Goal: Task Accomplishment & Management: Complete application form

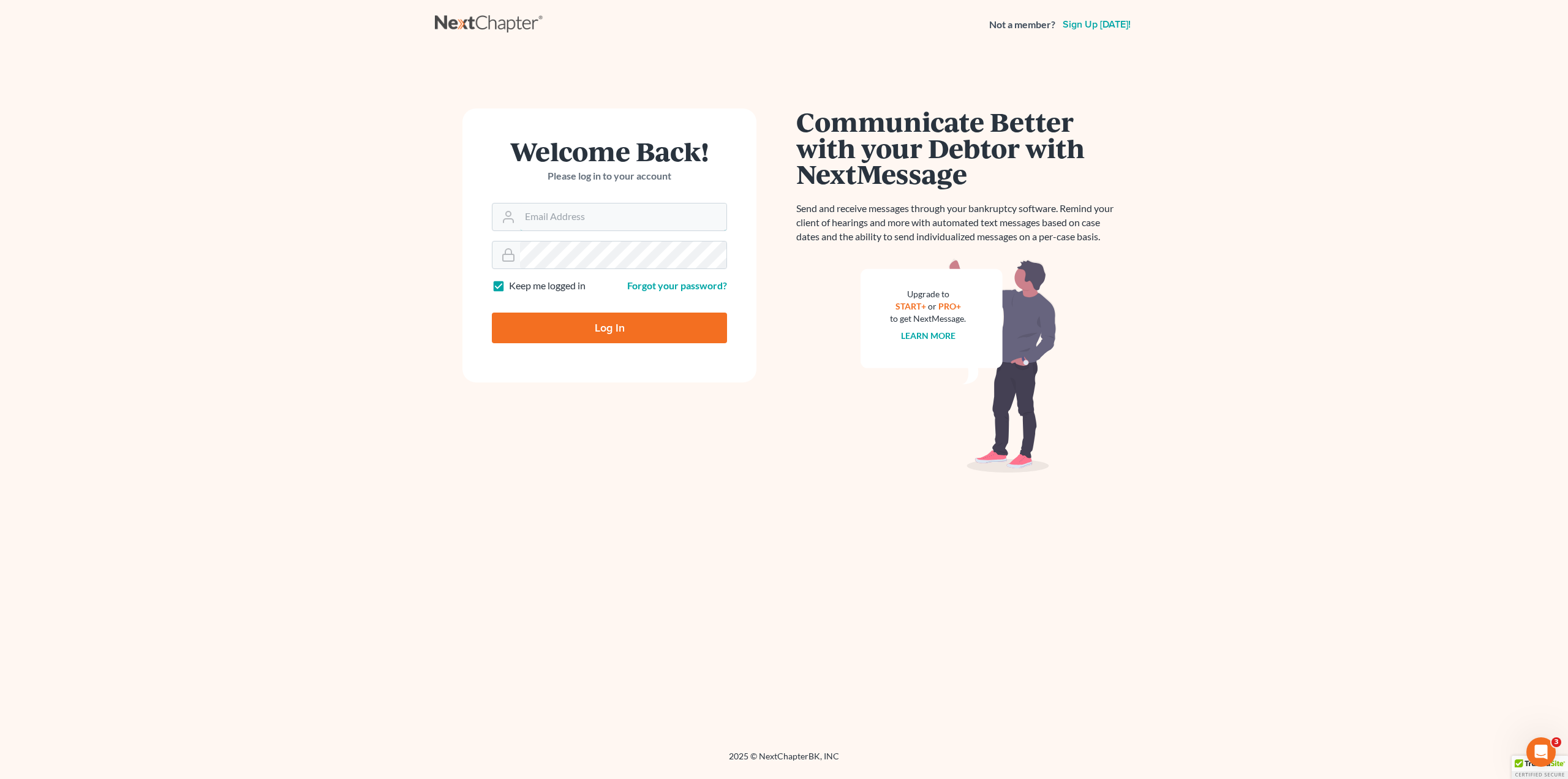
type input "[EMAIL_ADDRESS][DOMAIN_NAME]"
click at [584, 331] on input "Log In" at bounding box center [609, 328] width 235 height 31
type input "Thinking..."
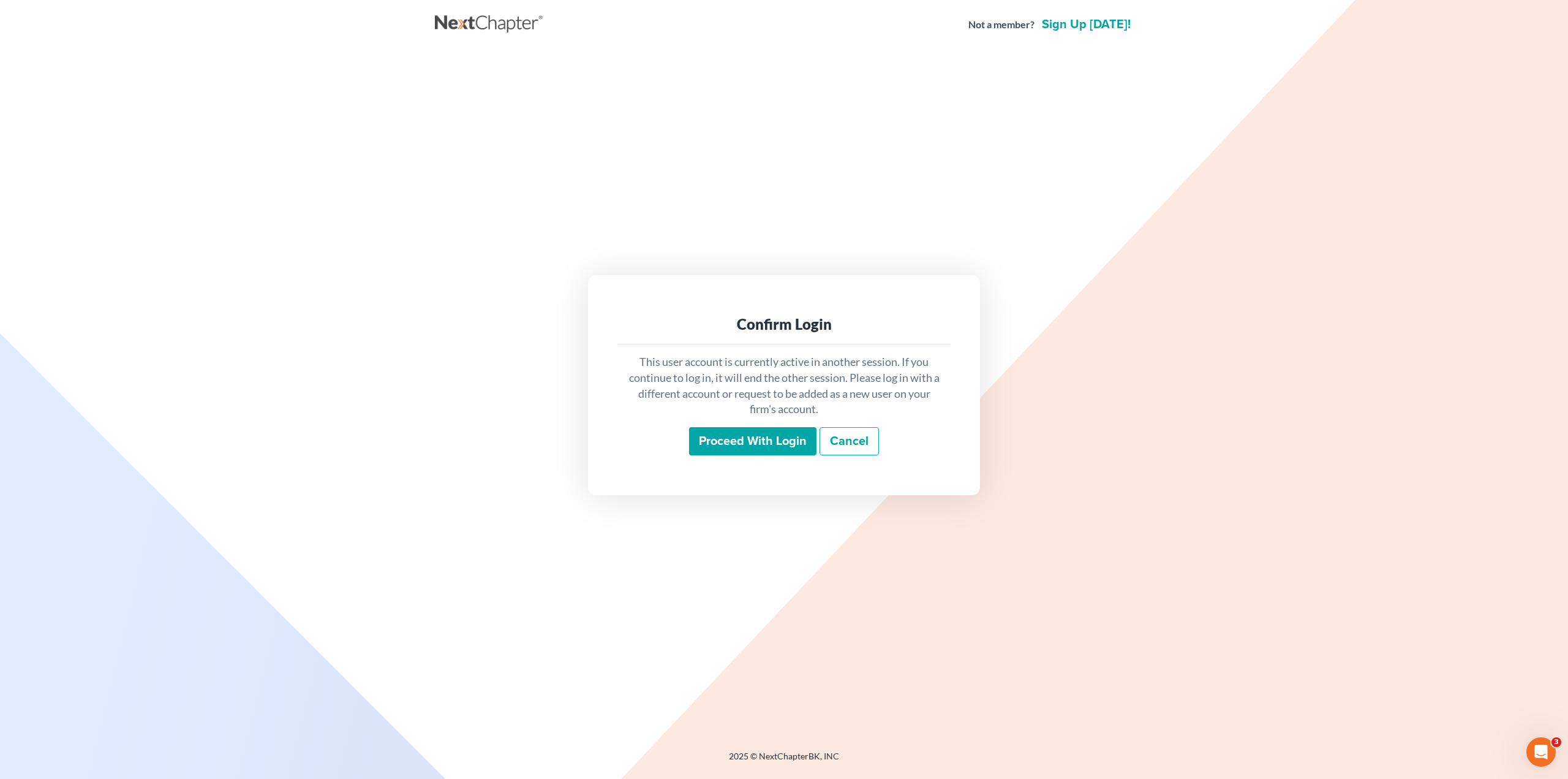
click at [731, 444] on input "Proceed with login" at bounding box center [753, 441] width 127 height 28
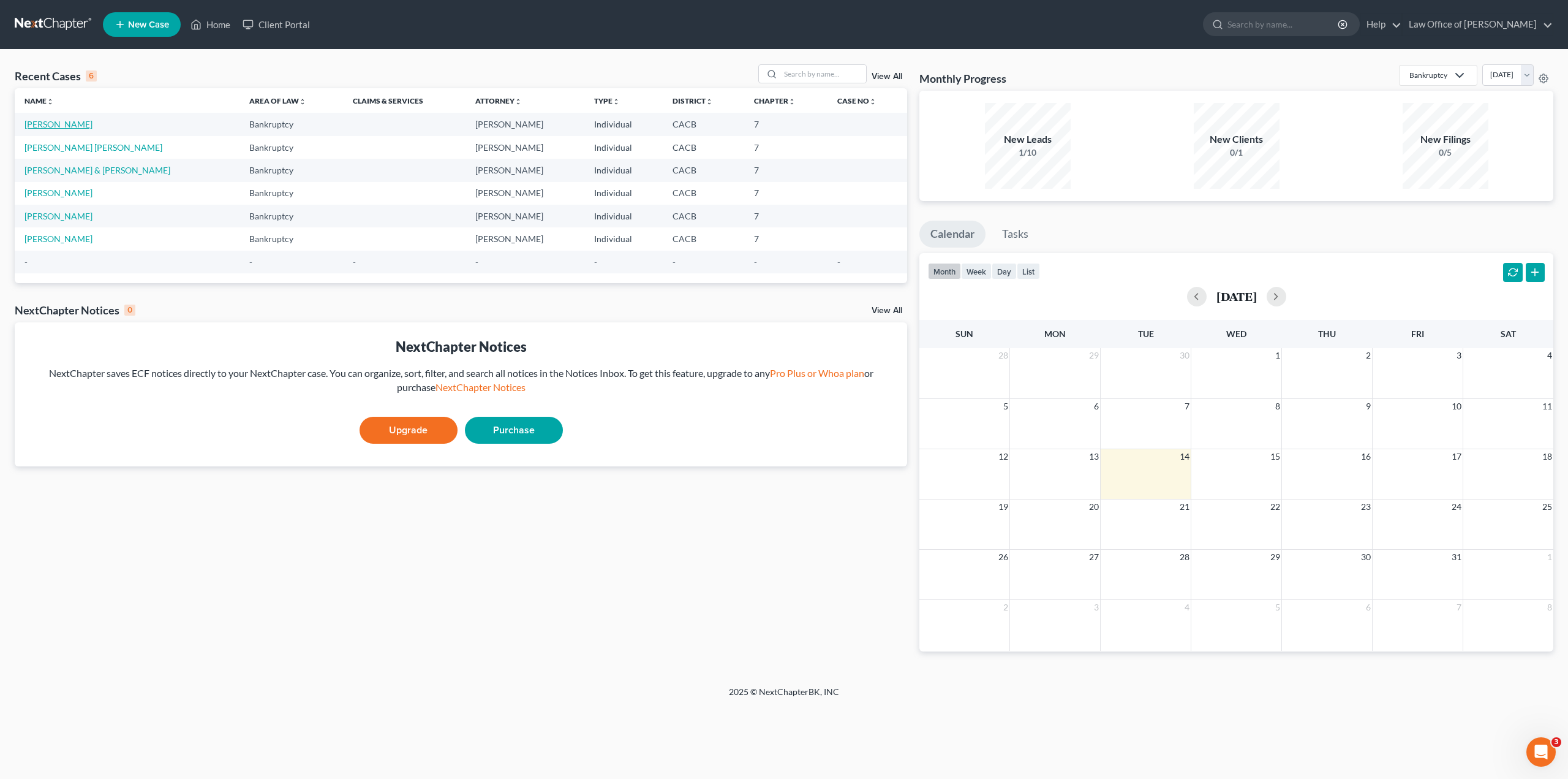
click at [74, 126] on link "[PERSON_NAME]" at bounding box center [58, 124] width 68 height 11
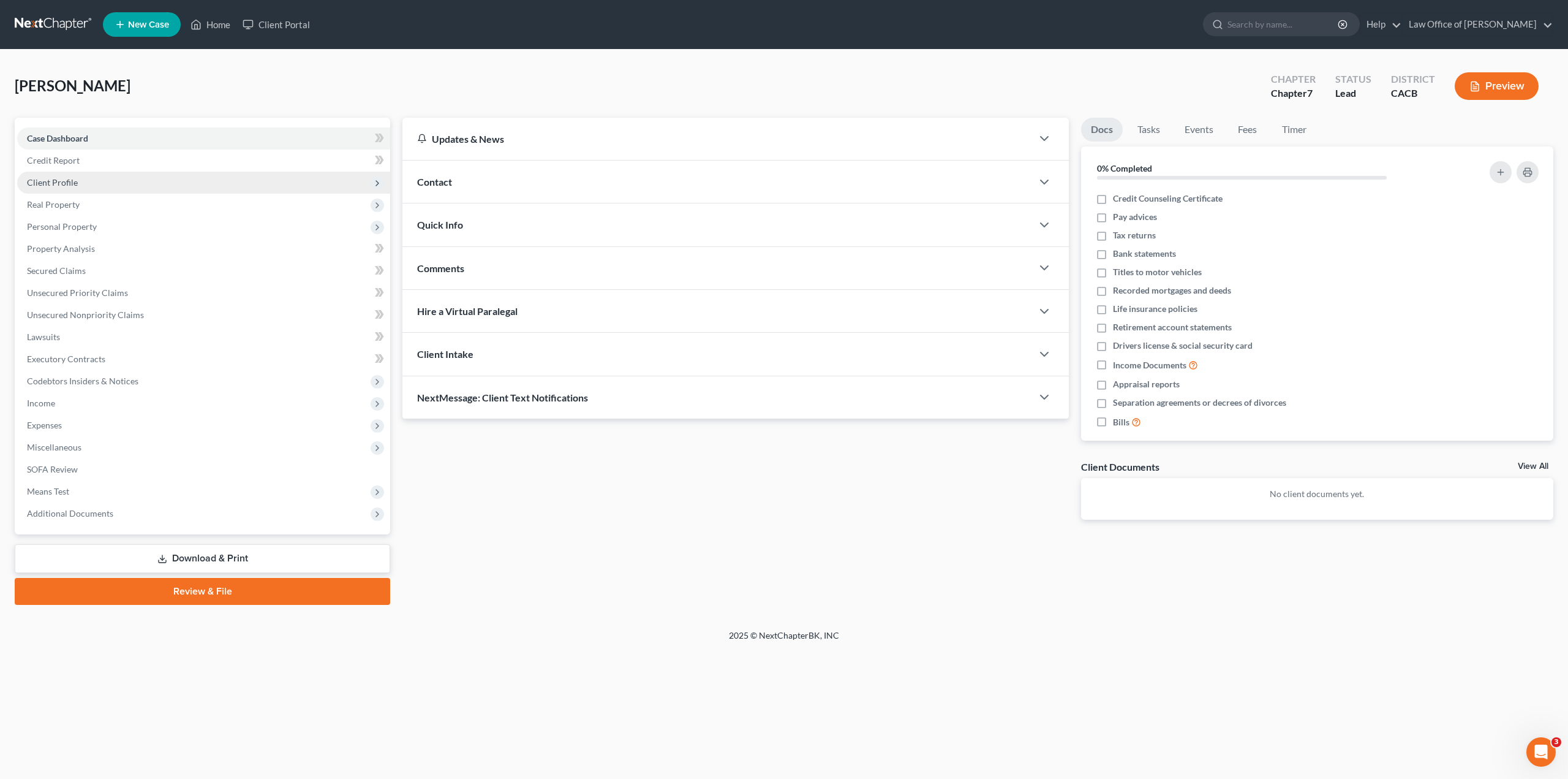
click at [114, 182] on span "Client Profile" at bounding box center [203, 182] width 373 height 22
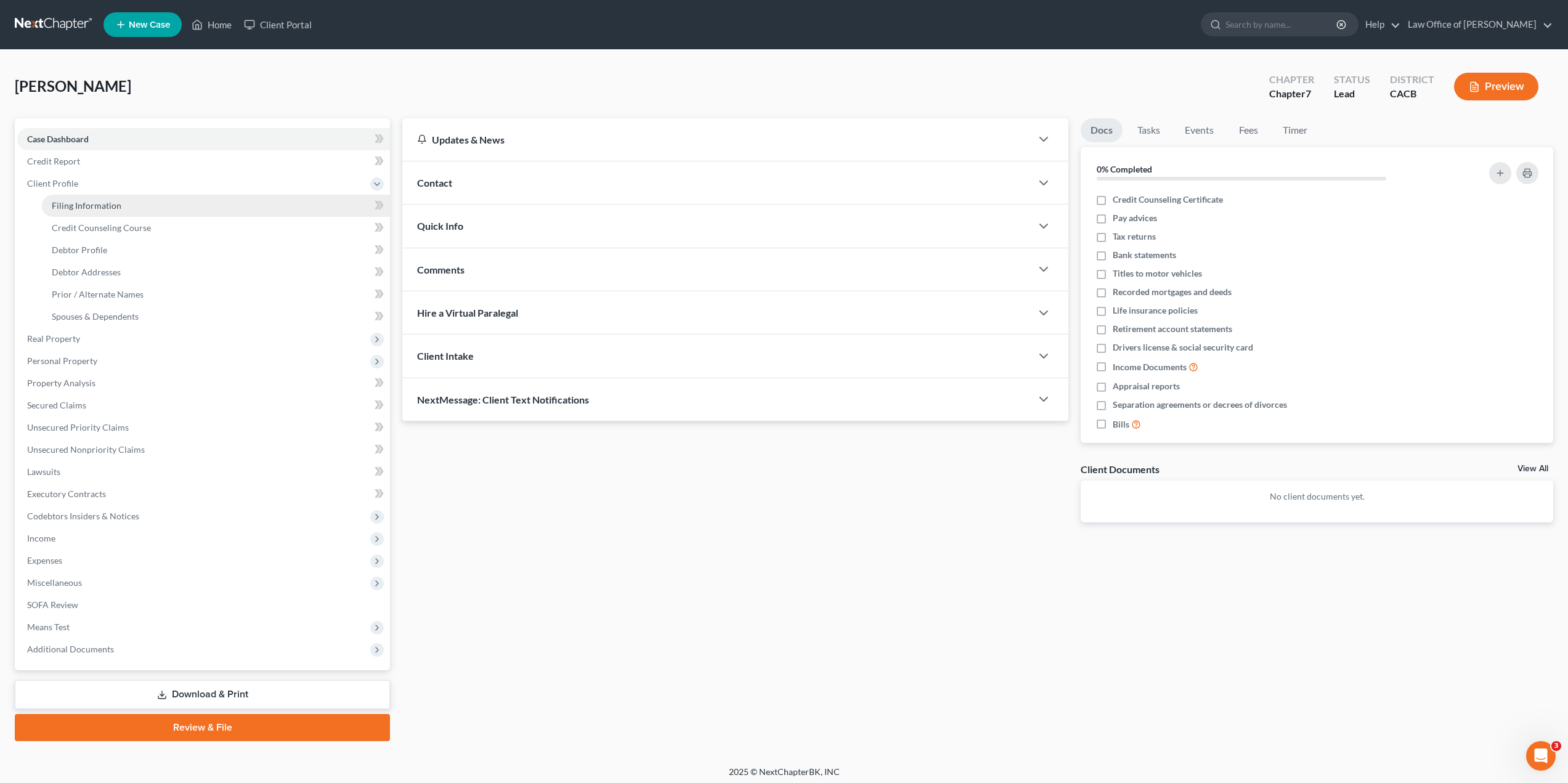
click at [108, 207] on span "Filing Information" at bounding box center [86, 206] width 69 height 11
select select "1"
select select "0"
select select "4"
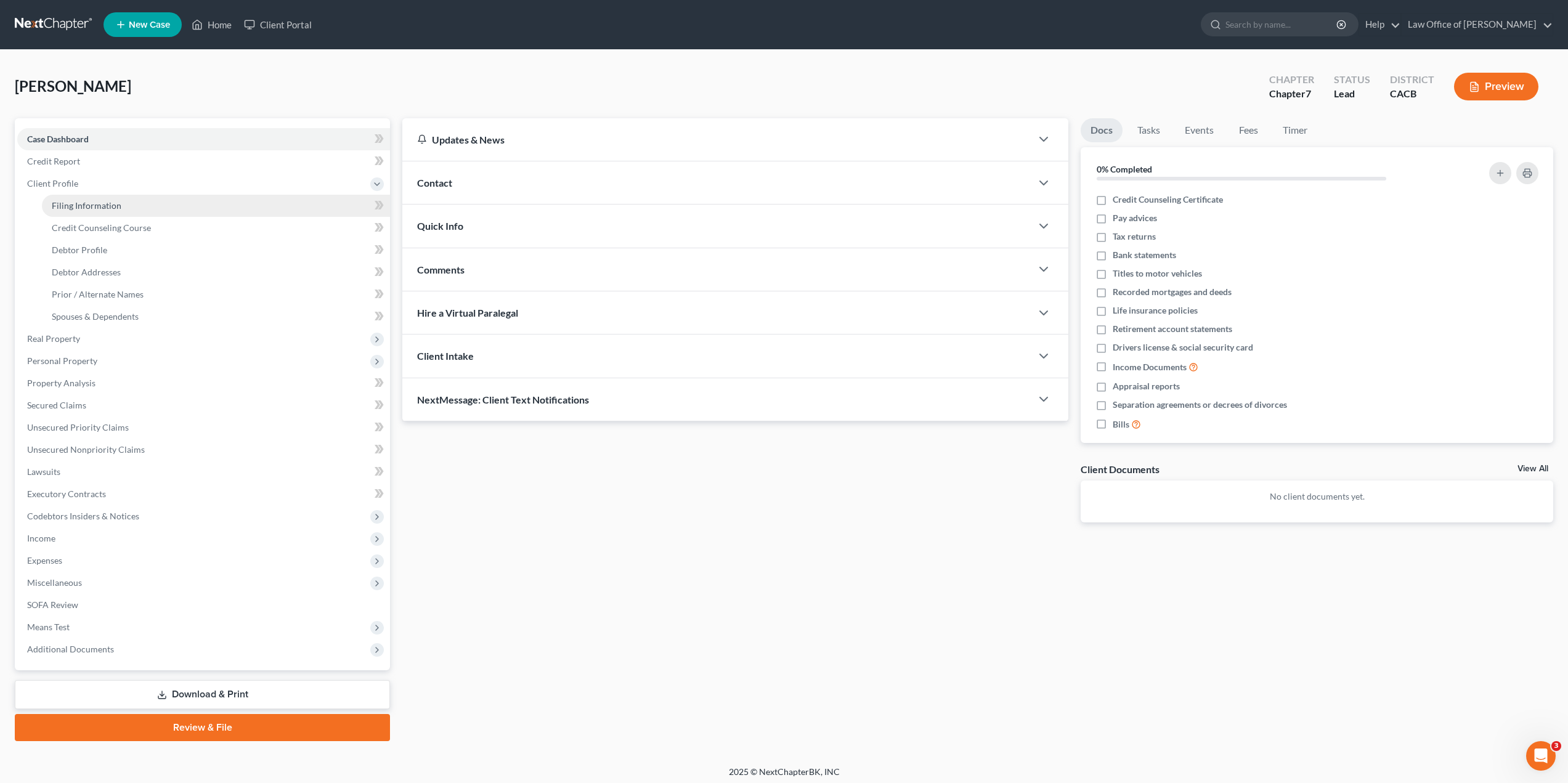
select select "0"
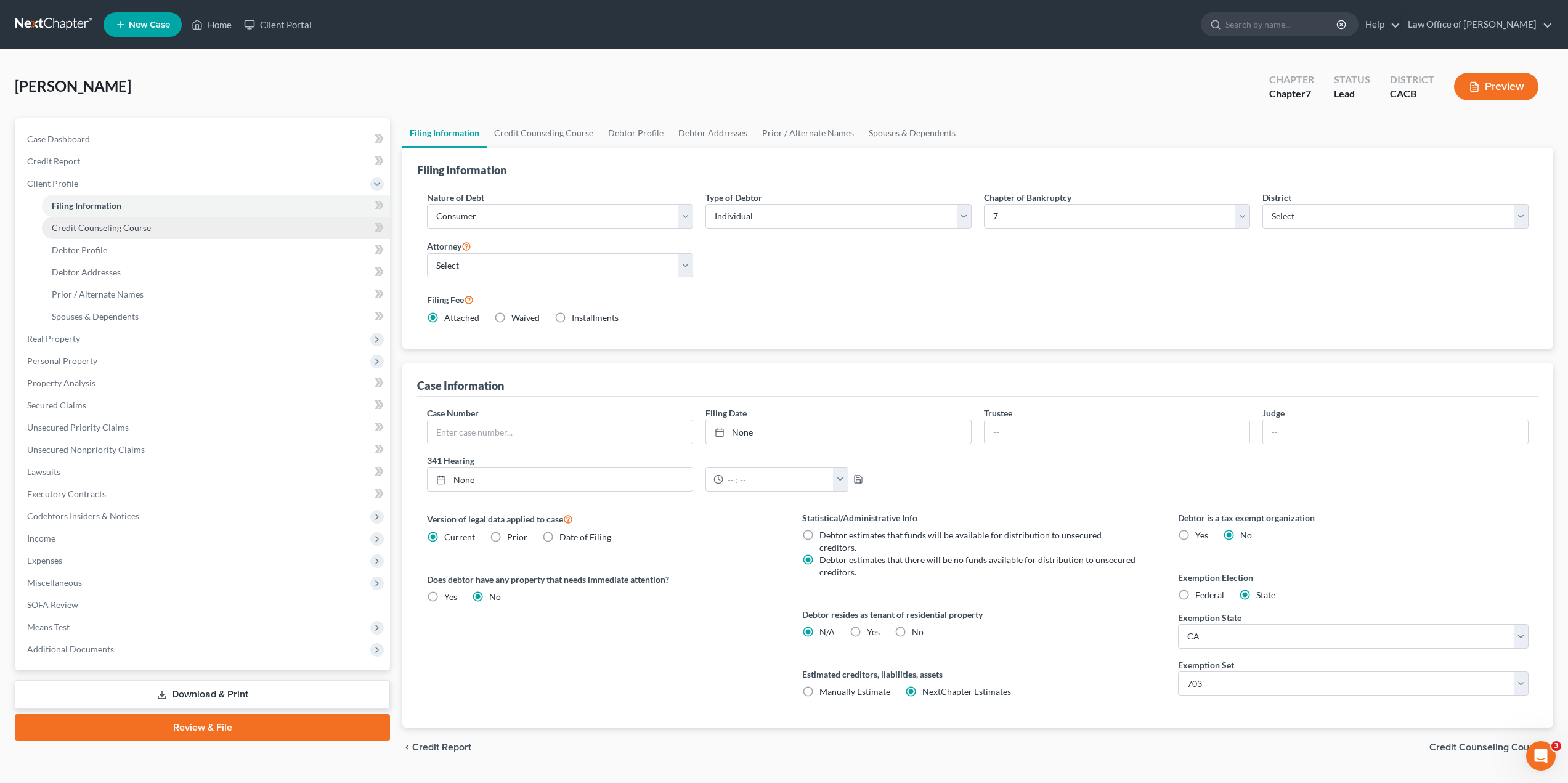
click at [106, 226] on span "Credit Counseling Course" at bounding box center [101, 228] width 99 height 11
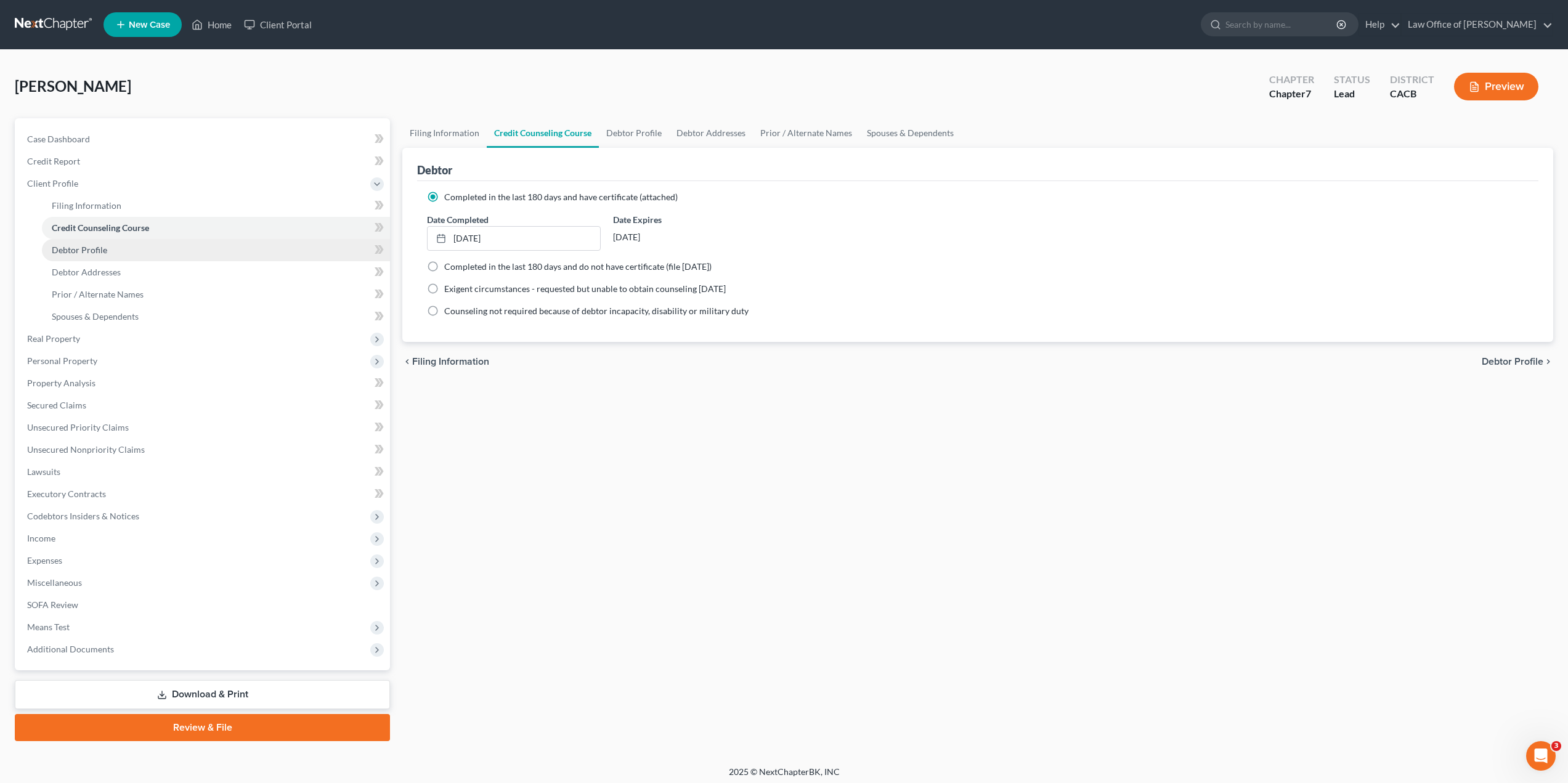
click at [104, 244] on span "Debtor Profile" at bounding box center [79, 250] width 55 height 11
select select "0"
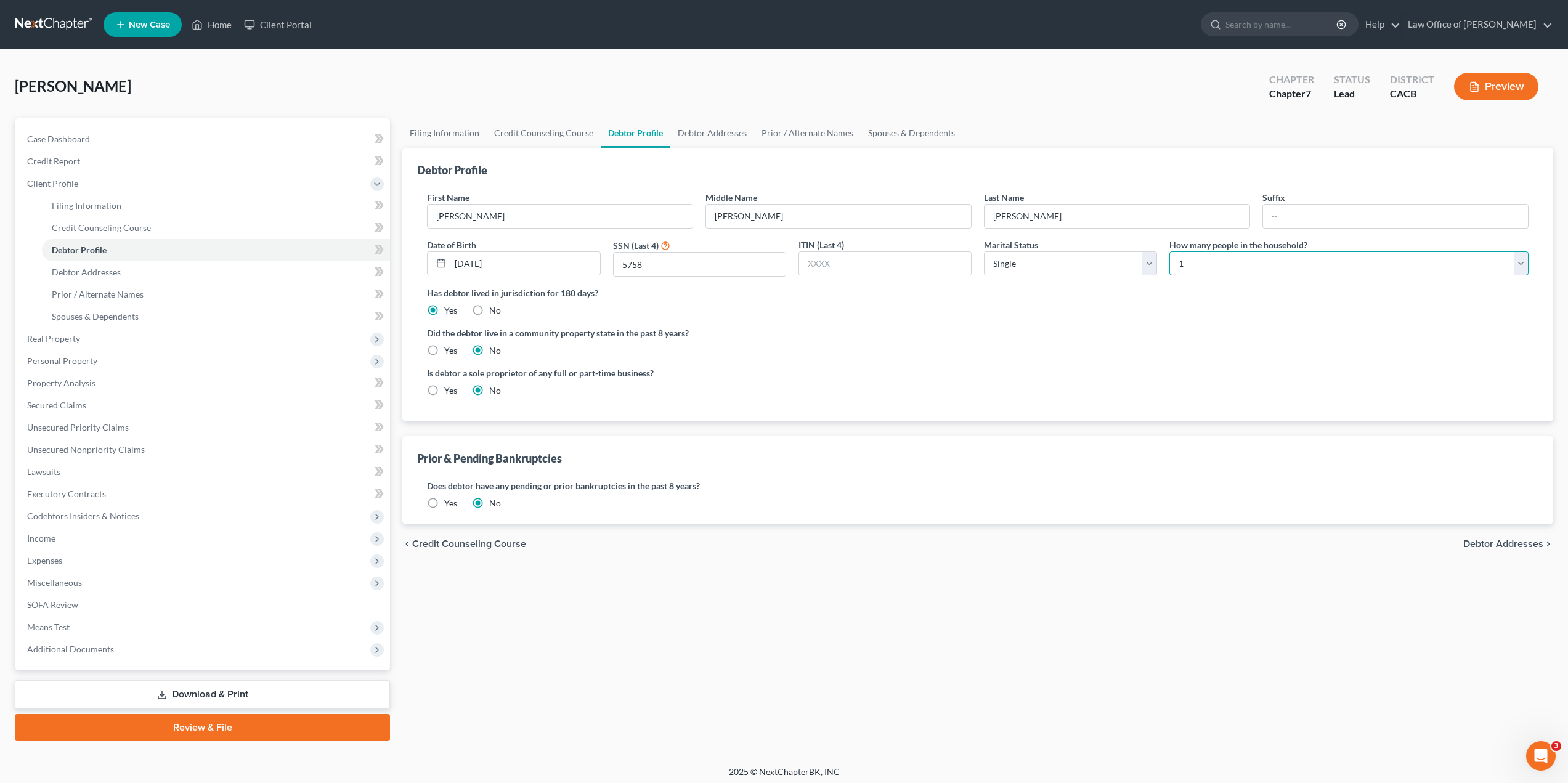
click at [1295, 267] on select "Select 1 2 3 4 5 6 7 8 9 10 11 12 13 14 15 16 17 18 19 20" at bounding box center [1348, 264] width 359 height 25
select select "1"
click at [1169, 251] on select "Select 1 2 3 4 5 6 7 8 9 10 11 12 13 14 15 16 17 18 19 20" at bounding box center [1348, 264] width 359 height 25
click at [1476, 543] on span "Debtor Addresses" at bounding box center [1503, 543] width 80 height 10
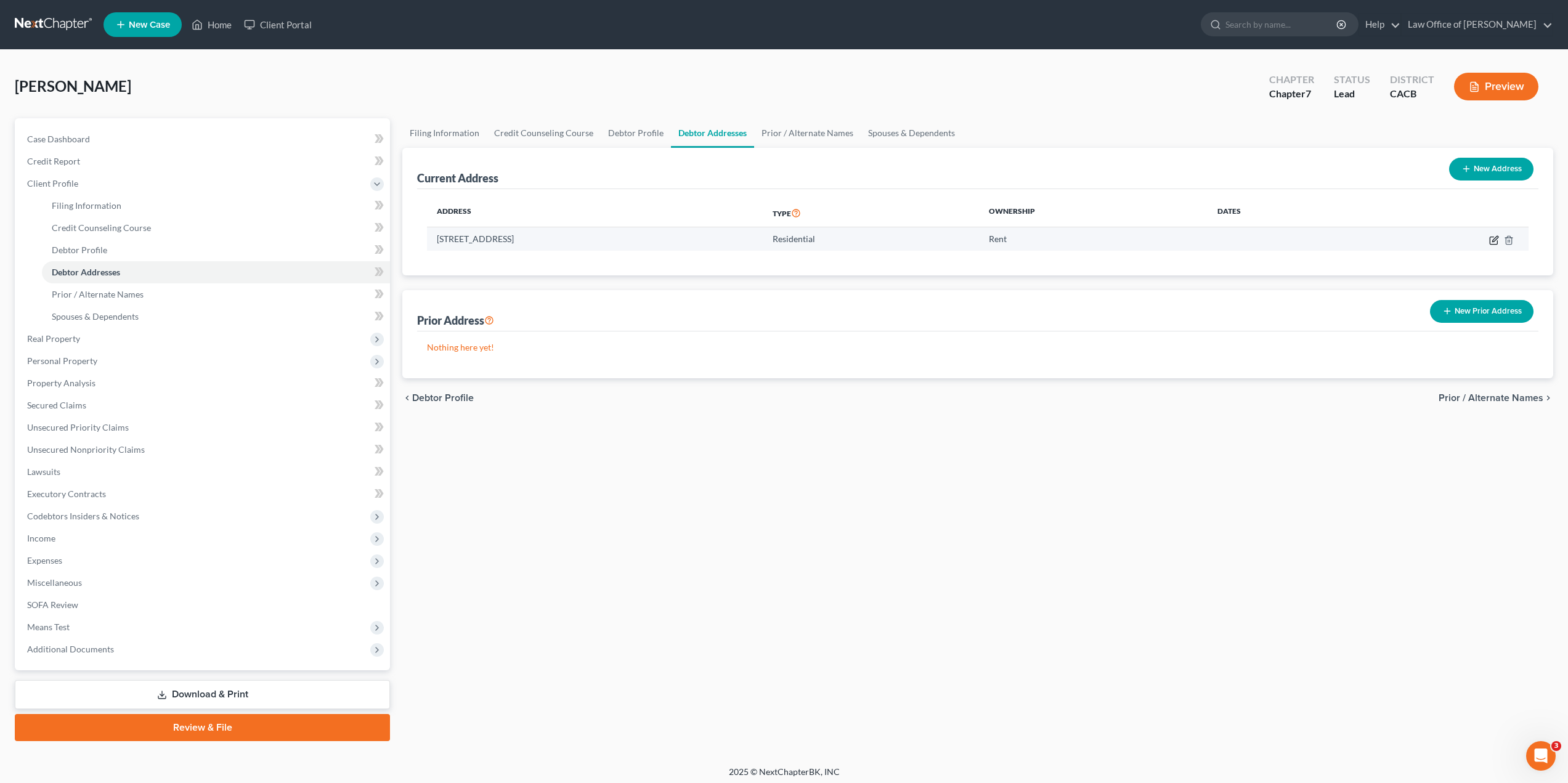
click at [1494, 241] on icon "button" at bounding box center [1494, 238] width 5 height 5
select select "4"
select select "0"
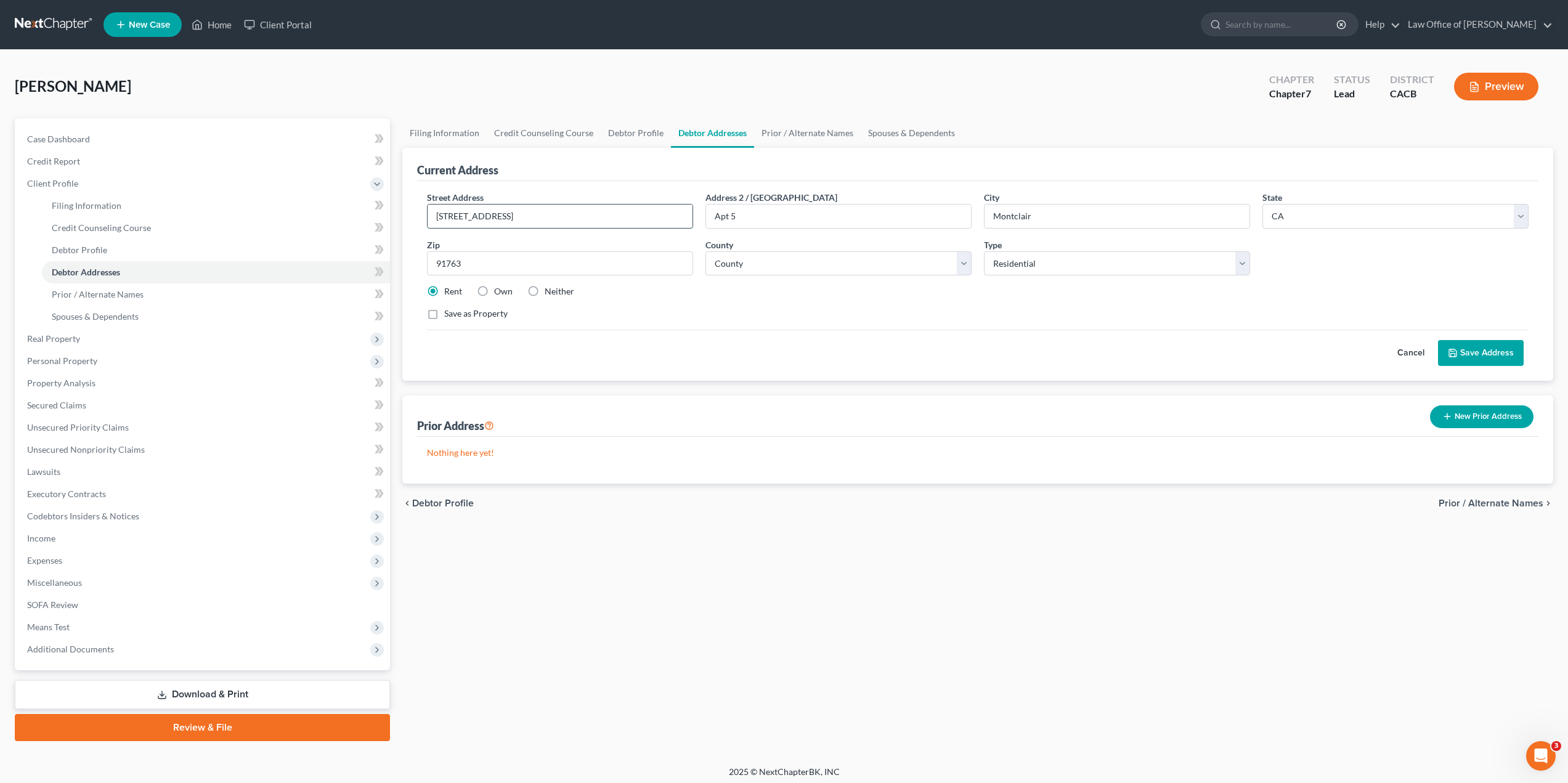
drag, startPoint x: 532, startPoint y: 217, endPoint x: 431, endPoint y: 220, distance: 101.0
click at [431, 220] on input "[STREET_ADDRESS]" at bounding box center [560, 216] width 265 height 23
type input "[STREET_ADDRESS]"
type input "claremont"
type input "91711"
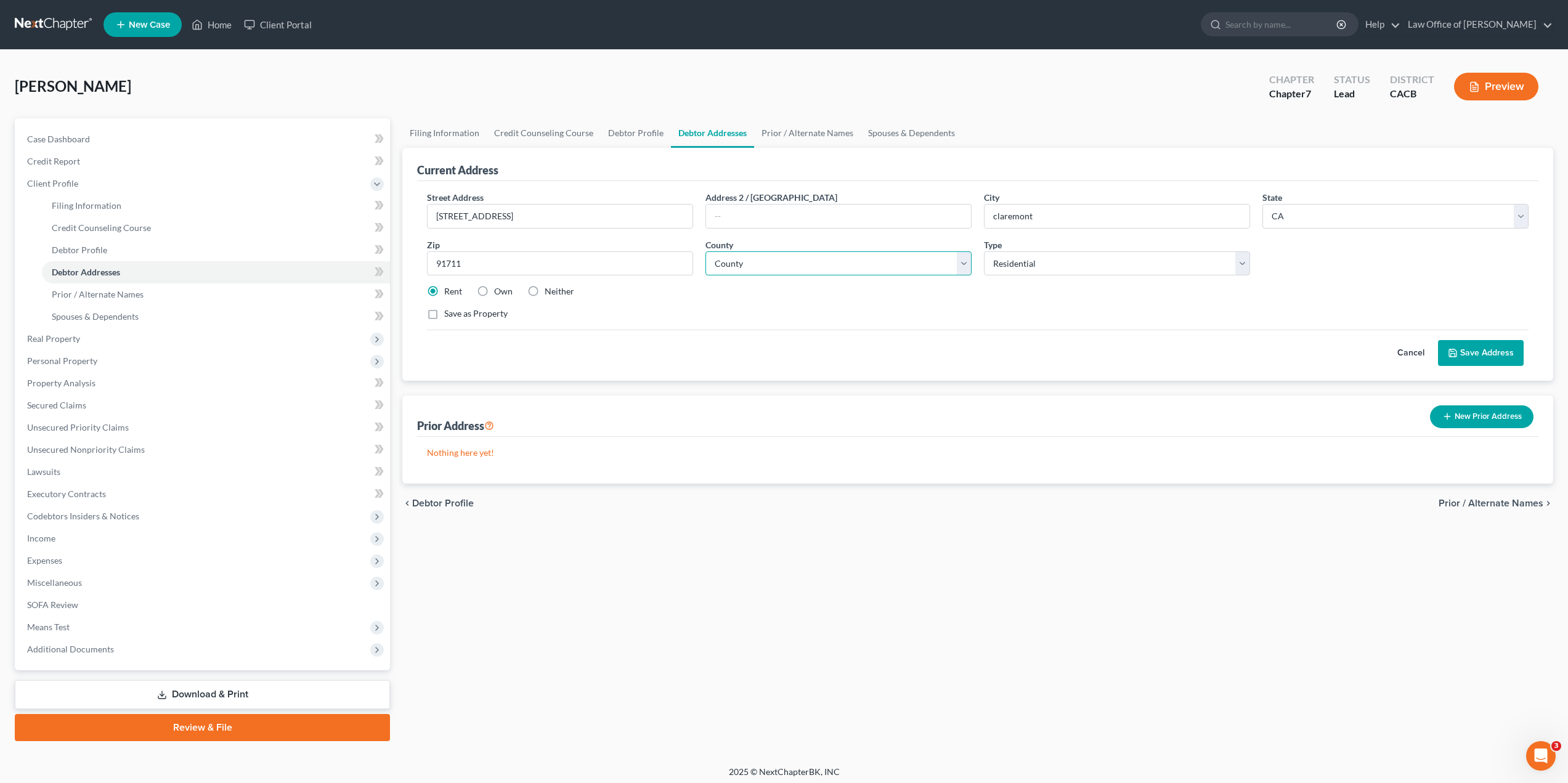
select select "35"
type input "Claremont"
click at [1487, 347] on button "Save Address" at bounding box center [1480, 353] width 86 height 26
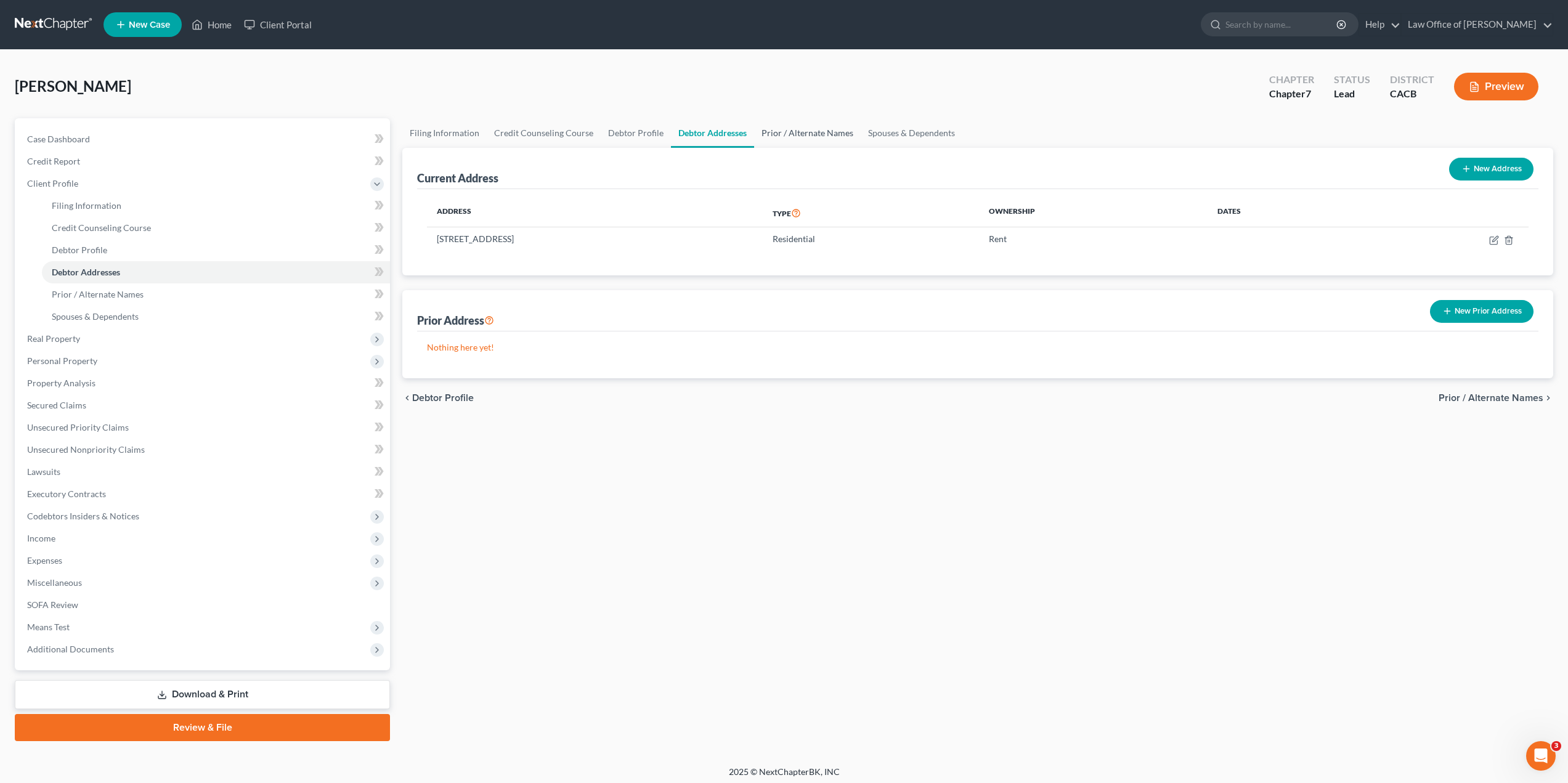
click at [820, 139] on link "Prior / Alternate Names" at bounding box center [807, 133] width 106 height 29
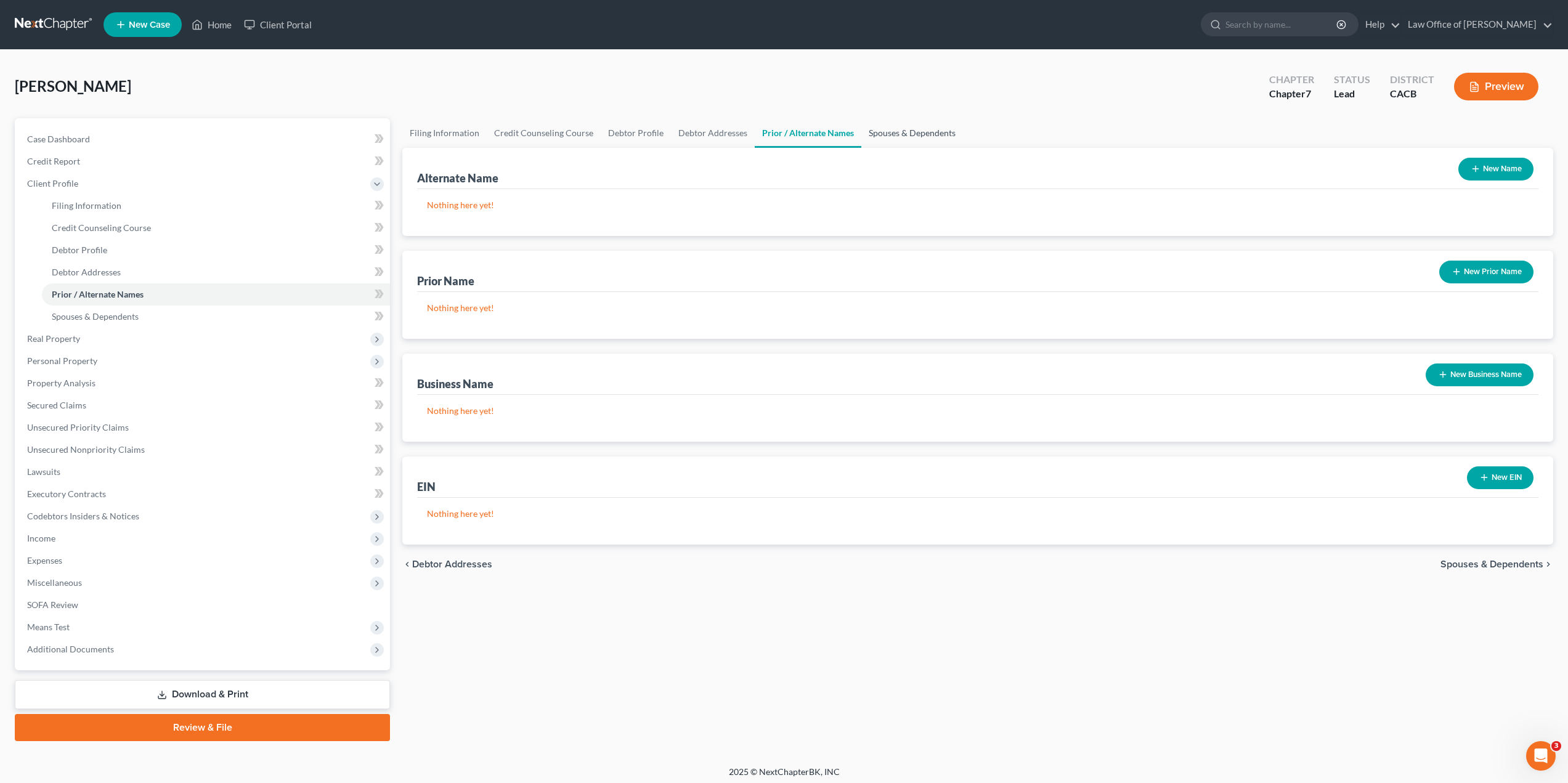
click at [902, 133] on link "Spouses & Dependents" at bounding box center [912, 133] width 102 height 29
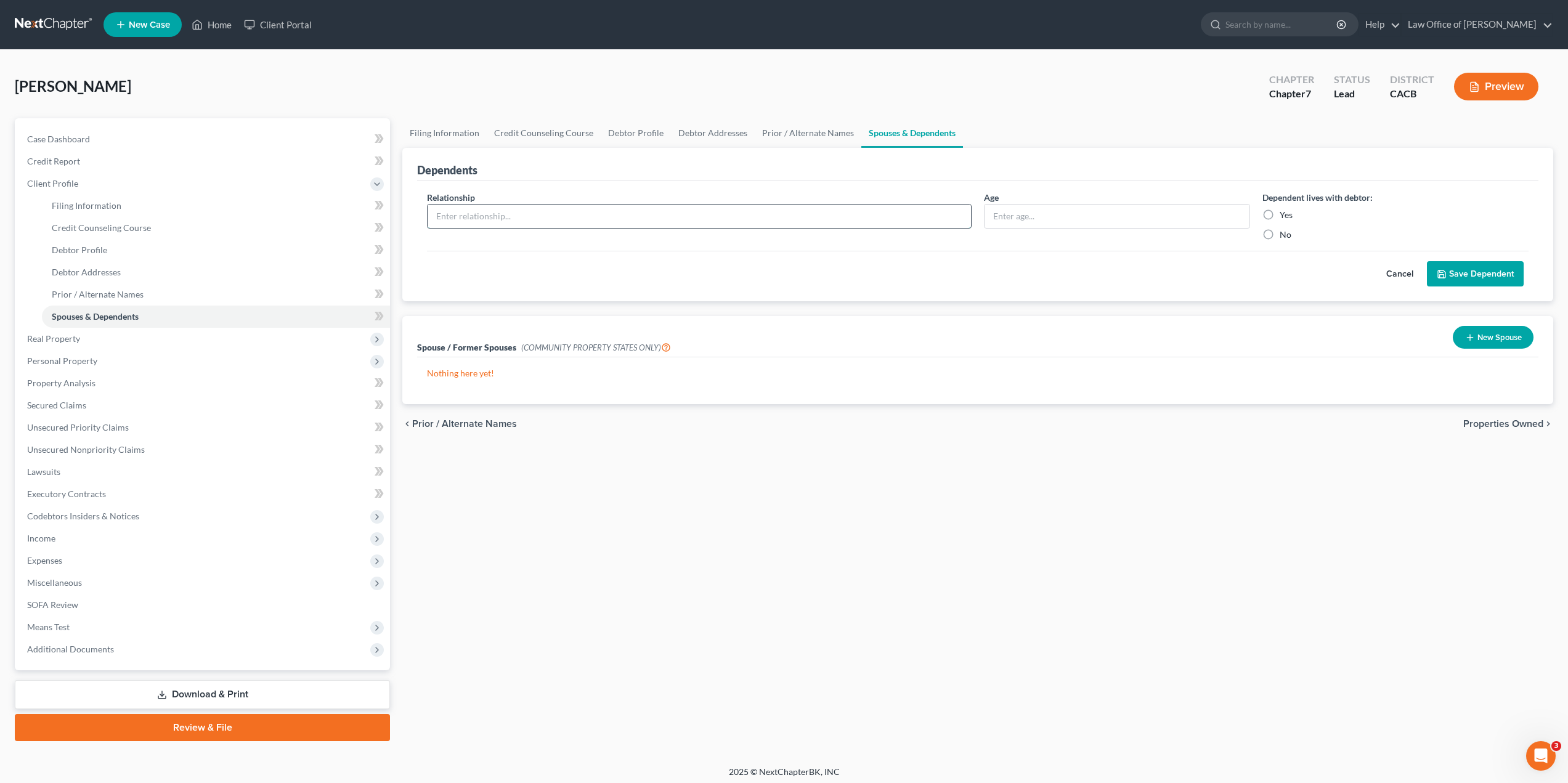
click at [556, 217] on input "text" at bounding box center [699, 216] width 543 height 23
type input "son"
click at [1022, 217] on input "text" at bounding box center [1116, 216] width 265 height 23
type input "15"
click at [1279, 212] on label "Yes" at bounding box center [1285, 215] width 13 height 12
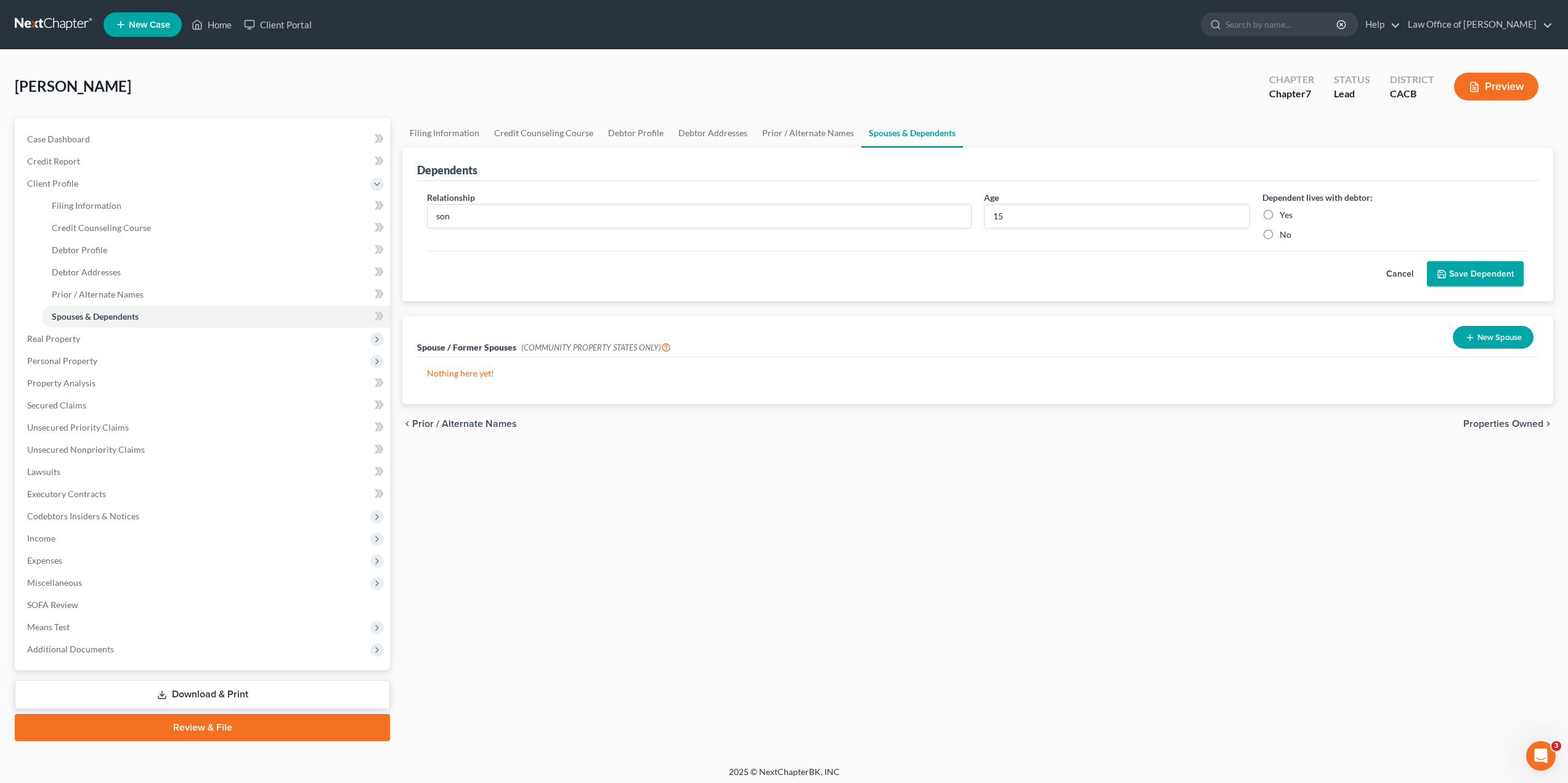
click at [1284, 212] on input "Yes" at bounding box center [1288, 213] width 8 height 8
radio input "true"
click at [1513, 273] on button "Save Dependent" at bounding box center [1475, 274] width 97 height 26
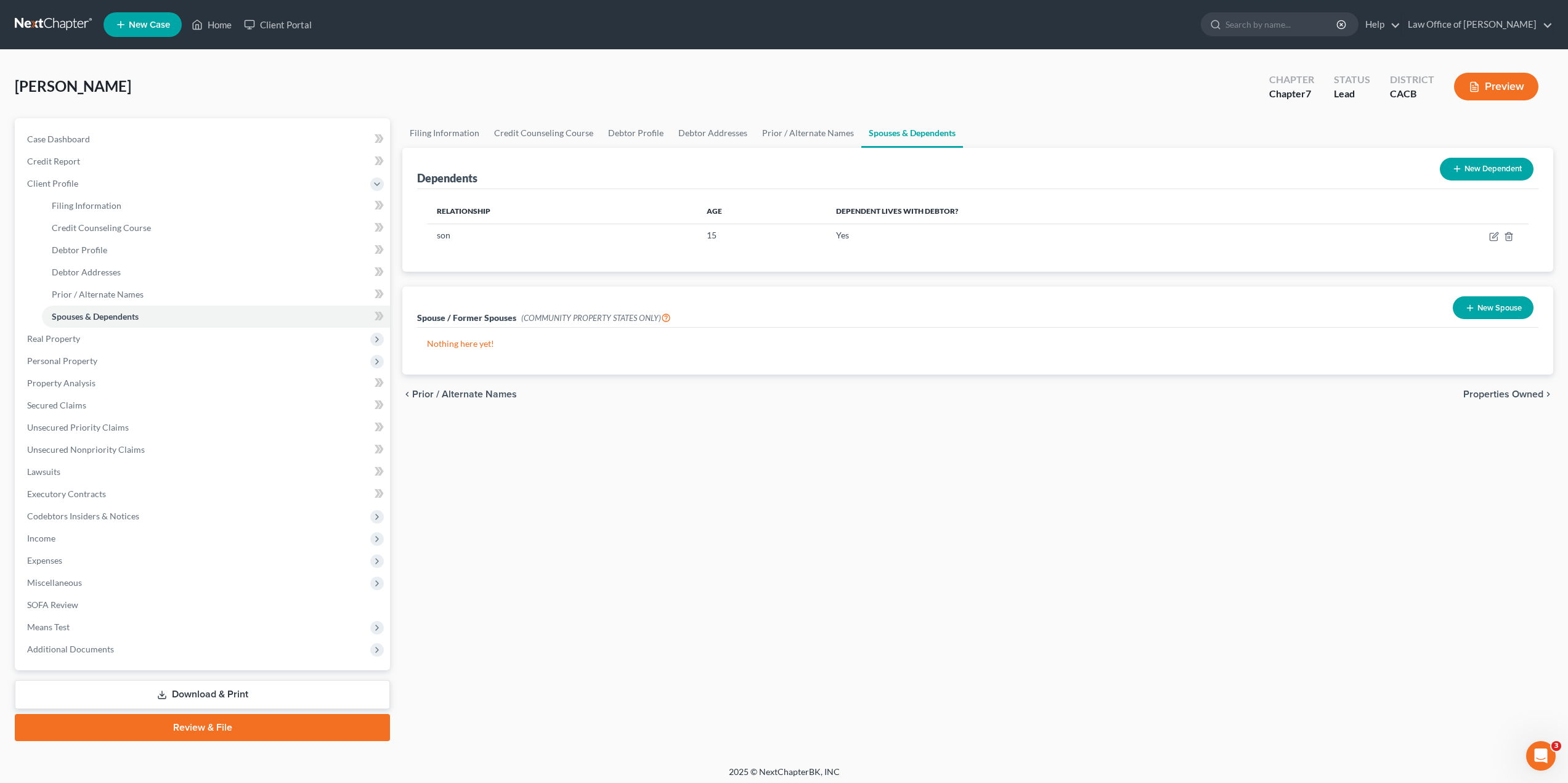
drag, startPoint x: 1474, startPoint y: 395, endPoint x: 1466, endPoint y: 397, distance: 8.2
click at [1474, 395] on span "Properties Owned" at bounding box center [1503, 394] width 80 height 10
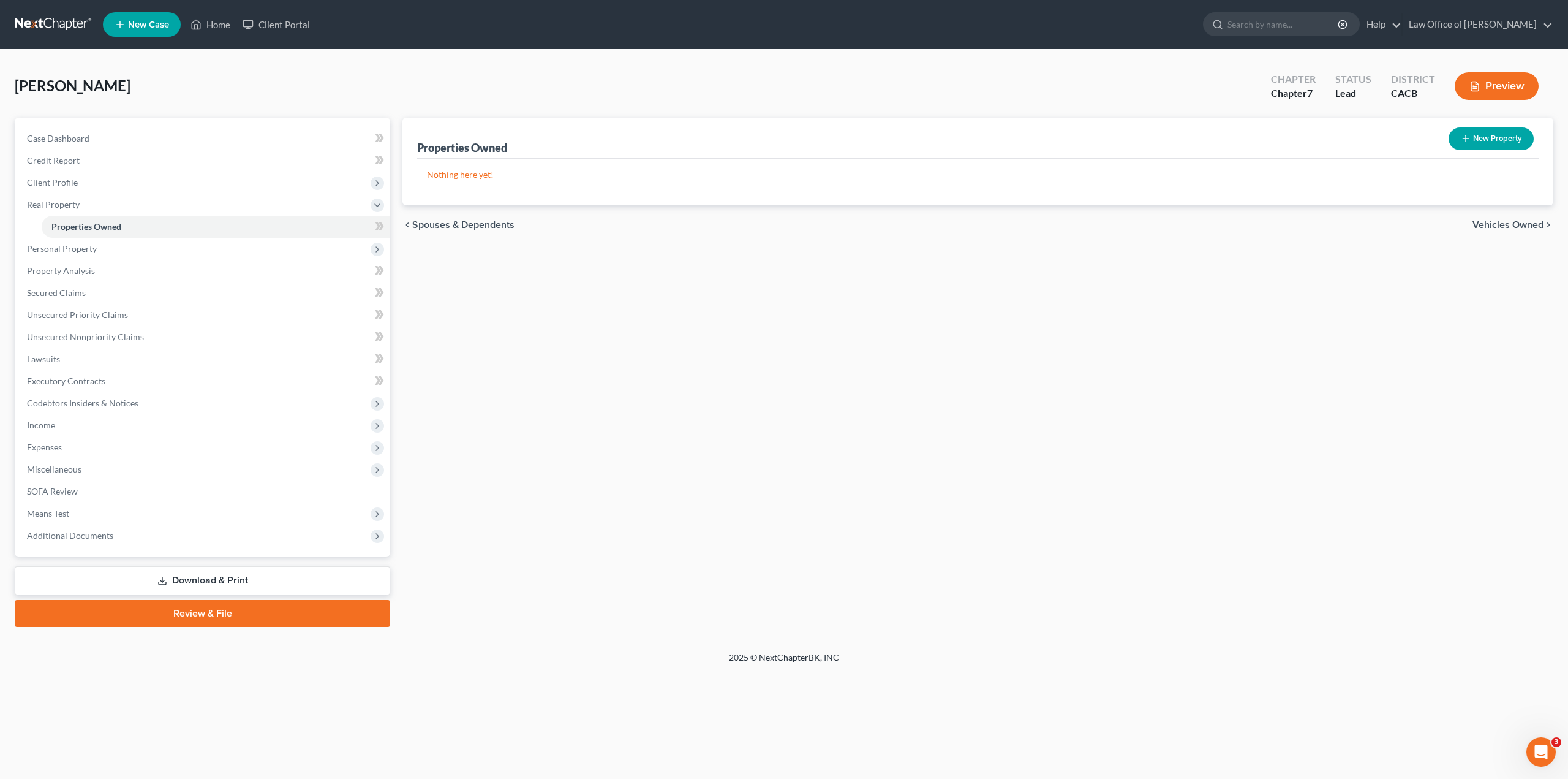
click at [1514, 226] on span "Vehicles Owned" at bounding box center [1508, 225] width 71 height 10
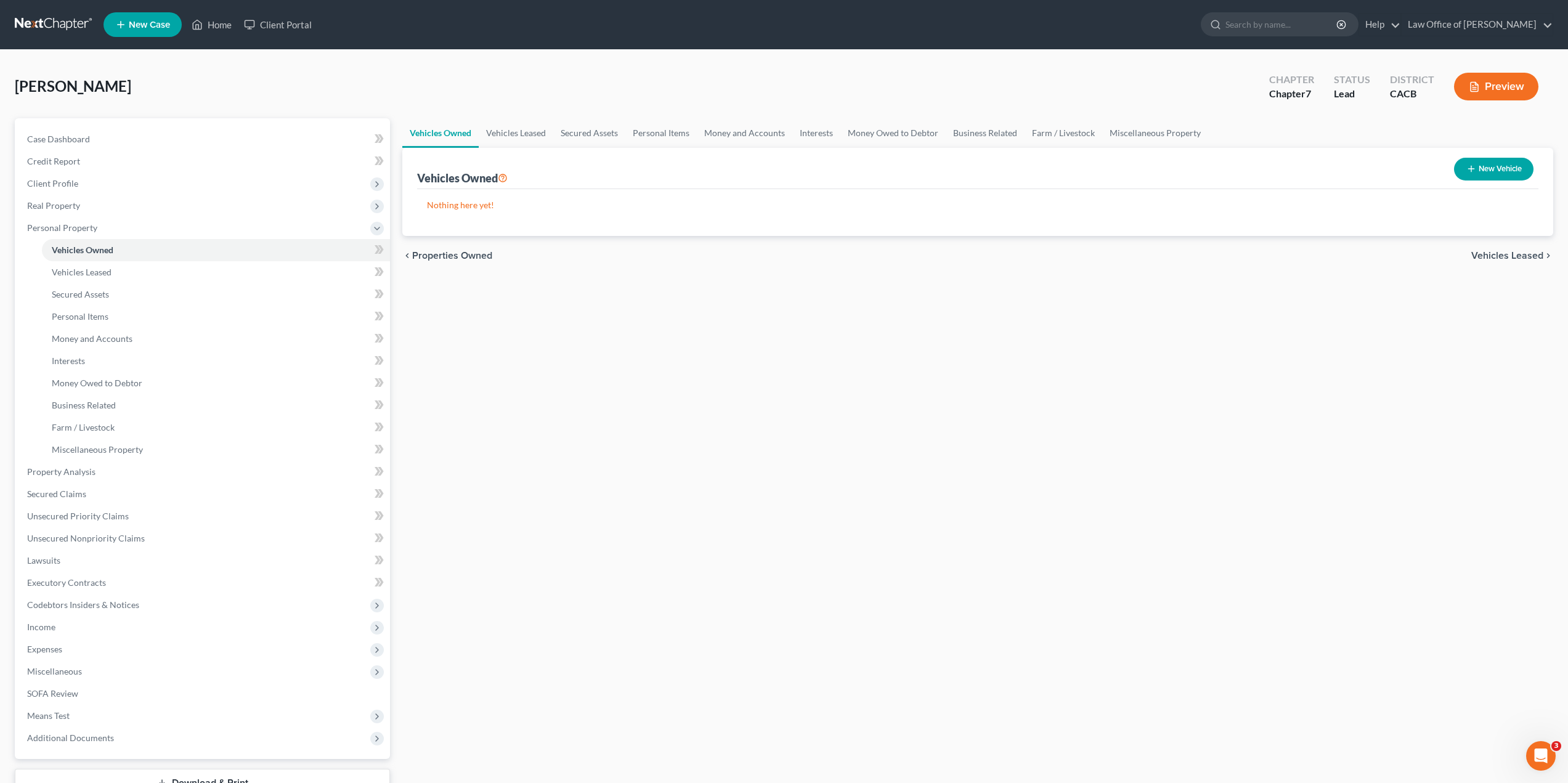
click at [1494, 257] on span "Vehicles Leased" at bounding box center [1507, 255] width 72 height 10
click at [1494, 257] on span "Secured Assets" at bounding box center [1508, 255] width 69 height 10
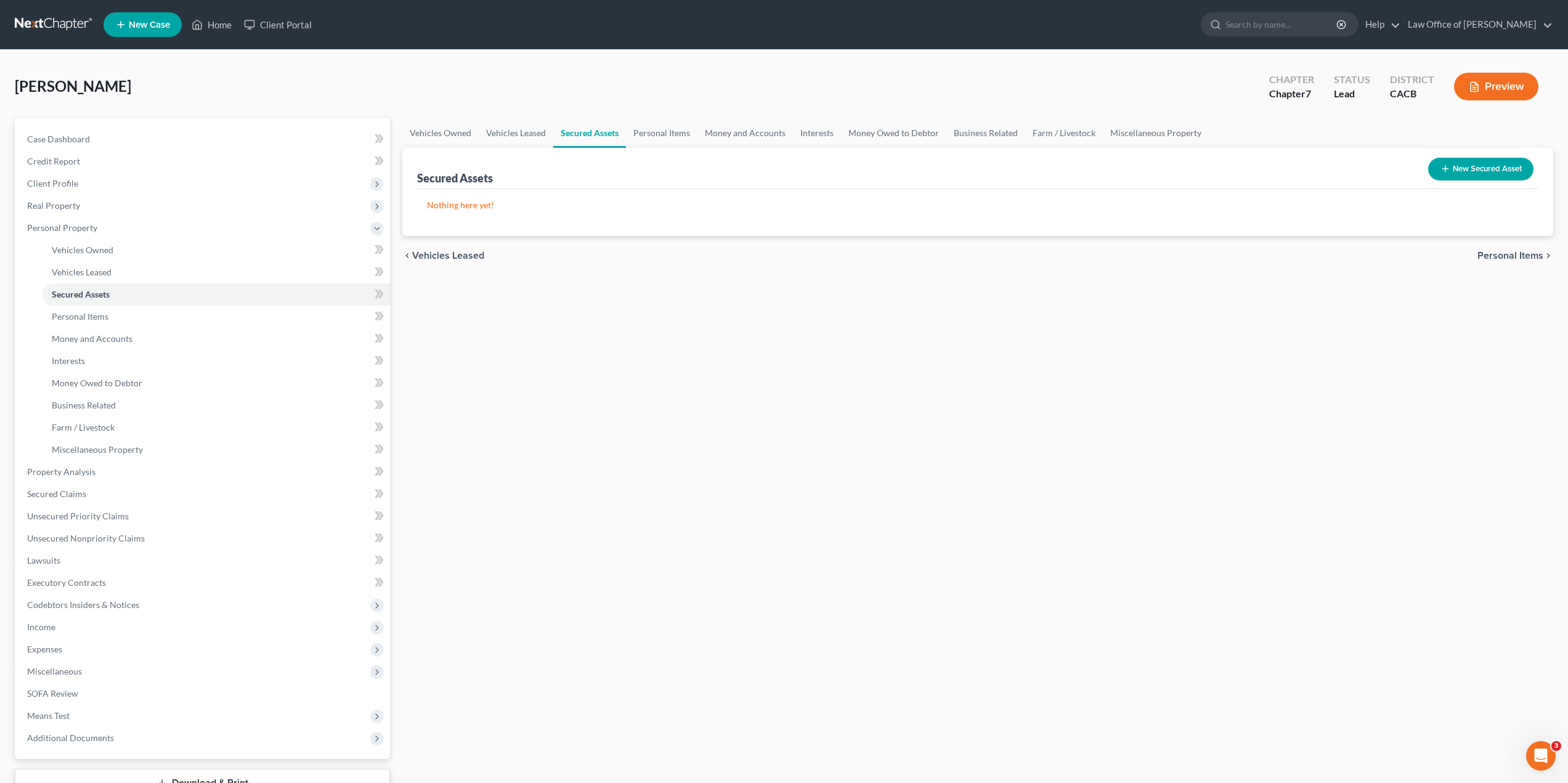
click at [1494, 257] on span "Personal Items" at bounding box center [1510, 255] width 66 height 10
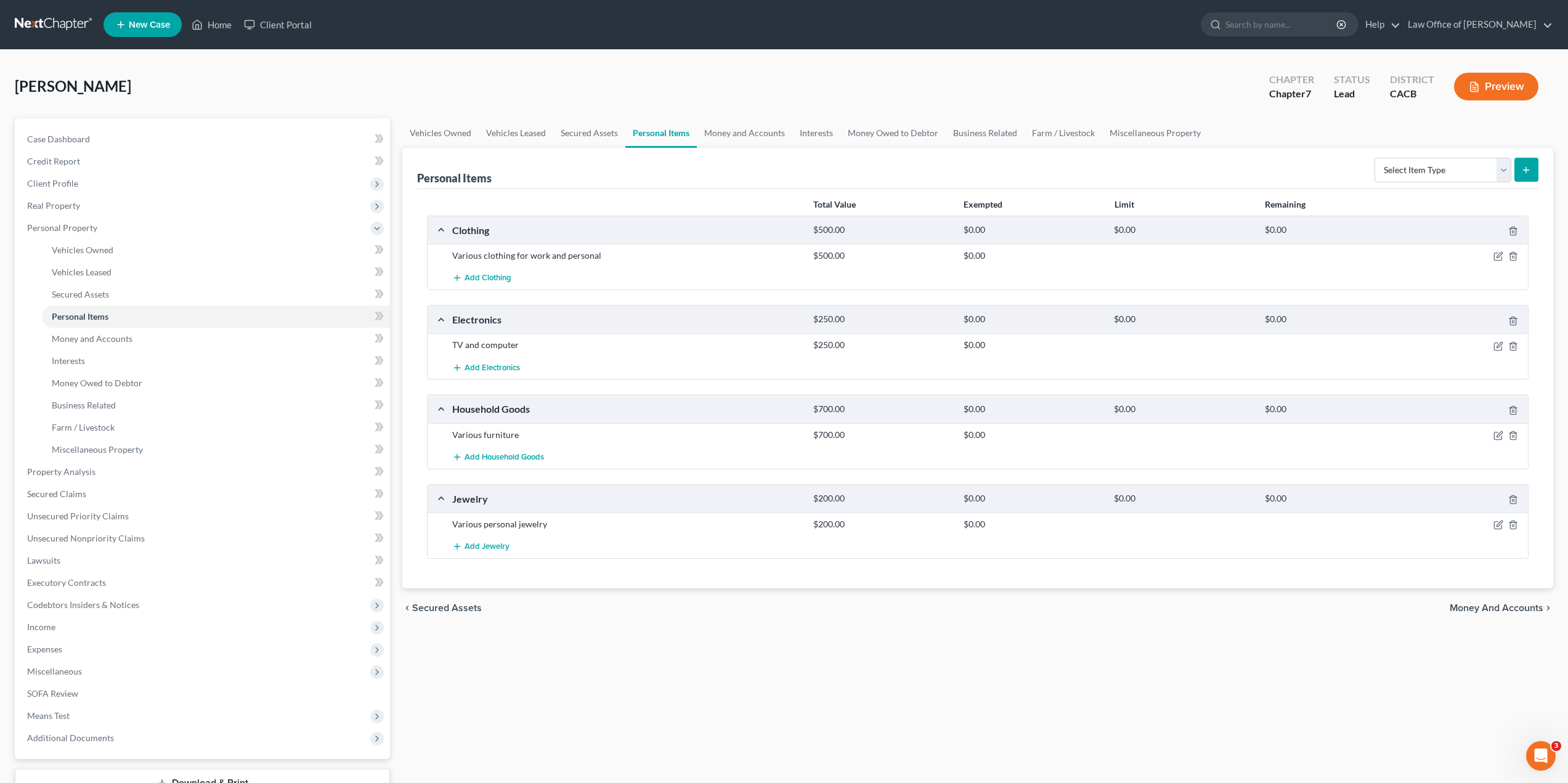
click at [1461, 603] on span "Money and Accounts" at bounding box center [1496, 608] width 94 height 10
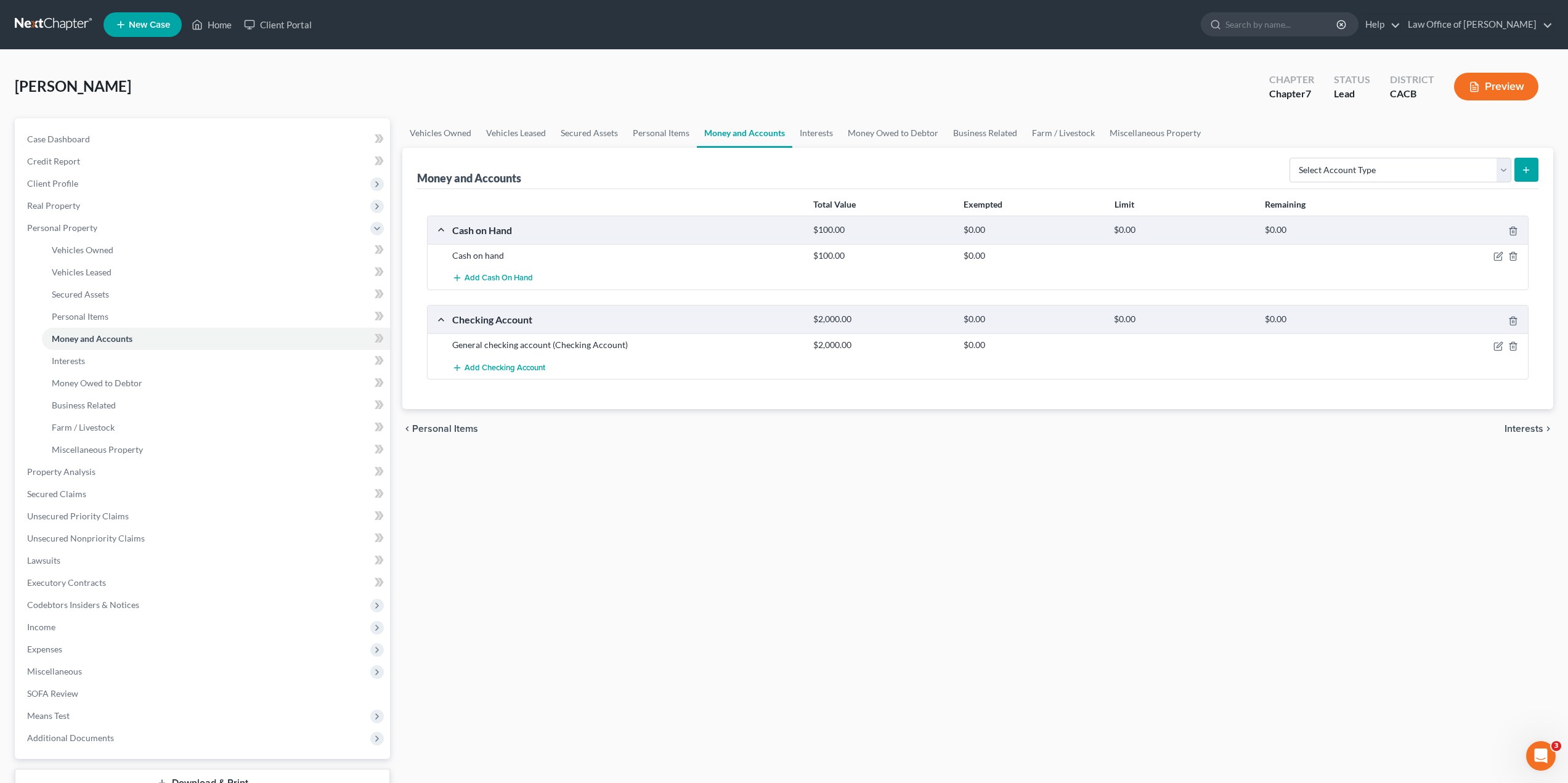
click at [1531, 428] on span "Interests" at bounding box center [1523, 428] width 39 height 10
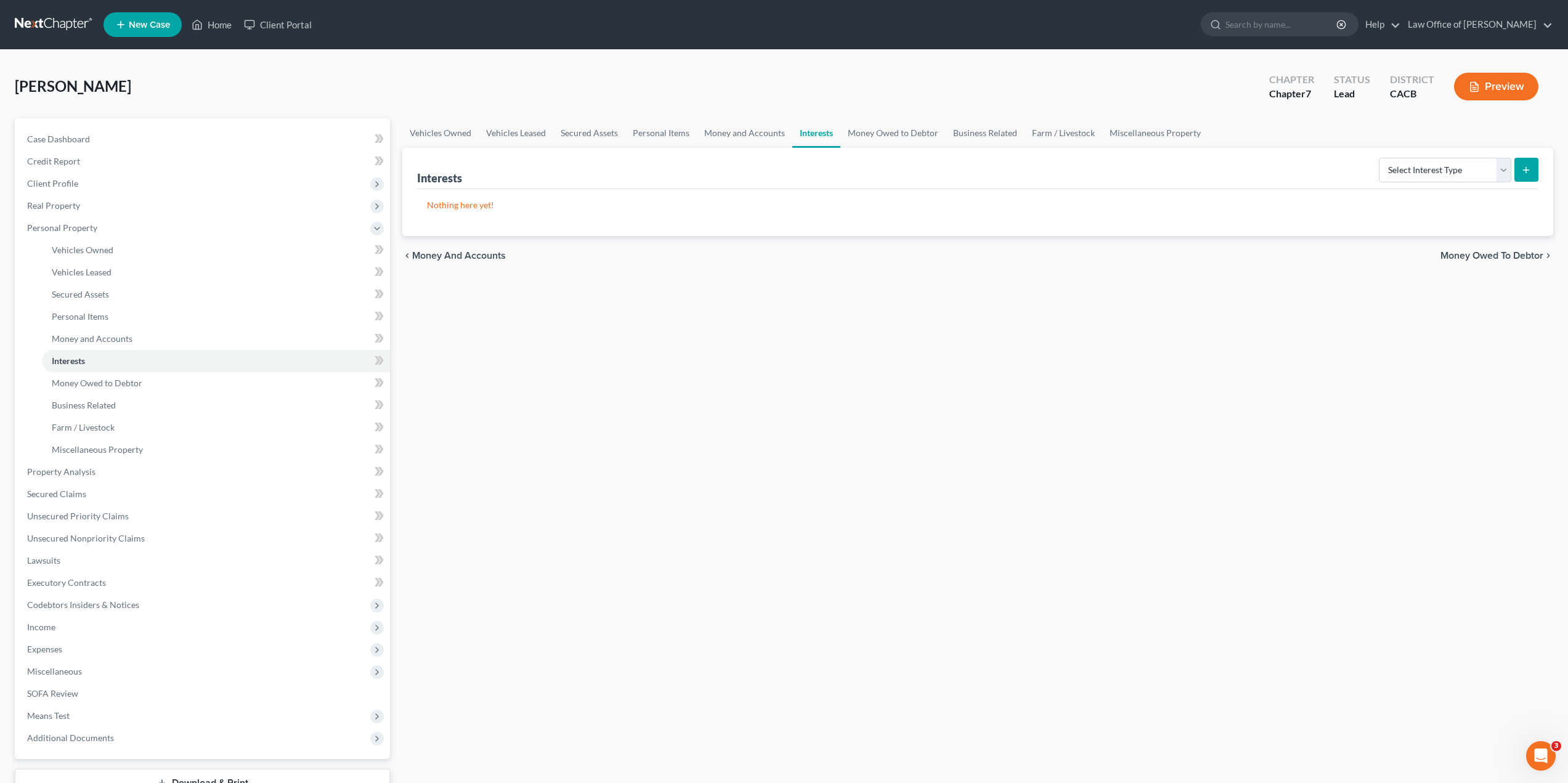
click at [1488, 257] on span "Money Owed to Debtor" at bounding box center [1492, 255] width 103 height 10
click at [1486, 251] on span "Business Related" at bounding box center [1504, 255] width 76 height 10
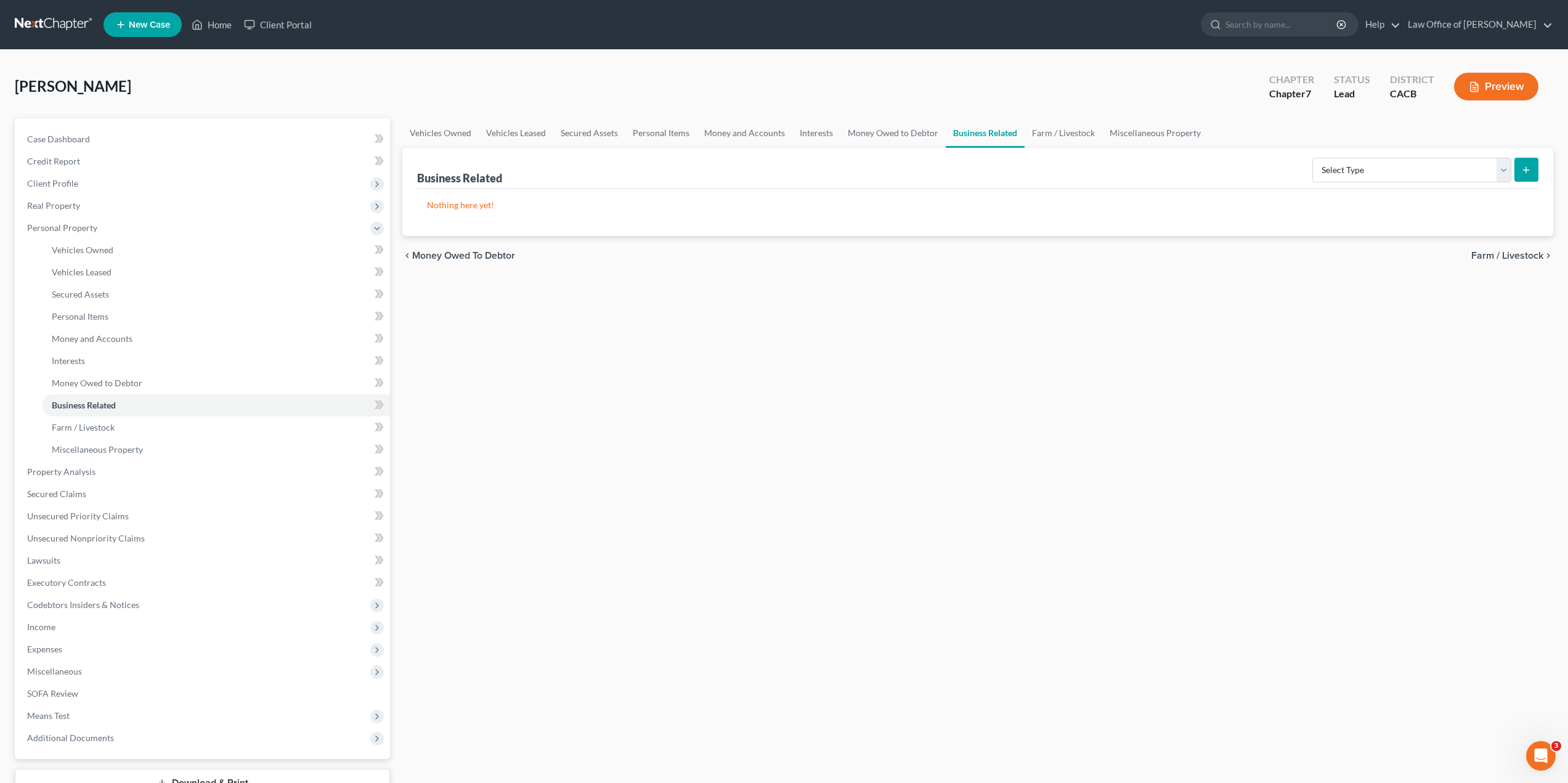
click at [1486, 251] on span "Farm / Livestock" at bounding box center [1507, 255] width 72 height 10
click at [1488, 257] on span "Miscellaneous Property" at bounding box center [1490, 255] width 104 height 10
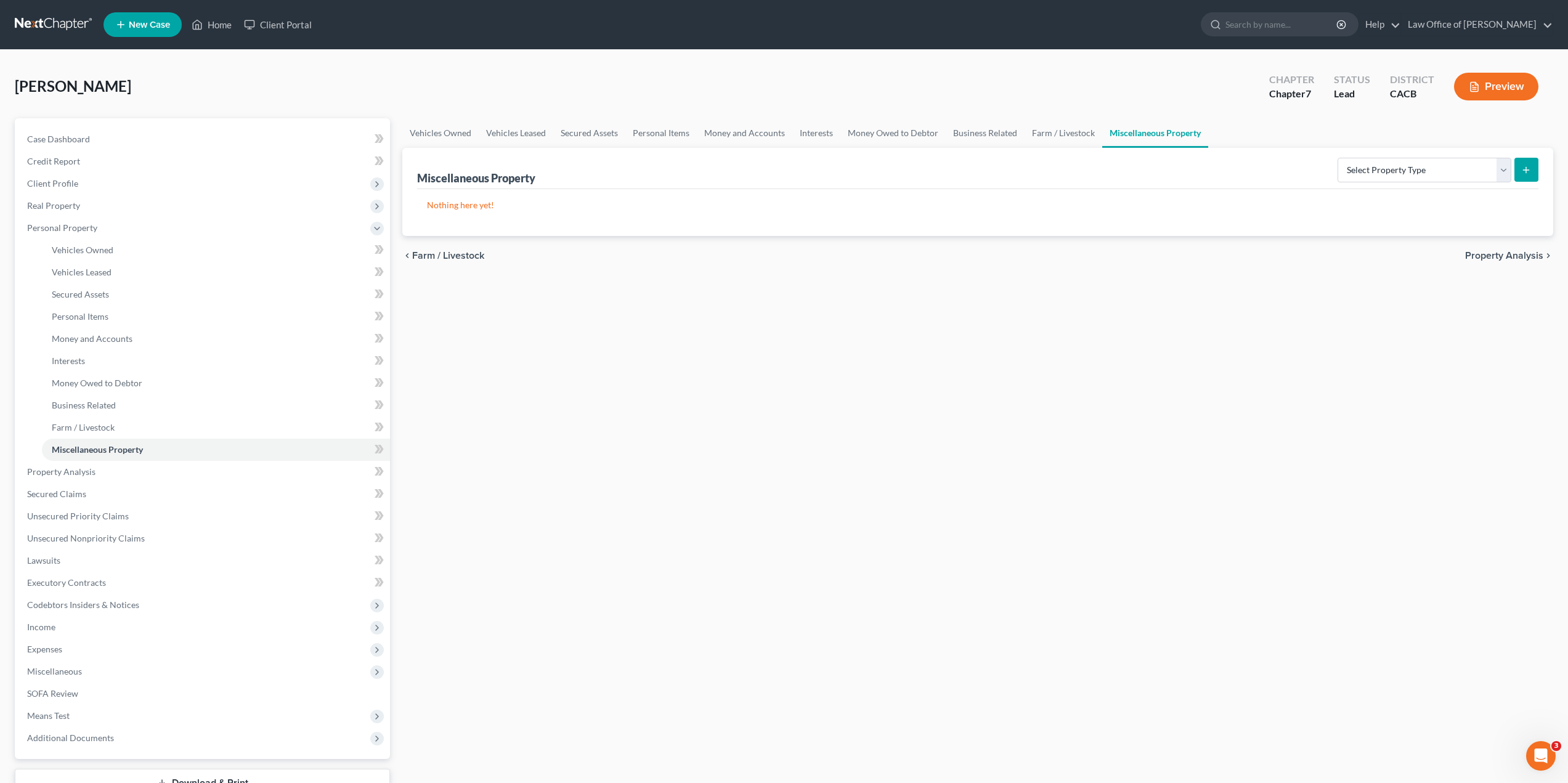
click at [1511, 255] on span "Property Analysis" at bounding box center [1504, 255] width 79 height 10
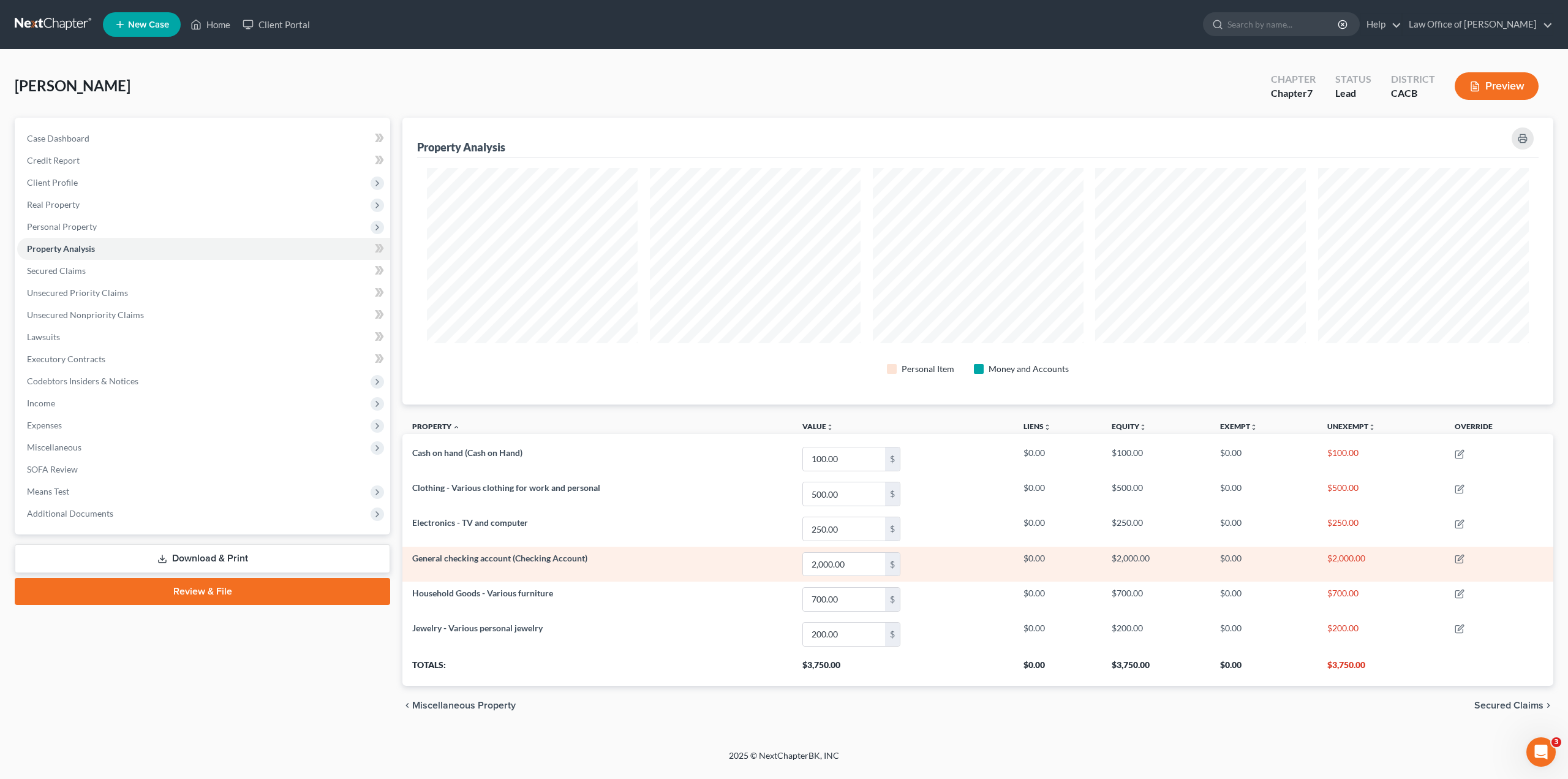
scroll to position [287, 1151]
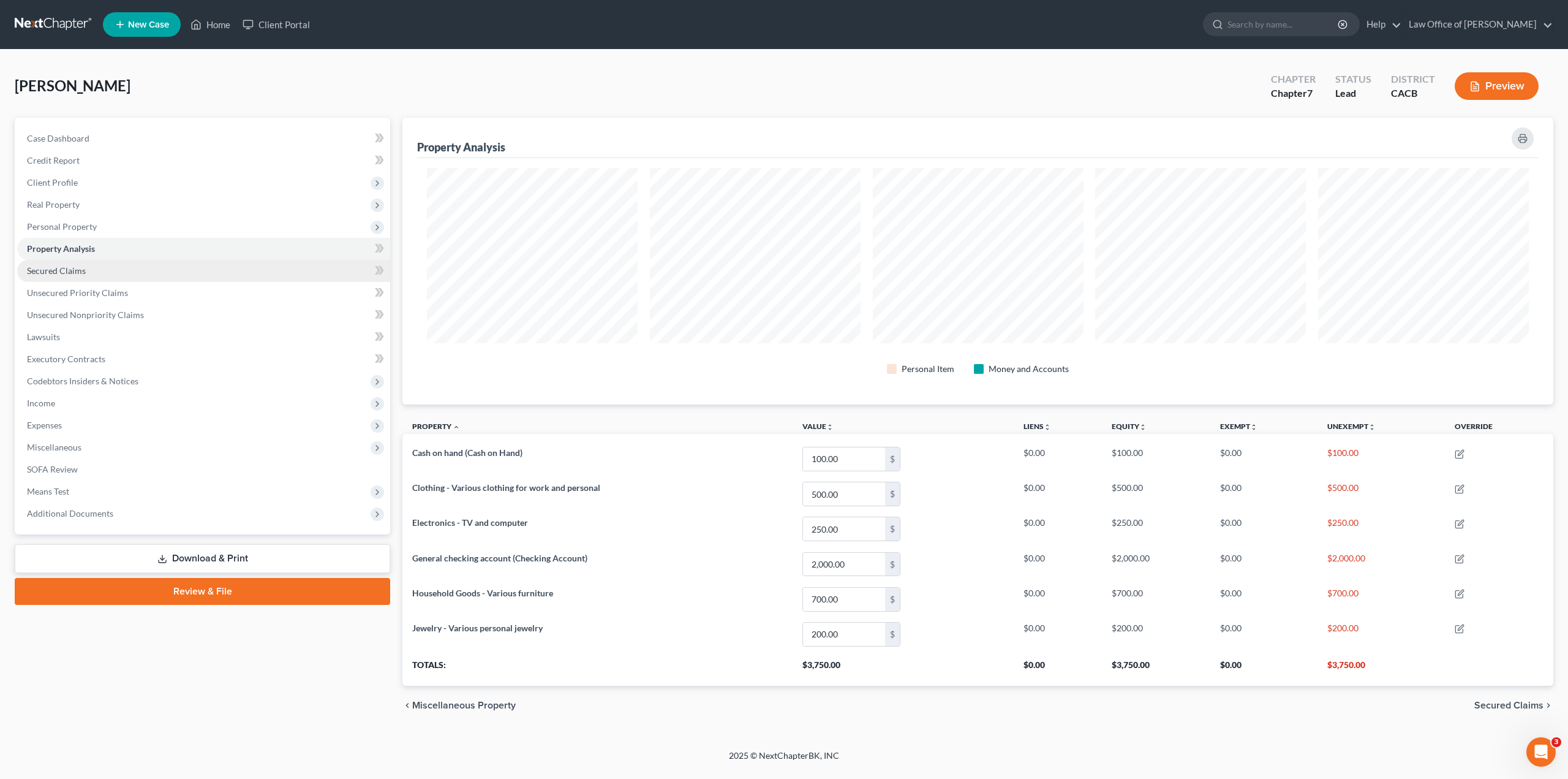
click at [137, 271] on link "Secured Claims" at bounding box center [203, 271] width 373 height 22
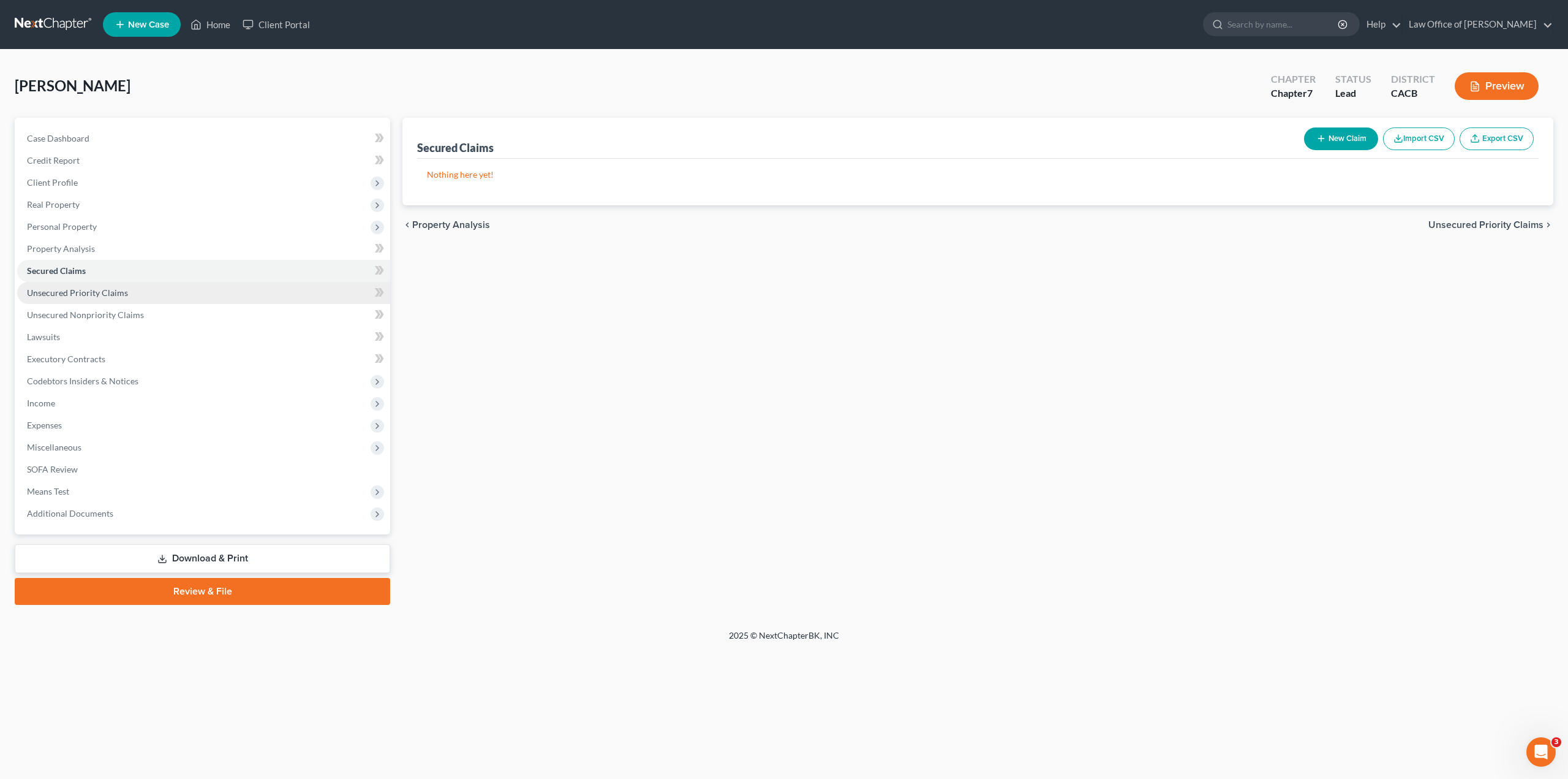
click at [132, 296] on link "Unsecured Priority Claims" at bounding box center [203, 293] width 373 height 22
click at [376, 271] on icon at bounding box center [379, 271] width 9 height 15
click at [378, 271] on icon at bounding box center [377, 270] width 5 height 8
click at [87, 271] on link "Secured Claims" at bounding box center [203, 271] width 373 height 22
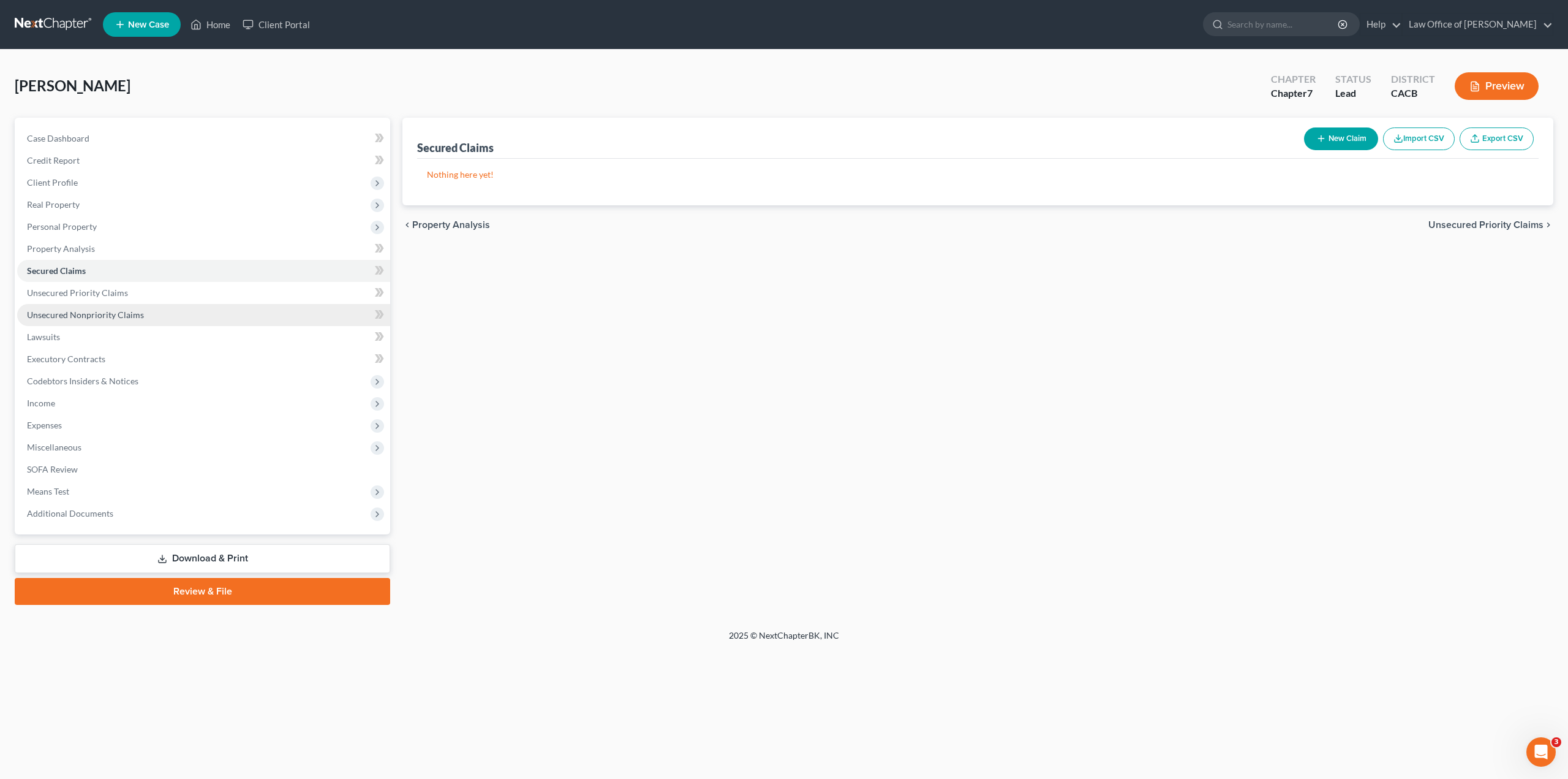
click at [211, 316] on link "Unsecured Nonpriority Claims" at bounding box center [203, 315] width 373 height 22
click at [1355, 143] on button "New Claim" at bounding box center [1341, 139] width 74 height 23
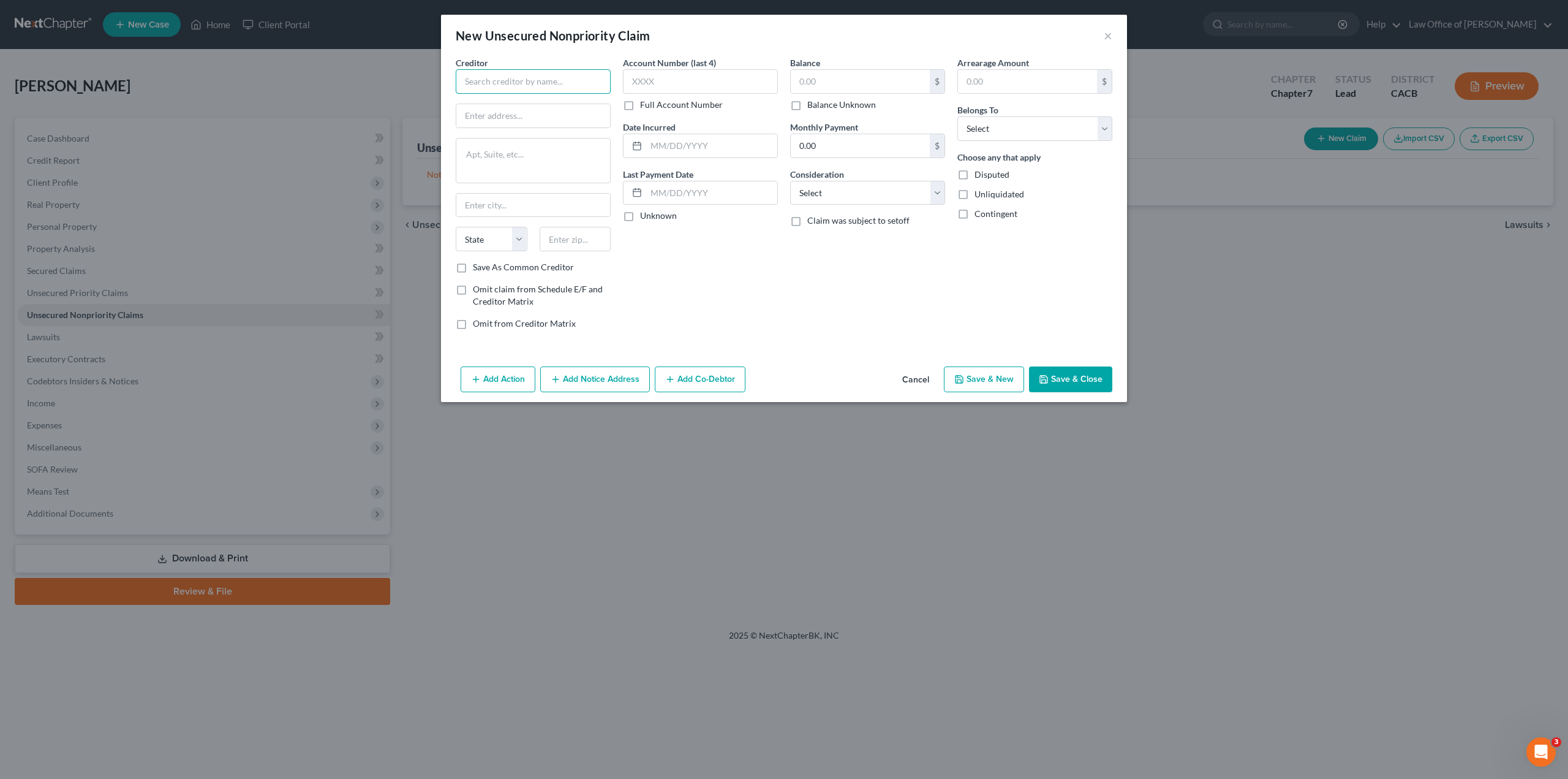
click at [562, 82] on input "text" at bounding box center [533, 81] width 155 height 25
type input "comenity ULTA"
type input "PO Box 182120"
type input "Columbus"
select select "36"
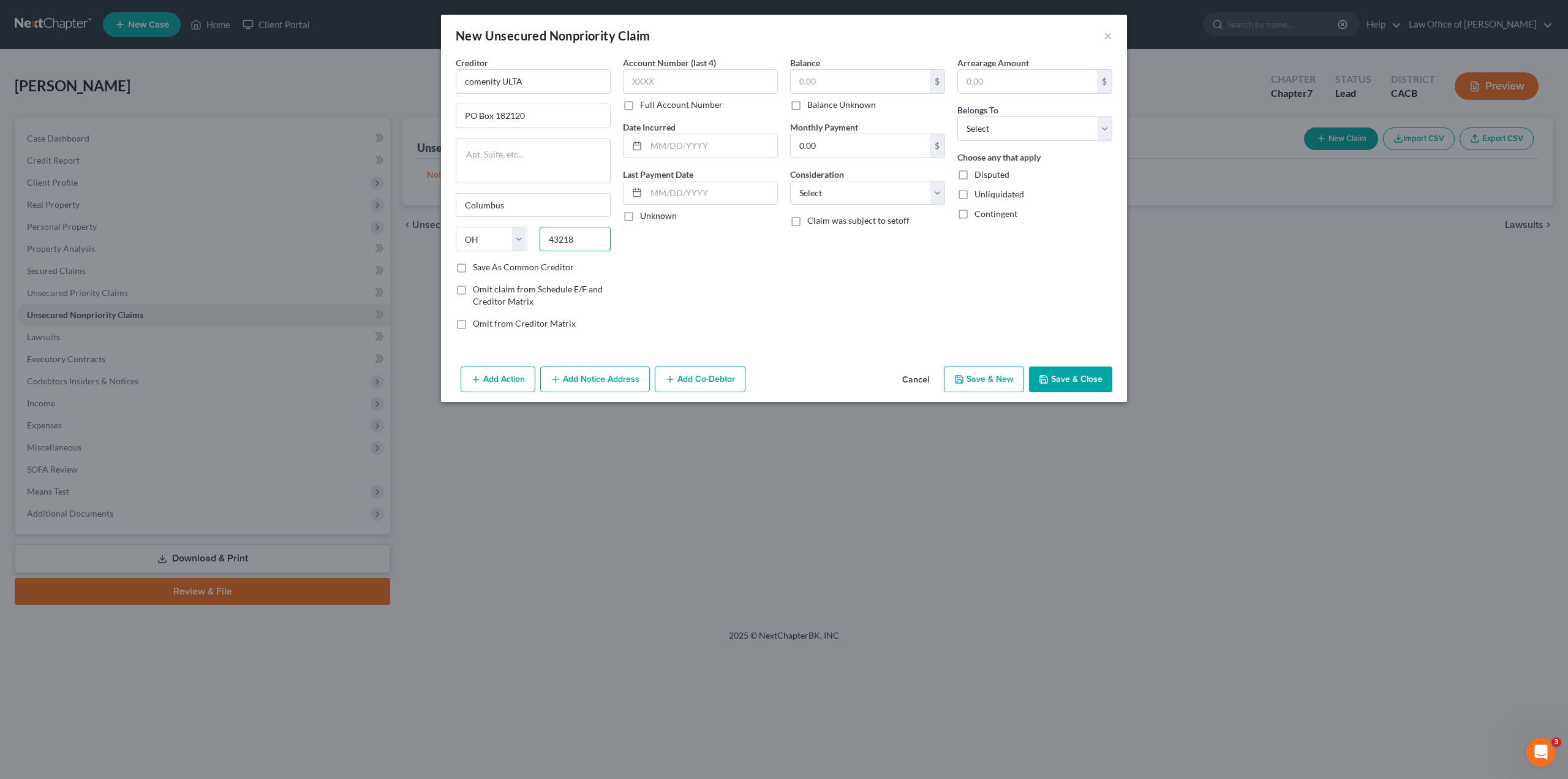
type input "43218"
click at [473, 268] on label "Save As Common Creditor" at bounding box center [523, 268] width 101 height 12
click at [478, 268] on input "Save As Common Creditor" at bounding box center [482, 265] width 8 height 8
checkbox input "true"
click at [694, 83] on input "text" at bounding box center [700, 81] width 155 height 25
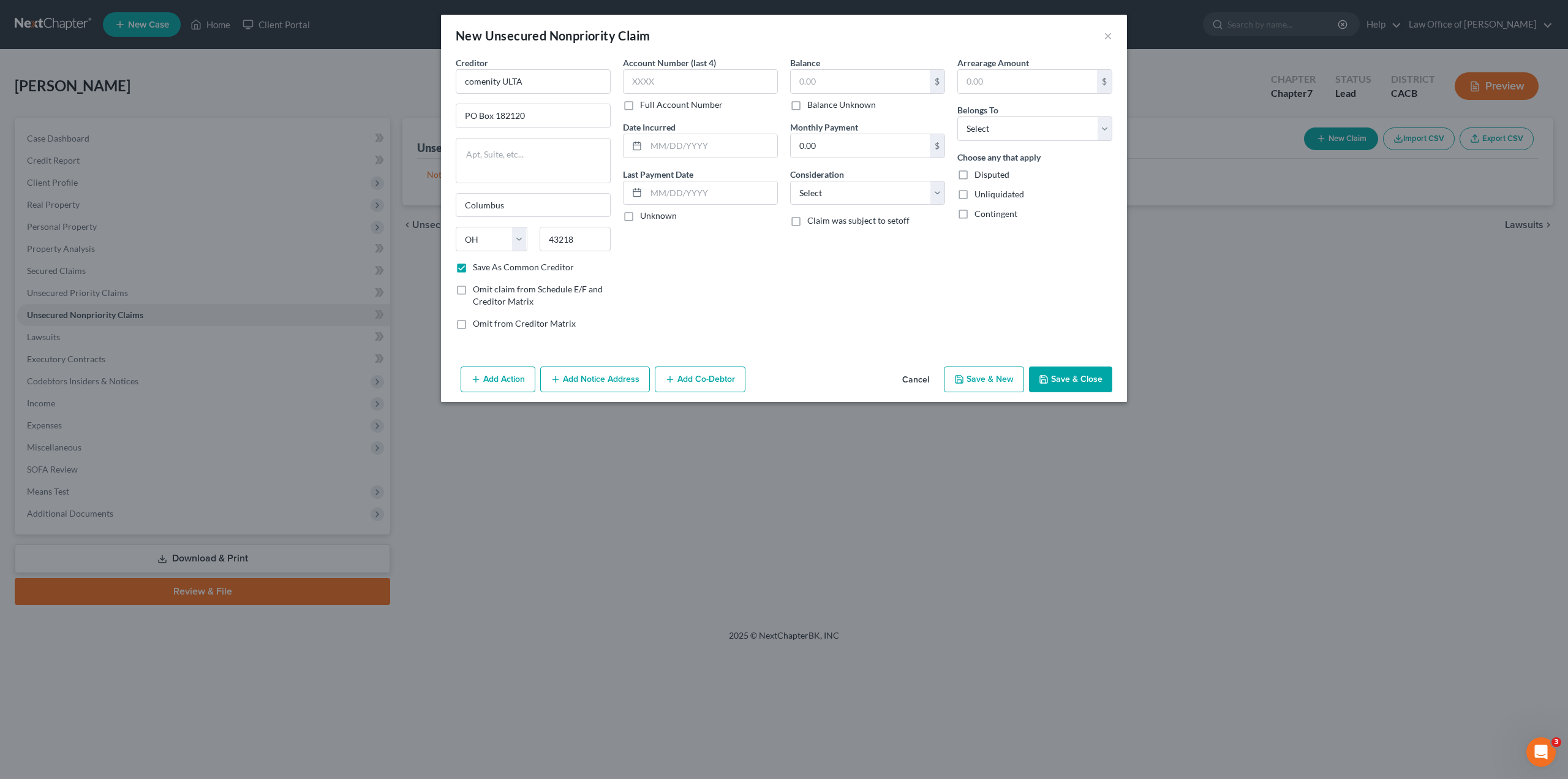
click at [640, 106] on label "Full Account Number" at bounding box center [681, 105] width 83 height 12
click at [645, 106] on input "Full Account Number" at bounding box center [649, 103] width 8 height 8
click at [649, 74] on input "text" at bounding box center [700, 81] width 155 height 25
paste input "536817XXXXXXXXXX"
type input "536817XXXXXXXXXX"
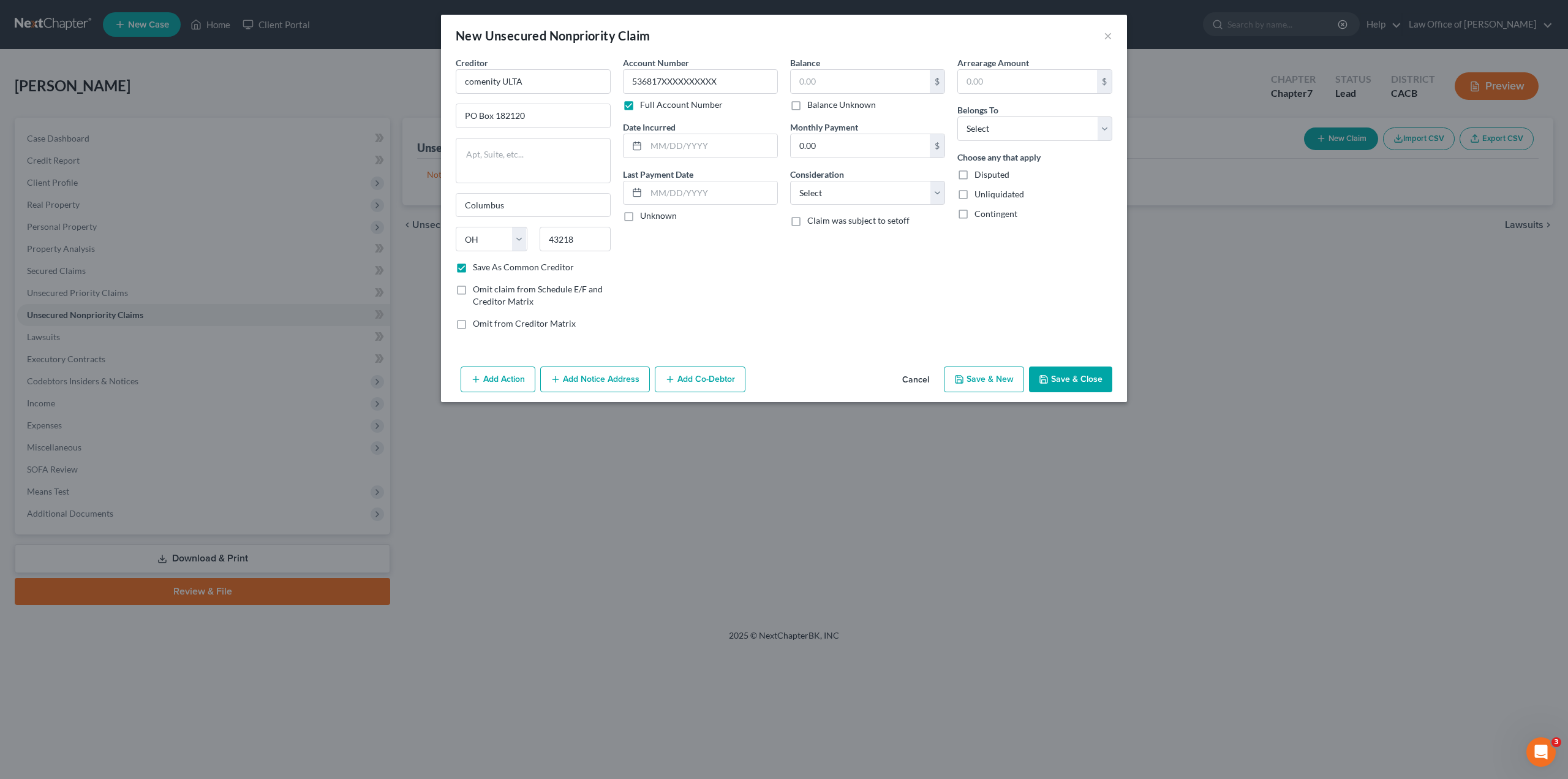
click at [808, 103] on label "Balance Unknown" at bounding box center [842, 105] width 69 height 12
click at [812, 103] on input "Balance Unknown" at bounding box center [816, 103] width 8 height 8
checkbox input "true"
type input "0.00"
click at [708, 148] on input "text" at bounding box center [711, 146] width 131 height 23
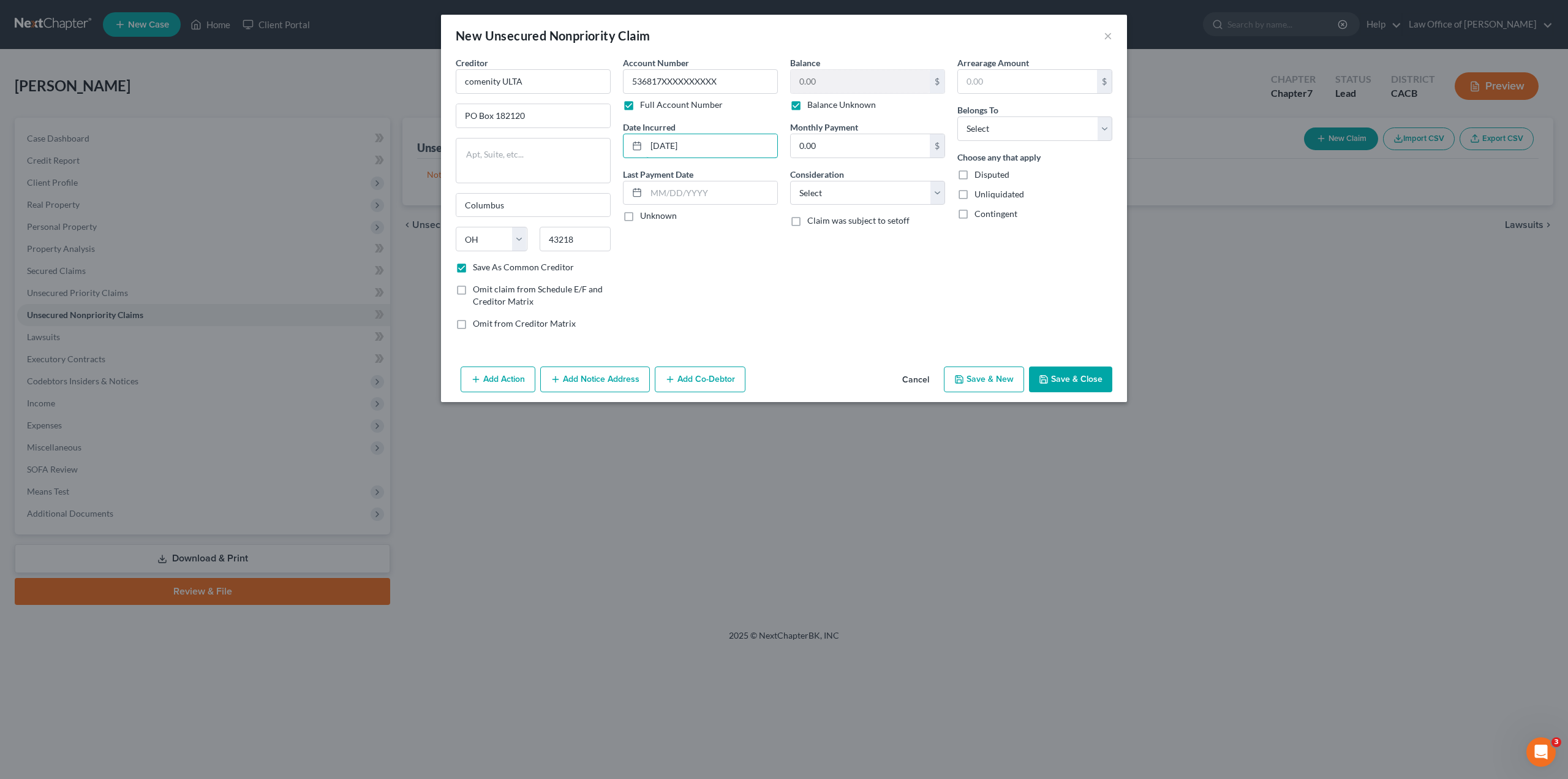
type input "[DATE]"
click at [829, 197] on select "Select Cable / Satellite Services Collection Agency Credit Card Debt Debt Couns…" at bounding box center [868, 193] width 155 height 25
select select "2"
click at [790, 181] on select "Select Cable / Satellite Services Collection Agency Credit Card Debt Debt Couns…" at bounding box center [868, 193] width 155 height 25
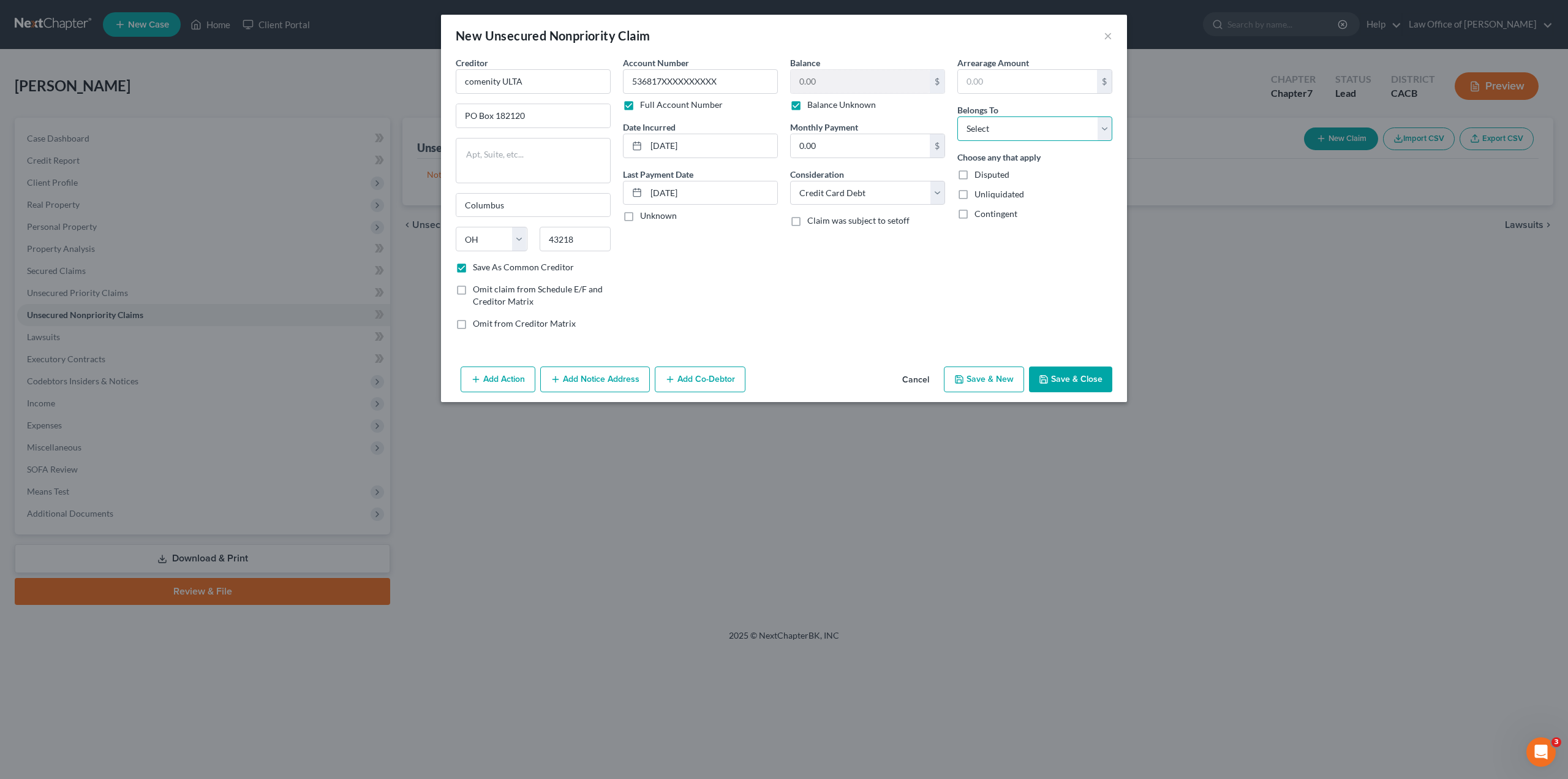
click at [995, 136] on select "Select Debtor 1 Only Debtor 2 Only Debtor 1 And Debtor 2 Only At Least One Of T…" at bounding box center [1035, 129] width 155 height 25
select select "0"
click at [957, 117] on select "Select Debtor 1 Only Debtor 2 Only Debtor 1 And Debtor 2 Only At Least One Of T…" at bounding box center [1035, 129] width 155 height 25
click at [975, 194] on label "Unliquidated" at bounding box center [999, 194] width 50 height 12
click at [979, 194] on input "Unliquidated" at bounding box center [983, 192] width 8 height 8
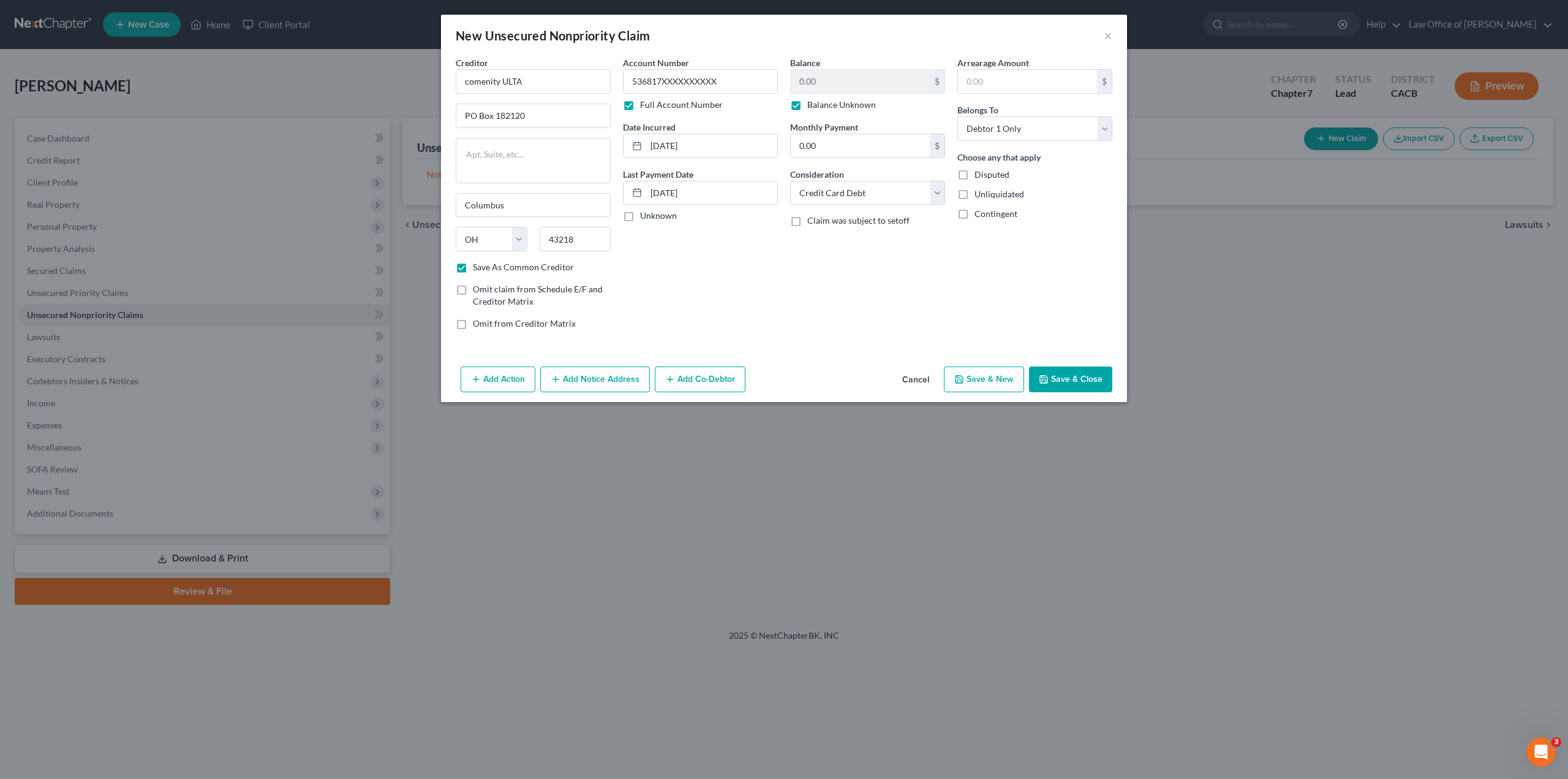
checkbox input "true"
click at [1064, 378] on button "Save & Close" at bounding box center [1071, 380] width 84 height 26
checkbox input "false"
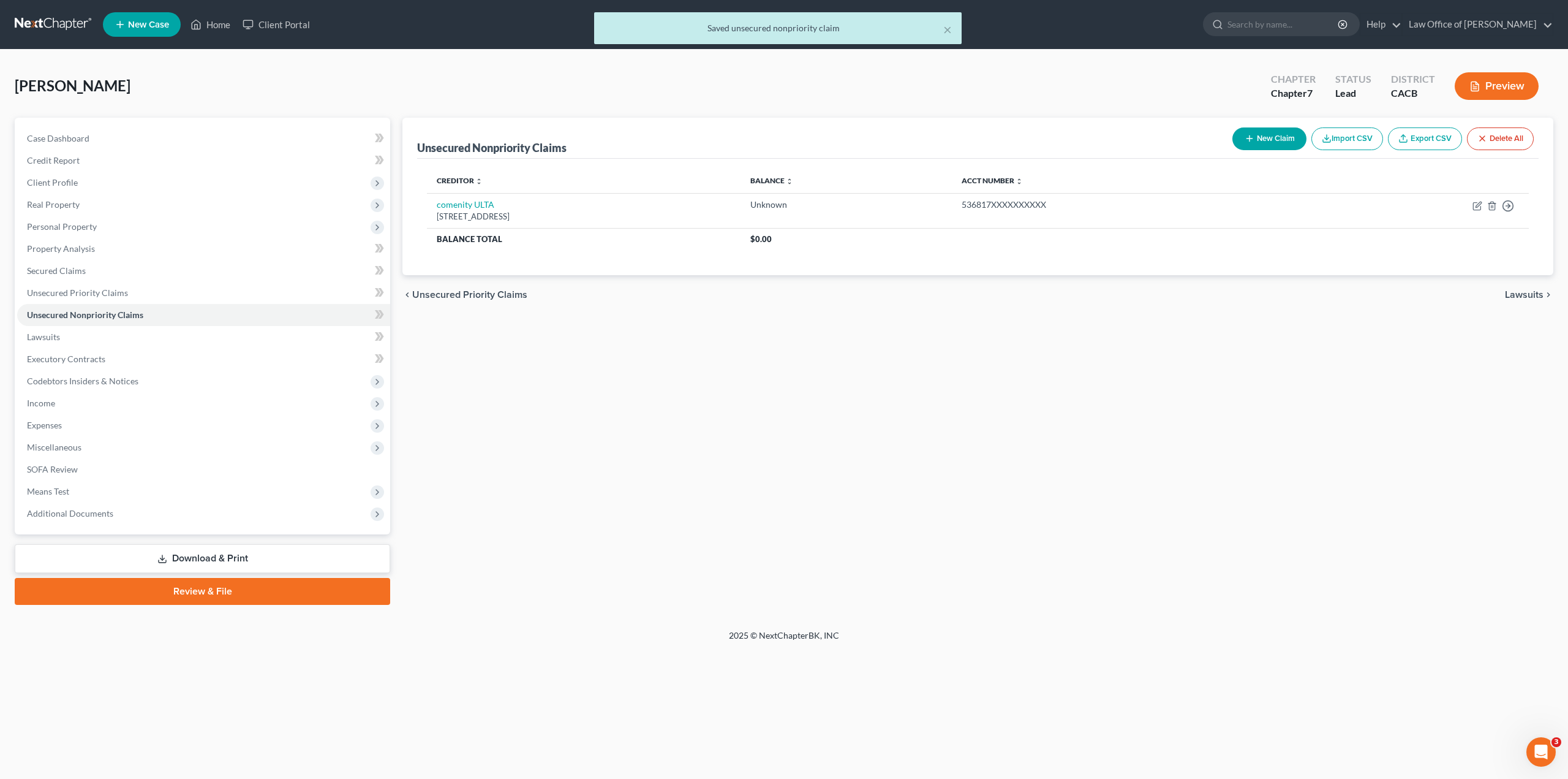
click at [1270, 139] on button "New Claim" at bounding box center [1269, 139] width 74 height 23
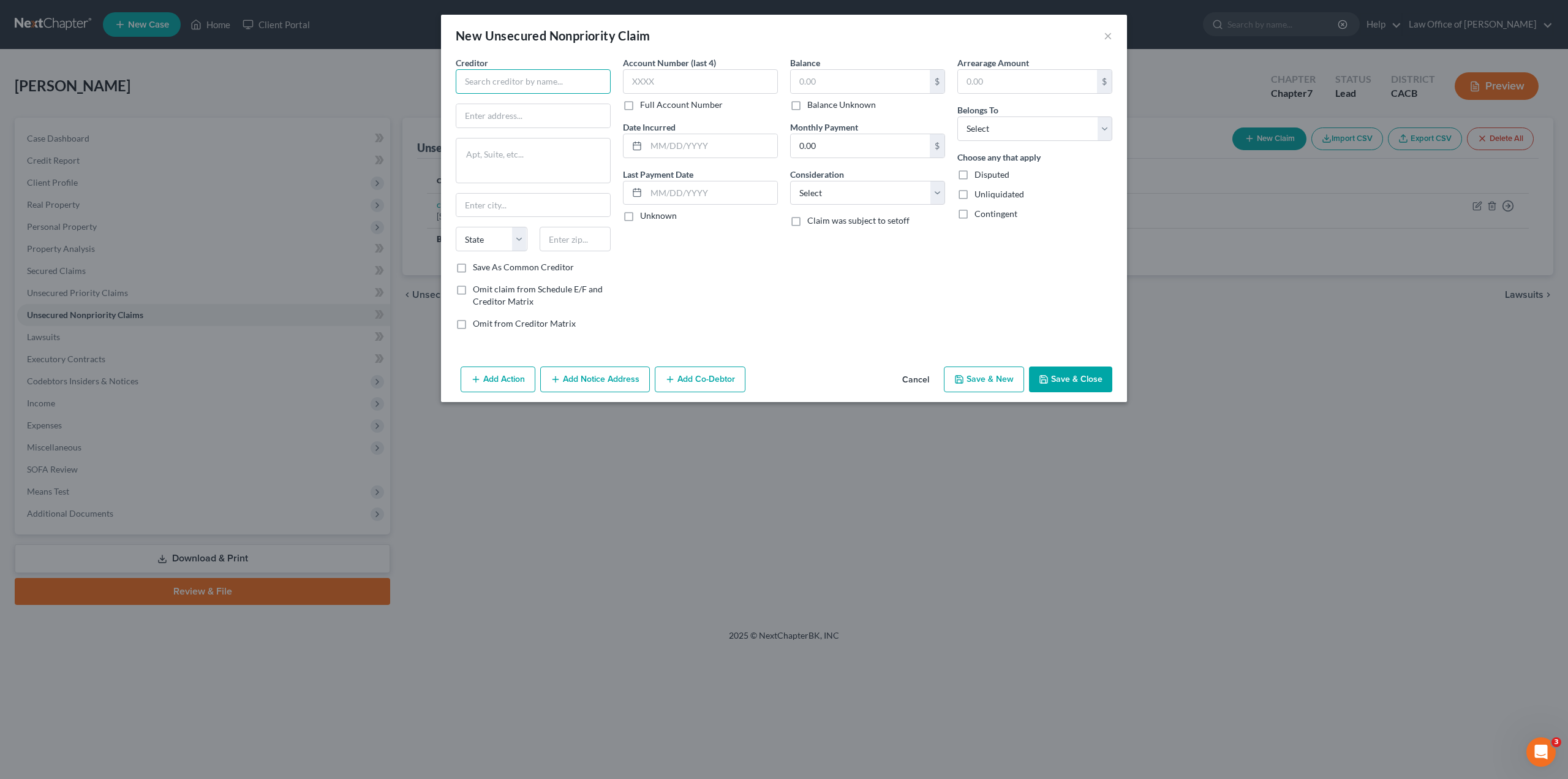
click at [515, 87] on input "text" at bounding box center [533, 81] width 155 height 25
paste input "ADS/COMENITY/VICTORI A"
type input "ADS/COMENITY/VICTORI A"
click at [505, 123] on input "text" at bounding box center [533, 116] width 154 height 23
click at [490, 165] on textarea at bounding box center [533, 160] width 155 height 45
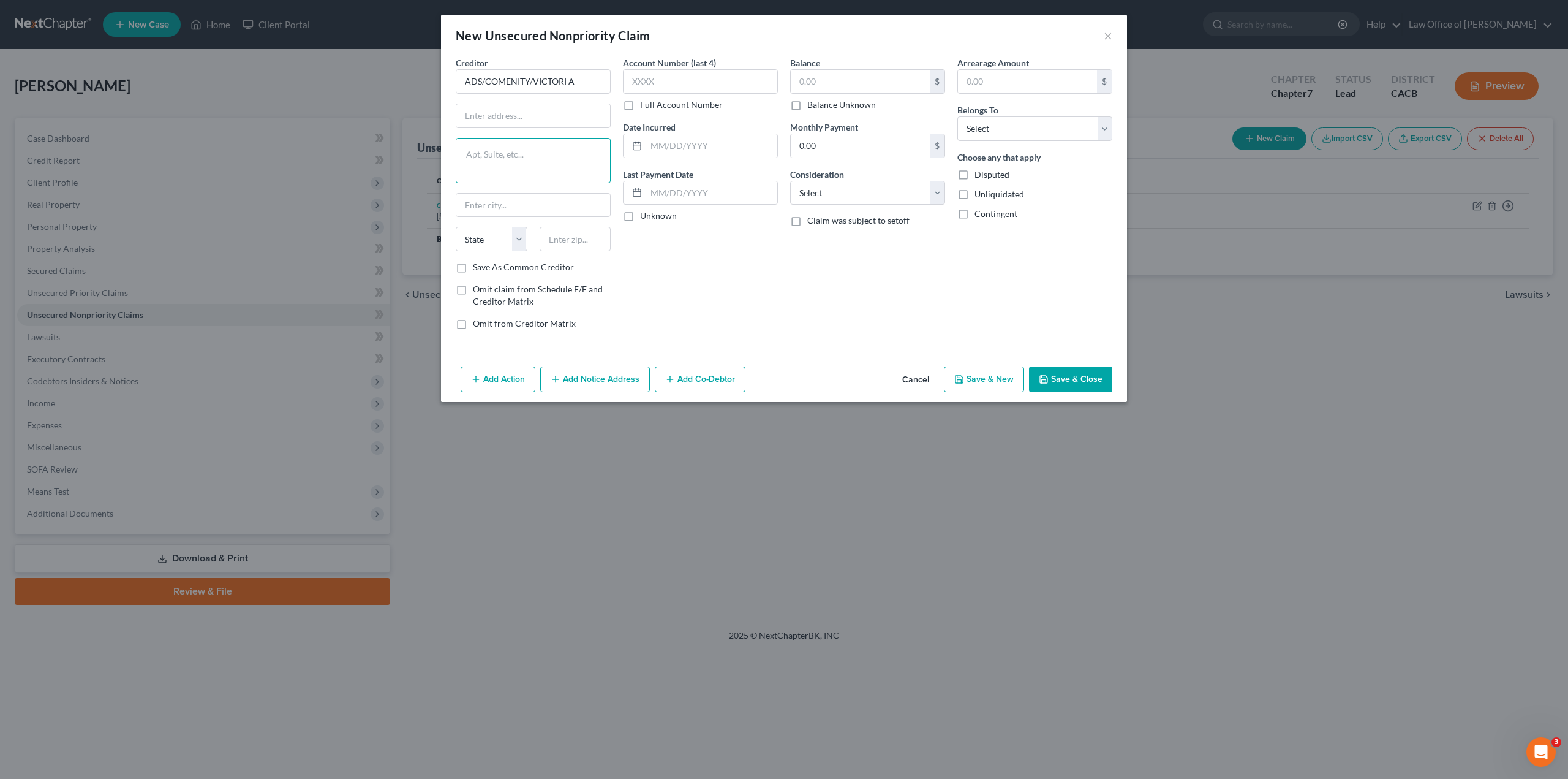
paste textarea "PO BOX 182789, [GEOGRAPHIC_DATA] 4321"
drag, startPoint x: 536, startPoint y: 154, endPoint x: 457, endPoint y: 153, distance: 79.0
click at [457, 153] on textarea "PO BOX 182789, [GEOGRAPHIC_DATA] 4321" at bounding box center [533, 160] width 155 height 45
type textarea "COLUMBUS OH 4321"
type input "PO BOX 182789,"
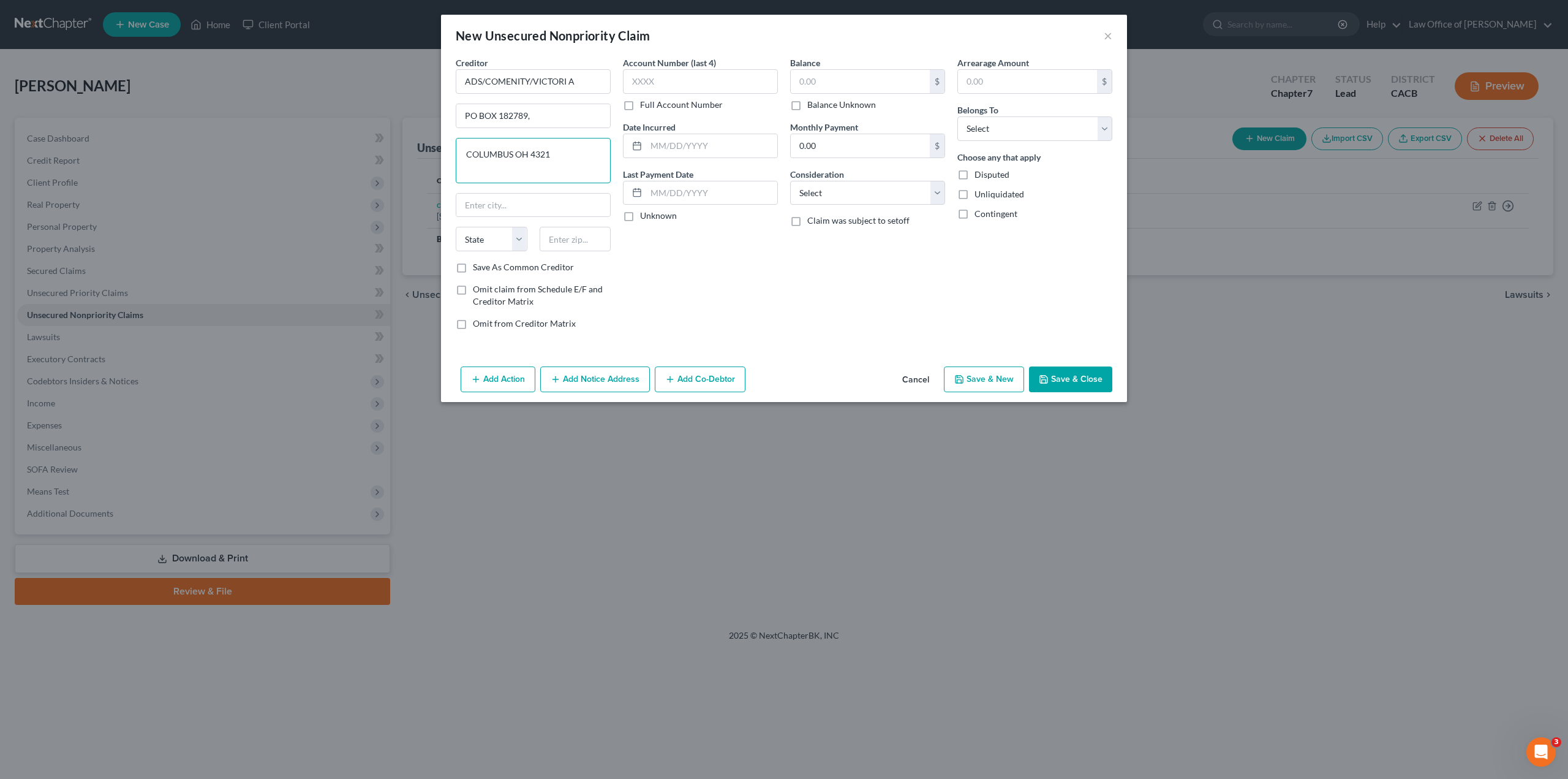
drag, startPoint x: 512, startPoint y: 156, endPoint x: 449, endPoint y: 156, distance: 63.0
click at [449, 156] on div "Creditor * ADS/COMENITY/VICTORI A PO BOX 182789, [GEOGRAPHIC_DATA] 4321 State […" at bounding box center [784, 209] width 686 height 305
type textarea "OH 4321"
type input "COLUMBUS"
drag, startPoint x: 511, startPoint y: 155, endPoint x: 463, endPoint y: 155, distance: 48.0
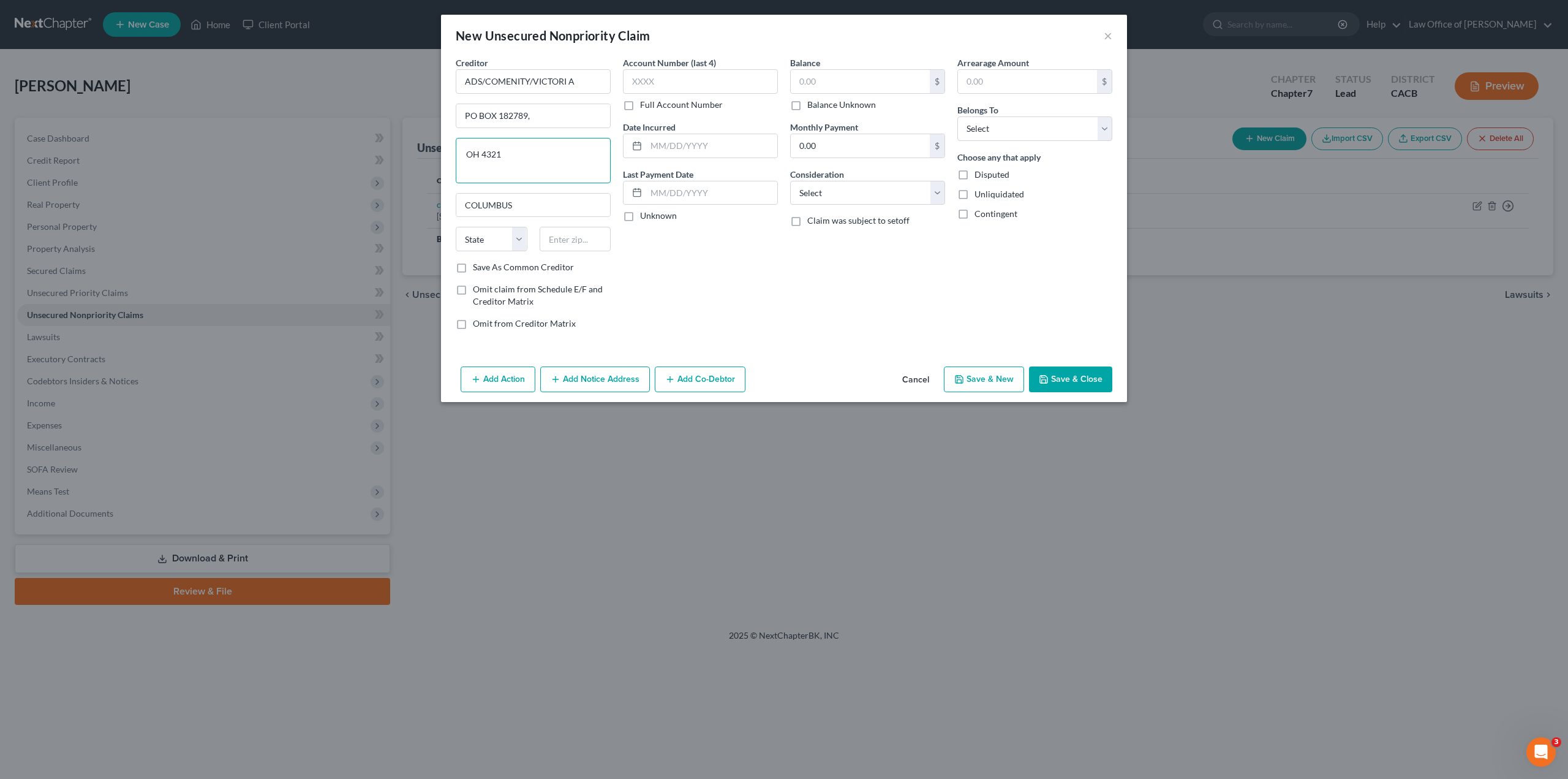
click at [463, 155] on textarea "OH 4321" at bounding box center [533, 160] width 155 height 45
click at [488, 231] on select "State [US_STATE] AK AR AZ CA CO CT DE DC [GEOGRAPHIC_DATA] [GEOGRAPHIC_DATA] GU…" at bounding box center [492, 239] width 72 height 25
select select "36"
click at [488, 231] on select "State [US_STATE] AK AR AZ CA CO CT DE DC [GEOGRAPHIC_DATA] [GEOGRAPHIC_DATA] GU…" at bounding box center [492, 239] width 72 height 25
click at [564, 231] on input "text" at bounding box center [576, 239] width 72 height 25
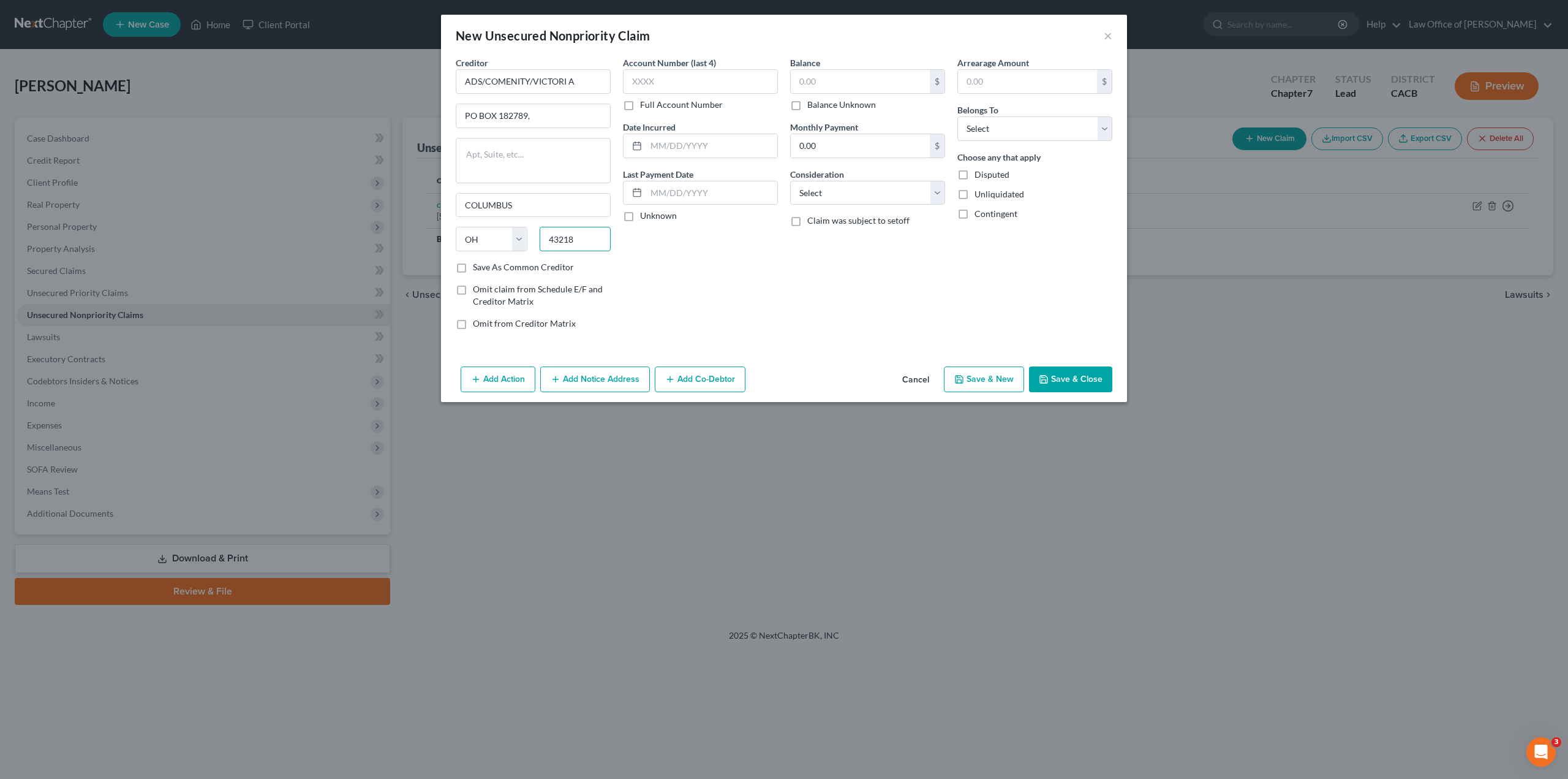
type input "43218"
click at [473, 268] on label "Save As Common Creditor" at bounding box center [523, 268] width 101 height 12
click at [478, 268] on input "Save As Common Creditor" at bounding box center [482, 265] width 8 height 8
checkbox input "true"
type input "Columbus"
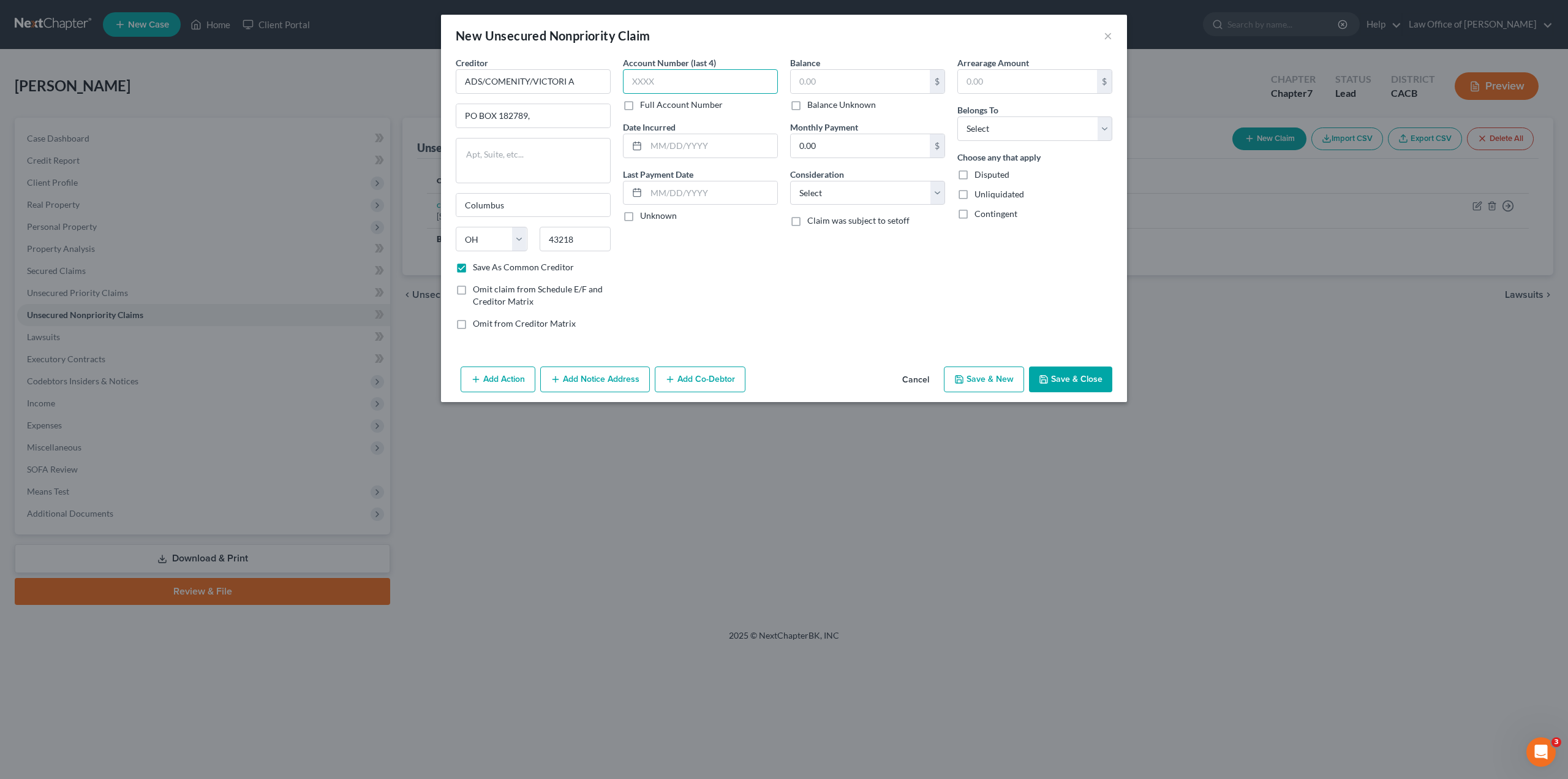
click at [666, 75] on input "text" at bounding box center [700, 81] width 155 height 25
paste input "5391"
type input "5391"
click at [640, 103] on label "Full Account Number" at bounding box center [681, 105] width 83 height 12
click at [645, 103] on input "Full Account Number" at bounding box center [649, 103] width 8 height 8
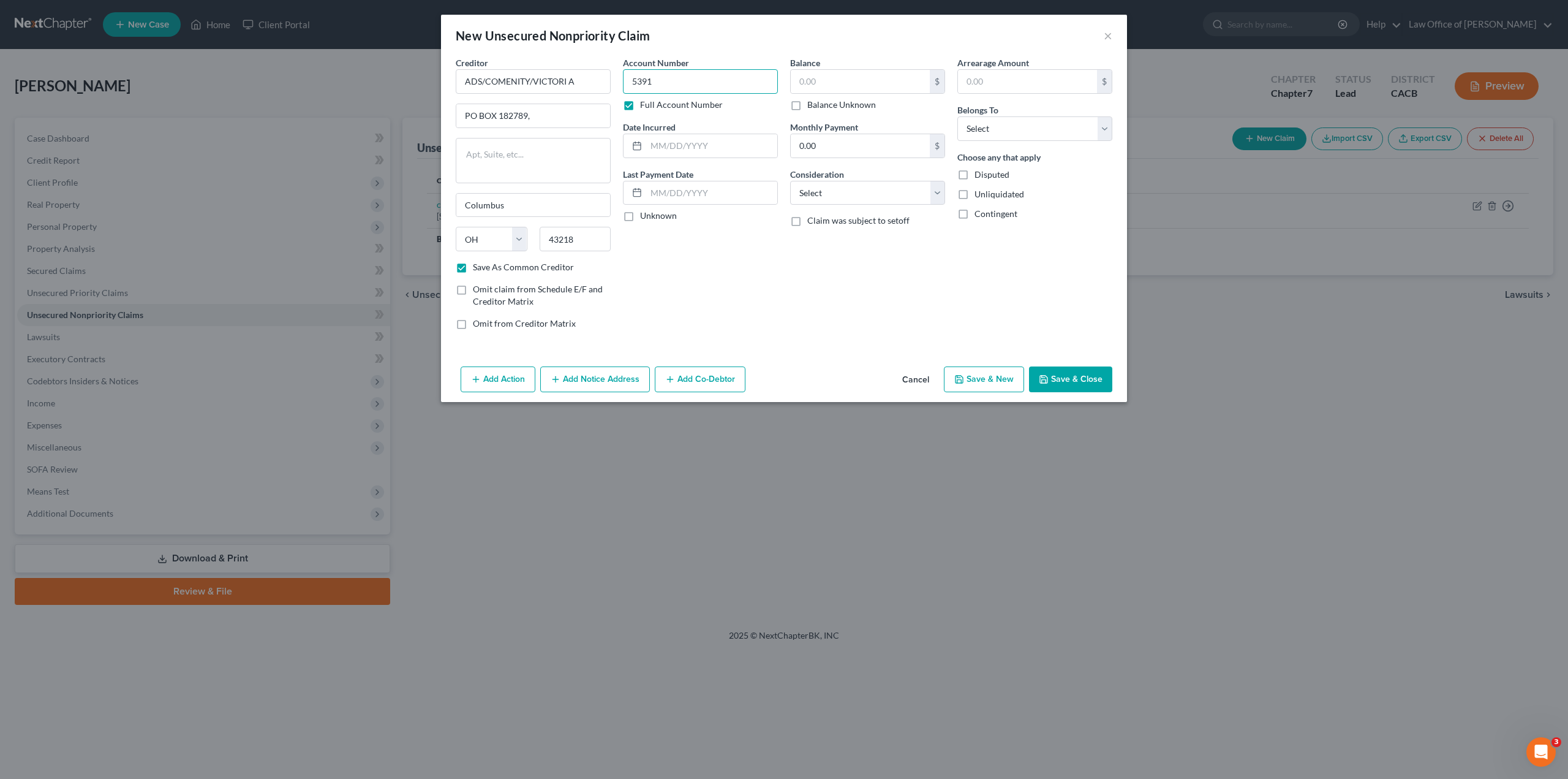
drag, startPoint x: 664, startPoint y: 81, endPoint x: 635, endPoint y: 82, distance: 29.0
click at [635, 82] on input "5391" at bounding box center [700, 81] width 155 height 25
paste input "76XXXXXXXXXX"
type input "539176XXXXXXXXXX"
click at [654, 143] on input "text" at bounding box center [711, 146] width 131 height 23
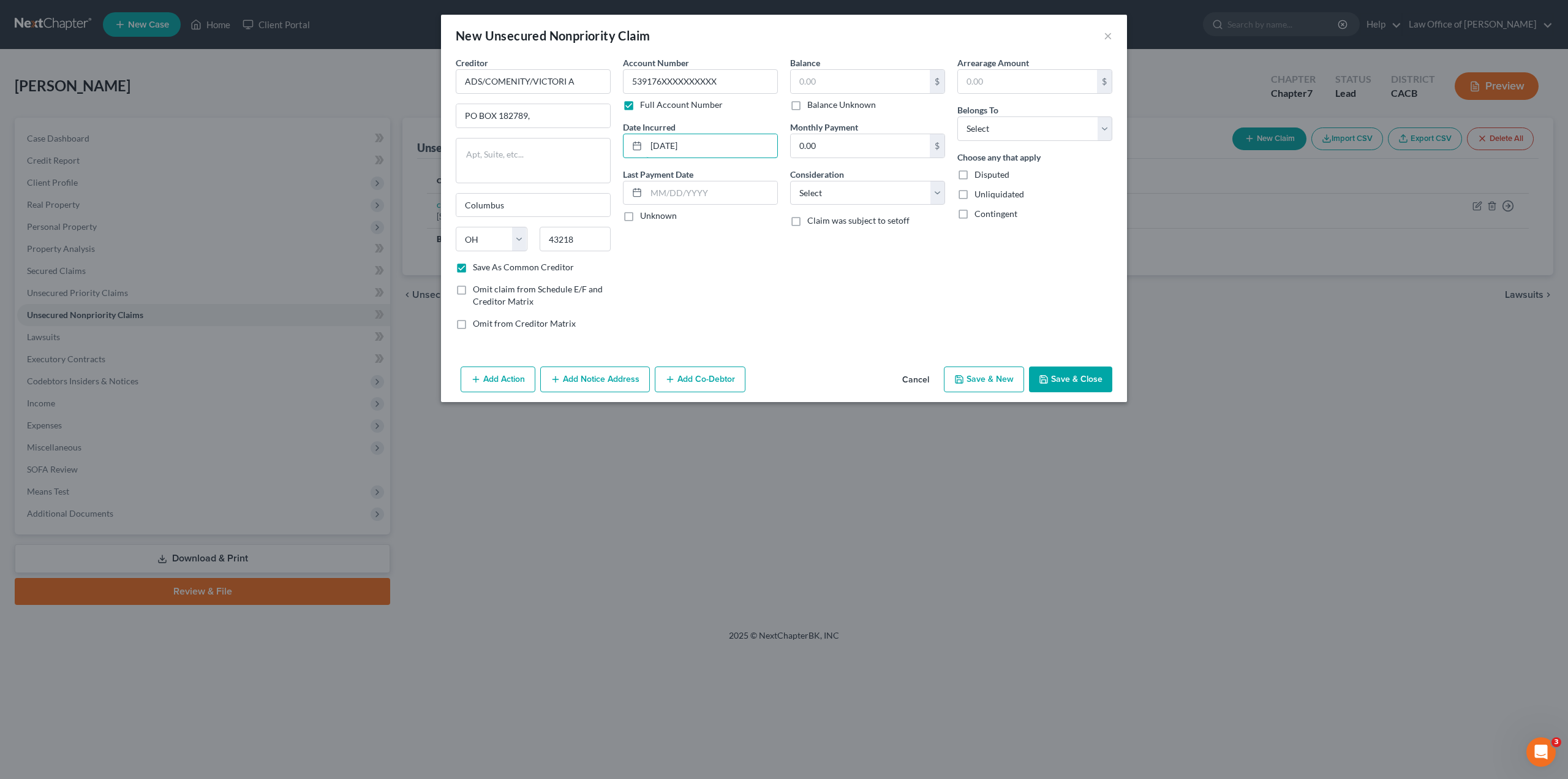
type input "[DATE]"
click at [677, 196] on input "text" at bounding box center [711, 193] width 131 height 23
type input "[DATE]"
click at [808, 107] on label "Balance Unknown" at bounding box center [842, 105] width 69 height 12
click at [812, 107] on input "Balance Unknown" at bounding box center [816, 103] width 8 height 8
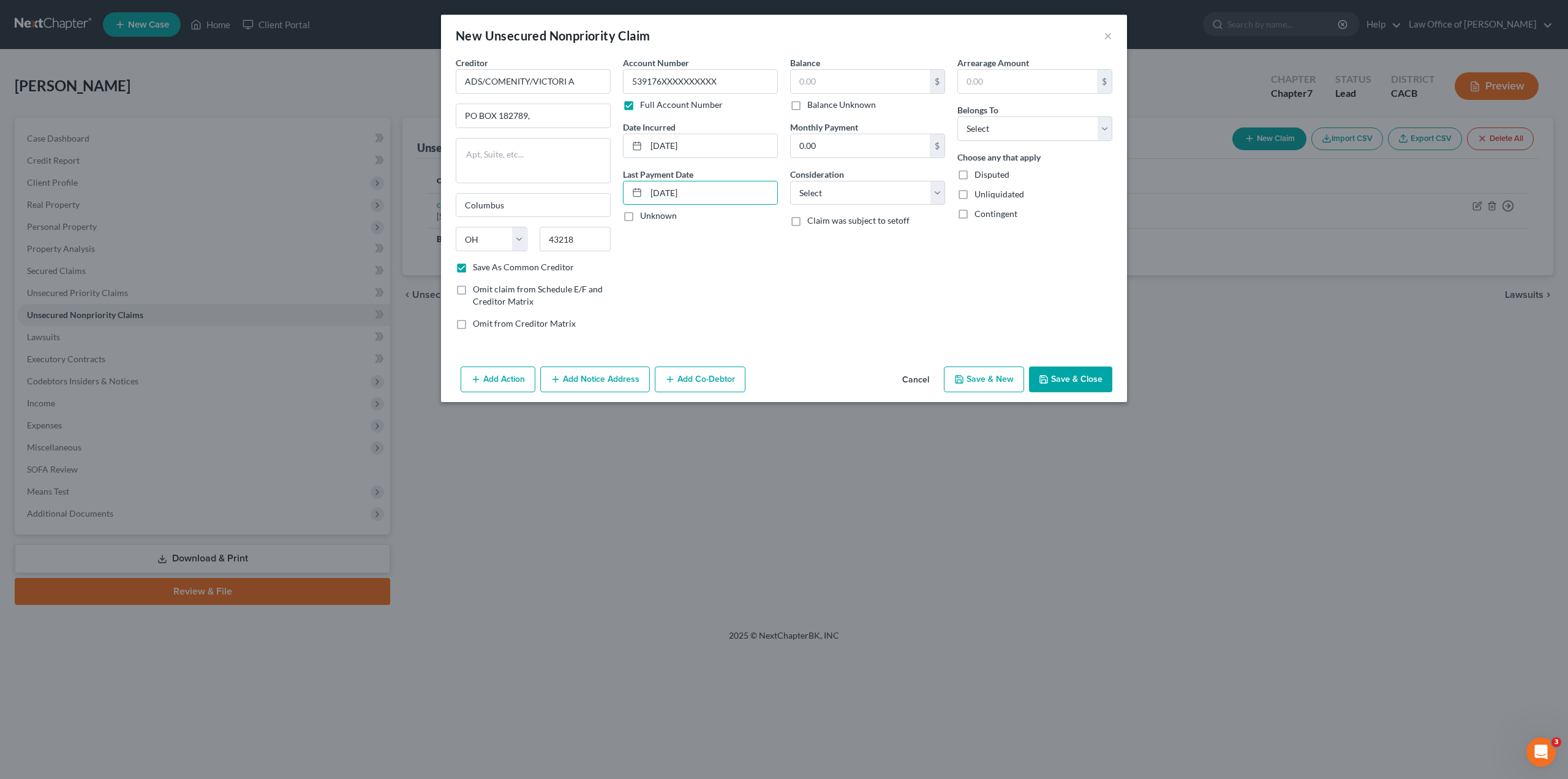
checkbox input "true"
type input "0.00"
click at [814, 192] on select "Select Cable / Satellite Services Collection Agency Credit Card Debt Debt Couns…" at bounding box center [868, 193] width 155 height 25
select select "2"
click at [790, 181] on select "Select Cable / Satellite Services Collection Agency Credit Card Debt Debt Couns…" at bounding box center [868, 193] width 155 height 25
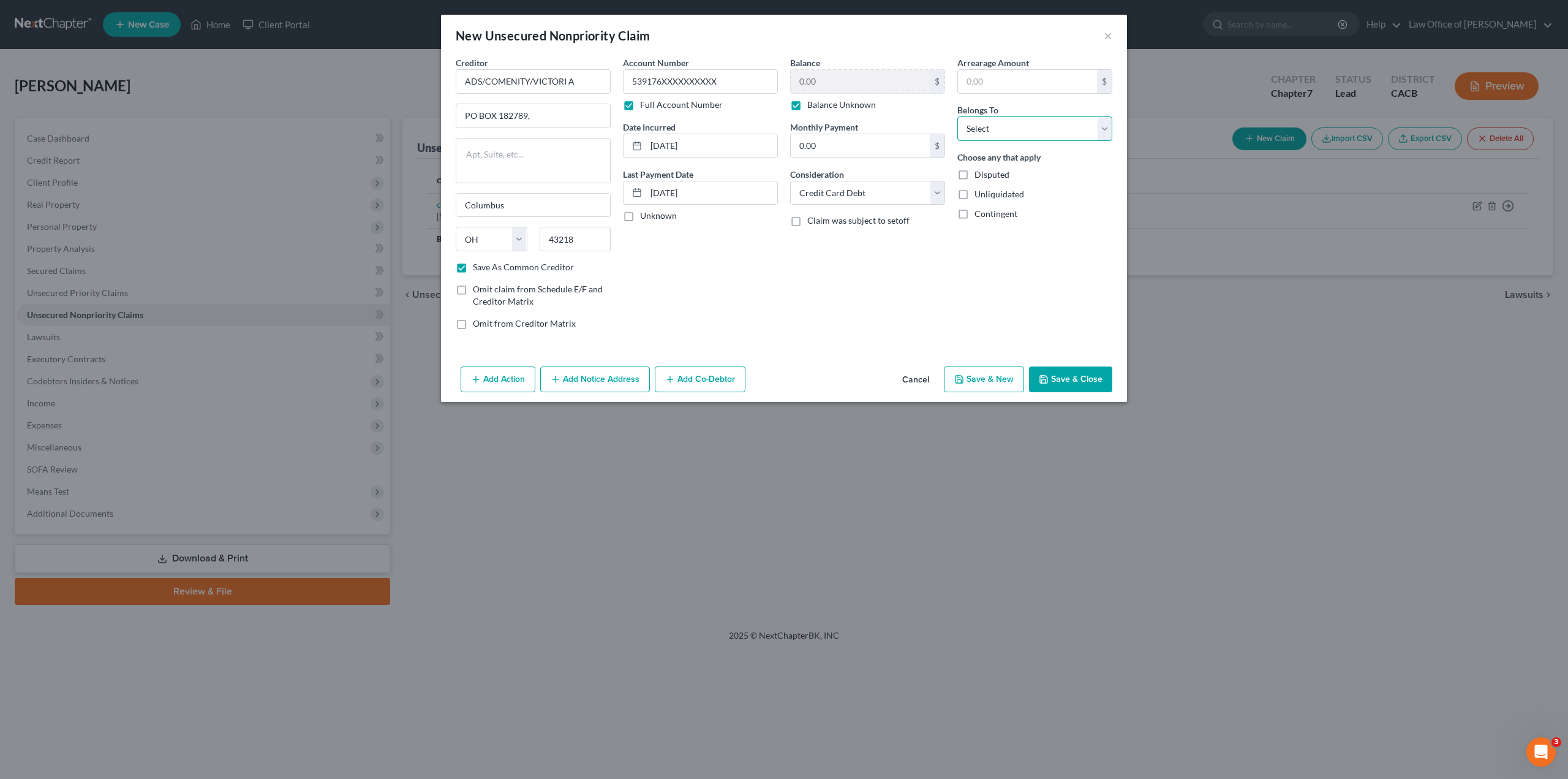
click at [987, 131] on select "Select Debtor 1 Only Debtor 2 Only Debtor 1 And Debtor 2 Only At Least One Of T…" at bounding box center [1035, 129] width 155 height 25
select select "0"
click at [957, 117] on select "Select Debtor 1 Only Debtor 2 Only Debtor 1 And Debtor 2 Only At Least One Of T…" at bounding box center [1035, 129] width 155 height 25
click at [975, 194] on label "Unliquidated" at bounding box center [999, 194] width 50 height 12
click at [979, 194] on input "Unliquidated" at bounding box center [983, 192] width 8 height 8
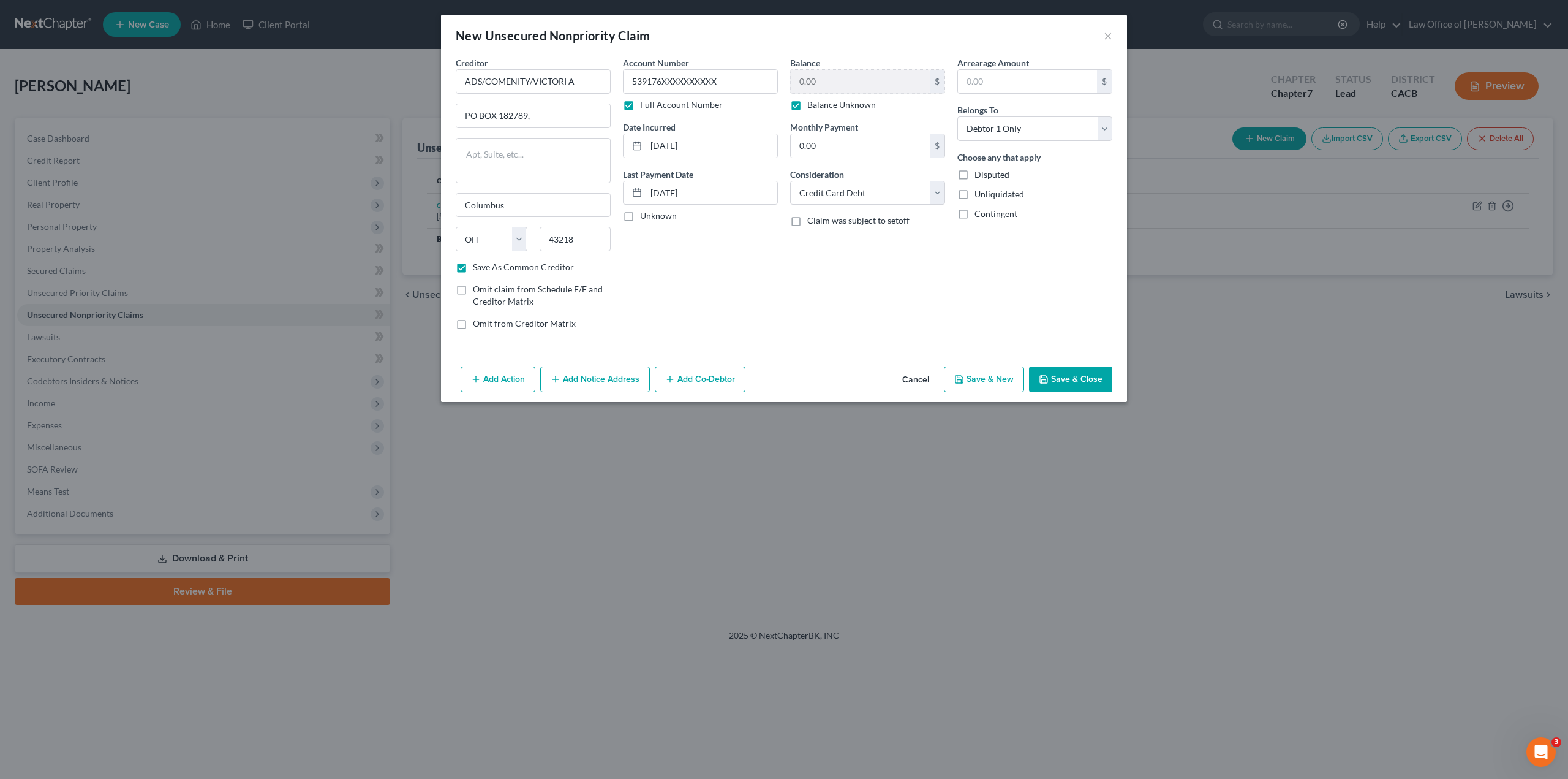
checkbox input "true"
click at [1052, 379] on button "Save & Close" at bounding box center [1071, 380] width 84 height 26
checkbox input "false"
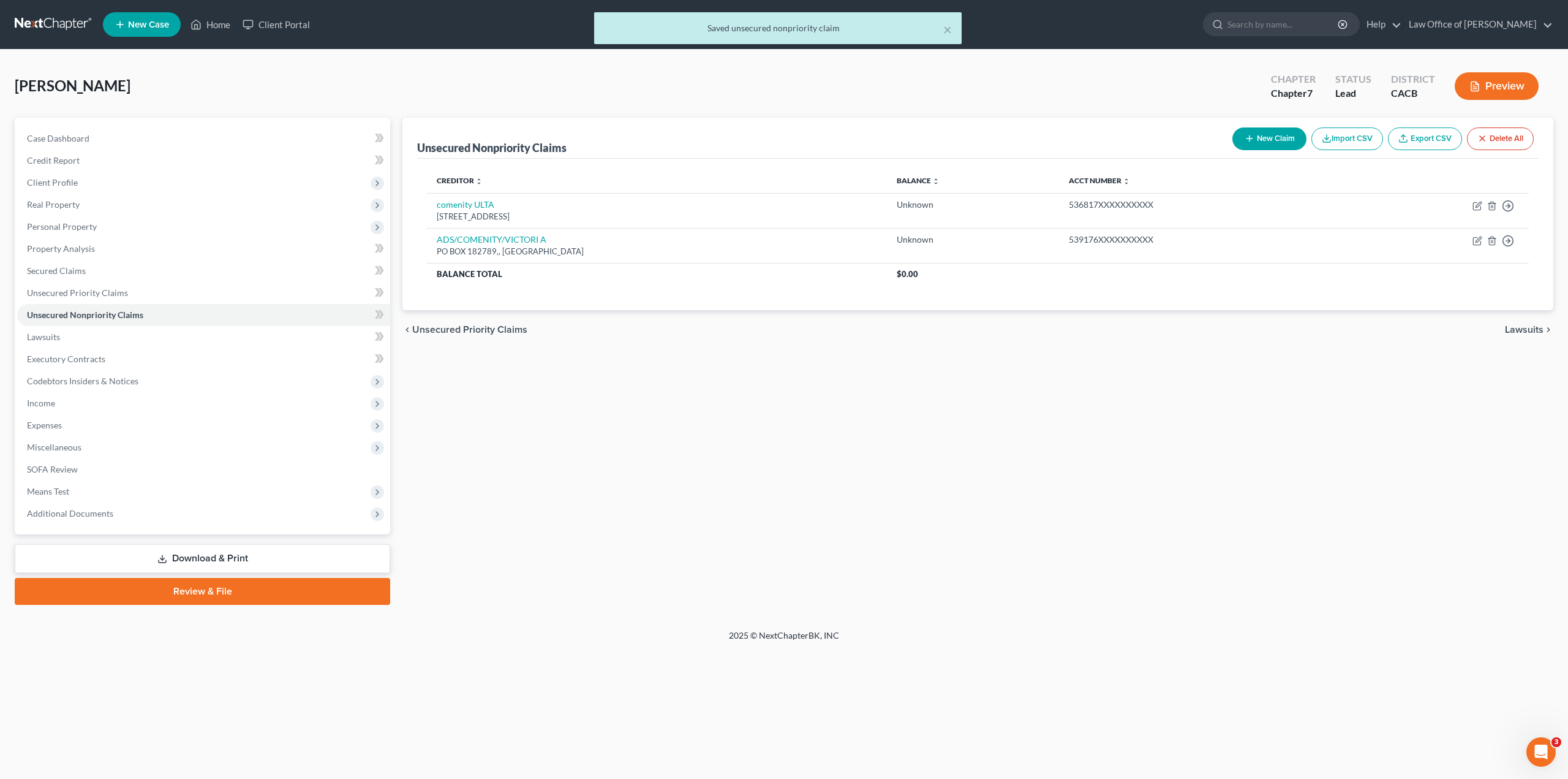
click at [1269, 140] on button "New Claim" at bounding box center [1269, 139] width 74 height 23
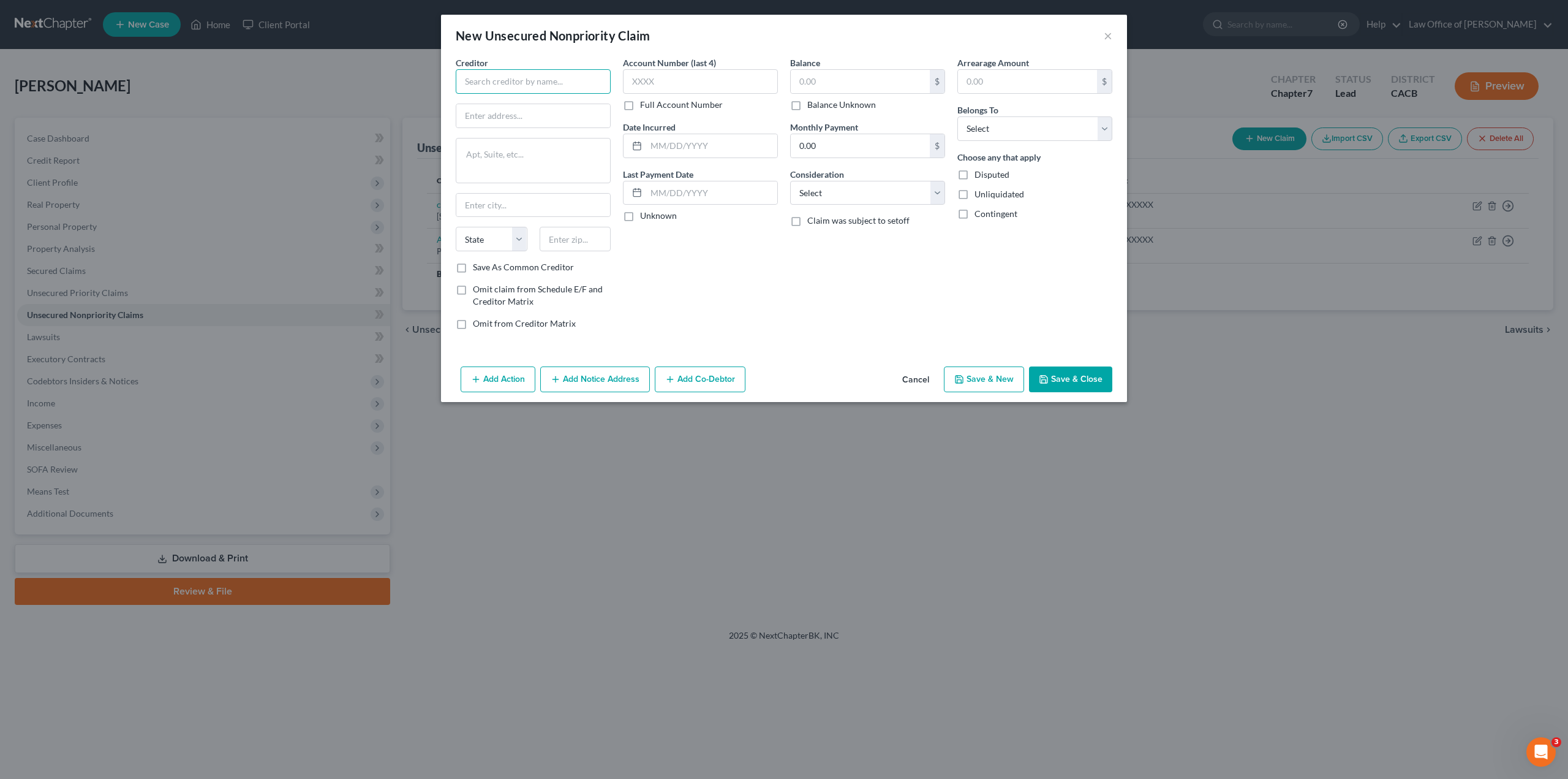
click at [533, 81] on input "text" at bounding box center [533, 81] width 155 height 25
paste input "ALLY CREDIT CARD/CWS"
type input "ALLY CREDIT CARD/CWS"
click at [506, 117] on input "text" at bounding box center [533, 116] width 154 height 23
click at [542, 163] on textarea at bounding box center [533, 160] width 155 height 45
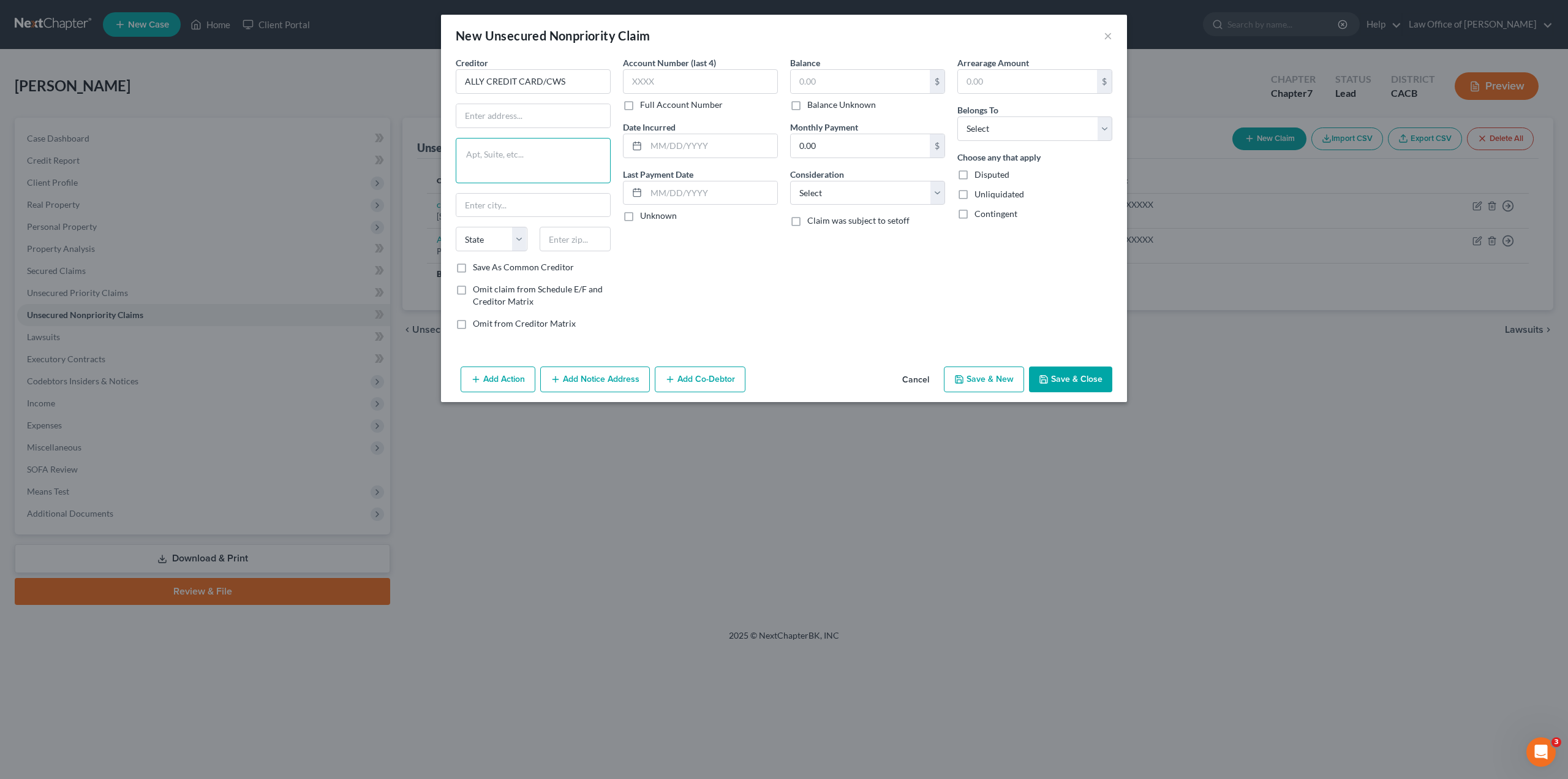
paste textarea "[STREET_ADDRESS]"
drag, startPoint x: 558, startPoint y: 154, endPoint x: 446, endPoint y: 152, distance: 112.0
click at [446, 152] on div "Creditor * ALLY CREDIT CARD/CWS [STREET_ADDRESS] State [US_STATE] AK AR AZ CA C…" at bounding box center [784, 209] width 686 height 305
type textarea "WILMINGTON DE 19801"
click at [566, 109] on input "[STREET_ADDRESS]," at bounding box center [533, 116] width 154 height 23
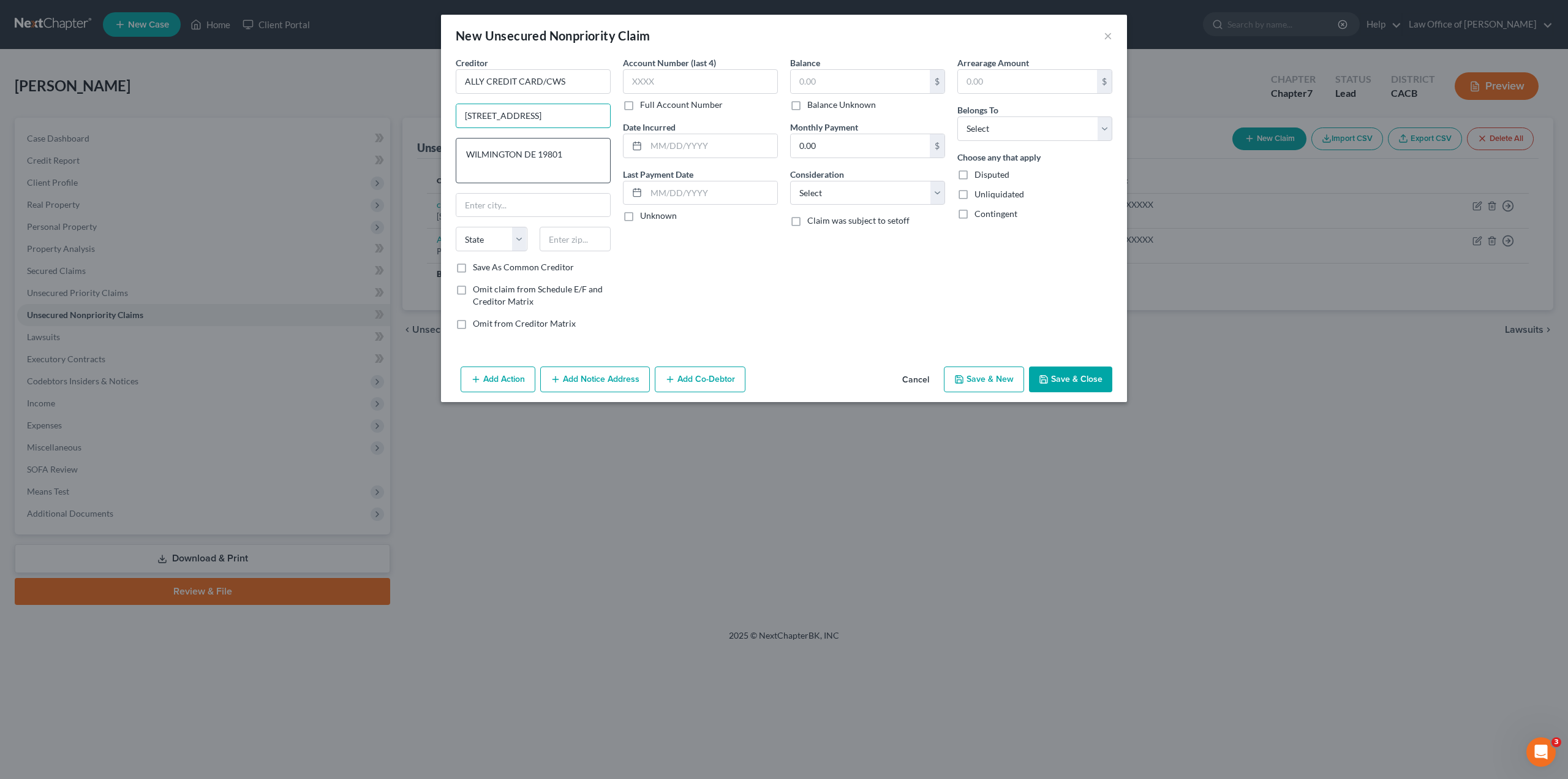
type input "[STREET_ADDRESS]"
drag, startPoint x: 523, startPoint y: 153, endPoint x: 474, endPoint y: 159, distance: 49.4
click at [469, 158] on textarea "WILMINGTON DE 19801" at bounding box center [533, 160] width 155 height 45
type textarea "DE 19801"
type input "[GEOGRAPHIC_DATA]"
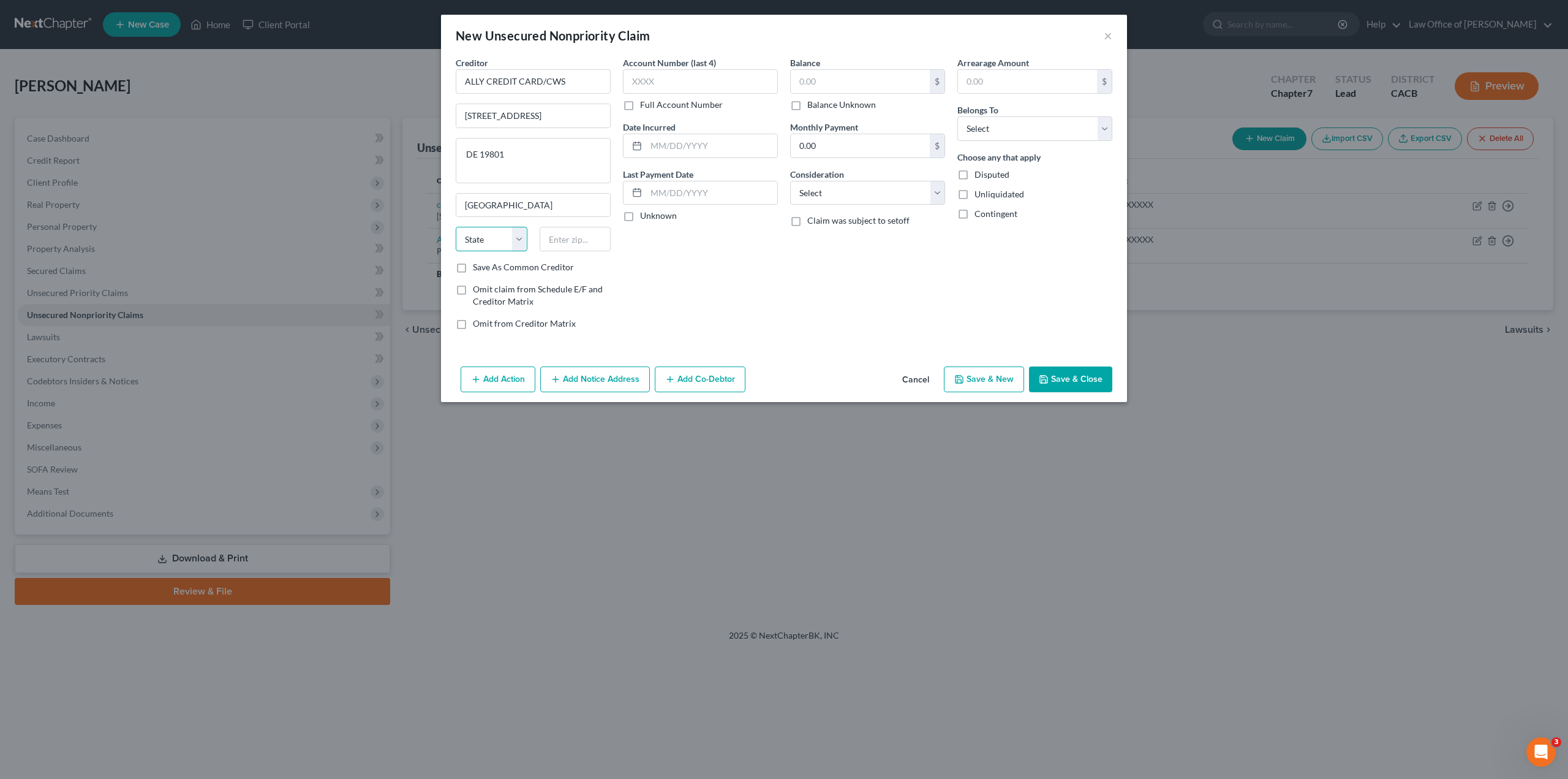
click at [497, 242] on select "State [US_STATE] AK AR AZ CA CO CT DE DC [GEOGRAPHIC_DATA] [GEOGRAPHIC_DATA] GU…" at bounding box center [492, 239] width 72 height 25
select select "7"
click at [456, 227] on select "State [US_STATE] AK AR AZ CA CO CT DE DC [GEOGRAPHIC_DATA] [GEOGRAPHIC_DATA] GU…" at bounding box center [492, 239] width 72 height 25
drag, startPoint x: 480, startPoint y: 153, endPoint x: 521, endPoint y: 153, distance: 41.0
click at [521, 153] on textarea "DE 19801" at bounding box center [533, 160] width 155 height 45
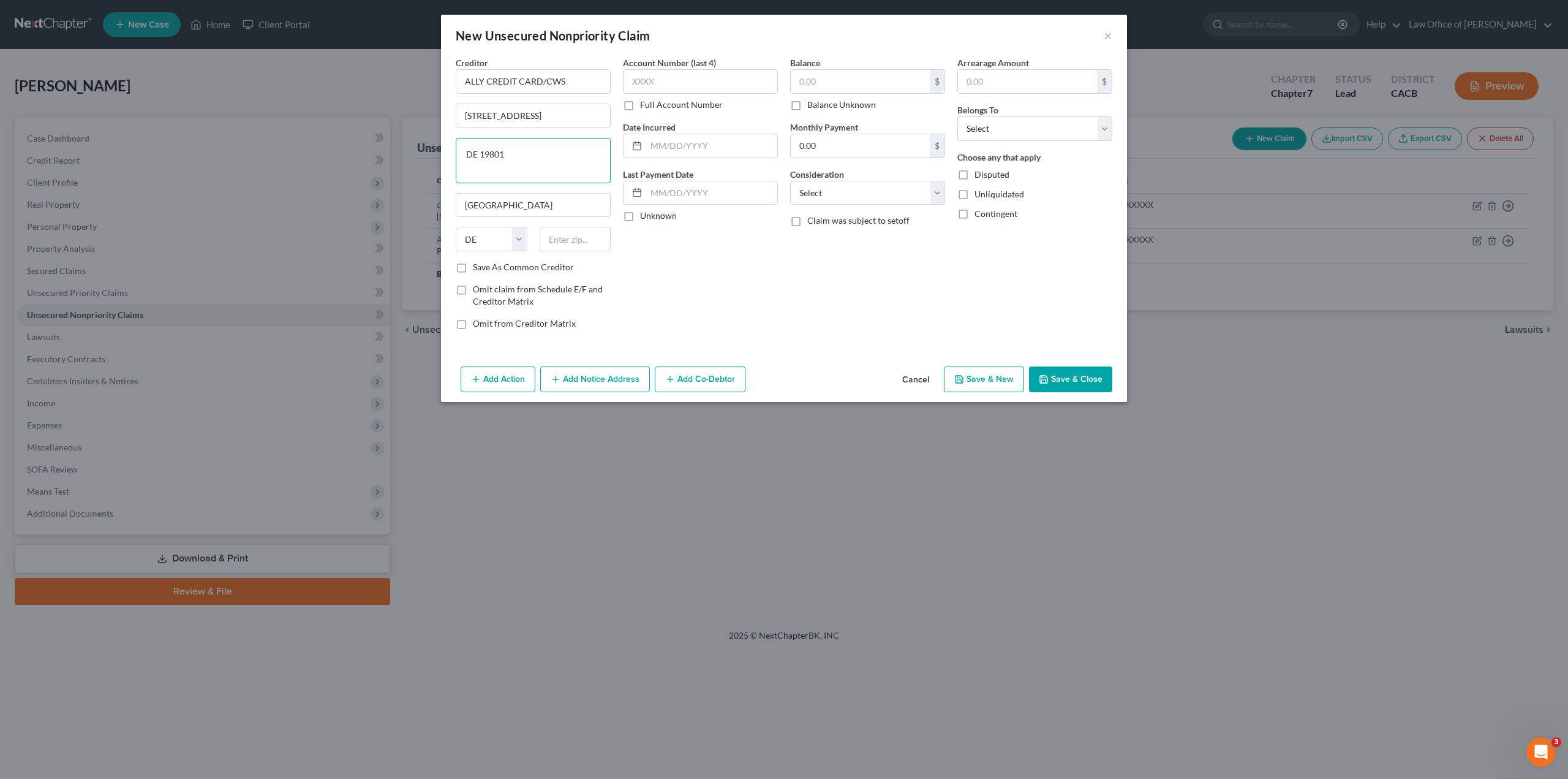
type textarea "DE"
type input "19801"
type input "Wilmington"
click at [488, 150] on textarea "DE" at bounding box center [533, 160] width 155 height 45
type textarea "D"
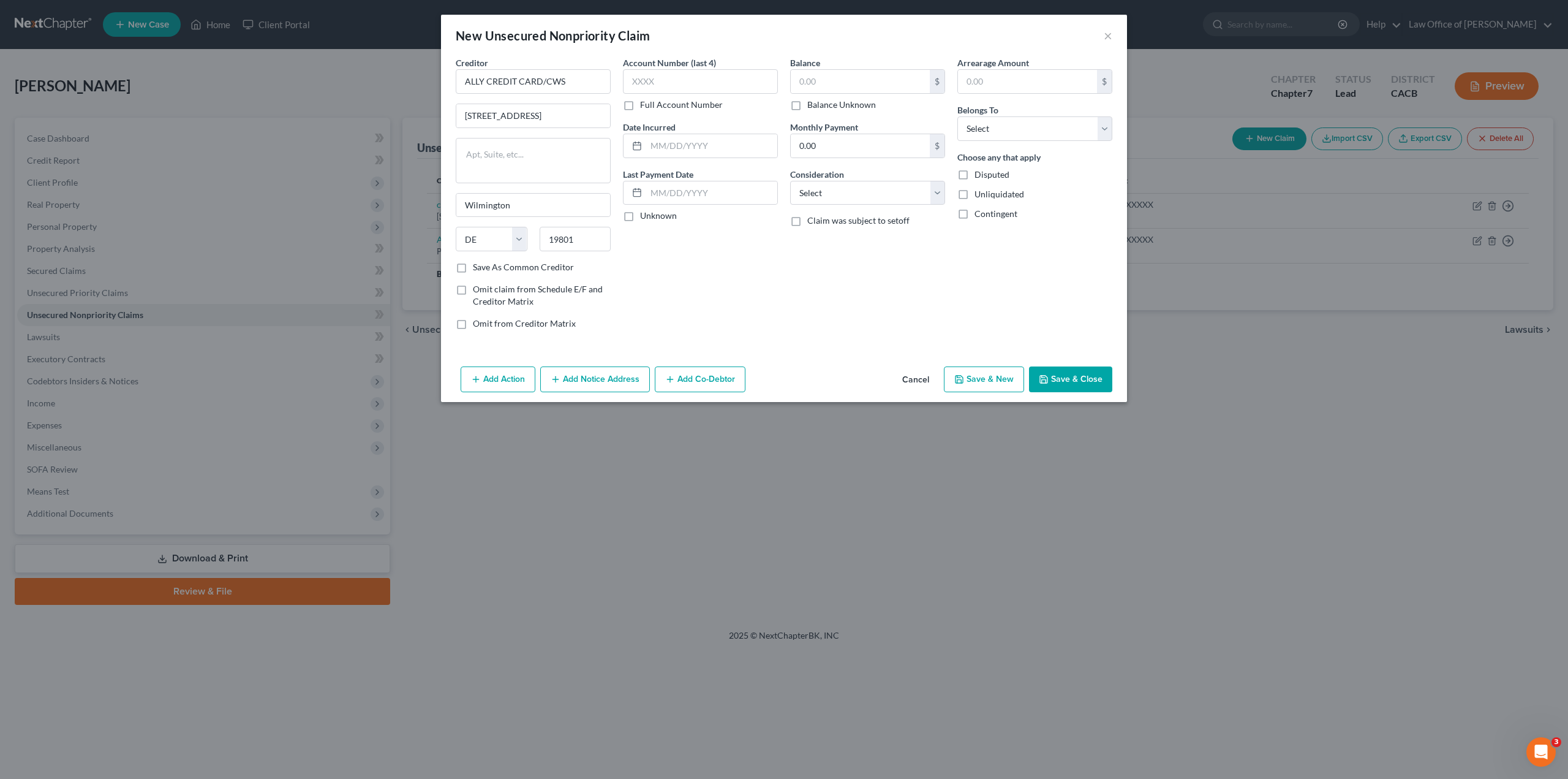
click at [473, 268] on label "Save As Common Creditor" at bounding box center [523, 268] width 101 height 12
click at [478, 268] on input "Save As Common Creditor" at bounding box center [482, 265] width 8 height 8
checkbox input "true"
click at [658, 76] on input "text" at bounding box center [700, 81] width 155 height 25
click at [656, 92] on input "text" at bounding box center [700, 81] width 155 height 25
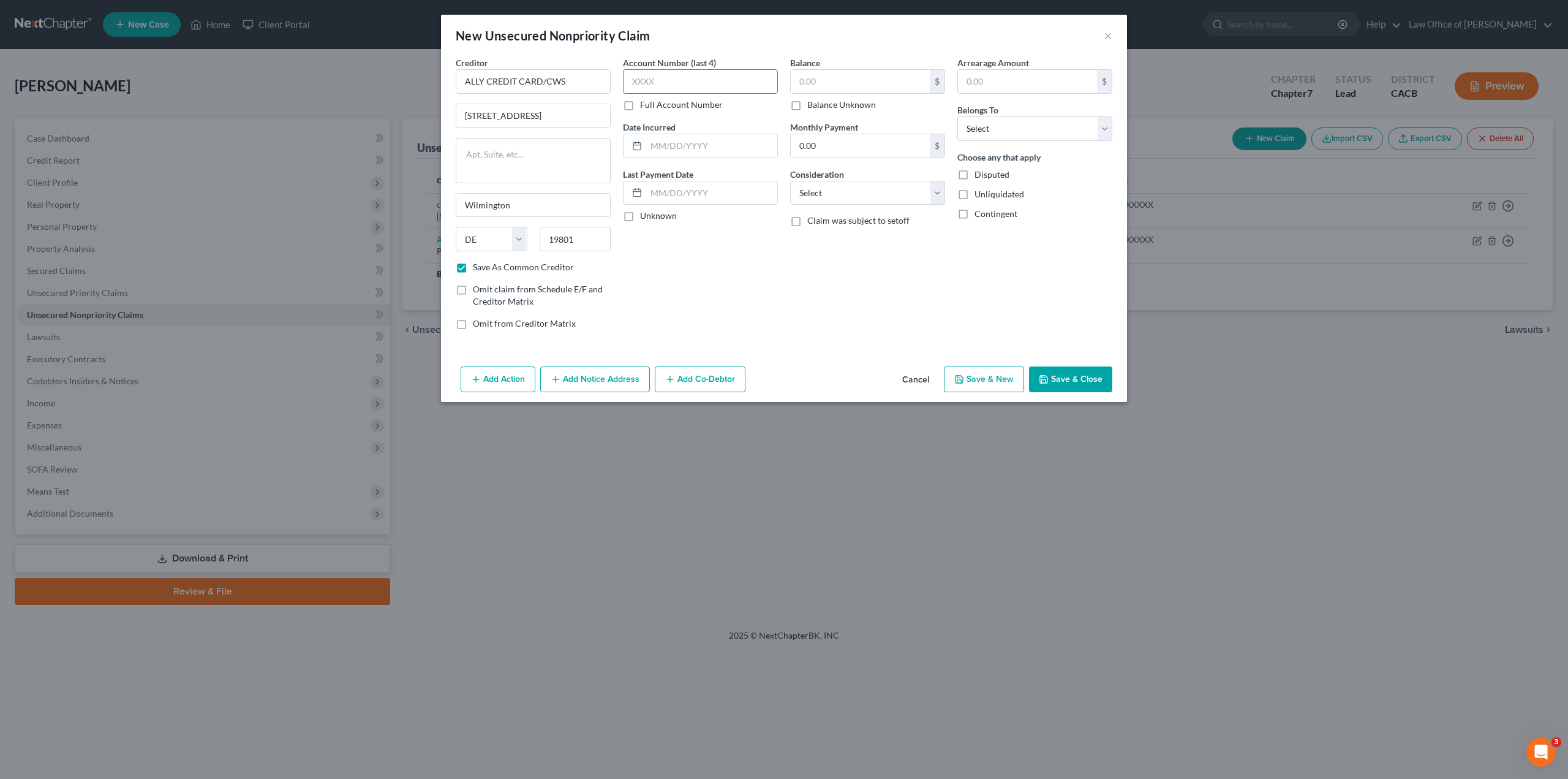
paste input "5379"
type input "5379"
click at [640, 109] on label "Full Account Number" at bounding box center [681, 105] width 83 height 12
click at [645, 107] on input "Full Account Number" at bounding box center [649, 103] width 8 height 8
drag, startPoint x: 663, startPoint y: 84, endPoint x: 628, endPoint y: 87, distance: 35.1
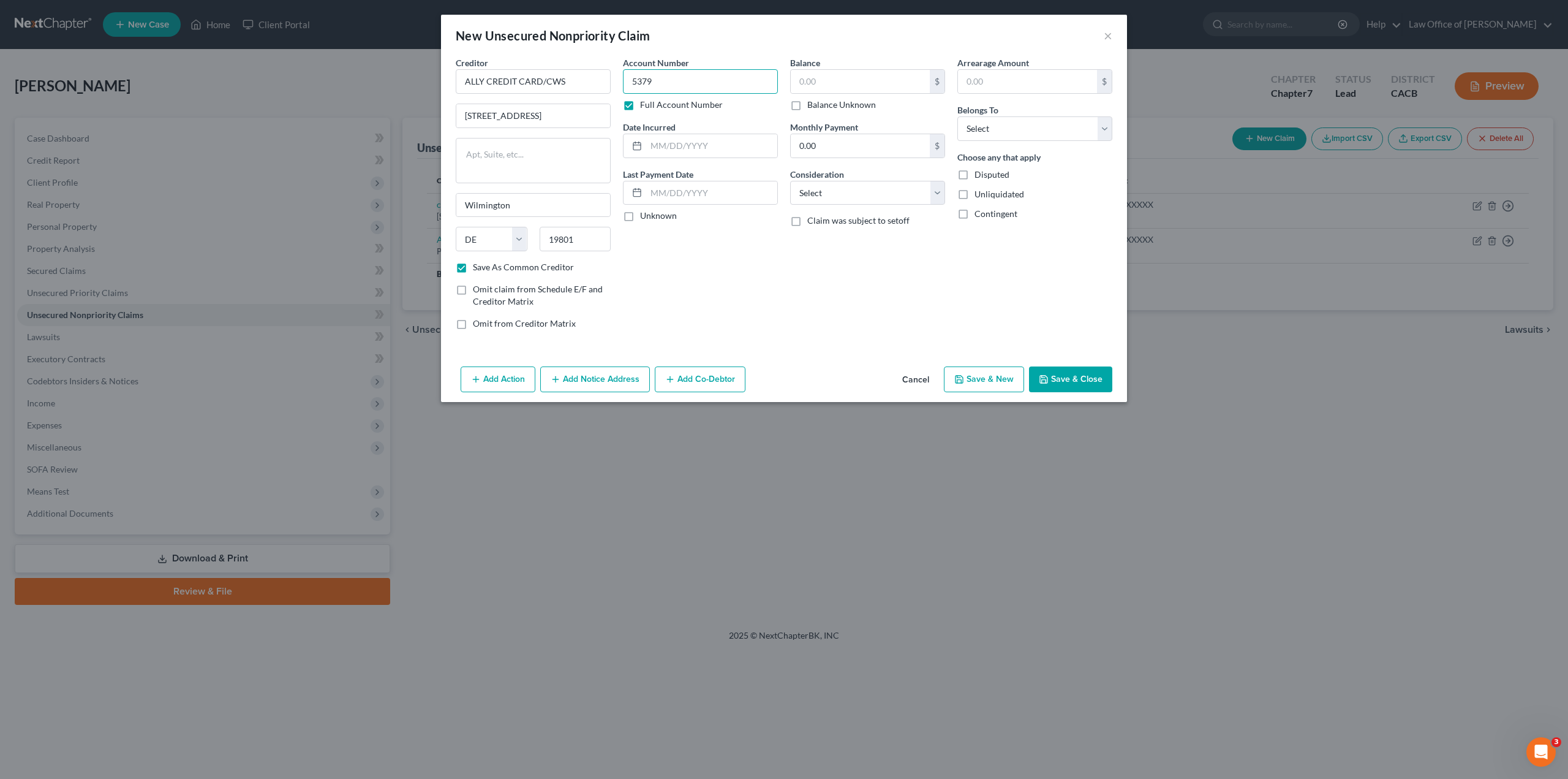
click at [628, 87] on input "5379" at bounding box center [700, 81] width 155 height 25
paste input "93XXXXXXXXXX"
type input "537993XXXXXXXXXX"
click at [651, 145] on input "text" at bounding box center [711, 146] width 131 height 23
type input "[DATE]"
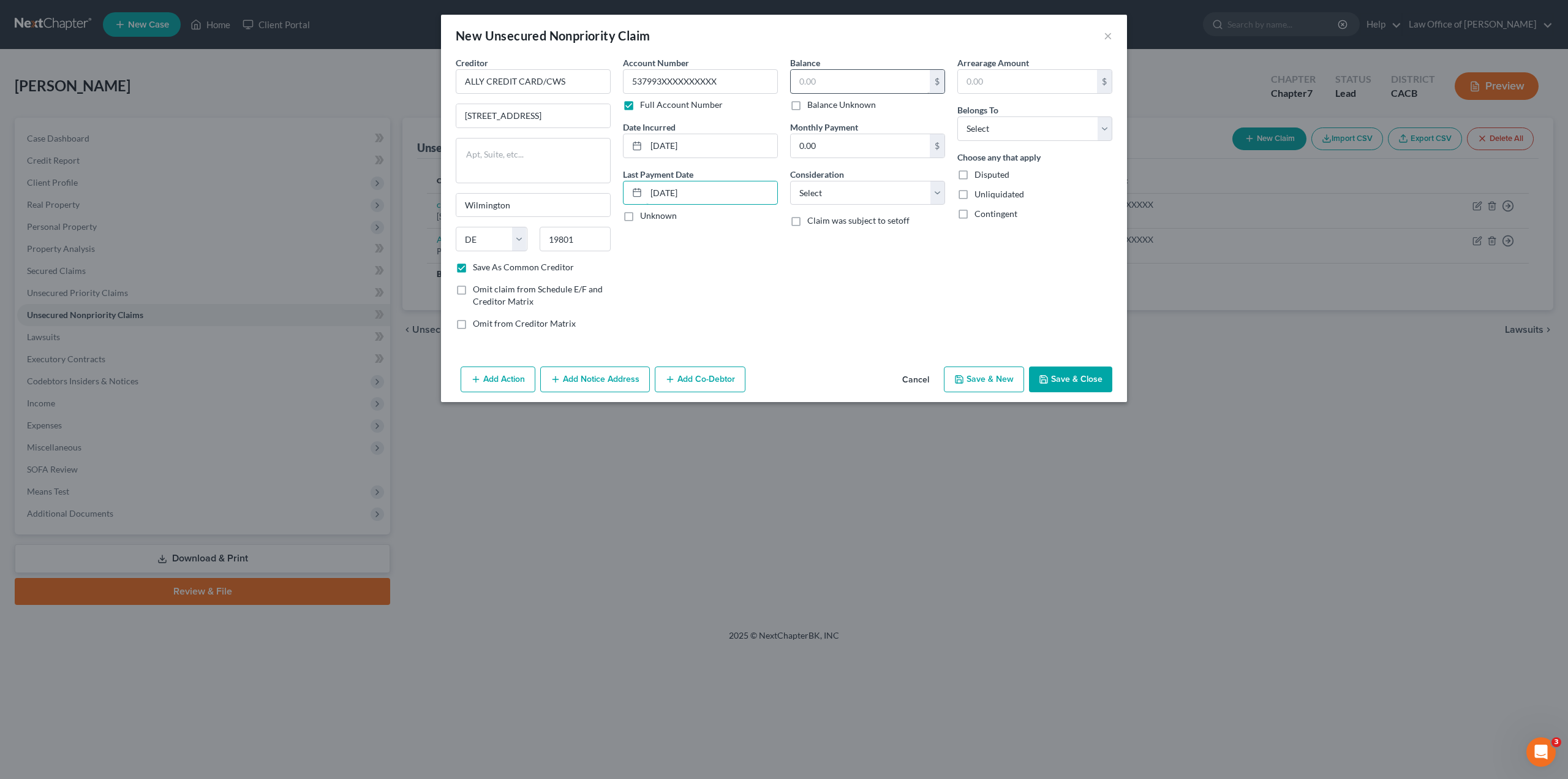
type input "[DATE]"
click at [809, 84] on input "text" at bounding box center [860, 81] width 139 height 23
type input "6,570"
click at [811, 144] on input "0.00" at bounding box center [860, 146] width 139 height 23
type input "217"
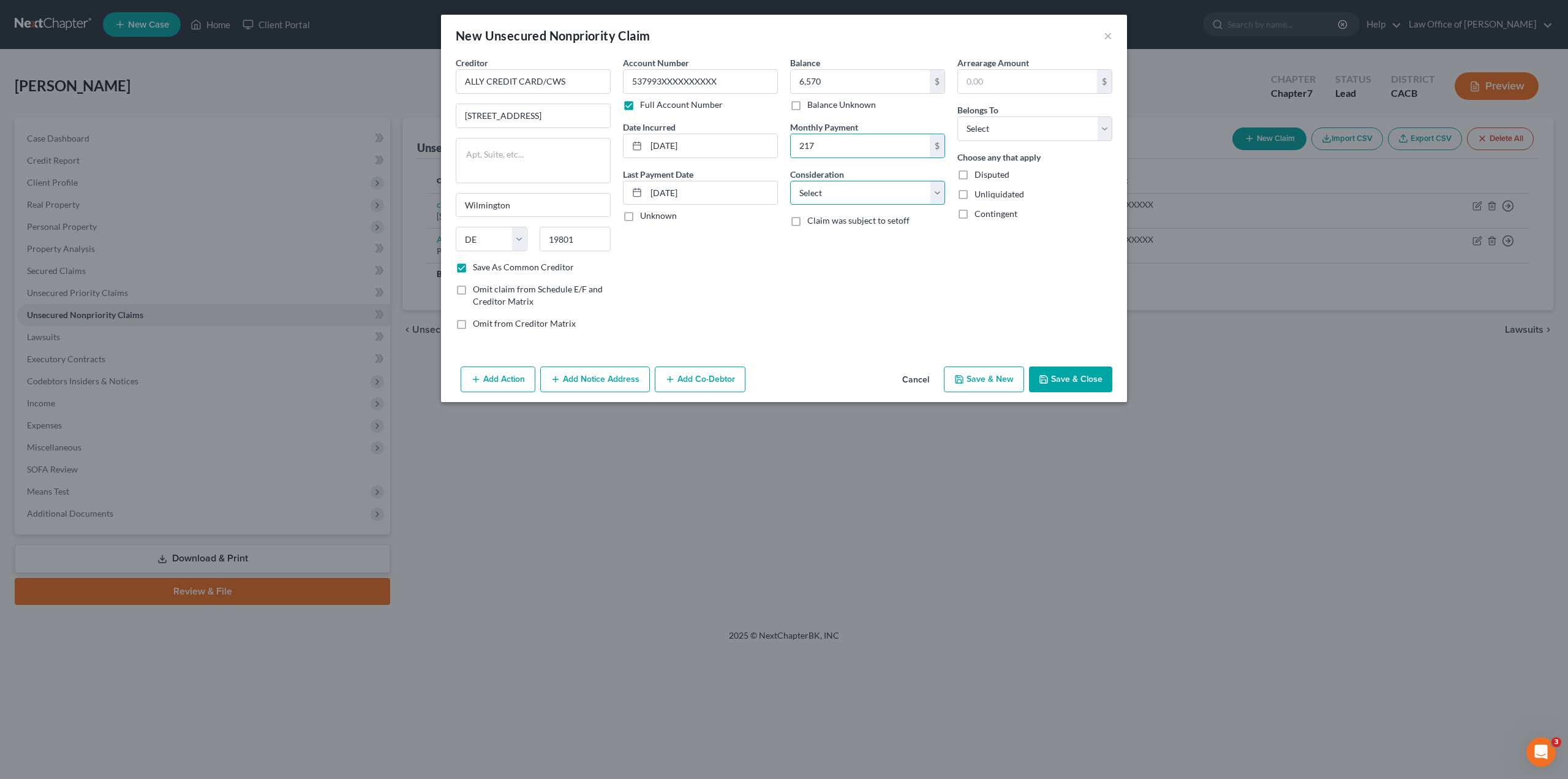
click at [829, 196] on select "Select Cable / Satellite Services Collection Agency Credit Card Debt Debt Couns…" at bounding box center [868, 193] width 155 height 25
select select "2"
click at [790, 181] on select "Select Cable / Satellite Services Collection Agency Credit Card Debt Debt Couns…" at bounding box center [868, 193] width 155 height 25
click at [976, 83] on input "text" at bounding box center [1027, 81] width 139 height 23
click at [945, 111] on div "Balance 6,570.00 $ Balance Unknown Balance Undetermined 6,570 $ Balance Unknown…" at bounding box center [868, 198] width 167 height 283
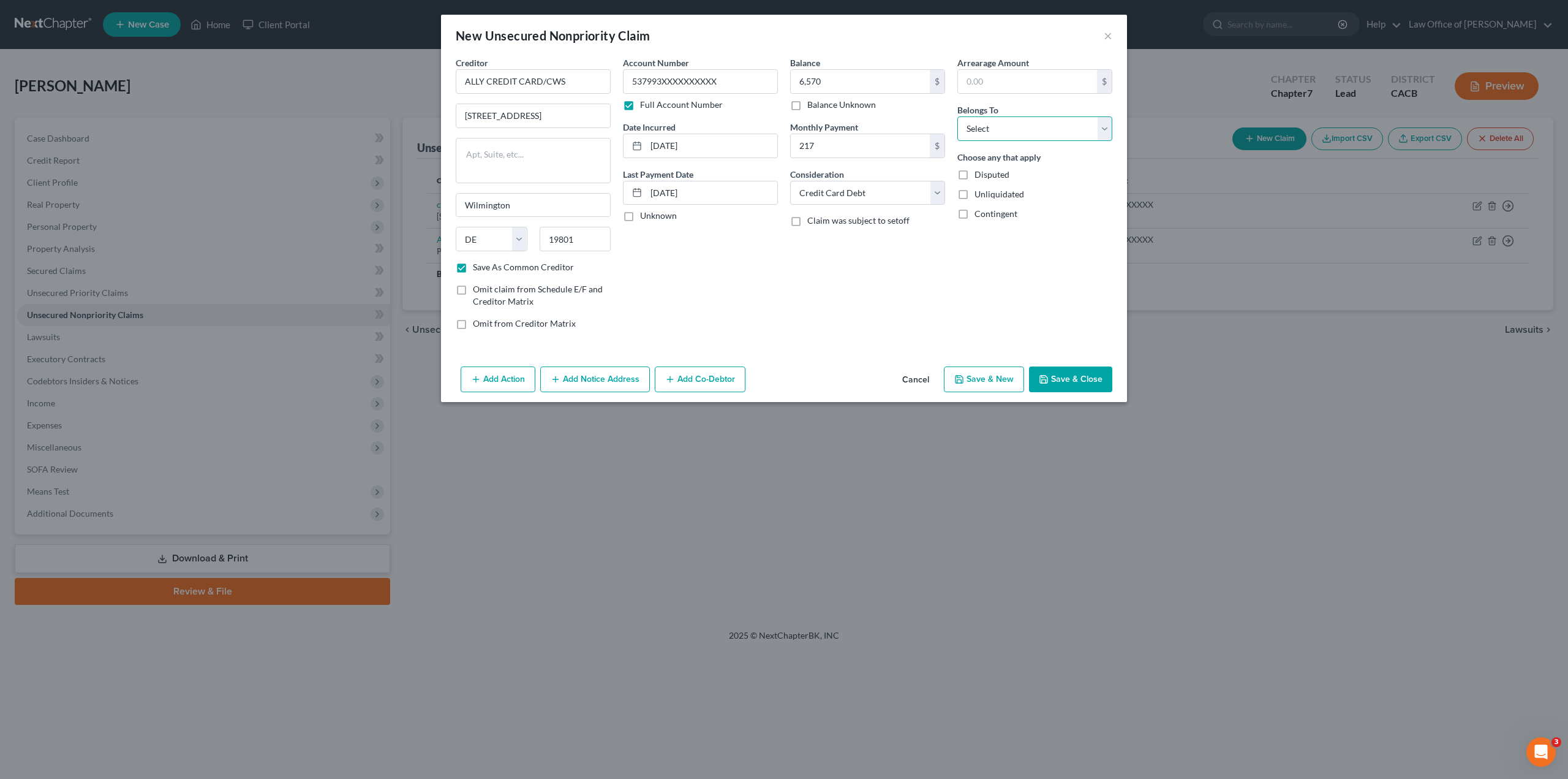
click at [973, 123] on select "Select Debtor 1 Only Debtor 2 Only Debtor 1 And Debtor 2 Only At Least One Of T…" at bounding box center [1035, 129] width 155 height 25
select select "0"
click at [957, 117] on select "Select Debtor 1 Only Debtor 2 Only Debtor 1 And Debtor 2 Only At Least One Of T…" at bounding box center [1035, 129] width 155 height 25
click at [975, 199] on label "Unliquidated" at bounding box center [999, 194] width 50 height 12
click at [979, 196] on input "Unliquidated" at bounding box center [983, 192] width 8 height 8
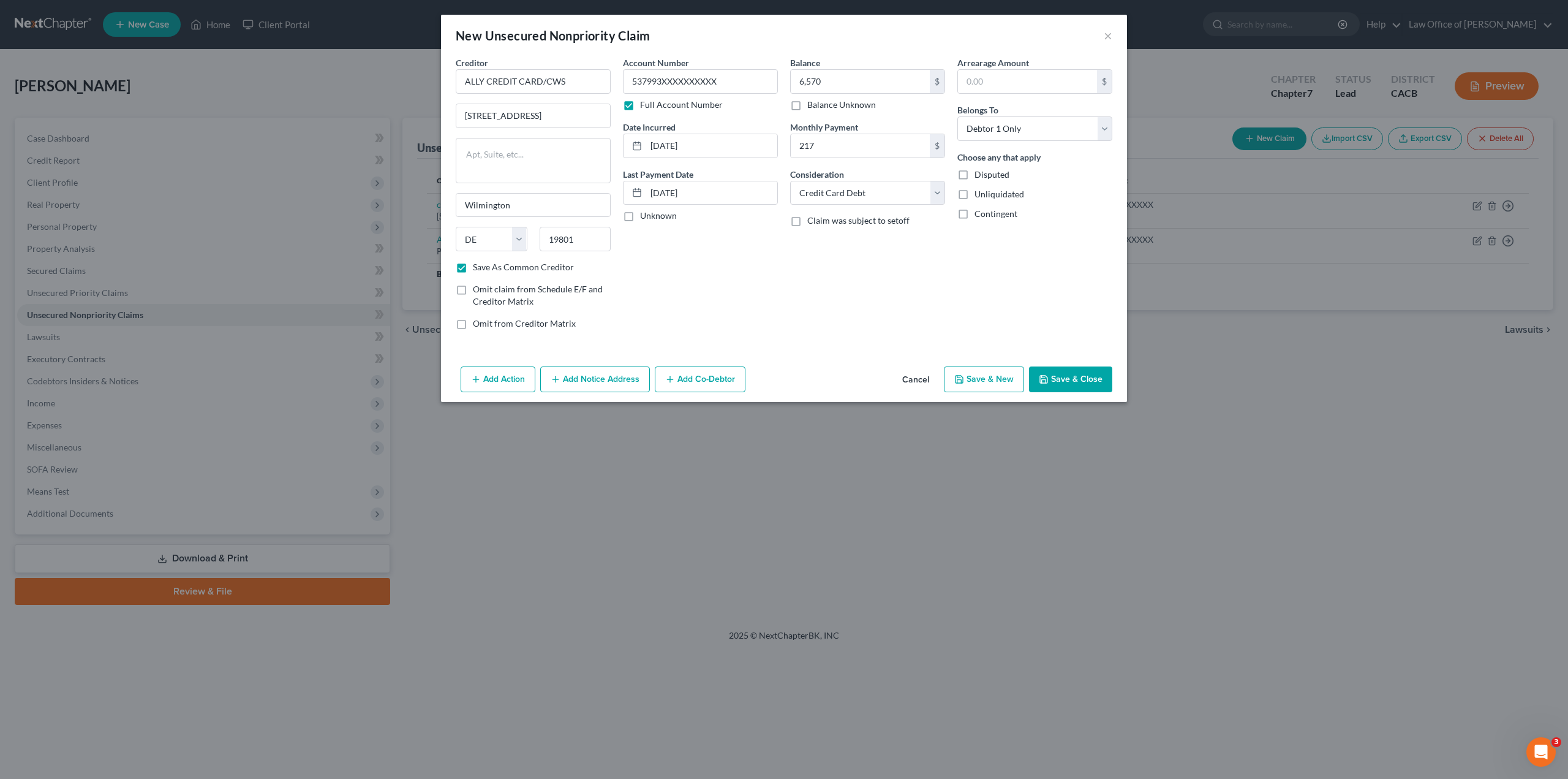
checkbox input "true"
click at [978, 79] on input "text" at bounding box center [1027, 81] width 139 height 23
type input "6,570"
click at [845, 328] on div "Balance 6,570.00 $ Balance Unknown Balance Undetermined 6,570 $ Balance Unknown…" at bounding box center [868, 198] width 167 height 283
click at [1068, 377] on button "Save & Close" at bounding box center [1071, 380] width 84 height 26
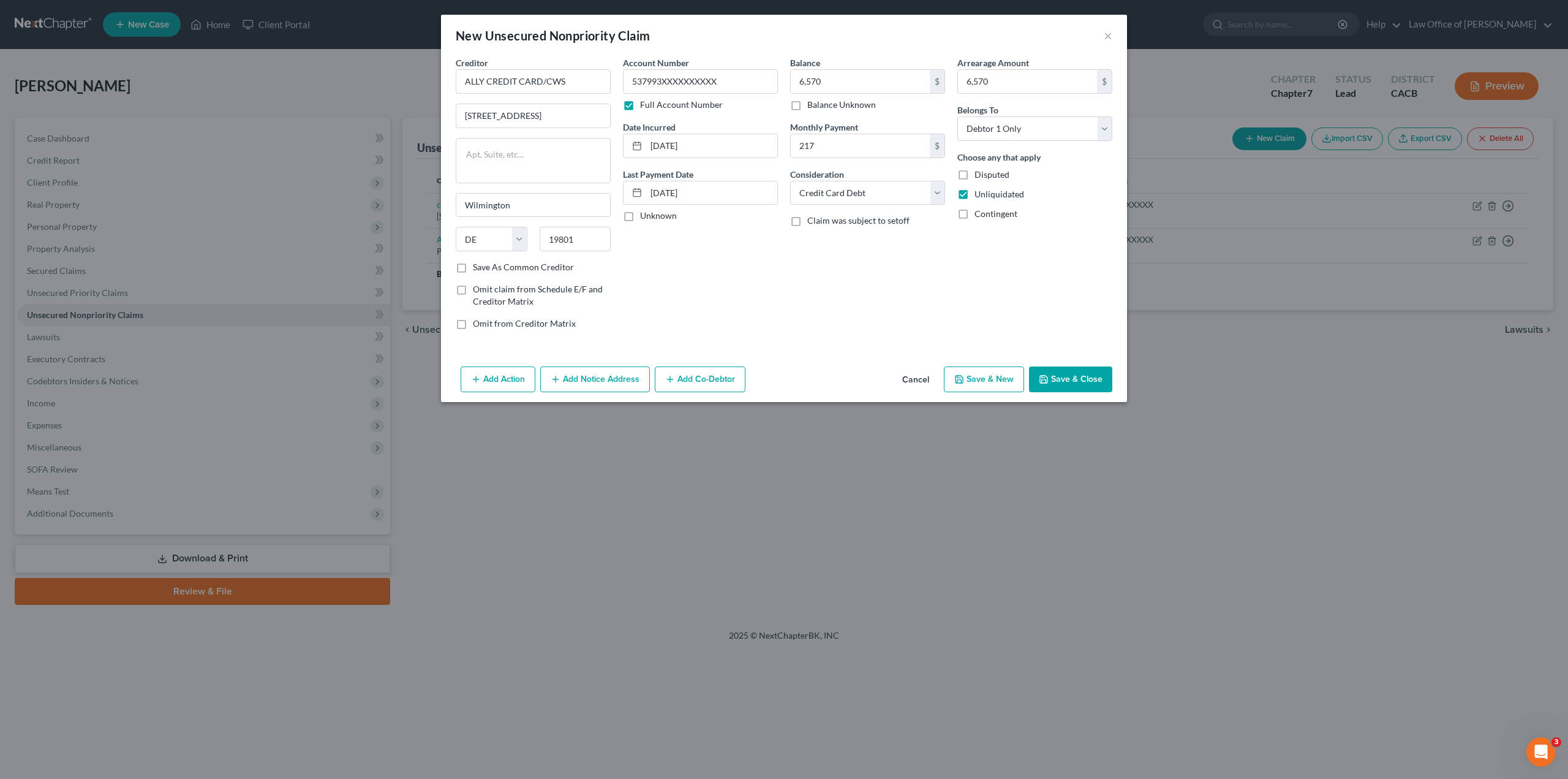
checkbox input "false"
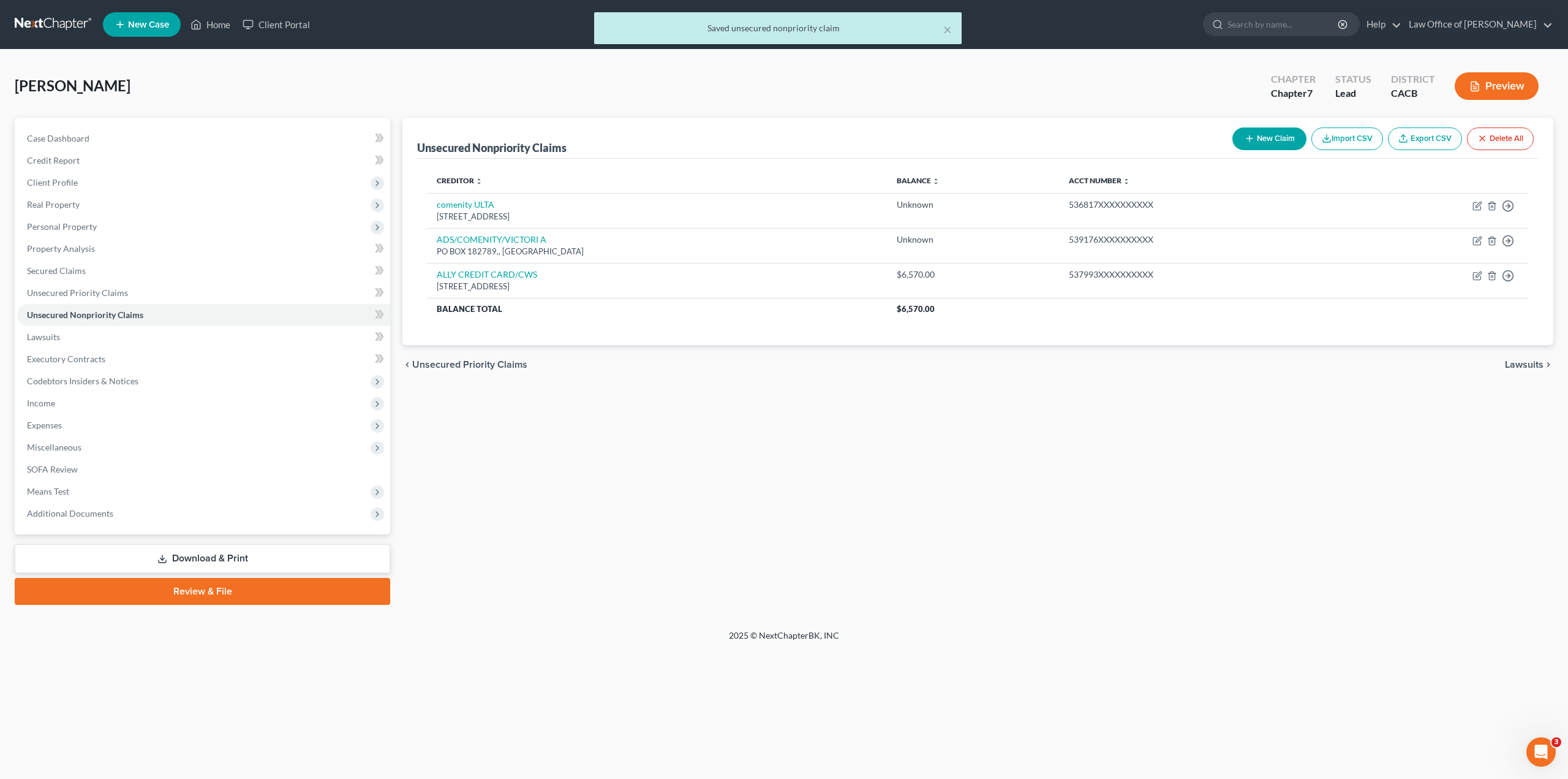
click at [1262, 136] on button "New Claim" at bounding box center [1269, 139] width 74 height 23
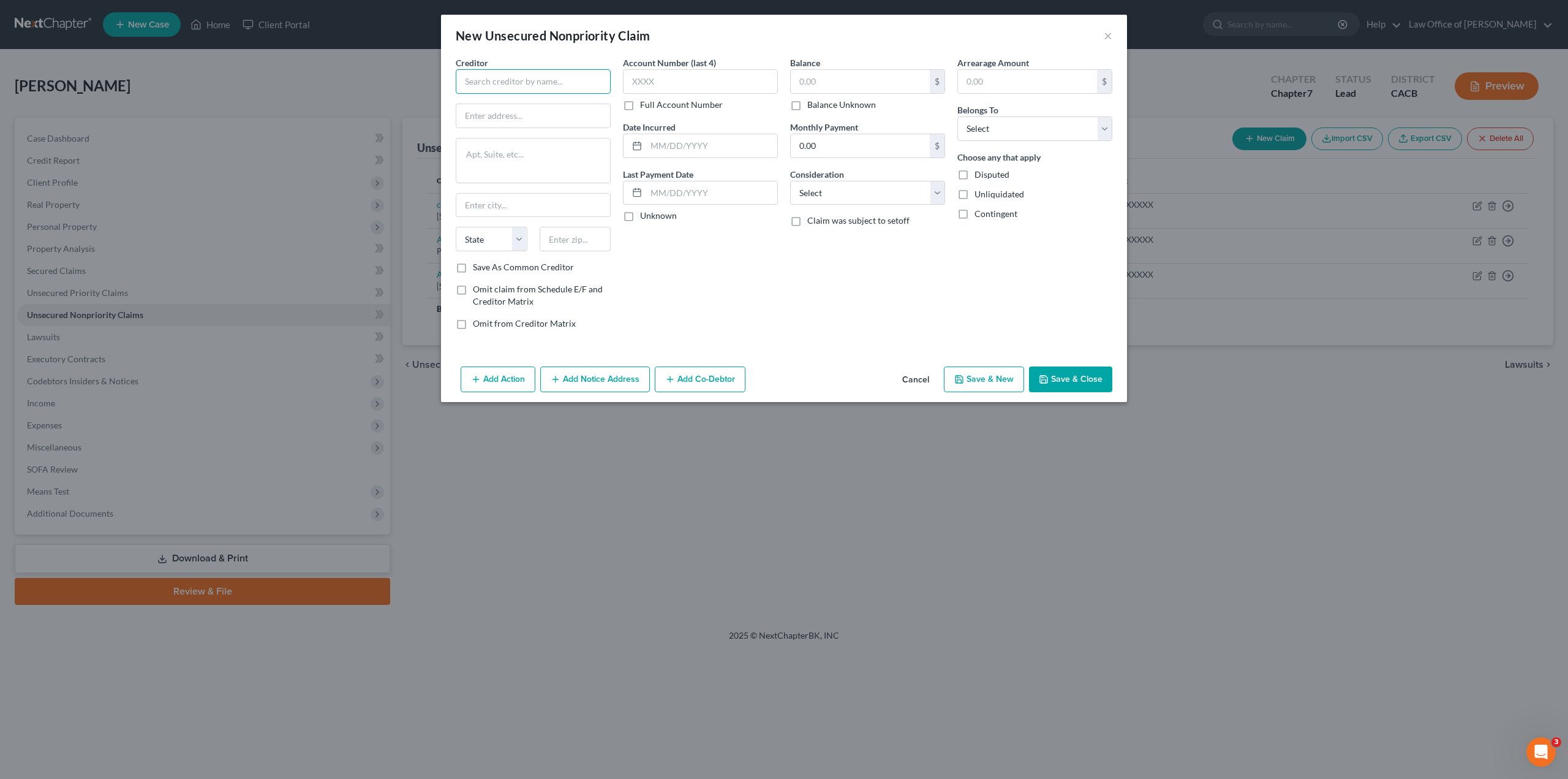
click at [526, 87] on input "text" at bounding box center [533, 81] width 155 height 25
paste input "CAPITAL ONE"
type input "CAPITAL ONE"
click at [514, 112] on input "text" at bounding box center [533, 116] width 154 height 23
click at [521, 151] on textarea at bounding box center [533, 160] width 155 height 45
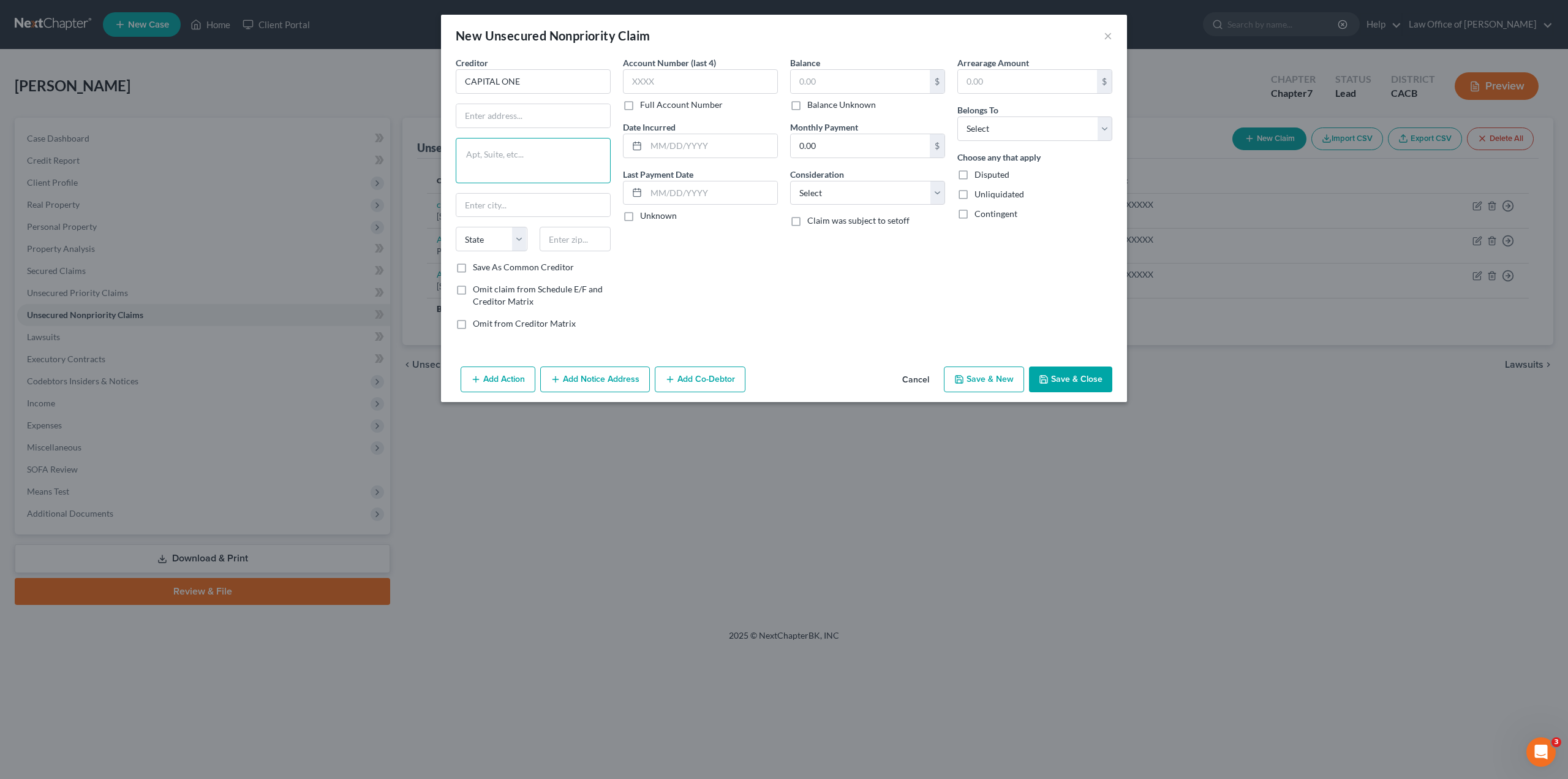
paste textarea "[STREET_ADDRESS]"
click at [484, 114] on input "text" at bounding box center [533, 116] width 154 height 23
click at [478, 153] on textarea "[STREET_ADDRESS]" at bounding box center [533, 160] width 155 height 45
drag, startPoint x: 461, startPoint y: 151, endPoint x: 551, endPoint y: 151, distance: 90.0
click at [551, 151] on textarea "[STREET_ADDRESS]" at bounding box center [533, 160] width 155 height 45
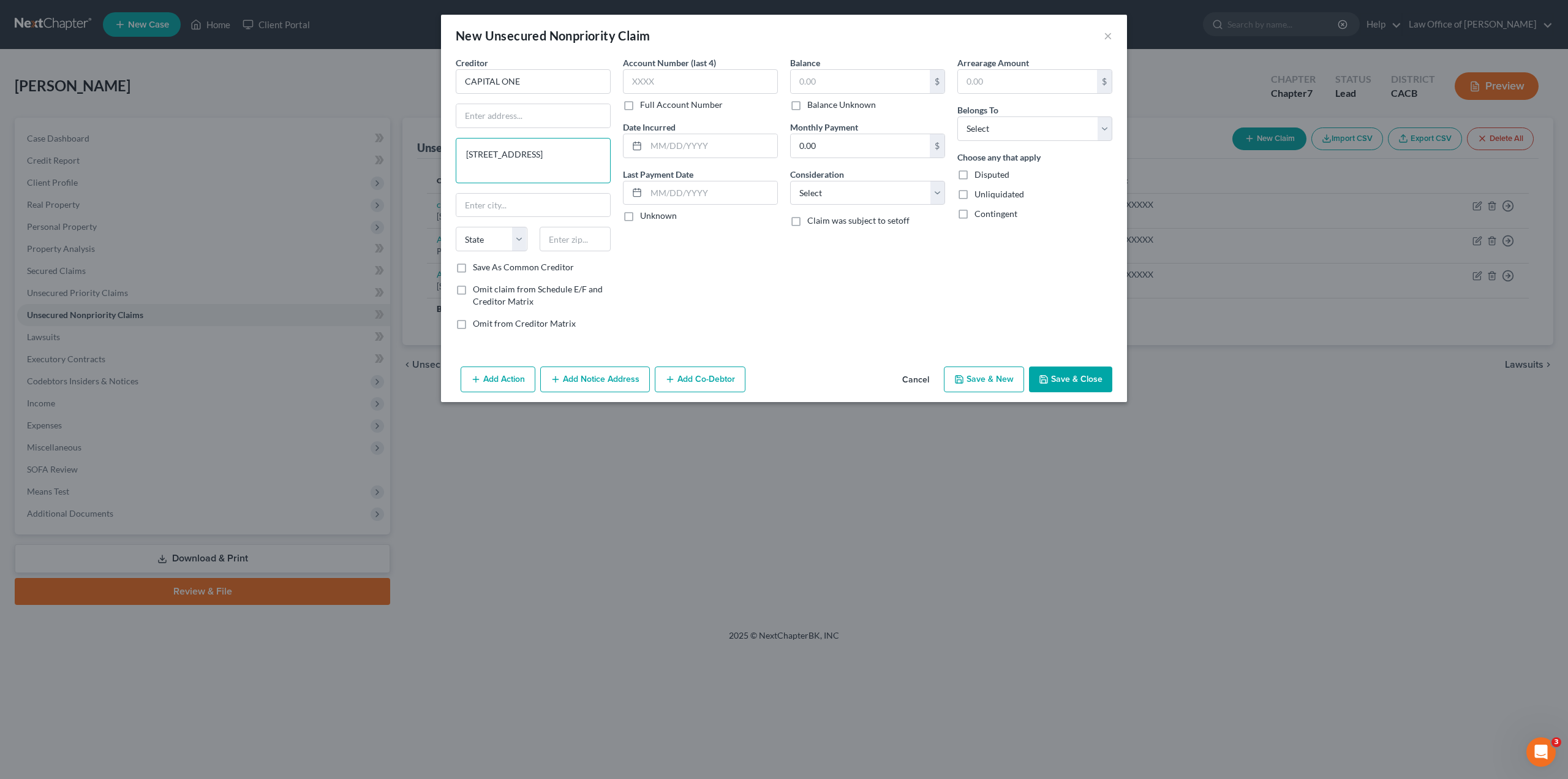
type textarea "[GEOGRAPHIC_DATA]"
type input "PO BOX 31293,"
drag, startPoint x: 527, startPoint y: 155, endPoint x: 460, endPoint y: 155, distance: 67.0
click at [460, 155] on textarea "[GEOGRAPHIC_DATA]" at bounding box center [533, 160] width 155 height 45
type textarea "UT 84131"
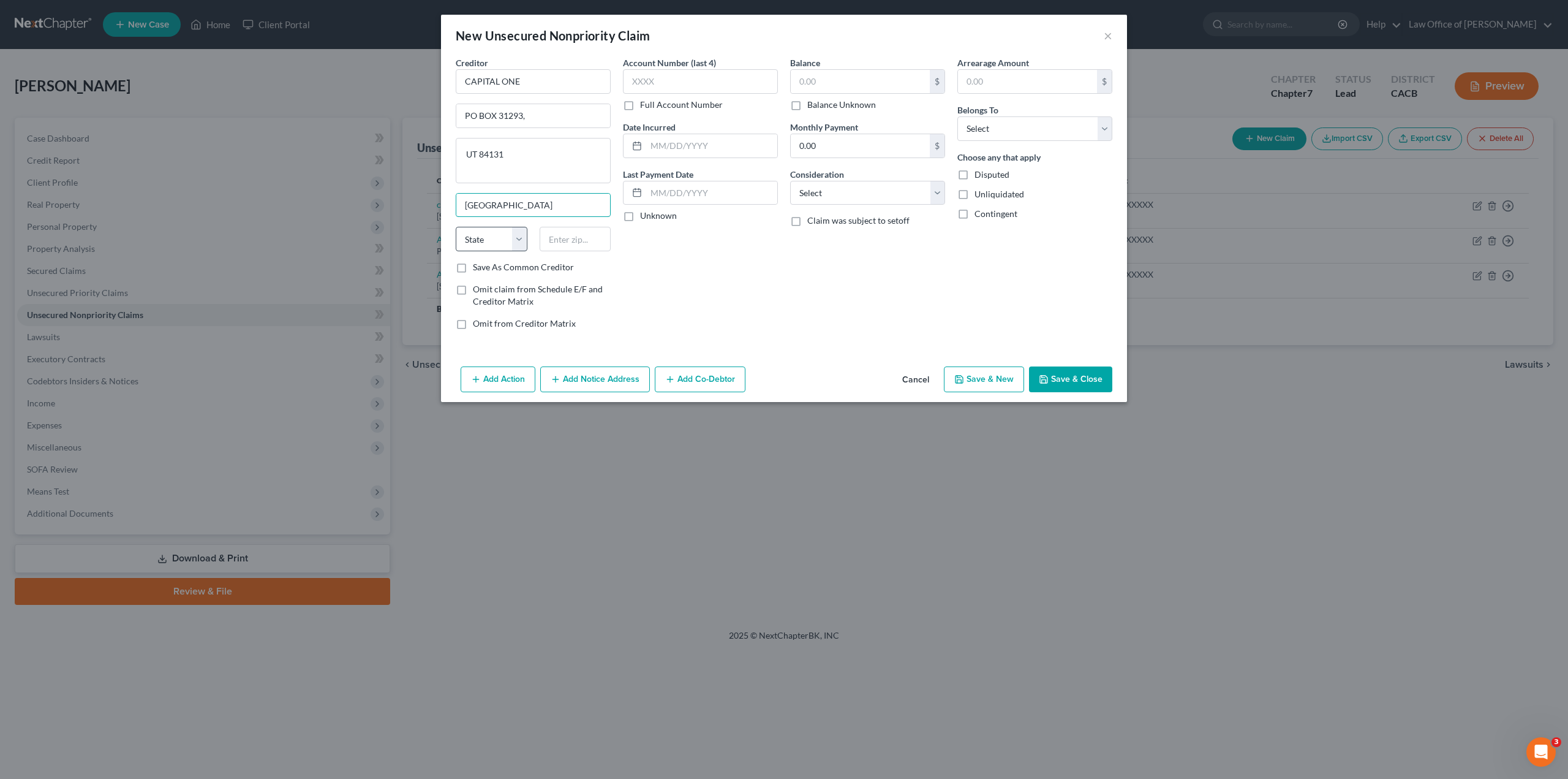
type input "[GEOGRAPHIC_DATA]"
click at [497, 237] on select "State [US_STATE] AK AR AZ CA CO CT DE DC [GEOGRAPHIC_DATA] [GEOGRAPHIC_DATA] GU…" at bounding box center [492, 239] width 72 height 25
select select "46"
click at [487, 233] on select "State [US_STATE] AK AR AZ CA CO CT DE DC [GEOGRAPHIC_DATA] [GEOGRAPHIC_DATA] GU…" at bounding box center [492, 239] width 72 height 25
click at [572, 238] on input "text" at bounding box center [576, 239] width 72 height 25
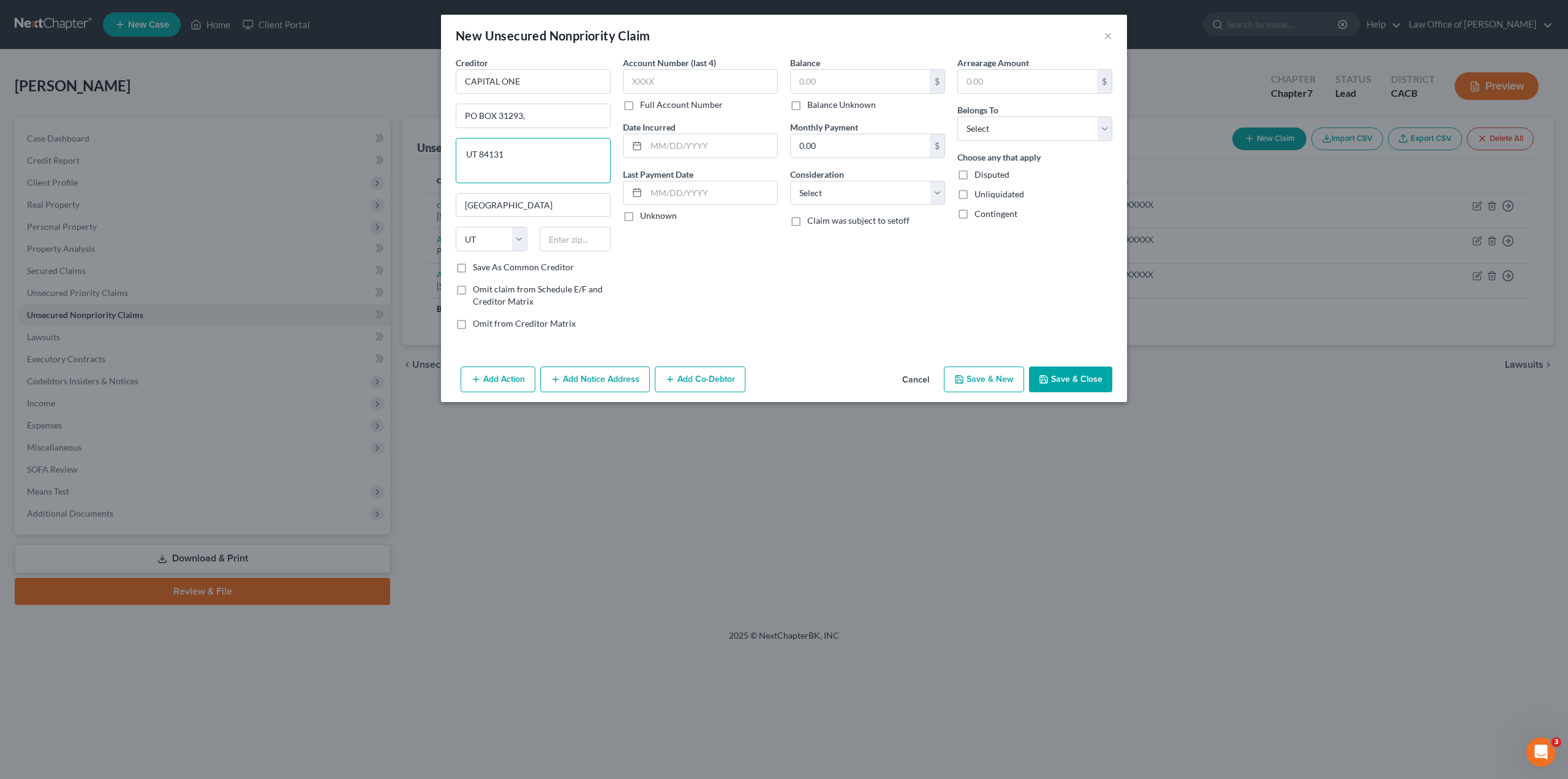
drag, startPoint x: 481, startPoint y: 156, endPoint x: 523, endPoint y: 156, distance: 42.0
click at [523, 156] on textarea "UT 84131" at bounding box center [533, 160] width 155 height 45
type textarea "UT"
type input "84131"
type input "[GEOGRAPHIC_DATA]"
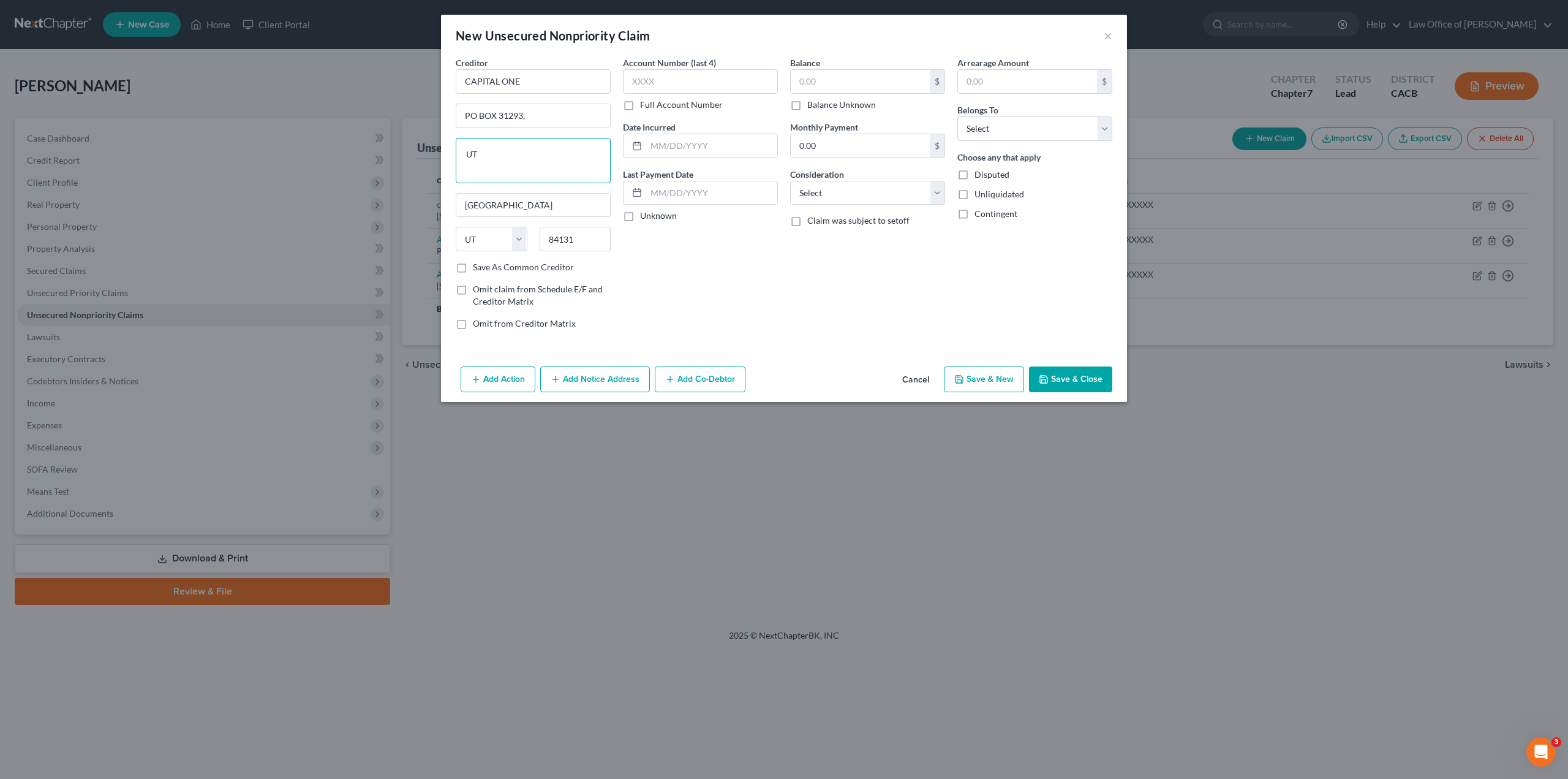
drag, startPoint x: 490, startPoint y: 151, endPoint x: 448, endPoint y: 155, distance: 42.2
click at [448, 155] on div "Creditor * CAPITAL ONE PO BOX 31293, UT [GEOGRAPHIC_DATA] [US_STATE][GEOGRAPHIC…" at bounding box center [784, 209] width 686 height 305
type input "PO BOX 31293"
click at [473, 270] on label "Save As Common Creditor" at bounding box center [523, 268] width 101 height 12
click at [478, 269] on input "Save As Common Creditor" at bounding box center [482, 265] width 8 height 8
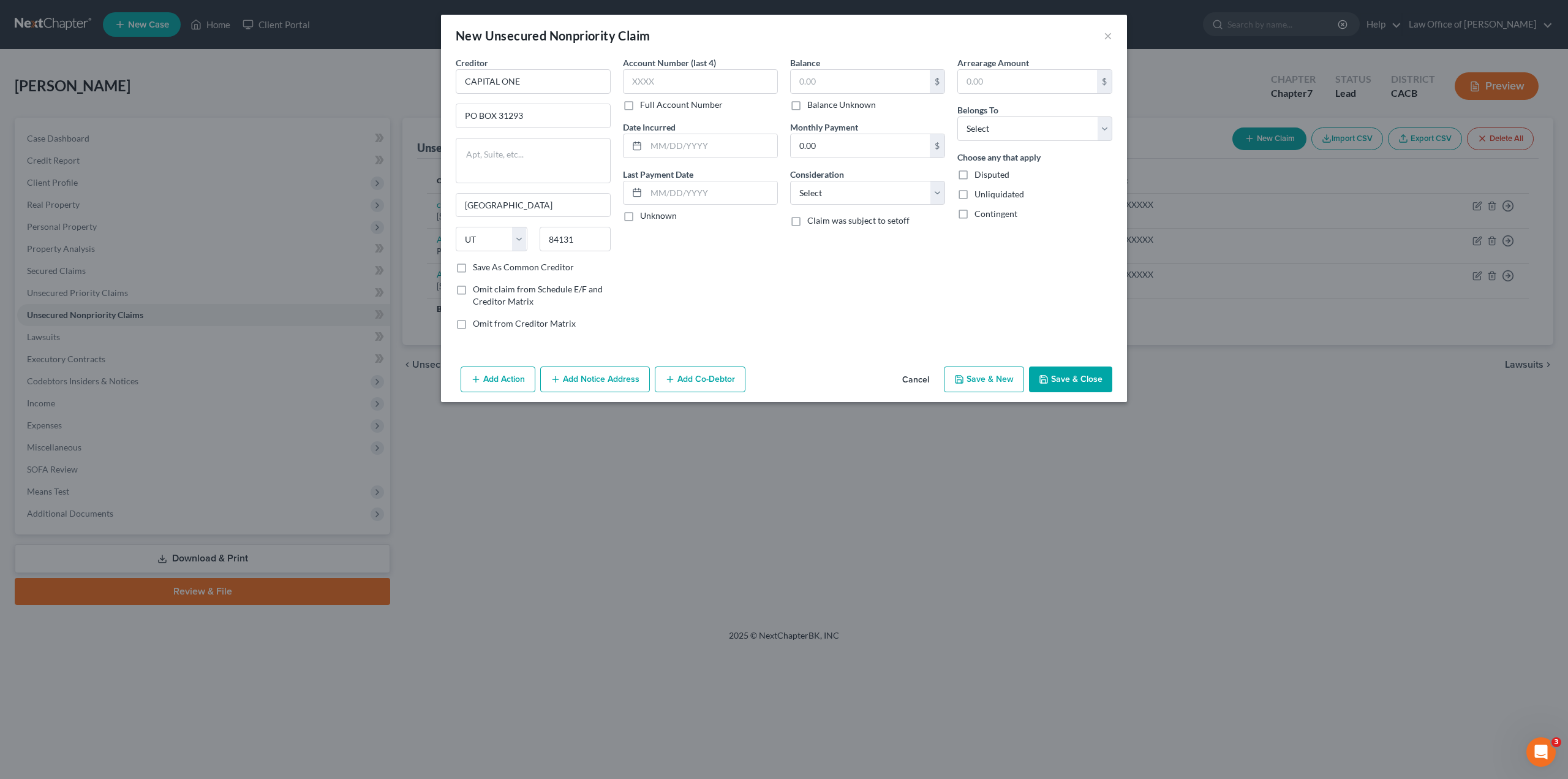
checkbox input "true"
click at [660, 74] on input "text" at bounding box center [700, 81] width 155 height 25
click at [640, 108] on label "Full Account Number" at bounding box center [681, 105] width 83 height 12
click at [645, 107] on input "Full Account Number" at bounding box center [649, 103] width 8 height 8
click at [649, 81] on input "text" at bounding box center [700, 81] width 155 height 25
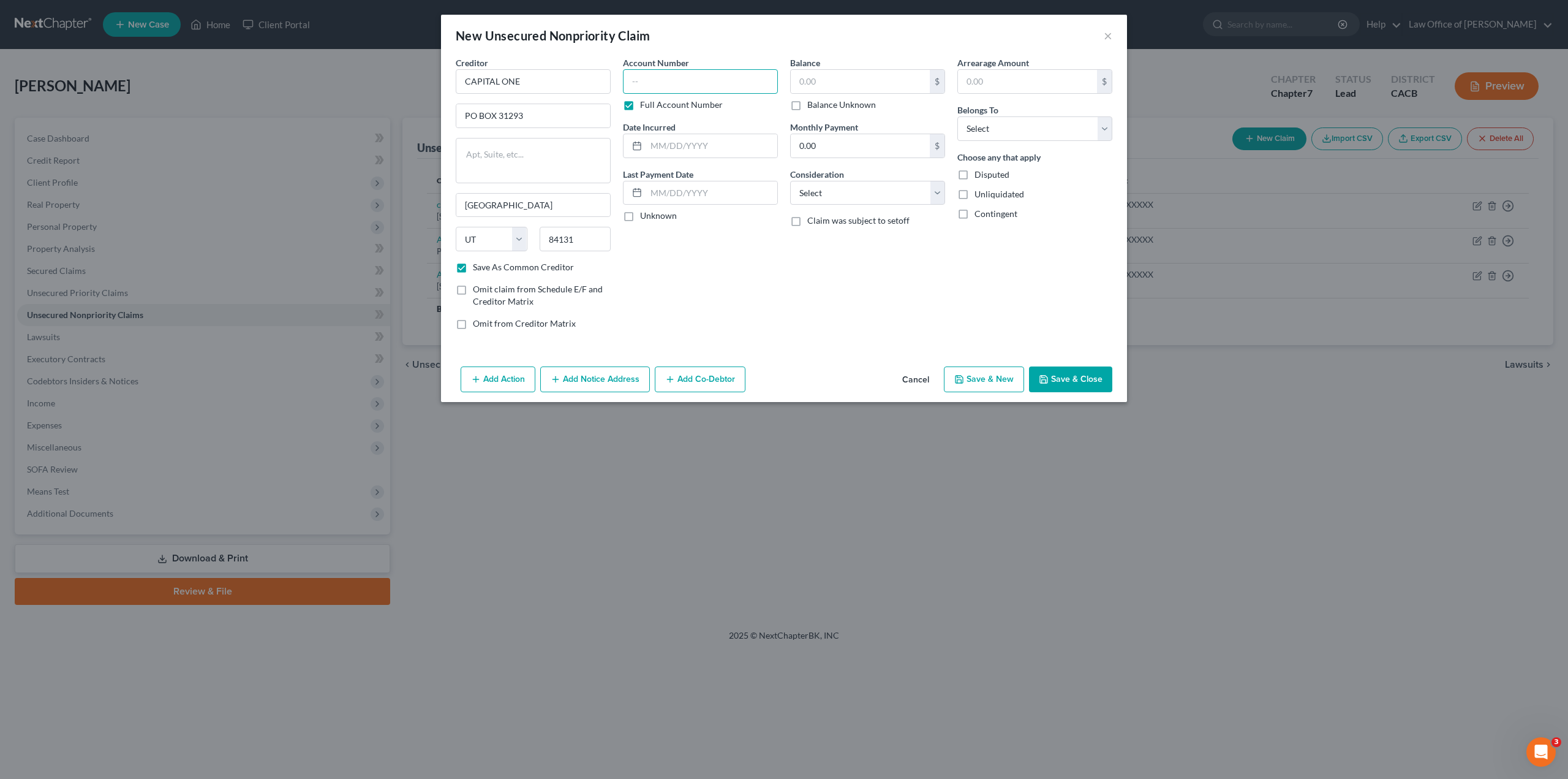
paste input "517805XXXXXXXXXX"
type input "517805XXXXXXXXXX"
click at [660, 147] on input "text" at bounding box center [711, 146] width 131 height 23
paste input "03/24/202"
type input "[DATE]"
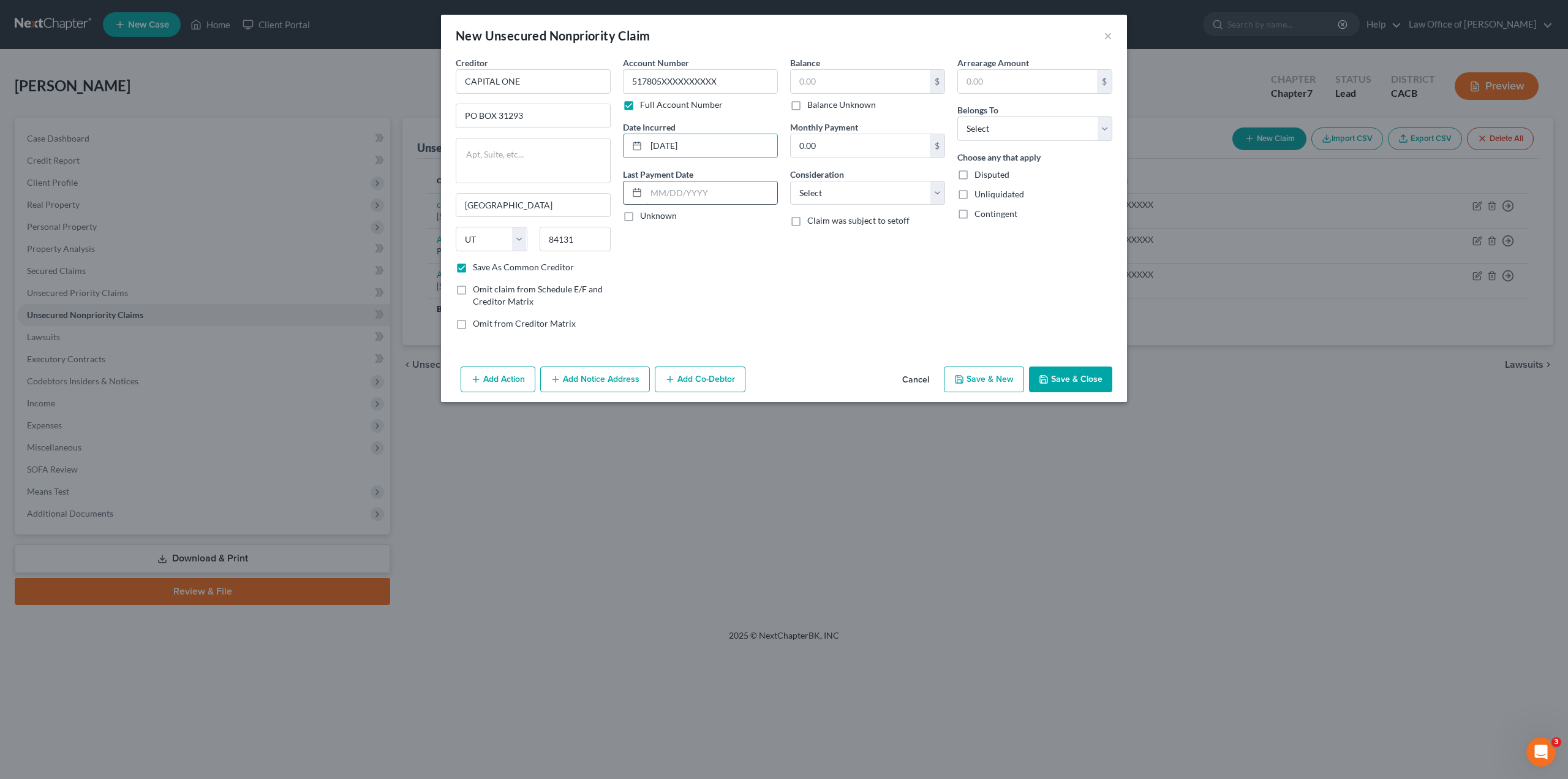
click at [665, 193] on input "text" at bounding box center [711, 193] width 131 height 23
click at [640, 215] on label "Unknown" at bounding box center [658, 215] width 37 height 12
click at [645, 215] on input "Unknown" at bounding box center [649, 213] width 8 height 8
checkbox input "true"
click at [805, 87] on input "text" at bounding box center [860, 81] width 139 height 23
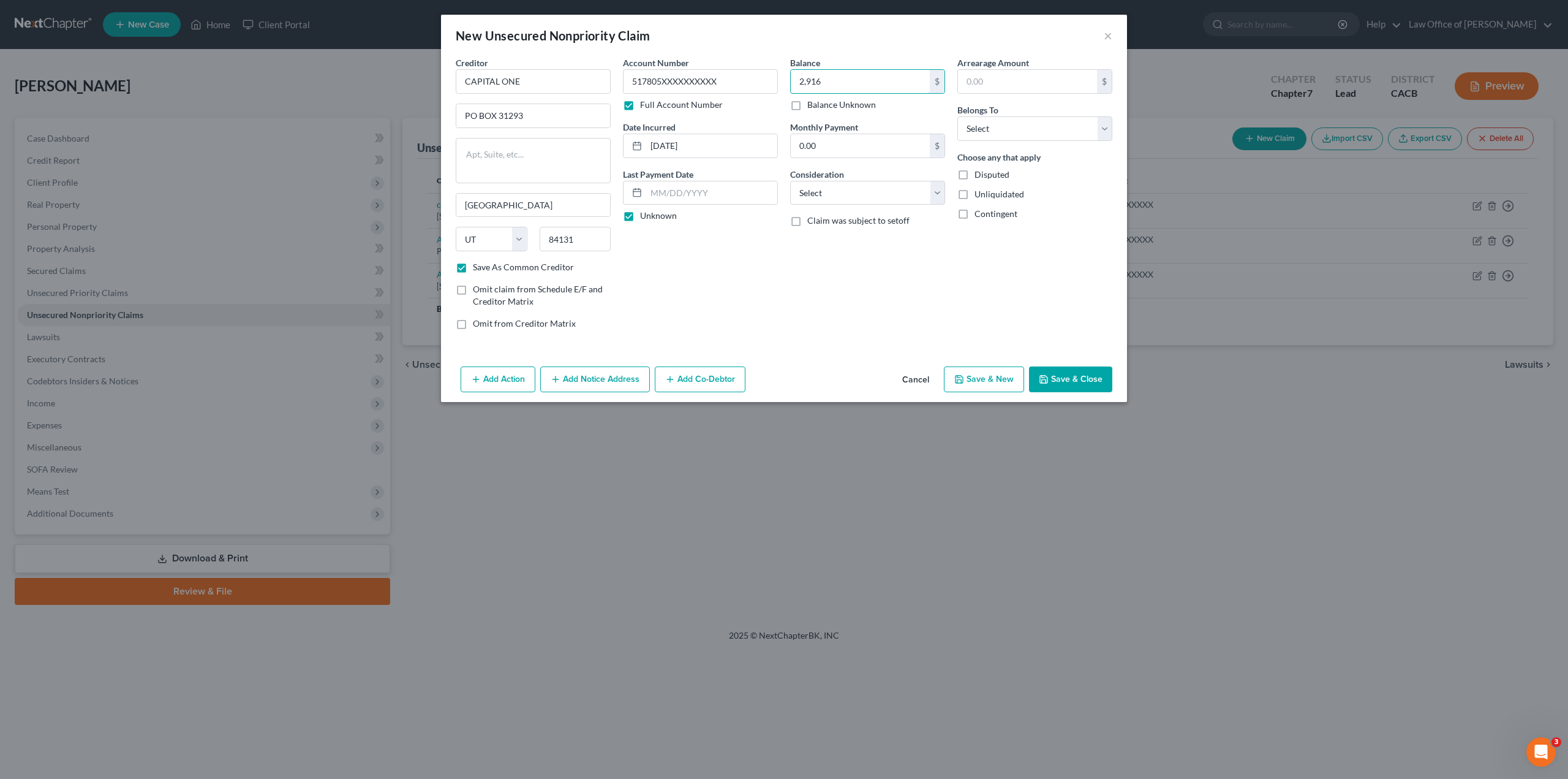
type input "2,916"
click at [832, 143] on input "0.00" at bounding box center [860, 146] width 139 height 23
type input "100"
click at [826, 196] on select "Select Cable / Satellite Services Collection Agency Credit Card Debt Debt Couns…" at bounding box center [868, 193] width 155 height 25
select select "2"
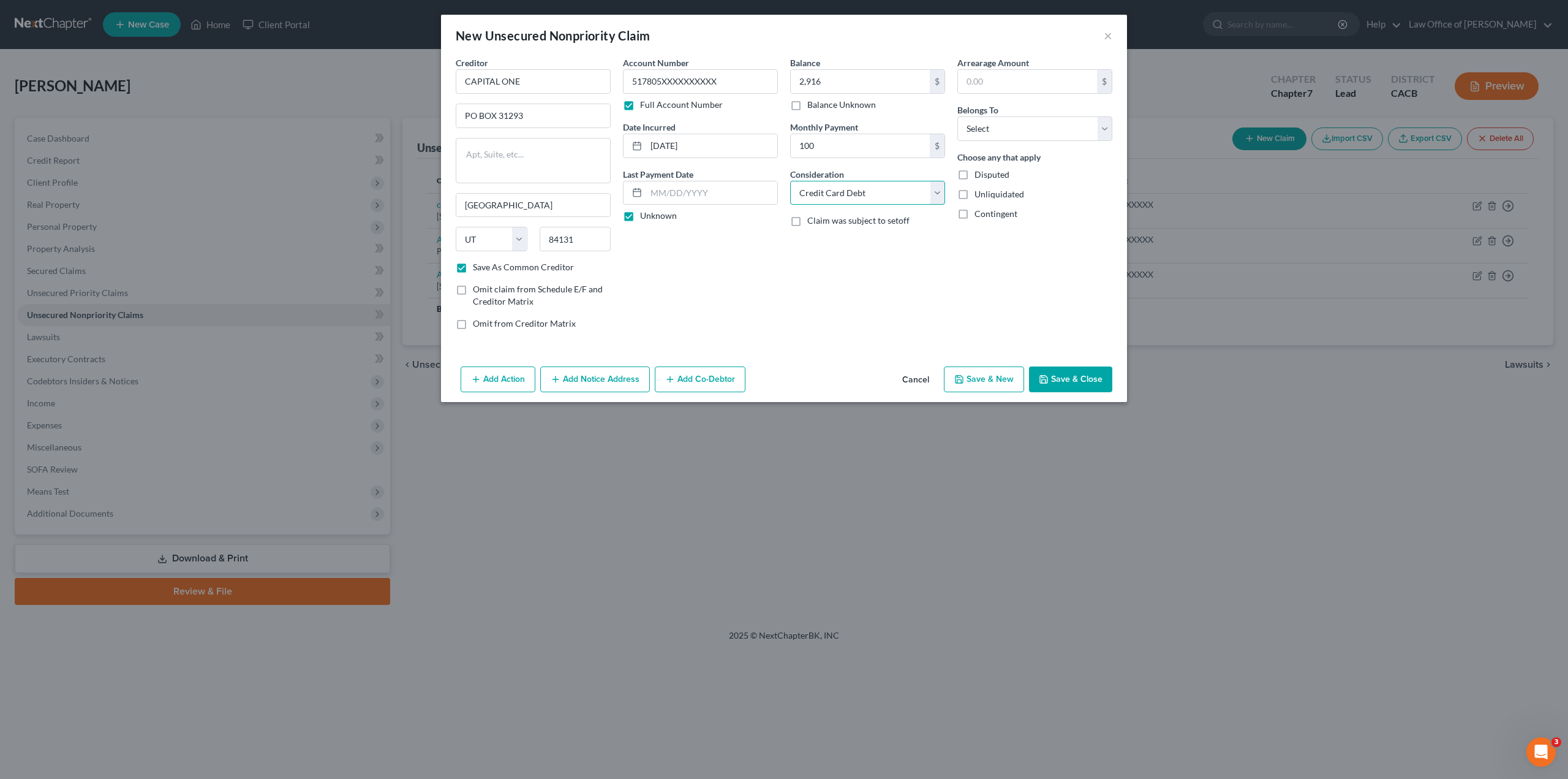
click at [790, 181] on select "Select Cable / Satellite Services Collection Agency Credit Card Debt Debt Couns…" at bounding box center [868, 193] width 155 height 25
click at [982, 78] on input "text" at bounding box center [1027, 81] width 139 height 23
type input "2,916"
click at [978, 128] on select "Select Debtor 1 Only Debtor 2 Only Debtor 1 And Debtor 2 Only At Least One Of T…" at bounding box center [1035, 129] width 155 height 25
select select "0"
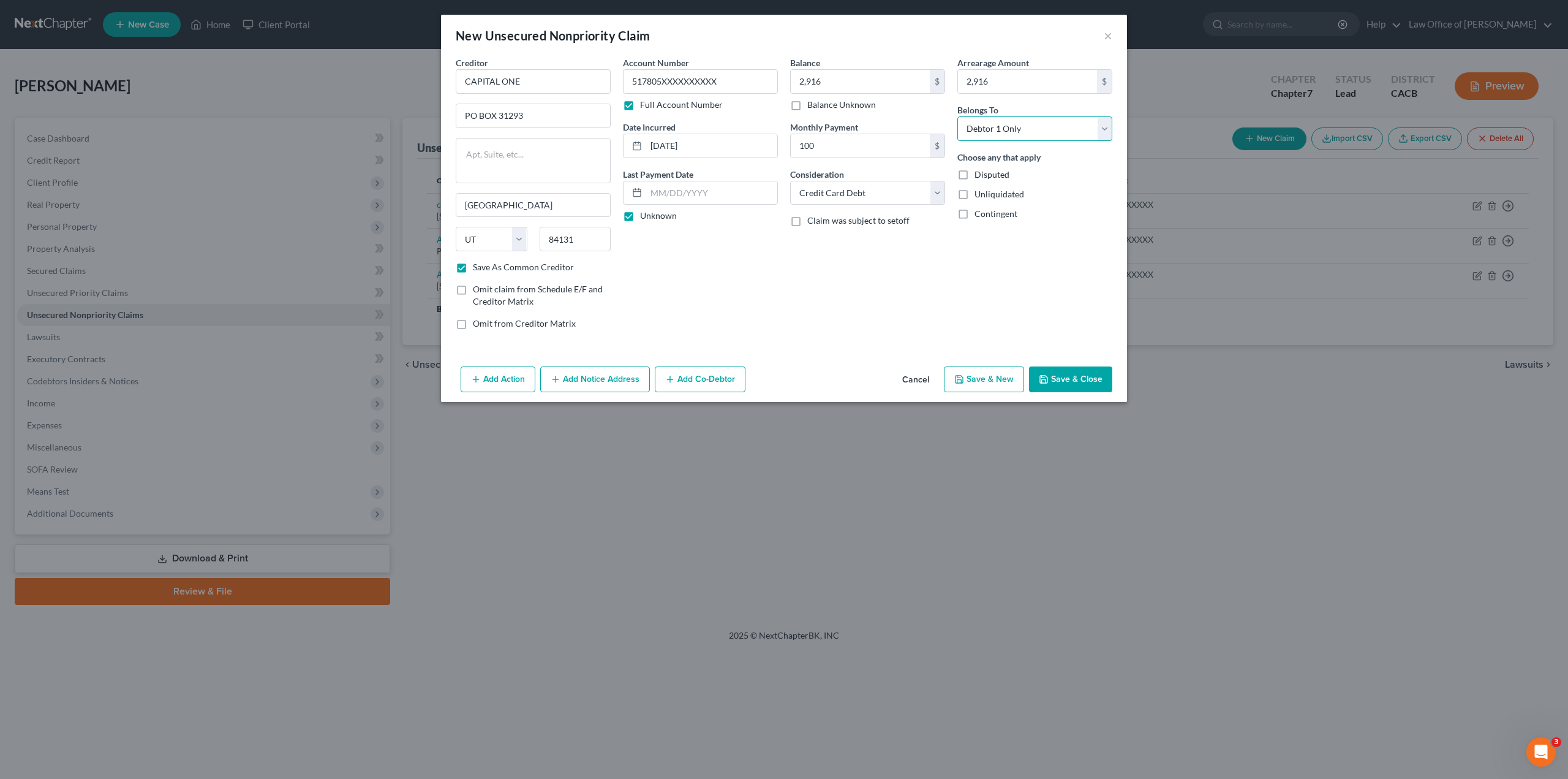
click at [957, 117] on select "Select Debtor 1 Only Debtor 2 Only Debtor 1 And Debtor 2 Only At Least One Of T…" at bounding box center [1035, 129] width 155 height 25
click at [985, 193] on span "Unliquidated" at bounding box center [999, 194] width 50 height 11
click at [985, 193] on input "Unliquidated" at bounding box center [983, 192] width 8 height 8
checkbox input "true"
click at [1062, 381] on button "Save & Close" at bounding box center [1071, 380] width 84 height 26
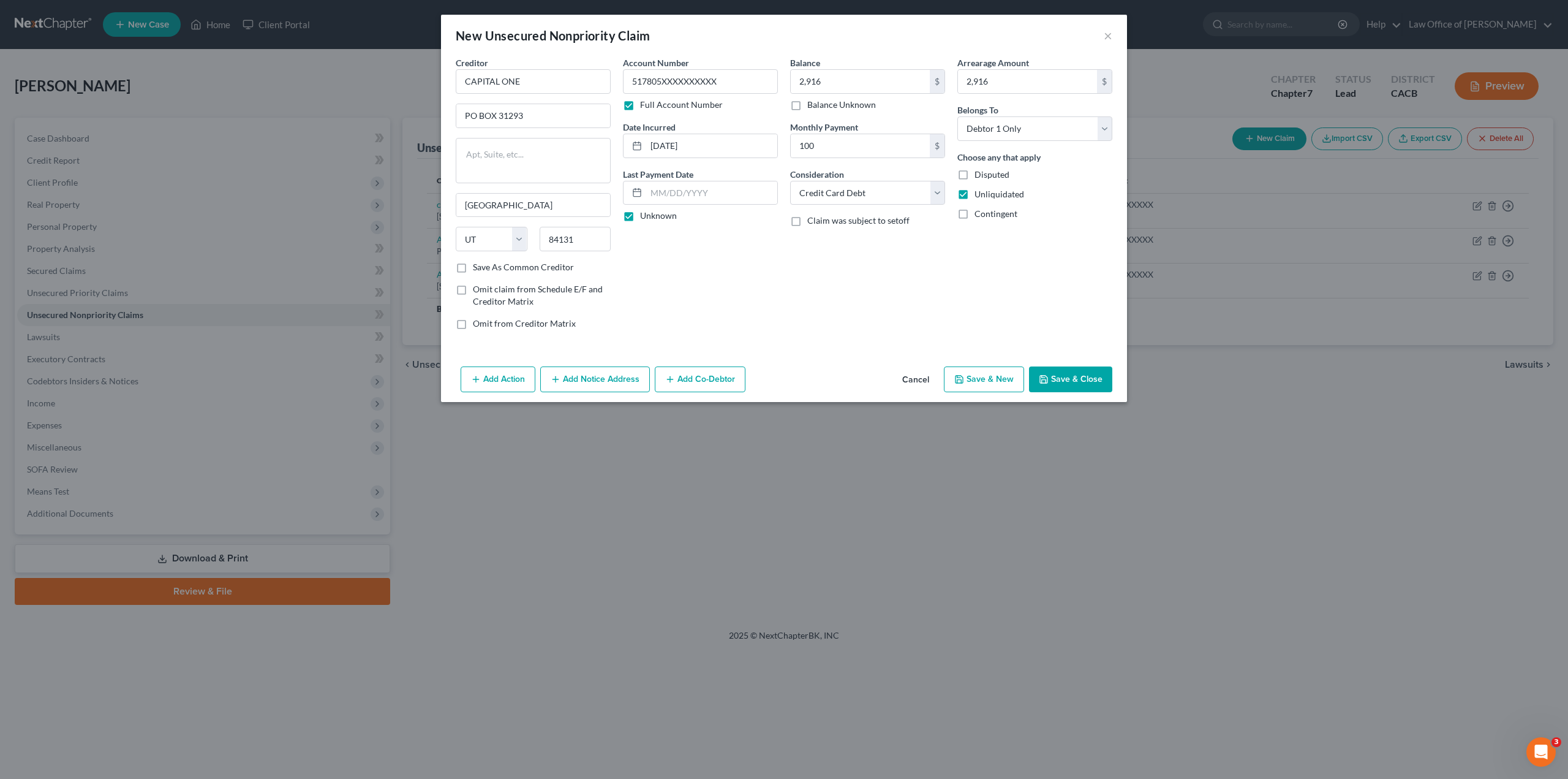
checkbox input "false"
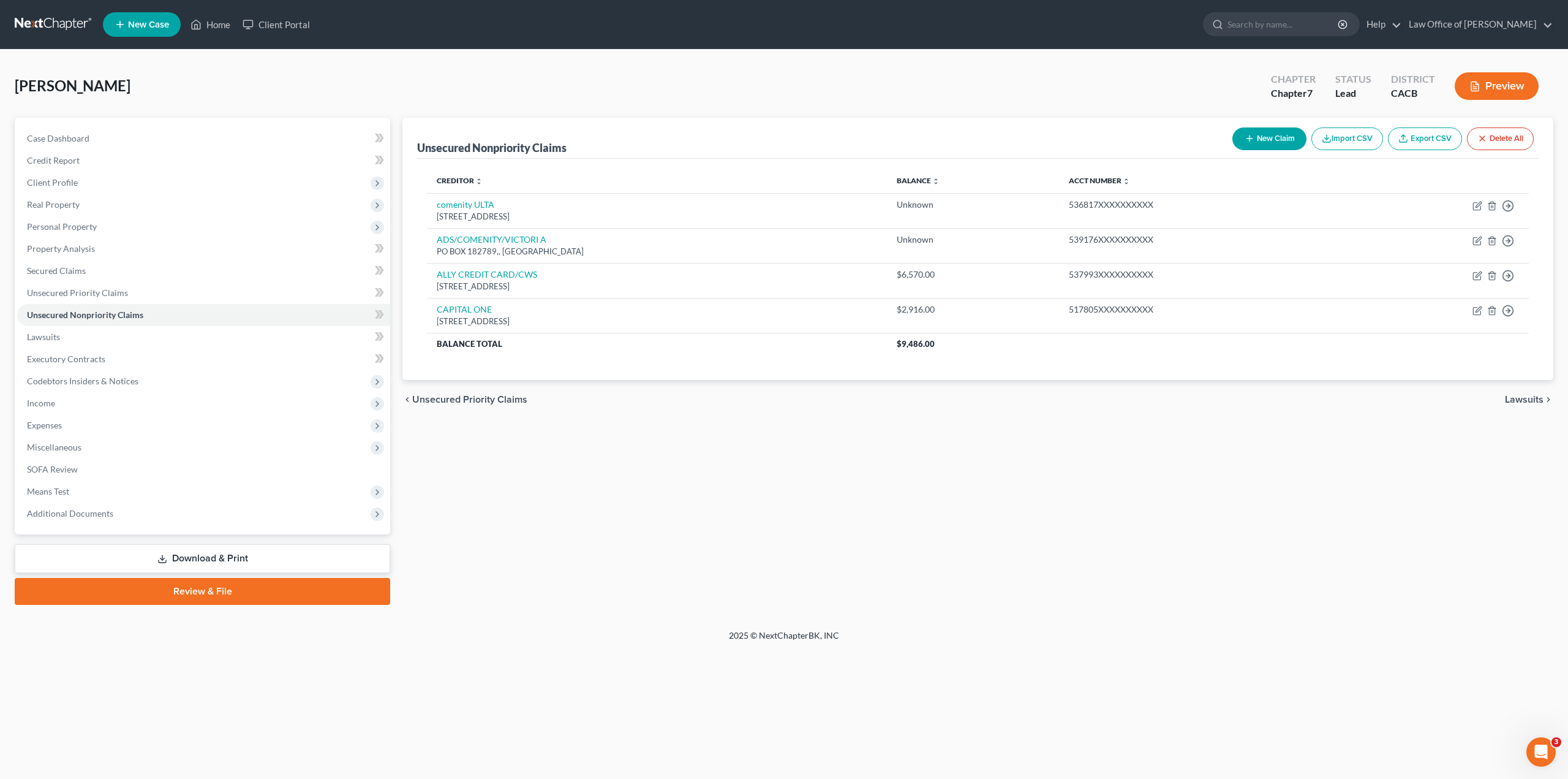
click at [1271, 141] on button "New Claim" at bounding box center [1269, 139] width 74 height 23
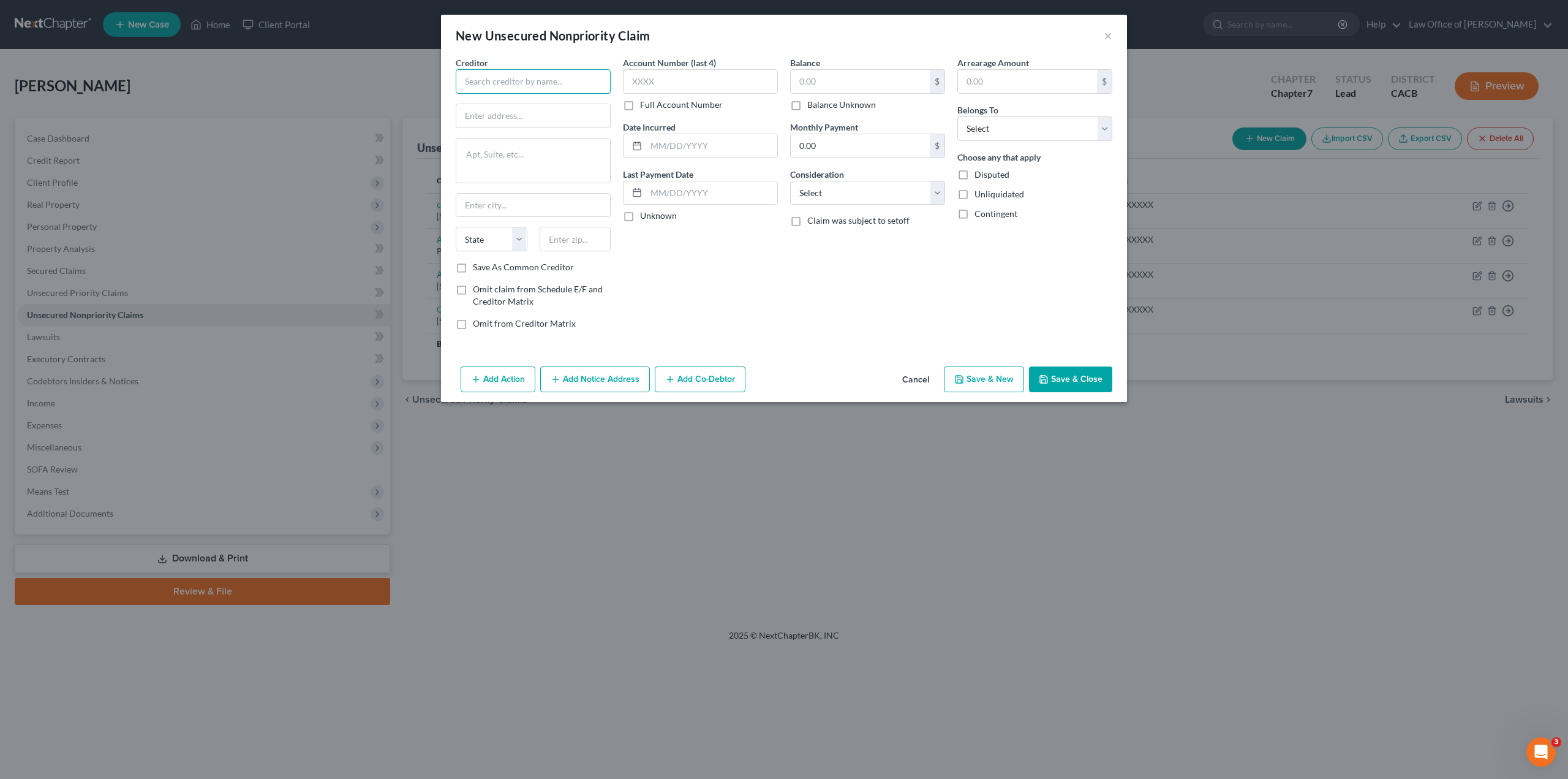
click at [489, 81] on input "text" at bounding box center [533, 81] width 155 height 25
paste input "CAPITAL ONE"
type input "CAPITAL ONE"
click at [481, 115] on input "text" at bounding box center [533, 116] width 154 height 23
click at [509, 149] on textarea at bounding box center [533, 160] width 155 height 45
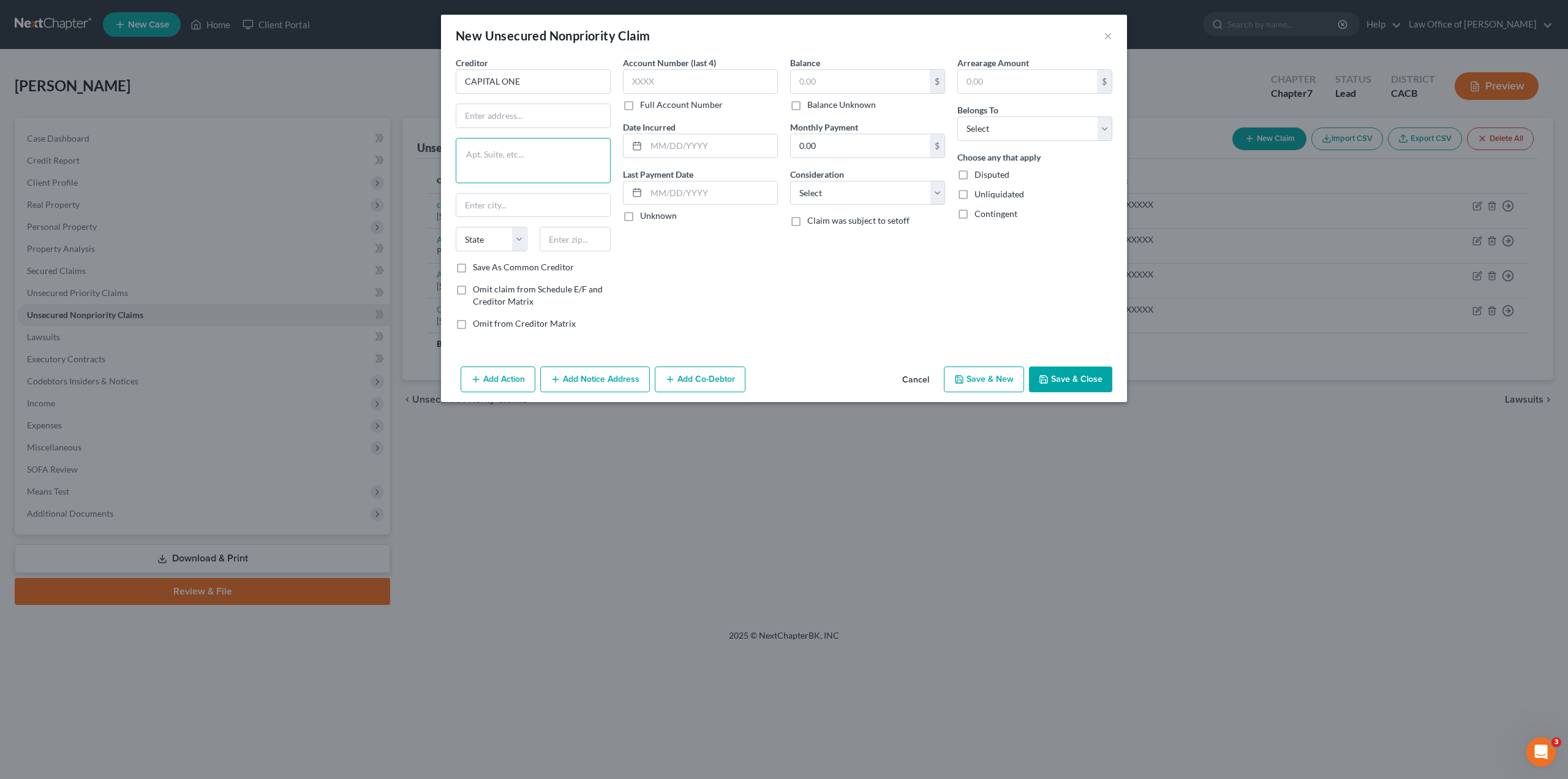
paste textarea "[STREET_ADDRESS]"
click at [526, 153] on textarea "[STREET_ADDRESS]" at bounding box center [533, 160] width 155 height 45
type textarea ", [GEOGRAPHIC_DATA]"
click at [549, 115] on input "text" at bounding box center [533, 116] width 154 height 23
paste input "PO BOX 31293"
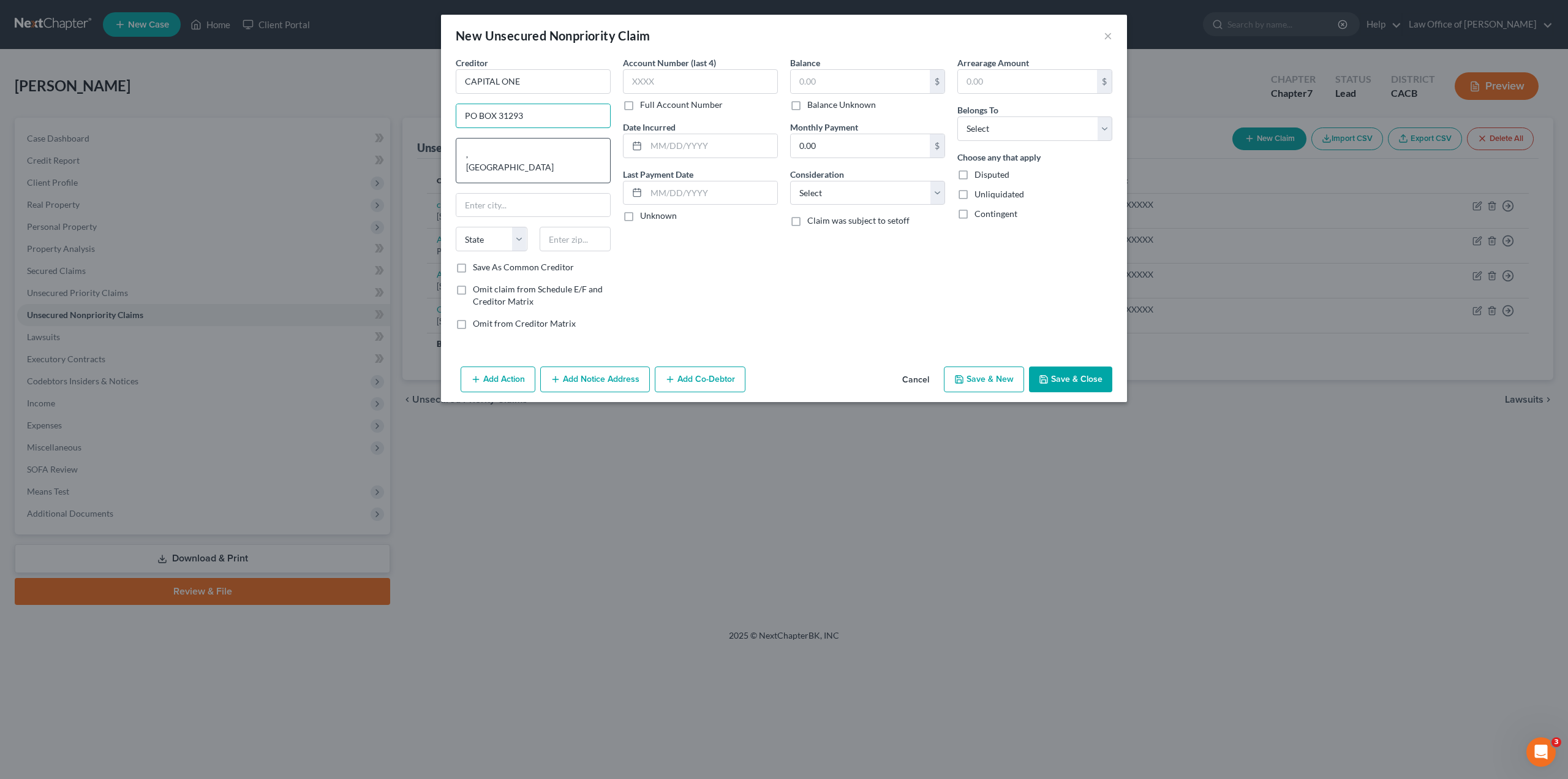
type input "PO BOX 31293"
click at [500, 152] on textarea ", [GEOGRAPHIC_DATA]" at bounding box center [533, 160] width 155 height 45
type textarea "UT 84131"
type input "[GEOGRAPHIC_DATA]"
click at [497, 242] on select "State [US_STATE] AK AR AZ CA CO CT DE DC [GEOGRAPHIC_DATA] [GEOGRAPHIC_DATA] GU…" at bounding box center [492, 239] width 72 height 25
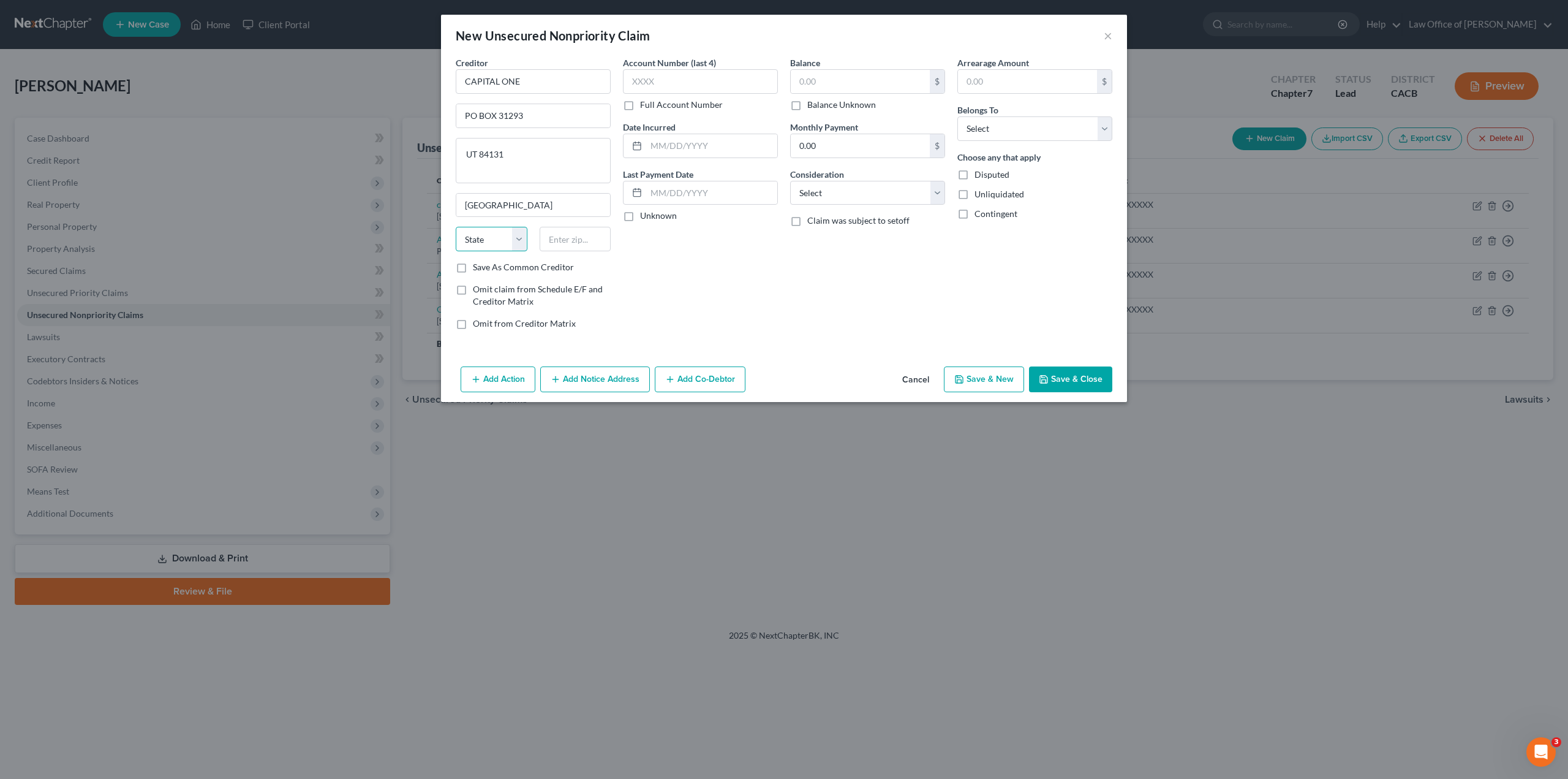
select select "46"
click at [490, 240] on select "State [US_STATE] AK AR AZ CA CO CT DE DC [GEOGRAPHIC_DATA] [GEOGRAPHIC_DATA] GU…" at bounding box center [492, 239] width 72 height 25
click at [560, 235] on input "text" at bounding box center [576, 239] width 72 height 25
type input "84131"
type input "[GEOGRAPHIC_DATA]"
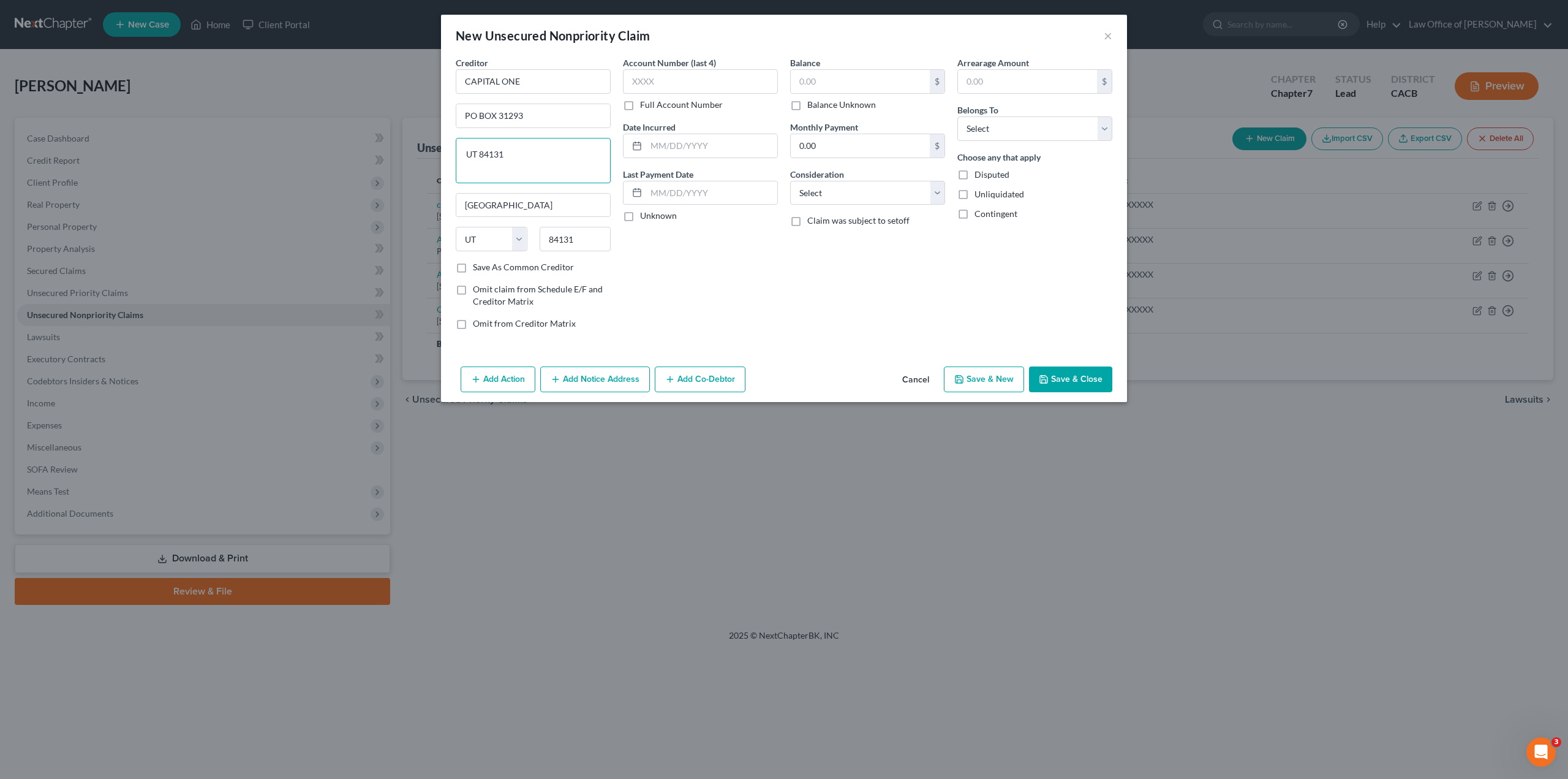
drag, startPoint x: 515, startPoint y: 156, endPoint x: 418, endPoint y: 151, distance: 97.1
click at [418, 151] on div "New Unsecured Nonpriority Claim × Creditor * CAPITAL ONE PO BOX 31293 UT 84131 …" at bounding box center [784, 390] width 1568 height 779
click at [473, 266] on label "Save As Common Creditor" at bounding box center [523, 268] width 101 height 12
click at [478, 266] on input "Save As Common Creditor" at bounding box center [482, 265] width 8 height 8
checkbox input "true"
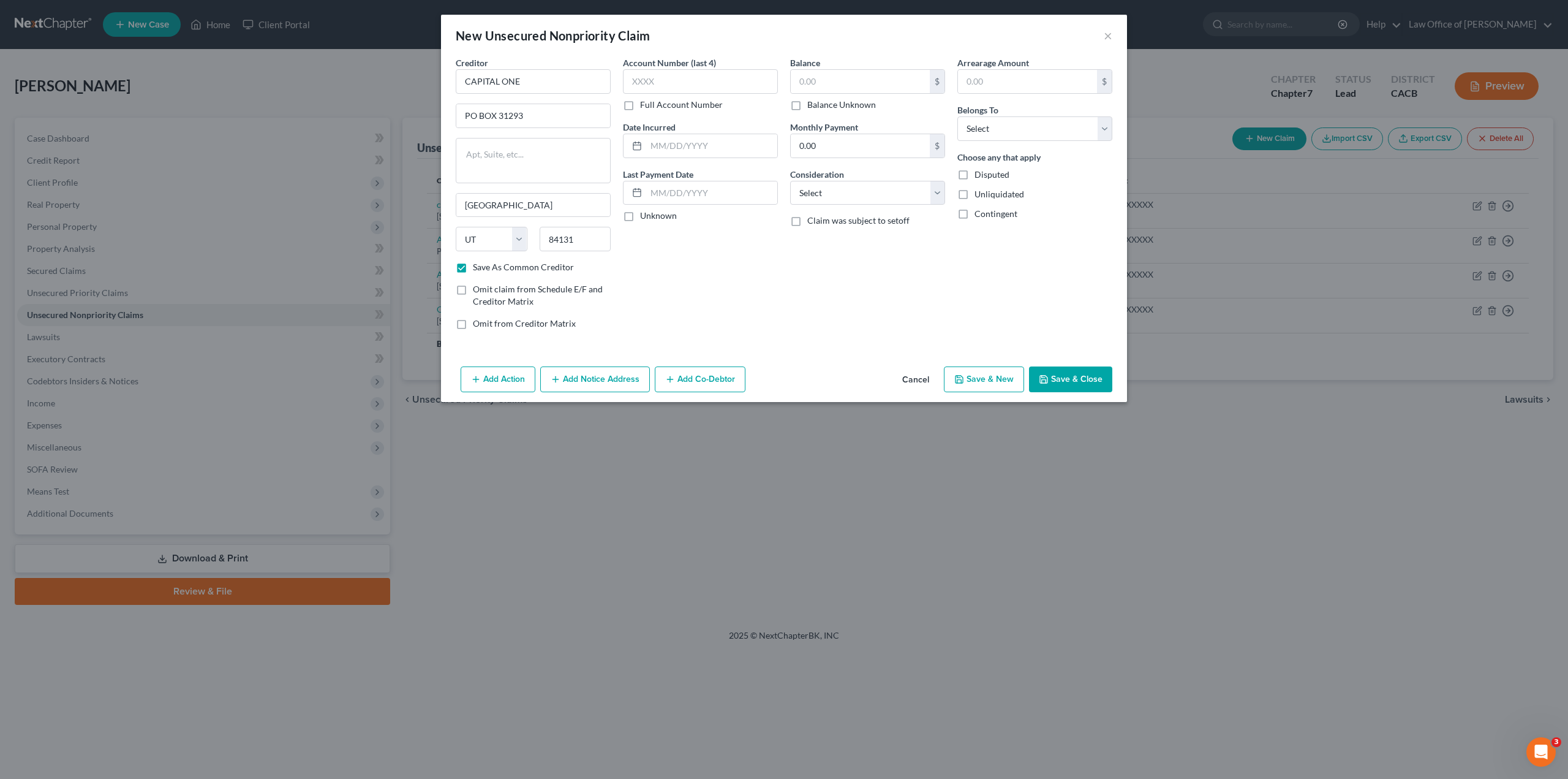
click at [640, 105] on label "Full Account Number" at bounding box center [681, 105] width 83 height 12
click at [645, 105] on input "Full Account Number" at bounding box center [649, 103] width 8 height 8
click at [661, 81] on input "text" at bounding box center [700, 81] width 155 height 25
paste input "517805XXXXXXXXXX"
type input "517805XXXXXXXXXX"
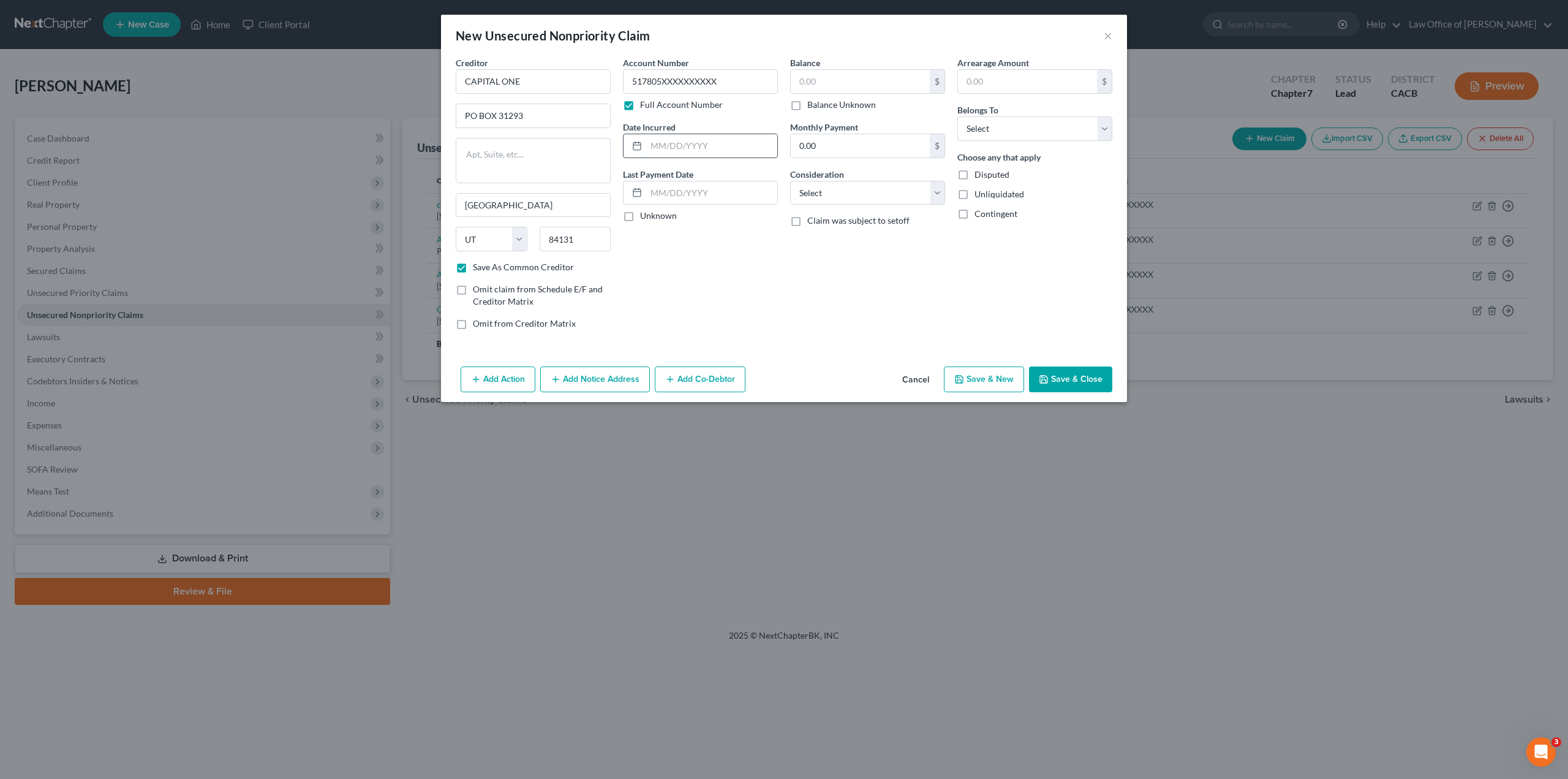
click at [648, 140] on input "text" at bounding box center [711, 146] width 131 height 23
paste input "[DATE]"
click at [645, 143] on div at bounding box center [635, 146] width 23 height 23
drag, startPoint x: 651, startPoint y: 147, endPoint x: 707, endPoint y: 163, distance: 58.2
click at [651, 148] on input "[DATE]" at bounding box center [711, 146] width 131 height 23
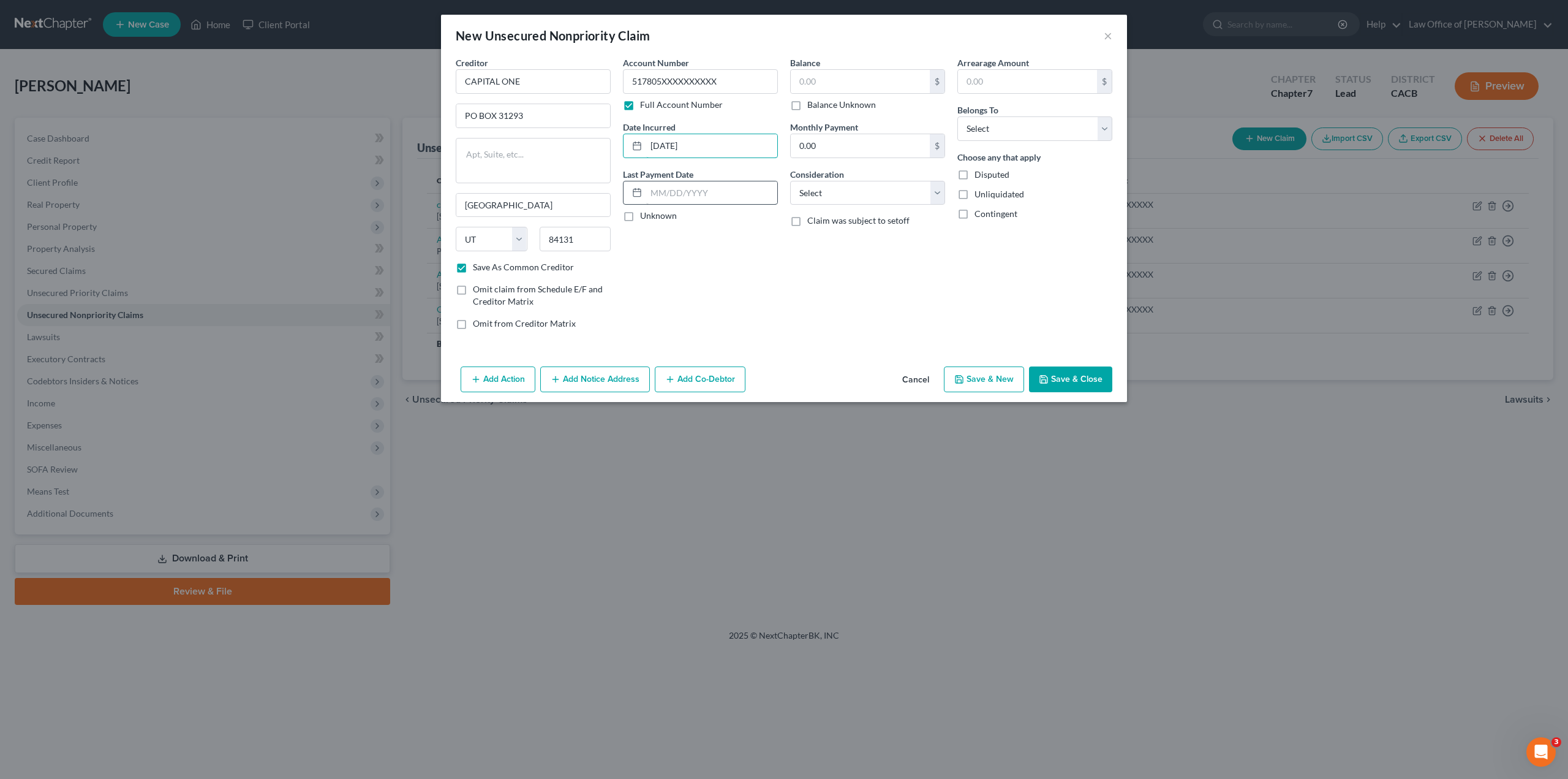
type input "[DATE]"
click at [689, 195] on input "text" at bounding box center [711, 193] width 131 height 23
click at [640, 215] on label "Unknown" at bounding box center [658, 215] width 37 height 12
click at [645, 215] on input "Unknown" at bounding box center [649, 213] width 8 height 8
checkbox input "true"
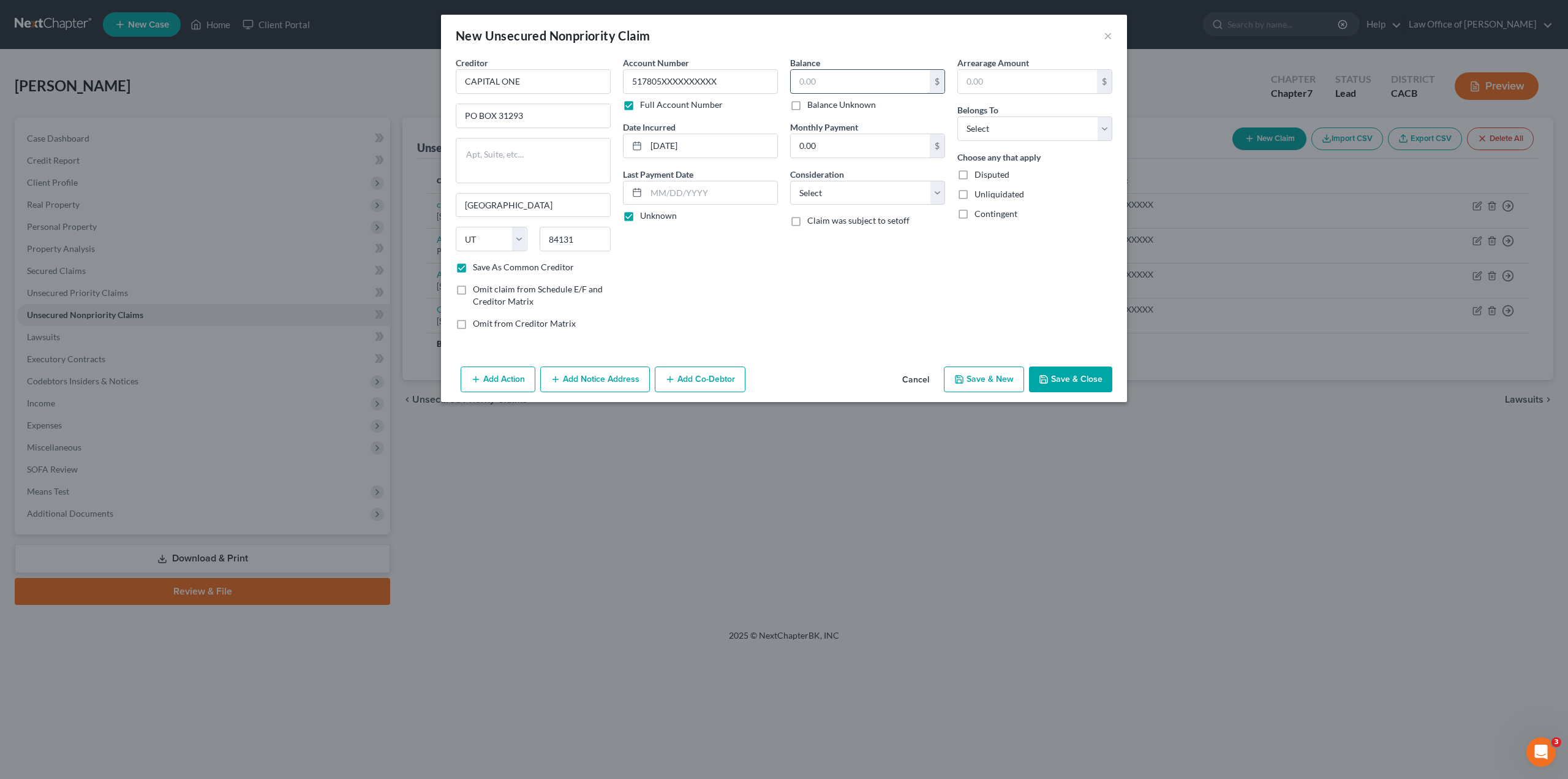
click at [808, 82] on input "text" at bounding box center [860, 81] width 139 height 23
type input "801"
click at [1015, 85] on input "text" at bounding box center [1027, 81] width 139 height 23
type input "801"
click at [860, 145] on input "0.00" at bounding box center [860, 146] width 139 height 23
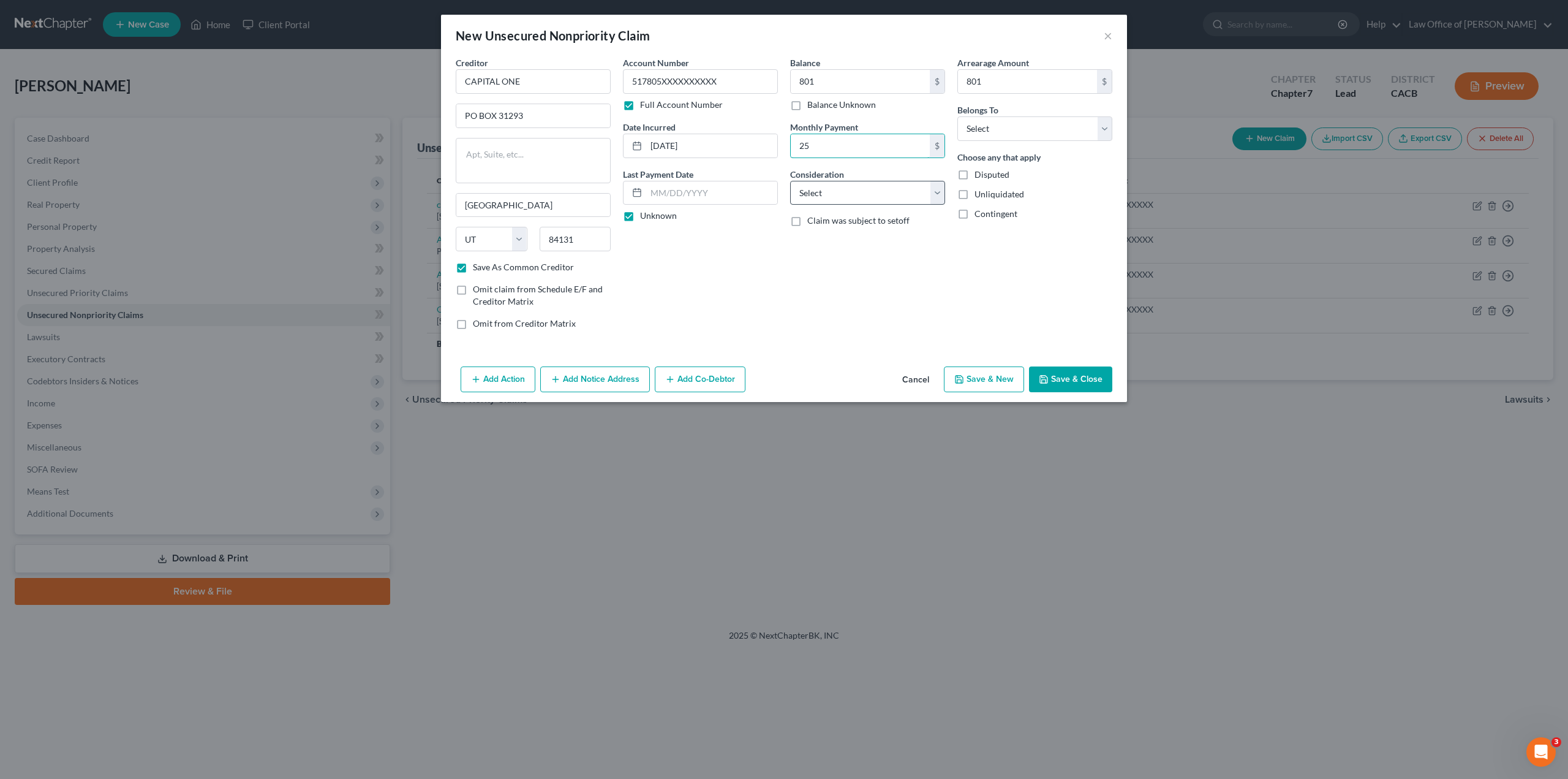
type input "25"
click at [834, 191] on select "Select Cable / Satellite Services Collection Agency Credit Card Debt Debt Couns…" at bounding box center [868, 193] width 155 height 25
select select "2"
click at [790, 181] on select "Select Cable / Satellite Services Collection Agency Credit Card Debt Debt Couns…" at bounding box center [868, 193] width 155 height 25
click at [978, 127] on select "Select Debtor 1 Only Debtor 2 Only Debtor 1 And Debtor 2 Only At Least One Of T…" at bounding box center [1035, 129] width 155 height 25
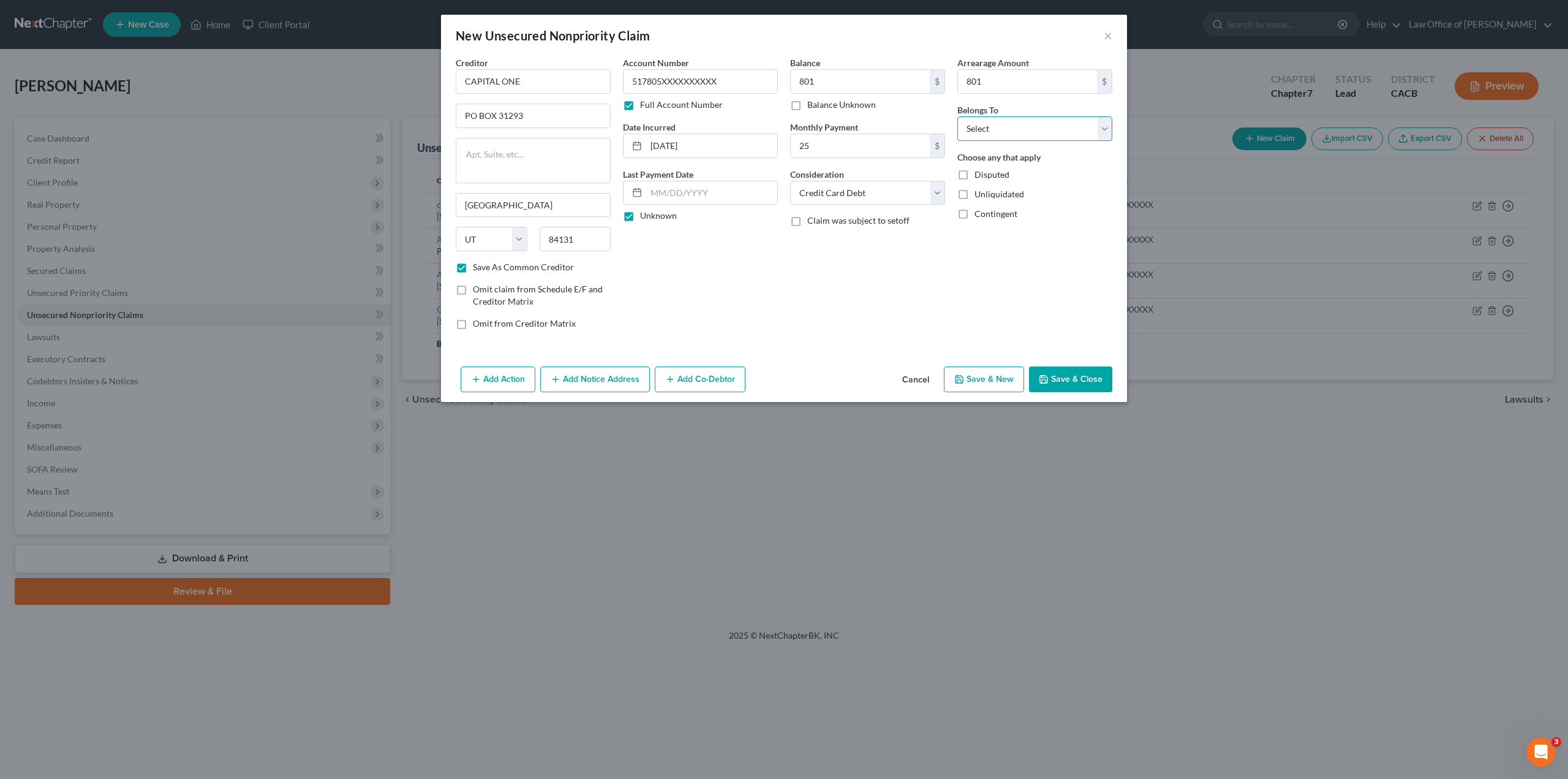
select select "0"
click at [957, 117] on select "Select Debtor 1 Only Debtor 2 Only Debtor 1 And Debtor 2 Only At Least One Of T…" at bounding box center [1035, 129] width 155 height 25
click at [975, 194] on label "Unliquidated" at bounding box center [999, 194] width 50 height 12
click at [979, 194] on input "Unliquidated" at bounding box center [983, 192] width 8 height 8
checkbox input "true"
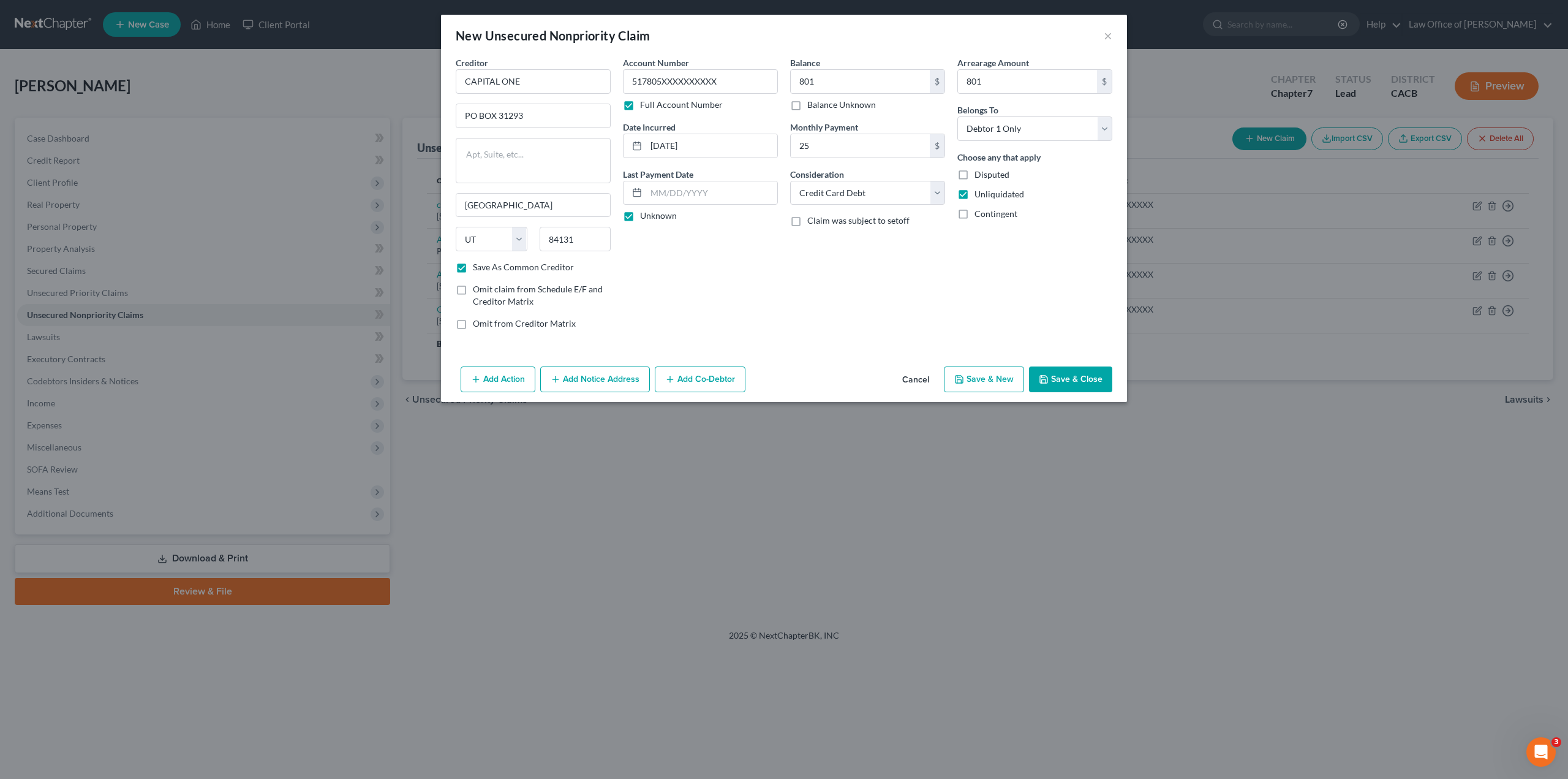
click at [1074, 376] on button "Save & Close" at bounding box center [1071, 380] width 84 height 26
checkbox input "false"
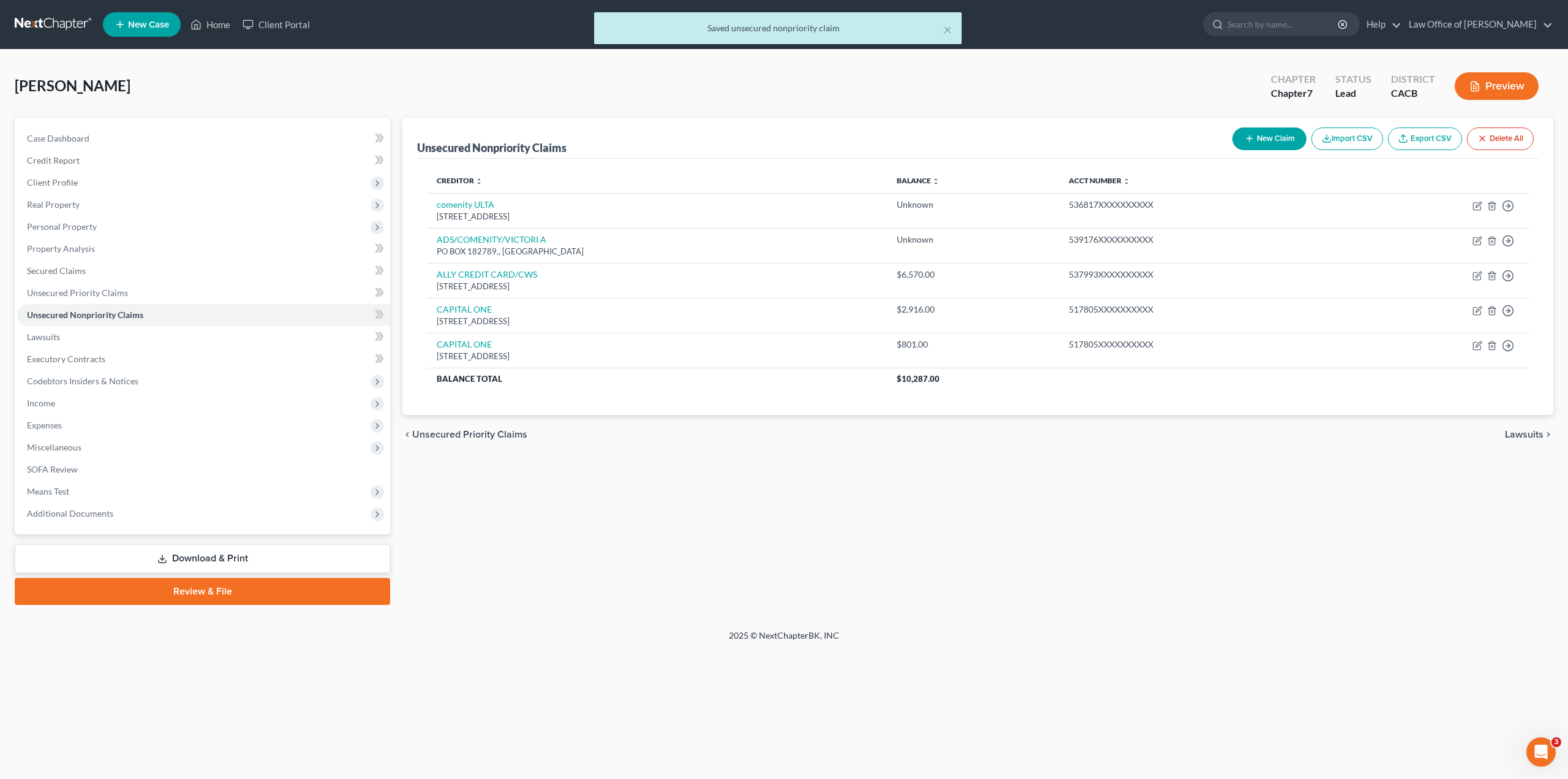
click at [1263, 137] on button "New Claim" at bounding box center [1269, 139] width 74 height 23
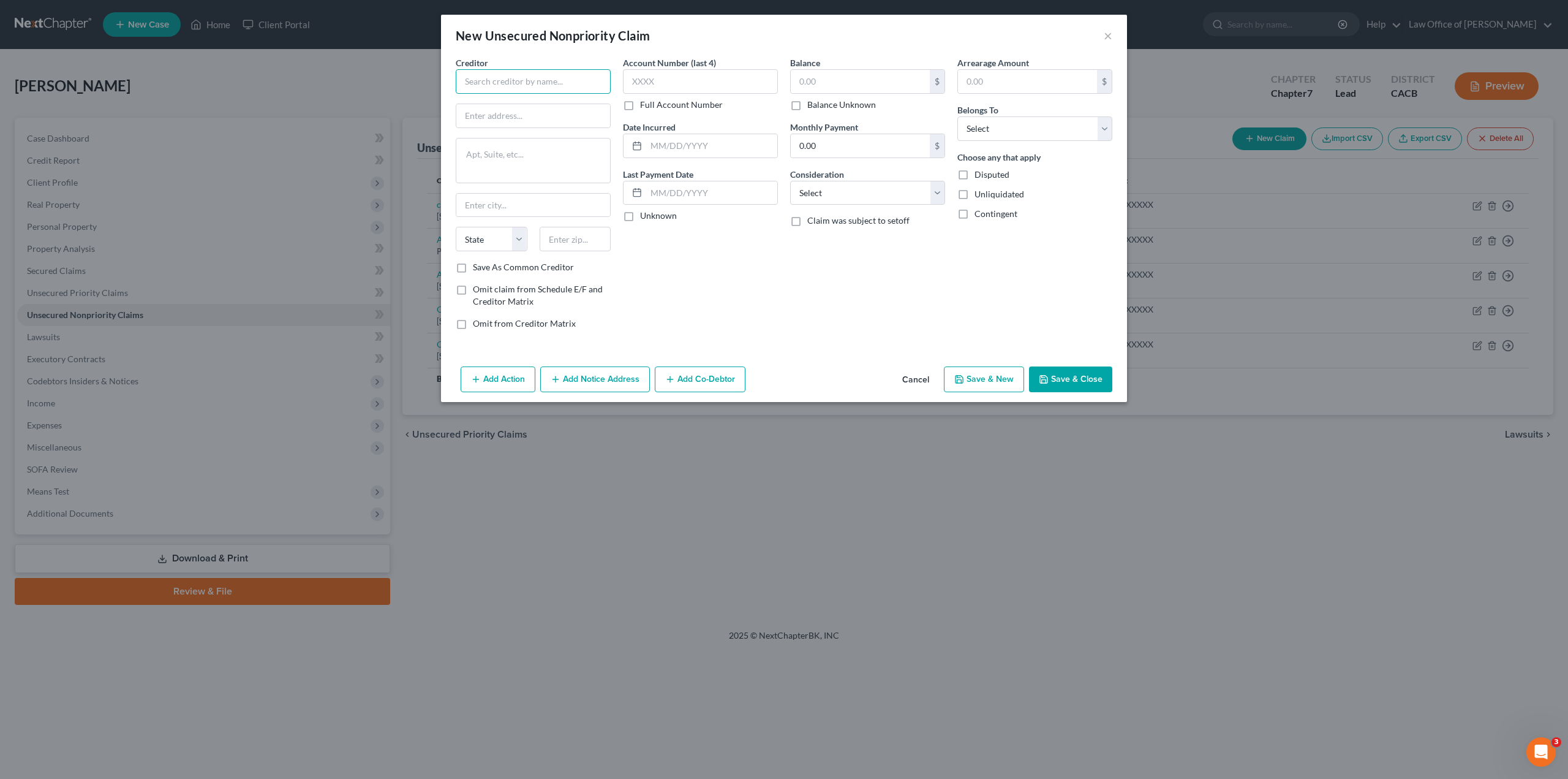
click at [500, 86] on input "text" at bounding box center [533, 81] width 155 height 25
paste input "CONSERVE"
type input "CONSERVE"
click at [494, 117] on input "text" at bounding box center [533, 116] width 154 height 23
click at [511, 149] on textarea at bounding box center [533, 160] width 155 height 45
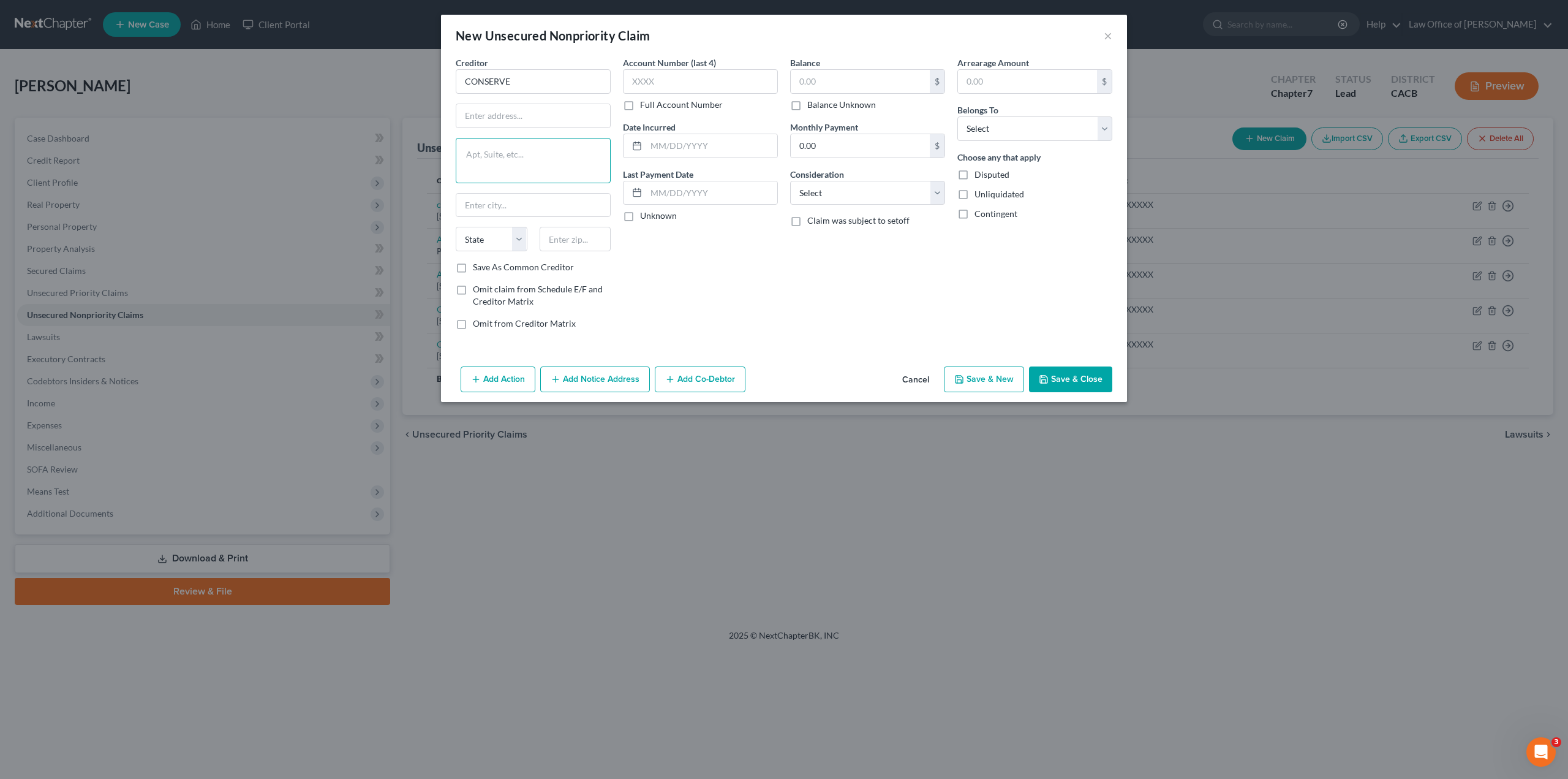
paste textarea "[STREET_ADDRESS]"
drag, startPoint x: 500, startPoint y: 154, endPoint x: 461, endPoint y: 154, distance: 39.0
click at [461, 154] on textarea "[STREET_ADDRESS]" at bounding box center [533, 160] width 155 height 45
type textarea ", FAIRPORT NY 14450"
type input "PO BOX 7"
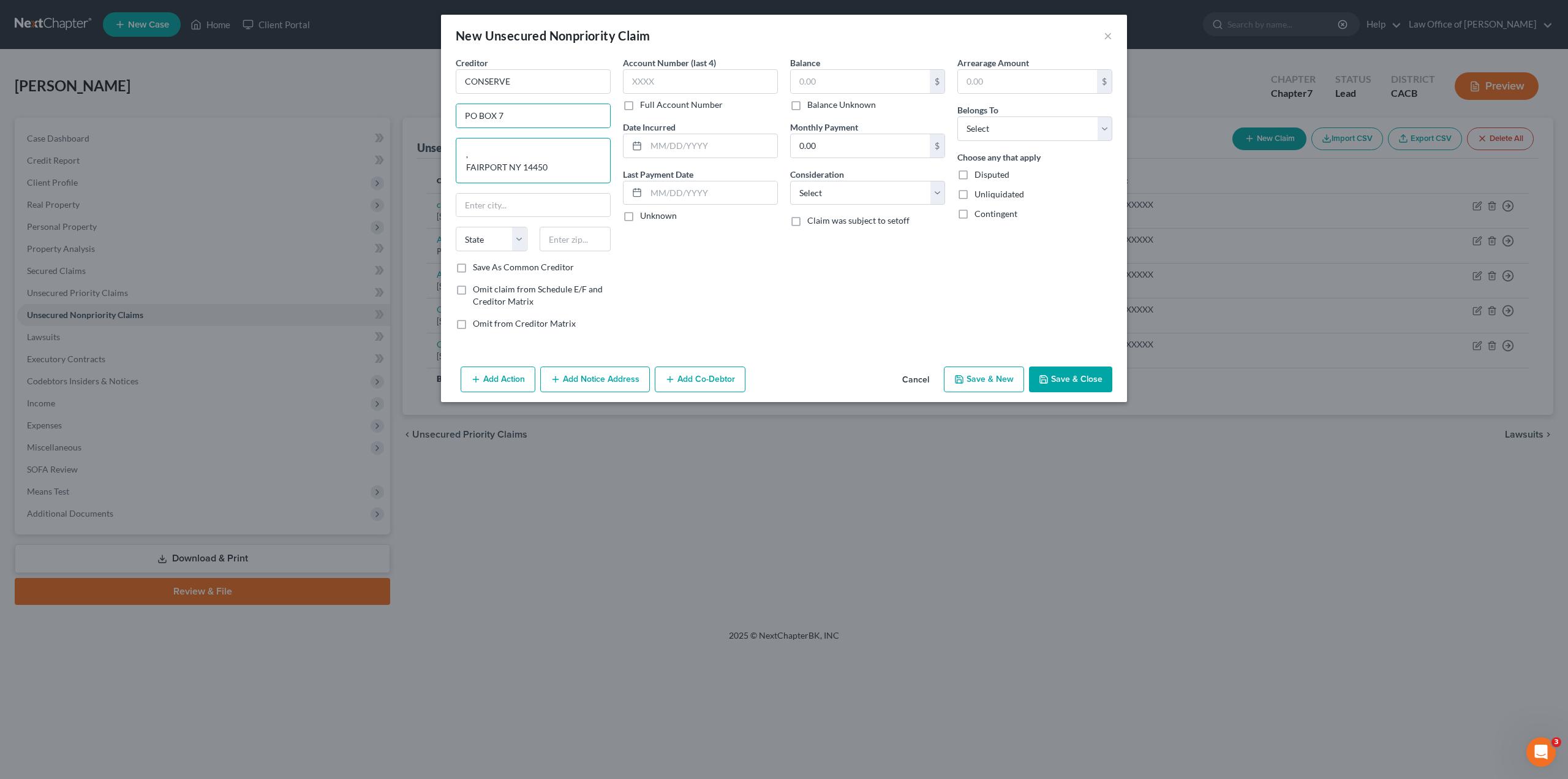
click at [506, 156] on textarea ", FAIRPORT NY 14450" at bounding box center [533, 160] width 155 height 45
type textarea "NY 14450"
paste input "FAIRPORT"
type input "FAIRPORT"
select select "35"
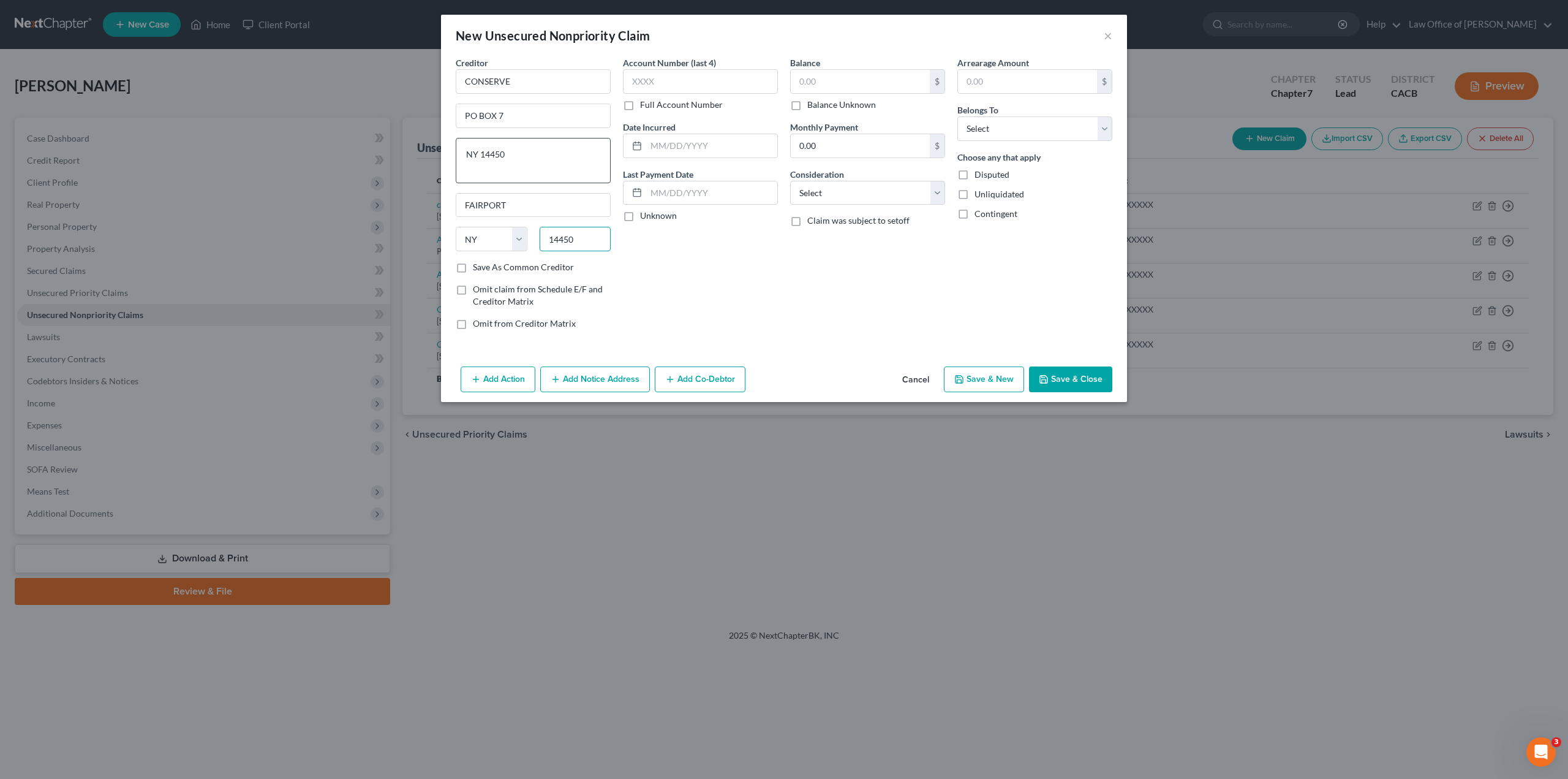
type input "14450"
type input "Fairport"
drag, startPoint x: 516, startPoint y: 166, endPoint x: 418, endPoint y: 165, distance: 98.0
click at [418, 165] on div "New Unsecured Nonpriority Claim × Creditor * CONSERVE PO BOX 7 NY [GEOGRAPHIC_D…" at bounding box center [784, 390] width 1568 height 779
click at [473, 268] on label "Save As Common Creditor" at bounding box center [523, 268] width 101 height 12
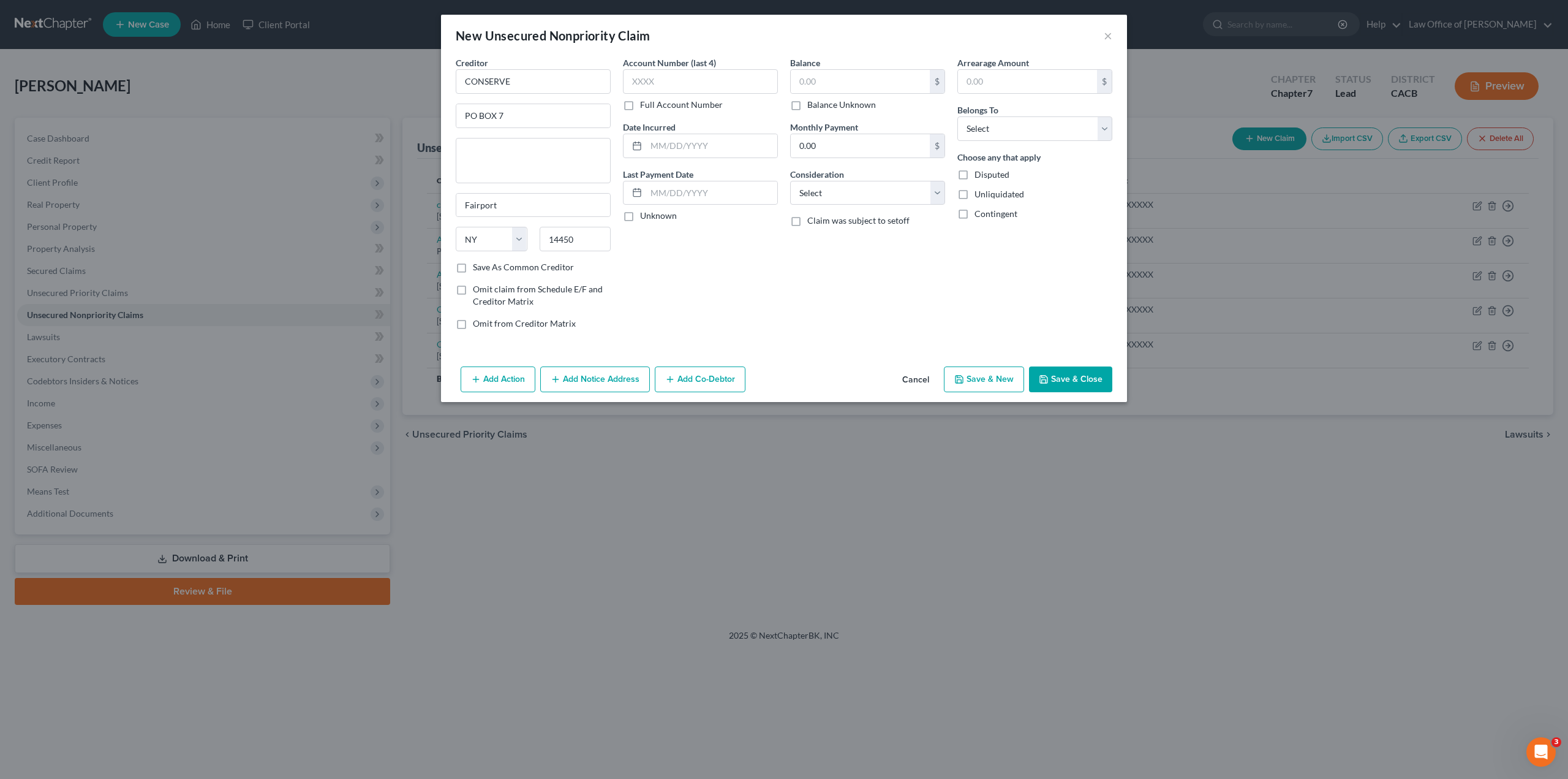
click at [478, 268] on input "Save As Common Creditor" at bounding box center [482, 265] width 8 height 8
checkbox input "true"
click at [640, 105] on label "Full Account Number" at bounding box center [681, 105] width 83 height 12
click at [645, 105] on input "Full Account Number" at bounding box center [649, 103] width 8 height 8
click at [649, 78] on input "text" at bounding box center [700, 81] width 155 height 25
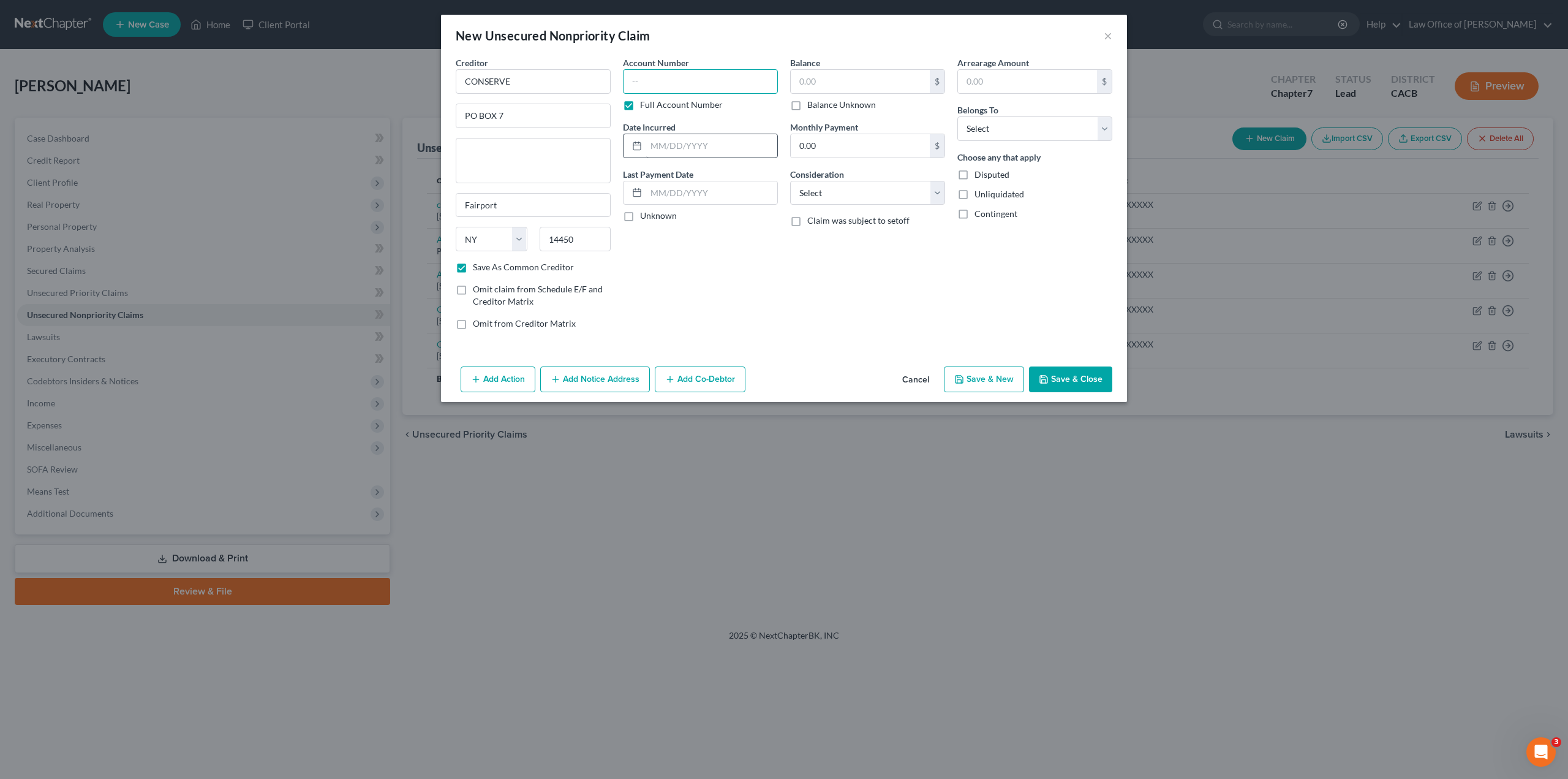
paste input "208080XX"
type input "208080XX"
click at [655, 146] on input "text" at bounding box center [711, 146] width 131 height 23
type input "[DATE]"
click at [640, 218] on label "Unknown" at bounding box center [658, 215] width 37 height 12
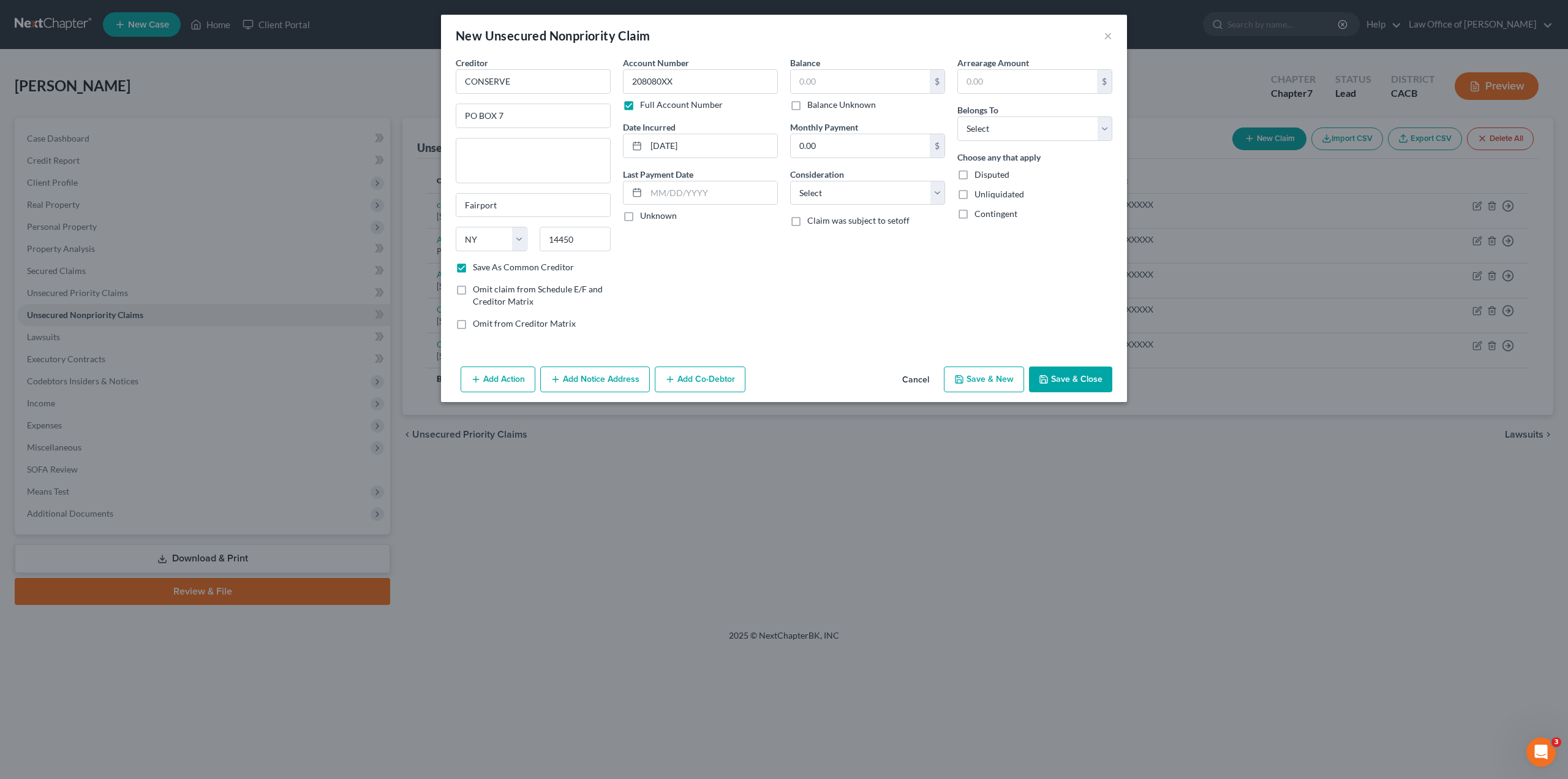
click at [645, 218] on input "Unknown" at bounding box center [649, 213] width 8 height 8
checkbox input "true"
click at [808, 104] on label "Balance Unknown" at bounding box center [842, 105] width 69 height 12
click at [812, 104] on input "Balance Unknown" at bounding box center [816, 103] width 8 height 8
checkbox input "true"
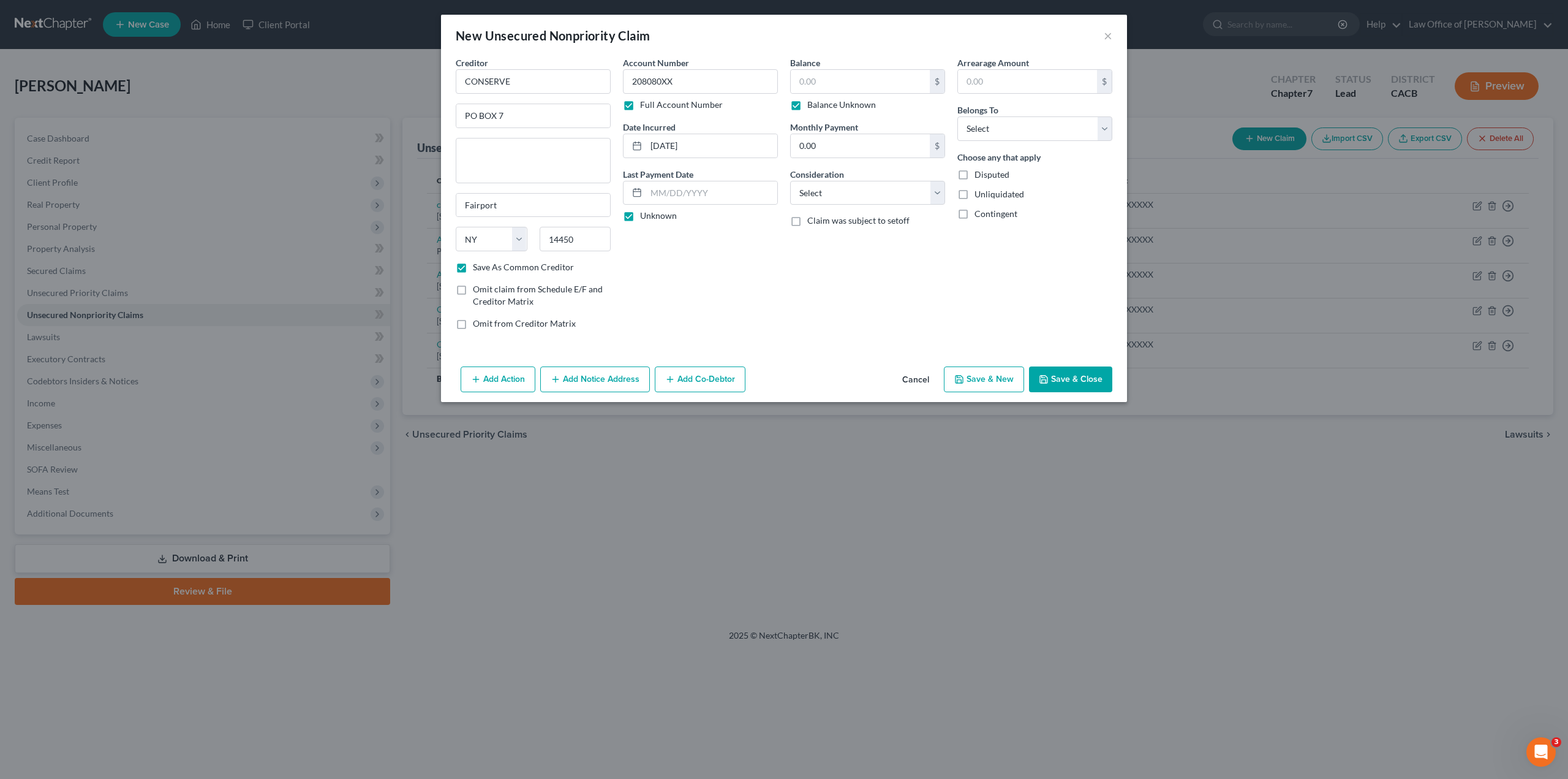
type input "0.00"
click at [809, 192] on select "Select Cable / Satellite Services Collection Agency Credit Card Debt Debt Couns…" at bounding box center [868, 193] width 155 height 25
select select "1"
click at [790, 181] on select "Select Cable / Satellite Services Collection Agency Credit Card Debt Debt Couns…" at bounding box center [868, 193] width 155 height 25
click at [991, 79] on input "text" at bounding box center [1027, 81] width 139 height 23
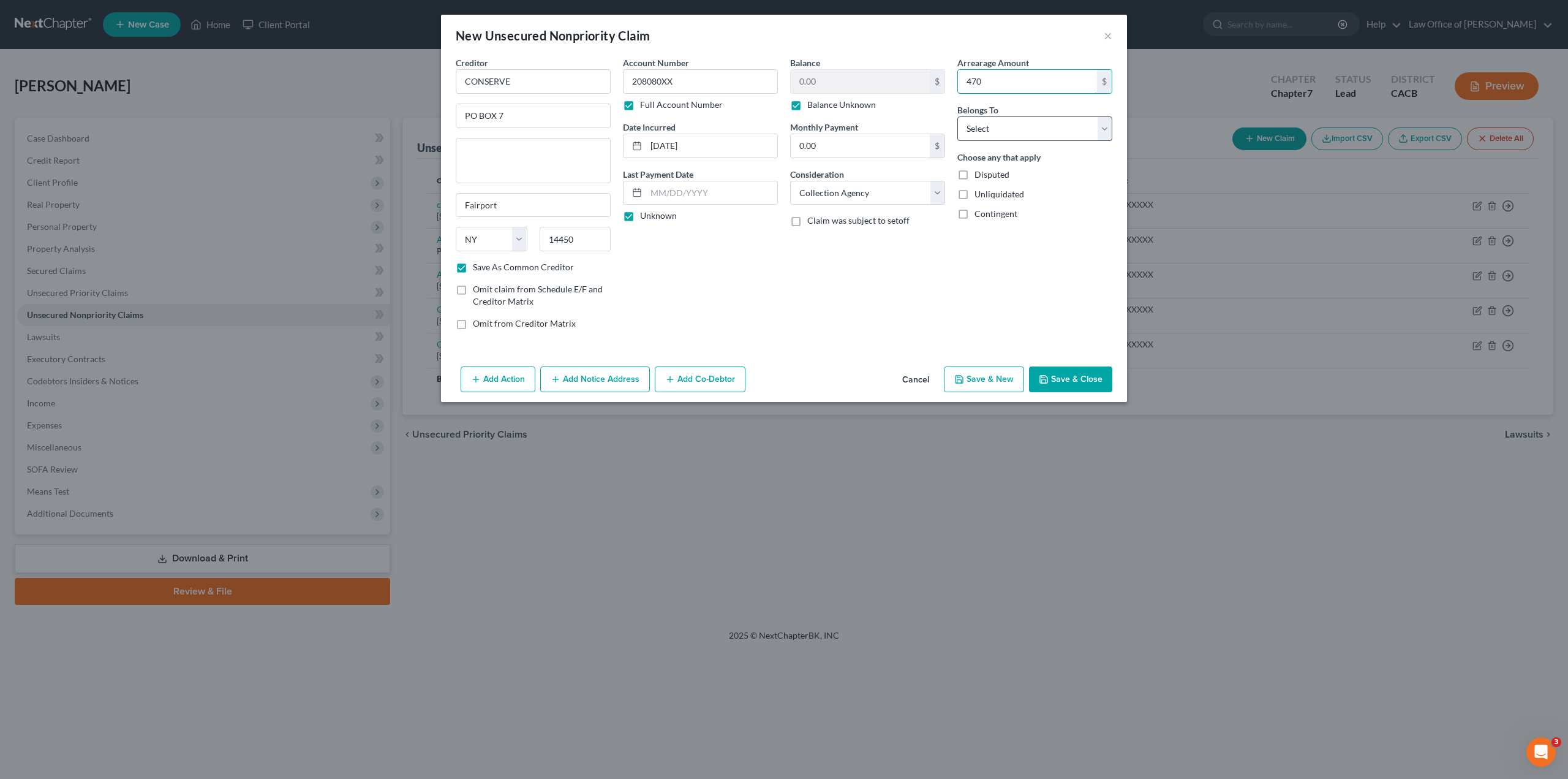
type input "470"
click at [973, 128] on select "Select Debtor 1 Only Debtor 2 Only Debtor 1 And Debtor 2 Only At Least One Of T…" at bounding box center [1035, 129] width 155 height 25
select select "0"
click at [957, 117] on select "Select Debtor 1 Only Debtor 2 Only Debtor 1 And Debtor 2 Only At Least One Of T…" at bounding box center [1035, 129] width 155 height 25
click at [992, 192] on span "Unliquidated" at bounding box center [999, 194] width 50 height 11
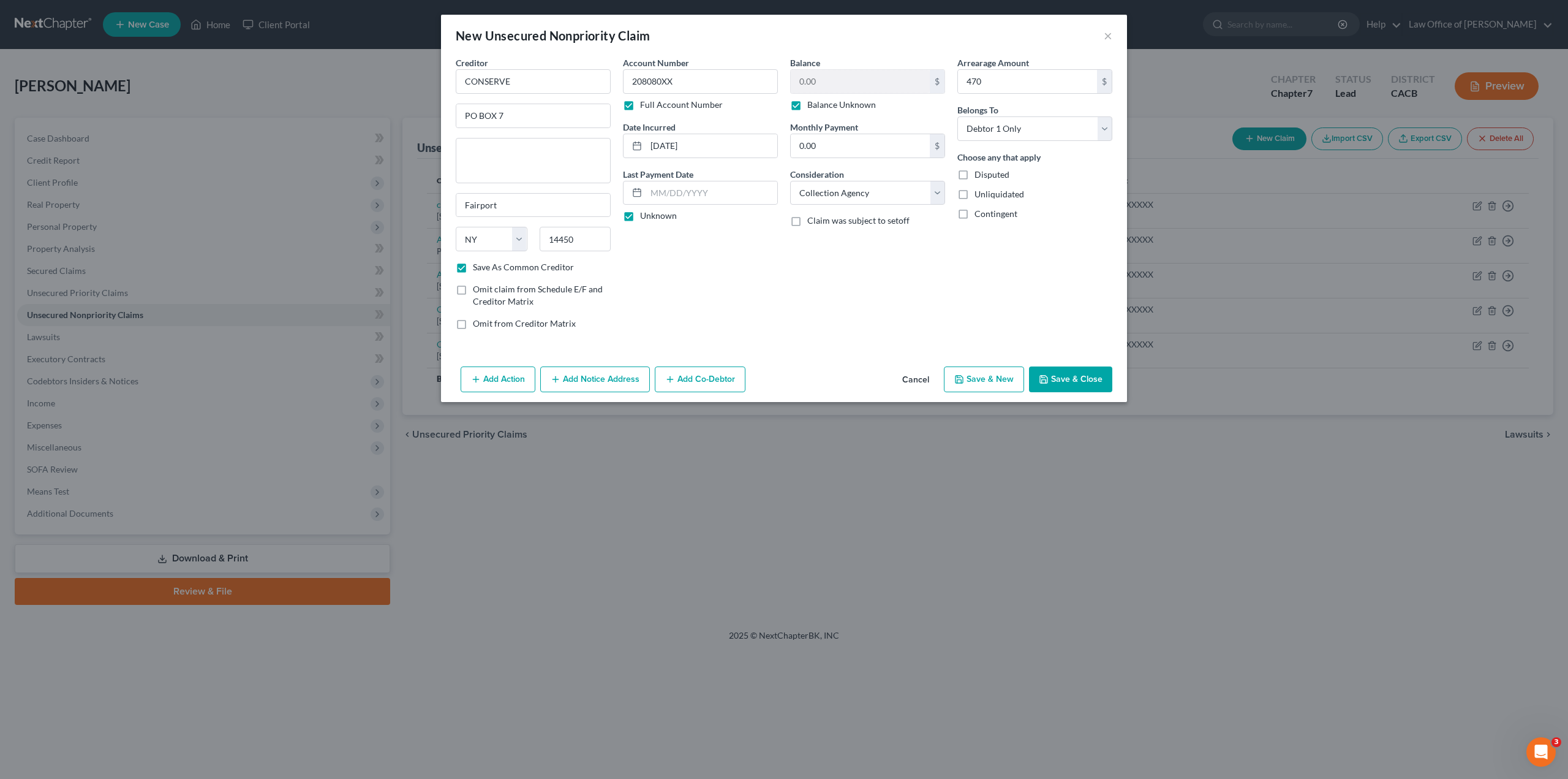
click at [988, 192] on input "Unliquidated" at bounding box center [983, 192] width 8 height 8
checkbox input "true"
click at [1081, 383] on button "Save & Close" at bounding box center [1071, 380] width 84 height 26
checkbox input "false"
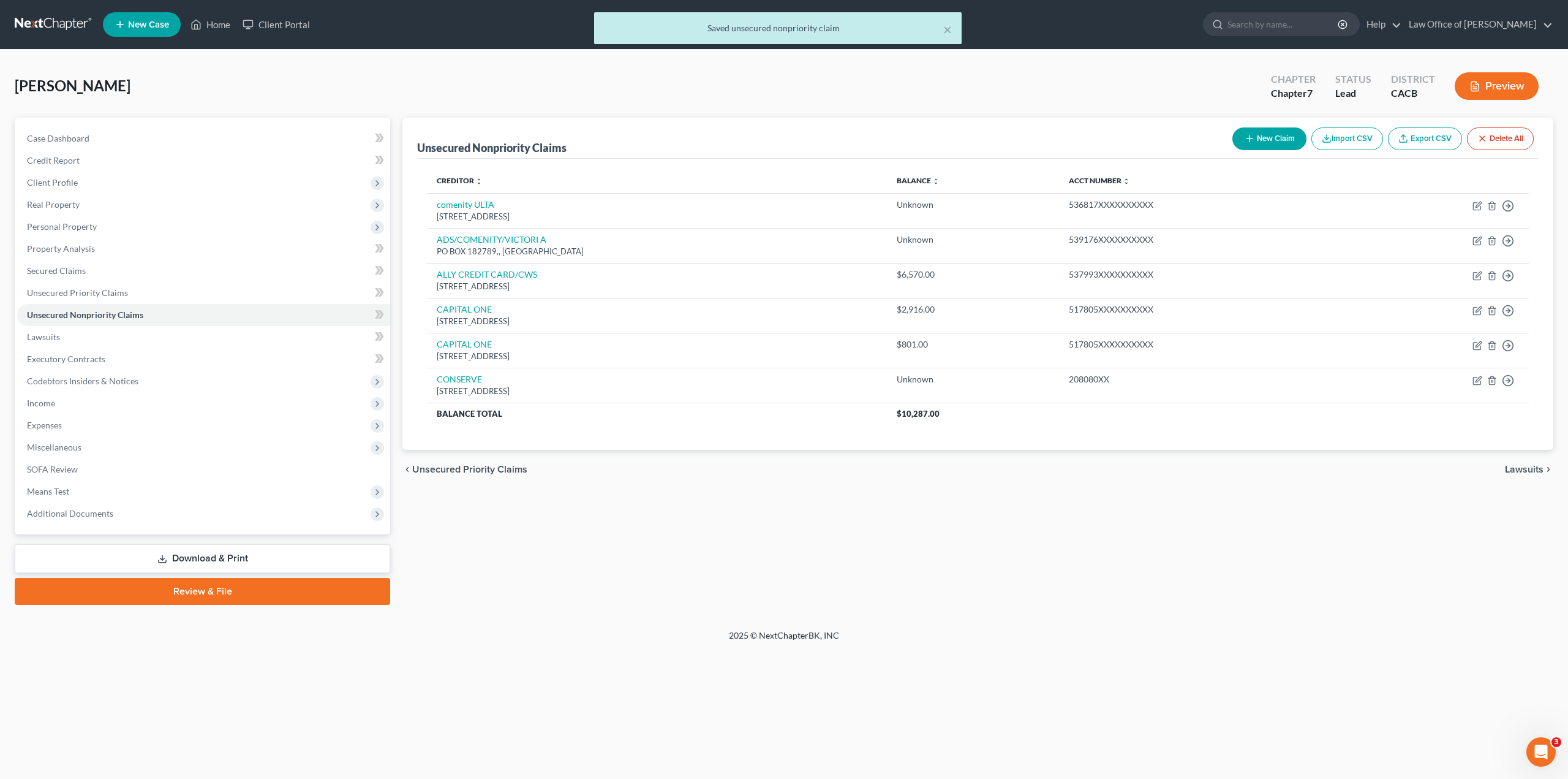
click at [1266, 140] on button "New Claim" at bounding box center [1269, 139] width 74 height 23
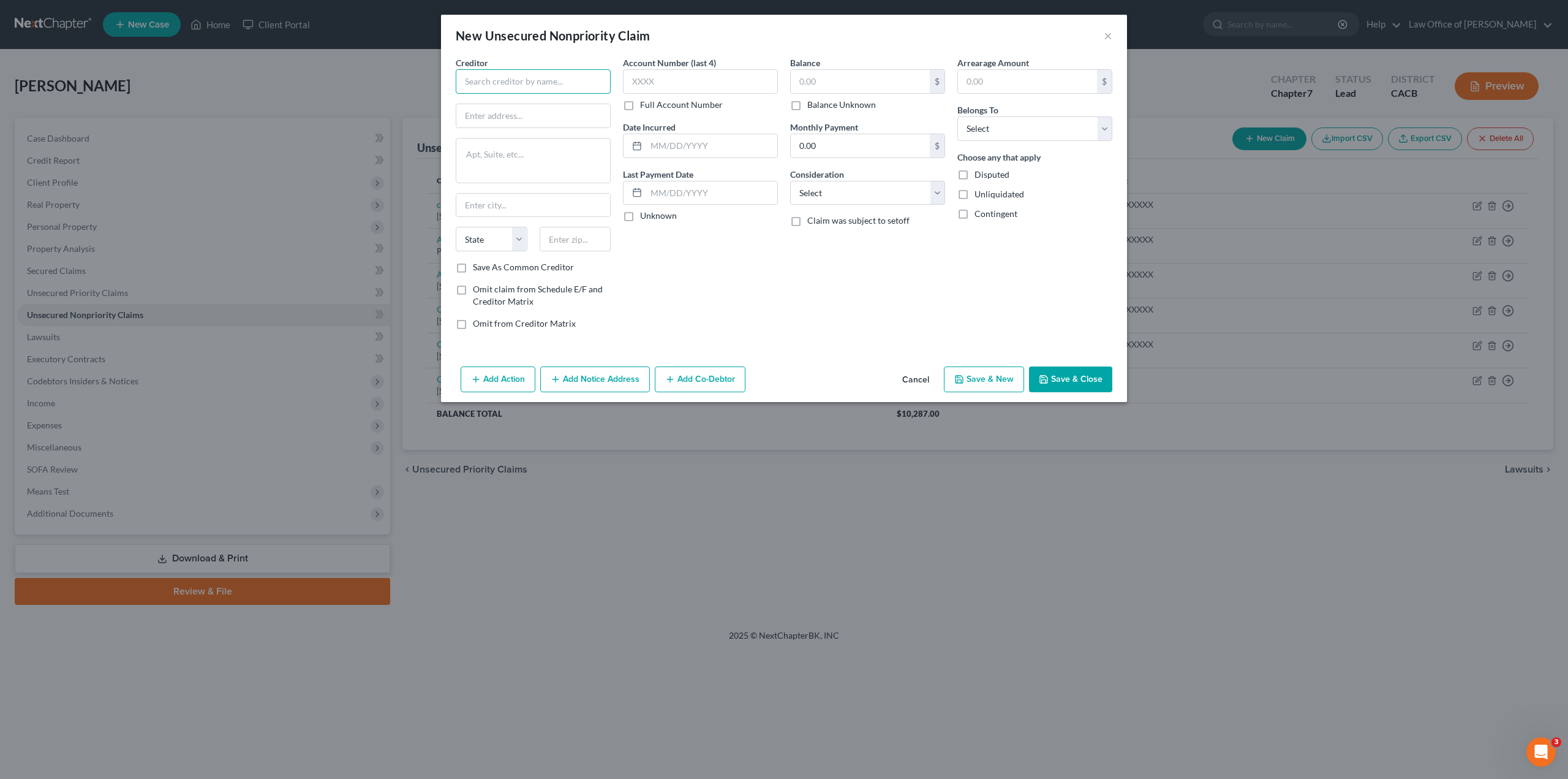
click at [504, 74] on input "text" at bounding box center [533, 81] width 155 height 25
paste input "CURACAO"
type input "CURACAO"
click at [511, 119] on input "text" at bounding box center [533, 116] width 154 height 23
click at [501, 168] on textarea at bounding box center [533, 160] width 155 height 45
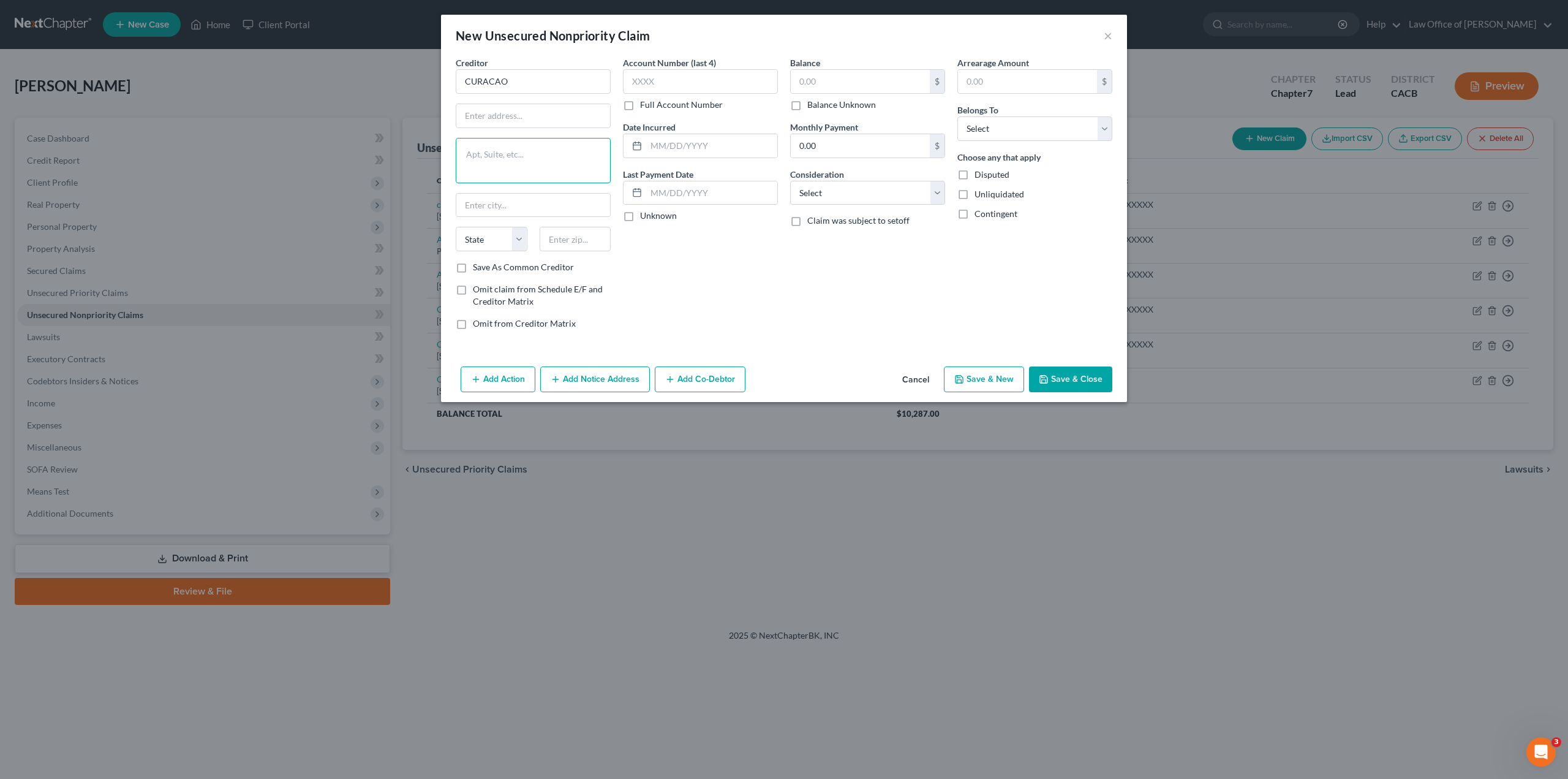
paste textarea "[STREET_ADDRESS]"
click at [559, 149] on textarea "[STREET_ADDRESS]" at bounding box center [533, 160] width 155 height 45
click at [466, 151] on textarea "[STREET_ADDRESS]" at bounding box center [533, 160] width 155 height 45
drag, startPoint x: 495, startPoint y: 163, endPoint x: 551, endPoint y: 159, distance: 56.1
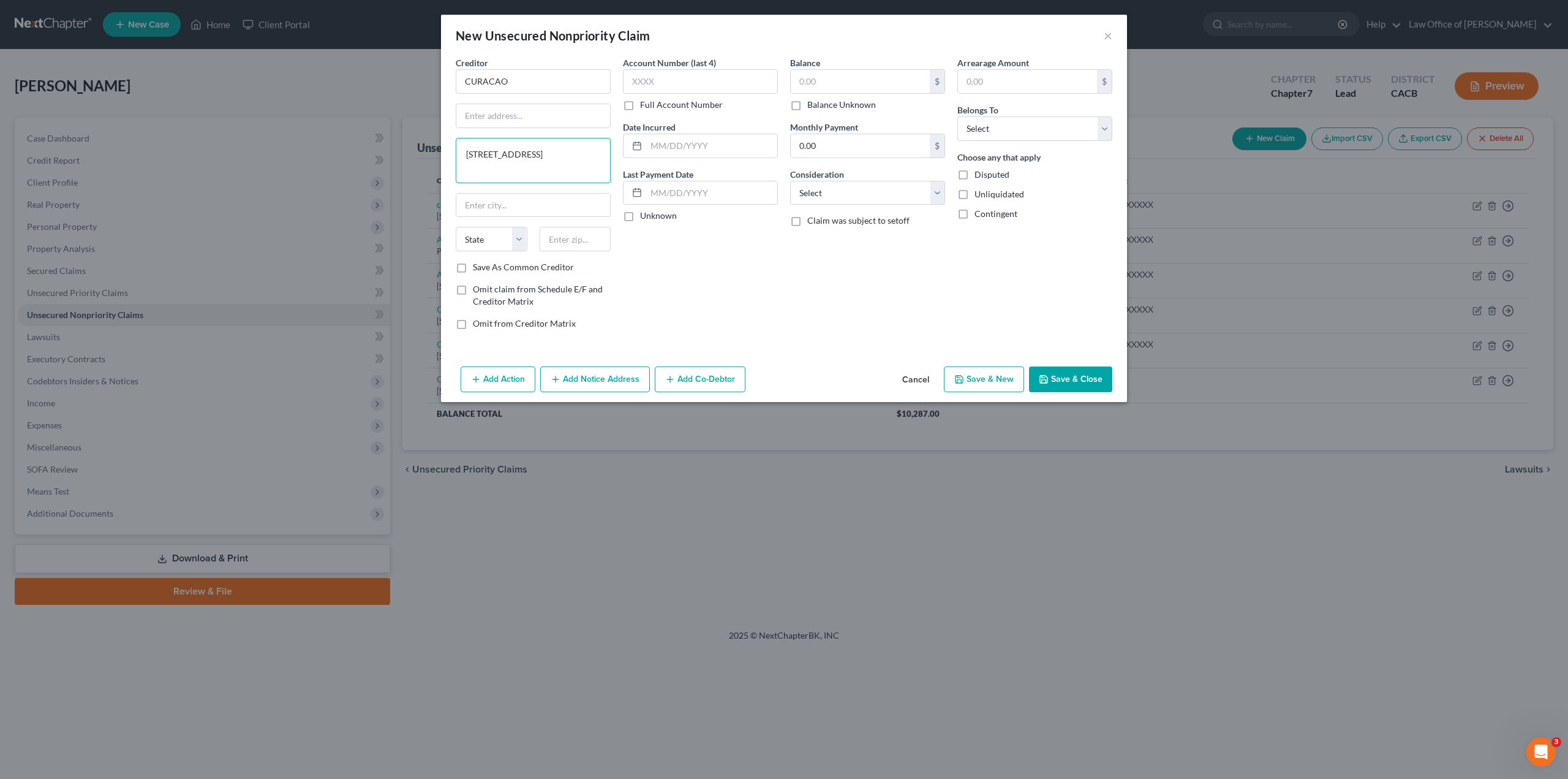
click at [499, 163] on textarea "[STREET_ADDRESS]" at bounding box center [533, 160] width 155 height 45
type textarea "[GEOGRAPHIC_DATA]"
click at [572, 114] on input "[STREET_ADDRESS]," at bounding box center [533, 116] width 154 height 23
click at [559, 117] on input "[STREET_ADDRESS]," at bounding box center [533, 116] width 154 height 23
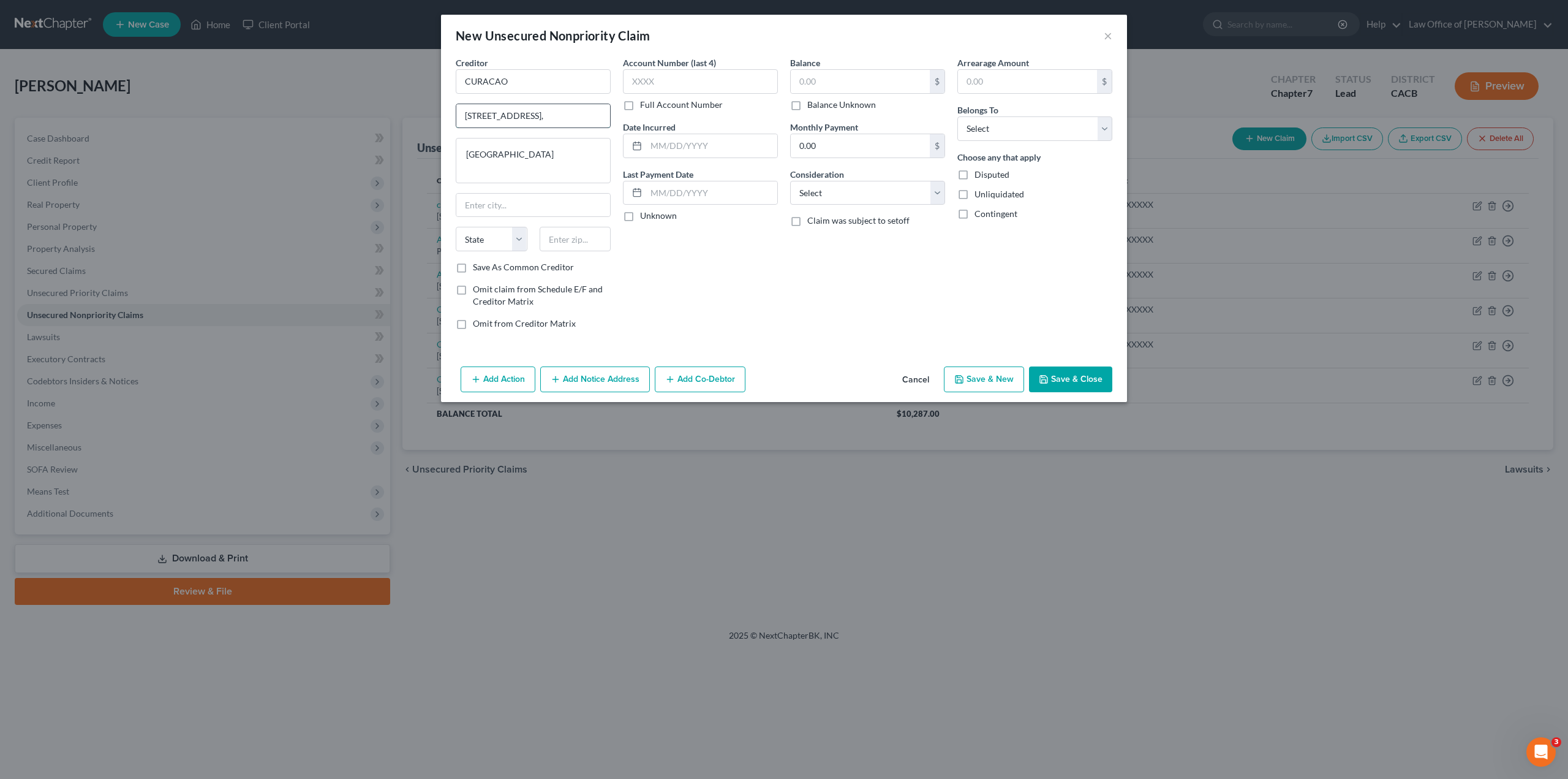
click at [600, 117] on input "[STREET_ADDRESS]," at bounding box center [533, 116] width 154 height 23
type input "[STREET_ADDRESS]"
drag, startPoint x: 520, startPoint y: 153, endPoint x: 460, endPoint y: 153, distance: 60.0
click at [460, 153] on textarea "[GEOGRAPHIC_DATA]" at bounding box center [533, 160] width 155 height 45
type textarea "CA 90015"
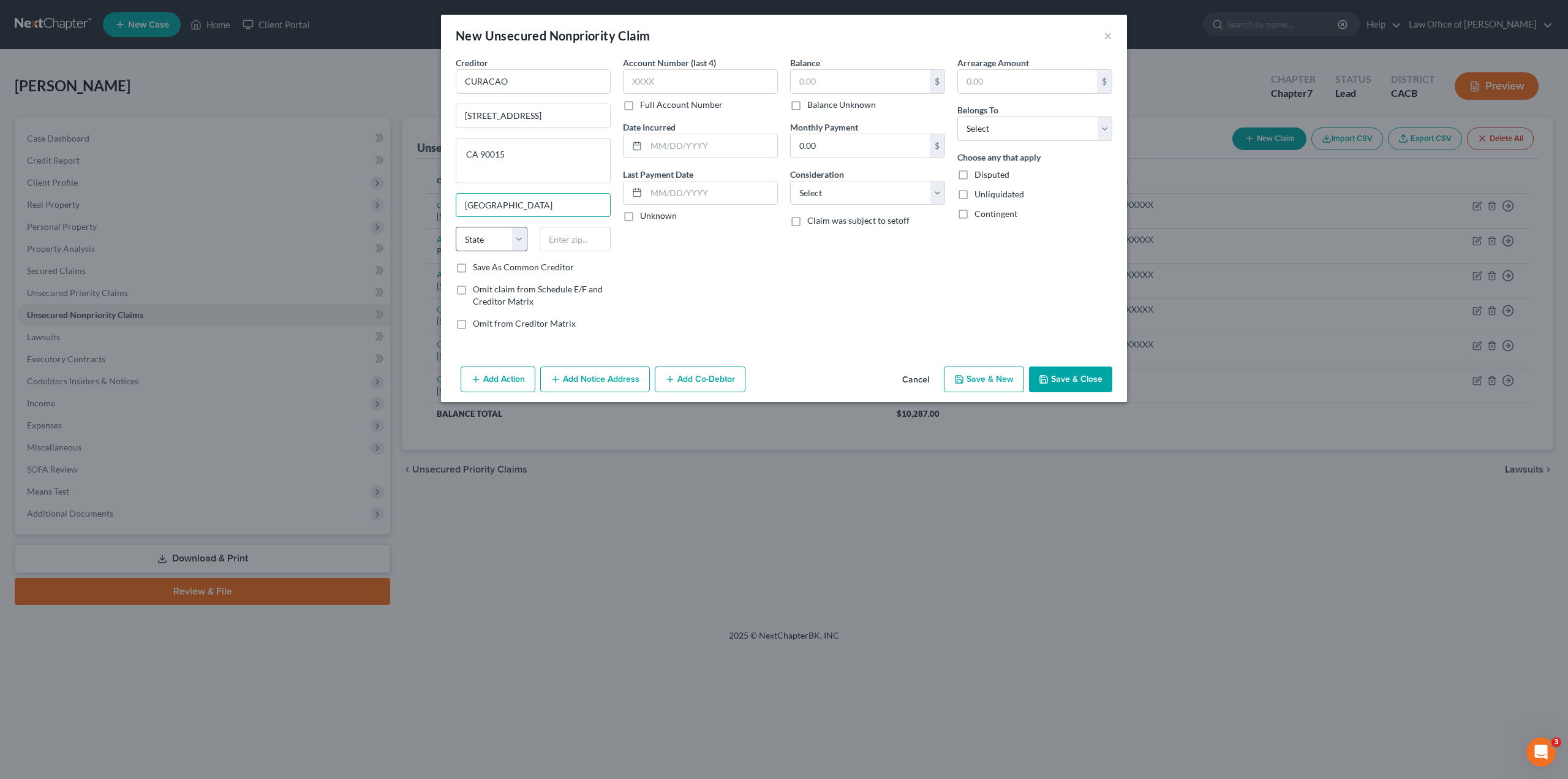
type input "[GEOGRAPHIC_DATA]"
click at [496, 239] on select "State [US_STATE] AK AR AZ CA CO CT DE DC [GEOGRAPHIC_DATA] [GEOGRAPHIC_DATA] GU…" at bounding box center [492, 239] width 72 height 25
select select "4"
click at [492, 242] on select "State [US_STATE] AK AR AZ CA CO CT DE DC [GEOGRAPHIC_DATA] [GEOGRAPHIC_DATA] GU…" at bounding box center [492, 239] width 72 height 25
click at [563, 240] on input "text" at bounding box center [576, 239] width 72 height 25
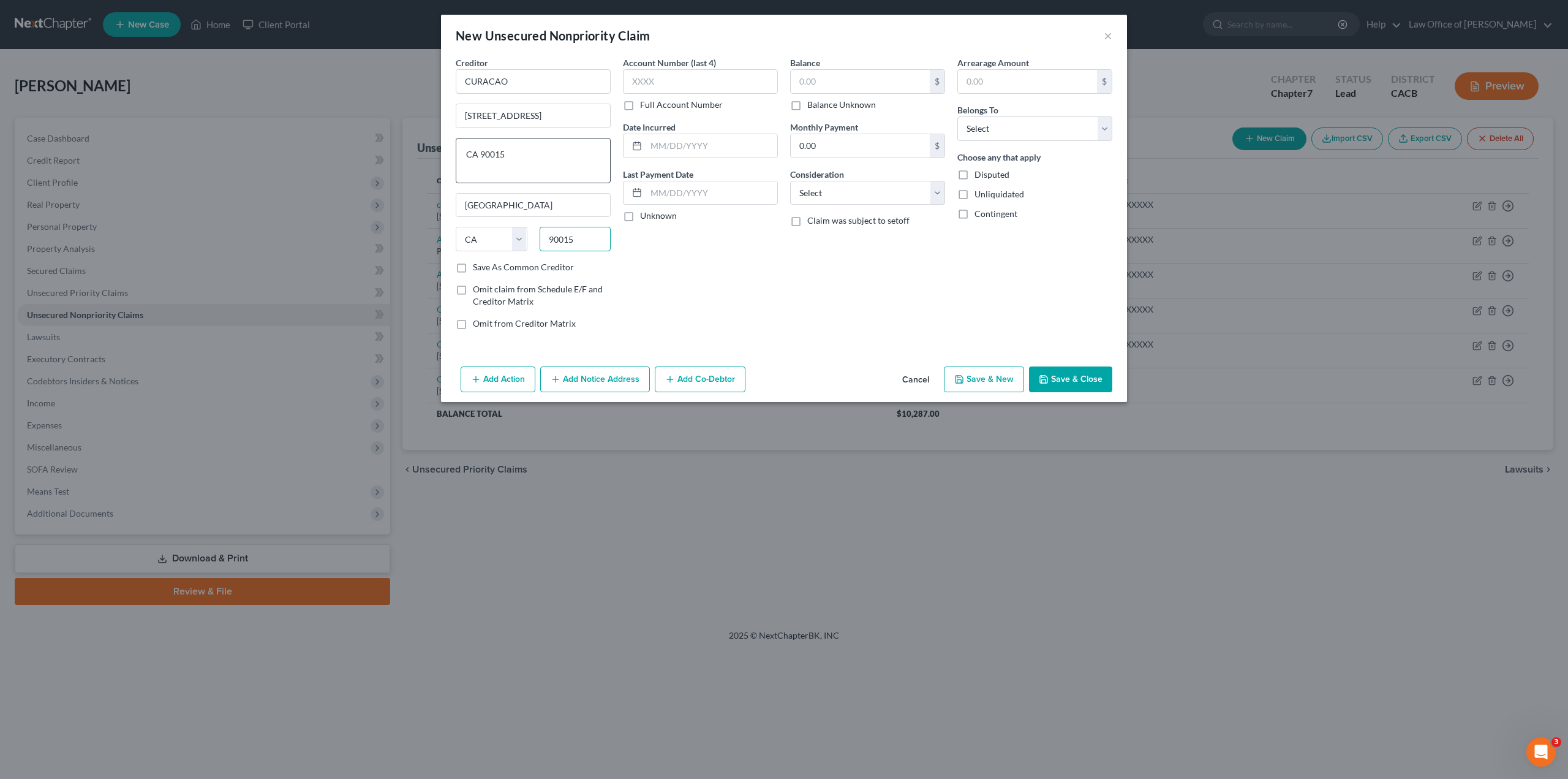
type input "90015"
type input "[GEOGRAPHIC_DATA]"
drag, startPoint x: 520, startPoint y: 157, endPoint x: 450, endPoint y: 160, distance: 70.1
click at [450, 160] on div "Creditor * CURACAO [STREET_ADDRESS] [GEOGRAPHIC_DATA] [US_STATE][GEOGRAPHIC_DAT…" at bounding box center [533, 198] width 167 height 283
click at [473, 269] on label "Save As Common Creditor" at bounding box center [523, 268] width 101 height 12
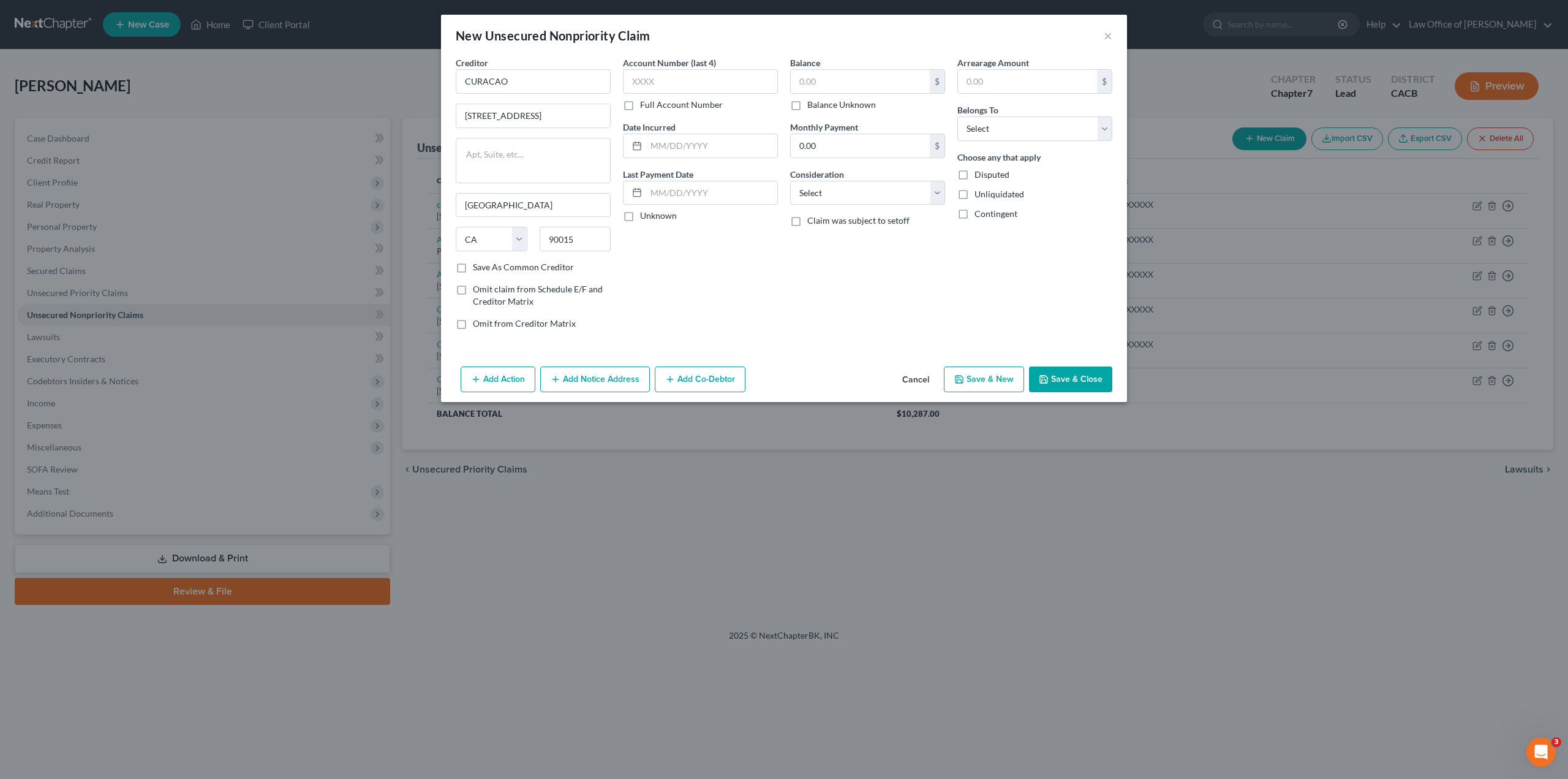
click at [478, 269] on input "Save As Common Creditor" at bounding box center [482, 265] width 8 height 8
checkbox input "true"
drag, startPoint x: 664, startPoint y: 72, endPoint x: 655, endPoint y: 90, distance: 20.1
click at [661, 74] on input "text" at bounding box center [700, 81] width 155 height 25
click at [640, 108] on label "Full Account Number" at bounding box center [681, 105] width 83 height 12
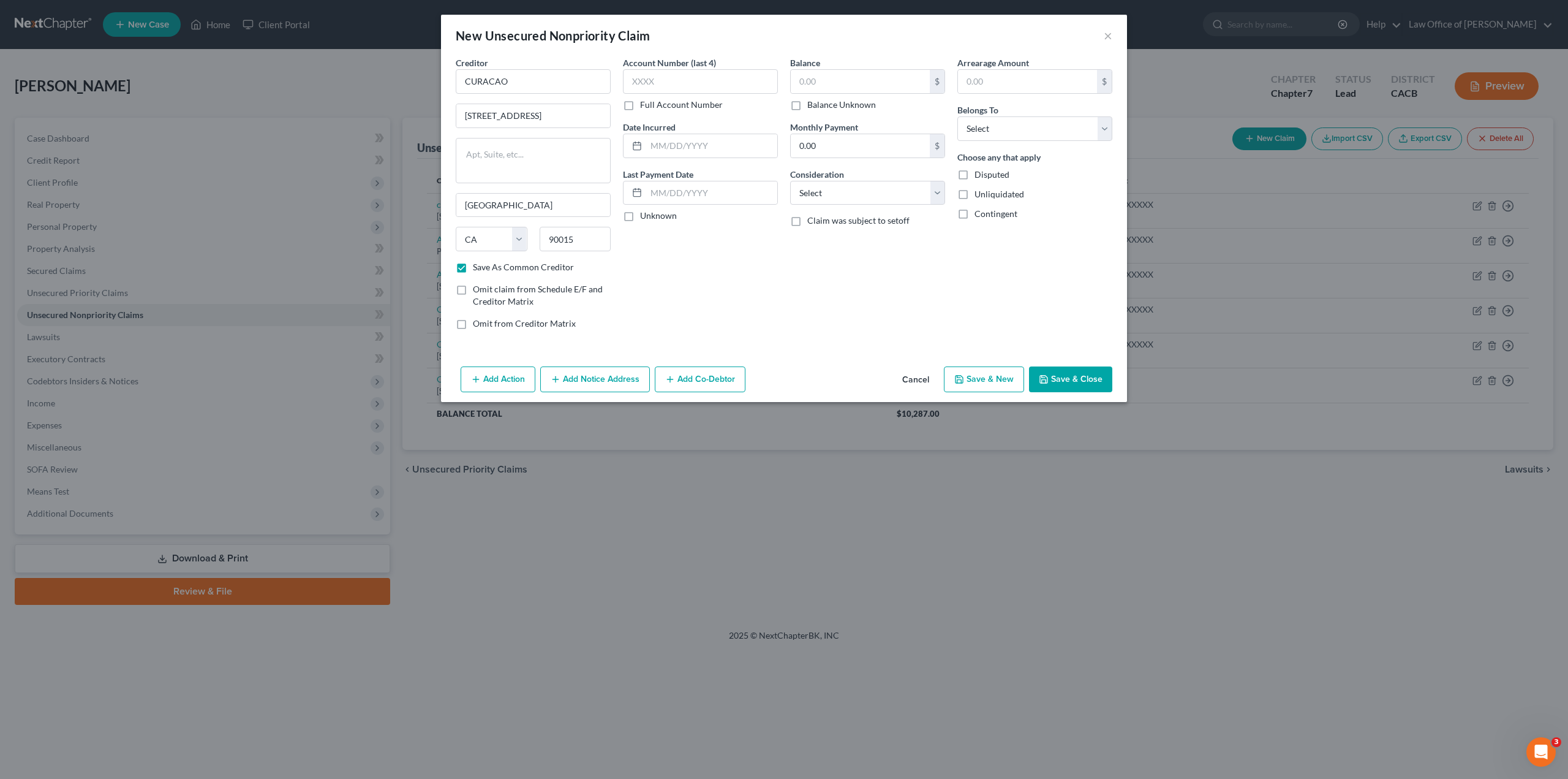
click at [645, 107] on input "Full Account Number" at bounding box center [649, 103] width 8 height 8
click at [653, 82] on input "text" at bounding box center [700, 81] width 155 height 25
paste input "528177XXXX"
type input "528177XXXX"
click at [672, 141] on input "text" at bounding box center [711, 146] width 131 height 23
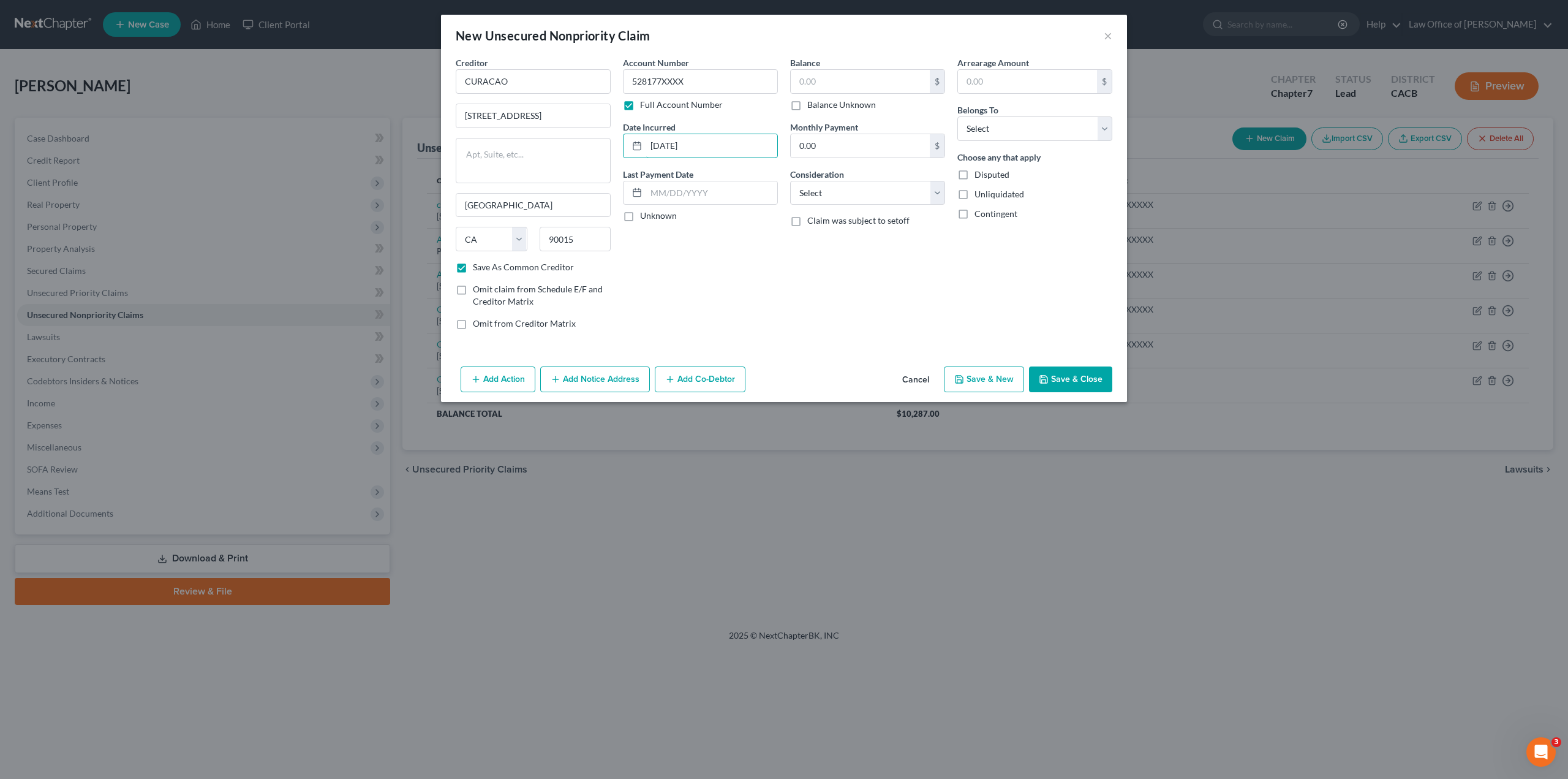
type input "[DATE]"
click at [808, 106] on label "Balance Unknown" at bounding box center [842, 105] width 69 height 12
click at [812, 106] on input "Balance Unknown" at bounding box center [816, 103] width 8 height 8
checkbox input "true"
type input "0.00"
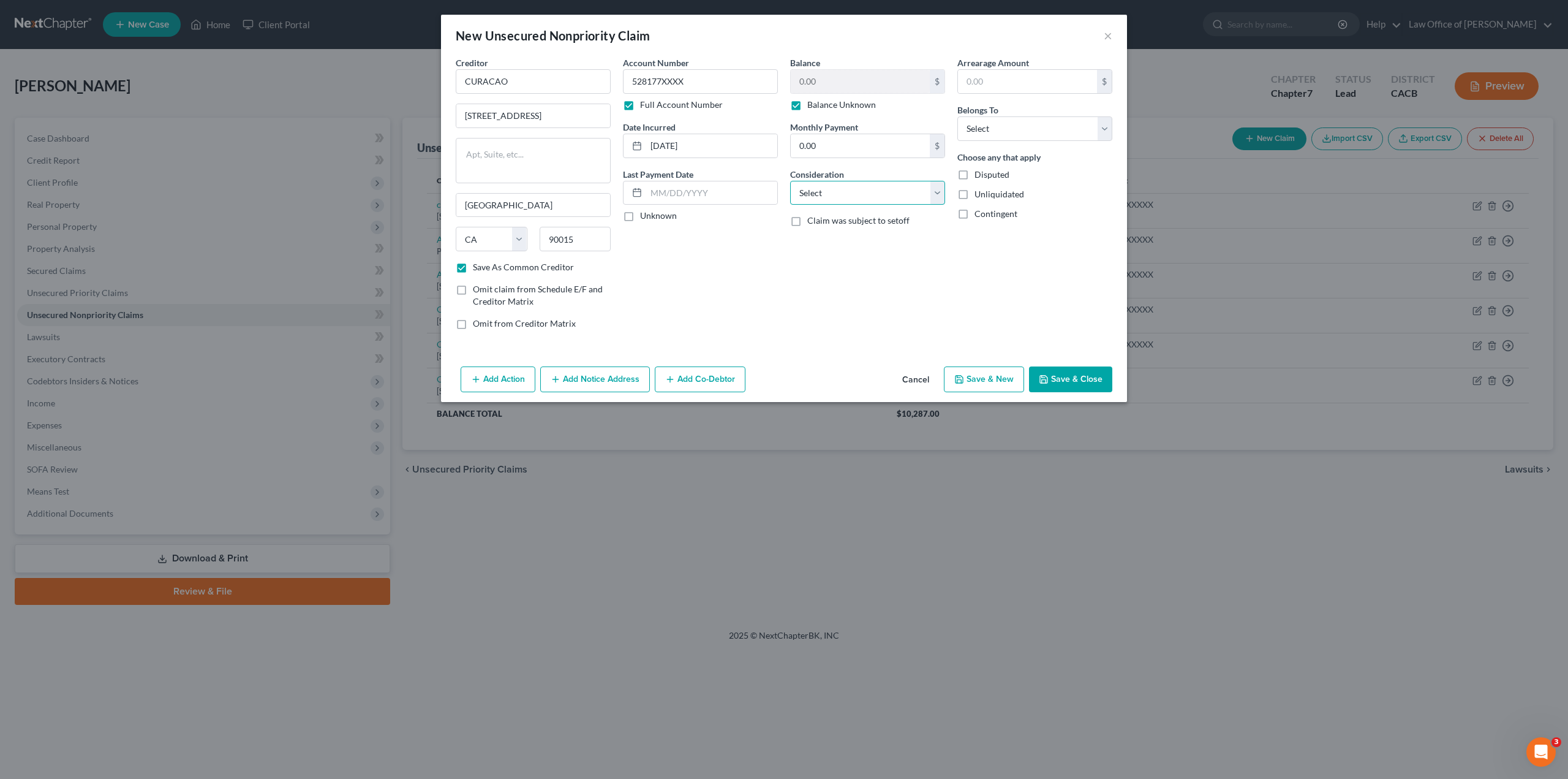
click at [828, 192] on select "Select Cable / Satellite Services Collection Agency Credit Card Debt Debt Couns…" at bounding box center [868, 193] width 155 height 25
select select "2"
click at [790, 181] on select "Select Cable / Satellite Services Collection Agency Credit Card Debt Debt Couns…" at bounding box center [868, 193] width 155 height 25
click at [975, 195] on label "Unliquidated" at bounding box center [999, 194] width 50 height 12
click at [979, 195] on input "Unliquidated" at bounding box center [983, 192] width 8 height 8
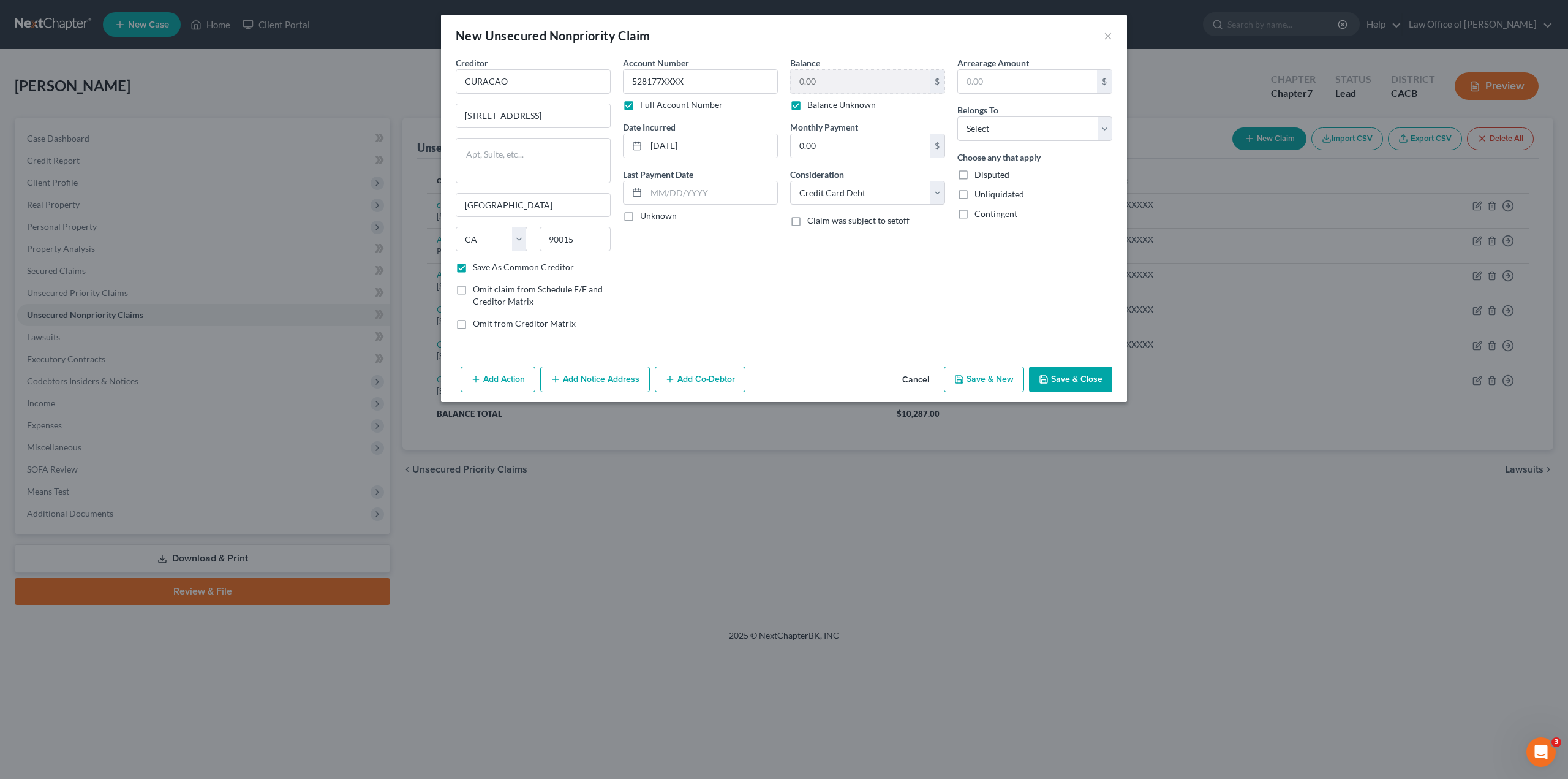
checkbox input "true"
click at [978, 128] on select "Select Debtor 1 Only Debtor 2 Only Debtor 1 And Debtor 2 Only At Least One Of T…" at bounding box center [1035, 129] width 155 height 25
select select "0"
click at [957, 117] on select "Select Debtor 1 Only Debtor 2 Only Debtor 1 And Debtor 2 Only At Least One Of T…" at bounding box center [1035, 129] width 155 height 25
click at [874, 281] on div "Balance 0.00 $ Balance Unknown Balance Undetermined 0.00 $ Balance Unknown Mont…" at bounding box center [868, 198] width 167 height 283
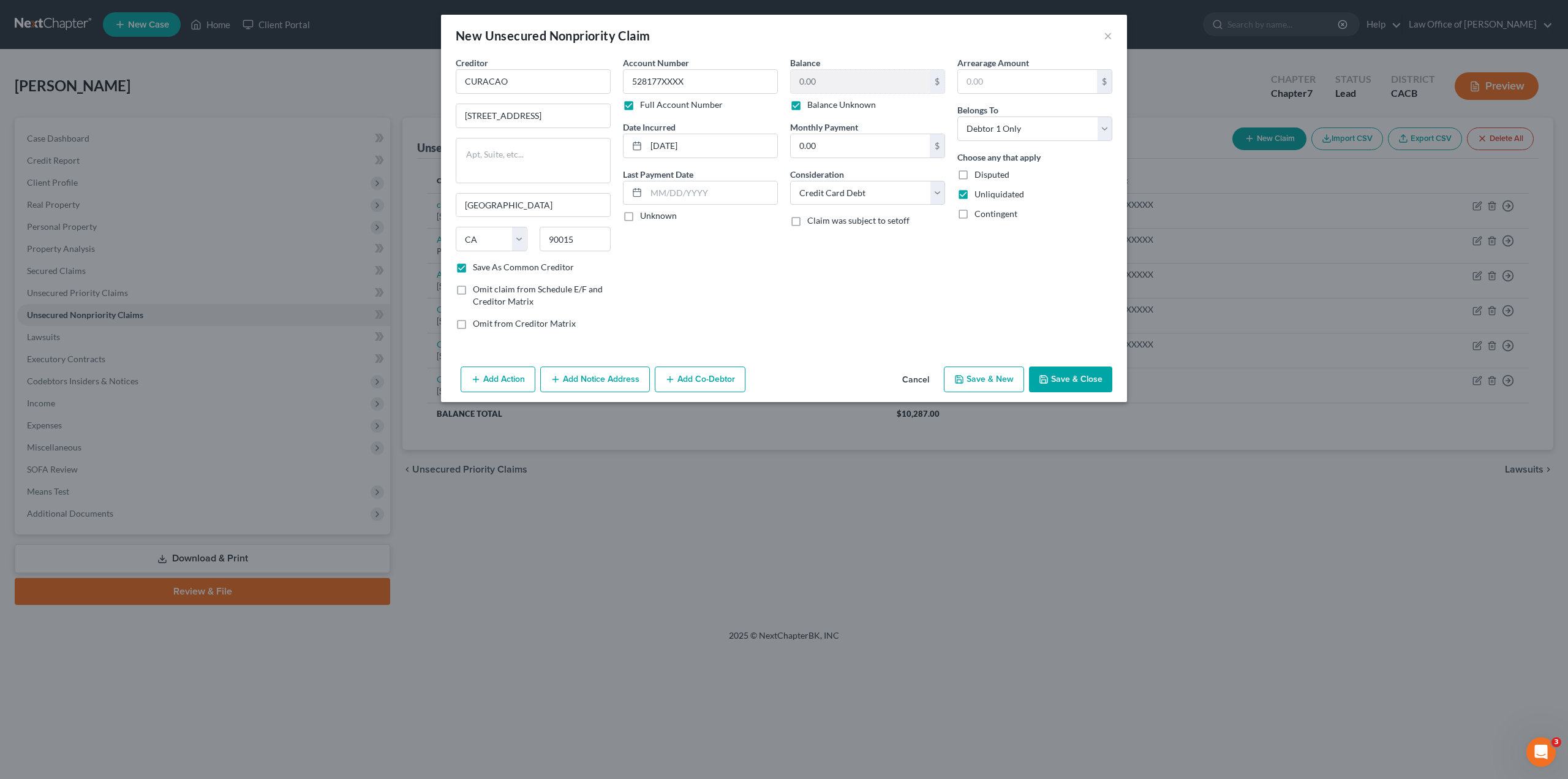
click at [1067, 374] on button "Save & Close" at bounding box center [1071, 380] width 84 height 26
checkbox input "false"
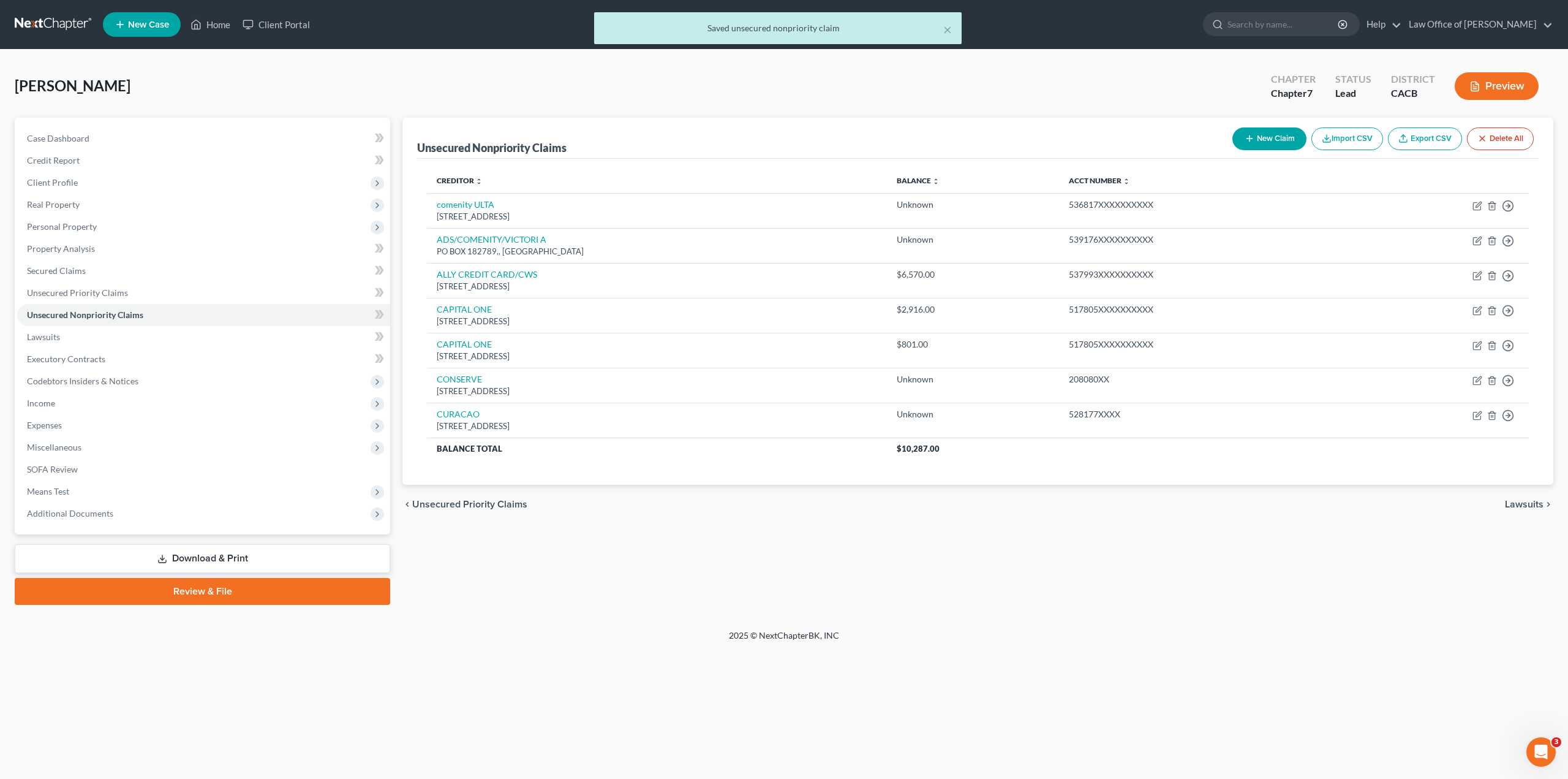
click at [1278, 136] on button "New Claim" at bounding box center [1269, 139] width 74 height 23
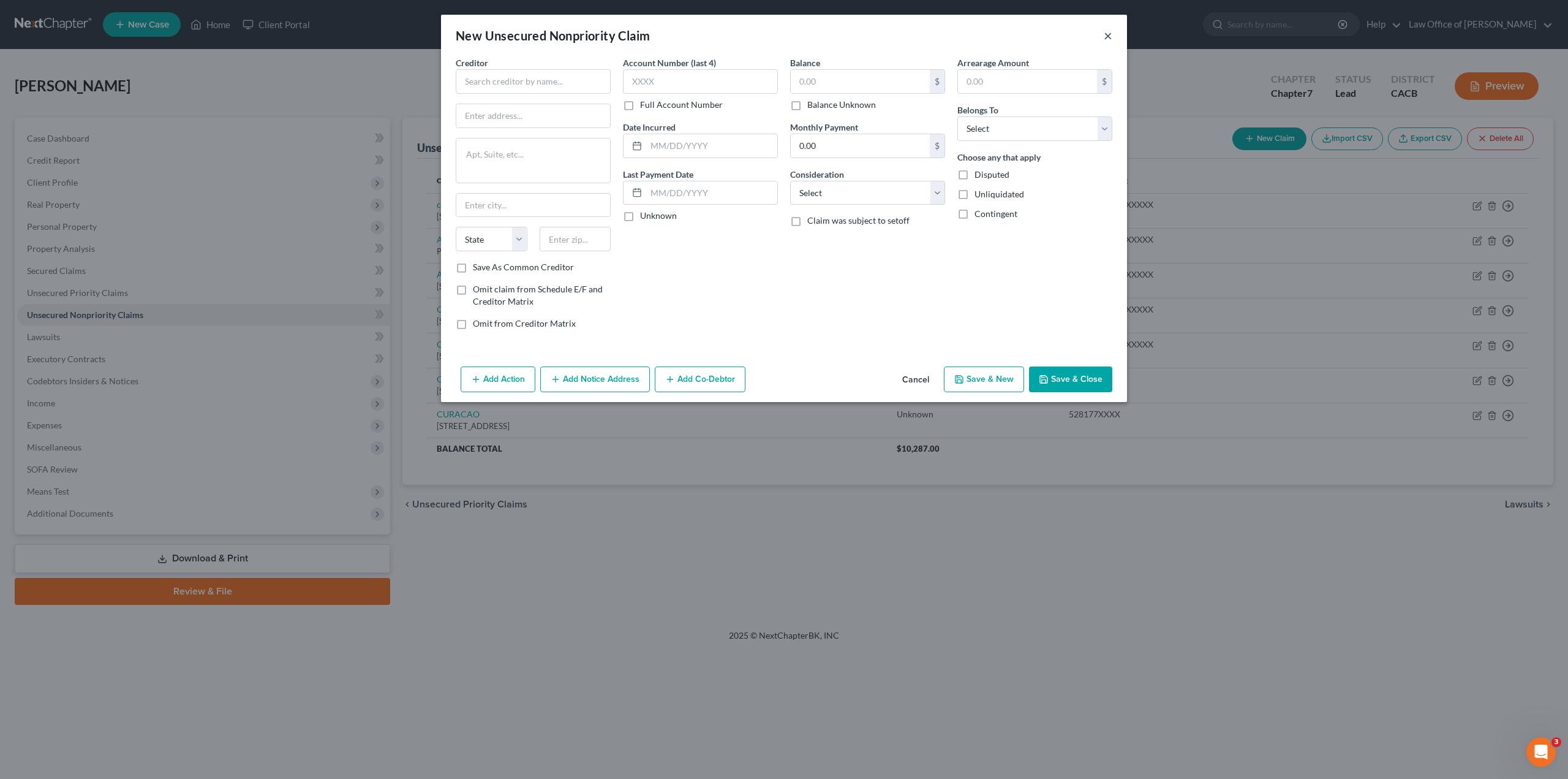
click at [1110, 36] on button "×" at bounding box center [1108, 35] width 8 height 15
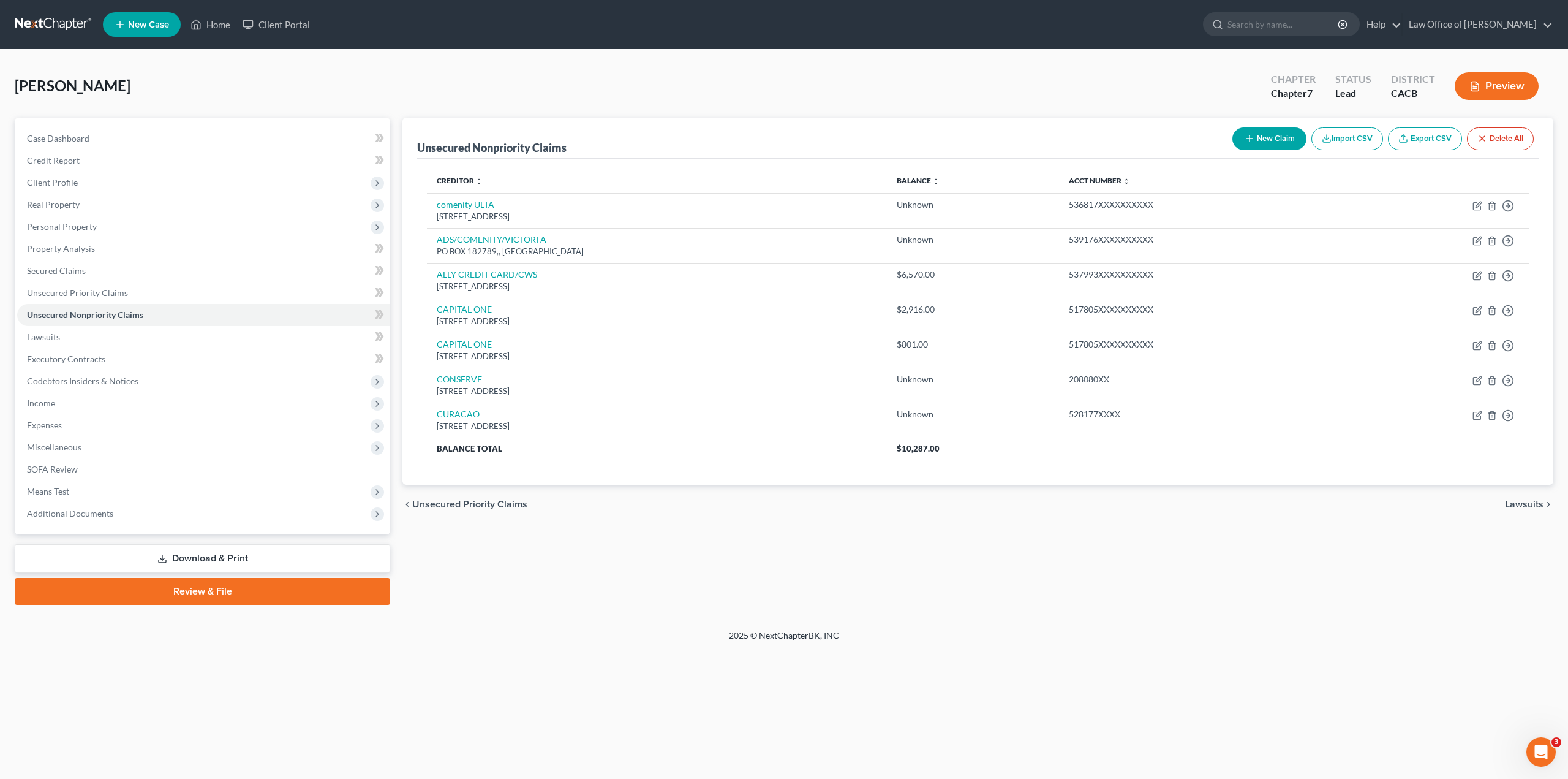
click at [1275, 140] on button "New Claim" at bounding box center [1269, 139] width 74 height 23
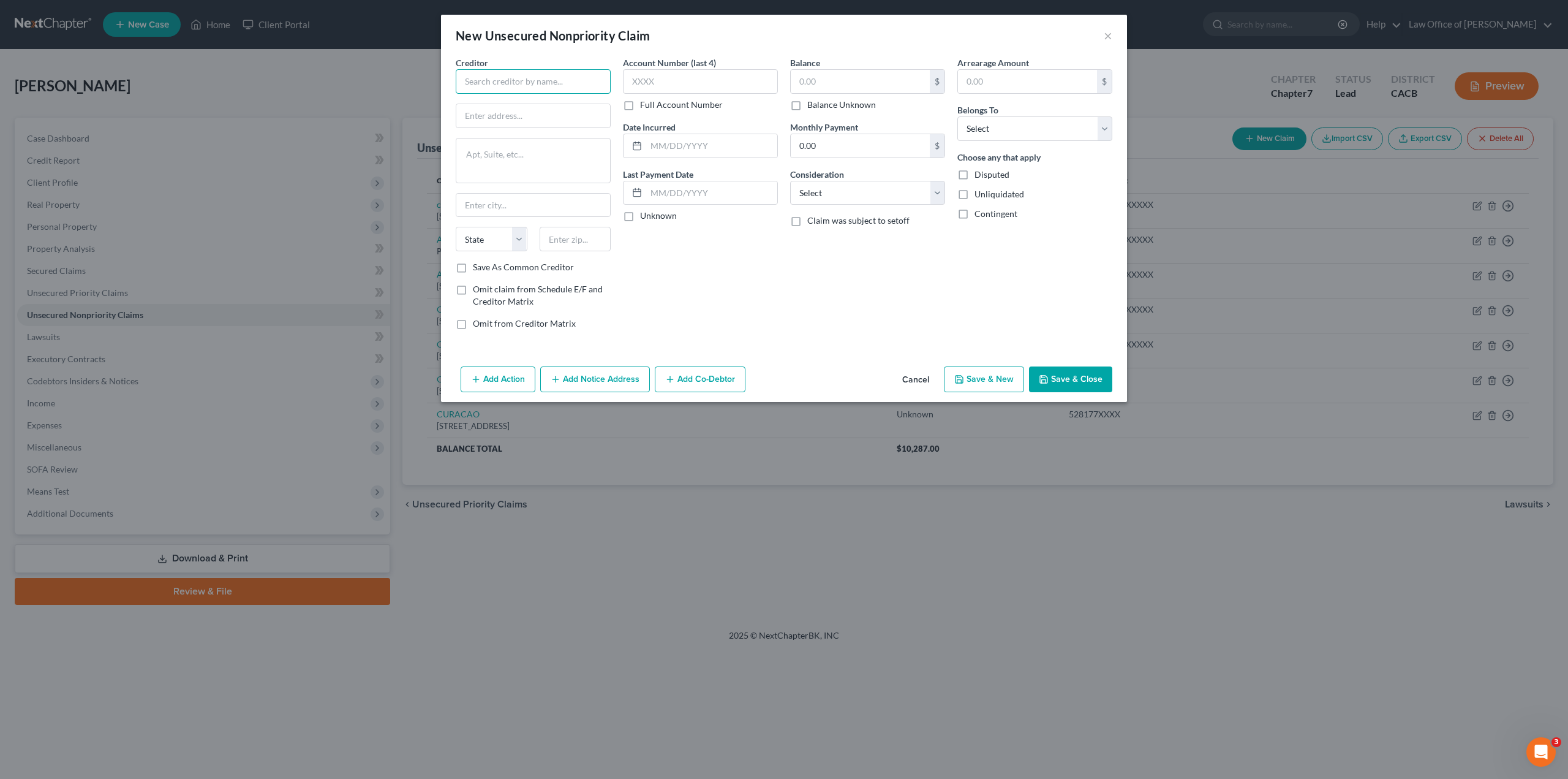
click at [569, 81] on input "text" at bounding box center [533, 81] width 155 height 25
paste input "GOODYEAR TIRE/CBNA"
type input "GOODYEAR TIRE/CBNA"
click at [554, 123] on input "text" at bounding box center [533, 116] width 154 height 23
click at [536, 164] on textarea at bounding box center [533, 160] width 155 height 45
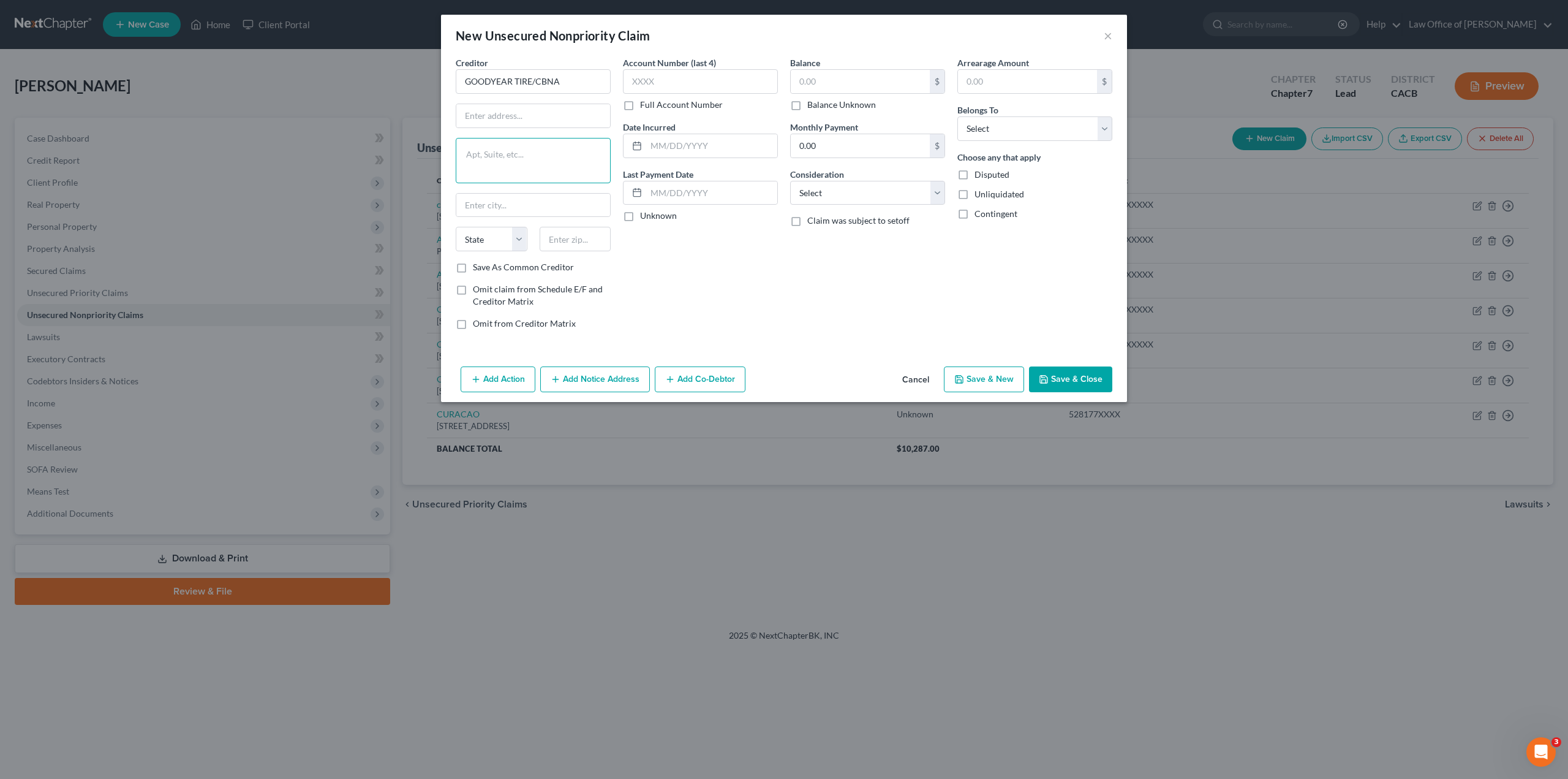
paste textarea "[STREET_ADDRESS]"
click at [497, 112] on input "text" at bounding box center [533, 116] width 154 height 23
click at [483, 154] on textarea "[STREET_ADDRESS]" at bounding box center [533, 160] width 155 height 45
drag, startPoint x: 460, startPoint y: 150, endPoint x: 551, endPoint y: 147, distance: 91.0
click at [551, 147] on textarea "[STREET_ADDRESS]" at bounding box center [533, 160] width 155 height 45
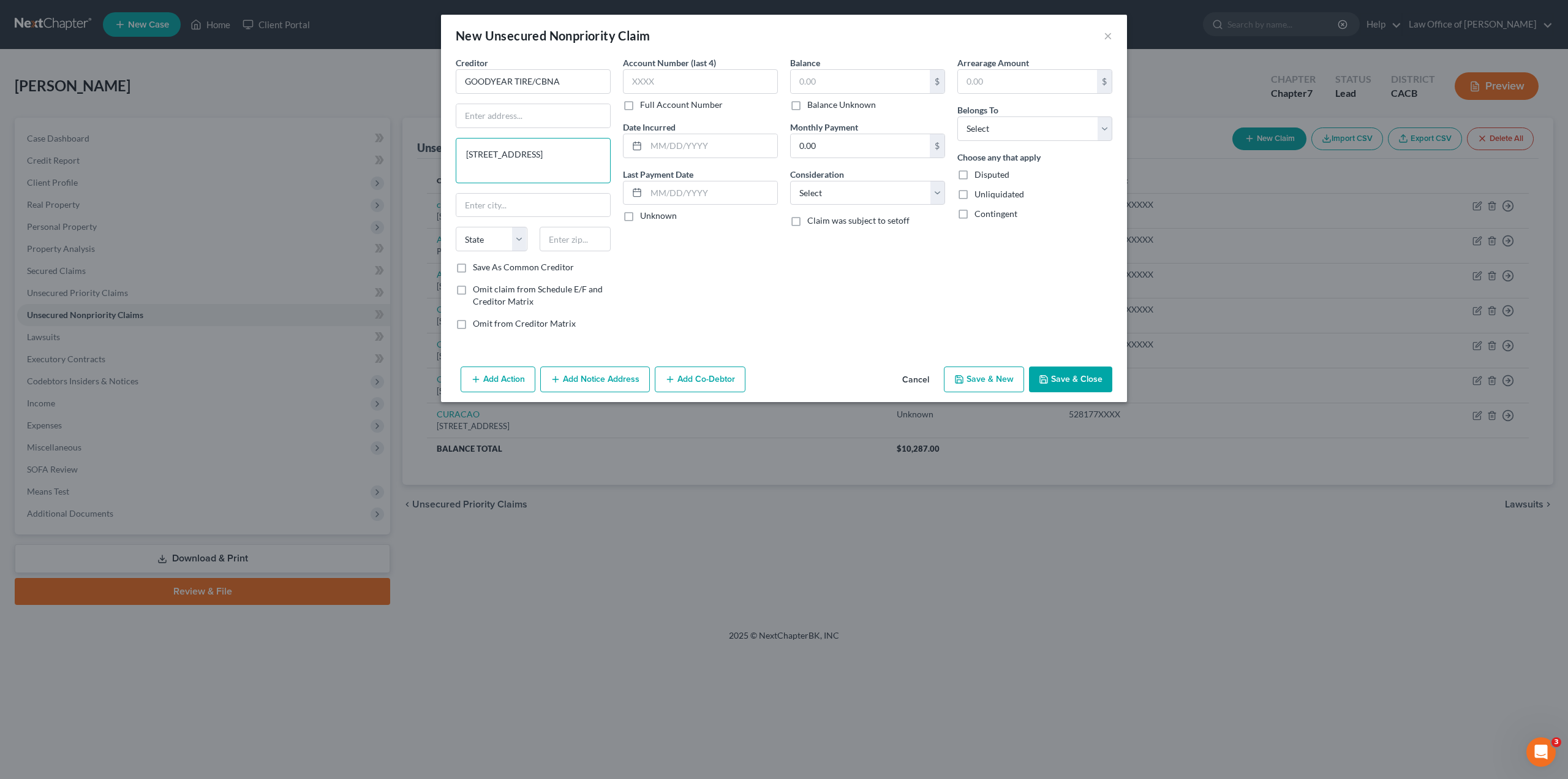
type textarea "[GEOGRAPHIC_DATA] SD 57117"
click at [533, 119] on input "PO BOX 6497," at bounding box center [533, 116] width 154 height 23
type input "PO BOX 6497"
type textarea "SD 57117"
type input "[GEOGRAPHIC_DATA]"
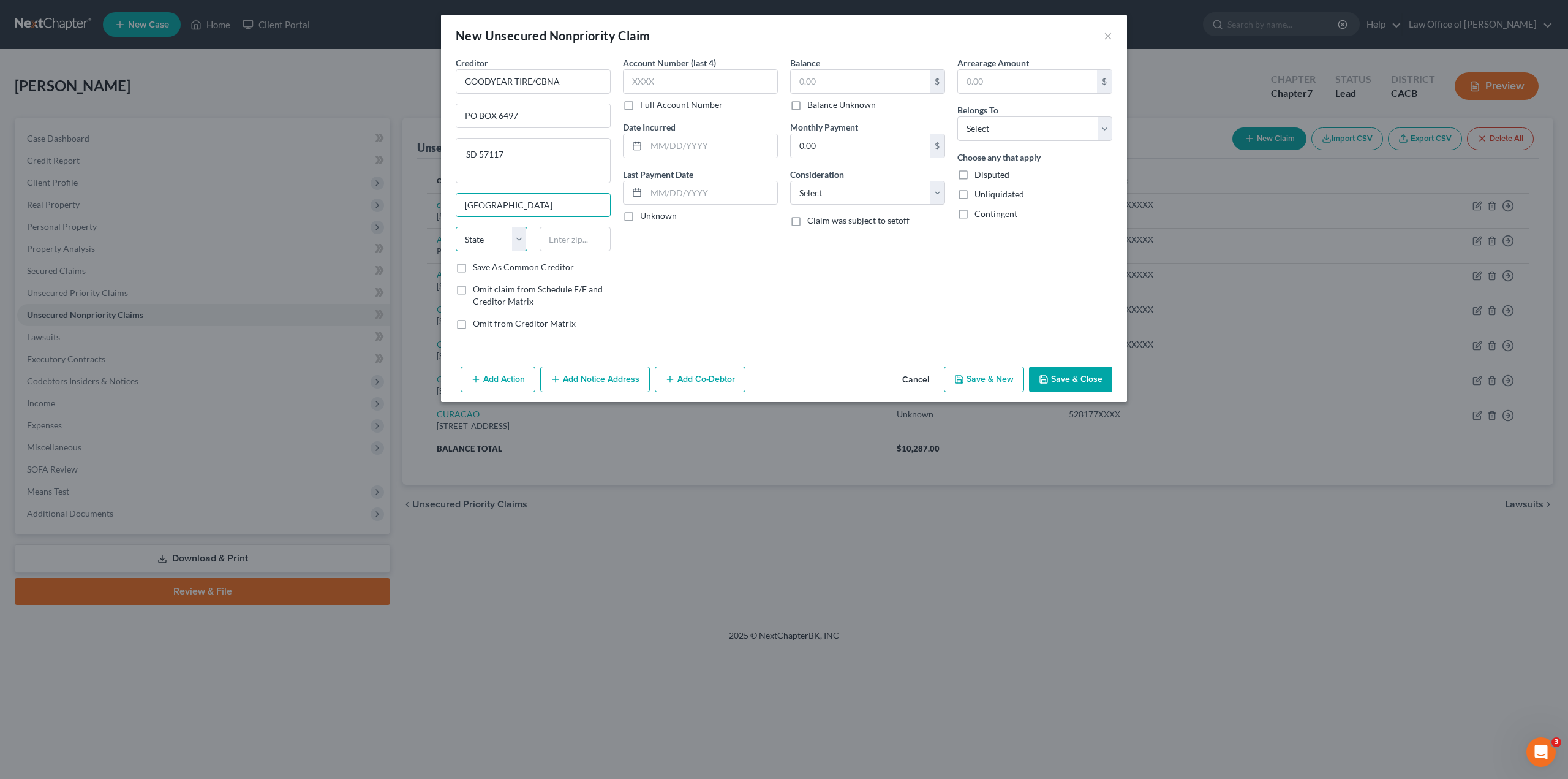
click at [483, 239] on select "State [US_STATE] AK AR AZ CA CO CT DE DC [GEOGRAPHIC_DATA] [GEOGRAPHIC_DATA] GU…" at bounding box center [492, 239] width 72 height 25
select select "43"
click at [483, 239] on select "State [US_STATE] AK AR AZ CA CO CT DE DC [GEOGRAPHIC_DATA] [GEOGRAPHIC_DATA] GU…" at bounding box center [492, 239] width 72 height 25
click at [580, 236] on input "text" at bounding box center [576, 239] width 72 height 25
type input "57117"
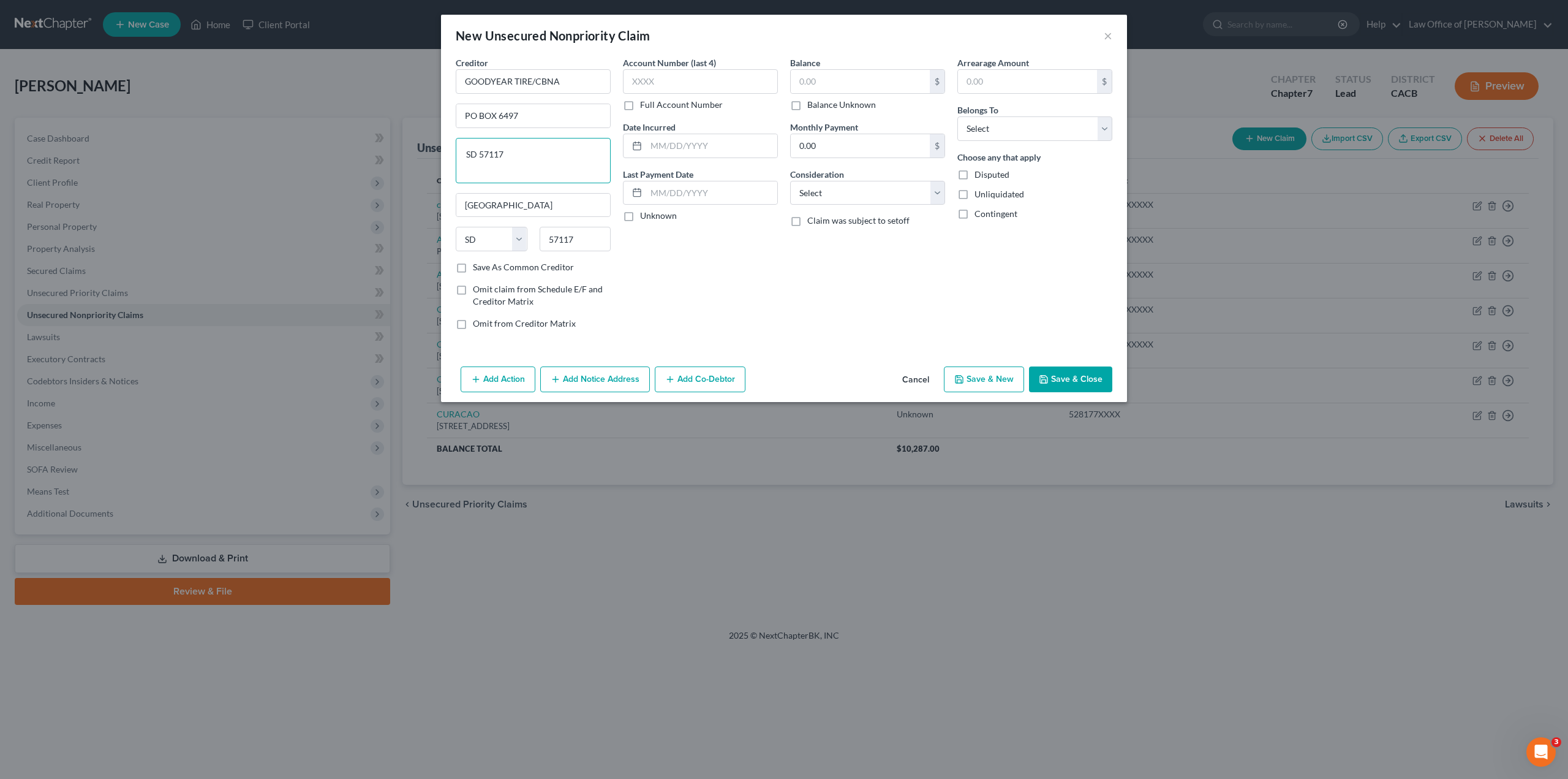
type input "[GEOGRAPHIC_DATA]"
drag, startPoint x: 520, startPoint y: 160, endPoint x: 454, endPoint y: 162, distance: 66.0
click at [454, 162] on div "Creditor * GOODYEAR TIRE/CBNA PO BOX 6497 SD 57117 [GEOGRAPHIC_DATA] [US_STATE]…" at bounding box center [533, 198] width 167 height 283
click at [473, 268] on label "Save As Common Creditor" at bounding box center [523, 268] width 101 height 12
click at [478, 268] on input "Save As Common Creditor" at bounding box center [482, 265] width 8 height 8
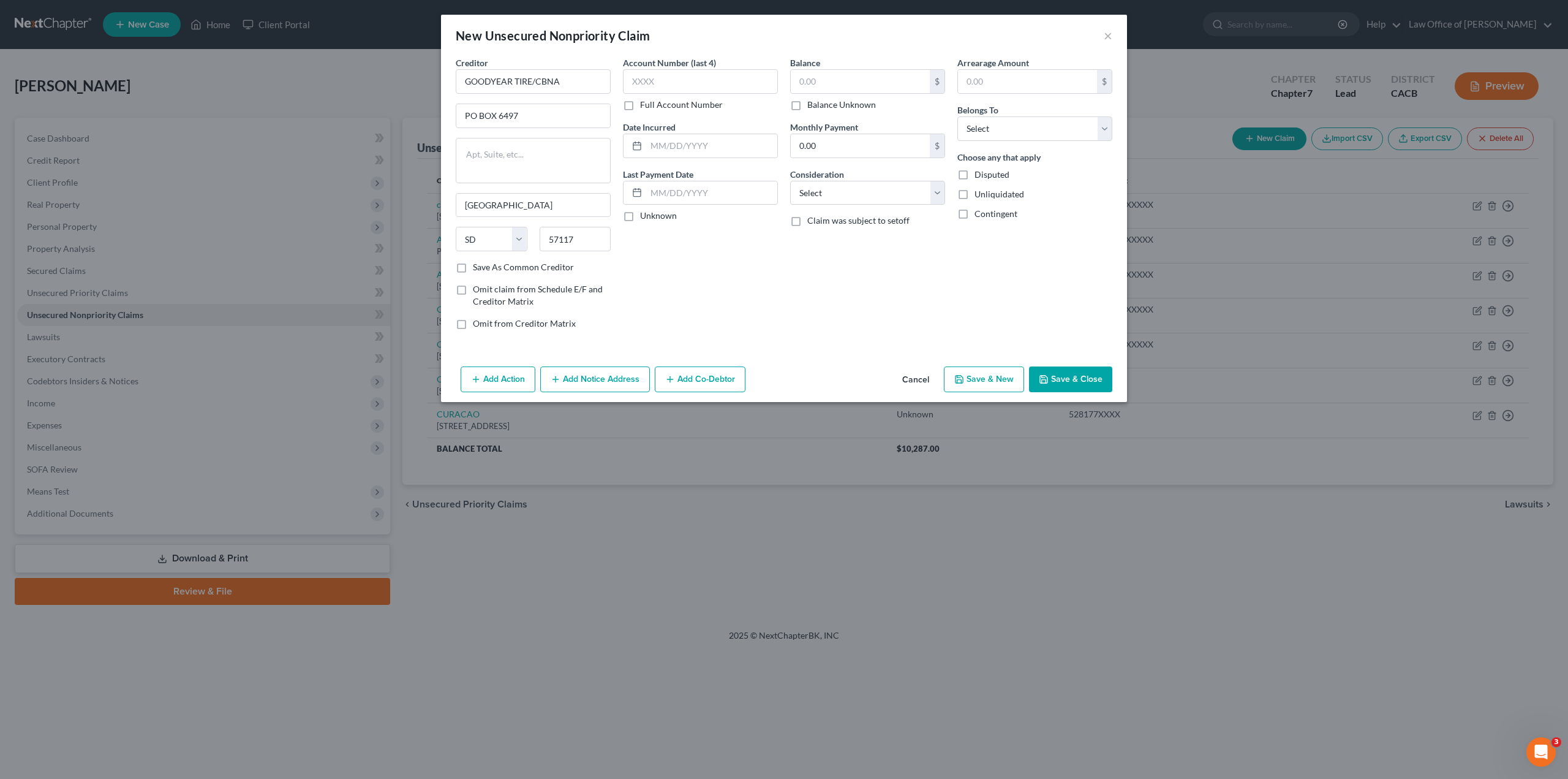
checkbox input "true"
click at [640, 104] on label "Full Account Number" at bounding box center [681, 105] width 83 height 12
click at [645, 104] on input "Full Account Number" at bounding box center [649, 103] width 8 height 8
click at [640, 77] on input "text" at bounding box center [700, 81] width 155 height 25
paste input "603551XXXXXXXXXX"
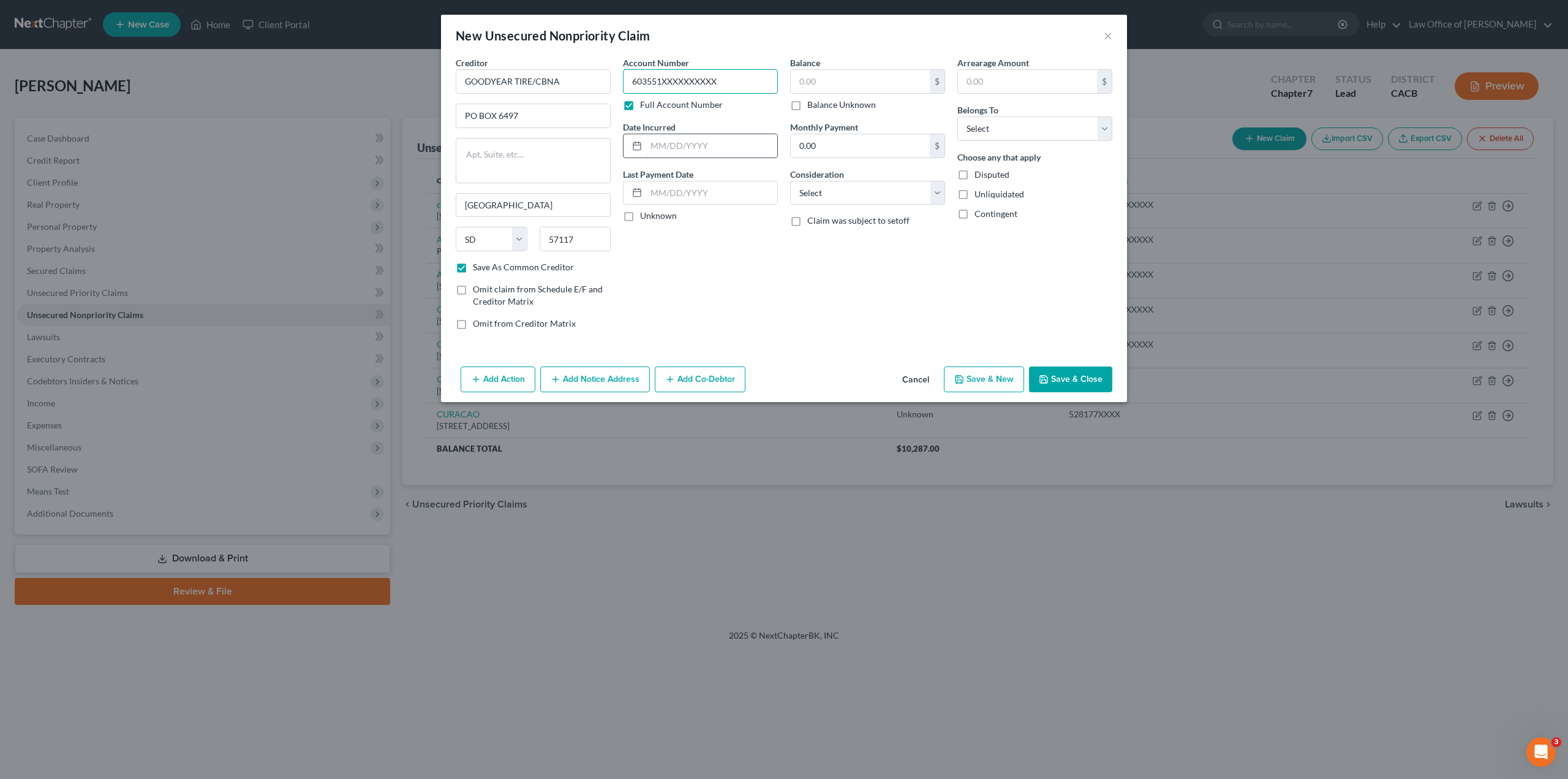
type input "603551XXXXXXXXXX"
click at [648, 153] on input "text" at bounding box center [711, 146] width 131 height 23
type input "[DATE]"
click at [640, 216] on label "Unknown" at bounding box center [658, 215] width 37 height 12
click at [645, 216] on input "Unknown" at bounding box center [649, 213] width 8 height 8
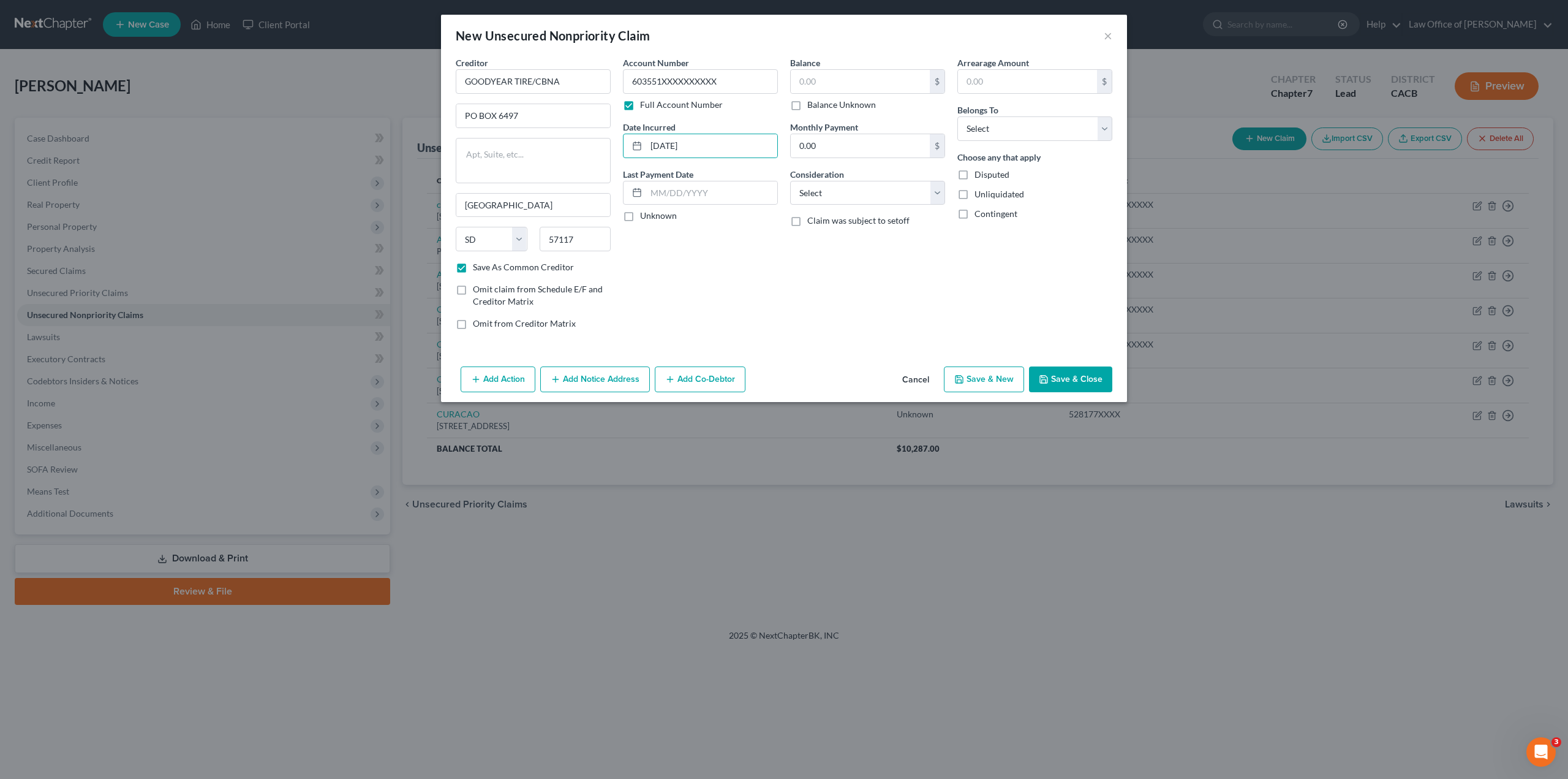
checkbox input "true"
click at [808, 108] on label "Balance Unknown" at bounding box center [842, 105] width 69 height 12
click at [812, 107] on input "Balance Unknown" at bounding box center [816, 103] width 8 height 8
checkbox input "true"
type input "0.00"
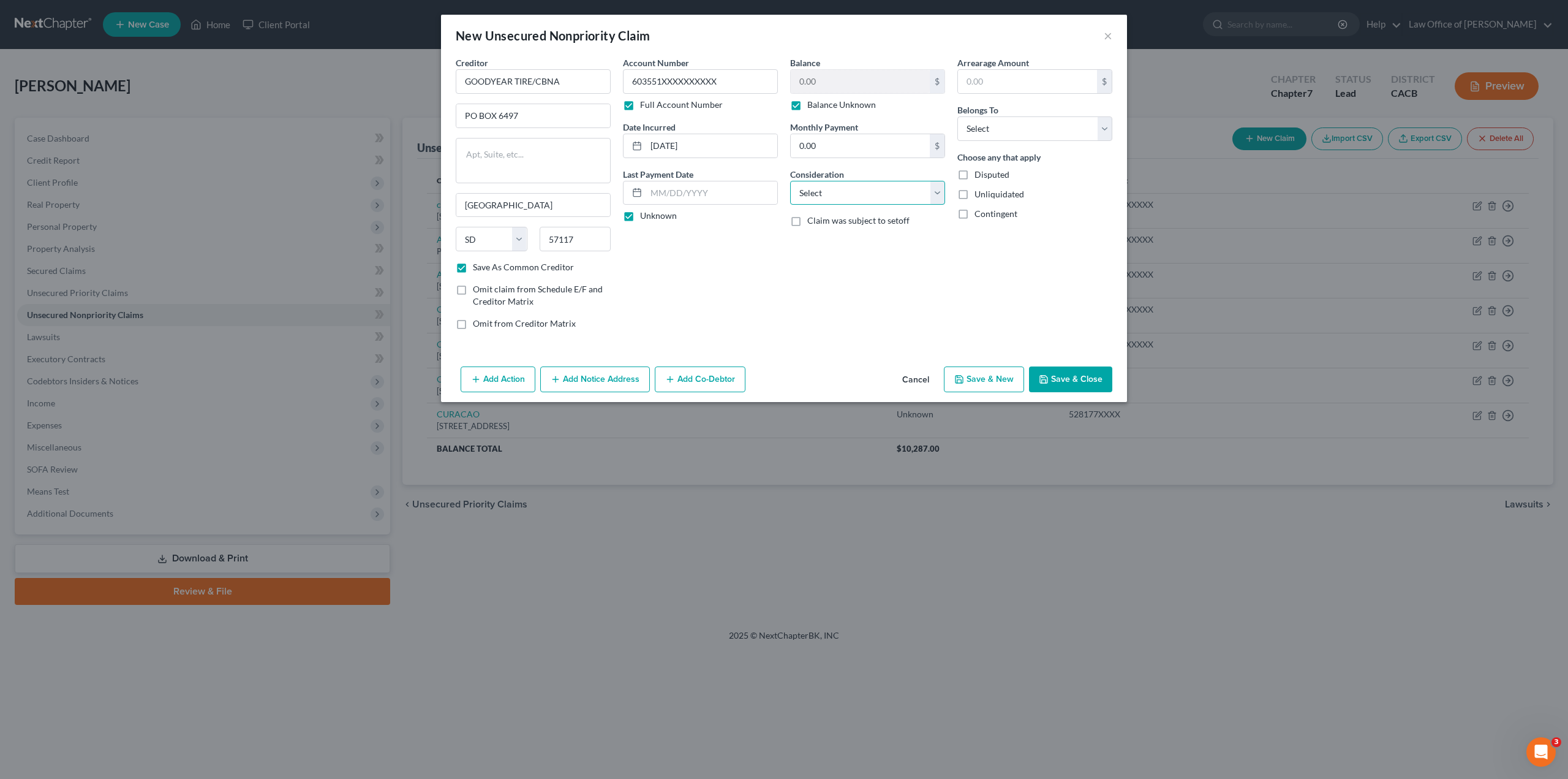
click at [809, 190] on select "Select Cable / Satellite Services Collection Agency Credit Card Debt Debt Couns…" at bounding box center [868, 193] width 155 height 25
select select "2"
click at [790, 181] on select "Select Cable / Satellite Services Collection Agency Credit Card Debt Debt Couns…" at bounding box center [868, 193] width 155 height 25
click at [980, 134] on select "Select Debtor 1 Only Debtor 2 Only Debtor 1 And Debtor 2 Only At Least One Of T…" at bounding box center [1035, 129] width 155 height 25
select select "0"
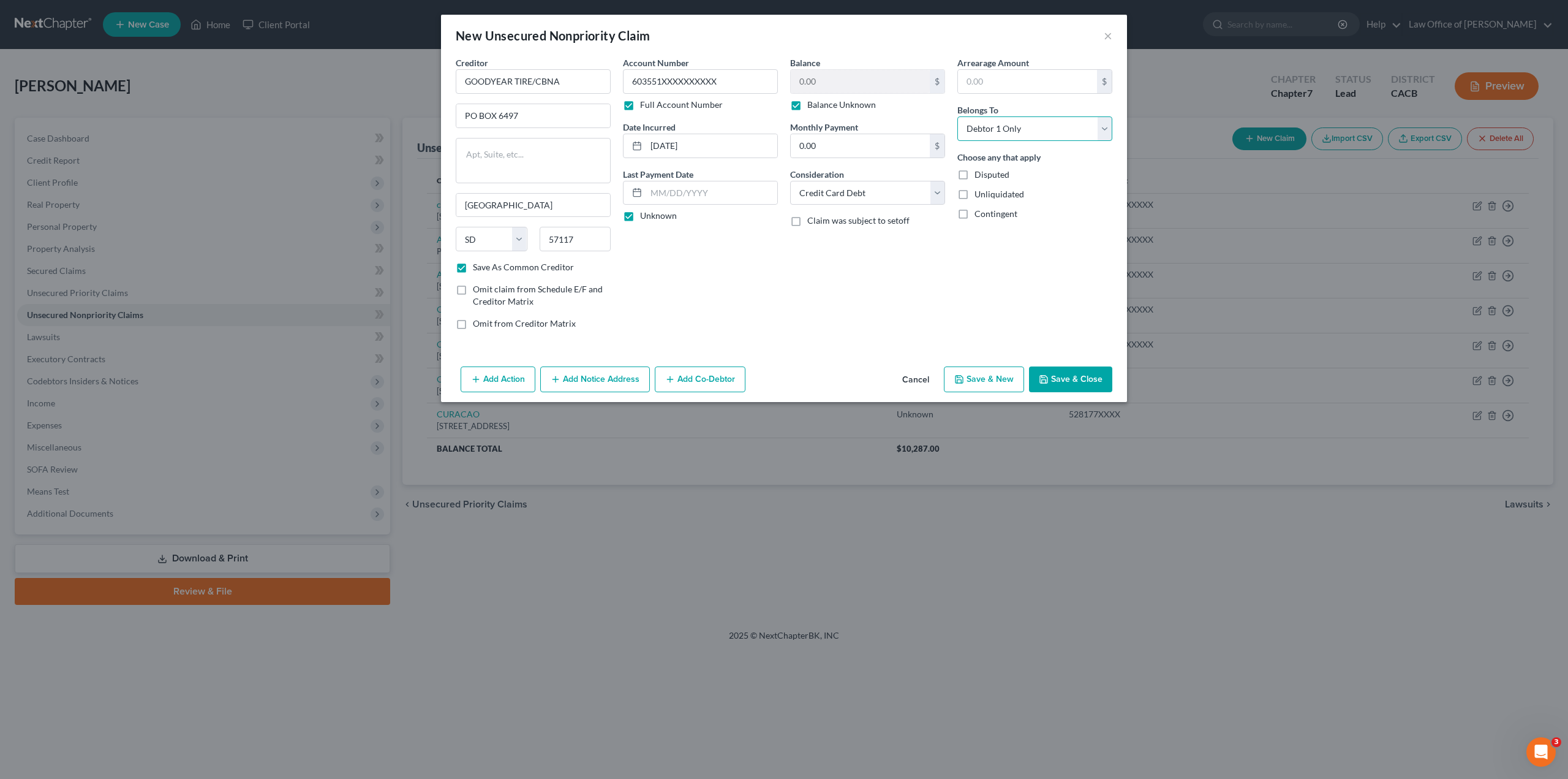
click at [957, 117] on select "Select Debtor 1 Only Debtor 2 Only Debtor 1 And Debtor 2 Only At Least One Of T…" at bounding box center [1035, 129] width 155 height 25
click at [975, 197] on label "Unliquidated" at bounding box center [999, 194] width 50 height 12
click at [979, 196] on input "Unliquidated" at bounding box center [983, 192] width 8 height 8
checkbox input "true"
click at [1068, 384] on button "Save & Close" at bounding box center [1071, 380] width 84 height 26
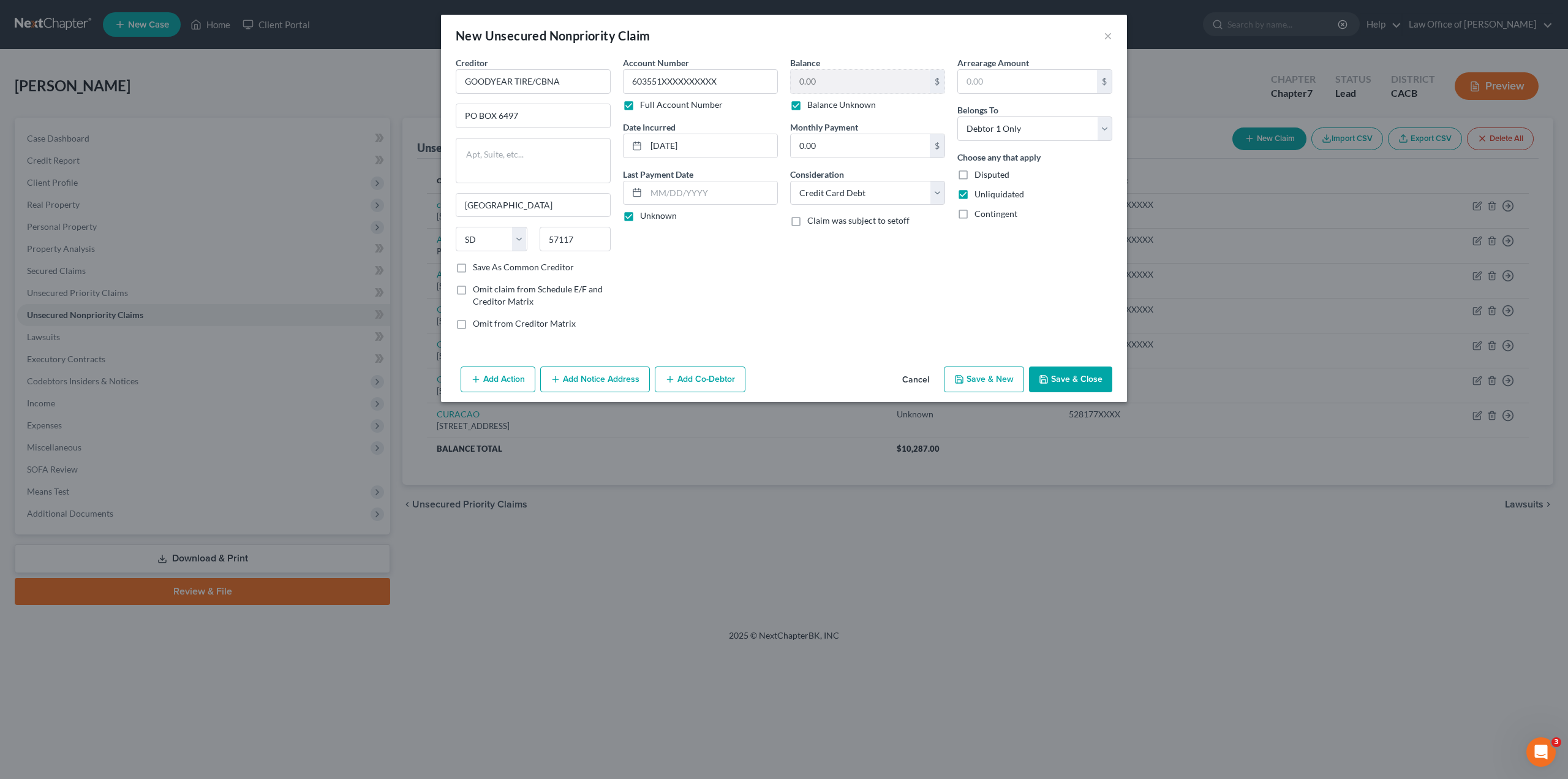
checkbox input "false"
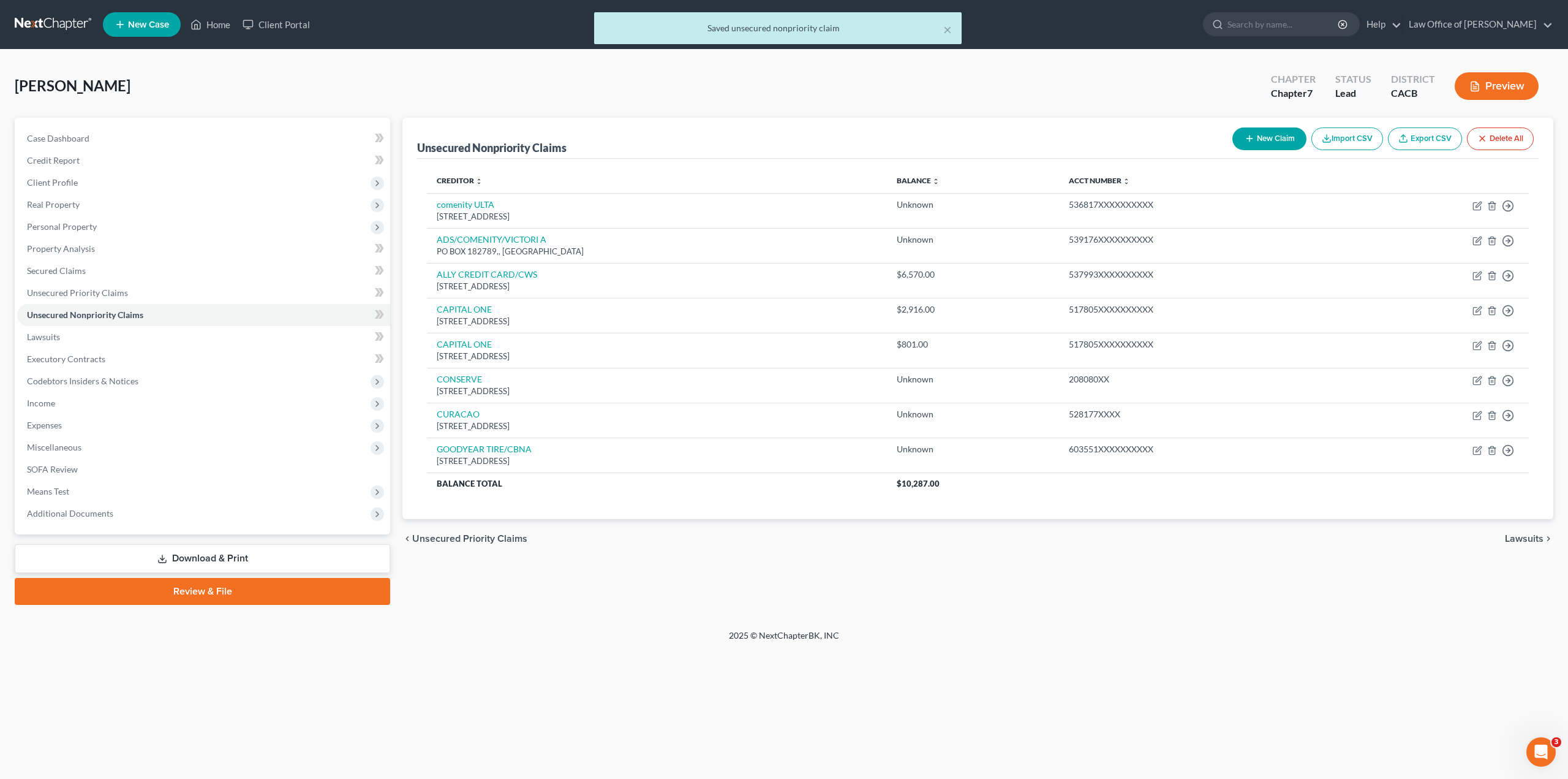
click at [1264, 130] on button "New Claim" at bounding box center [1269, 139] width 74 height 23
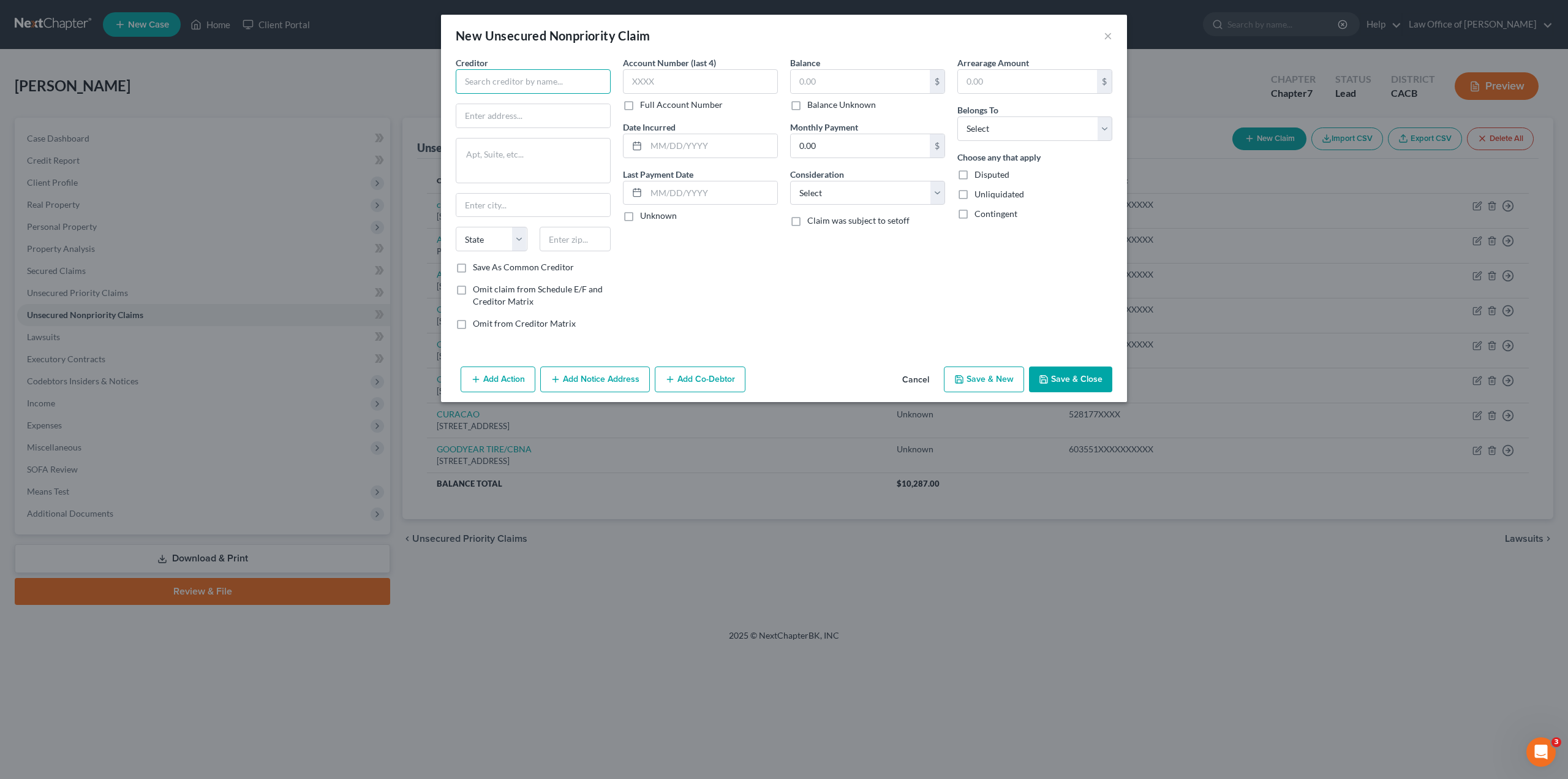
click at [538, 74] on input "text" at bounding box center [533, 81] width 155 height 25
paste input "KIA FINANCE AMERICA"
type input "KIA FINANCE AMERICA"
click at [510, 118] on input "text" at bounding box center [533, 116] width 154 height 23
click at [504, 154] on textarea at bounding box center [533, 160] width 155 height 45
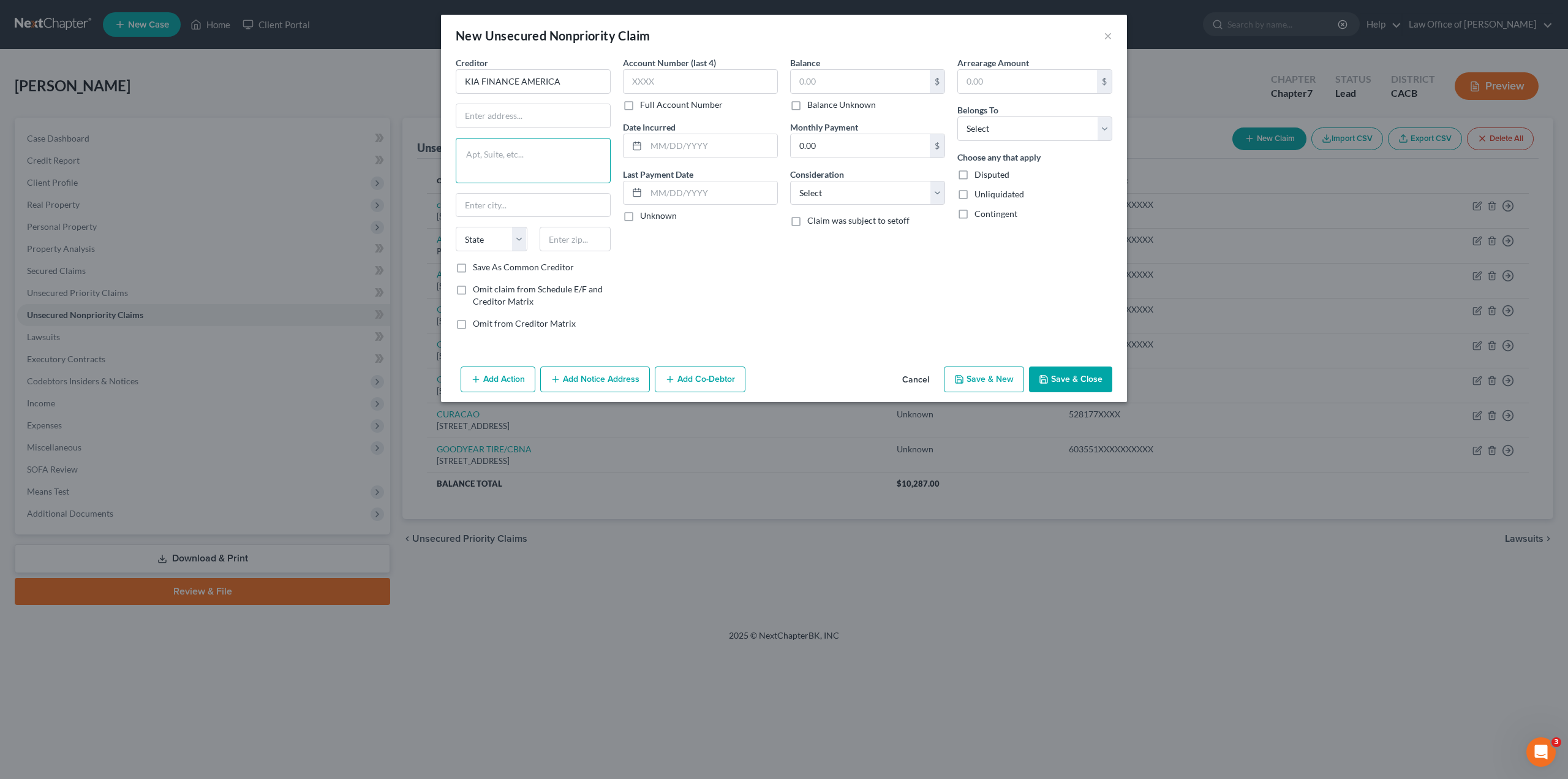
paste textarea "[STREET_ADDRESS]"
click at [532, 151] on textarea "[STREET_ADDRESS]" at bounding box center [533, 160] width 155 height 45
type textarea "[GEOGRAPHIC_DATA]"
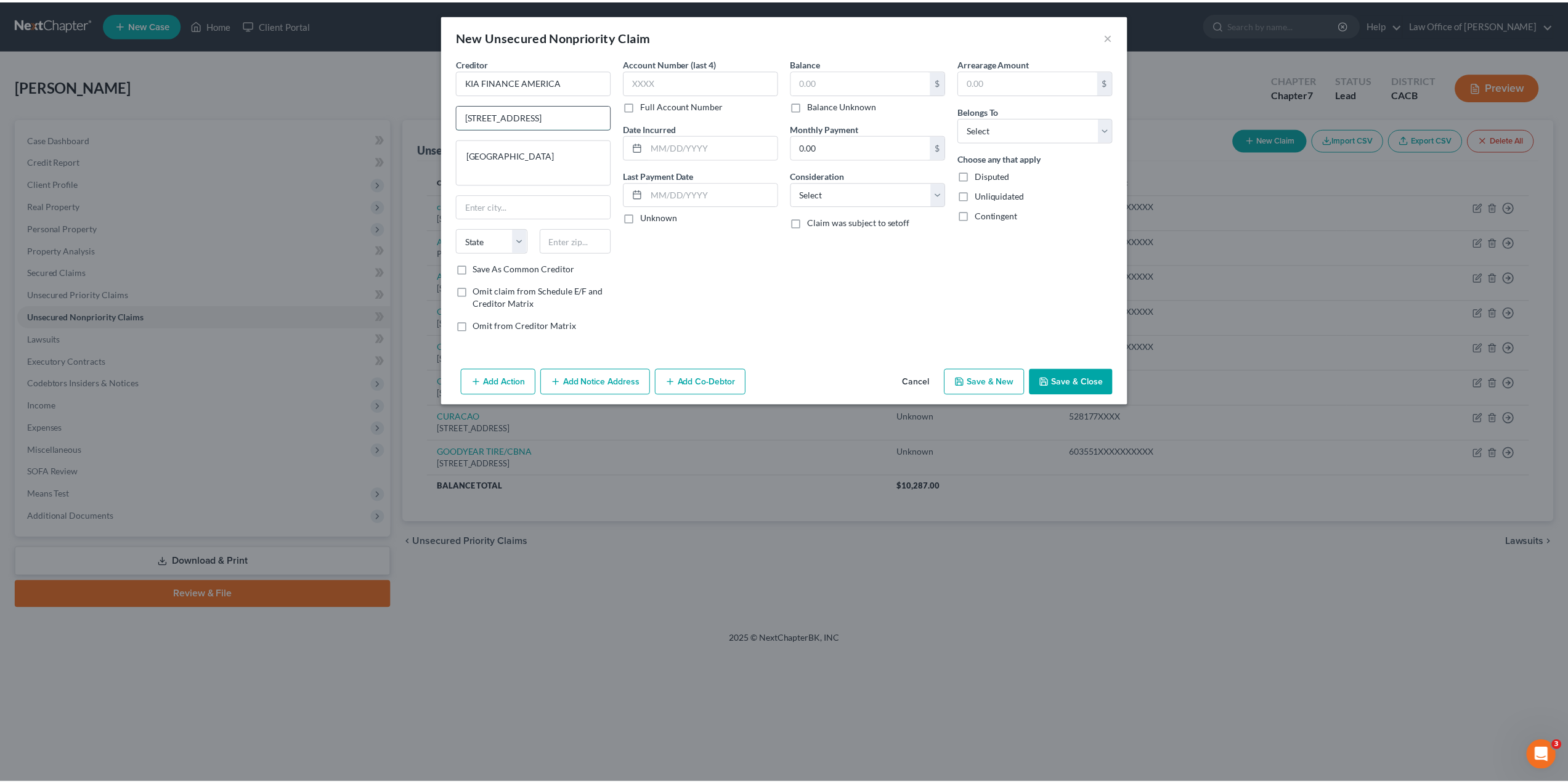
scroll to position [0, 0]
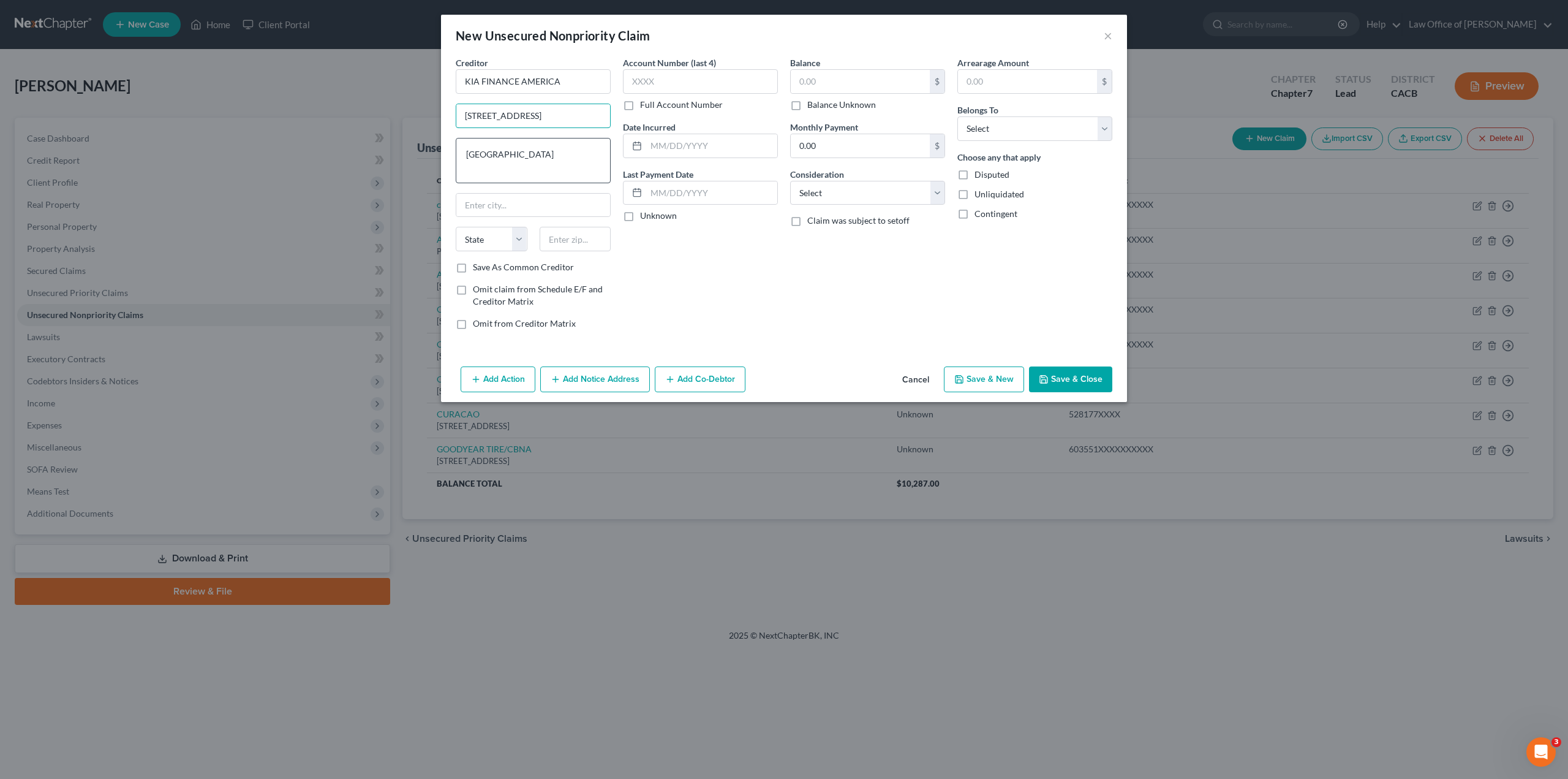
type input "[STREET_ADDRESS]"
drag, startPoint x: 538, startPoint y: 153, endPoint x: 430, endPoint y: 152, distance: 108.0
click at [430, 152] on div "New Unsecured Nonpriority Claim × Creditor * KIA FINANCE AMERICA [STREET_ADDRES…" at bounding box center [784, 390] width 1568 height 779
type textarea "CA 92660"
type input "[GEOGRAPHIC_DATA]"
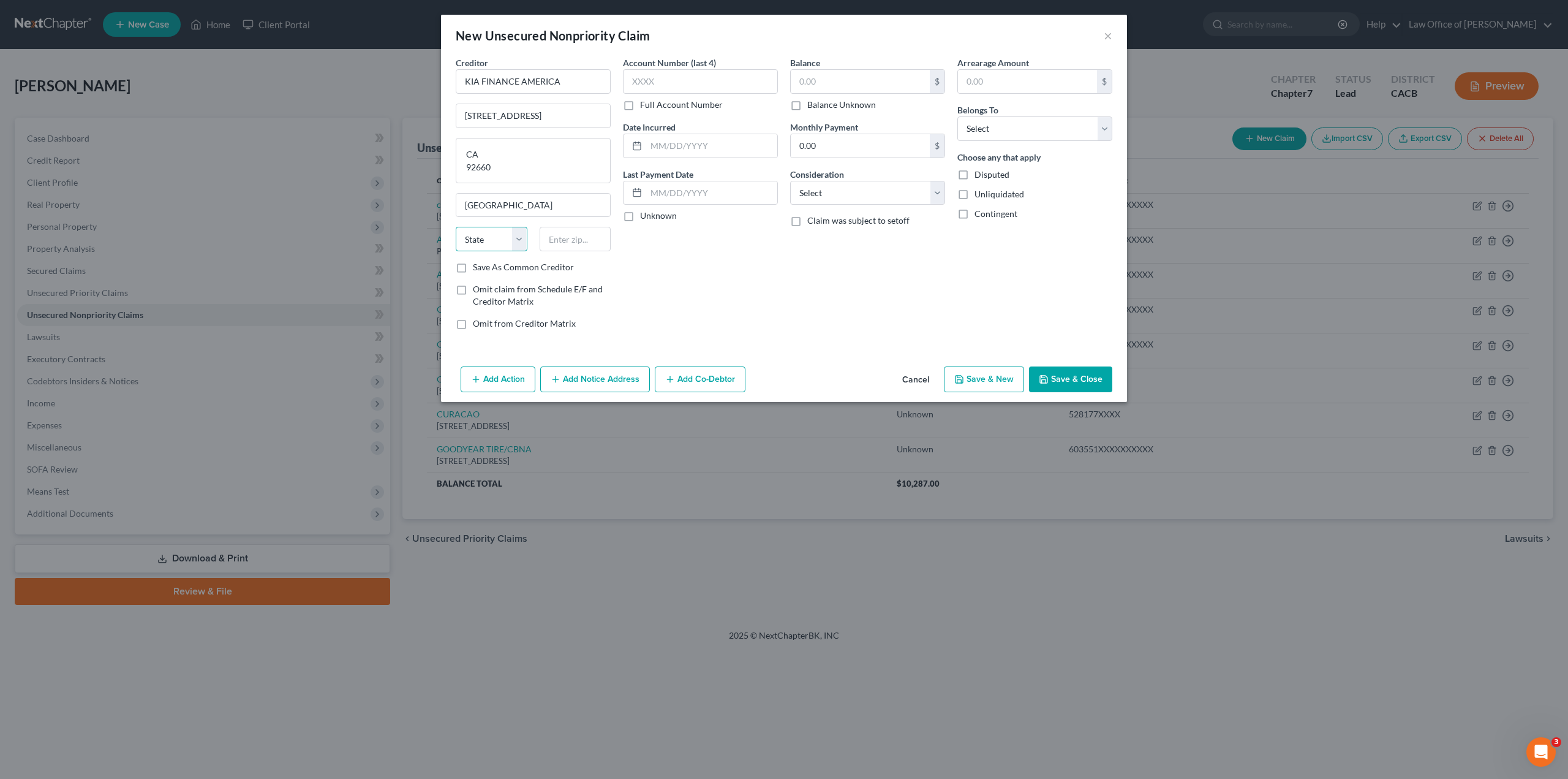
click at [477, 240] on select "State [US_STATE] AK AR AZ CA CO CT DE DC [GEOGRAPHIC_DATA] [GEOGRAPHIC_DATA] GU…" at bounding box center [492, 239] width 72 height 25
select select "4"
click at [542, 237] on input "text" at bounding box center [576, 239] width 72 height 25
type input "92660"
type input "[GEOGRAPHIC_DATA]"
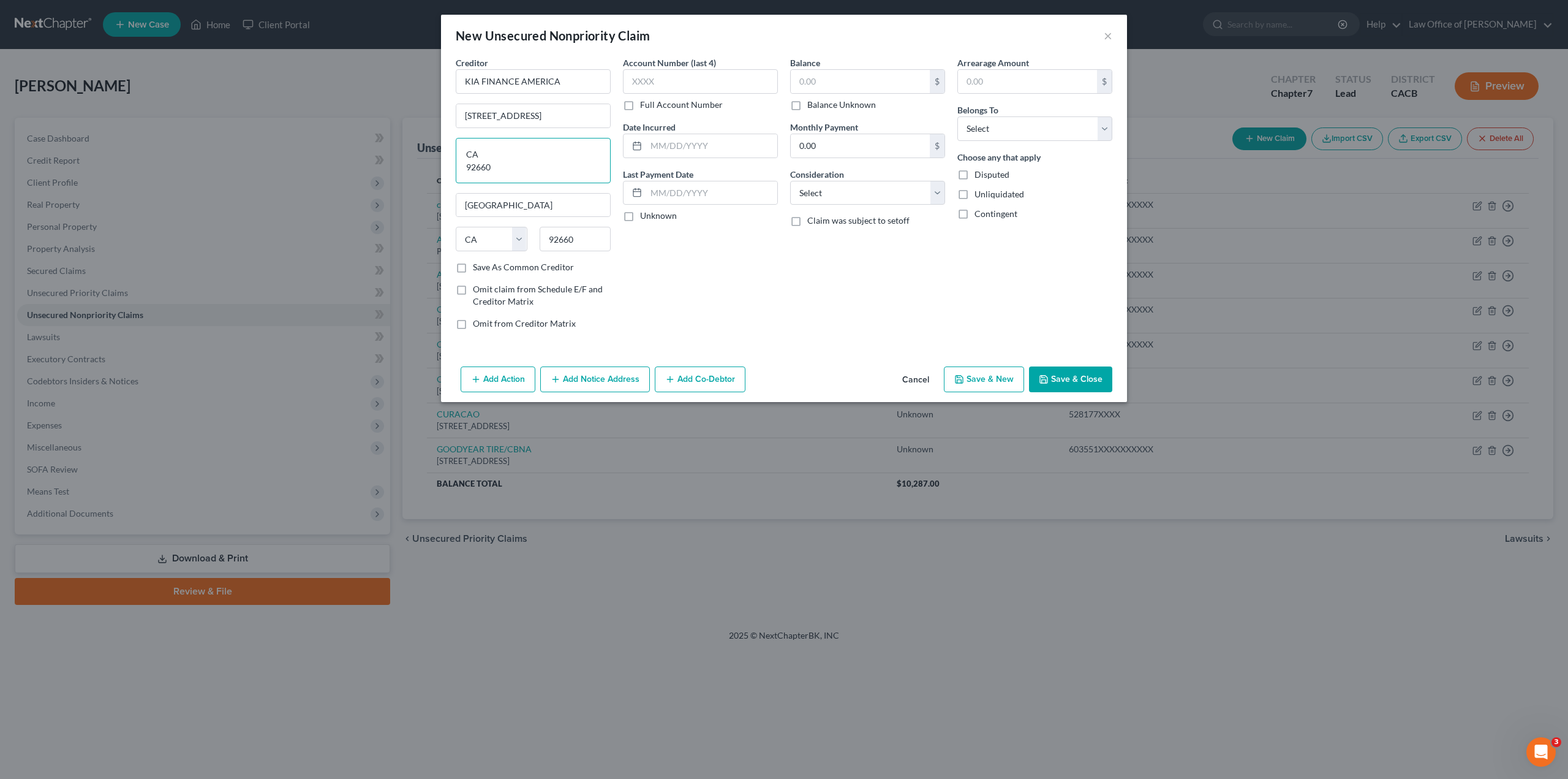
click at [509, 166] on textarea "CA 92660" at bounding box center [533, 160] width 155 height 45
type textarea "A"
click at [473, 268] on label "Save As Common Creditor" at bounding box center [523, 268] width 101 height 12
click at [478, 268] on input "Save As Common Creditor" at bounding box center [482, 265] width 8 height 8
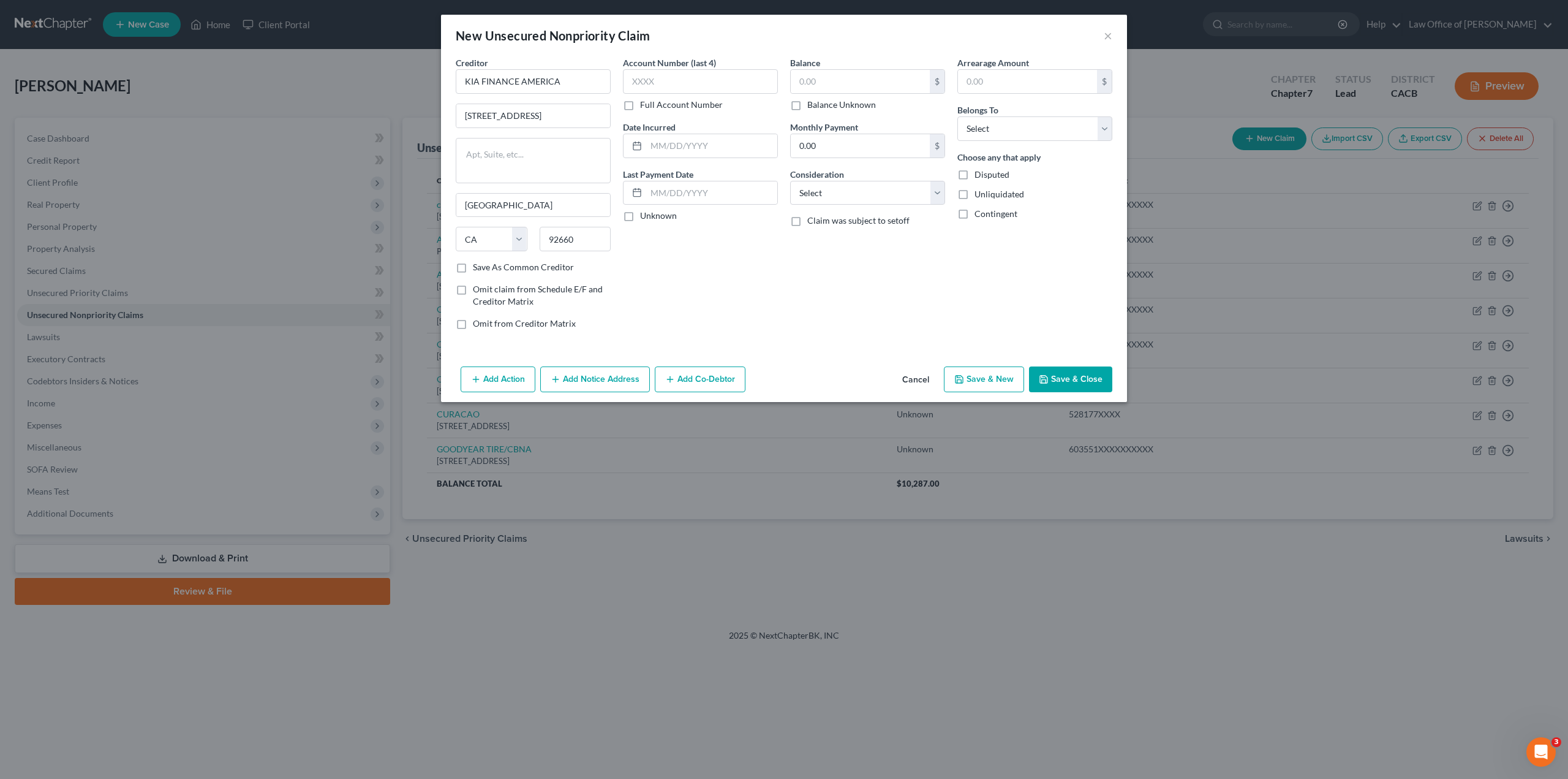
checkbox input "true"
click at [640, 105] on label "Full Account Number" at bounding box center [681, 105] width 83 height 12
click at [645, 105] on input "Full Account Number" at bounding box center [649, 103] width 8 height 8
click at [662, 83] on input "text" at bounding box center [700, 81] width 155 height 25
paste input "221524XXXX"
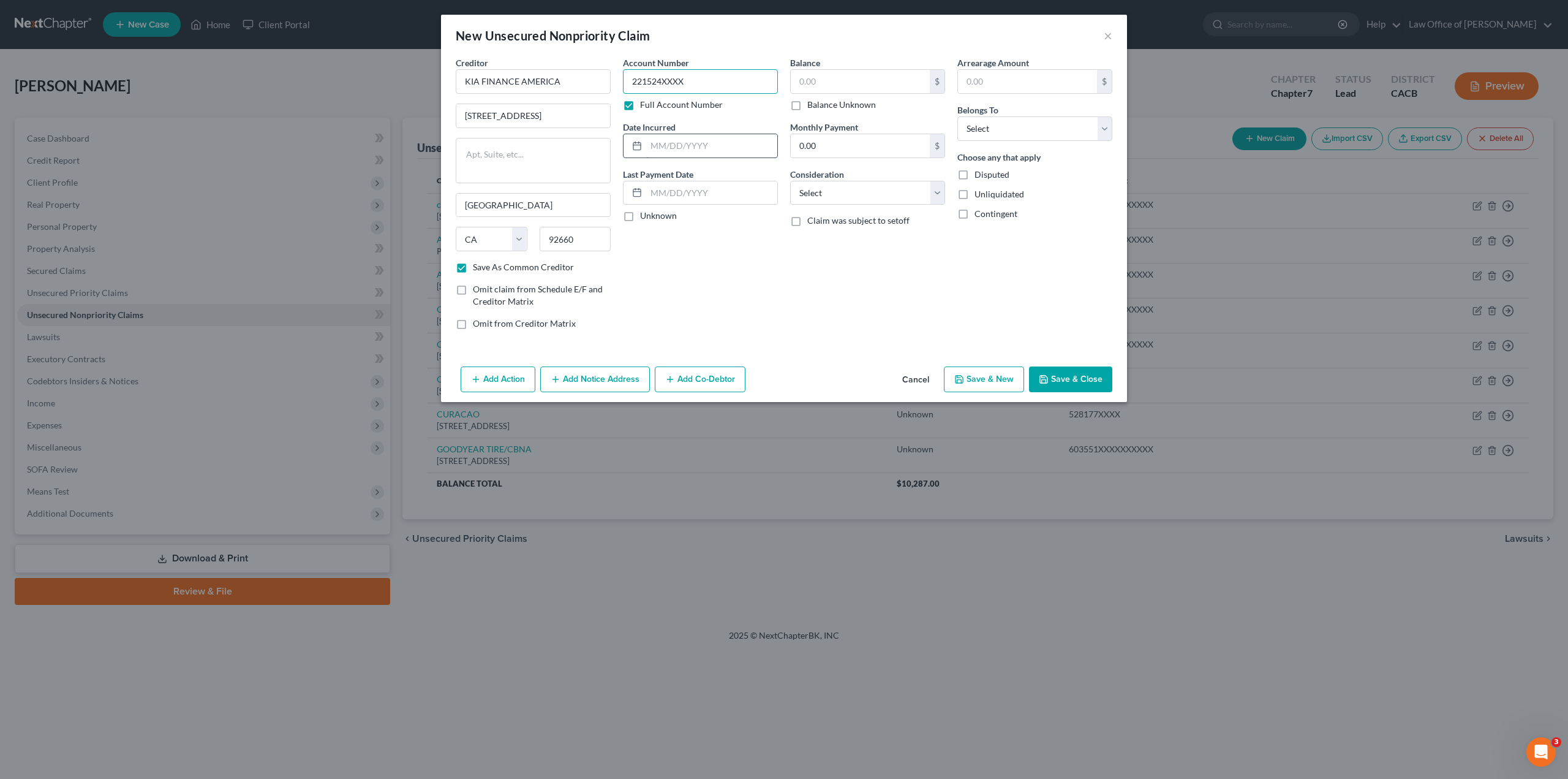
type input "221524XXXX"
click at [654, 150] on input "text" at bounding box center [711, 146] width 131 height 23
type input "[DATE]"
click at [700, 189] on input "text" at bounding box center [711, 193] width 131 height 23
paste input "[DATE]"
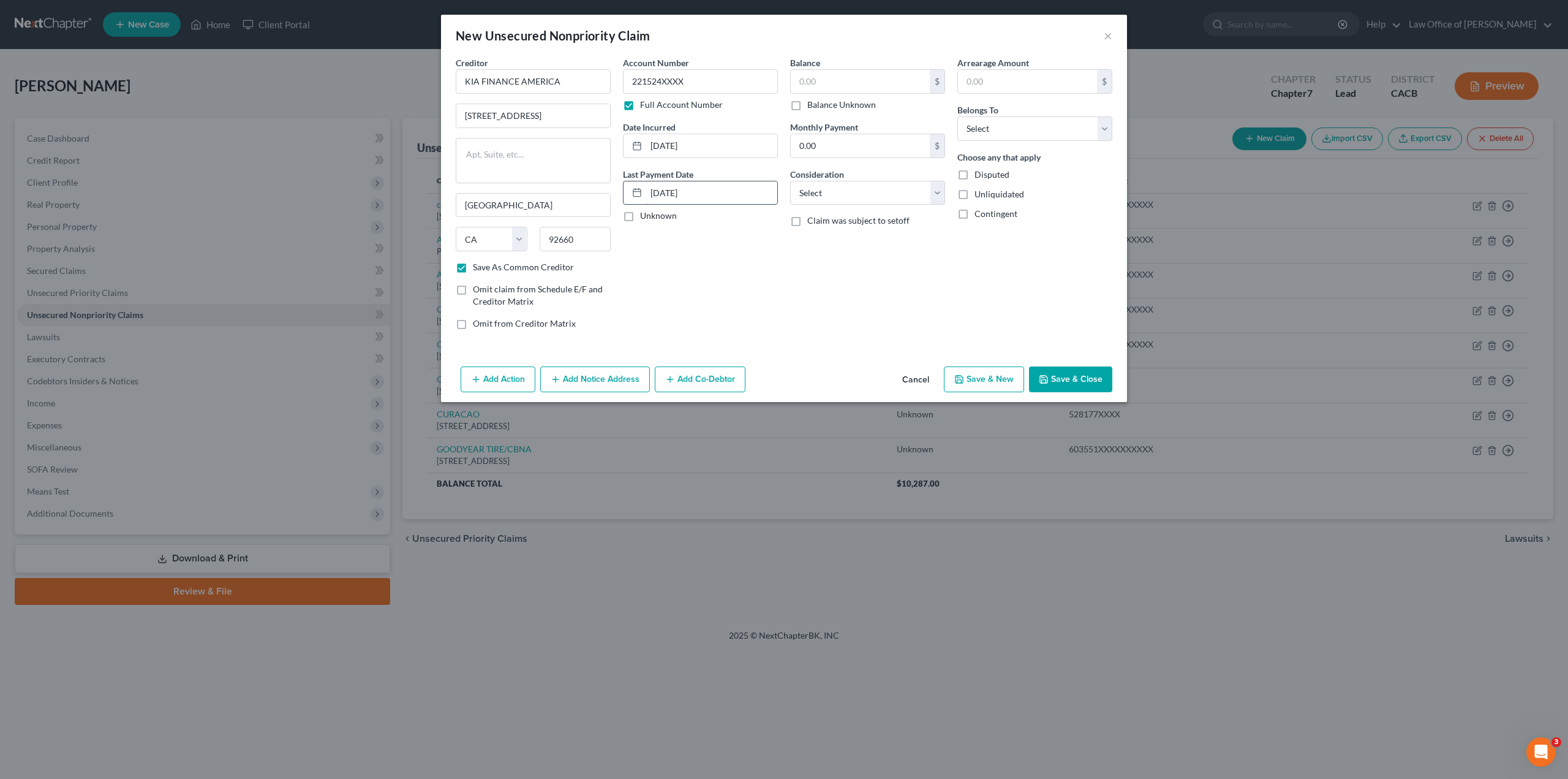
drag, startPoint x: 651, startPoint y: 194, endPoint x: 662, endPoint y: 197, distance: 11.4
click at [652, 194] on input "[DATE]" at bounding box center [711, 193] width 131 height 23
type input "[DATE]"
click at [829, 81] on input "text" at bounding box center [860, 81] width 139 height 23
type input "8,562"
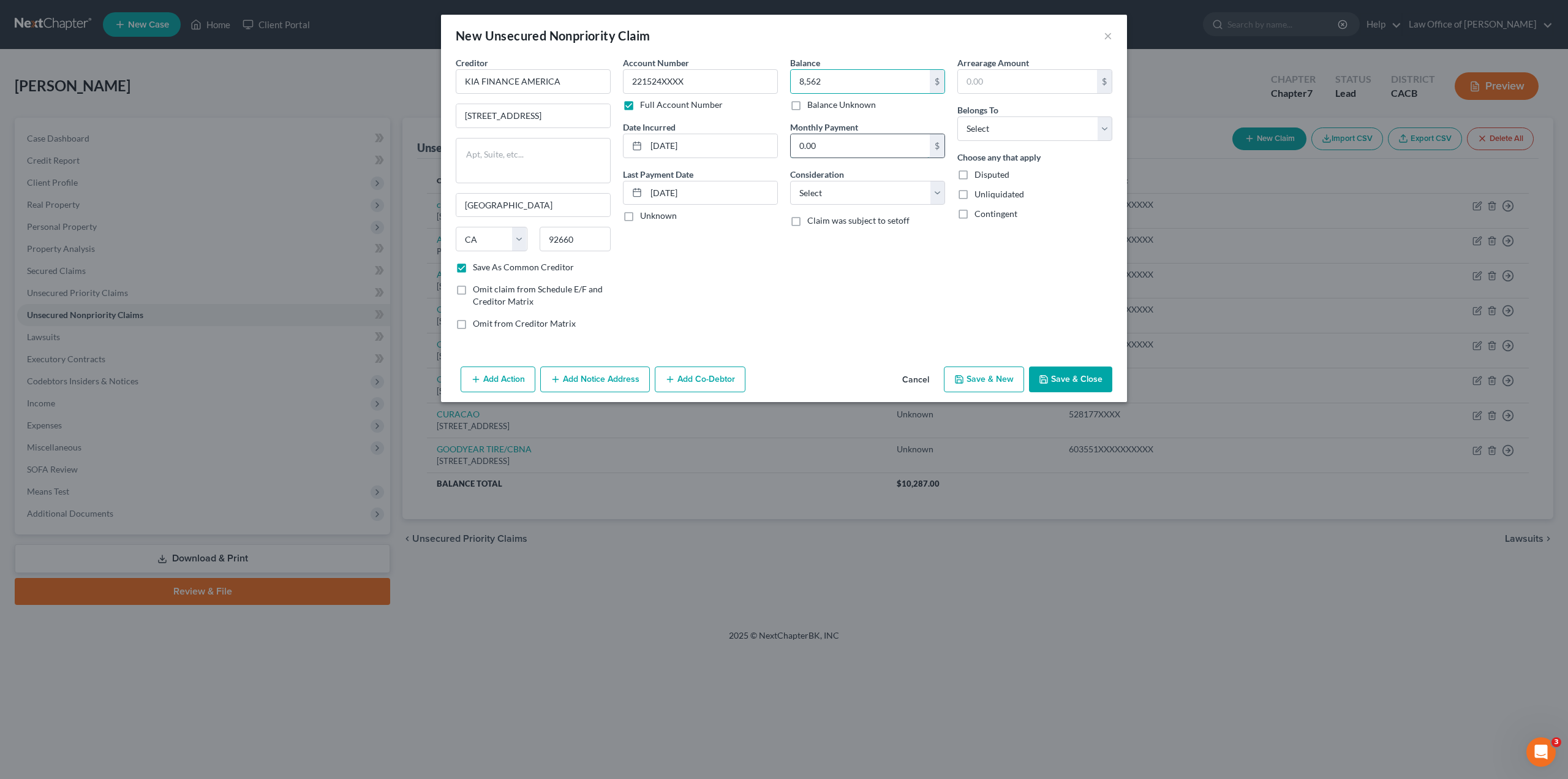
click at [826, 146] on input "0.00" at bounding box center [860, 146] width 139 height 23
type input "466"
click at [828, 192] on select "Select Cable / Satellite Services Collection Agency Credit Card Debt Debt Couns…" at bounding box center [868, 193] width 155 height 25
select select "4"
click at [790, 181] on select "Select Cable / Satellite Services Collection Agency Credit Card Debt Debt Couns…" at bounding box center [868, 193] width 155 height 25
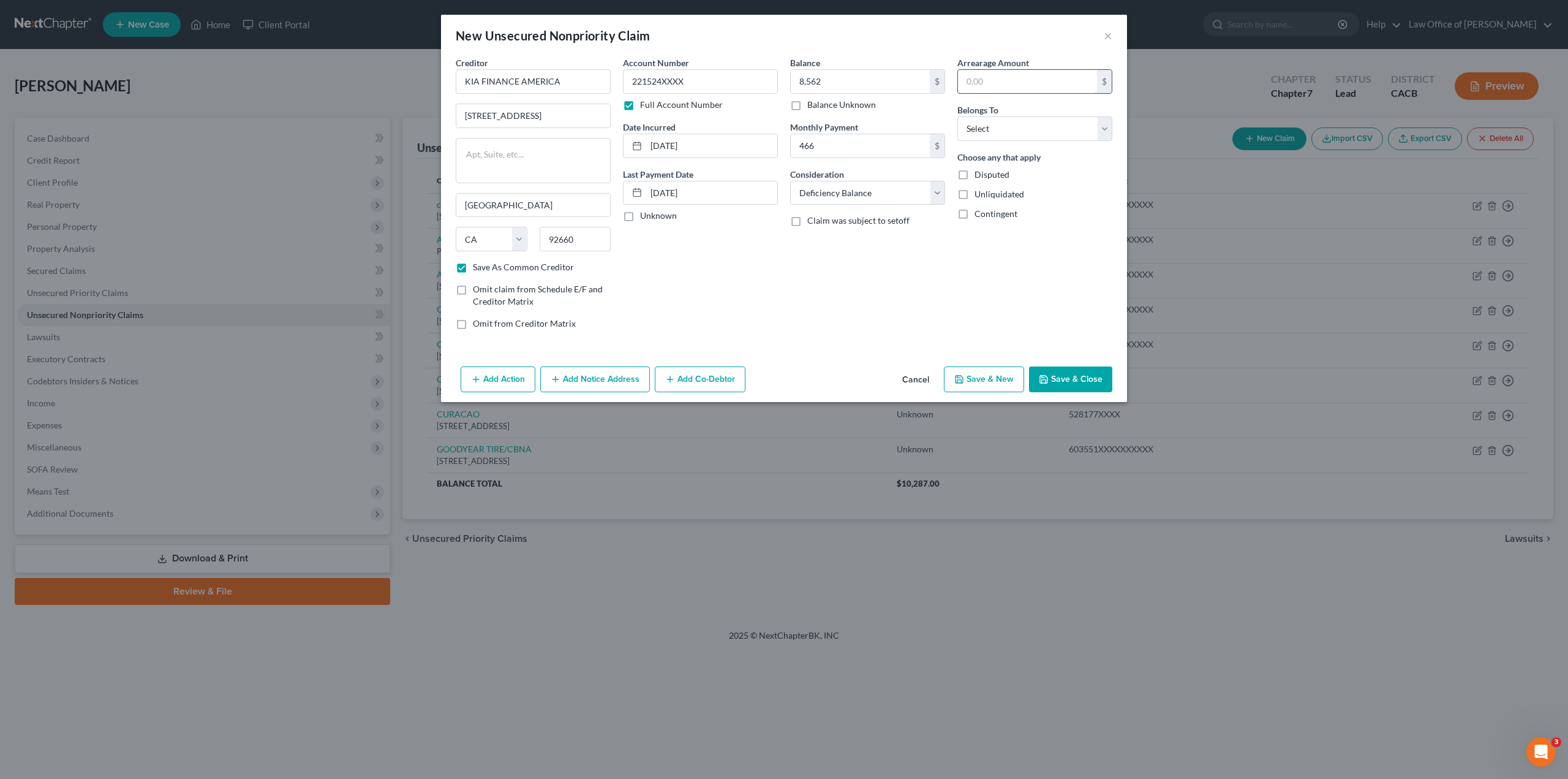
click at [979, 81] on input "text" at bounding box center [1027, 81] width 139 height 23
type input "9,000"
click at [985, 130] on select "Select Debtor 1 Only Debtor 2 Only Debtor 1 And Debtor 2 Only At Least One Of T…" at bounding box center [1035, 129] width 155 height 25
select select "0"
click at [957, 117] on select "Select Debtor 1 Only Debtor 2 Only Debtor 1 And Debtor 2 Only At Least One Of T…" at bounding box center [1035, 129] width 155 height 25
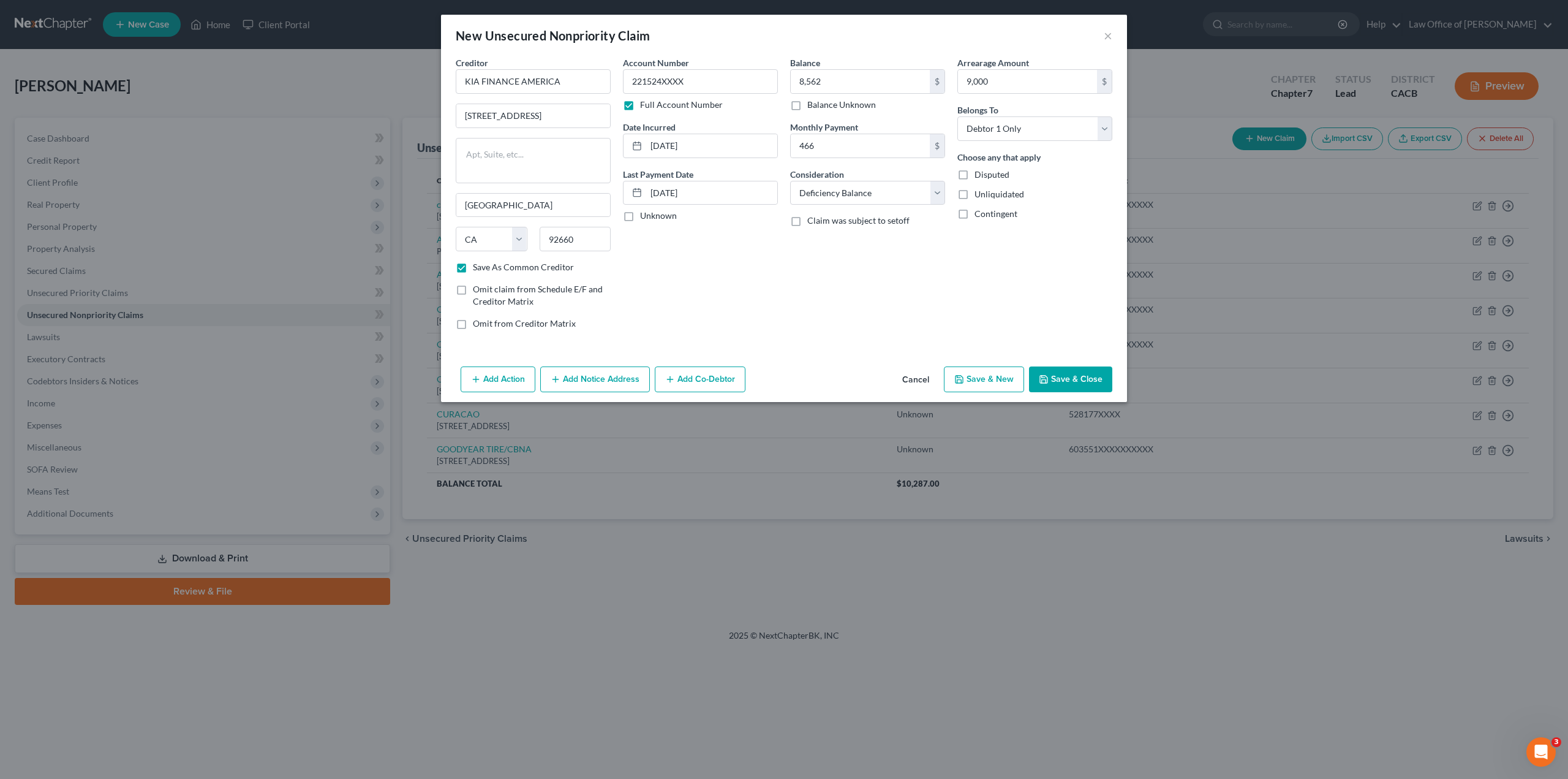
click at [975, 194] on label "Unliquidated" at bounding box center [999, 194] width 50 height 12
click at [979, 194] on input "Unliquidated" at bounding box center [983, 192] width 8 height 8
checkbox input "true"
click at [1061, 374] on button "Save & Close" at bounding box center [1071, 380] width 84 height 26
checkbox input "false"
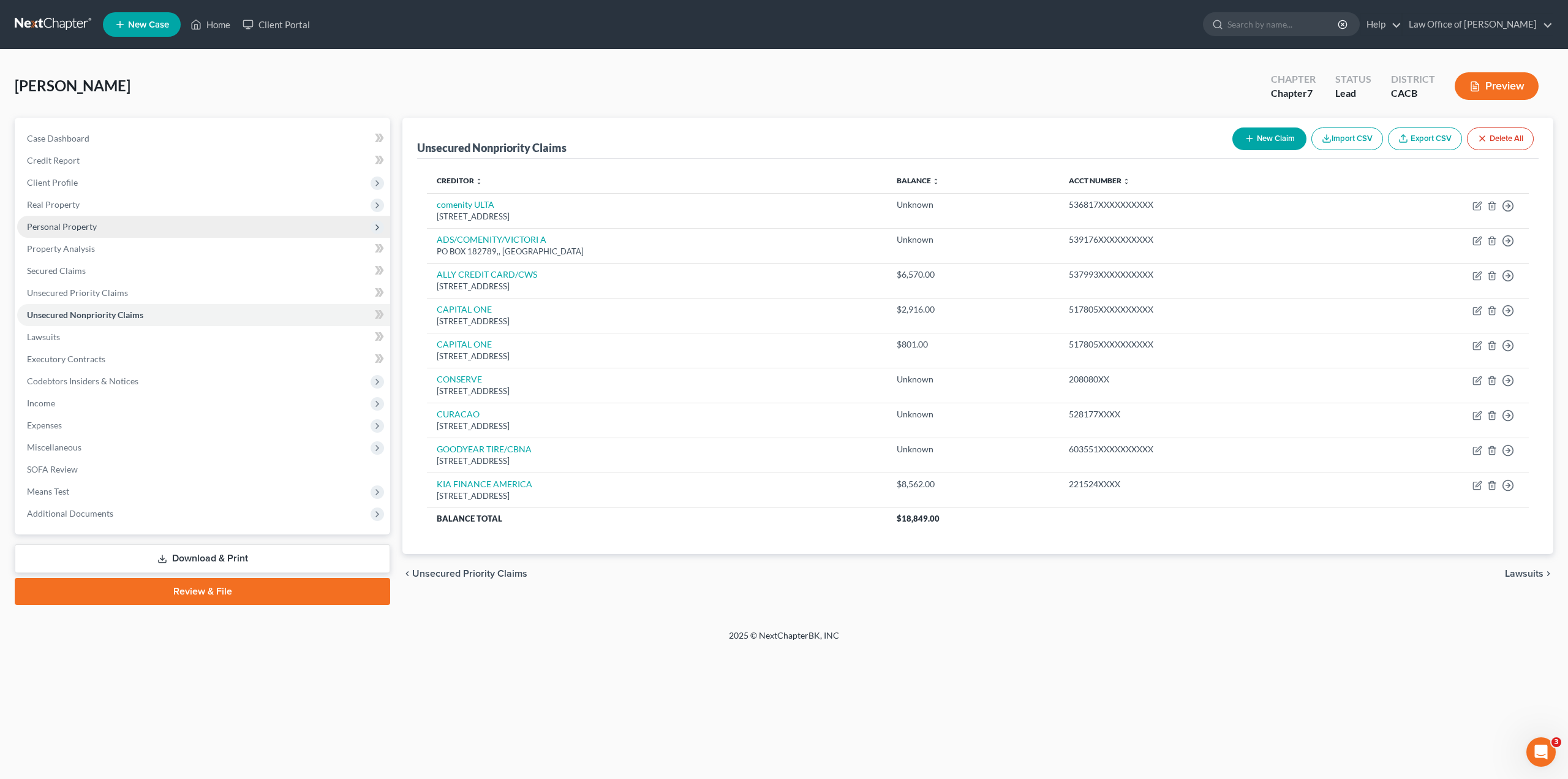
click at [73, 228] on span "Personal Property" at bounding box center [61, 227] width 70 height 11
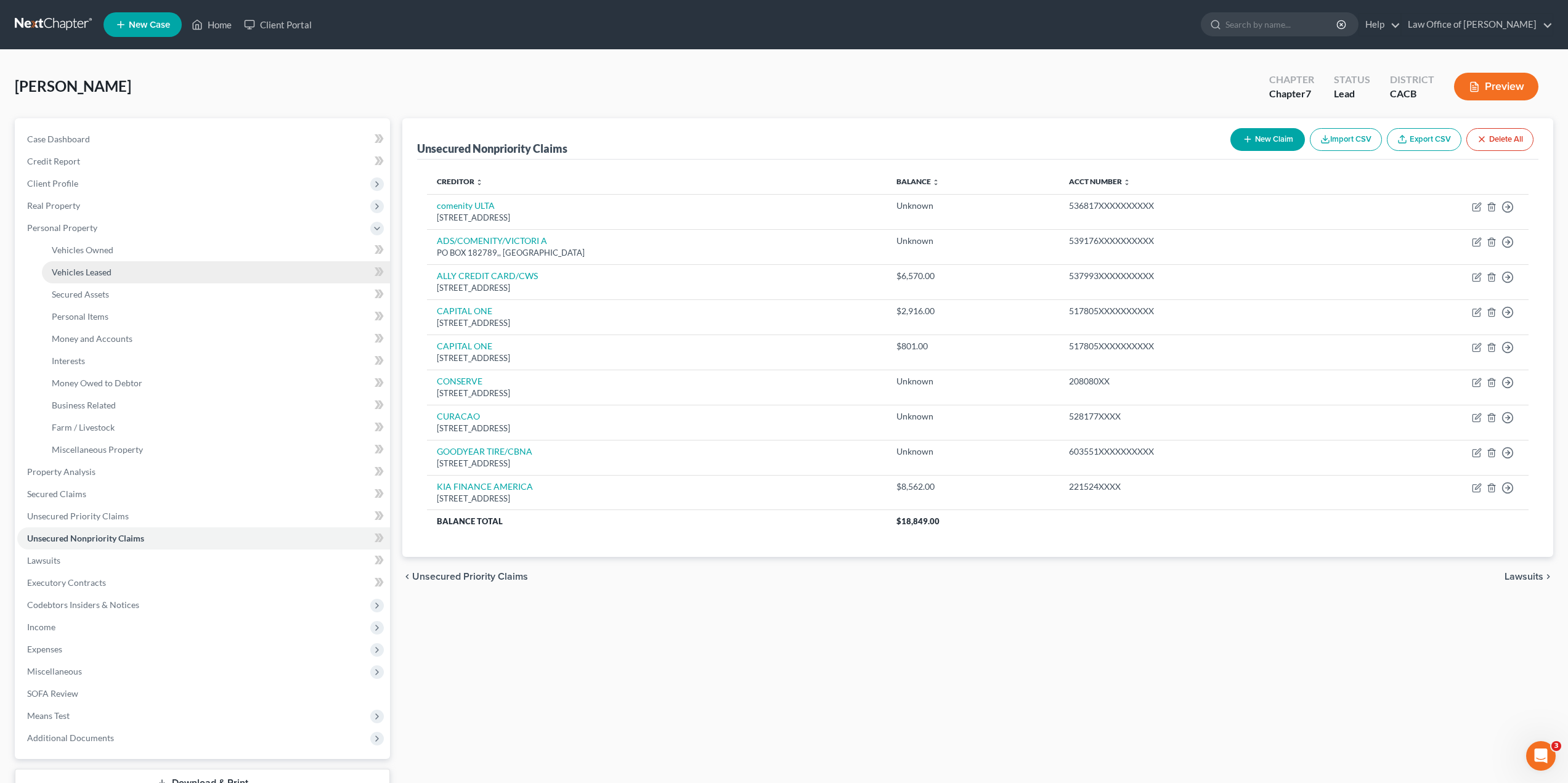
click at [76, 271] on span "Vehicles Leased" at bounding box center [82, 272] width 60 height 11
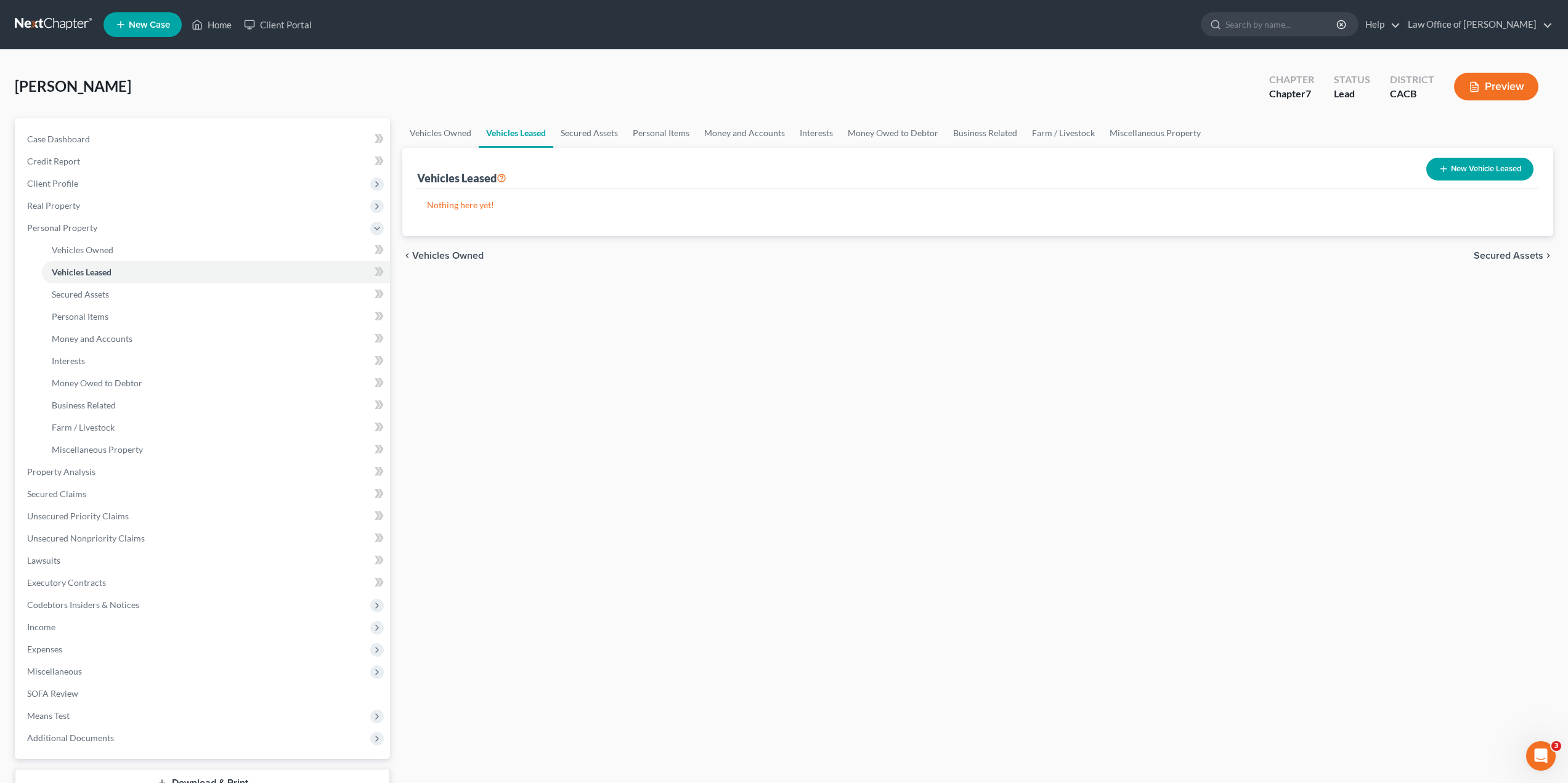
click at [1476, 169] on button "New Vehicle Leased" at bounding box center [1479, 170] width 107 height 23
select select "0"
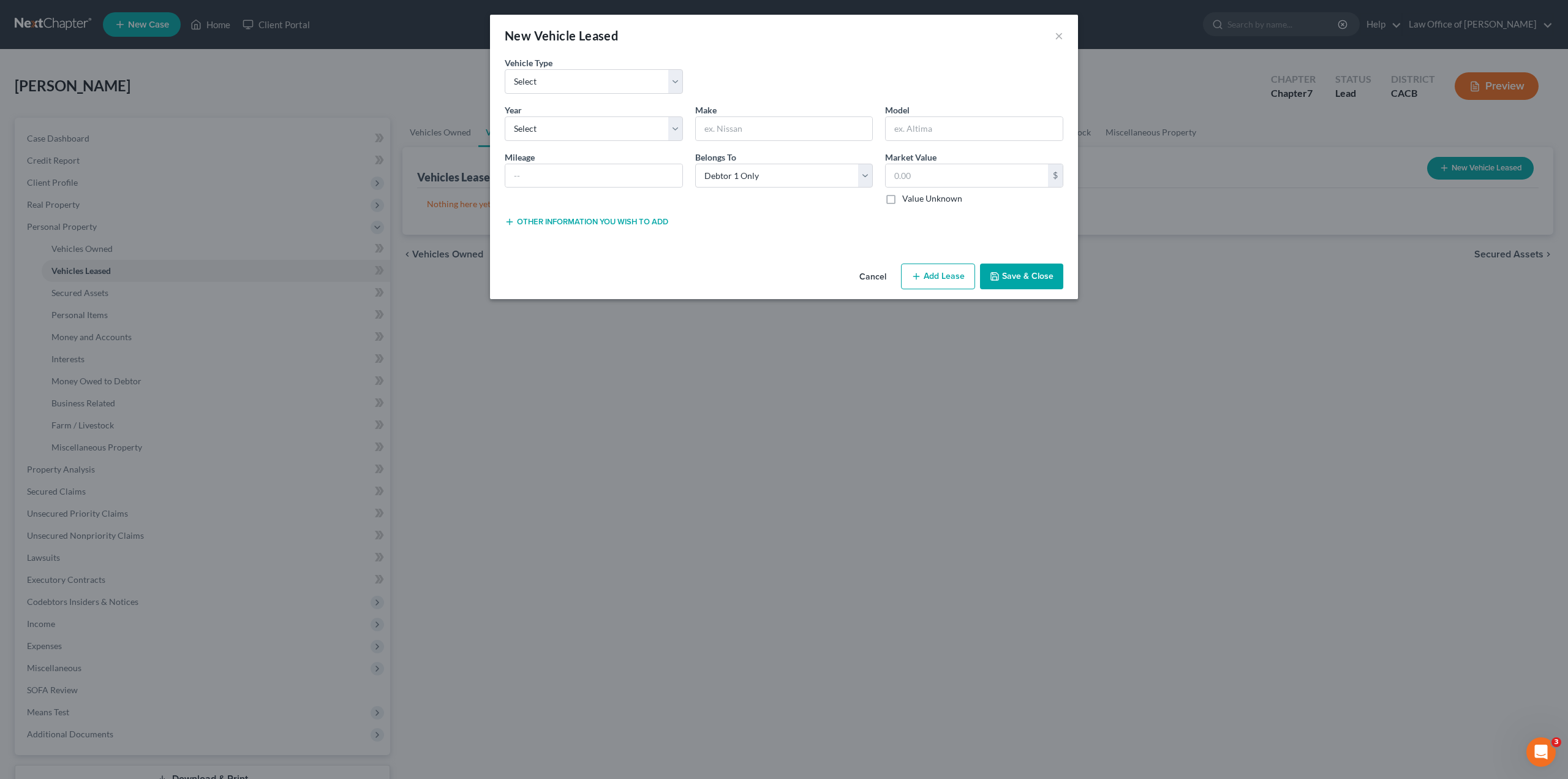
click at [622, 221] on button "Other information you wish to add" at bounding box center [586, 222] width 163 height 10
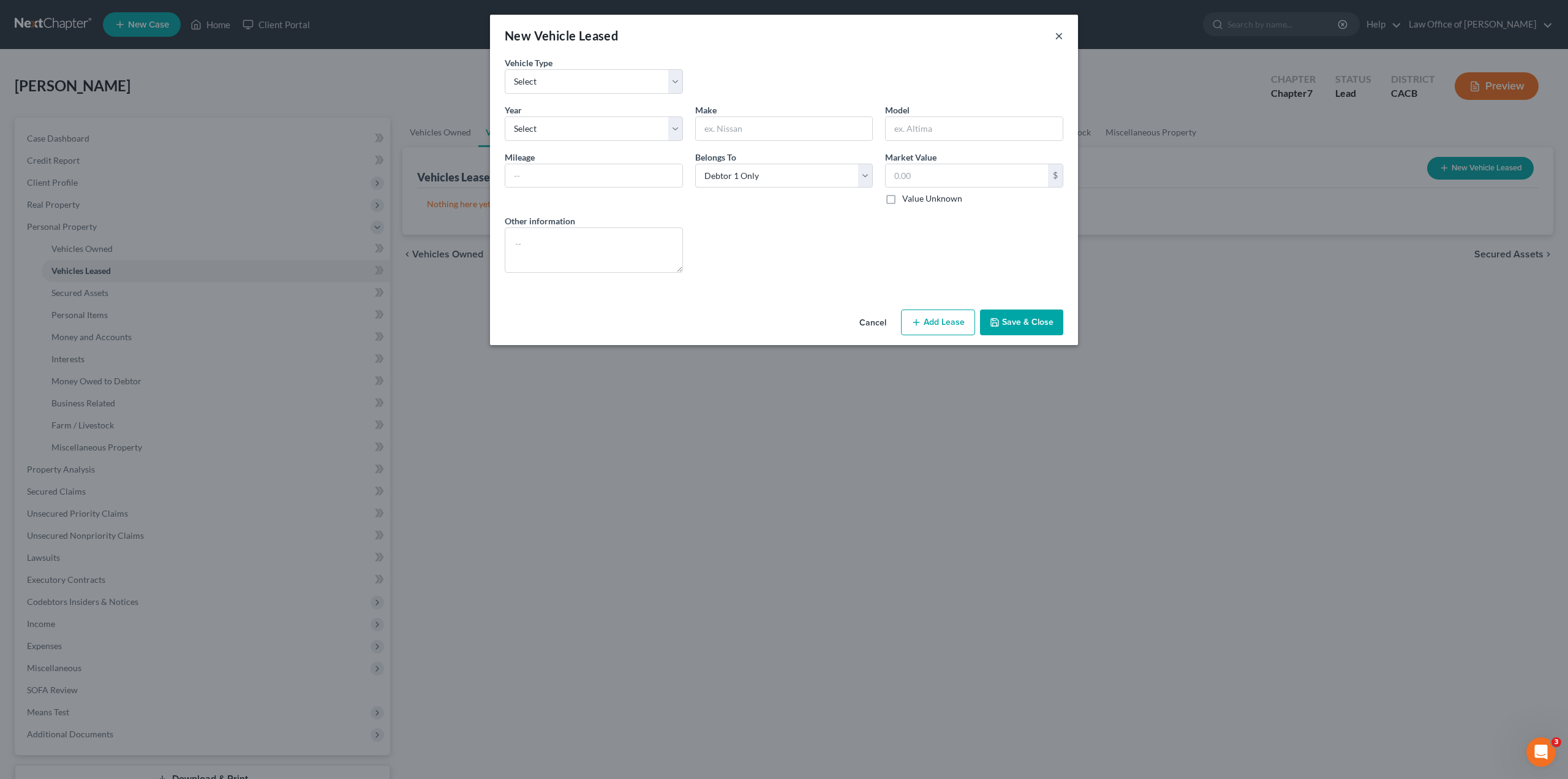
click at [1058, 35] on button "×" at bounding box center [1059, 35] width 8 height 15
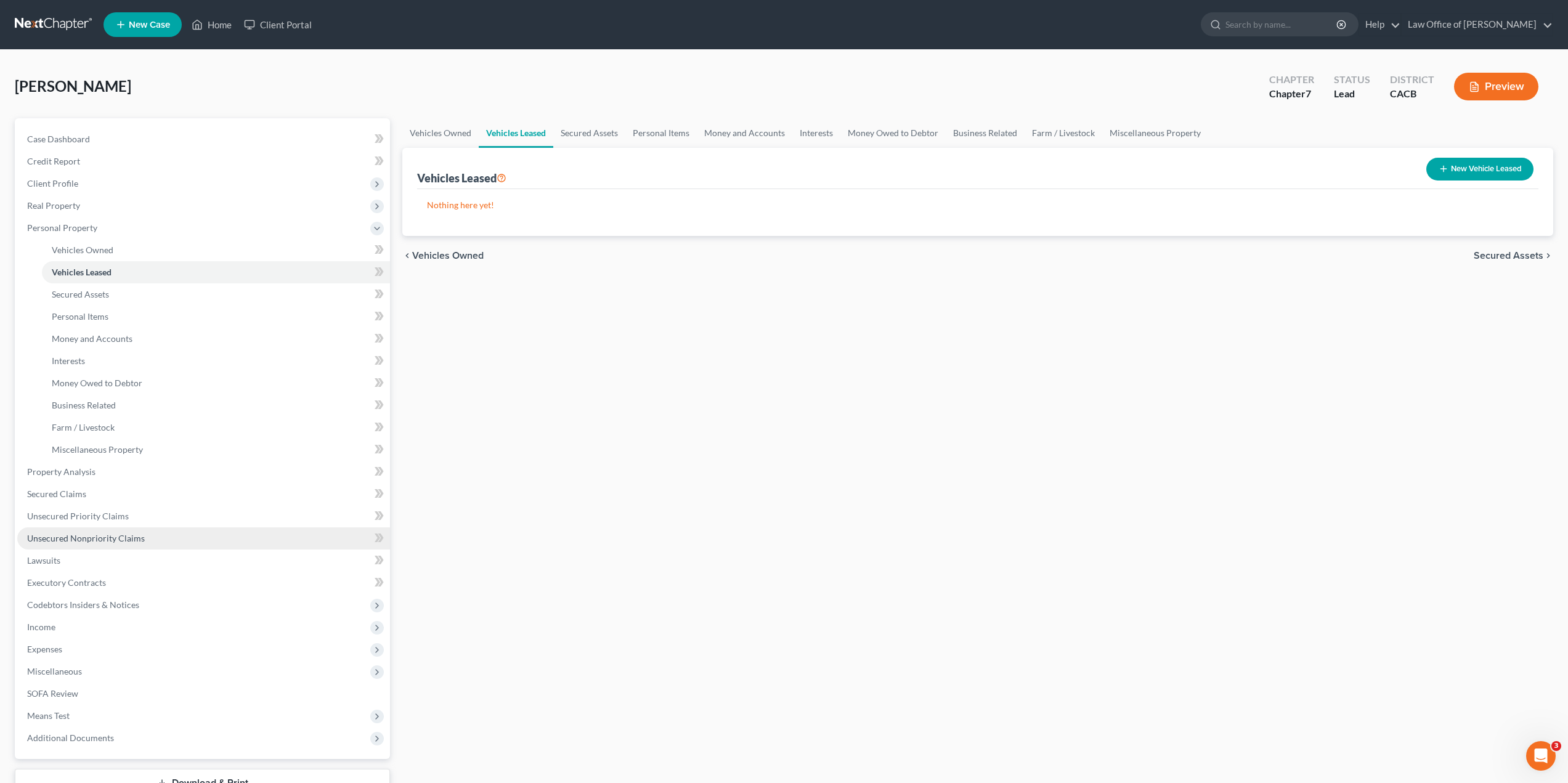
click at [172, 536] on link "Unsecured Nonpriority Claims" at bounding box center [203, 538] width 373 height 22
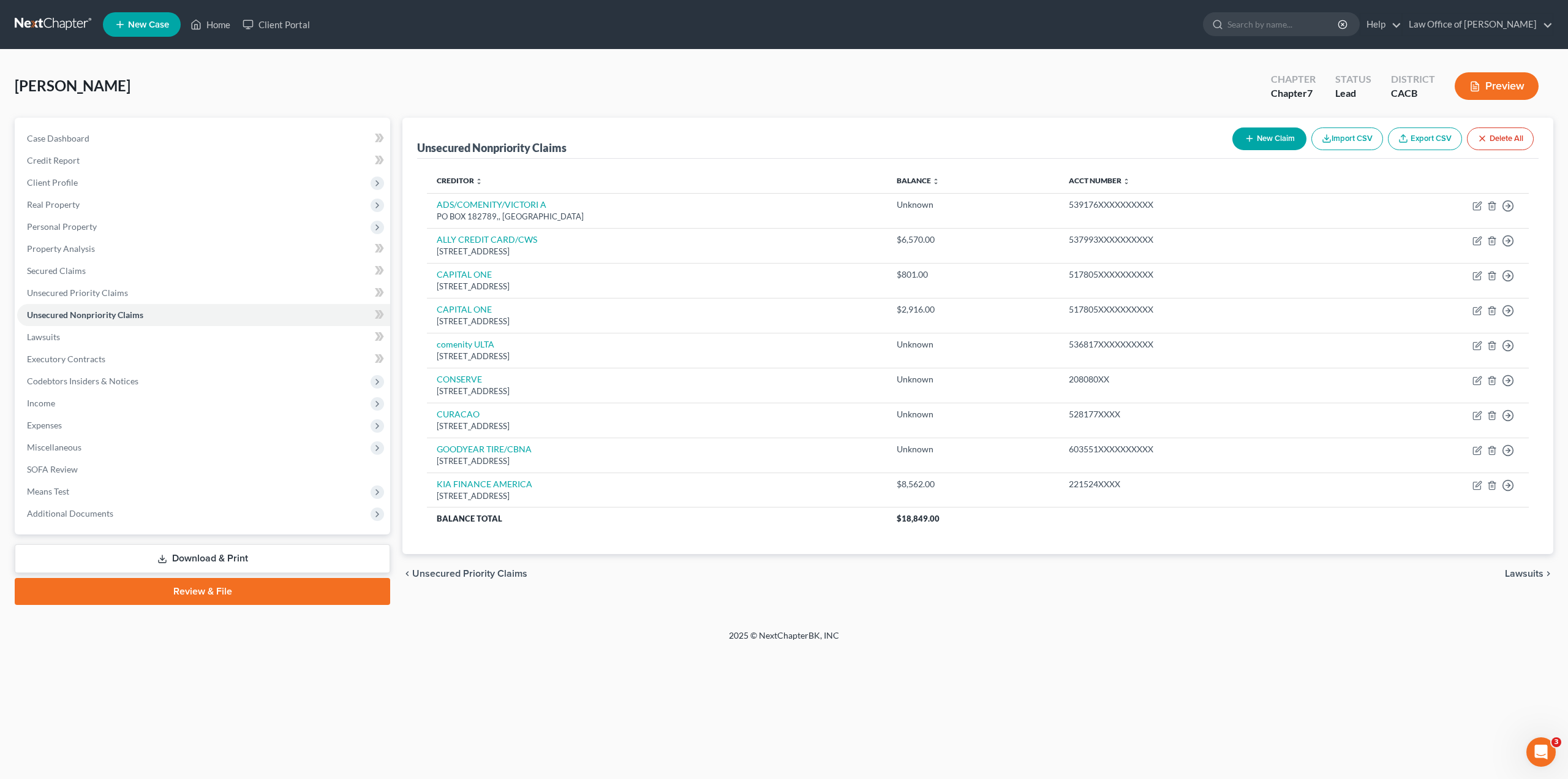
click at [1259, 139] on button "New Claim" at bounding box center [1269, 139] width 74 height 23
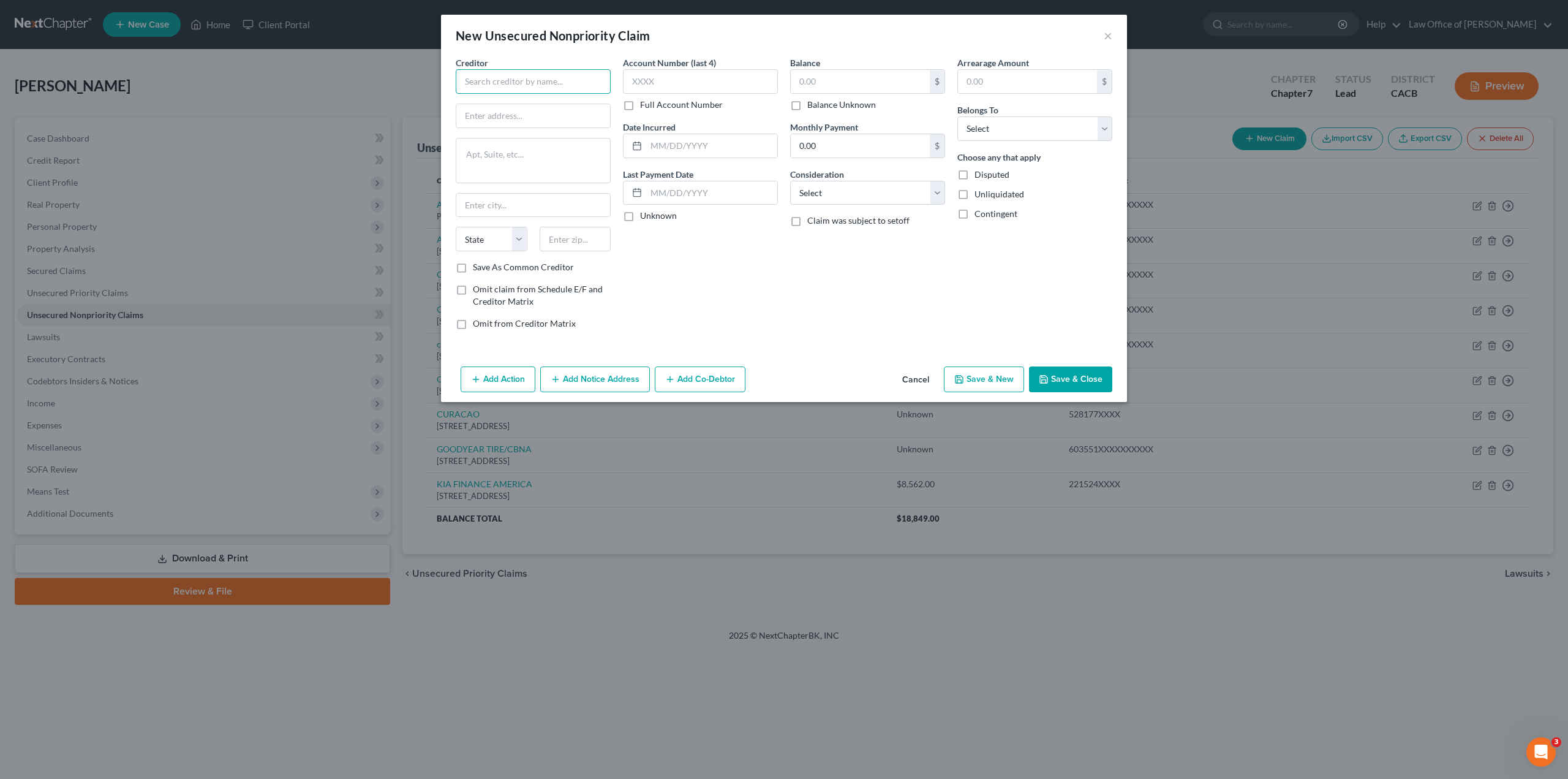
click at [530, 75] on input "text" at bounding box center [533, 81] width 155 height 25
paste input "MACYS/CBNA"
type input "MACYS/CBNA"
click at [521, 119] on input "text" at bounding box center [533, 116] width 154 height 23
click at [529, 158] on textarea at bounding box center [533, 160] width 155 height 45
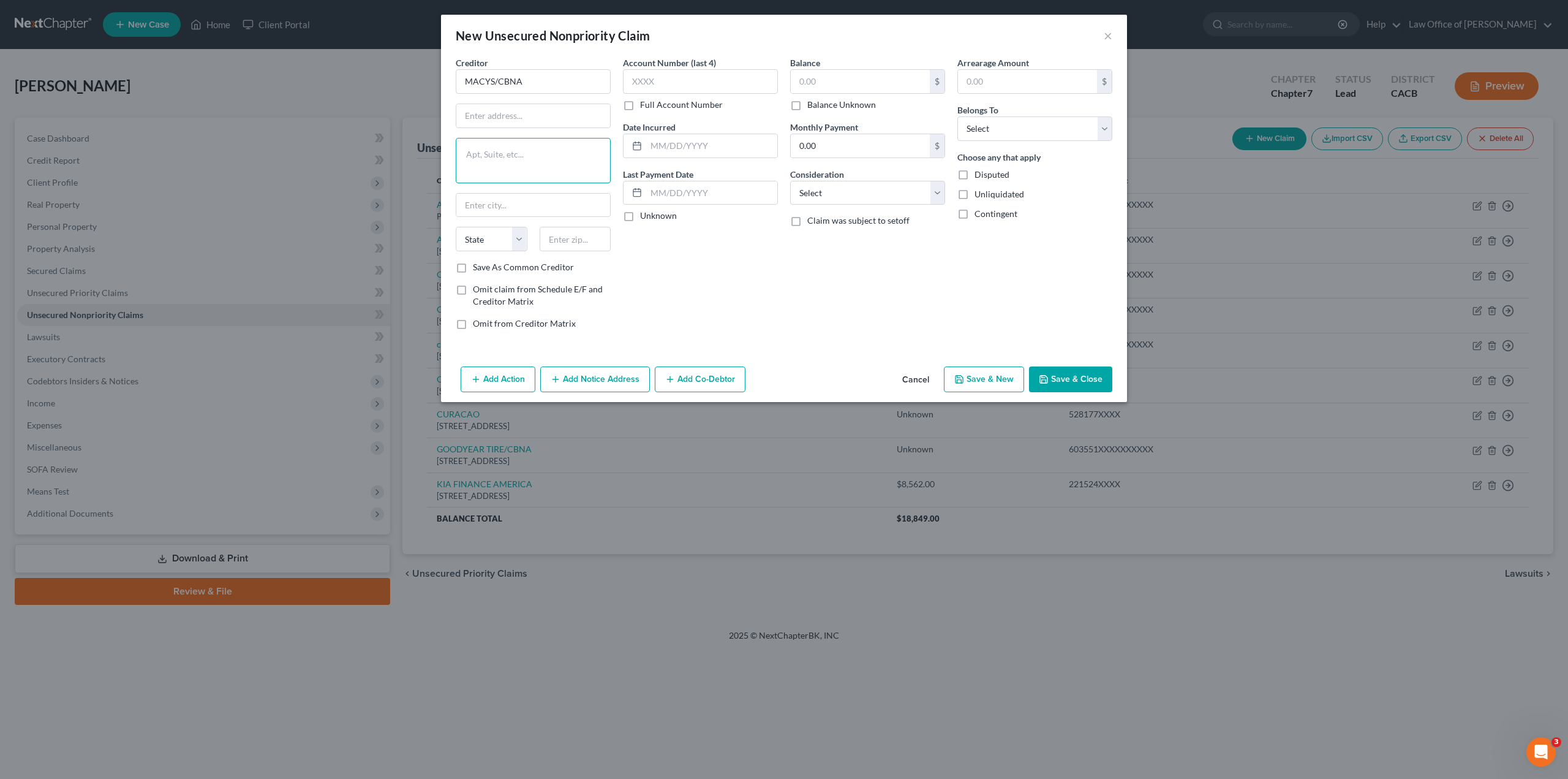
paste textarea "[STREET_ADDRESS]"
click at [520, 154] on textarea "[STREET_ADDRESS]" at bounding box center [533, 160] width 155 height 45
type textarea ", [GEOGRAPHIC_DATA] 57117"
click at [500, 151] on textarea ", [GEOGRAPHIC_DATA] 57117" at bounding box center [533, 160] width 155 height 45
click at [465, 168] on textarea "[GEOGRAPHIC_DATA] SD 57117" at bounding box center [533, 160] width 155 height 45
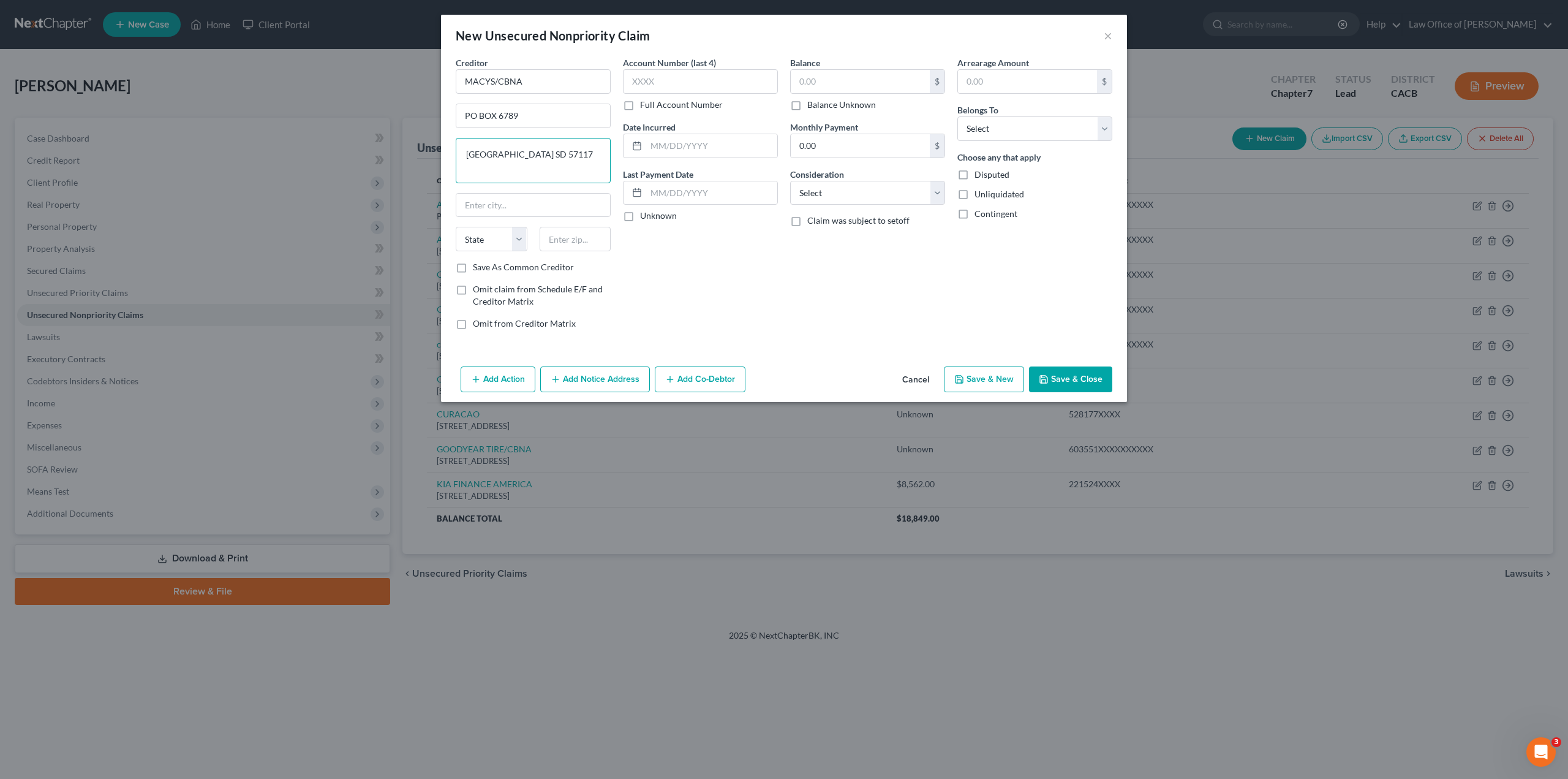
click at [520, 167] on textarea "[GEOGRAPHIC_DATA] SD 57117" at bounding box center [533, 160] width 155 height 45
click at [539, 191] on div "Creditor * MACYS/CBNA PO BOX 6789 [GEOGRAPHIC_DATA][US_STATE] AZ CA CO CT DE DC…" at bounding box center [533, 159] width 155 height 205
click at [539, 203] on input "text" at bounding box center [533, 205] width 154 height 23
paste input "[GEOGRAPHIC_DATA]"
click at [489, 243] on select "State [US_STATE] AK AR AZ CA CO CT DE DC [GEOGRAPHIC_DATA] [GEOGRAPHIC_DATA] GU…" at bounding box center [492, 239] width 72 height 25
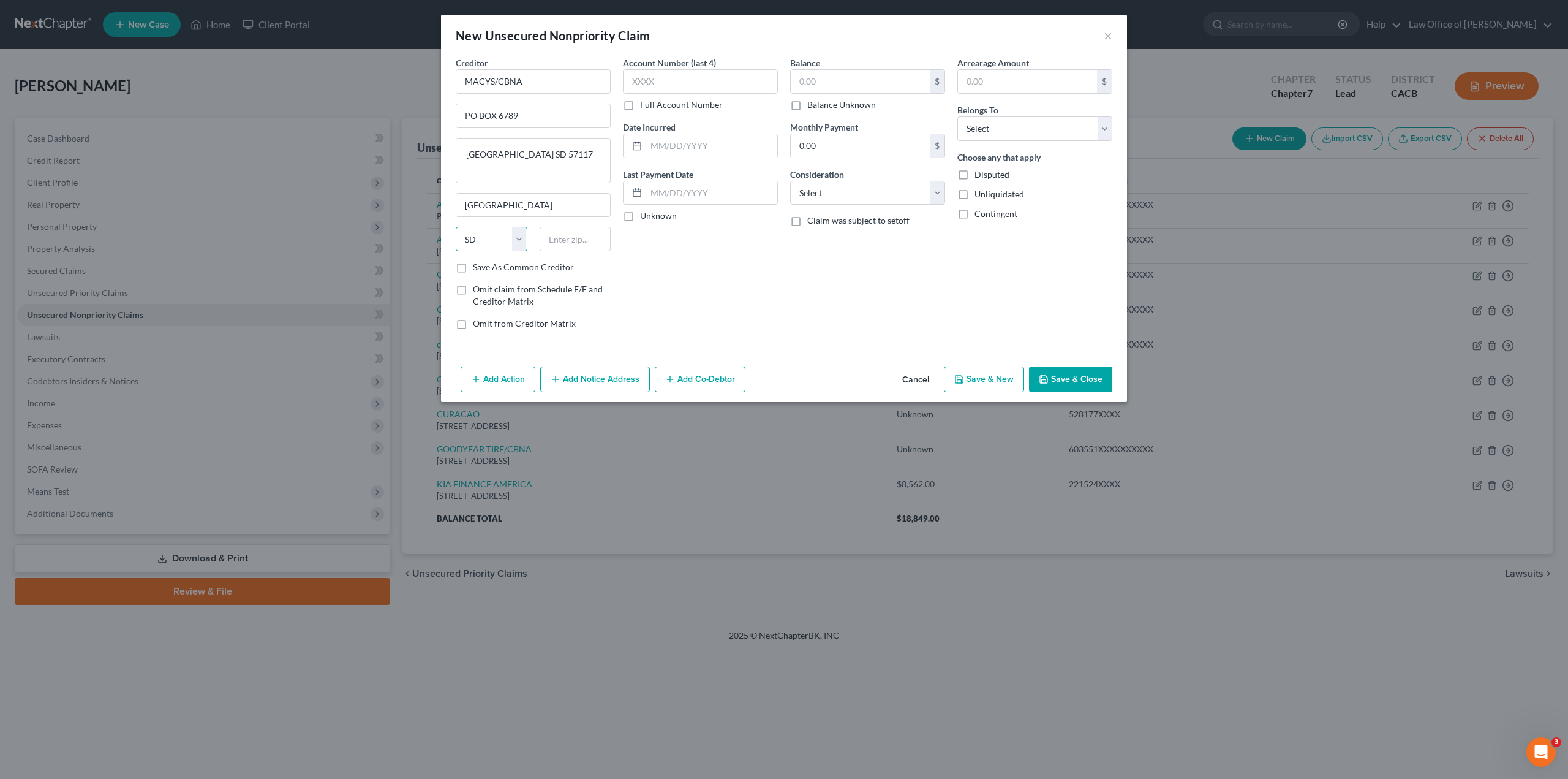
click at [489, 243] on select "State [US_STATE] AK AR AZ CA CO CT DE DC [GEOGRAPHIC_DATA] [GEOGRAPHIC_DATA] GU…" at bounding box center [492, 239] width 72 height 25
click at [556, 237] on input "text" at bounding box center [576, 239] width 72 height 25
click at [473, 270] on label "Save As Common Creditor" at bounding box center [523, 268] width 101 height 12
click at [478, 269] on input "Save As Common Creditor" at bounding box center [482, 265] width 8 height 8
drag, startPoint x: 558, startPoint y: 170, endPoint x: 441, endPoint y: 173, distance: 117.0
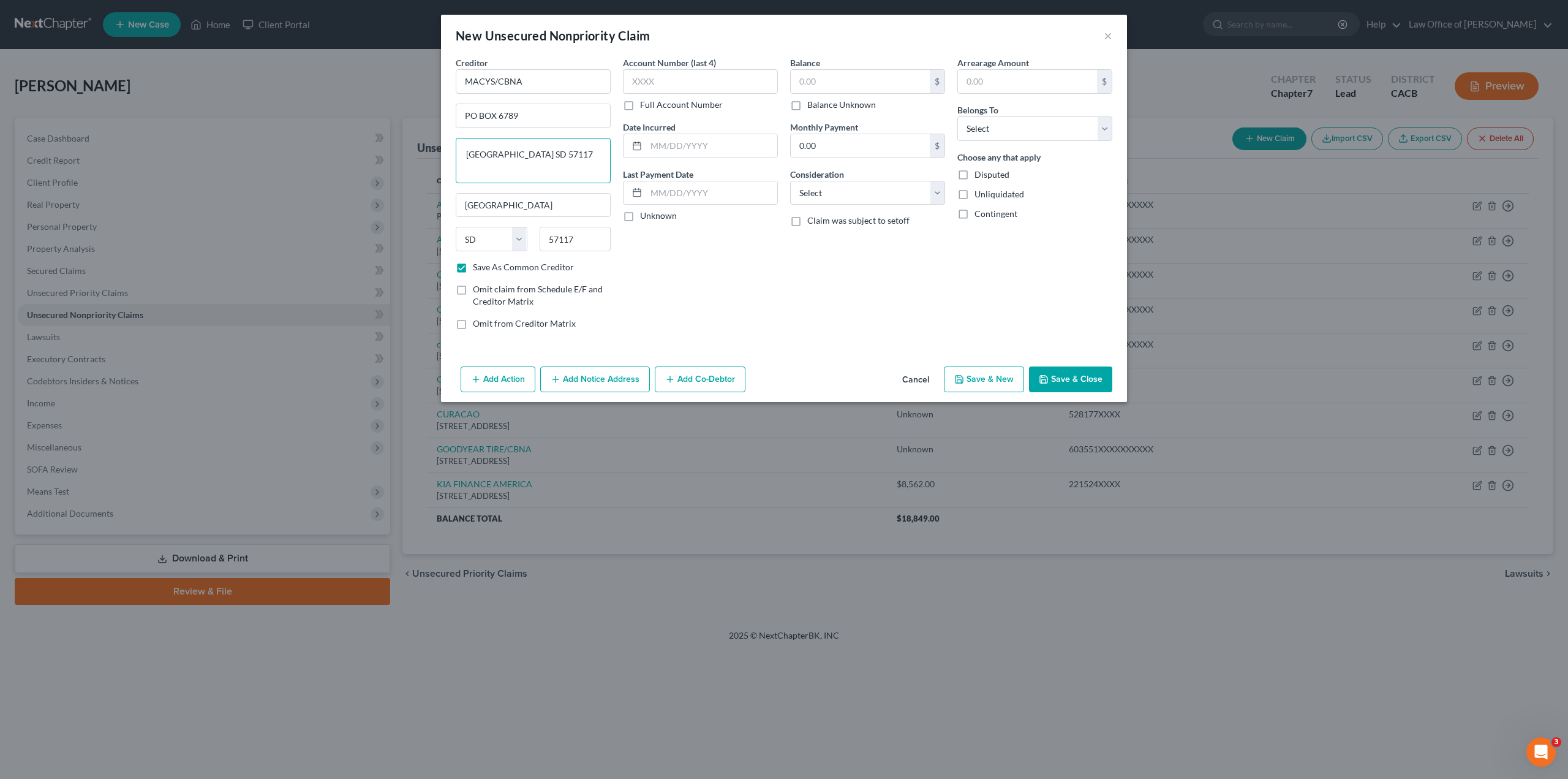
click at [441, 173] on div "New Unsecured Nonpriority Claim × Creditor * MACYS/CBNA PO BOX 6789 [GEOGRAPHIC…" at bounding box center [784, 390] width 1568 height 779
click at [640, 108] on label "Full Account Number" at bounding box center [681, 105] width 83 height 12
click at [645, 107] on input "Full Account Number" at bounding box center [649, 103] width 8 height 8
click at [668, 87] on input "text" at bounding box center [700, 81] width 155 height 25
paste input "440780XXXXXX"
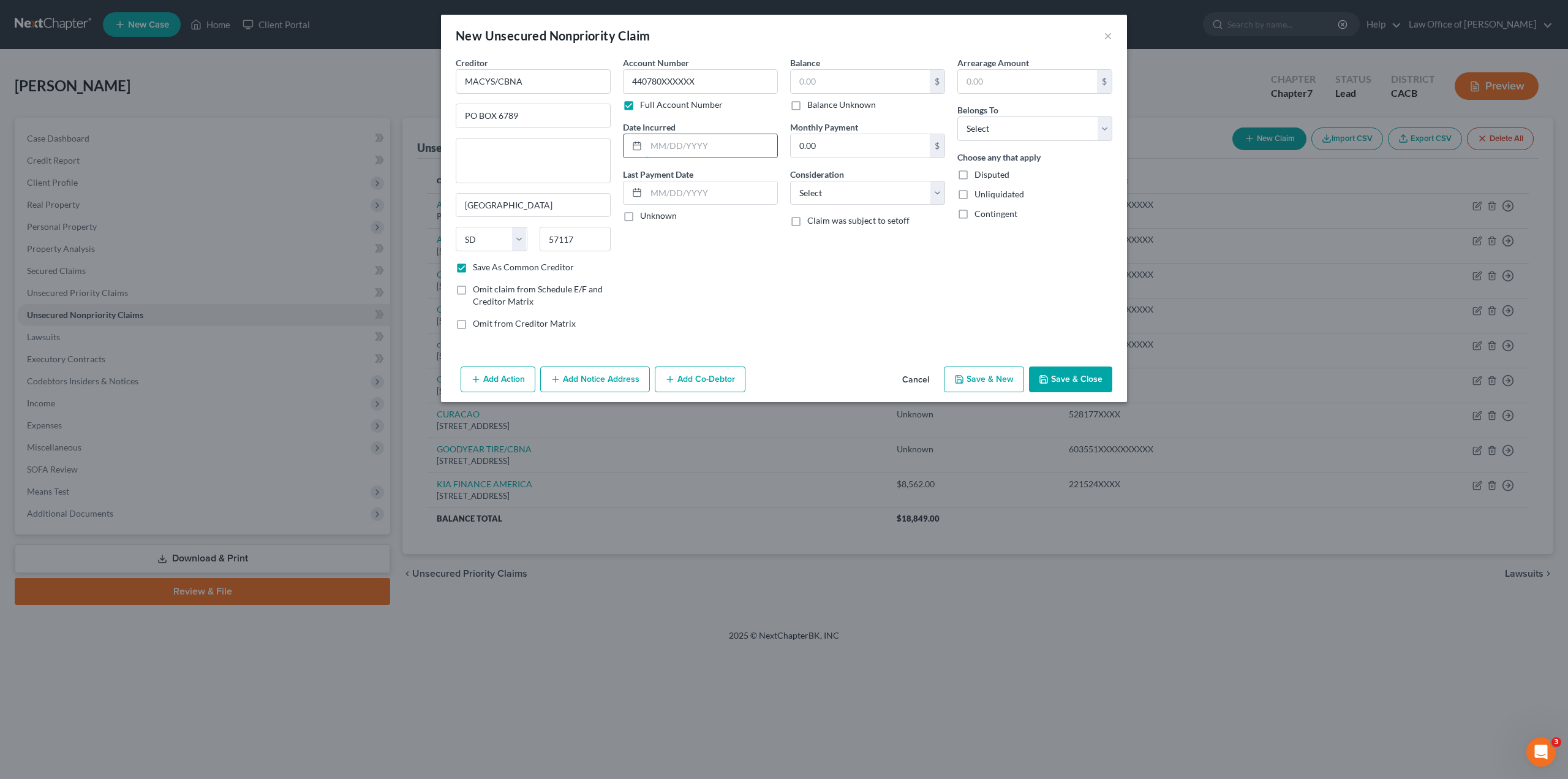
click at [653, 143] on input "text" at bounding box center [711, 146] width 131 height 23
paste input "d [DATE]"
click at [655, 148] on input "d [DATE]" at bounding box center [711, 146] width 131 height 23
click at [719, 195] on input "text" at bounding box center [711, 193] width 131 height 23
click at [640, 217] on label "Unknown" at bounding box center [658, 215] width 37 height 12
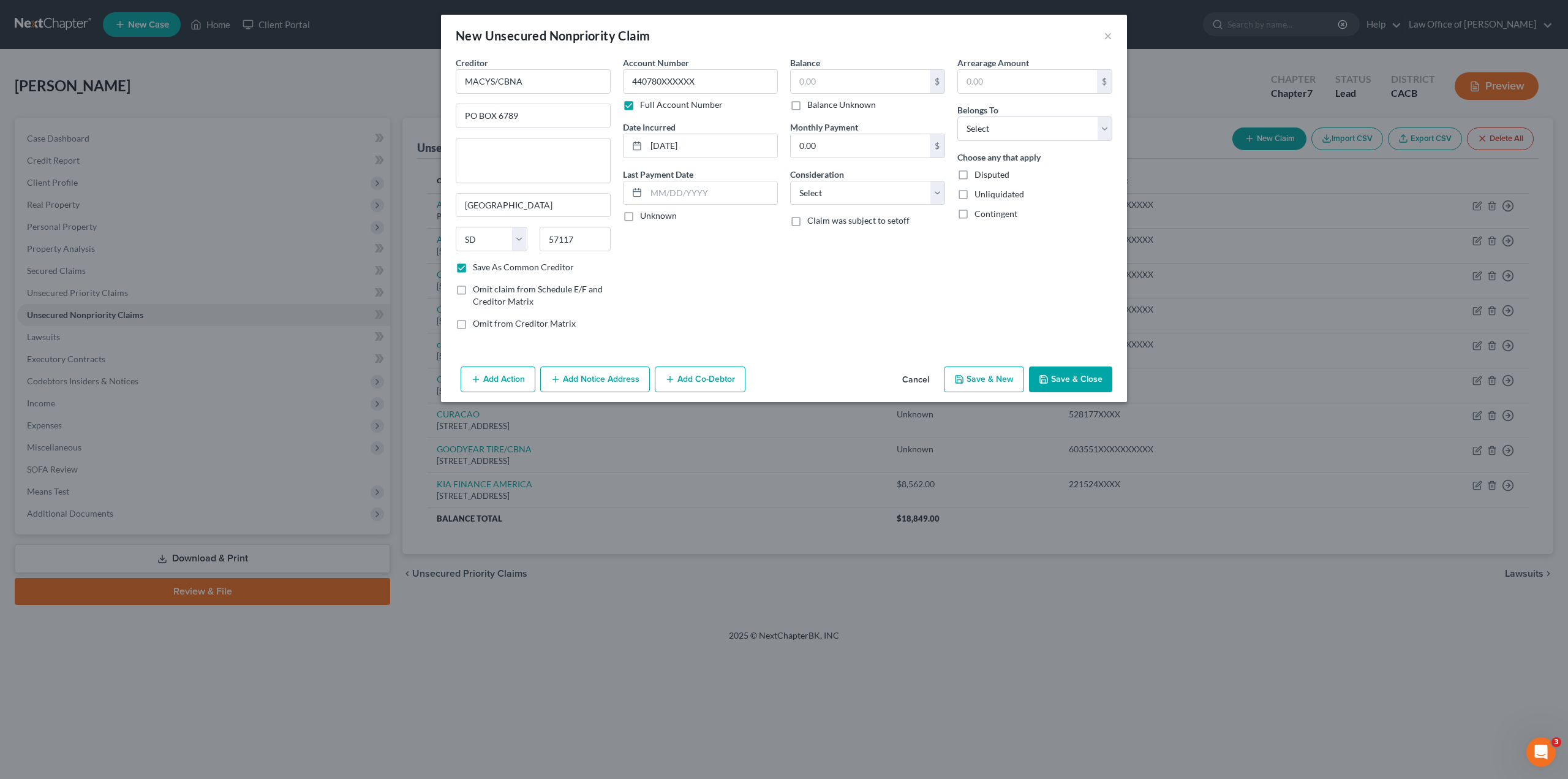
click at [645, 217] on input "Unknown" at bounding box center [649, 213] width 8 height 8
click at [844, 84] on input "text" at bounding box center [860, 81] width 139 height 23
click at [808, 104] on label "Balance Unknown" at bounding box center [842, 105] width 69 height 12
click at [812, 104] on input "Balance Unknown" at bounding box center [816, 103] width 8 height 8
click at [823, 193] on select "Select Cable / Satellite Services Collection Agency Credit Card Debt Debt Couns…" at bounding box center [868, 193] width 155 height 25
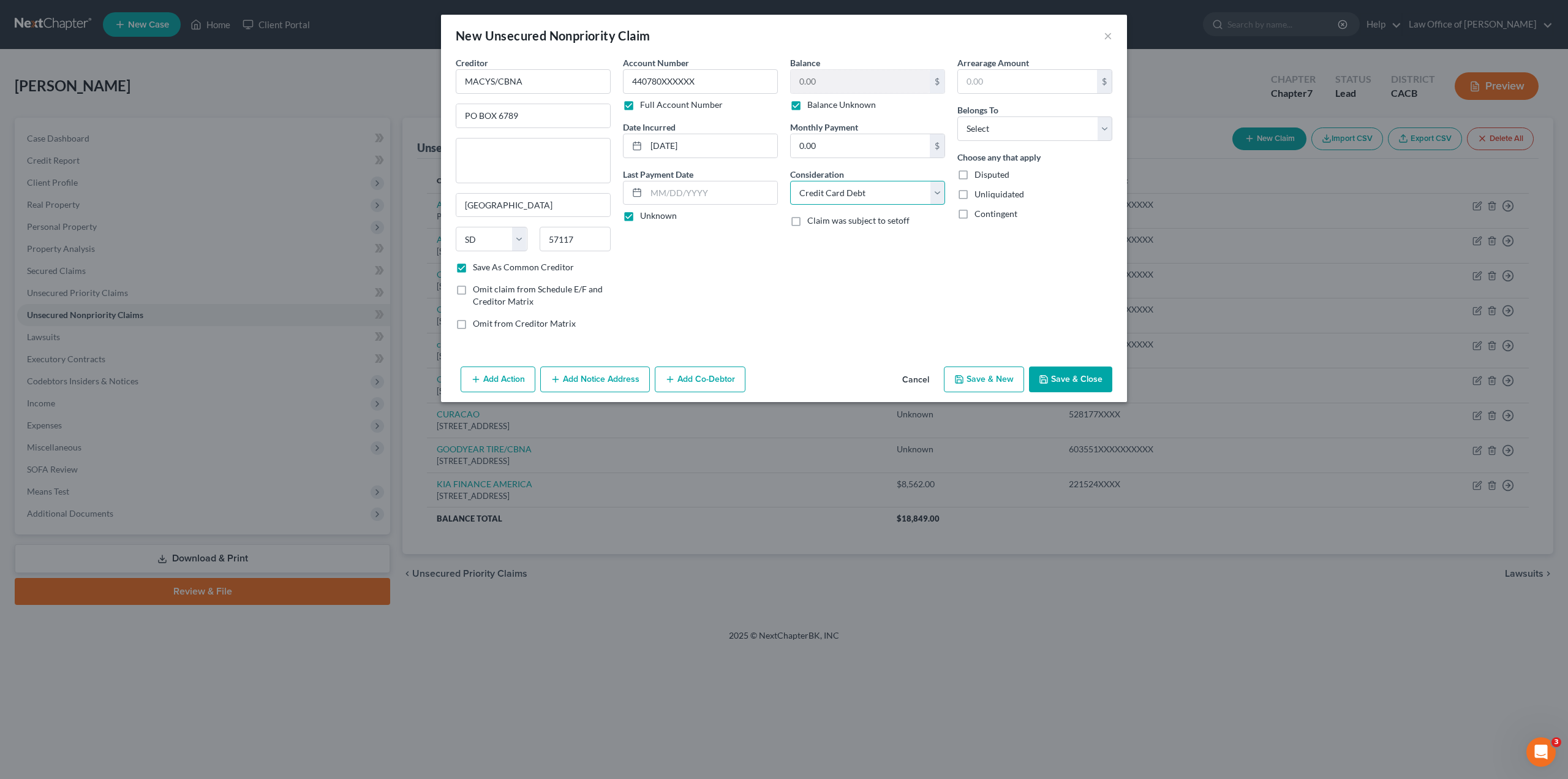
click at [790, 181] on select "Select Cable / Satellite Services Collection Agency Credit Card Debt Debt Couns…" at bounding box center [868, 193] width 155 height 25
click at [982, 126] on select "Select Debtor 1 Only Debtor 2 Only Debtor 1 And Debtor 2 Only At Least One Of T…" at bounding box center [1035, 129] width 155 height 25
click at [957, 117] on select "Select Debtor 1 Only Debtor 2 Only Debtor 1 And Debtor 2 Only At Least One Of T…" at bounding box center [1035, 129] width 155 height 25
click at [984, 175] on span "Disputed" at bounding box center [992, 175] width 35 height 11
click at [984, 175] on input "Disputed" at bounding box center [983, 173] width 8 height 8
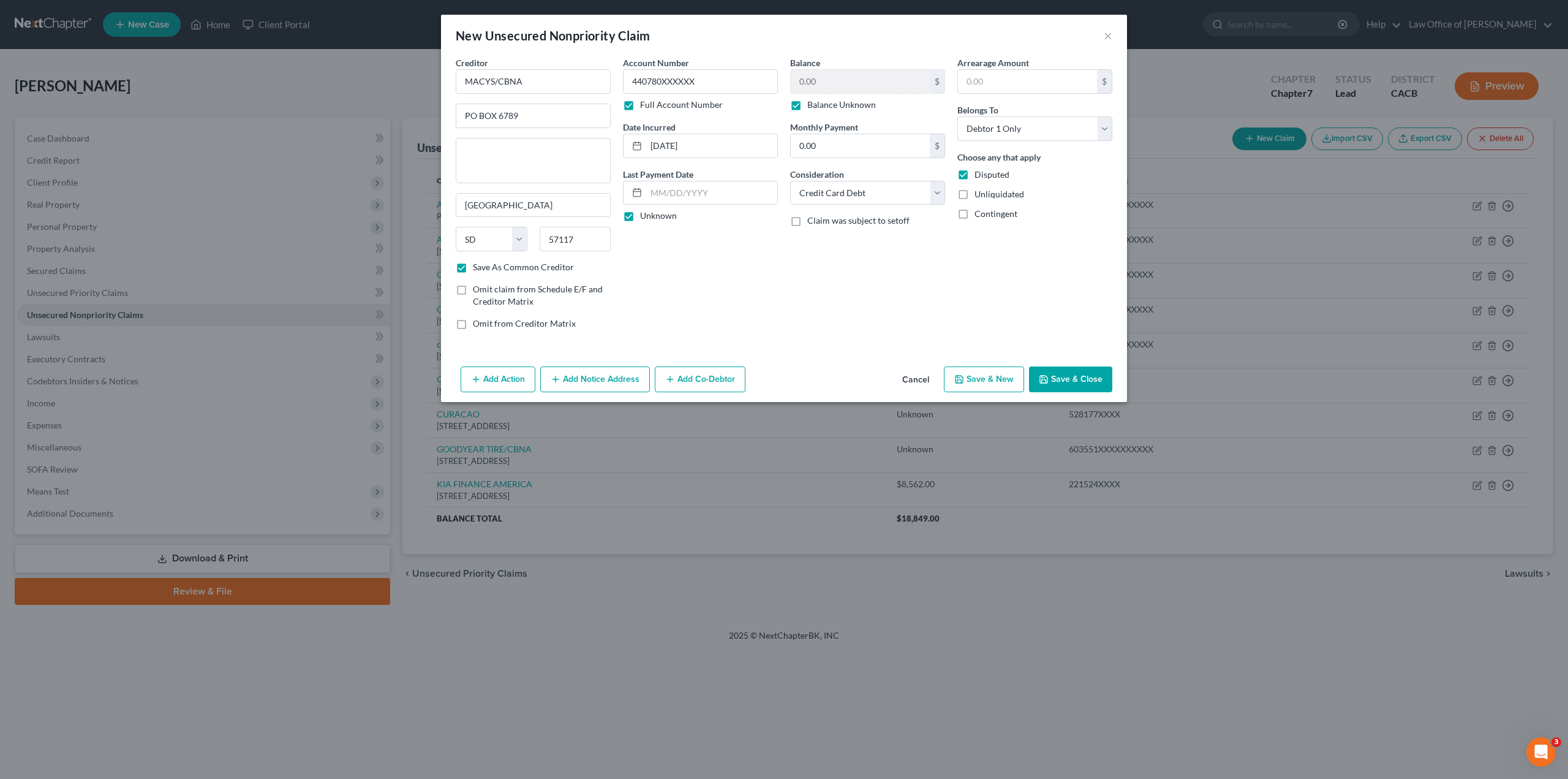
click at [984, 175] on span "Disputed" at bounding box center [992, 175] width 35 height 11
click at [984, 175] on input "Disputed" at bounding box center [983, 173] width 8 height 8
click at [982, 199] on label "Unliquidated" at bounding box center [999, 194] width 50 height 12
click at [982, 196] on input "Unliquidated" at bounding box center [983, 192] width 8 height 8
click at [1061, 377] on button "Save & Close" at bounding box center [1071, 380] width 84 height 26
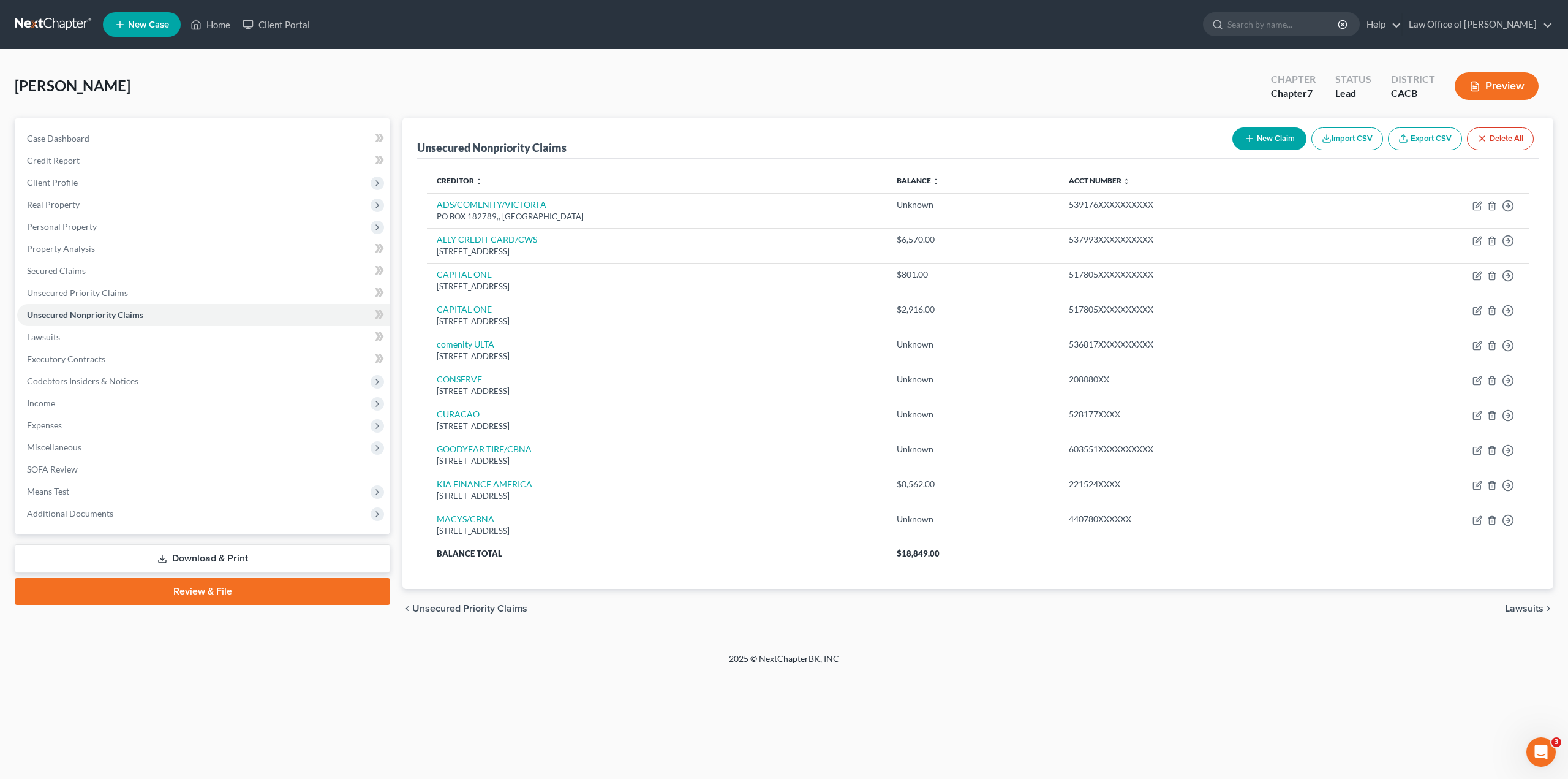
click at [1281, 142] on button "New Claim" at bounding box center [1269, 139] width 74 height 23
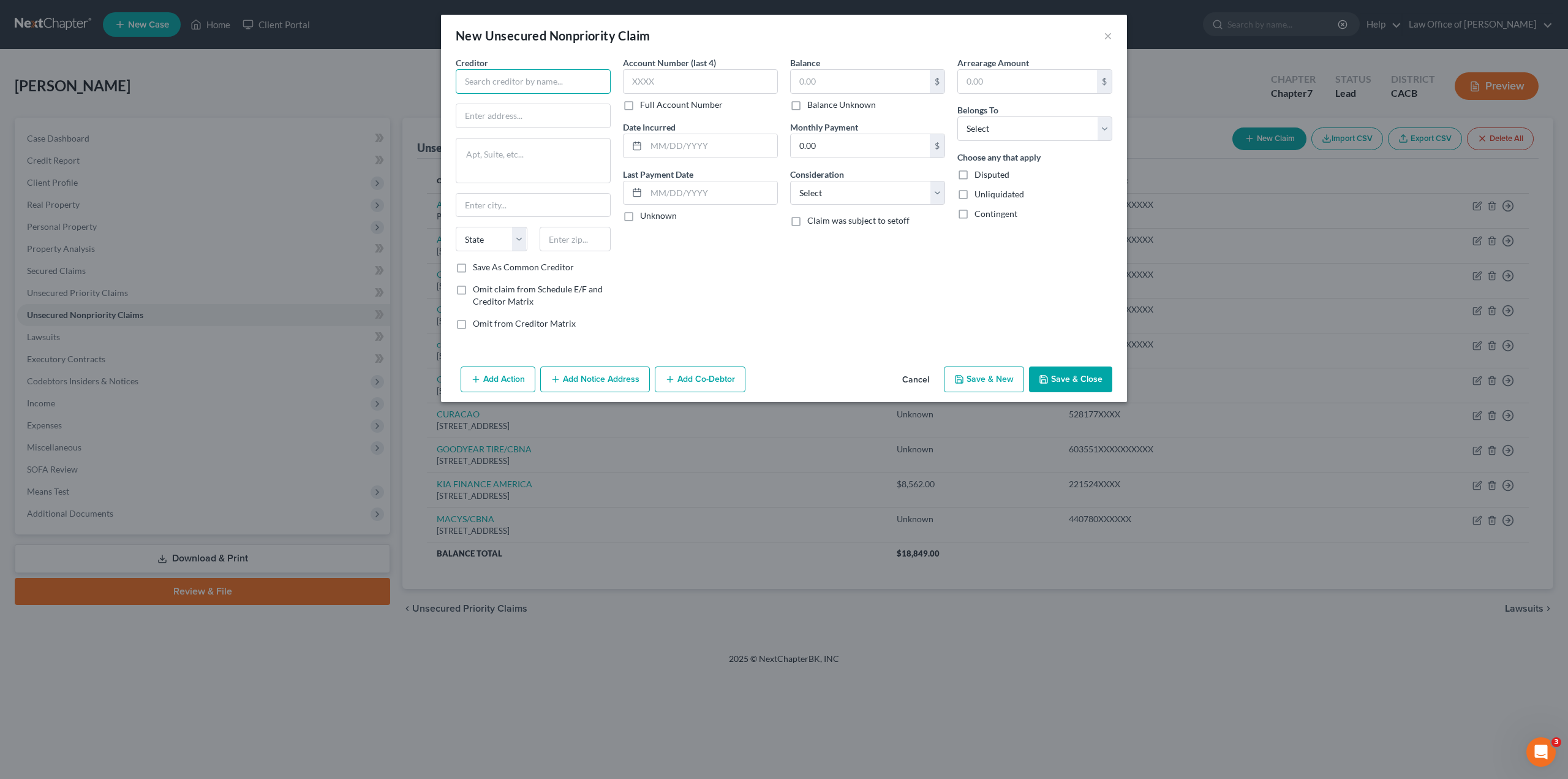
click at [572, 84] on input "text" at bounding box center [533, 81] width 155 height 25
paste input "MACYS/CBNA"
click at [542, 113] on input "text" at bounding box center [533, 116] width 154 height 23
click at [640, 106] on label "Full Account Number" at bounding box center [681, 105] width 83 height 12
click at [645, 106] on input "Full Account Number" at bounding box center [649, 103] width 8 height 8
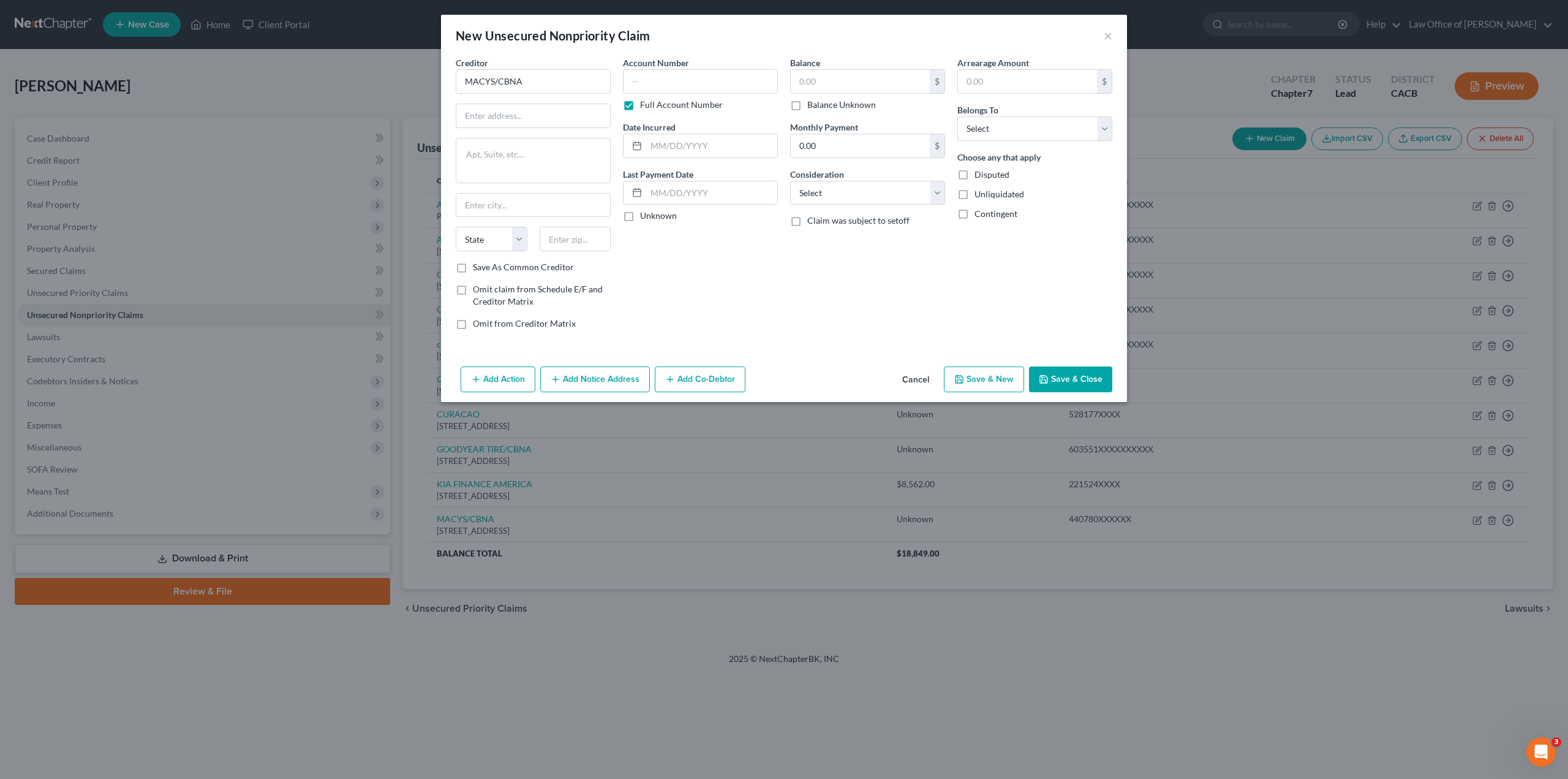
click at [640, 104] on label "Full Account Number" at bounding box center [681, 105] width 83 height 12
click at [645, 104] on input "Full Account Number" at bounding box center [649, 103] width 8 height 8
click at [643, 87] on input "text" at bounding box center [700, 81] width 155 height 25
click at [517, 118] on input "text" at bounding box center [533, 116] width 154 height 23
click at [504, 148] on textarea at bounding box center [533, 160] width 155 height 45
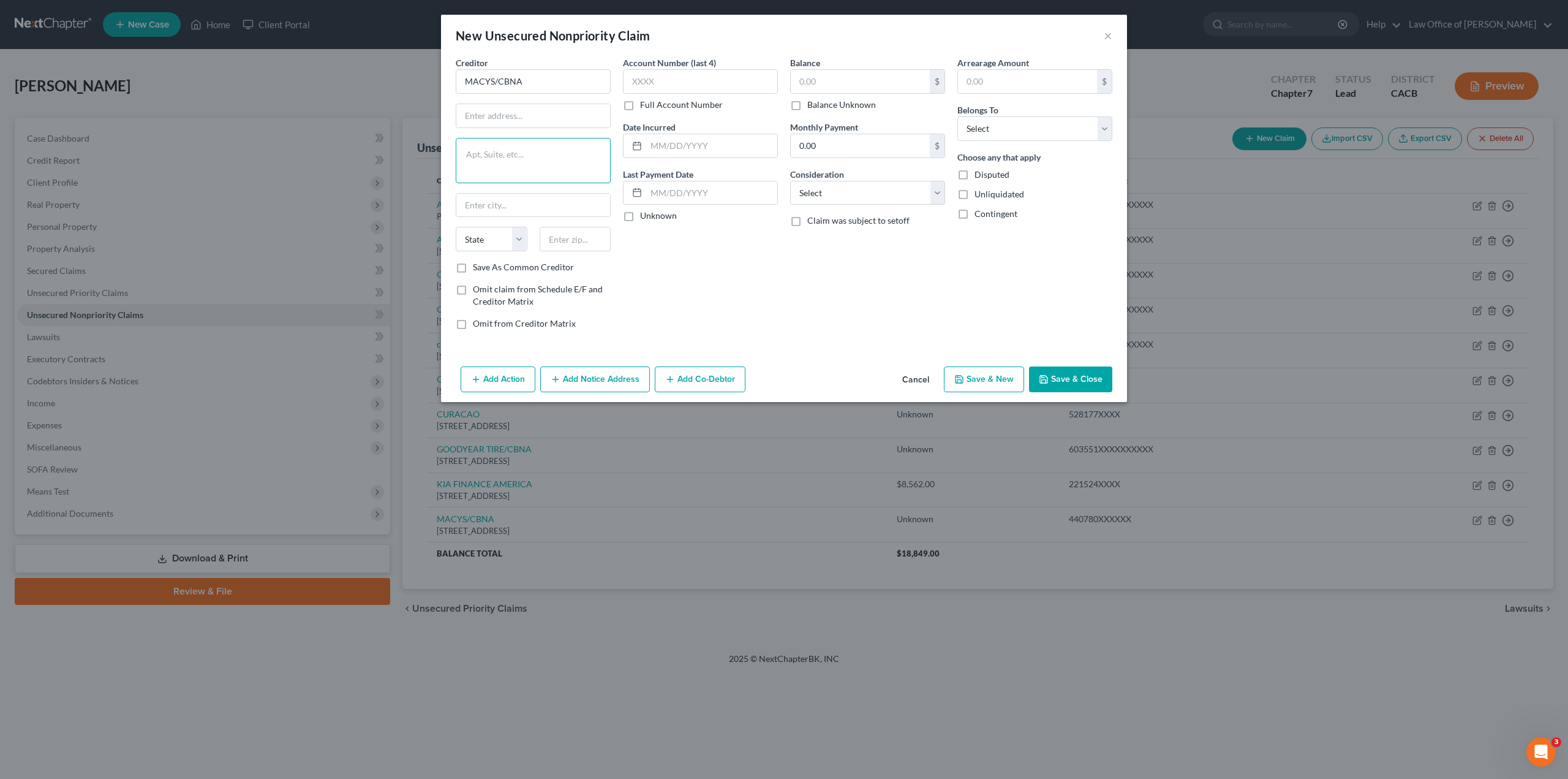
paste textarea "[STREET_ADDRESS]"
click at [517, 113] on input "text" at bounding box center [533, 116] width 154 height 23
click at [490, 154] on textarea "[STREET_ADDRESS]" at bounding box center [533, 160] width 155 height 45
drag, startPoint x: 466, startPoint y: 154, endPoint x: 521, endPoint y: 156, distance: 55.0
click at [521, 156] on textarea "[STREET_ADDRESS]" at bounding box center [533, 160] width 155 height 45
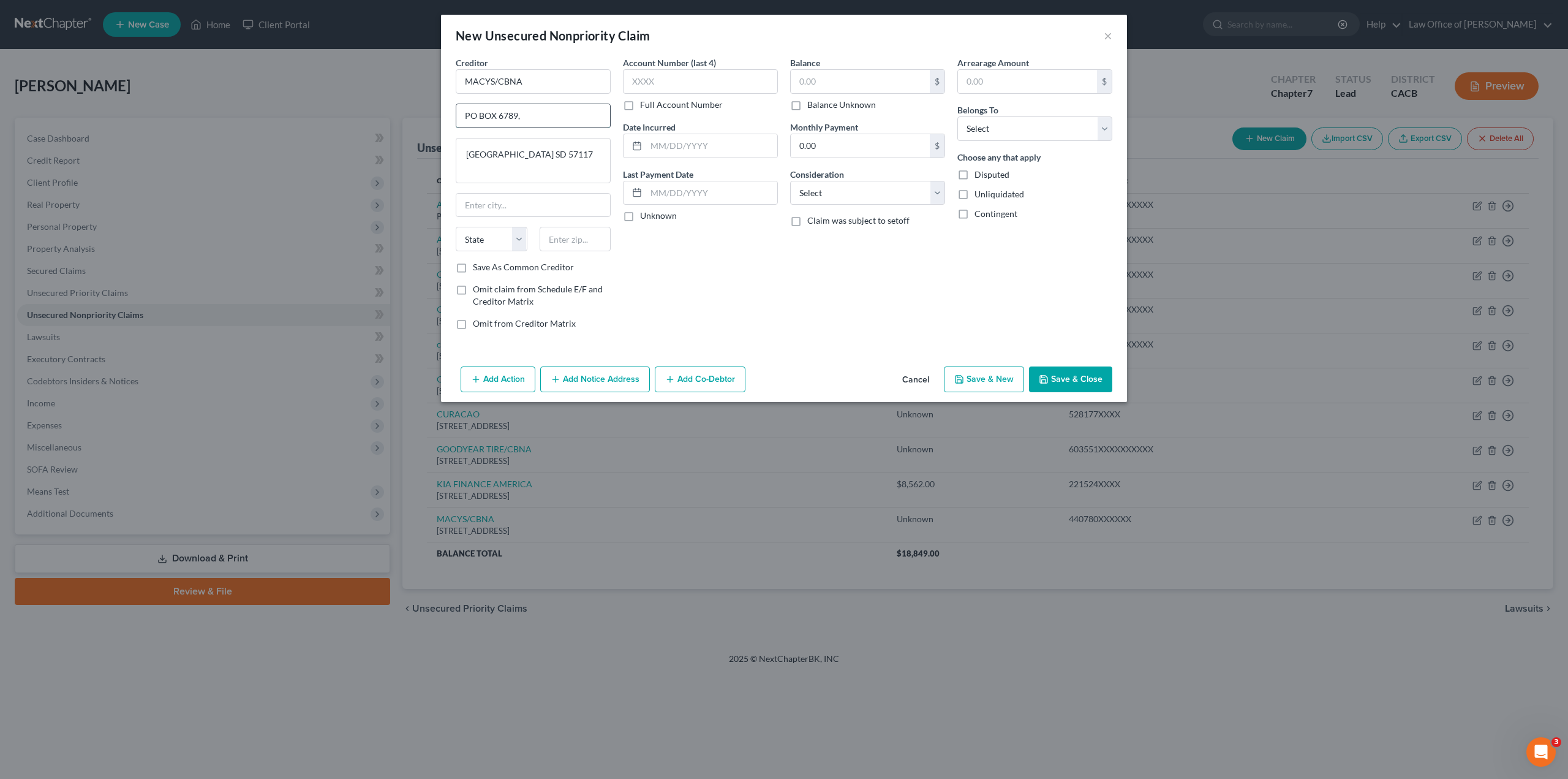
click at [536, 118] on input "PO BOX 6789," at bounding box center [533, 116] width 154 height 23
drag, startPoint x: 516, startPoint y: 154, endPoint x: 454, endPoint y: 154, distance: 62.0
click at [454, 154] on div "Creditor * MACYS/CBNA PO BOX 6789 [GEOGRAPHIC_DATA] [GEOGRAPHIC_DATA][US_STATE]…" at bounding box center [533, 198] width 167 height 283
click at [484, 239] on select "State [US_STATE] AK AR AZ CA CO CT DE DC [GEOGRAPHIC_DATA] [GEOGRAPHIC_DATA] GU…" at bounding box center [492, 239] width 72 height 25
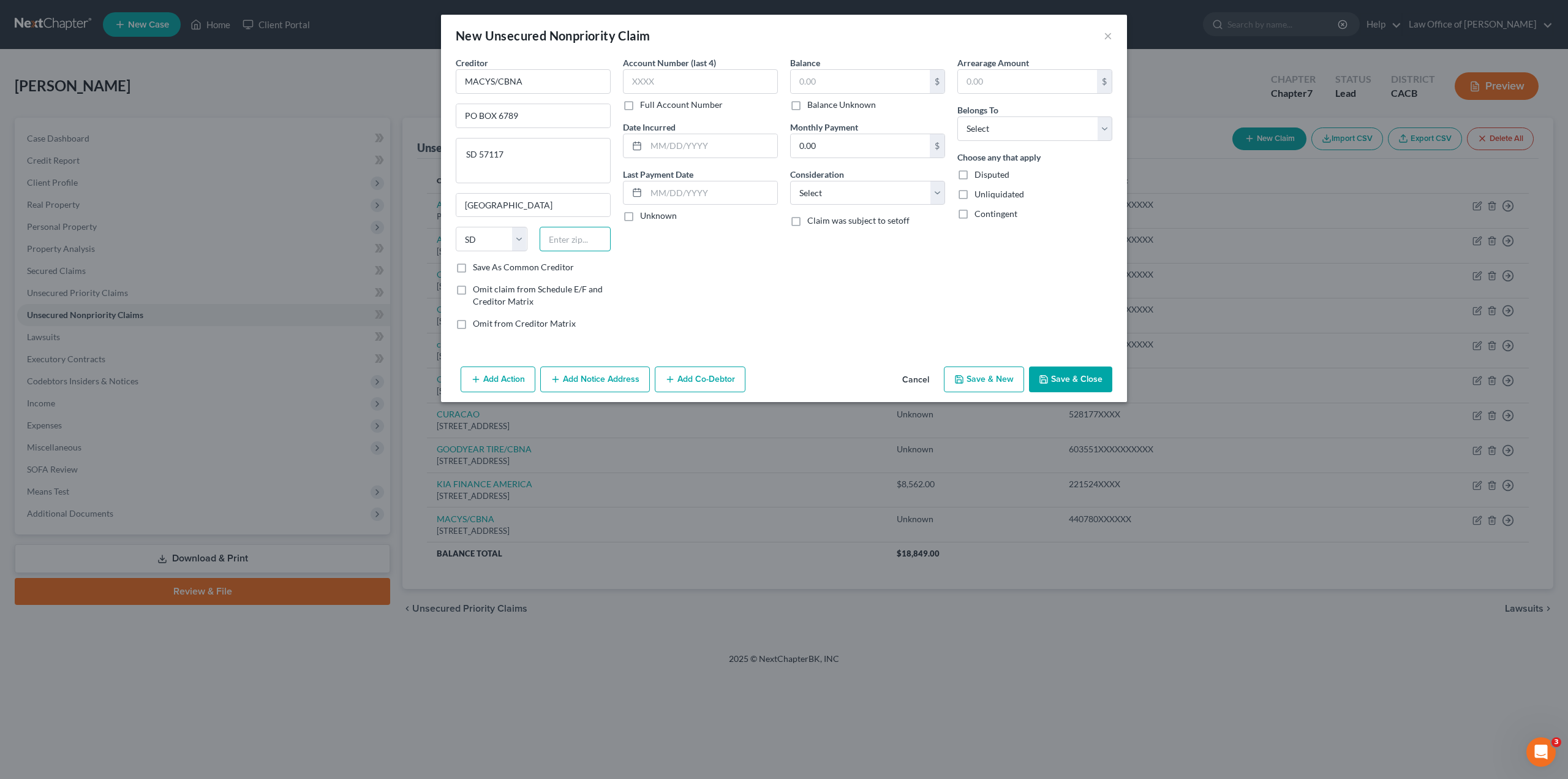
click at [556, 237] on input "text" at bounding box center [576, 239] width 72 height 25
click at [473, 267] on label "Save As Common Creditor" at bounding box center [523, 268] width 101 height 12
click at [478, 267] on input "Save As Common Creditor" at bounding box center [482, 265] width 8 height 8
click at [640, 106] on label "Full Account Number" at bounding box center [681, 105] width 83 height 12
click at [645, 106] on input "Full Account Number" at bounding box center [649, 103] width 8 height 8
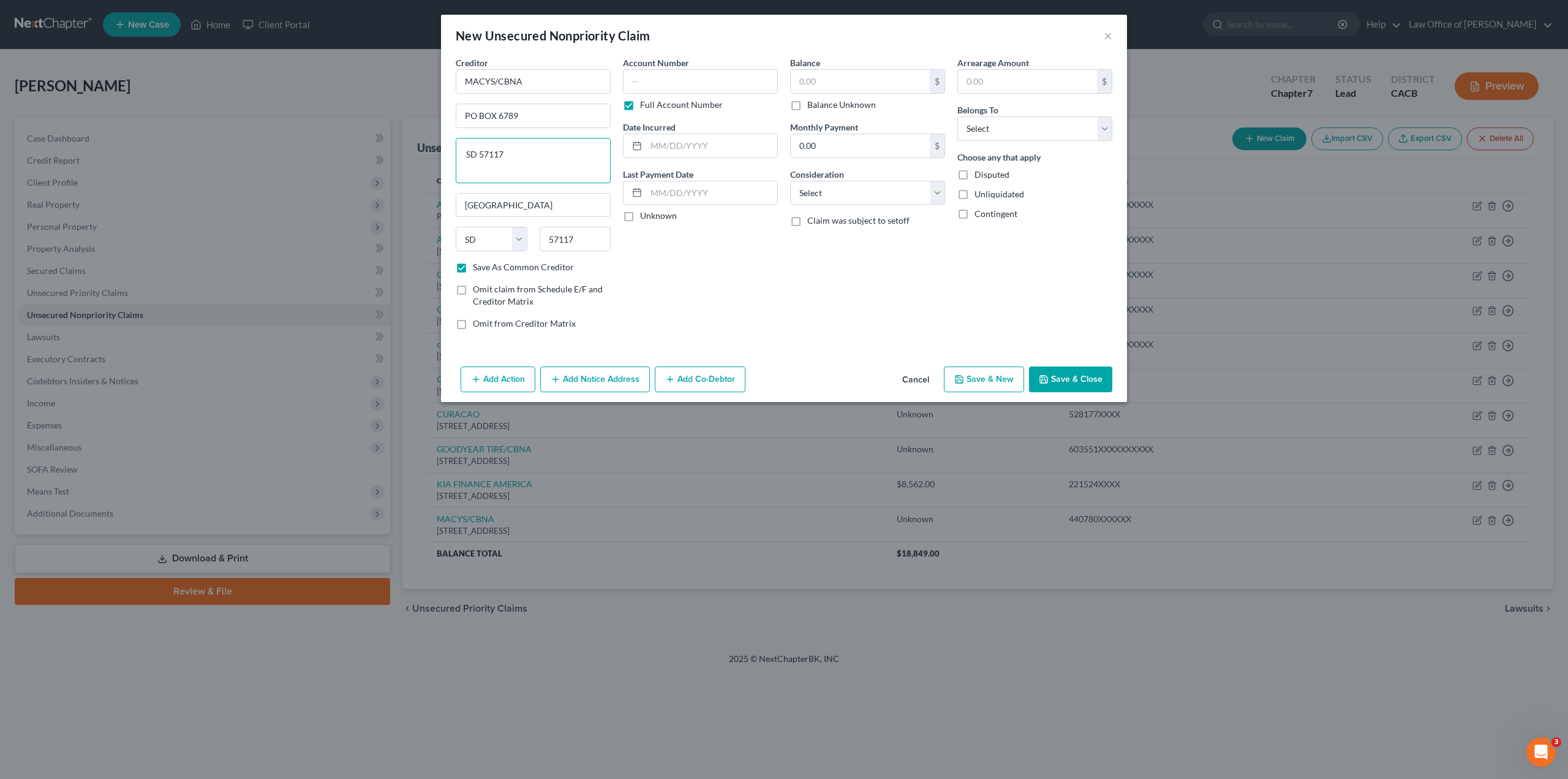
drag, startPoint x: 521, startPoint y: 156, endPoint x: 455, endPoint y: 164, distance: 66.5
click at [455, 164] on div "Creditor * MACYS/CBNA PO BOX 6789 SD 57117 [GEOGRAPHIC_DATA] [US_STATE][GEOGRAP…" at bounding box center [533, 198] width 167 height 283
click at [664, 84] on input "text" at bounding box center [700, 81] width 155 height 25
paste input "603534XXXXXXXXXX"
click at [655, 143] on input "text" at bounding box center [711, 146] width 131 height 23
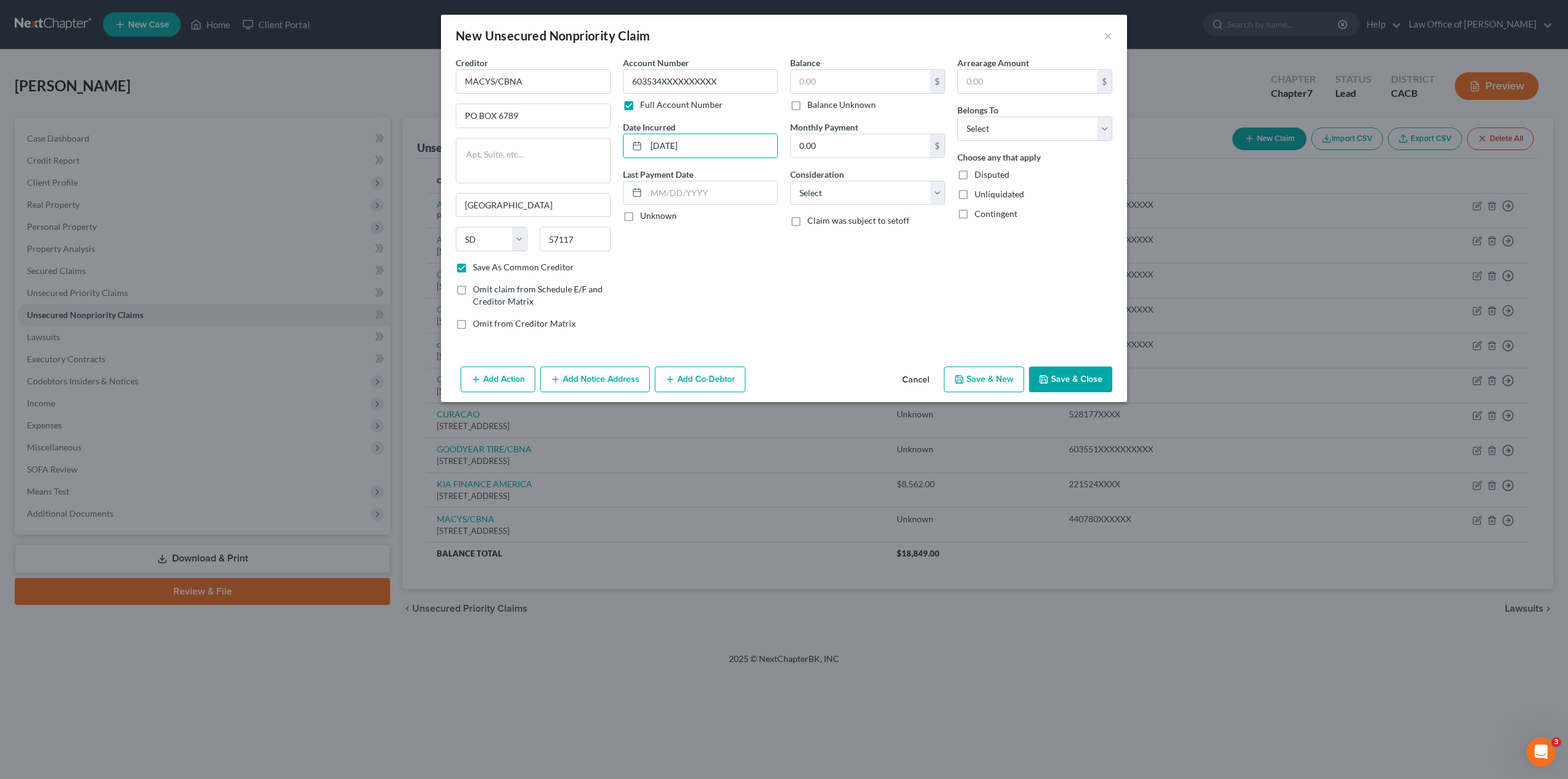
click at [640, 219] on label "Unknown" at bounding box center [658, 215] width 37 height 12
click at [645, 218] on input "Unknown" at bounding box center [649, 213] width 8 height 8
click at [813, 84] on input "text" at bounding box center [860, 81] width 139 height 23
click at [810, 147] on input "0.00" at bounding box center [860, 146] width 139 height 23
click at [816, 191] on select "Select Cable / Satellite Services Collection Agency Credit Card Debt Debt Couns…" at bounding box center [868, 193] width 155 height 25
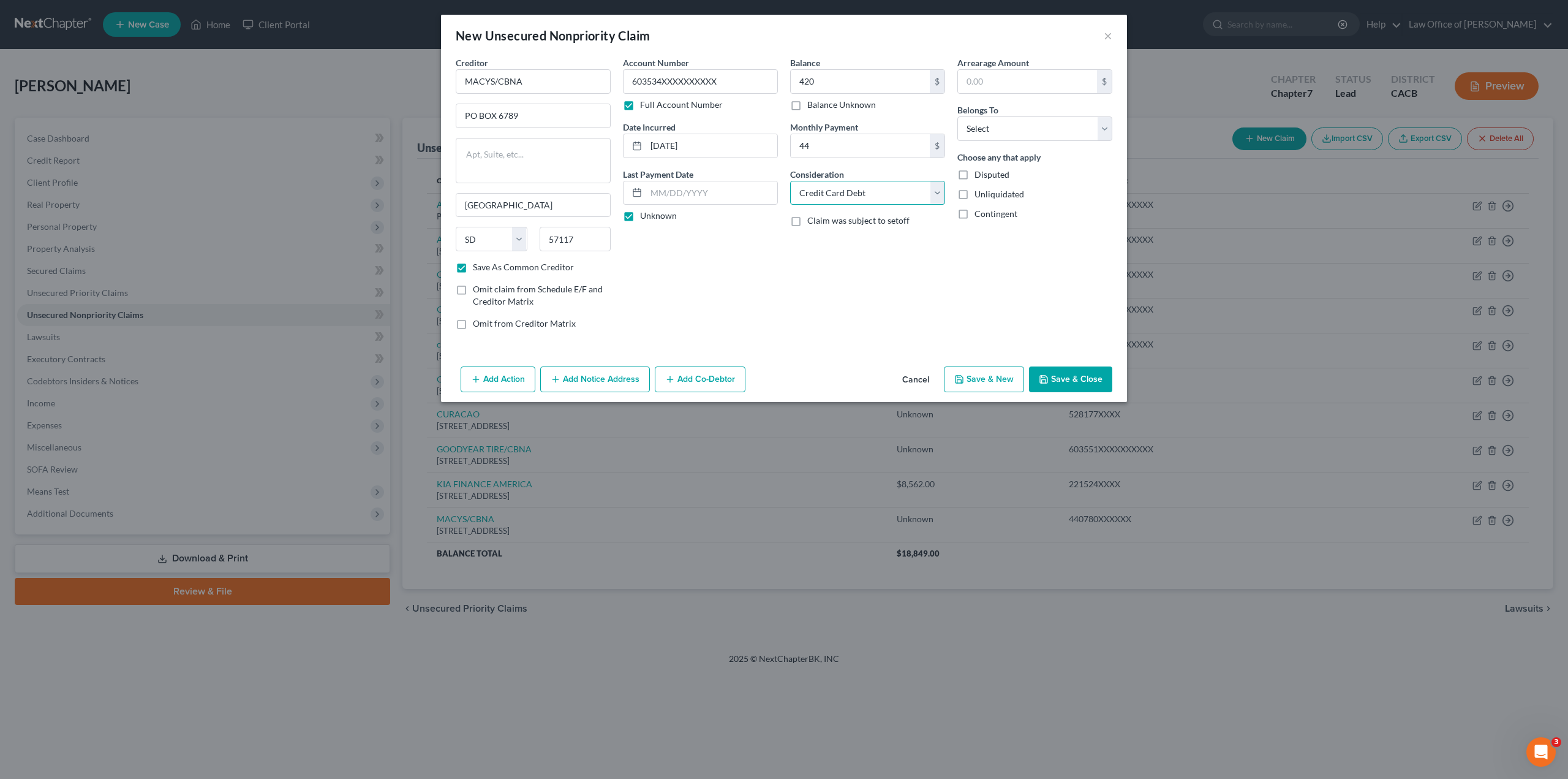
click at [790, 181] on select "Select Cable / Satellite Services Collection Agency Credit Card Debt Debt Couns…" at bounding box center [868, 193] width 155 height 25
click at [1012, 85] on input "text" at bounding box center [1027, 81] width 139 height 23
click at [994, 129] on select "Select Debtor 1 Only Debtor 2 Only Debtor 1 And Debtor 2 Only At Least One Of T…" at bounding box center [1035, 129] width 155 height 25
click at [957, 117] on select "Select Debtor 1 Only Debtor 2 Only Debtor 1 And Debtor 2 Only At Least One Of T…" at bounding box center [1035, 129] width 155 height 25
click at [986, 200] on label "Unliquidated" at bounding box center [999, 194] width 50 height 12
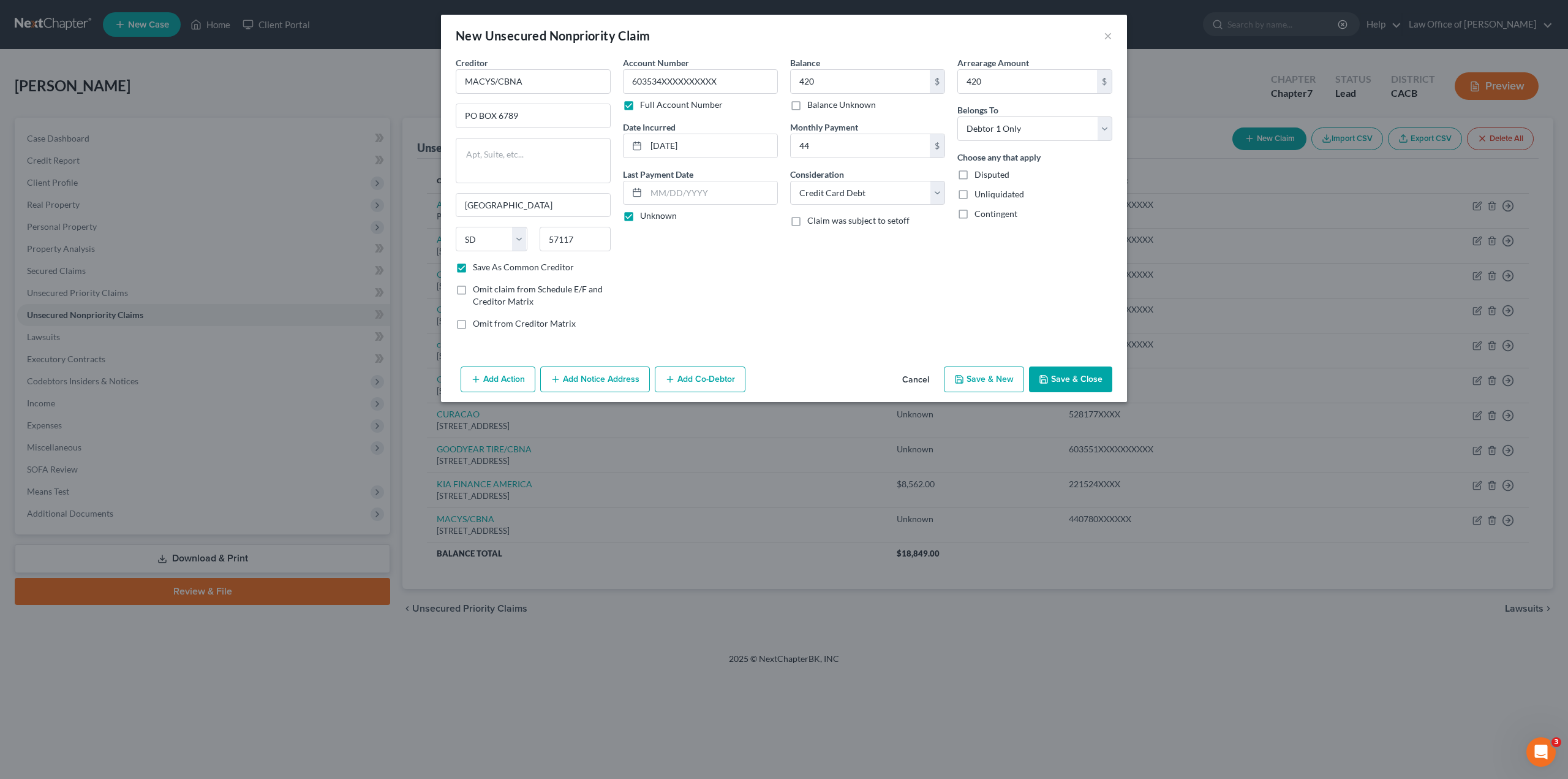
click at [986, 196] on input "Unliquidated" at bounding box center [983, 192] width 8 height 8
click at [1049, 374] on icon "button" at bounding box center [1044, 379] width 10 height 10
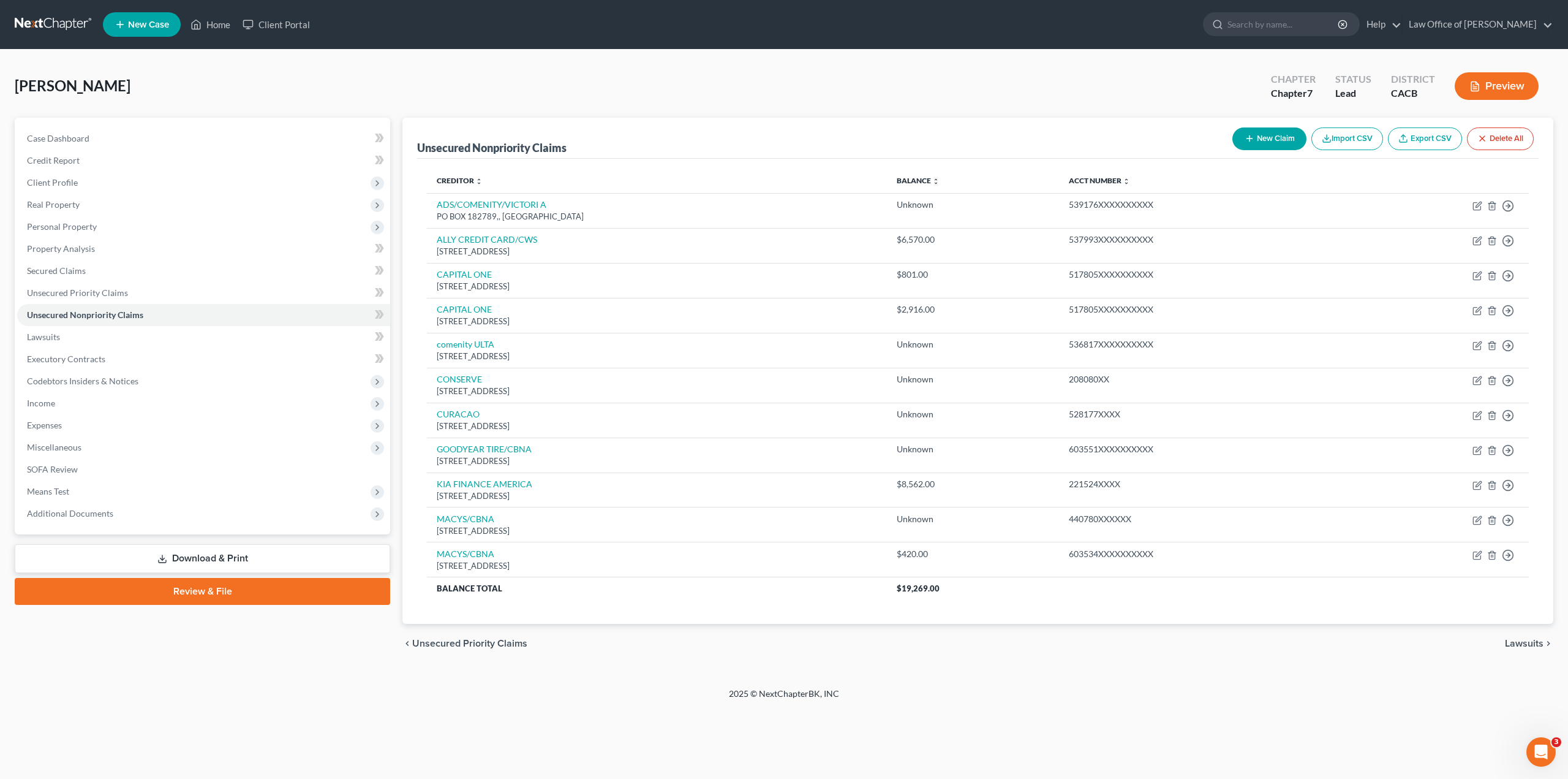
click at [1270, 140] on button "New Claim" at bounding box center [1269, 139] width 74 height 23
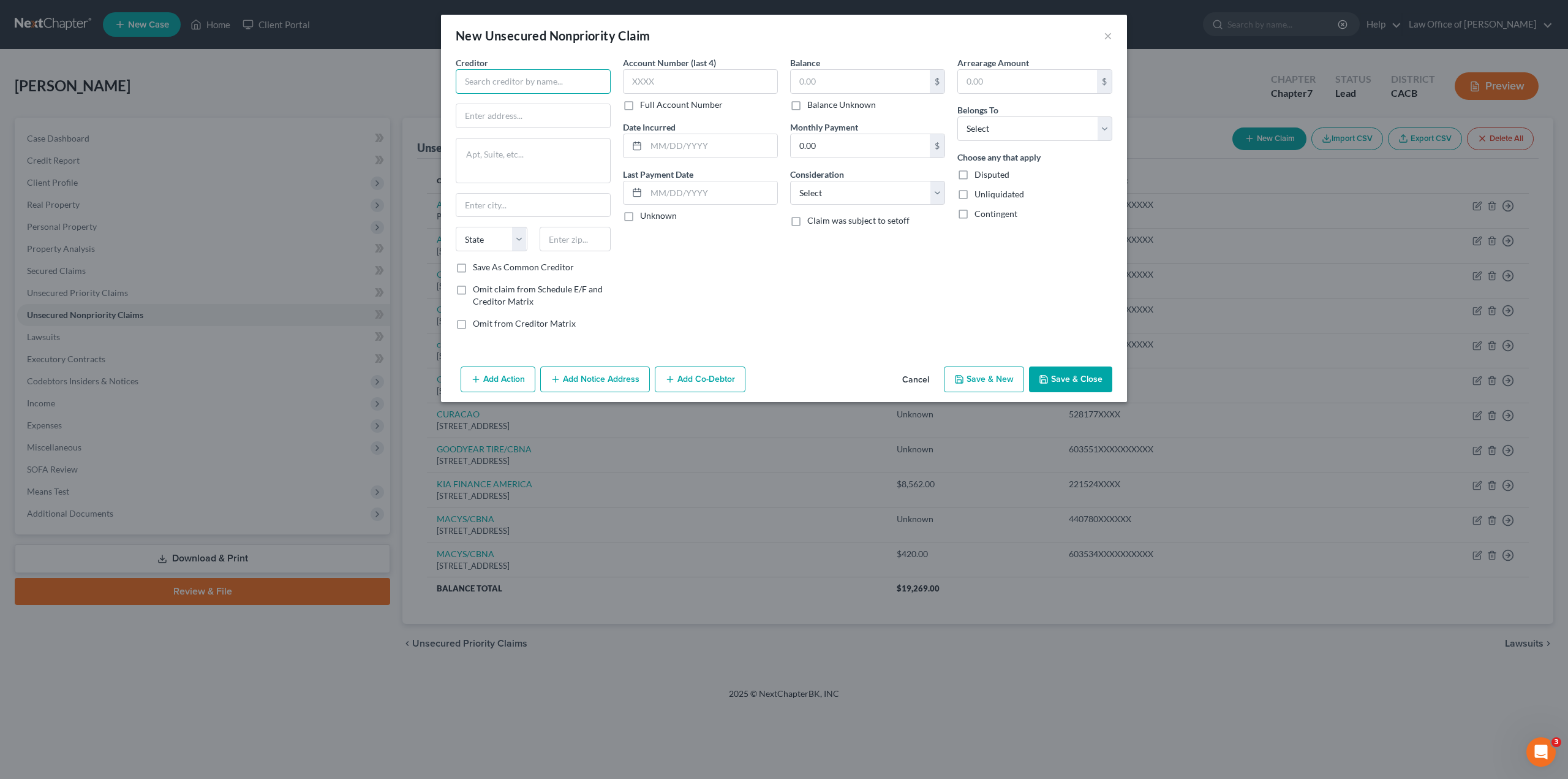
click at [535, 78] on input "text" at bounding box center [533, 81] width 155 height 25
paste input "SYNCB/BROYHILL"
click at [523, 116] on input "text" at bounding box center [533, 116] width 154 height 23
click at [528, 166] on textarea at bounding box center [533, 160] width 155 height 45
paste textarea "[STREET_ADDRESS]"
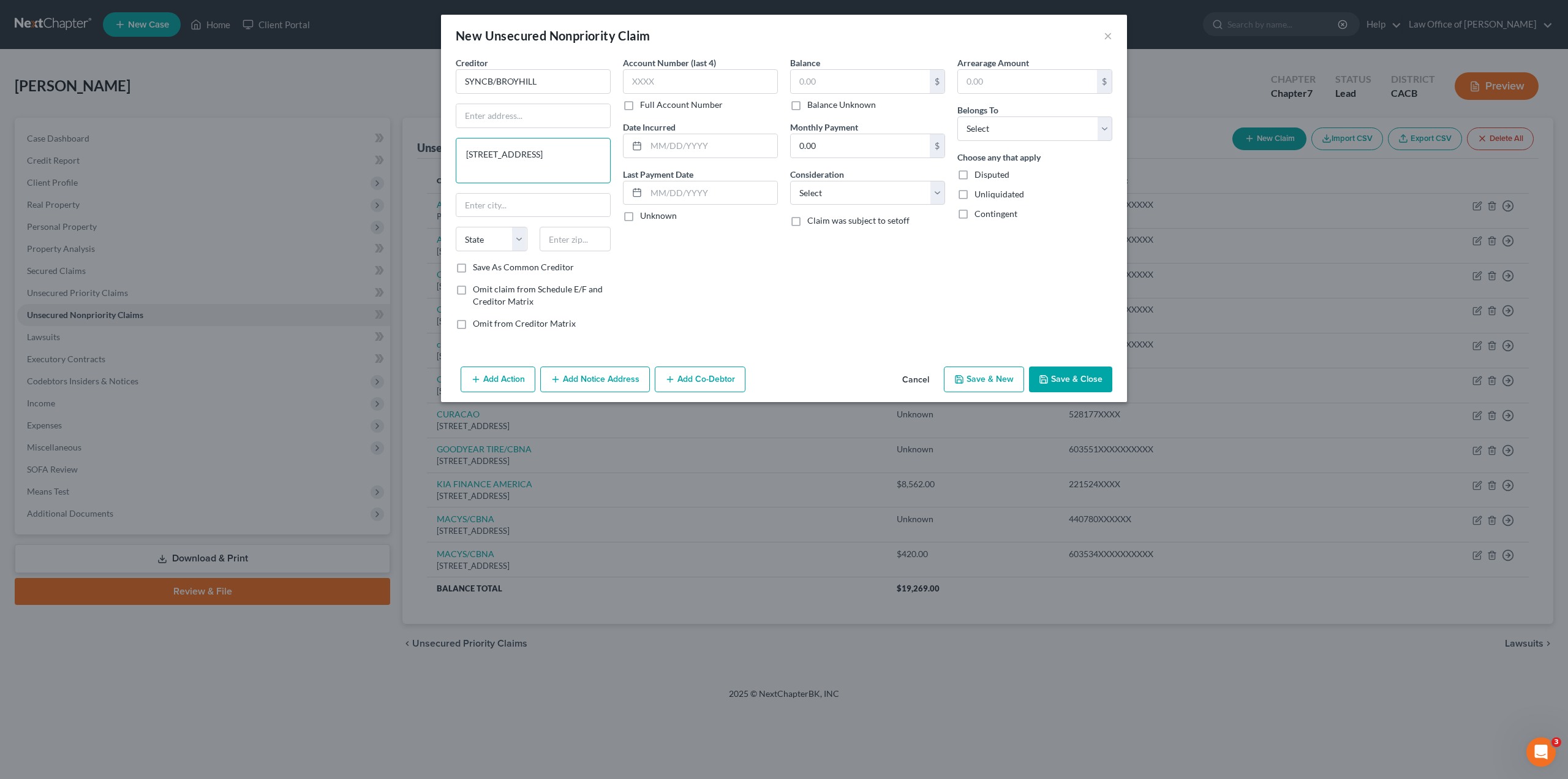
click at [520, 153] on textarea "[STREET_ADDRESS]" at bounding box center [533, 160] width 155 height 45
click at [507, 151] on textarea ", [GEOGRAPHIC_DATA] 19176" at bounding box center [533, 160] width 155 height 45
click at [476, 235] on select "State [US_STATE] AK AR AZ CA CO CT DE DC [GEOGRAPHIC_DATA] [GEOGRAPHIC_DATA] GU…" at bounding box center [492, 239] width 72 height 25
click at [566, 237] on input "text" at bounding box center [576, 239] width 72 height 25
drag, startPoint x: 514, startPoint y: 151, endPoint x: 443, endPoint y: 159, distance: 71.4
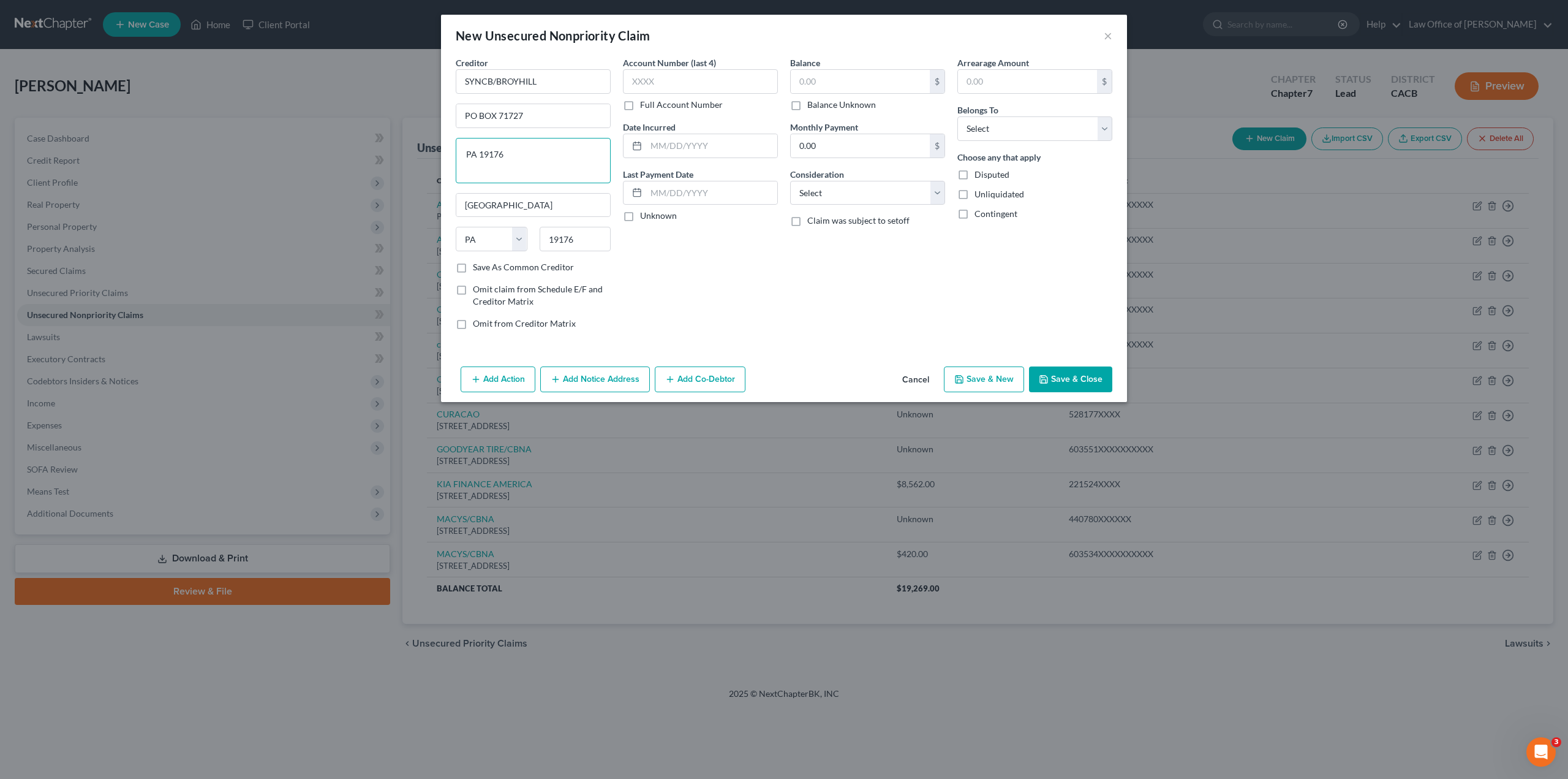
click at [443, 159] on div "Creditor * SYNCB/BROYHILL PO BOX 71727 PA 19176 [GEOGRAPHIC_DATA] [US_STATE] AK…" at bounding box center [784, 209] width 686 height 305
click at [473, 267] on label "Save As Common Creditor" at bounding box center [523, 268] width 101 height 12
click at [478, 267] on input "Save As Common Creditor" at bounding box center [482, 265] width 8 height 8
drag, startPoint x: 627, startPoint y: 106, endPoint x: 634, endPoint y: 104, distance: 7.3
click at [640, 104] on label "Full Account Number" at bounding box center [681, 105] width 83 height 12
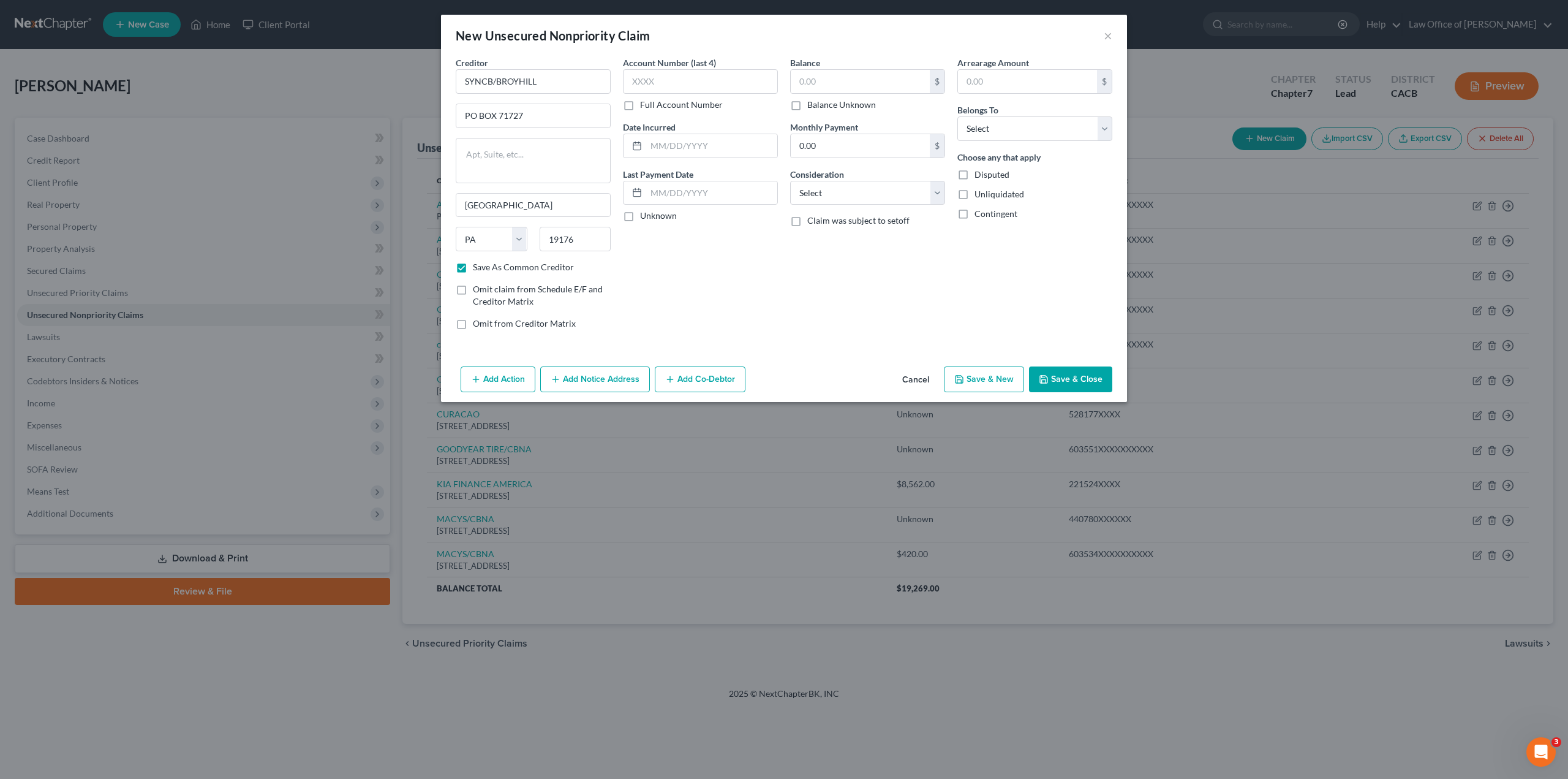
click at [645, 104] on input "Full Account Number" at bounding box center [649, 103] width 8 height 8
click at [662, 84] on input "text" at bounding box center [700, 81] width 155 height 25
paste input "601919XXXXXXXXXX"
click at [664, 145] on input "text" at bounding box center [711, 146] width 131 height 23
click at [640, 219] on label "Unknown" at bounding box center [658, 215] width 37 height 12
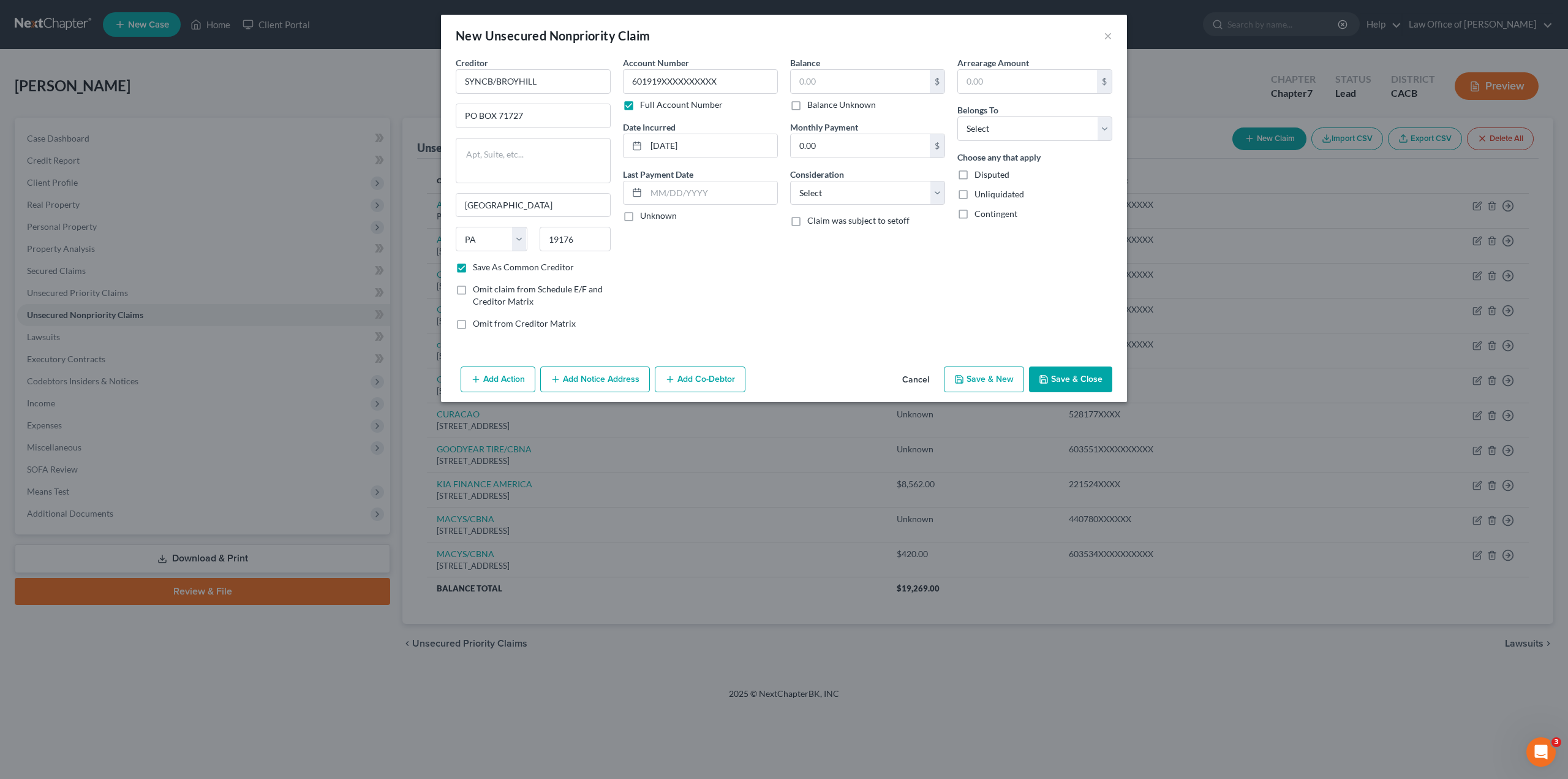
click at [645, 218] on input "Unknown" at bounding box center [649, 213] width 8 height 8
click at [808, 107] on label "Balance Unknown" at bounding box center [842, 105] width 69 height 12
click at [812, 107] on input "Balance Unknown" at bounding box center [816, 103] width 8 height 8
click at [816, 193] on select "Select Cable / Satellite Services Collection Agency Credit Card Debt Debt Couns…" at bounding box center [868, 193] width 155 height 25
click at [790, 181] on select "Select Cable / Satellite Services Collection Agency Credit Card Debt Debt Couns…" at bounding box center [868, 193] width 155 height 25
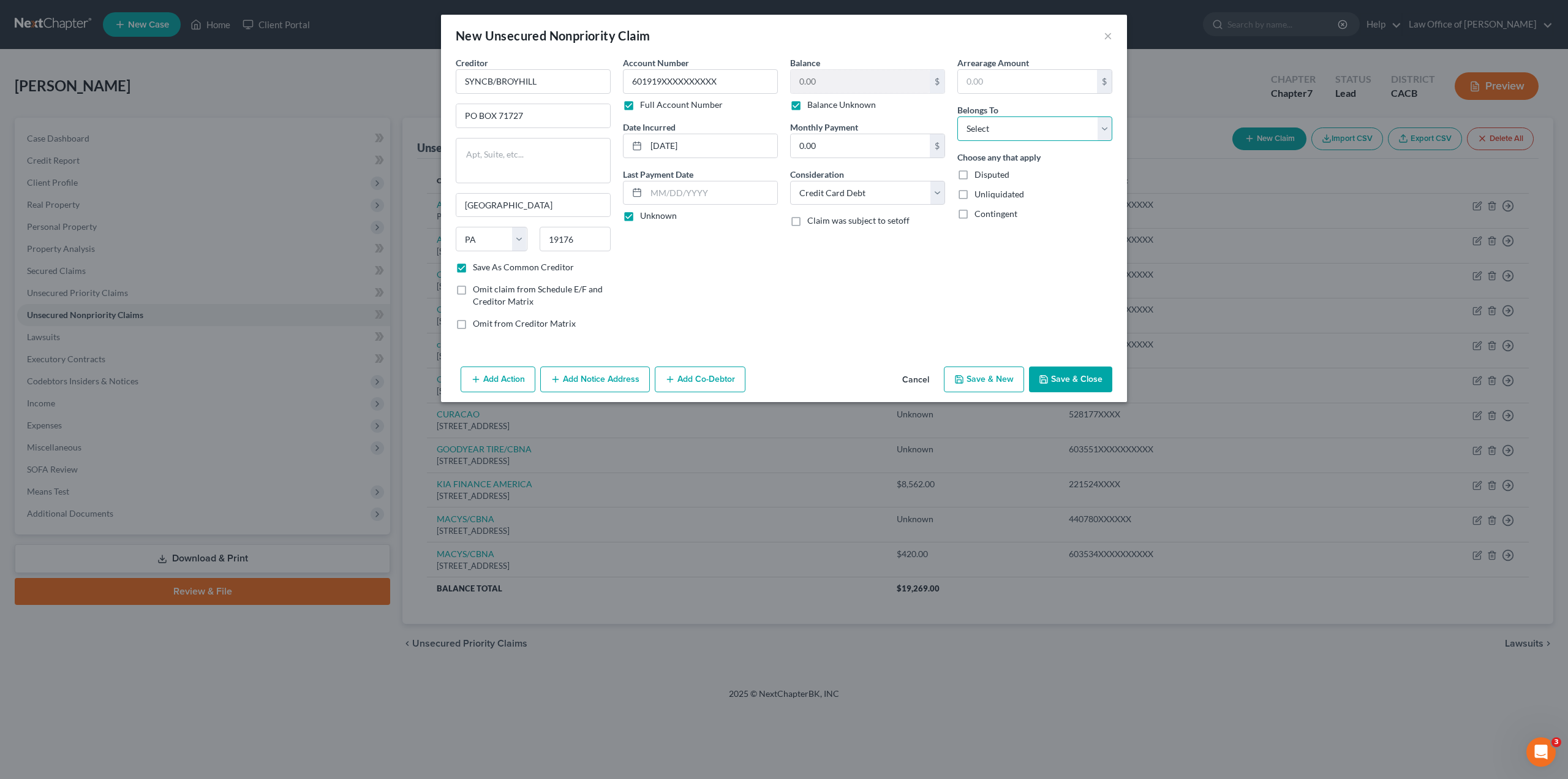
click at [986, 125] on select "Select Debtor 1 Only Debtor 2 Only Debtor 1 And Debtor 2 Only At Least One Of T…" at bounding box center [1035, 129] width 155 height 25
click at [957, 117] on select "Select Debtor 1 Only Debtor 2 Only Debtor 1 And Debtor 2 Only At Least One Of T…" at bounding box center [1035, 129] width 155 height 25
click at [975, 196] on label "Unliquidated" at bounding box center [999, 194] width 50 height 12
click at [979, 196] on input "Unliquidated" at bounding box center [983, 192] width 8 height 8
click at [1053, 376] on button "Save & Close" at bounding box center [1071, 380] width 84 height 26
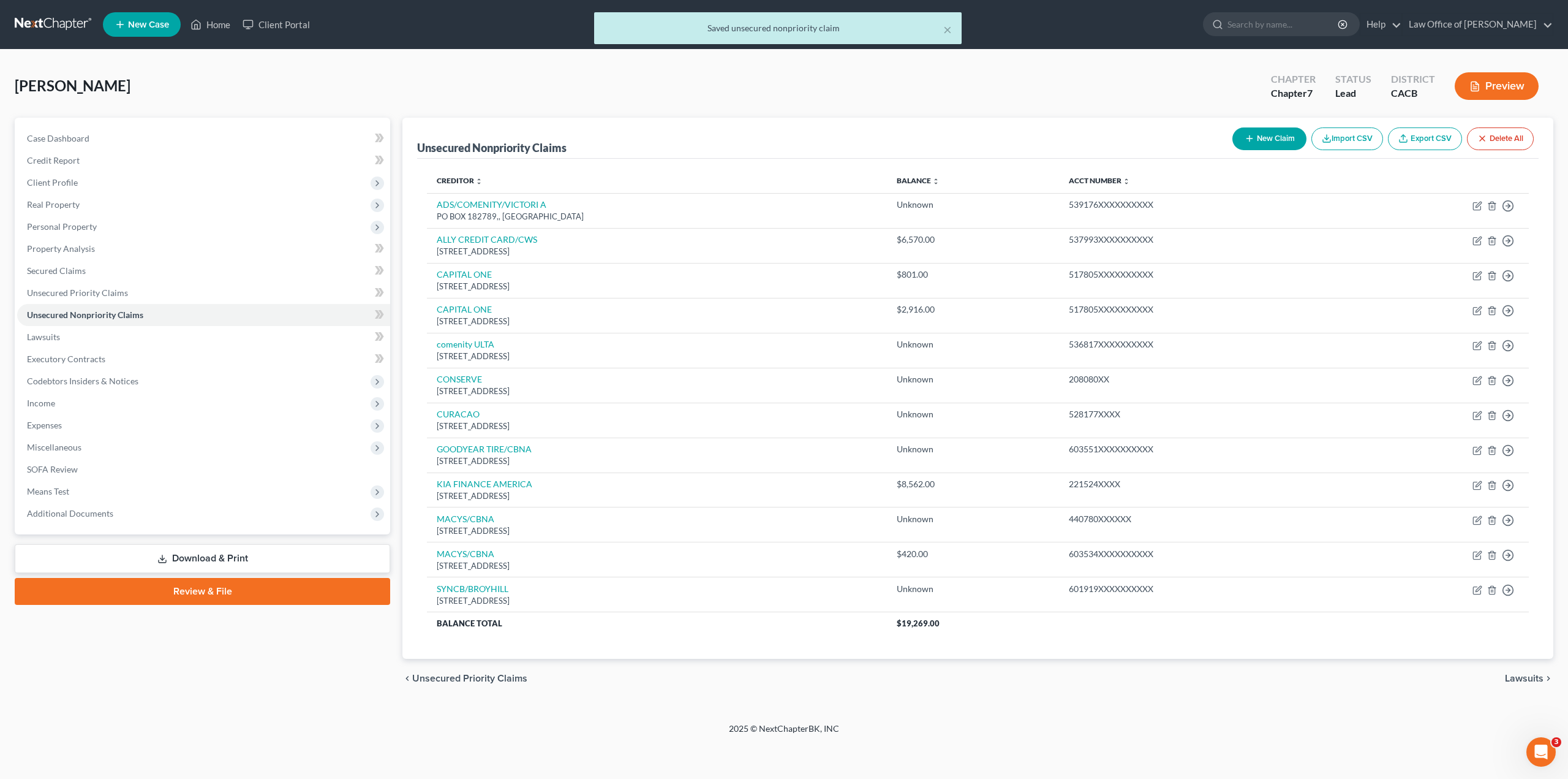
click at [1257, 141] on button "New Claim" at bounding box center [1269, 139] width 74 height 23
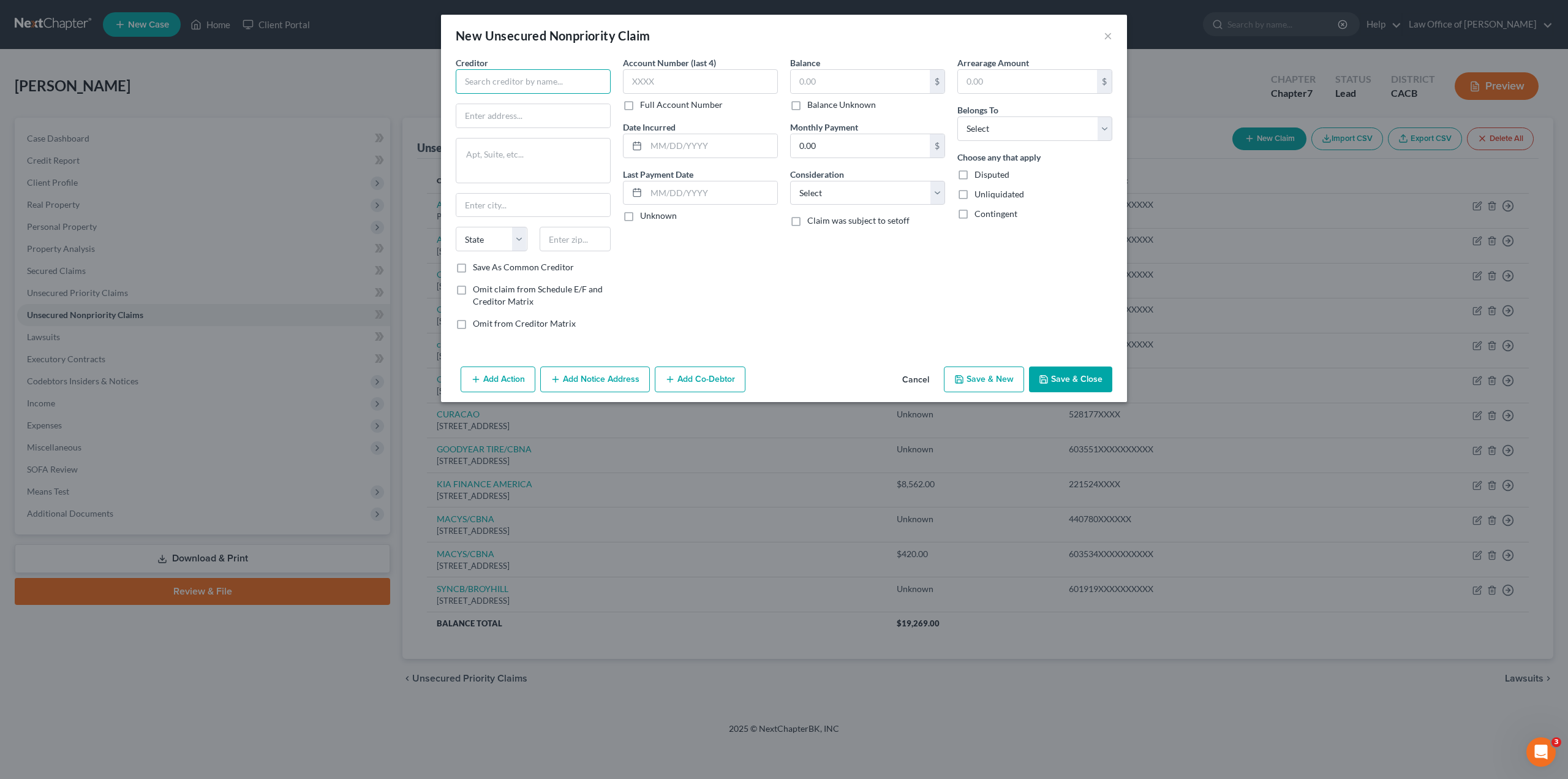
click at [540, 77] on input "text" at bounding box center [533, 81] width 155 height 25
paste input "SYNCB/[PERSON_NAME]"
click at [524, 120] on input "text" at bounding box center [533, 116] width 154 height 23
click at [497, 167] on textarea at bounding box center [533, 160] width 155 height 45
paste textarea "[STREET_ADDRESS]"
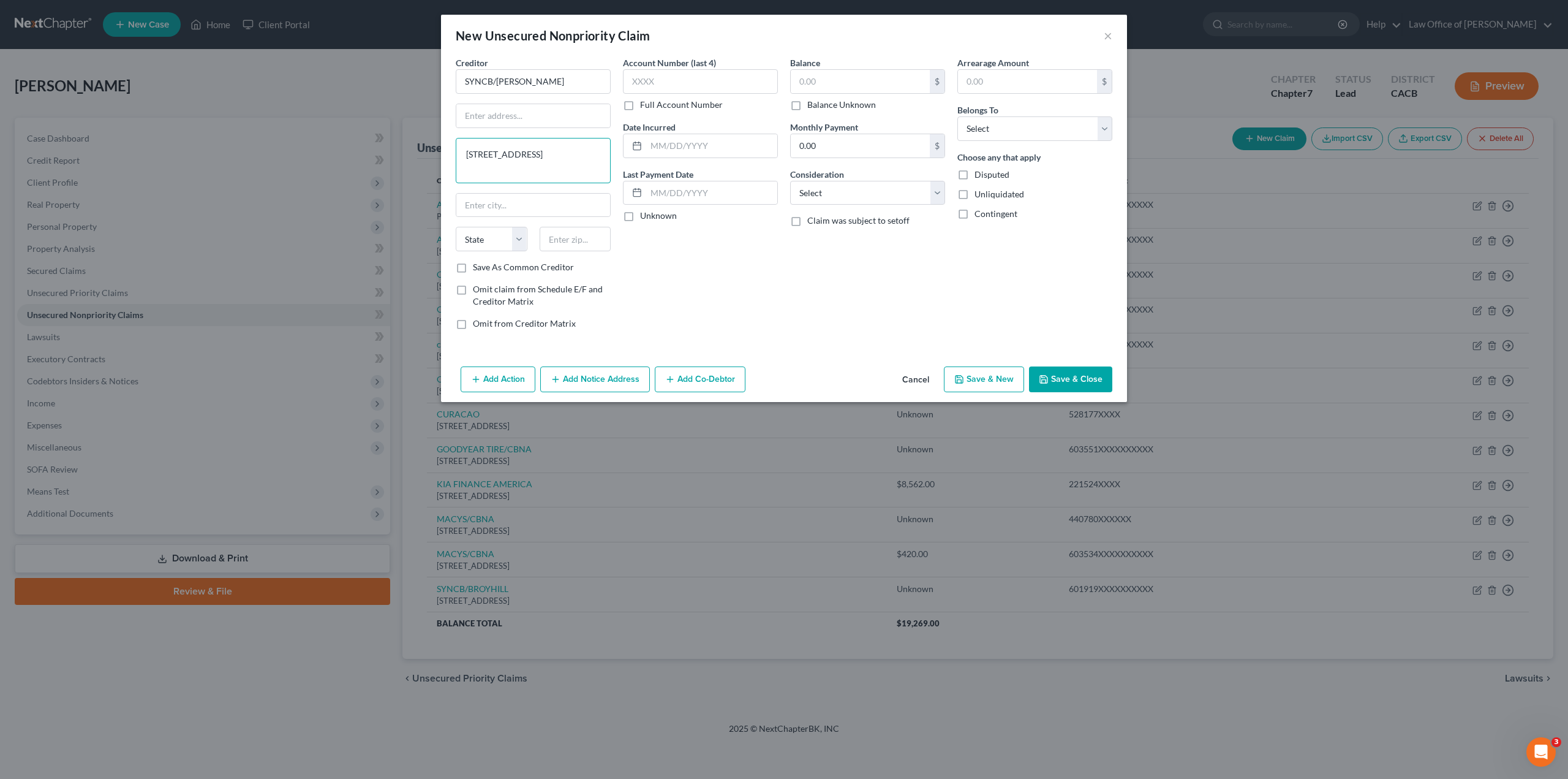
click at [523, 154] on textarea "[STREET_ADDRESS]" at bounding box center [533, 160] width 155 height 45
click at [490, 157] on textarea ", [GEOGRAPHIC_DATA] 19176" at bounding box center [533, 160] width 155 height 45
click at [478, 237] on select "State [US_STATE] AK AR AZ CA CO CT DE DC [GEOGRAPHIC_DATA] [GEOGRAPHIC_DATA] GU…" at bounding box center [492, 239] width 72 height 25
click at [554, 243] on input "text" at bounding box center [576, 239] width 72 height 25
drag, startPoint x: 460, startPoint y: 264, endPoint x: 475, endPoint y: 260, distance: 15.5
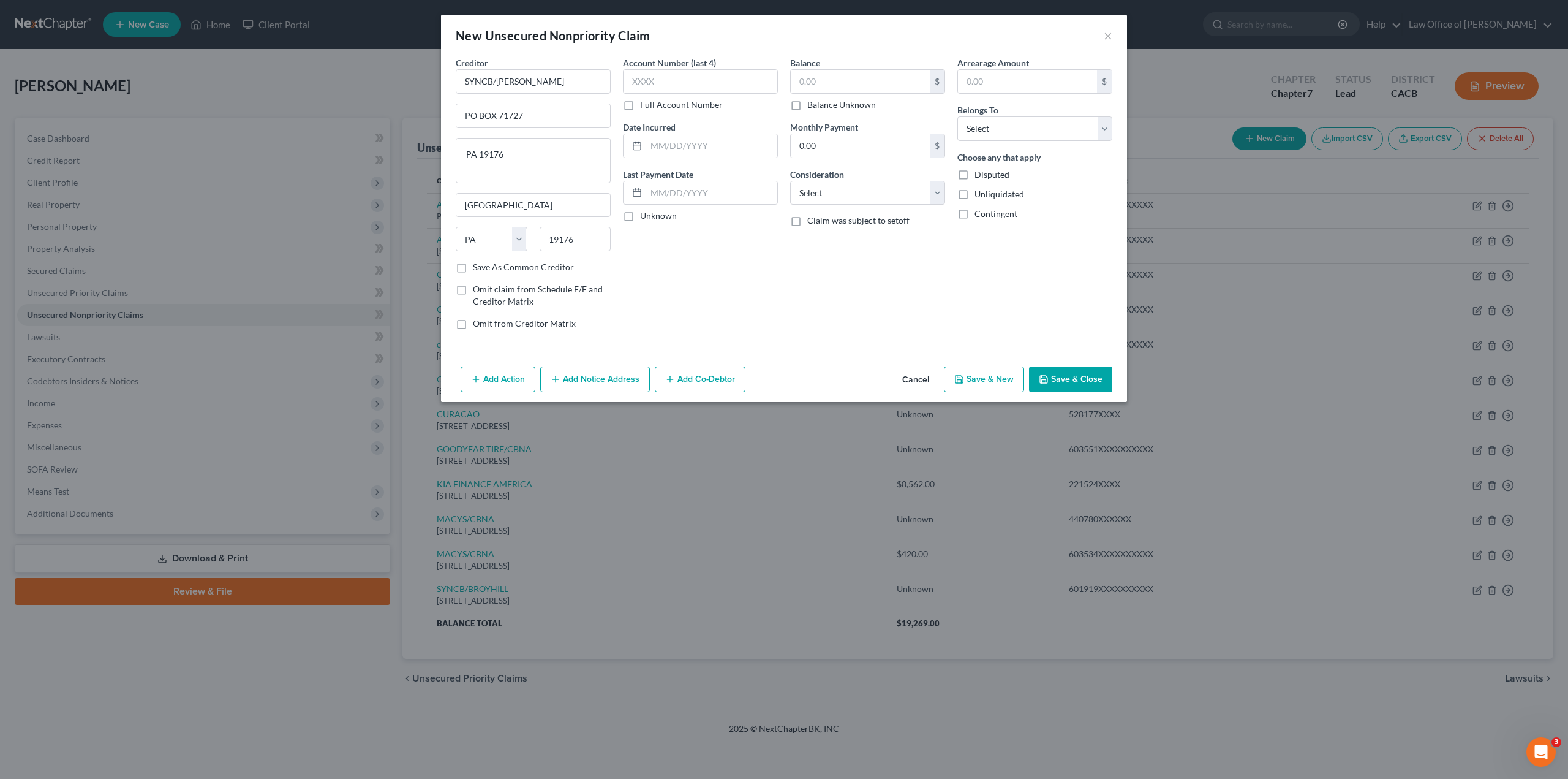
click at [473, 265] on label "Save As Common Creditor" at bounding box center [523, 268] width 101 height 12
click at [478, 265] on input "Save As Common Creditor" at bounding box center [482, 265] width 8 height 8
drag, startPoint x: 509, startPoint y: 157, endPoint x: 453, endPoint y: 156, distance: 56.0
click at [453, 156] on div "Creditor * SYNCB/[PERSON_NAME] PO BOX 71727 PA 19176 [GEOGRAPHIC_DATA] [US_STAT…" at bounding box center [533, 198] width 167 height 283
click at [640, 107] on label "Full Account Number" at bounding box center [681, 105] width 83 height 12
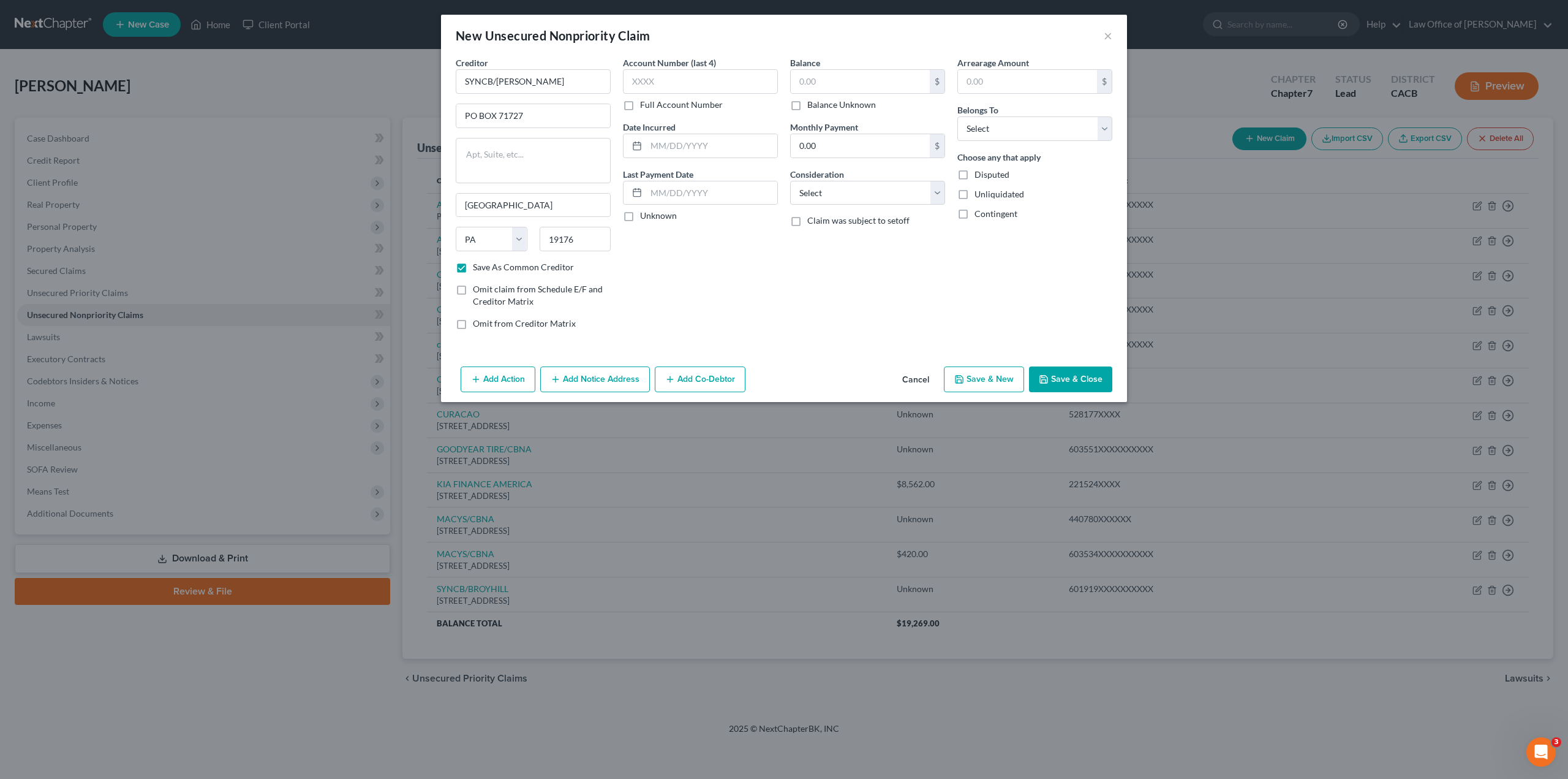
click at [645, 107] on input "Full Account Number" at bounding box center [649, 103] width 8 height 8
click at [712, 84] on input "text" at bounding box center [700, 81] width 155 height 25
paste input "603461XXXXXXXXXX"
click at [686, 146] on input "text" at bounding box center [711, 146] width 131 height 23
click at [640, 219] on label "Unknown" at bounding box center [658, 215] width 37 height 12
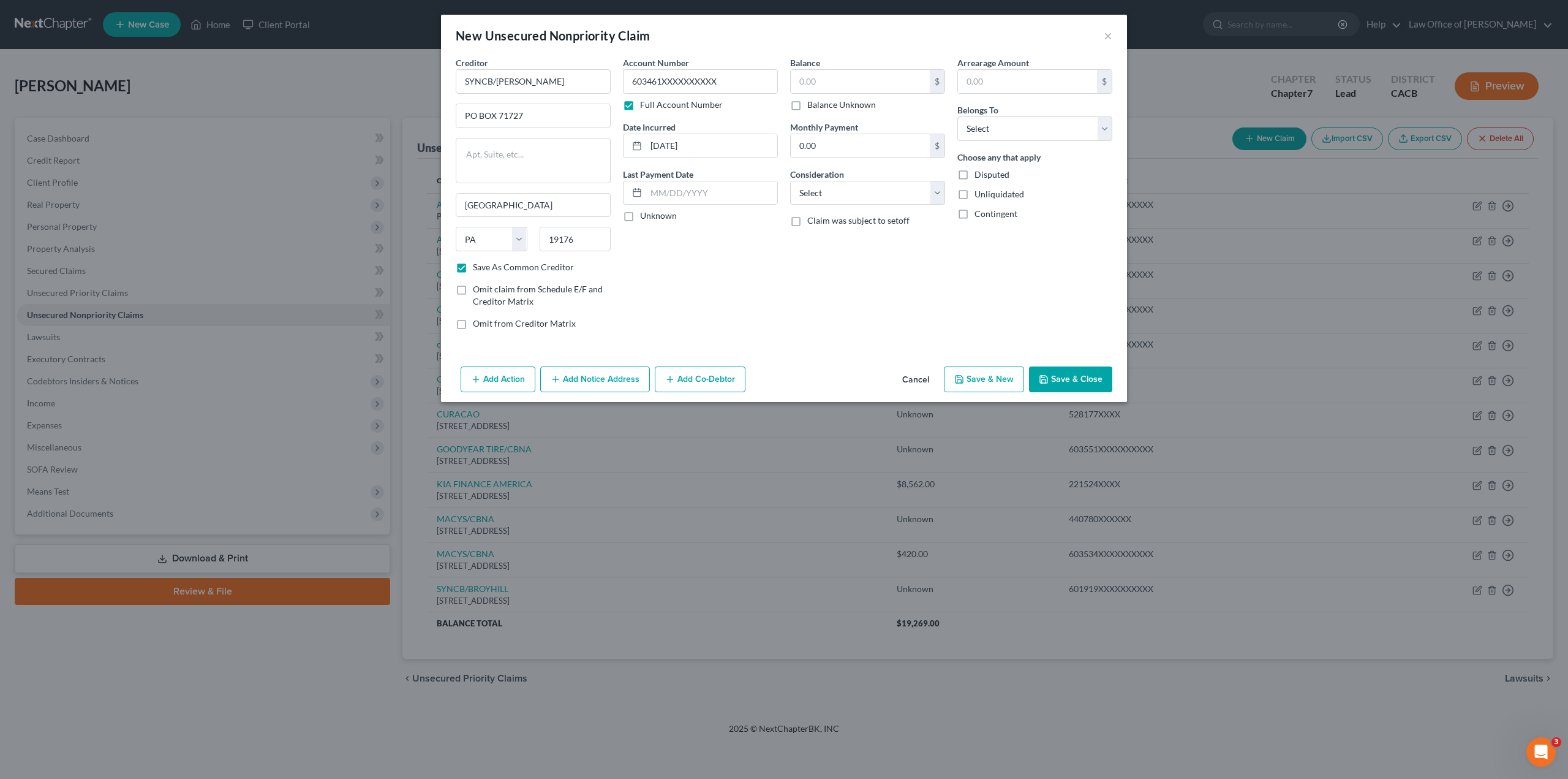
click at [645, 218] on input "Unknown" at bounding box center [649, 213] width 8 height 8
click at [808, 103] on label "Balance Unknown" at bounding box center [842, 105] width 69 height 12
click at [812, 103] on input "Balance Unknown" at bounding box center [816, 103] width 8 height 8
click at [803, 188] on select "Select Cable / Satellite Services Collection Agency Credit Card Debt Debt Couns…" at bounding box center [868, 193] width 155 height 25
click at [790, 181] on select "Select Cable / Satellite Services Collection Agency Credit Card Debt Debt Couns…" at bounding box center [868, 193] width 155 height 25
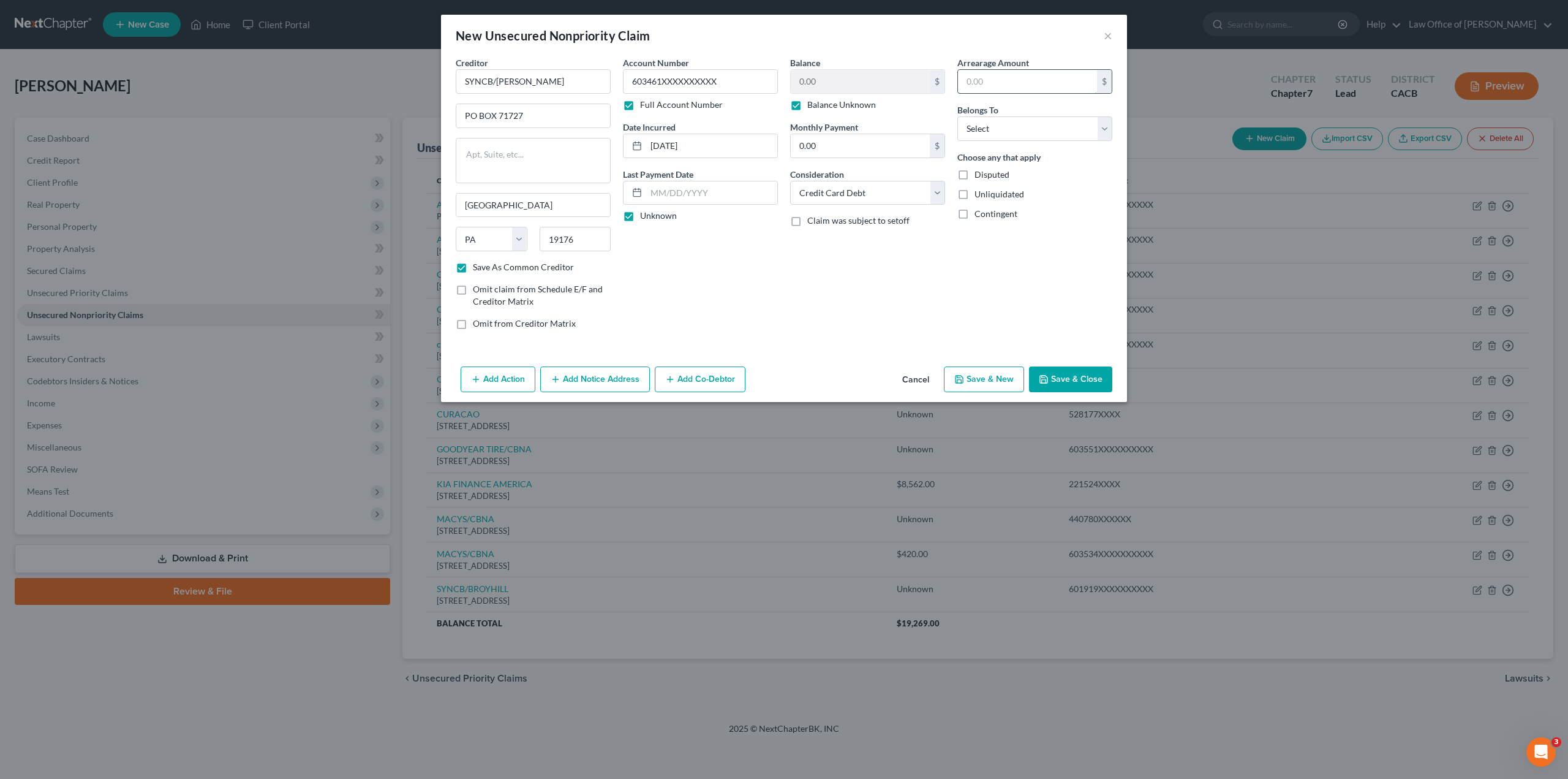
click at [981, 79] on input "text" at bounding box center [1027, 81] width 139 height 23
click at [992, 127] on select "Select Debtor 1 Only Debtor 2 Only Debtor 1 And Debtor 2 Only At Least One Of T…" at bounding box center [1035, 129] width 155 height 25
click at [957, 117] on select "Select Debtor 1 Only Debtor 2 Only Debtor 1 And Debtor 2 Only At Least One Of T…" at bounding box center [1035, 129] width 155 height 25
click at [975, 195] on label "Unliquidated" at bounding box center [999, 194] width 50 height 12
click at [979, 195] on input "Unliquidated" at bounding box center [983, 192] width 8 height 8
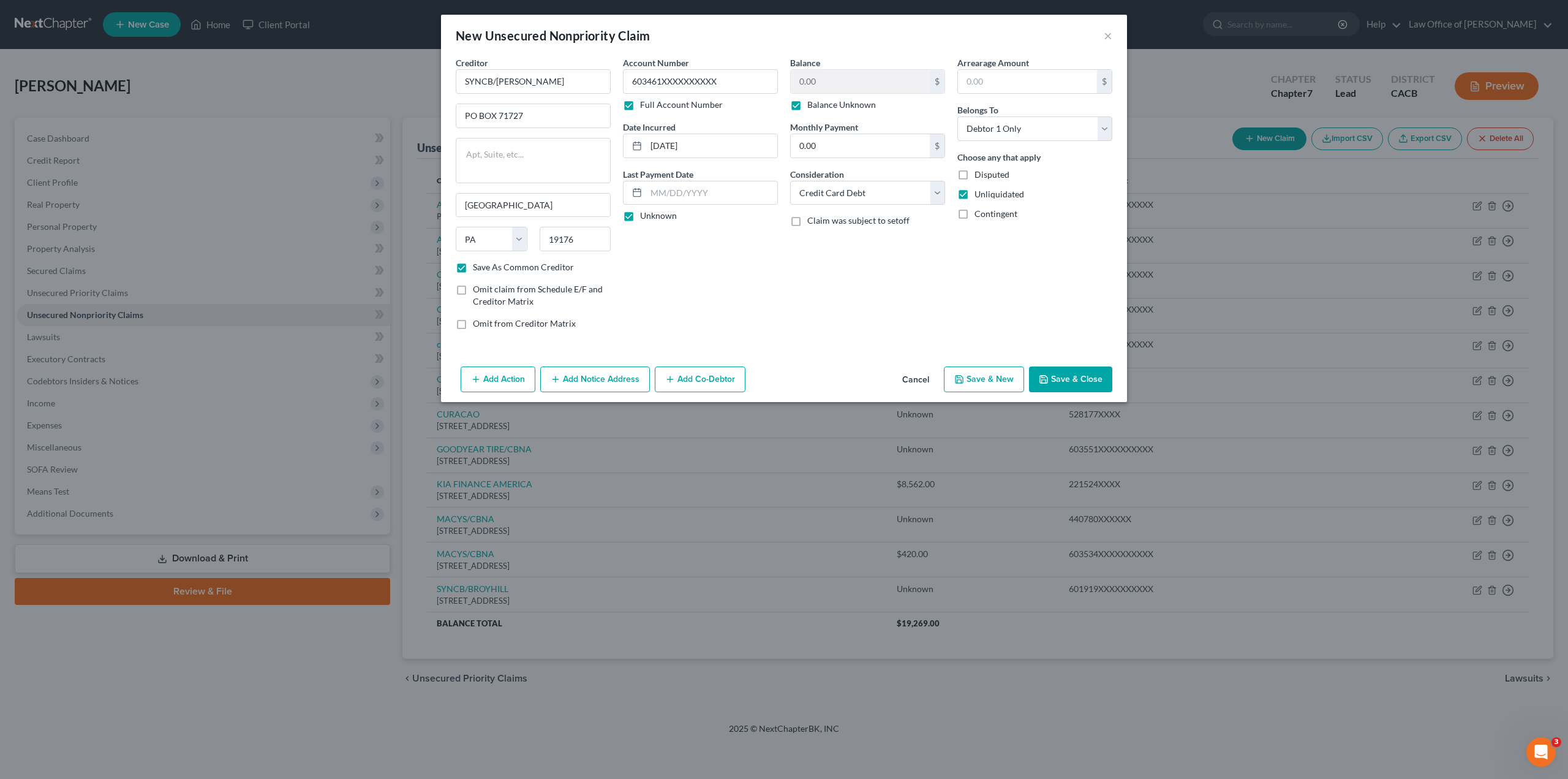
click at [1055, 378] on button "Save & Close" at bounding box center [1071, 380] width 84 height 26
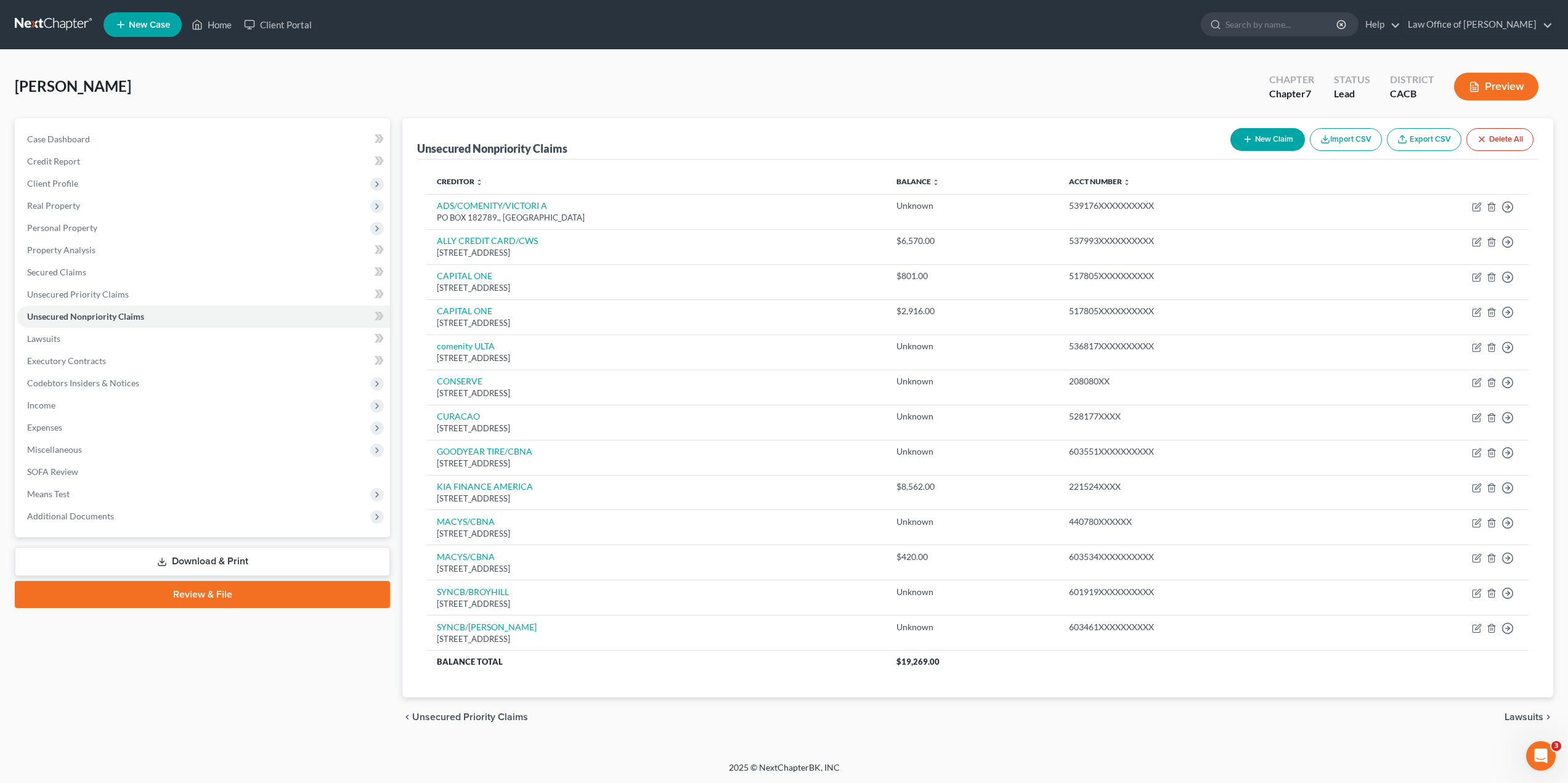
click at [1266, 139] on button "New Claim" at bounding box center [1267, 139] width 75 height 23
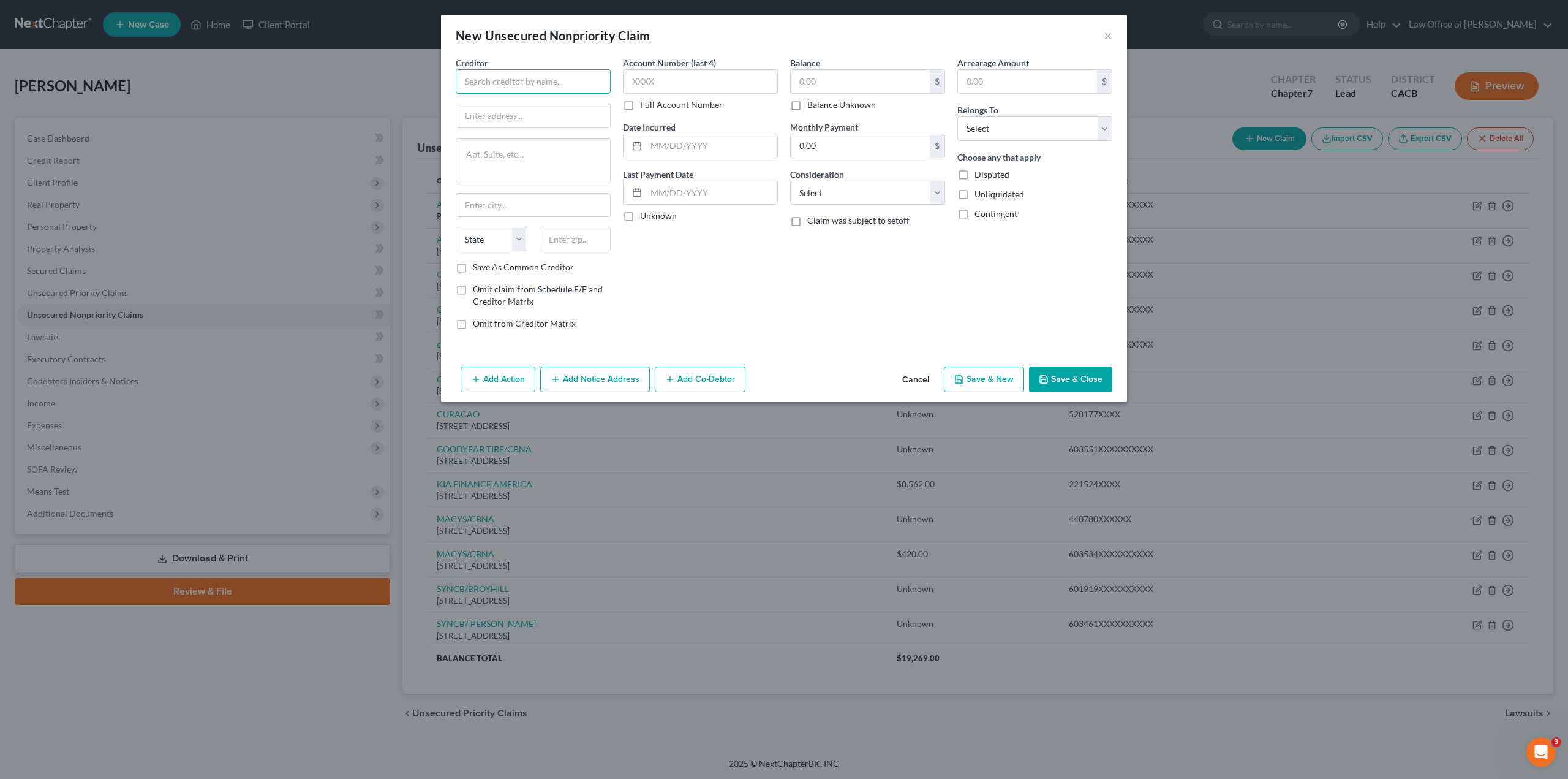
click at [545, 82] on input "text" at bounding box center [533, 81] width 155 height 25
paste input "SYNCB/JCPENNEY"
click at [530, 120] on input "text" at bounding box center [533, 116] width 154 height 23
click at [509, 160] on textarea at bounding box center [533, 160] width 155 height 45
paste textarea "PO BOX 965007, [GEOGRAPHIC_DATA]"
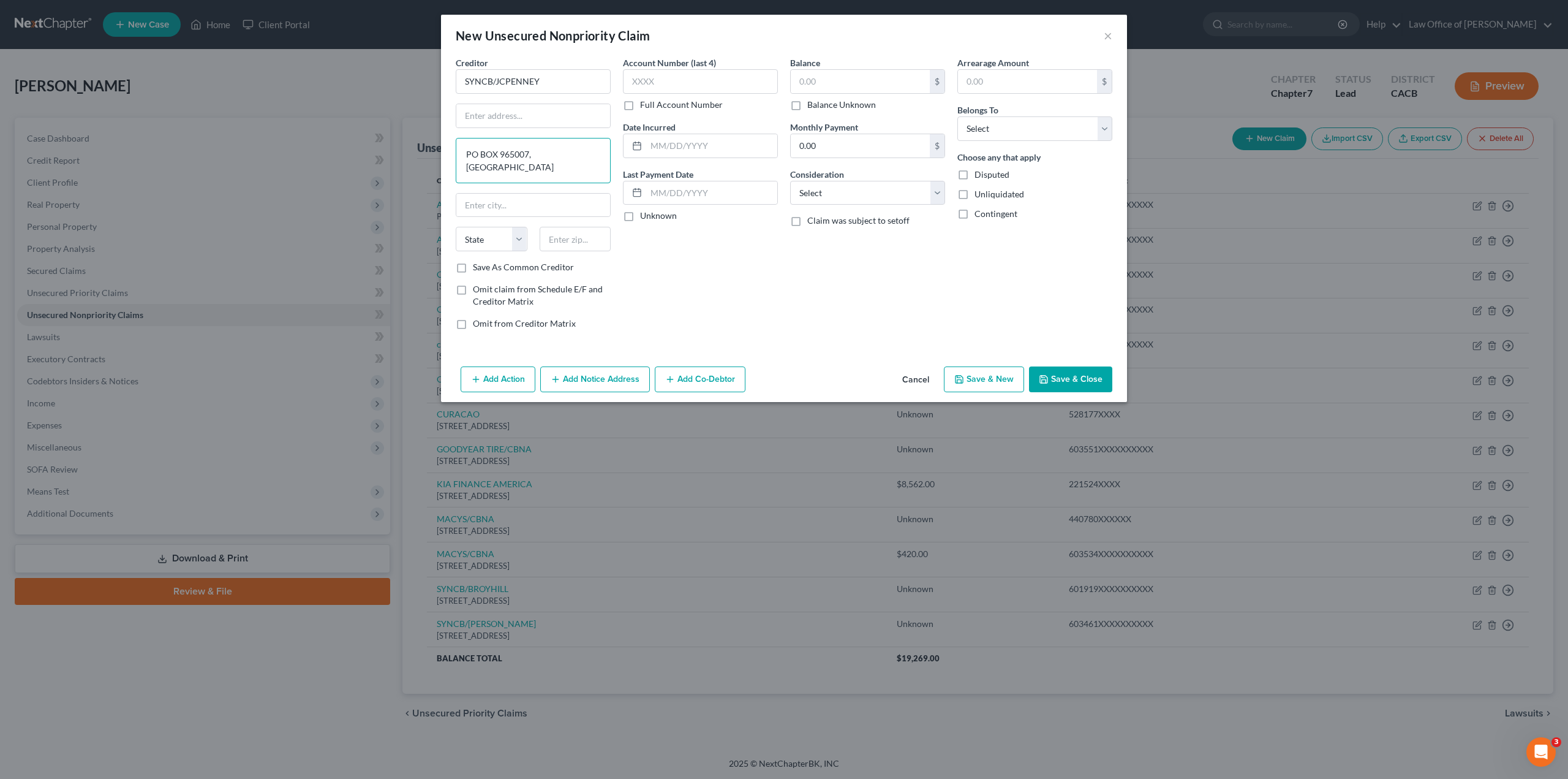
click at [527, 154] on textarea "PO BOX 965007, [GEOGRAPHIC_DATA]" at bounding box center [533, 160] width 155 height 45
click at [505, 157] on textarea ", ORLANDO FL 32896" at bounding box center [533, 160] width 155 height 45
click at [485, 236] on select "State [US_STATE] AK AR AZ CA CO CT DE DC [GEOGRAPHIC_DATA] [GEOGRAPHIC_DATA] GU…" at bounding box center [492, 239] width 72 height 25
click at [481, 245] on select "State [US_STATE] AK AR AZ CA CO CT DE DC [GEOGRAPHIC_DATA] [GEOGRAPHIC_DATA] GU…" at bounding box center [492, 239] width 72 height 25
click at [561, 237] on input "text" at bounding box center [576, 239] width 72 height 25
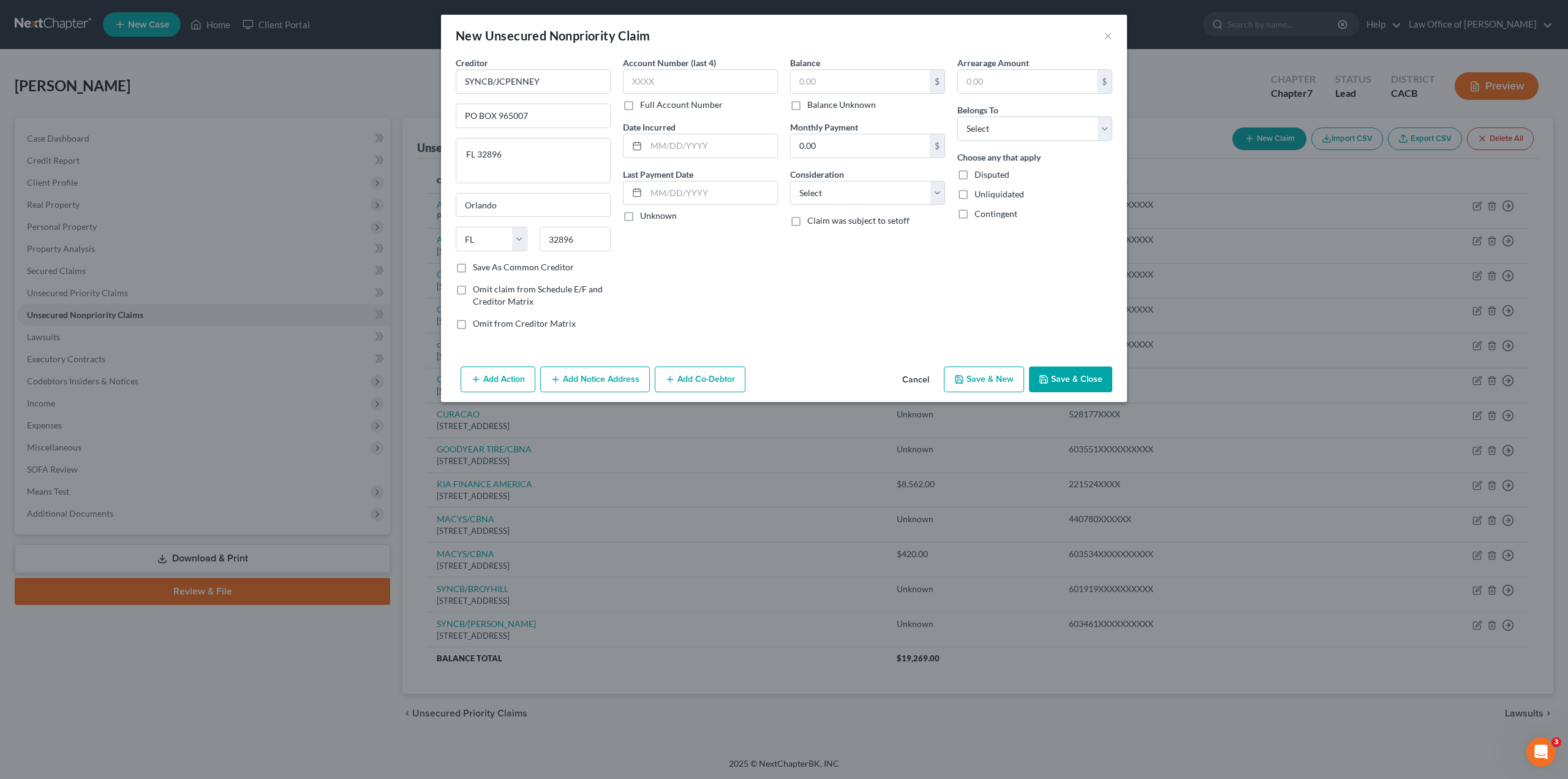
click at [473, 268] on label "Save As Common Creditor" at bounding box center [523, 268] width 101 height 12
click at [478, 268] on input "Save As Common Creditor" at bounding box center [482, 265] width 8 height 8
drag, startPoint x: 513, startPoint y: 169, endPoint x: 460, endPoint y: 173, distance: 53.2
click at [460, 173] on textarea "FL 32896" at bounding box center [533, 160] width 155 height 45
click at [640, 107] on label "Full Account Number" at bounding box center [681, 105] width 83 height 12
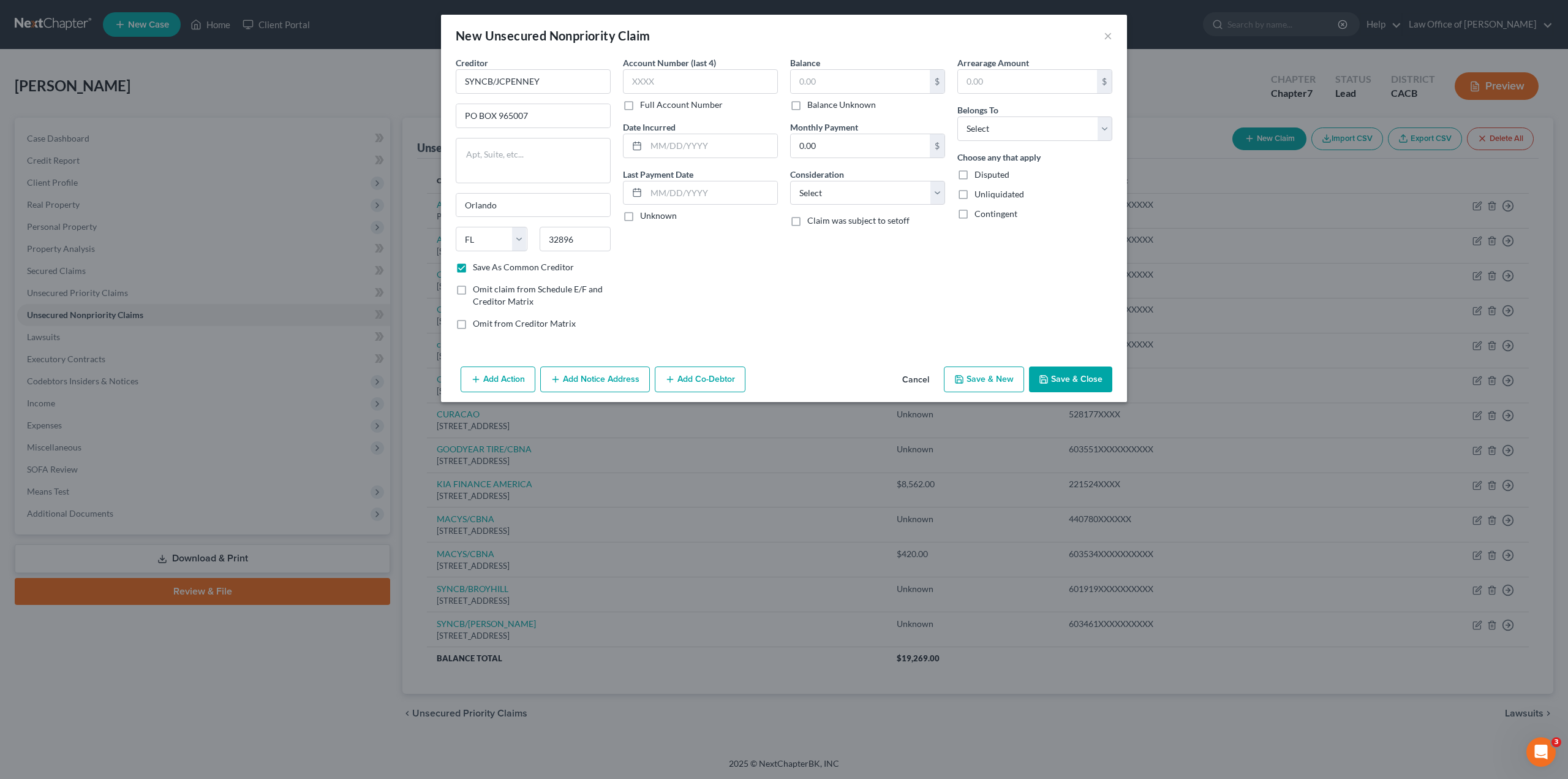
click at [645, 107] on input "Full Account Number" at bounding box center [649, 103] width 8 height 8
click at [651, 83] on input "text" at bounding box center [700, 81] width 155 height 25
paste input "600889XXXXXXXXXX"
click at [654, 150] on input "text" at bounding box center [711, 146] width 131 height 23
click at [674, 187] on input "text" at bounding box center [711, 193] width 131 height 23
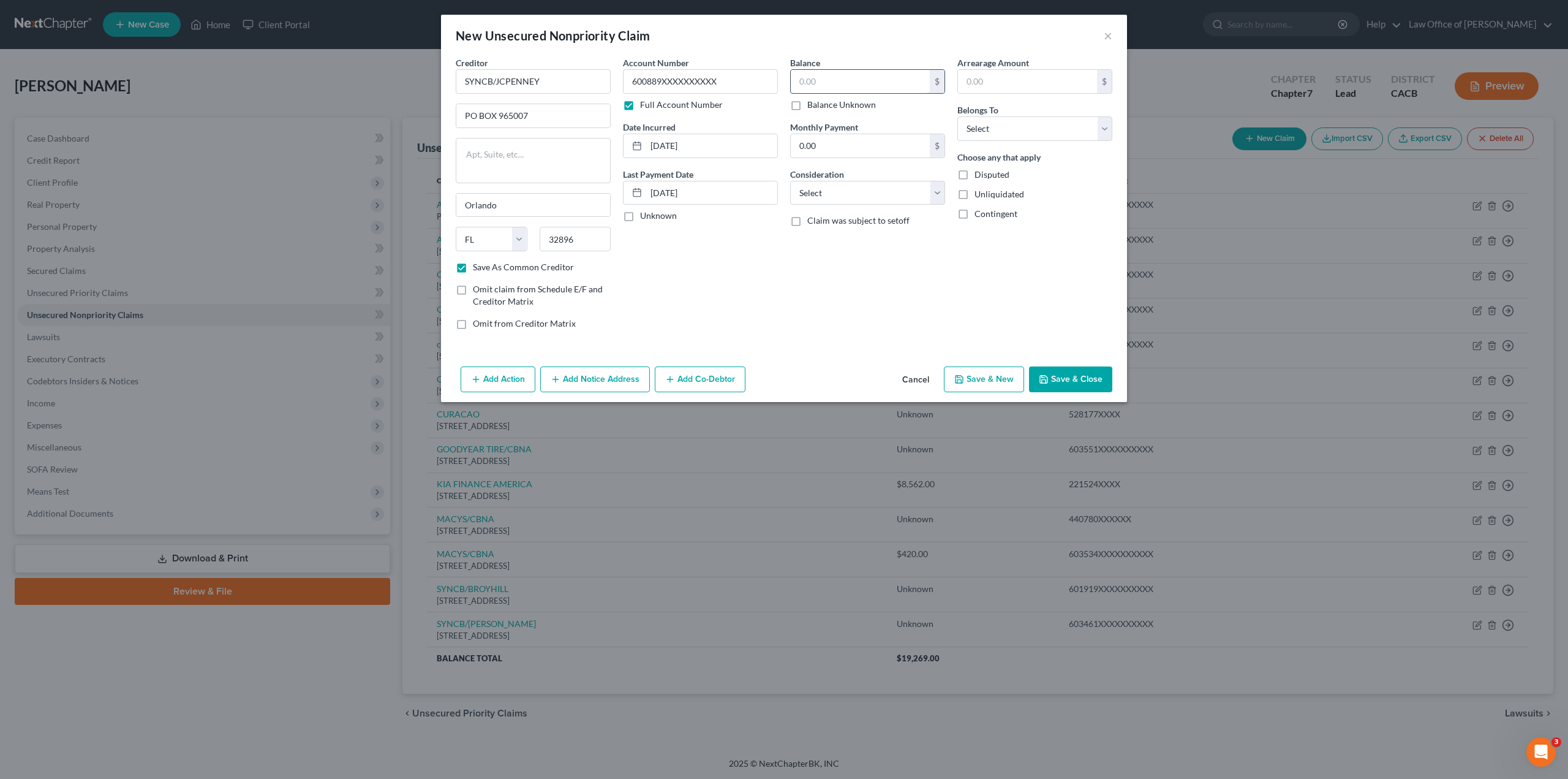
click at [811, 84] on input "text" at bounding box center [860, 81] width 139 height 23
click at [998, 81] on input "text" at bounding box center [1027, 81] width 139 height 23
click at [815, 144] on input "0.00" at bounding box center [860, 146] width 139 height 23
click at [808, 187] on select "Select Cable / Satellite Services Collection Agency Credit Card Debt Debt Couns…" at bounding box center [868, 193] width 155 height 25
click at [790, 181] on select "Select Cable / Satellite Services Collection Agency Credit Card Debt Debt Couns…" at bounding box center [868, 193] width 155 height 25
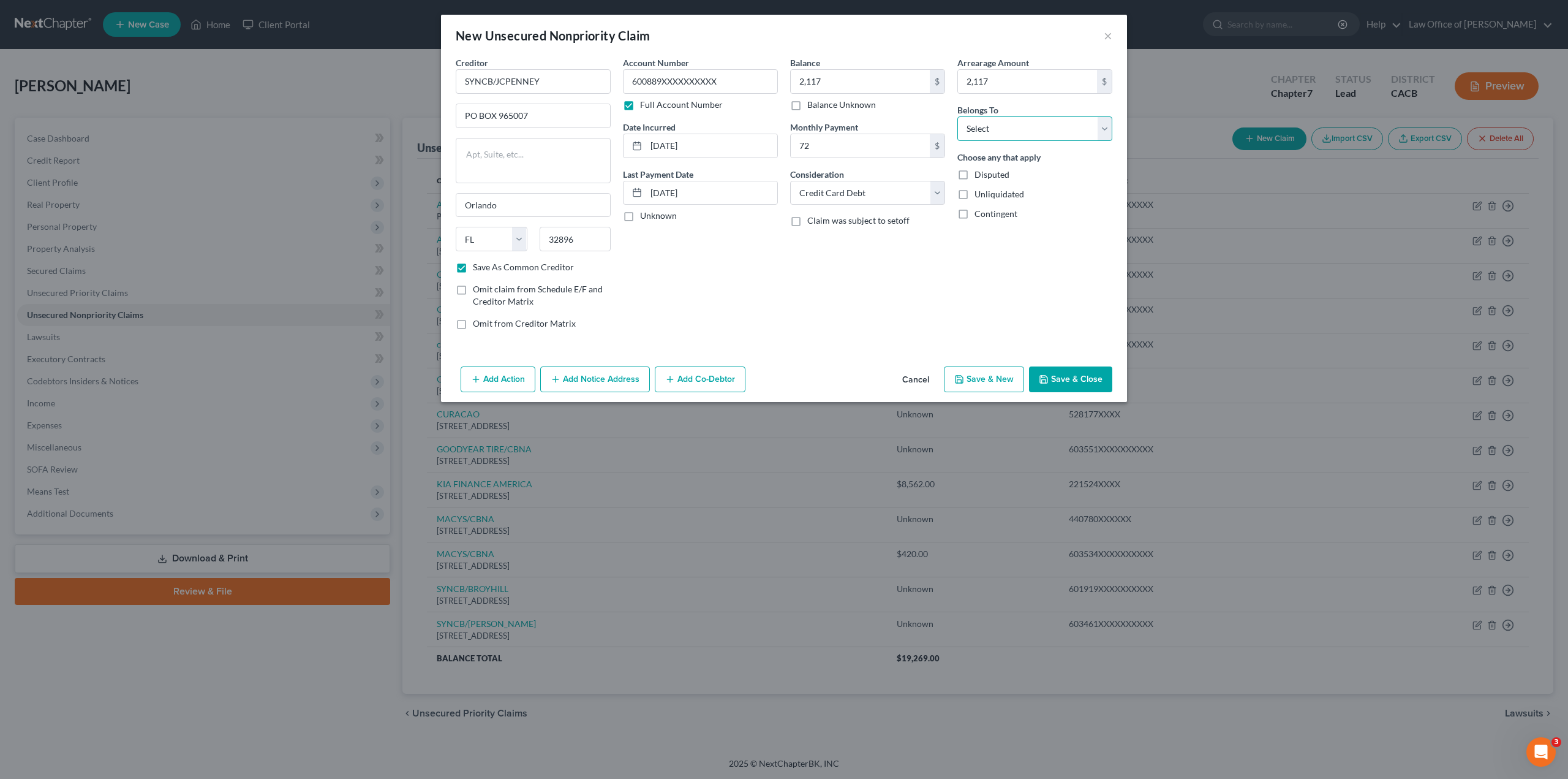
click at [989, 129] on select "Select Debtor 1 Only Debtor 2 Only Debtor 1 And Debtor 2 Only At Least One Of T…" at bounding box center [1035, 129] width 155 height 25
click at [957, 117] on select "Select Debtor 1 Only Debtor 2 Only Debtor 1 And Debtor 2 Only At Least One Of T…" at bounding box center [1035, 129] width 155 height 25
click at [975, 196] on label "Unliquidated" at bounding box center [999, 194] width 50 height 12
click at [979, 196] on input "Unliquidated" at bounding box center [983, 192] width 8 height 8
click at [1074, 383] on button "Save & Close" at bounding box center [1071, 380] width 84 height 26
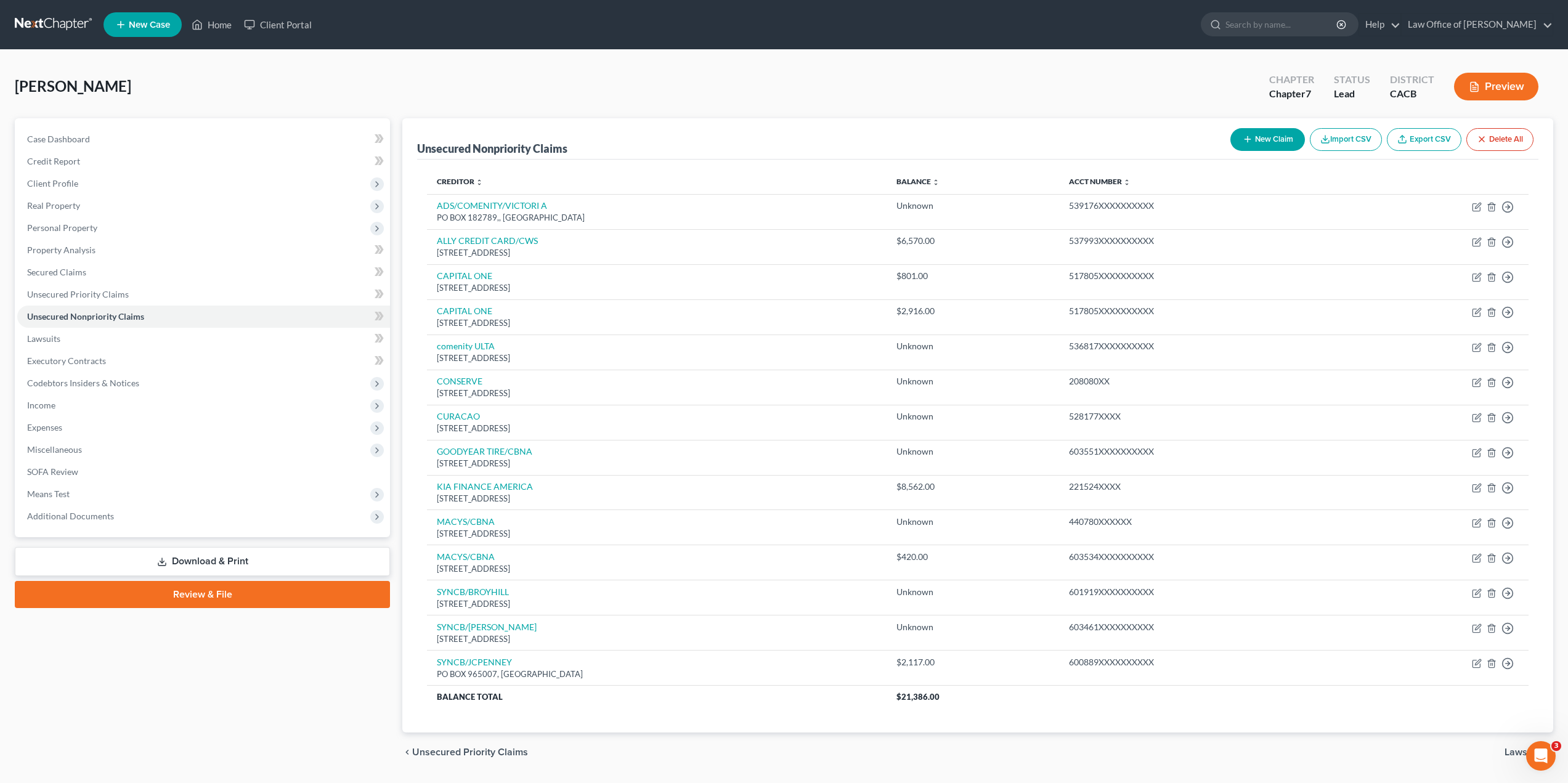
click at [1271, 143] on button "New Claim" at bounding box center [1267, 139] width 75 height 23
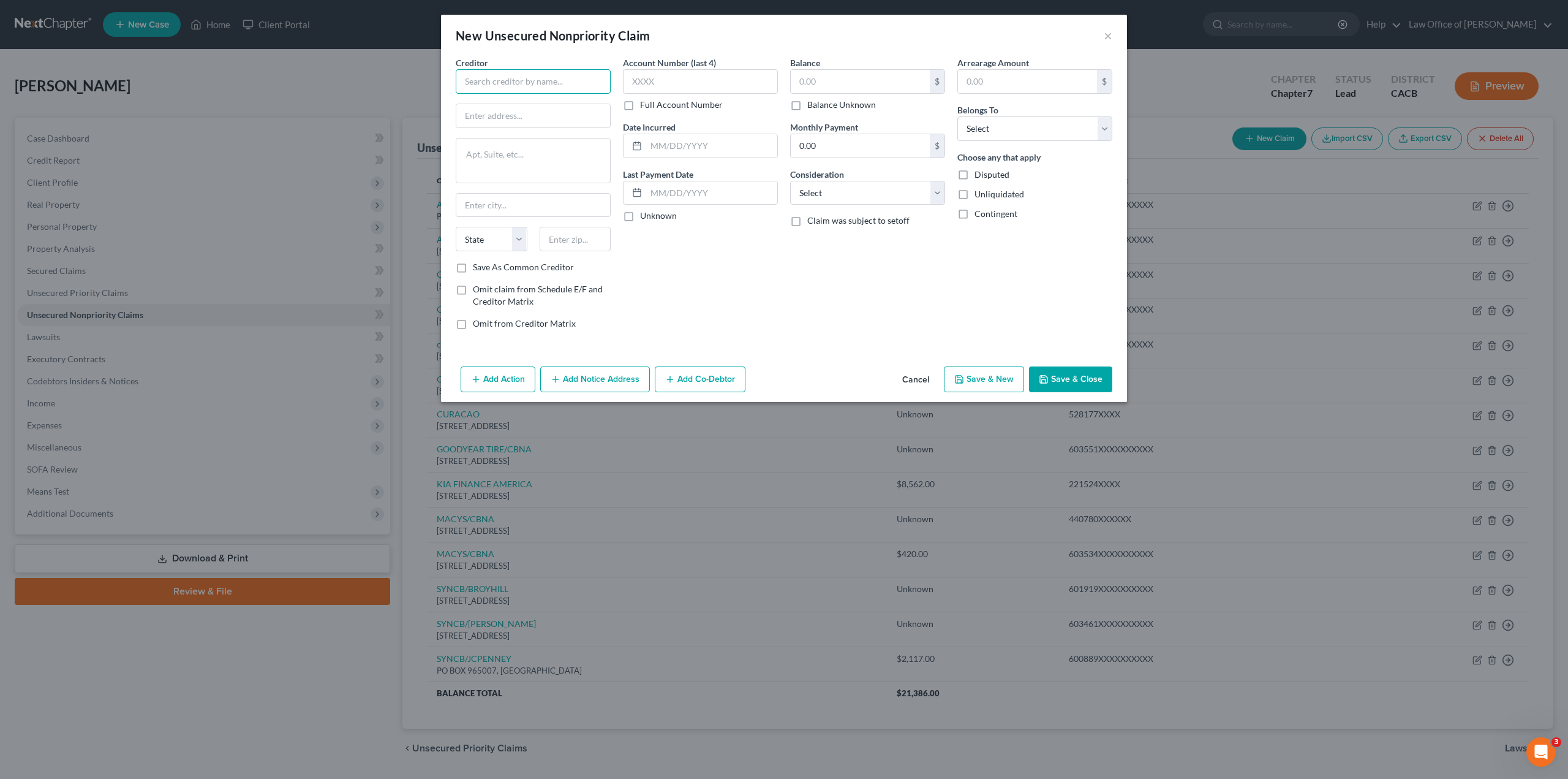
click at [499, 86] on input "text" at bounding box center [533, 81] width 155 height 25
paste input "SYNCB/[PERSON_NAME] CLUB DC"
click at [494, 115] on input "text" at bounding box center [533, 116] width 154 height 23
click at [510, 169] on textarea at bounding box center [533, 160] width 155 height 45
paste textarea "[STREET_ADDRESS]"
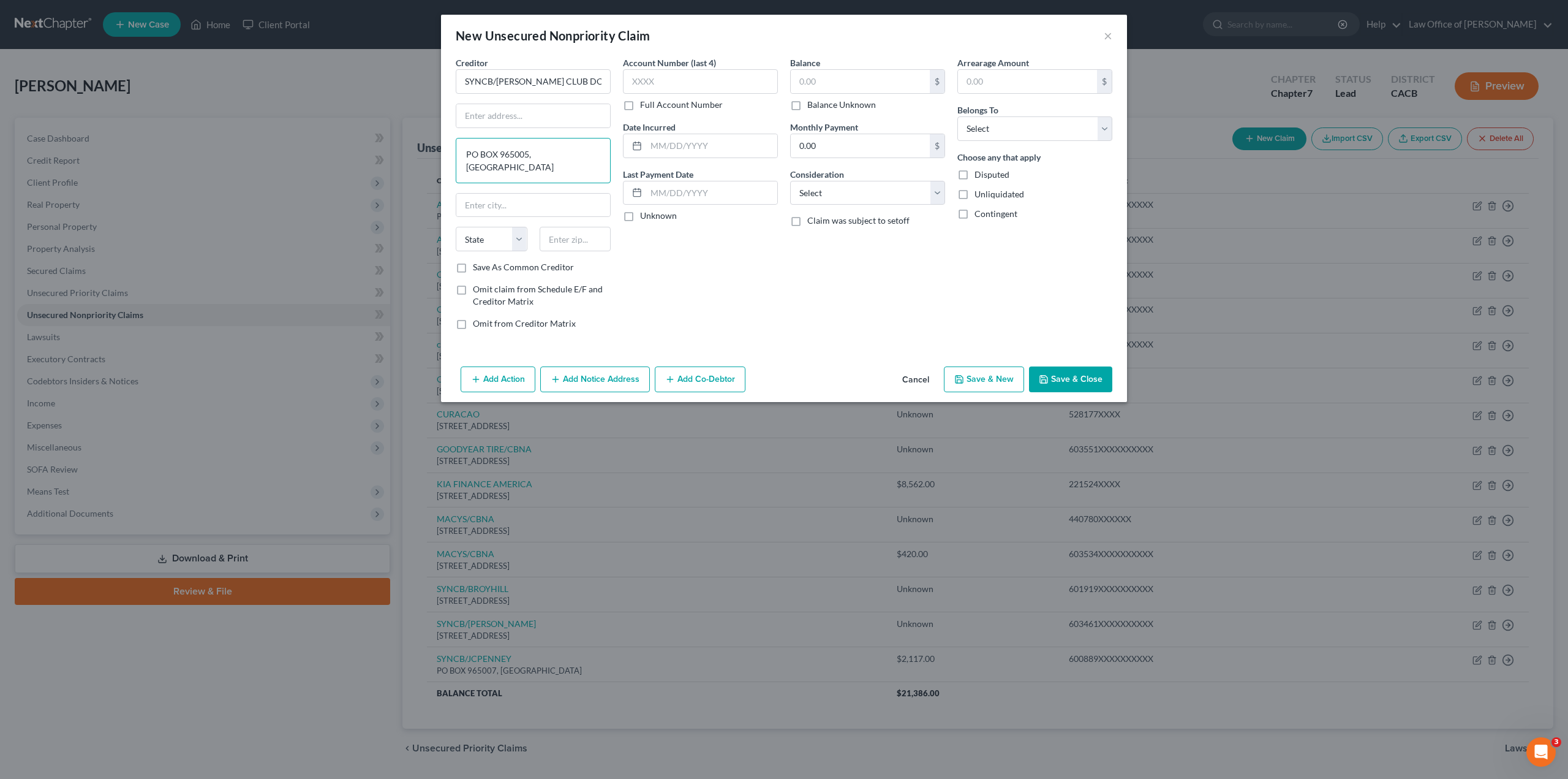
drag, startPoint x: 526, startPoint y: 148, endPoint x: 541, endPoint y: 149, distance: 15.0
click at [526, 149] on textarea "PO BOX 965005, [GEOGRAPHIC_DATA]" at bounding box center [533, 160] width 155 height 45
click at [502, 166] on textarea ", ORLANDO FL 32896" at bounding box center [533, 160] width 155 height 45
click at [480, 238] on select "State [US_STATE] AK AR AZ CA CO CT DE DC [GEOGRAPHIC_DATA] [GEOGRAPHIC_DATA] GU…" at bounding box center [492, 239] width 72 height 25
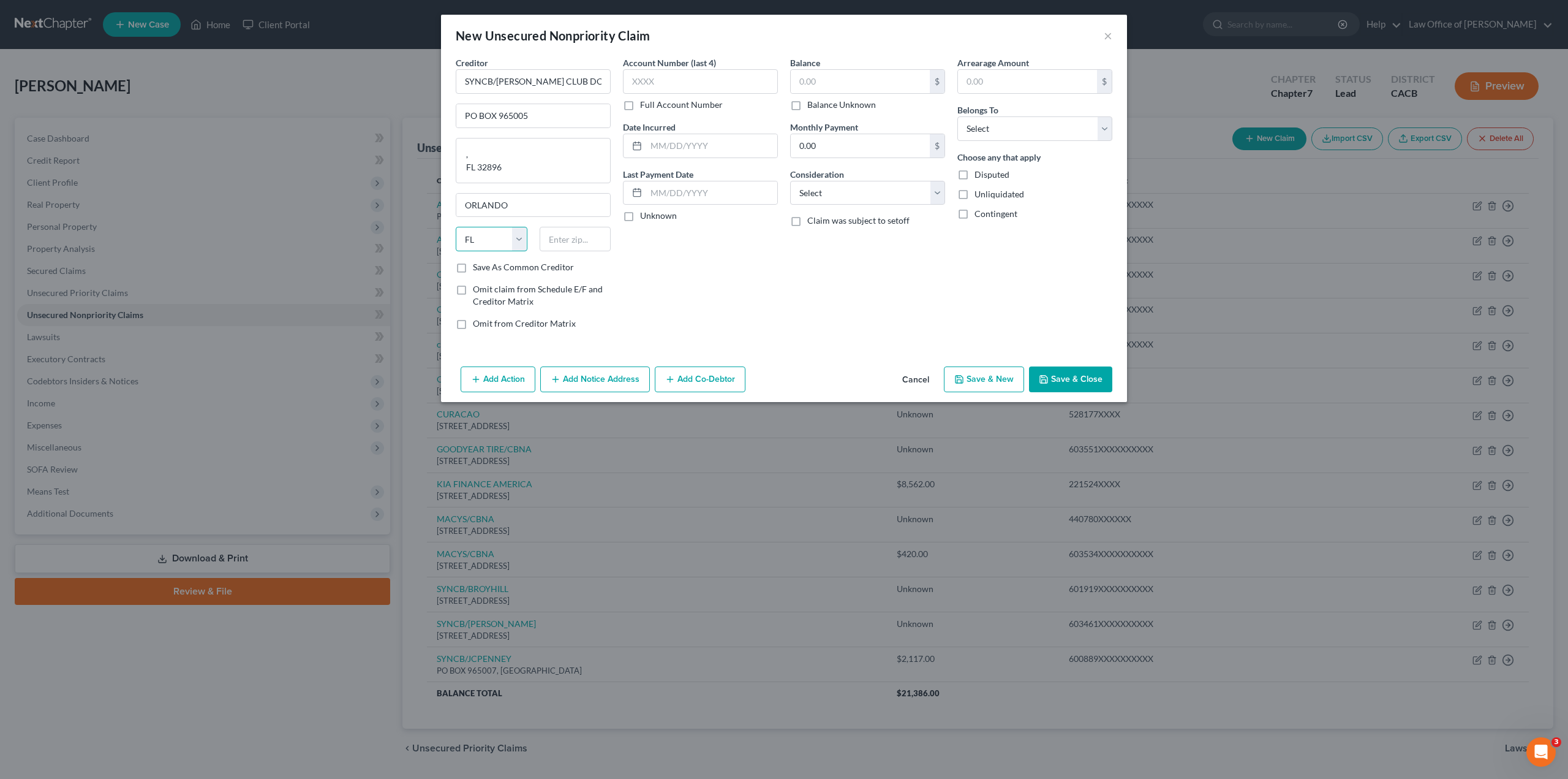
click at [497, 241] on select "State [US_STATE] AK AR AZ CA CO CT DE DC [GEOGRAPHIC_DATA] [GEOGRAPHIC_DATA] GU…" at bounding box center [492, 239] width 72 height 25
click at [579, 240] on input "text" at bounding box center [576, 239] width 72 height 25
drag, startPoint x: 515, startPoint y: 173, endPoint x: 451, endPoint y: 153, distance: 67.1
click at [451, 153] on div "Creditor * SYNCB/[PERSON_NAME] CLUB DC PO BOX 965005 , FL 32896 Orlando State […" at bounding box center [533, 198] width 167 height 283
drag, startPoint x: 461, startPoint y: 268, endPoint x: 587, endPoint y: 166, distance: 162.1
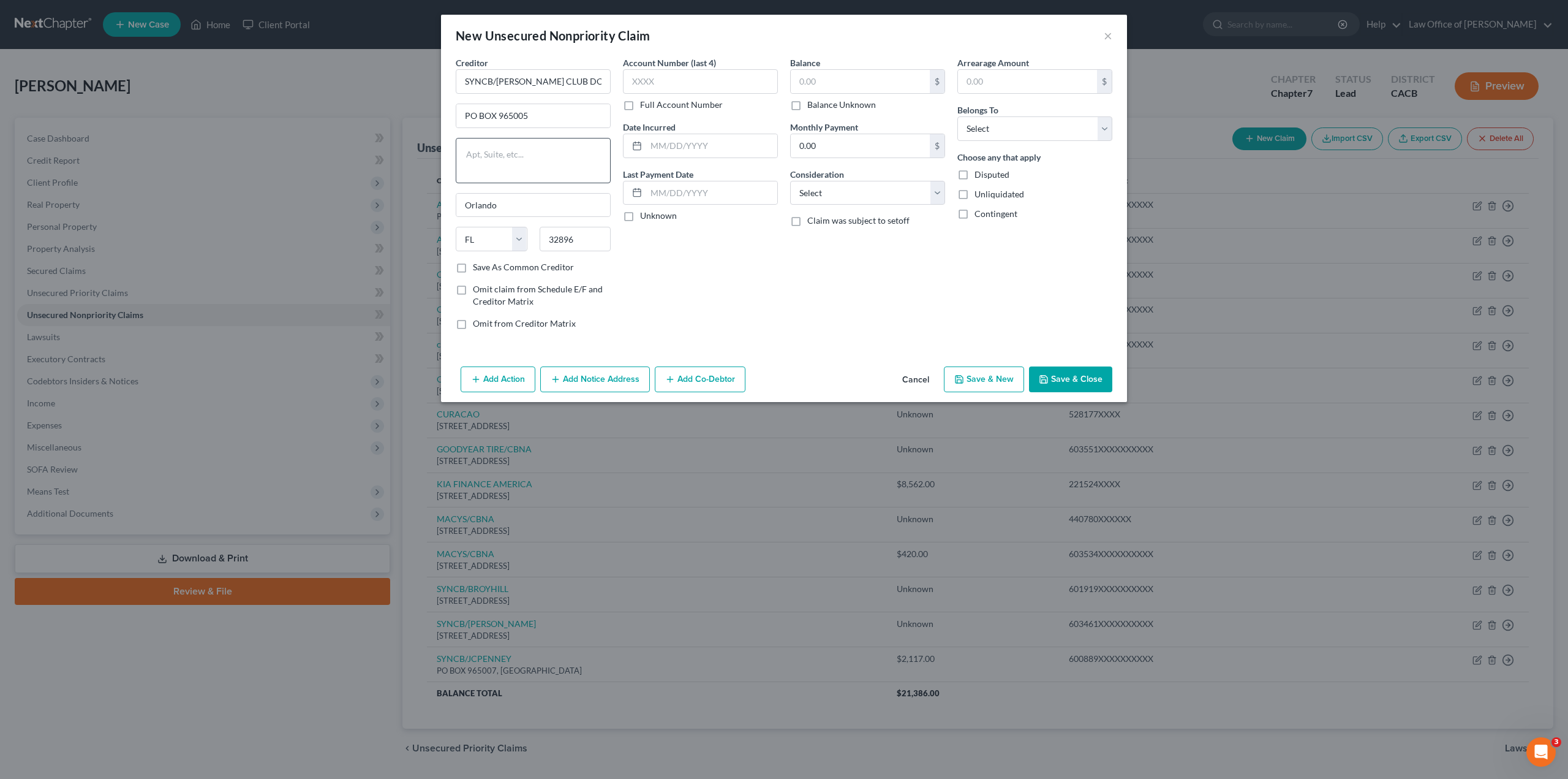
click at [473, 268] on label "Save As Common Creditor" at bounding box center [523, 268] width 101 height 12
click at [478, 268] on input "Save As Common Creditor" at bounding box center [482, 265] width 8 height 8
click at [640, 109] on label "Full Account Number" at bounding box center [681, 105] width 83 height 12
click at [645, 107] on input "Full Account Number" at bounding box center [649, 103] width 8 height 8
click at [663, 82] on input "text" at bounding box center [700, 81] width 155 height 25
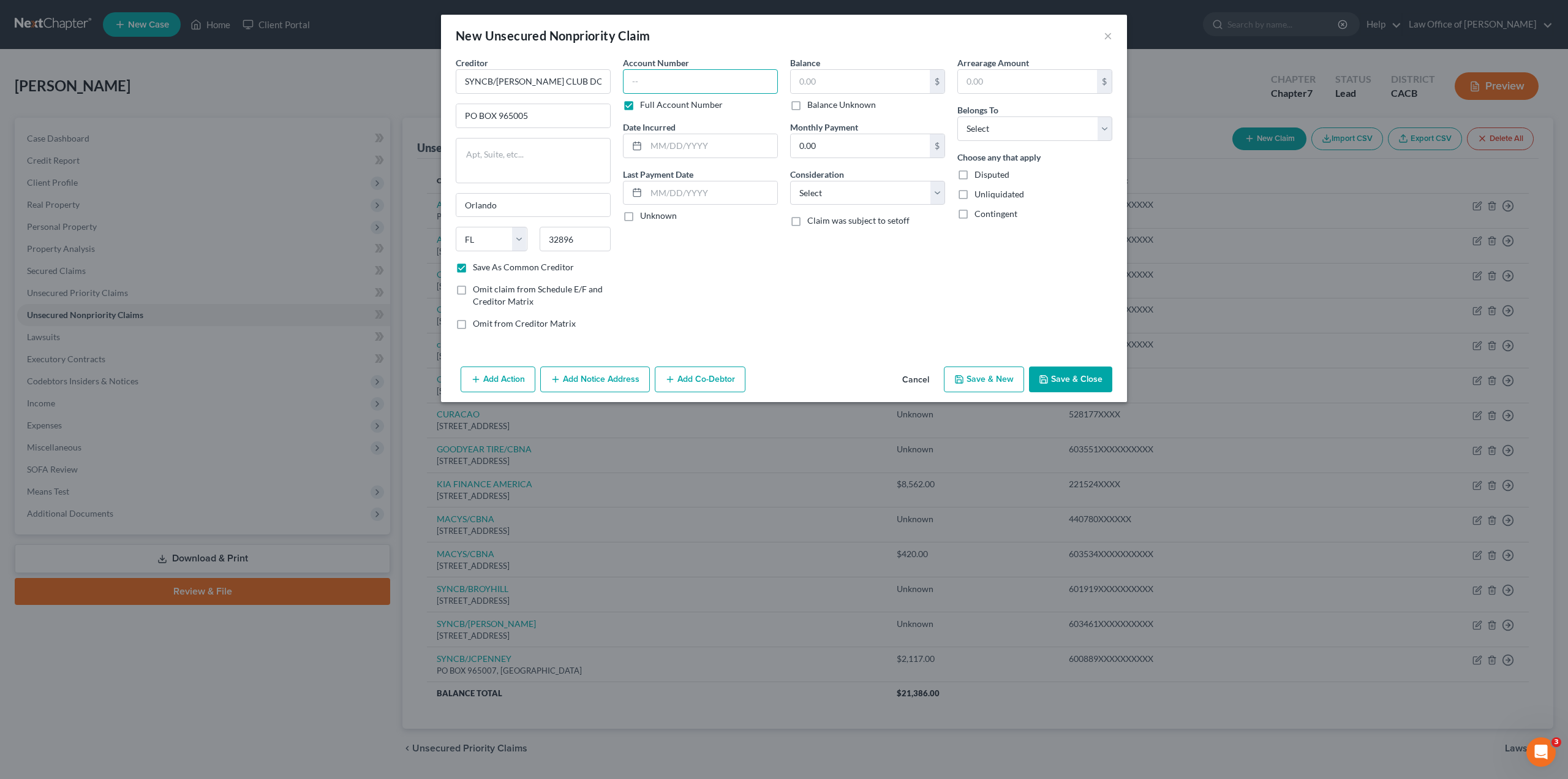
paste input "521333XXXXXXXXXX"
click at [664, 143] on input "text" at bounding box center [711, 146] width 131 height 23
click at [814, 76] on input "text" at bounding box center [860, 81] width 139 height 23
click at [828, 142] on input "0.00" at bounding box center [860, 146] width 139 height 23
click at [819, 197] on select "Select Cable / Satellite Services Collection Agency Credit Card Debt Debt Couns…" at bounding box center [868, 193] width 155 height 25
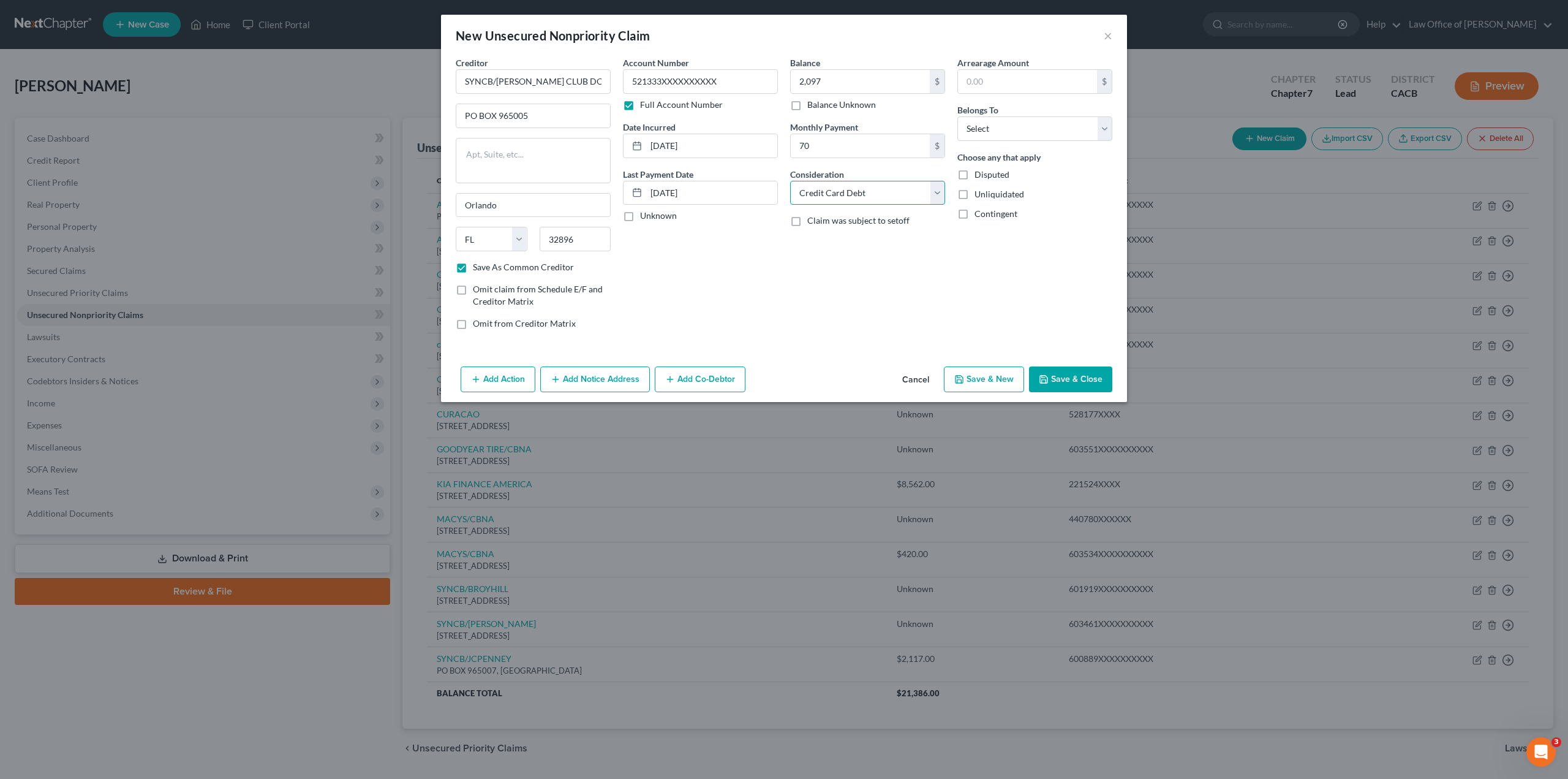
click at [790, 181] on select "Select Cable / Satellite Services Collection Agency Credit Card Debt Debt Couns…" at bounding box center [868, 193] width 155 height 25
click at [802, 282] on div "Balance 2,097.00 $ Balance Unknown Balance Undetermined 2,097 $ Balance Unknown…" at bounding box center [868, 198] width 167 height 283
click at [995, 84] on input "text" at bounding box center [1027, 81] width 139 height 23
click at [992, 121] on select "Select Debtor 1 Only Debtor 2 Only Debtor 1 And Debtor 2 Only At Least One Of T…" at bounding box center [1035, 129] width 155 height 25
click at [957, 117] on select "Select Debtor 1 Only Debtor 2 Only Debtor 1 And Debtor 2 Only At Least One Of T…" at bounding box center [1035, 129] width 155 height 25
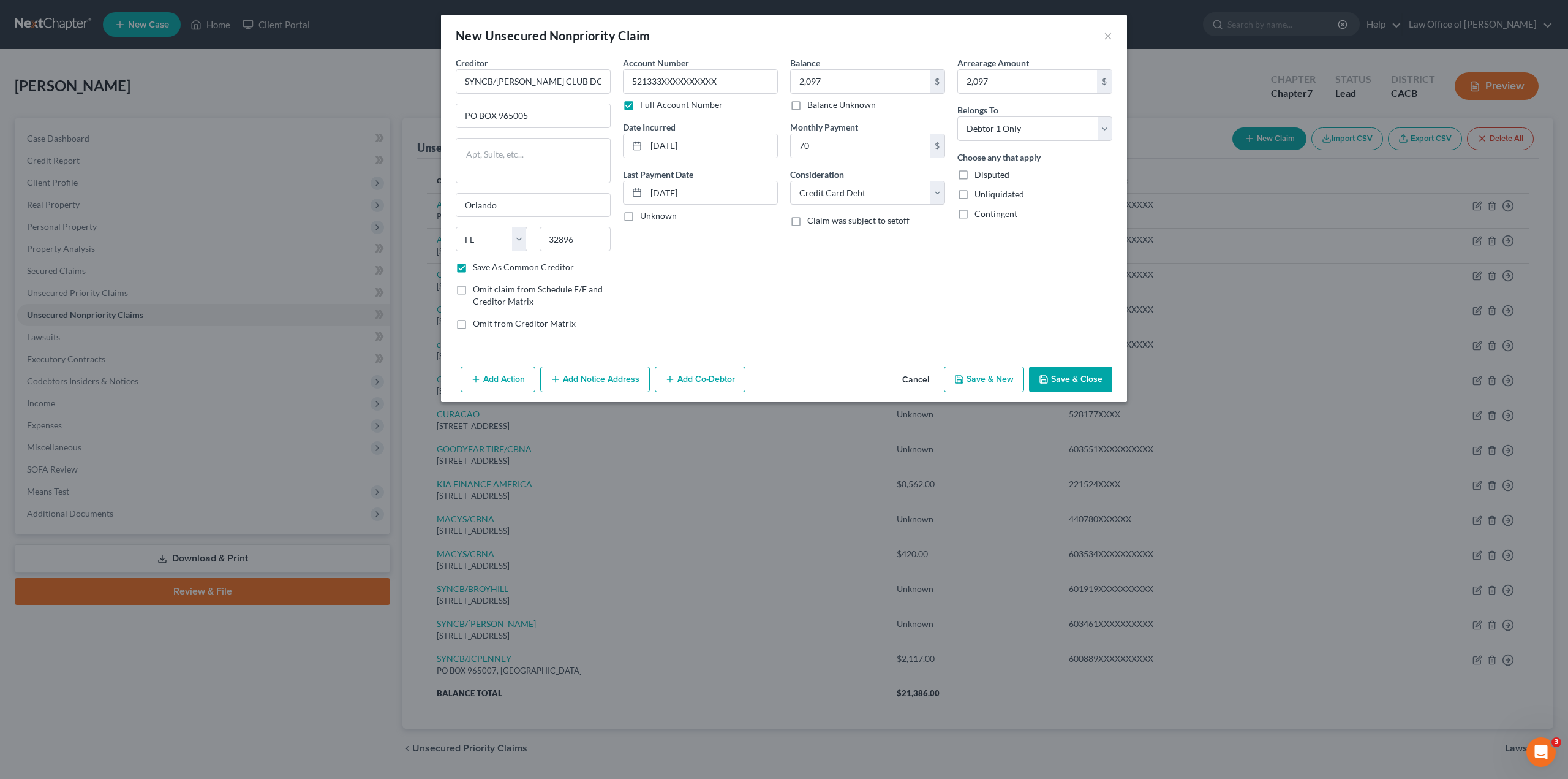
click at [975, 196] on label "Unliquidated" at bounding box center [999, 194] width 50 height 12
click at [979, 196] on input "Unliquidated" at bounding box center [983, 192] width 8 height 8
click at [1058, 377] on button "Save & Close" at bounding box center [1071, 380] width 84 height 26
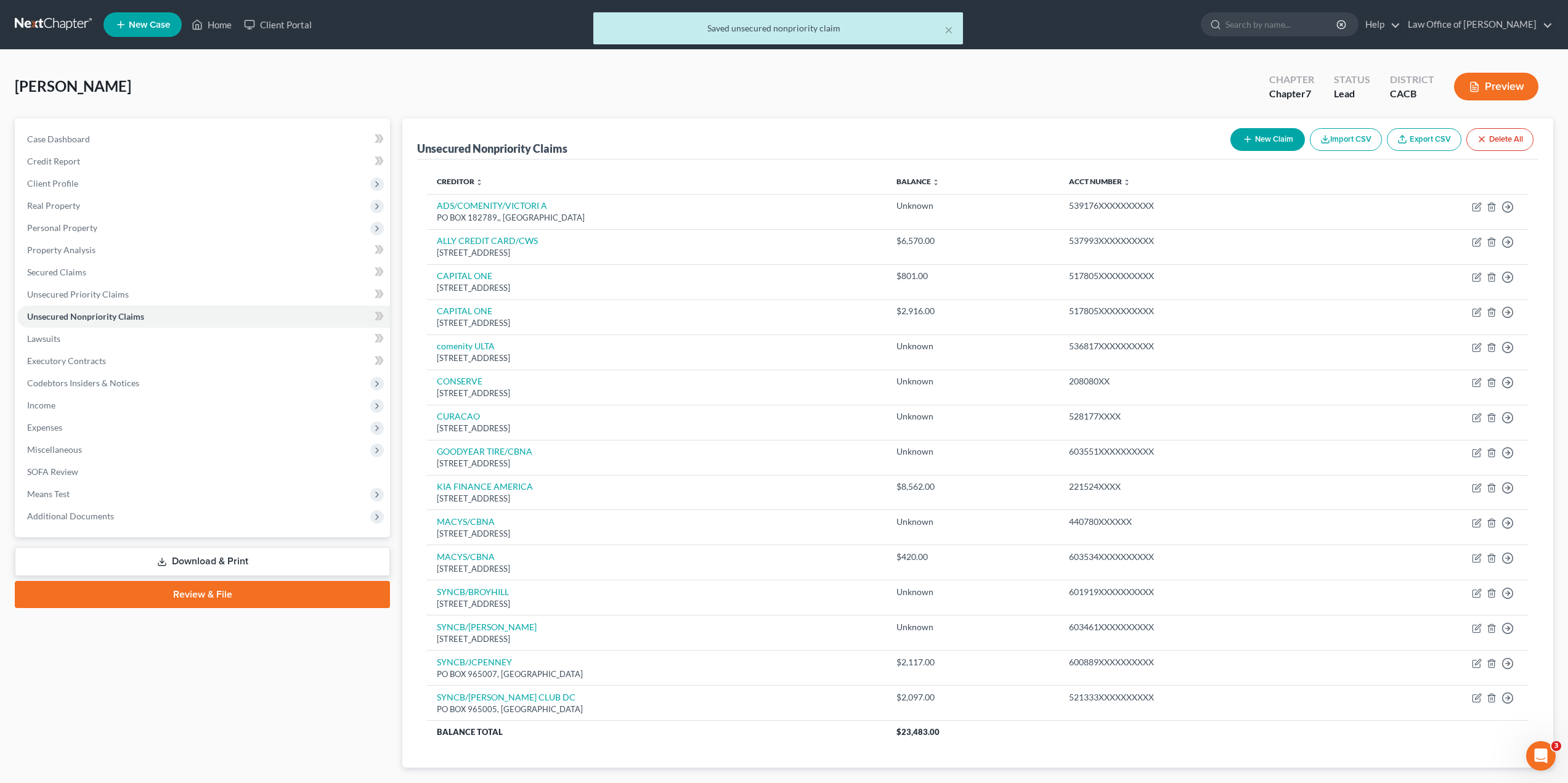
click at [1265, 139] on button "New Claim" at bounding box center [1267, 139] width 75 height 23
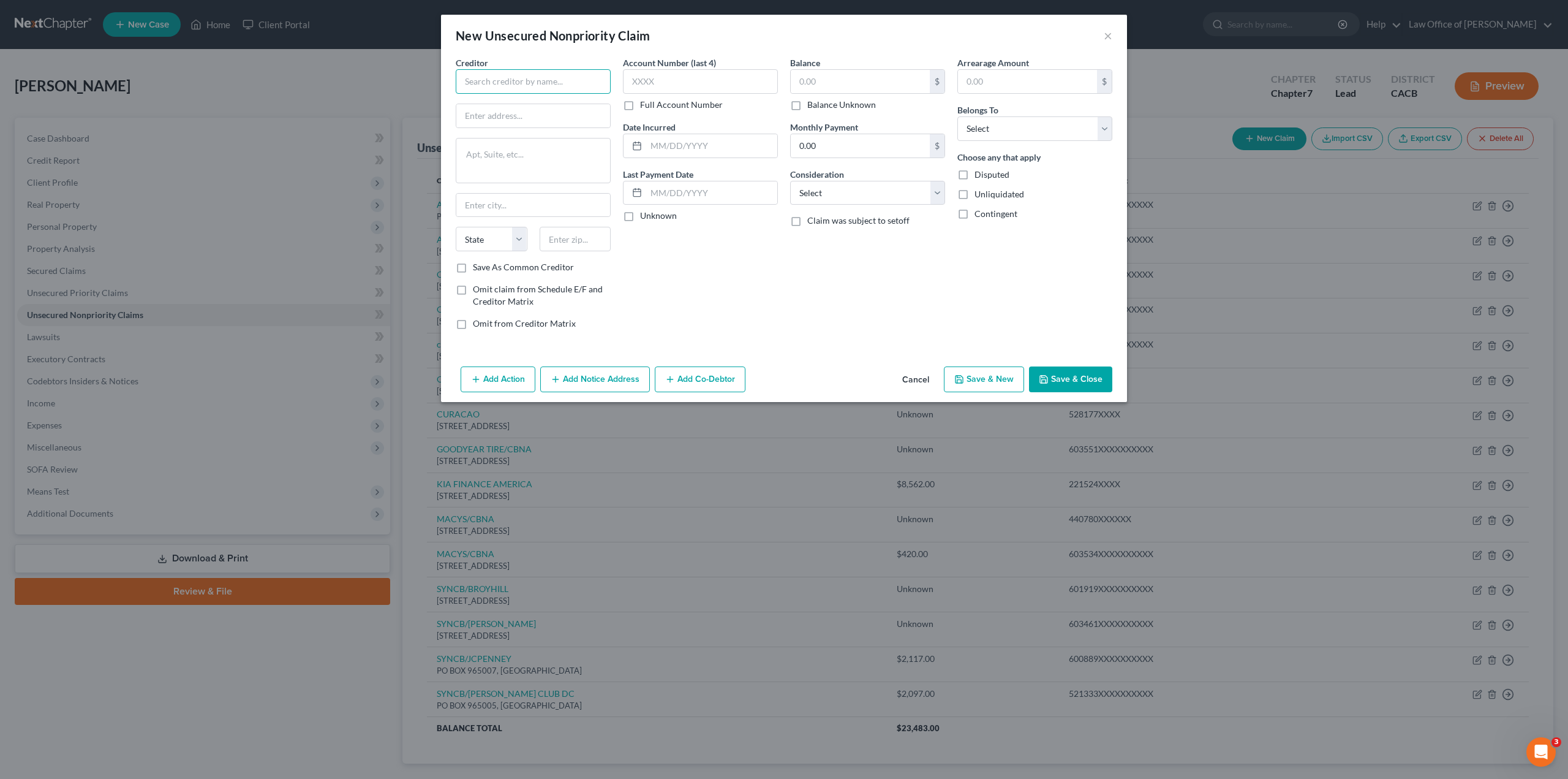
click at [542, 79] on input "text" at bounding box center [533, 81] width 155 height 25
paste input "THE HOME DEPOT/[GEOGRAPHIC_DATA]"
click at [518, 118] on input "text" at bounding box center [533, 116] width 154 height 23
click at [509, 163] on textarea at bounding box center [533, 160] width 155 height 45
paste textarea "[STREET_ADDRESS]"
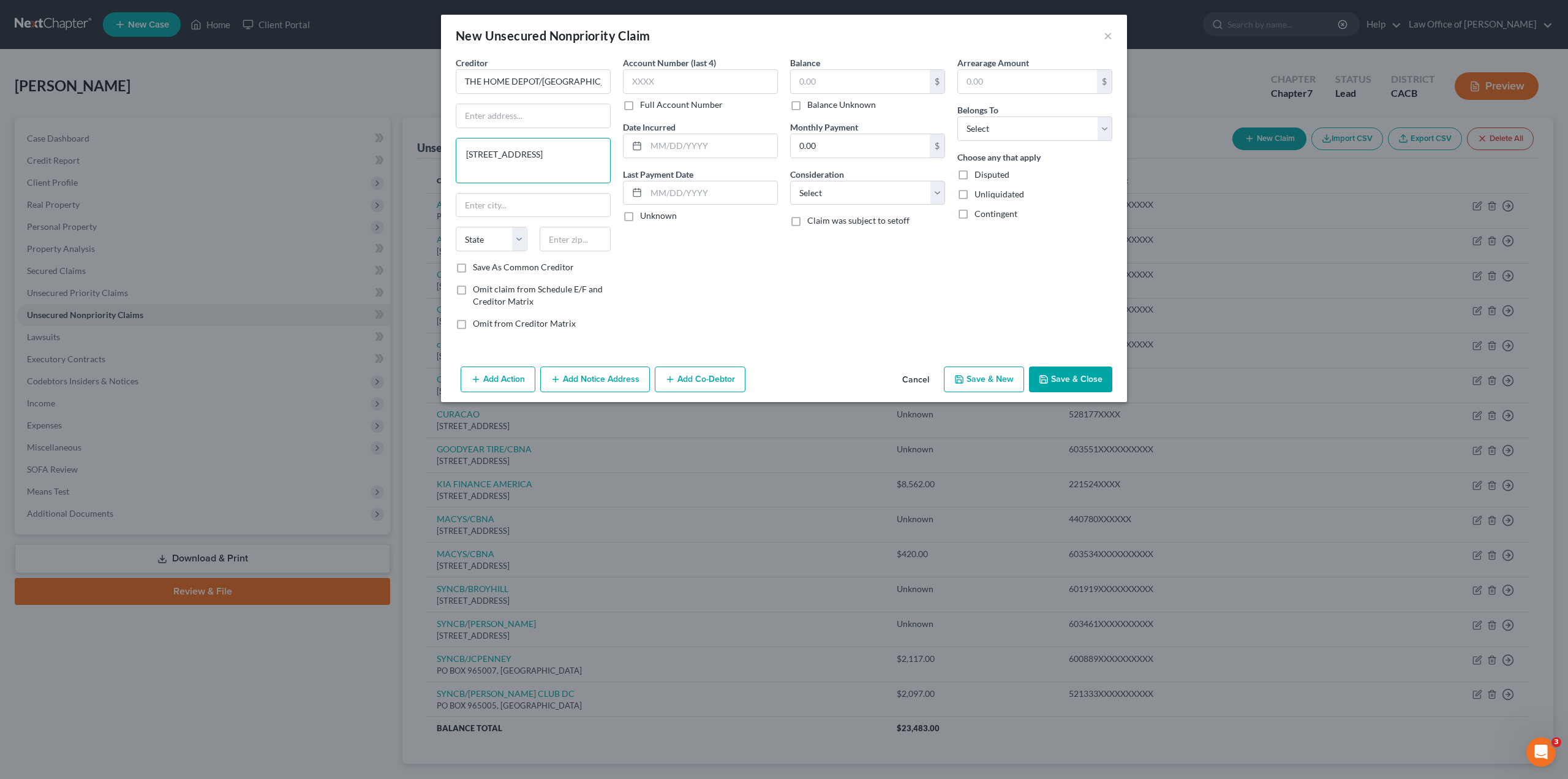
click at [518, 154] on textarea "[STREET_ADDRESS]" at bounding box center [533, 160] width 155 height 45
click at [516, 166] on textarea ", [GEOGRAPHIC_DATA] 57117" at bounding box center [533, 160] width 155 height 45
click at [482, 240] on select "State [US_STATE] AK AR AZ CA CO CT DE DC [GEOGRAPHIC_DATA] [GEOGRAPHIC_DATA] GU…" at bounding box center [492, 239] width 72 height 25
click at [563, 240] on input "text" at bounding box center [576, 239] width 72 height 25
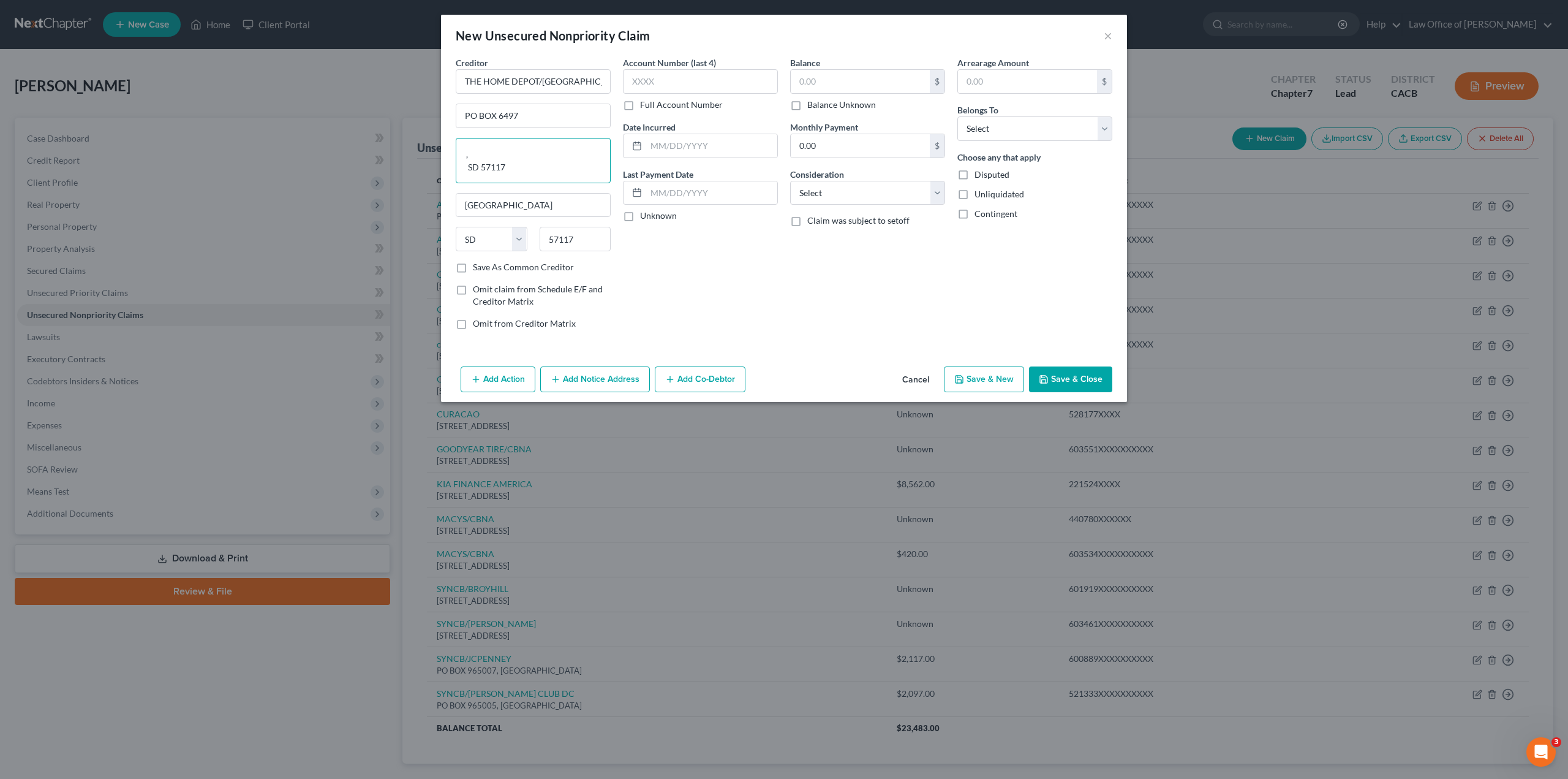
drag, startPoint x: 525, startPoint y: 170, endPoint x: 456, endPoint y: 148, distance: 72.4
click at [456, 148] on textarea ", SD 57117" at bounding box center [533, 160] width 155 height 45
click at [473, 270] on label "Save As Common Creditor" at bounding box center [523, 268] width 101 height 12
click at [478, 269] on input "Save As Common Creditor" at bounding box center [482, 265] width 8 height 8
click at [640, 106] on label "Full Account Number" at bounding box center [681, 105] width 83 height 12
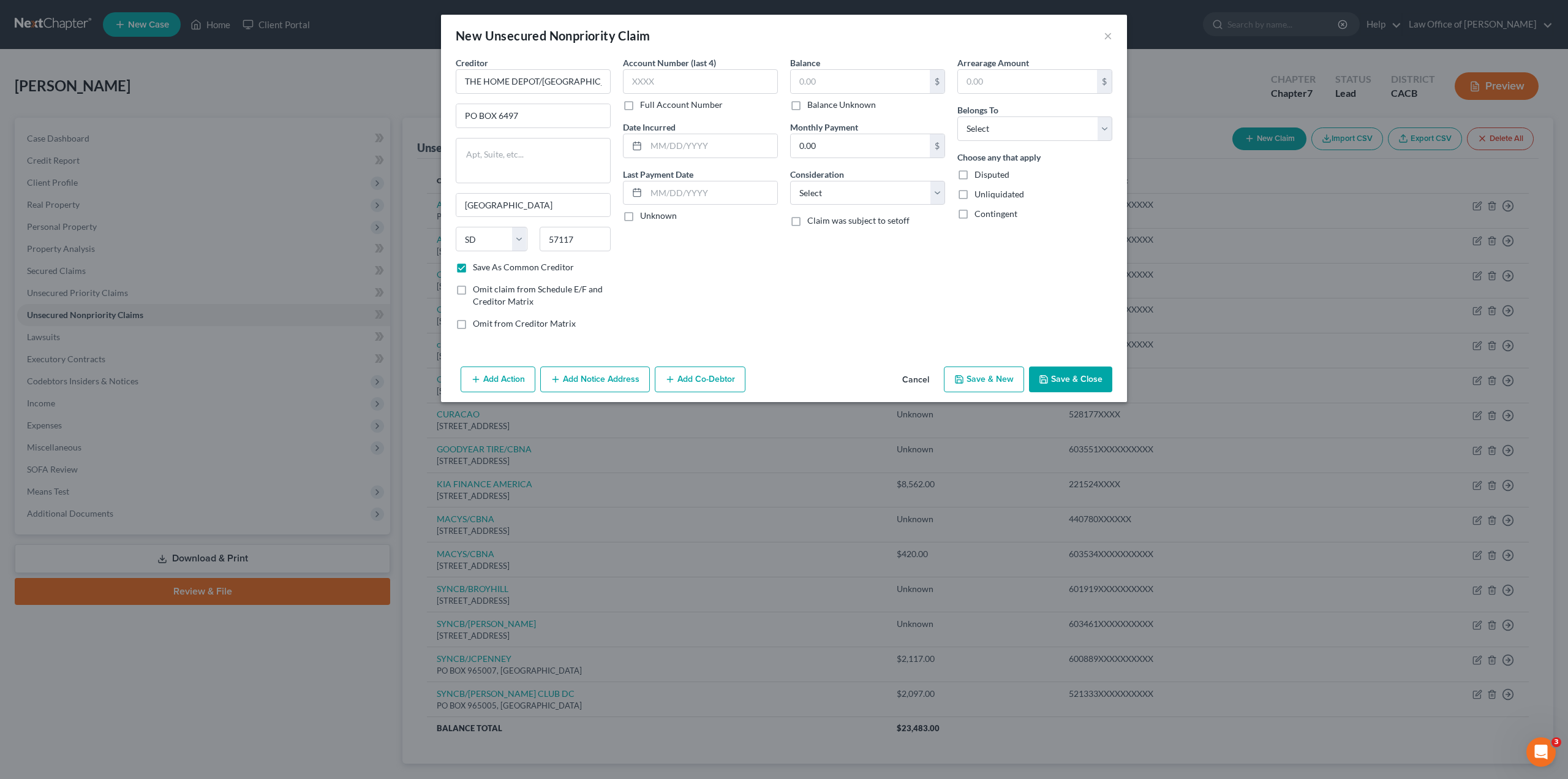
click at [645, 106] on input "Full Account Number" at bounding box center [649, 103] width 8 height 8
click at [661, 80] on input "text" at bounding box center [700, 81] width 155 height 25
paste input "603532XXXXXXXXXX"
click at [654, 146] on input "text" at bounding box center [711, 146] width 131 height 23
click at [640, 218] on label "Unknown" at bounding box center [658, 215] width 37 height 12
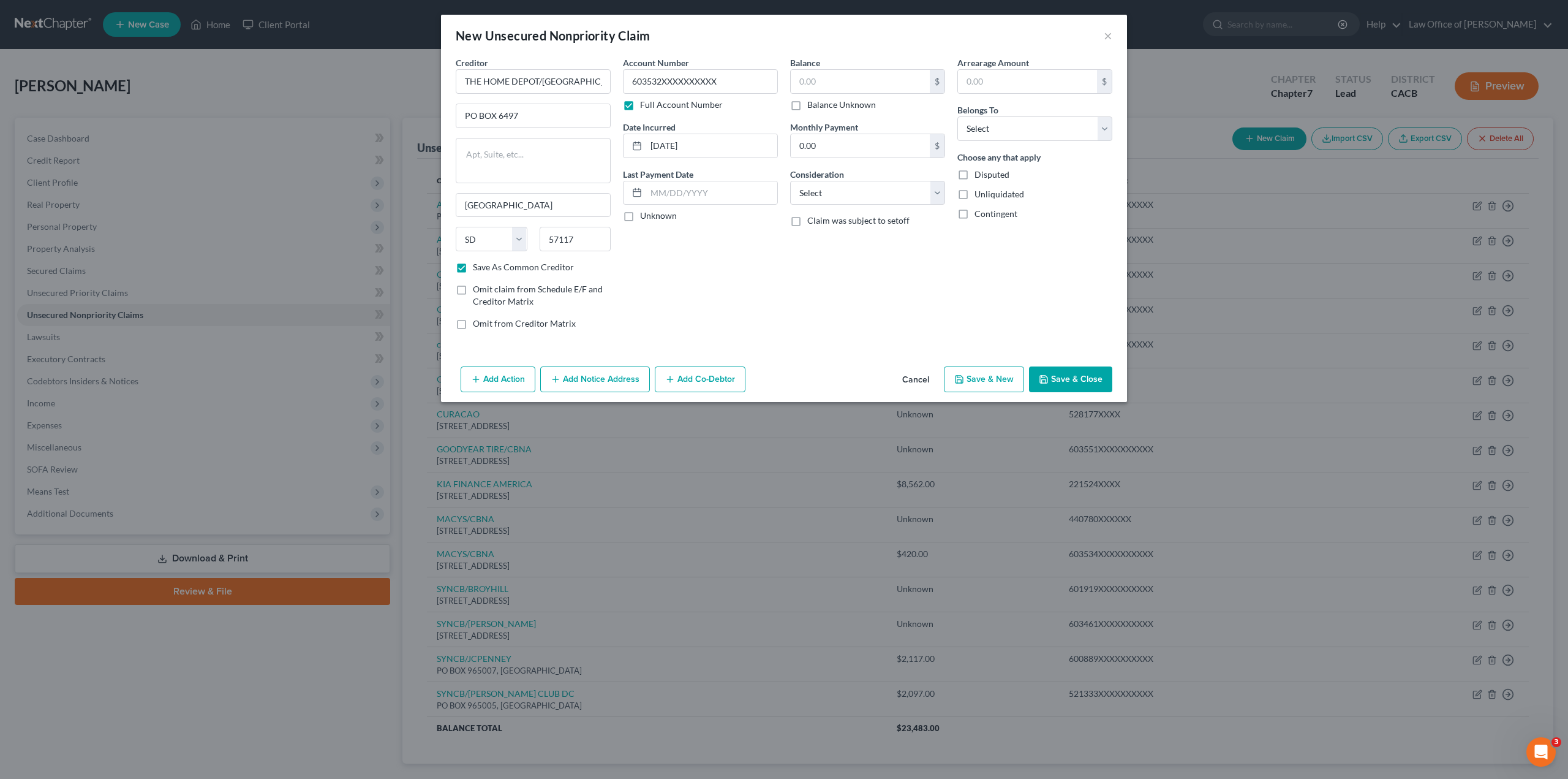
click at [645, 218] on input "Unknown" at bounding box center [649, 213] width 8 height 8
click at [818, 84] on input "text" at bounding box center [860, 81] width 139 height 23
click at [827, 140] on input "0.00" at bounding box center [860, 146] width 139 height 23
click at [819, 192] on select "Select Cable / Satellite Services Collection Agency Credit Card Debt Debt Couns…" at bounding box center [868, 193] width 155 height 25
click at [790, 181] on select "Select Cable / Satellite Services Collection Agency Credit Card Debt Debt Couns…" at bounding box center [868, 193] width 155 height 25
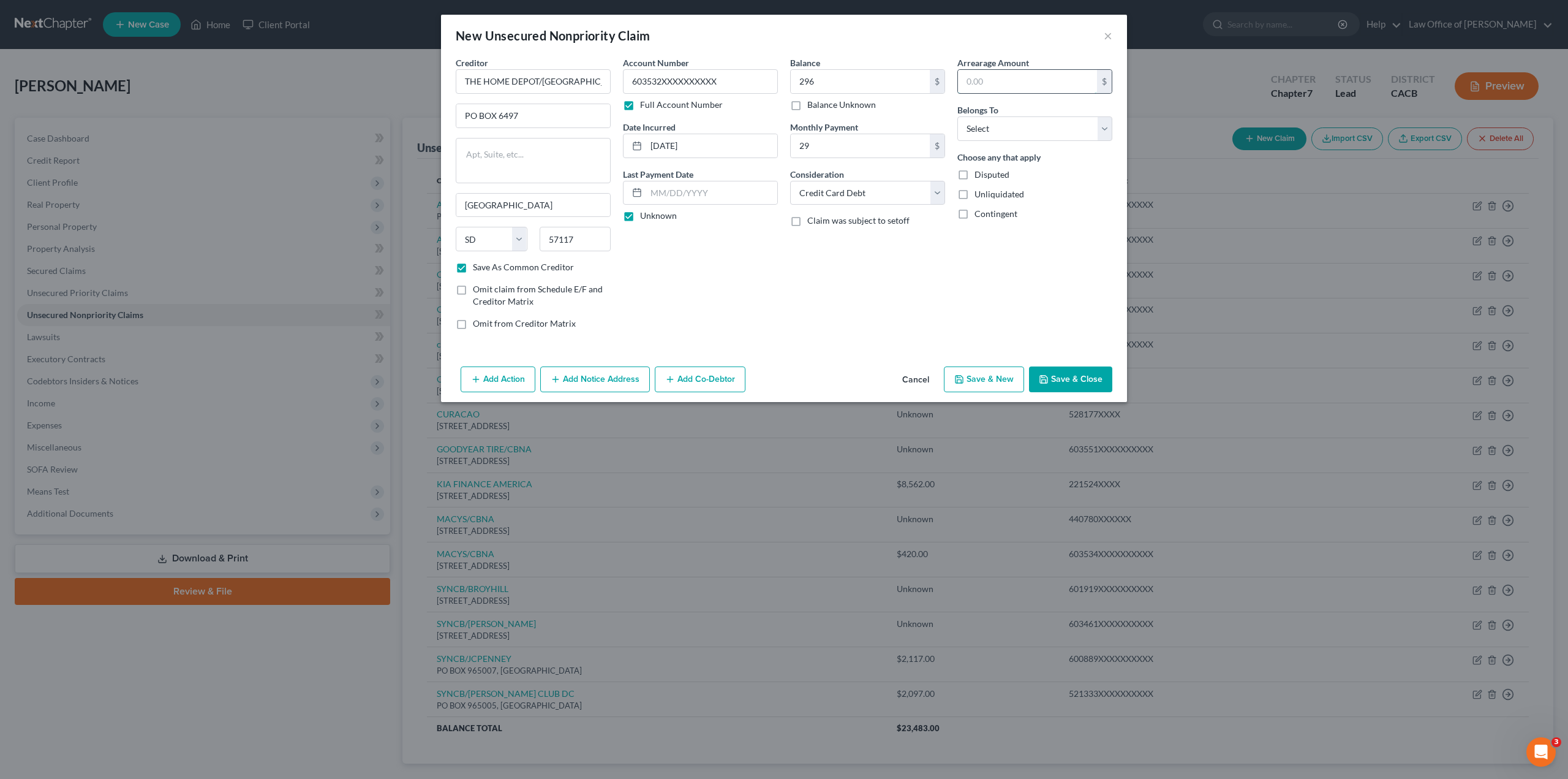
click at [991, 83] on input "text" at bounding box center [1027, 81] width 139 height 23
click at [997, 127] on select "Select Debtor 1 Only Debtor 2 Only Debtor 1 And Debtor 2 Only At Least One Of T…" at bounding box center [1035, 129] width 155 height 25
click at [957, 117] on select "Select Debtor 1 Only Debtor 2 Only Debtor 1 And Debtor 2 Only At Least One Of T…" at bounding box center [1035, 129] width 155 height 25
click at [975, 194] on label "Unliquidated" at bounding box center [999, 194] width 50 height 12
click at [979, 194] on input "Unliquidated" at bounding box center [983, 192] width 8 height 8
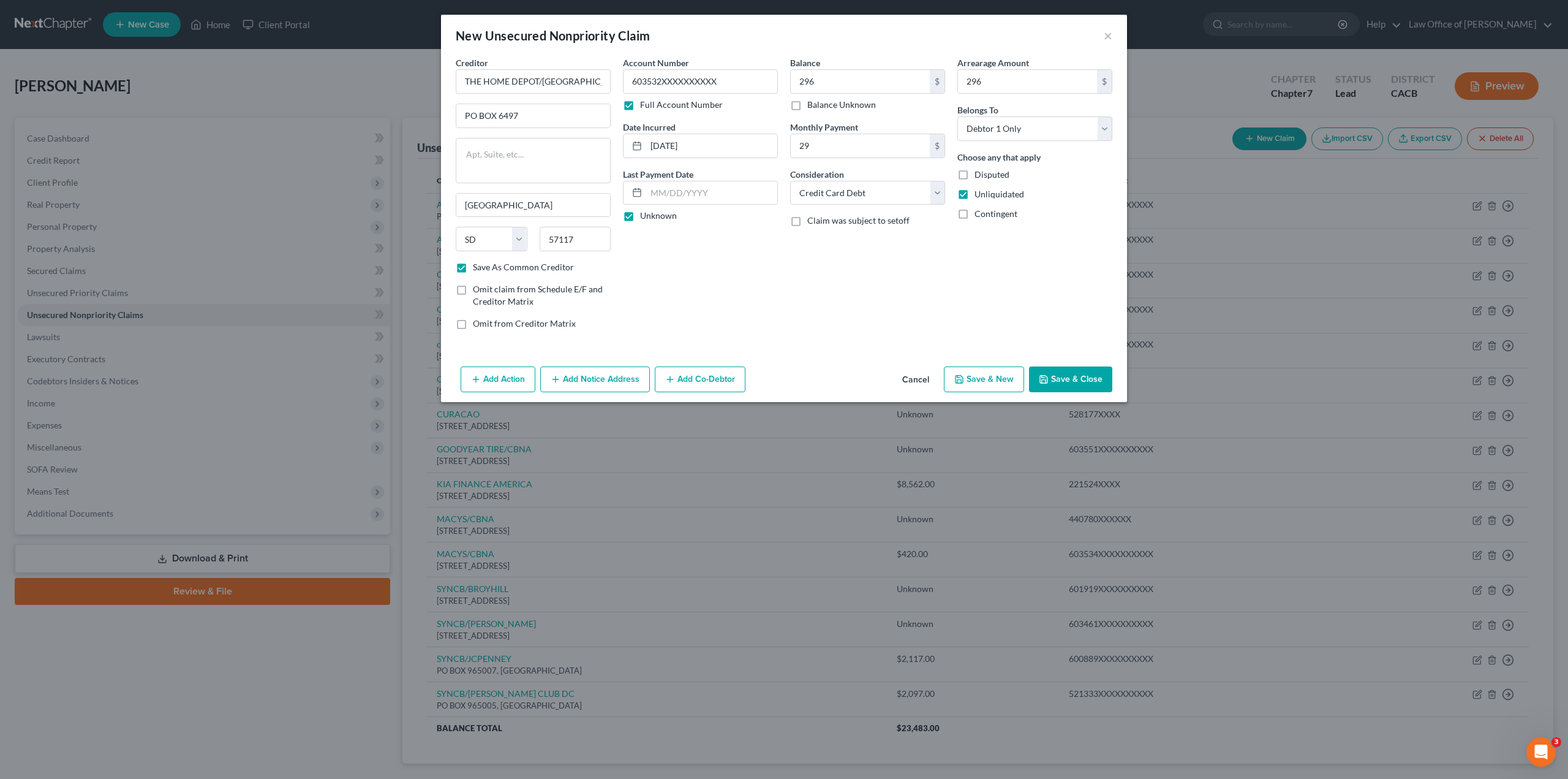
click at [1064, 374] on button "Save & Close" at bounding box center [1071, 380] width 84 height 26
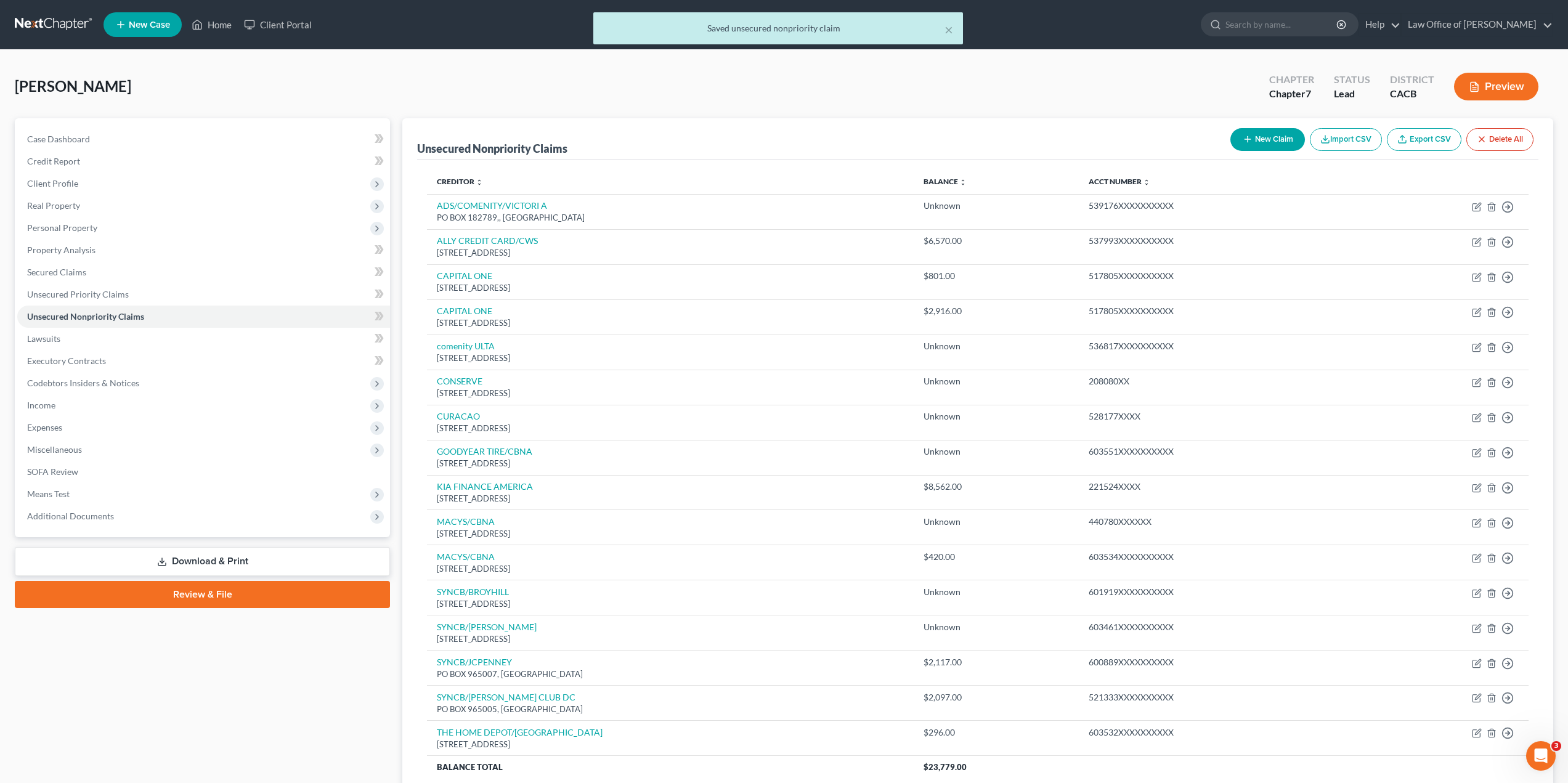
click at [1262, 143] on button "New Claim" at bounding box center [1267, 139] width 75 height 23
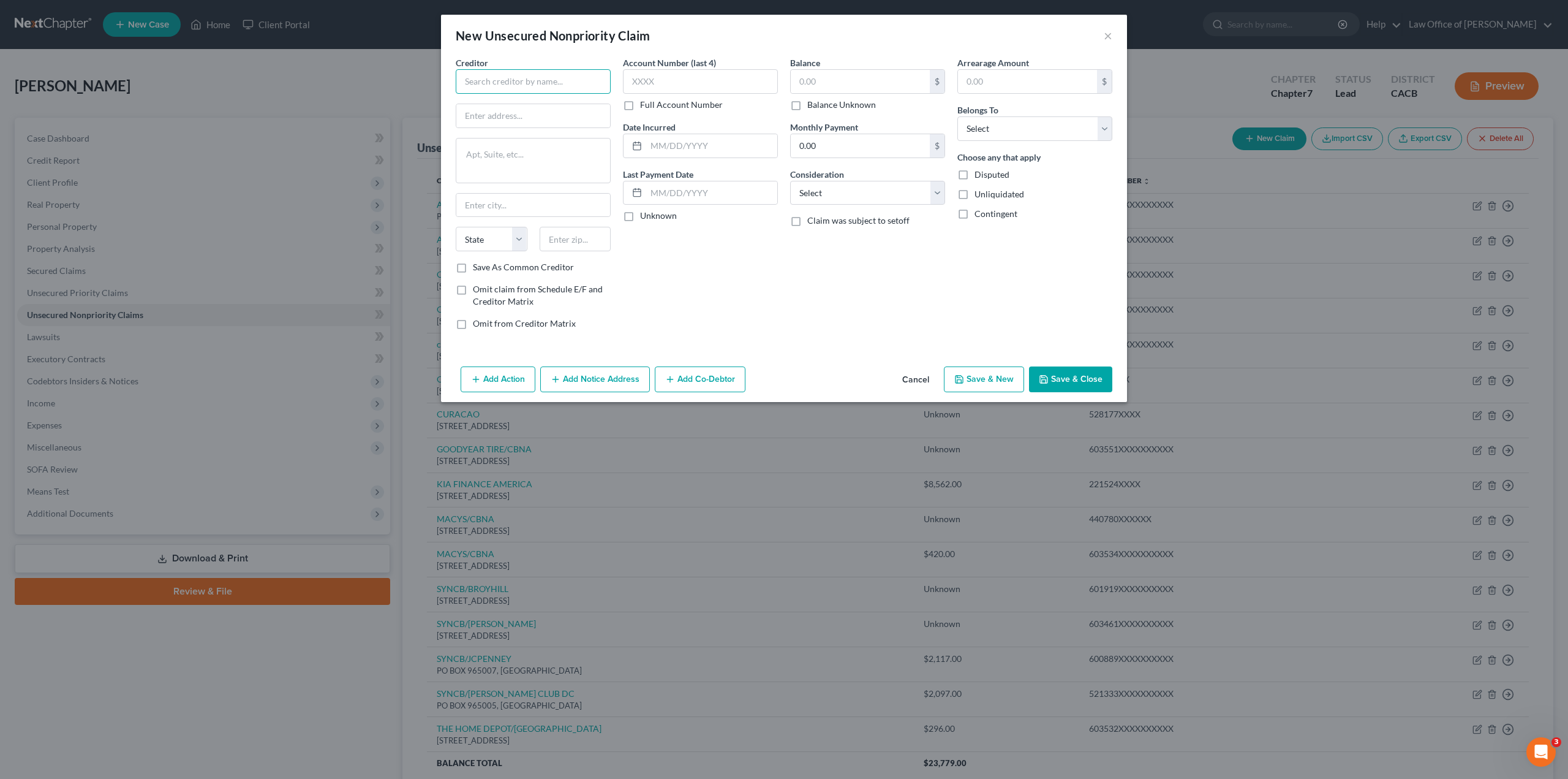
click at [569, 80] on input "text" at bounding box center [533, 81] width 155 height 25
paste input "UPLIFT/CELTIC BANK"
click at [545, 129] on div "Creditor * UPLIFT/CELTIC BANK State [US_STATE] AK AR AZ CA CO CT DE DC [GEOGRAP…" at bounding box center [533, 159] width 155 height 205
click at [539, 154] on textarea at bounding box center [533, 160] width 155 height 45
paste textarea "[STREET_ADDRESS][PERSON_NAME]"
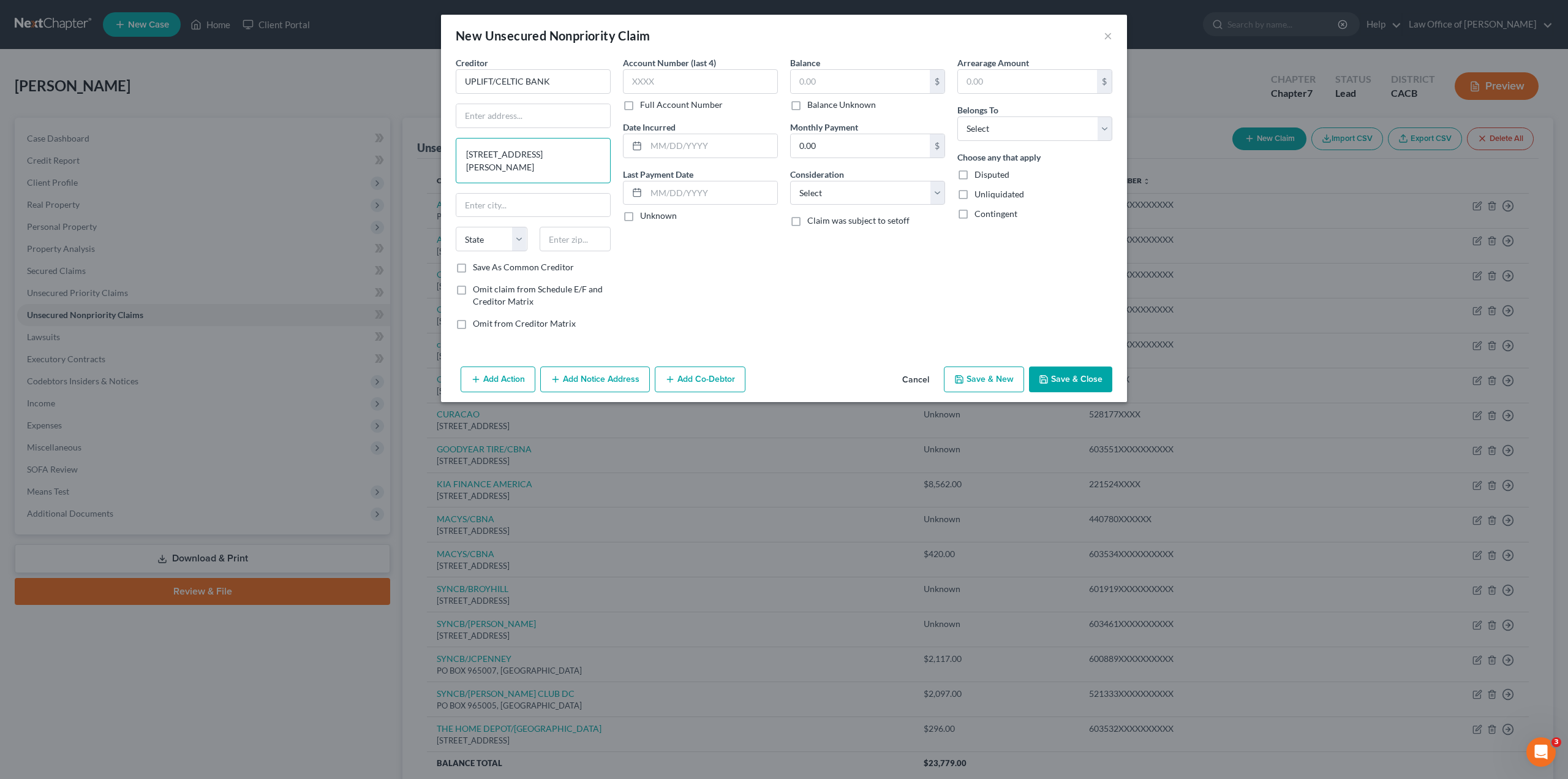
click at [531, 154] on textarea "[STREET_ADDRESS][PERSON_NAME]" at bounding box center [533, 160] width 155 height 45
click at [512, 170] on textarea ", SUNNYVALE CA 94085" at bounding box center [533, 160] width 155 height 45
click at [487, 237] on select "State [US_STATE] AK AR AZ CA CO CT DE DC [GEOGRAPHIC_DATA] [GEOGRAPHIC_DATA] GU…" at bounding box center [492, 239] width 72 height 25
click at [562, 237] on input "text" at bounding box center [576, 239] width 72 height 25
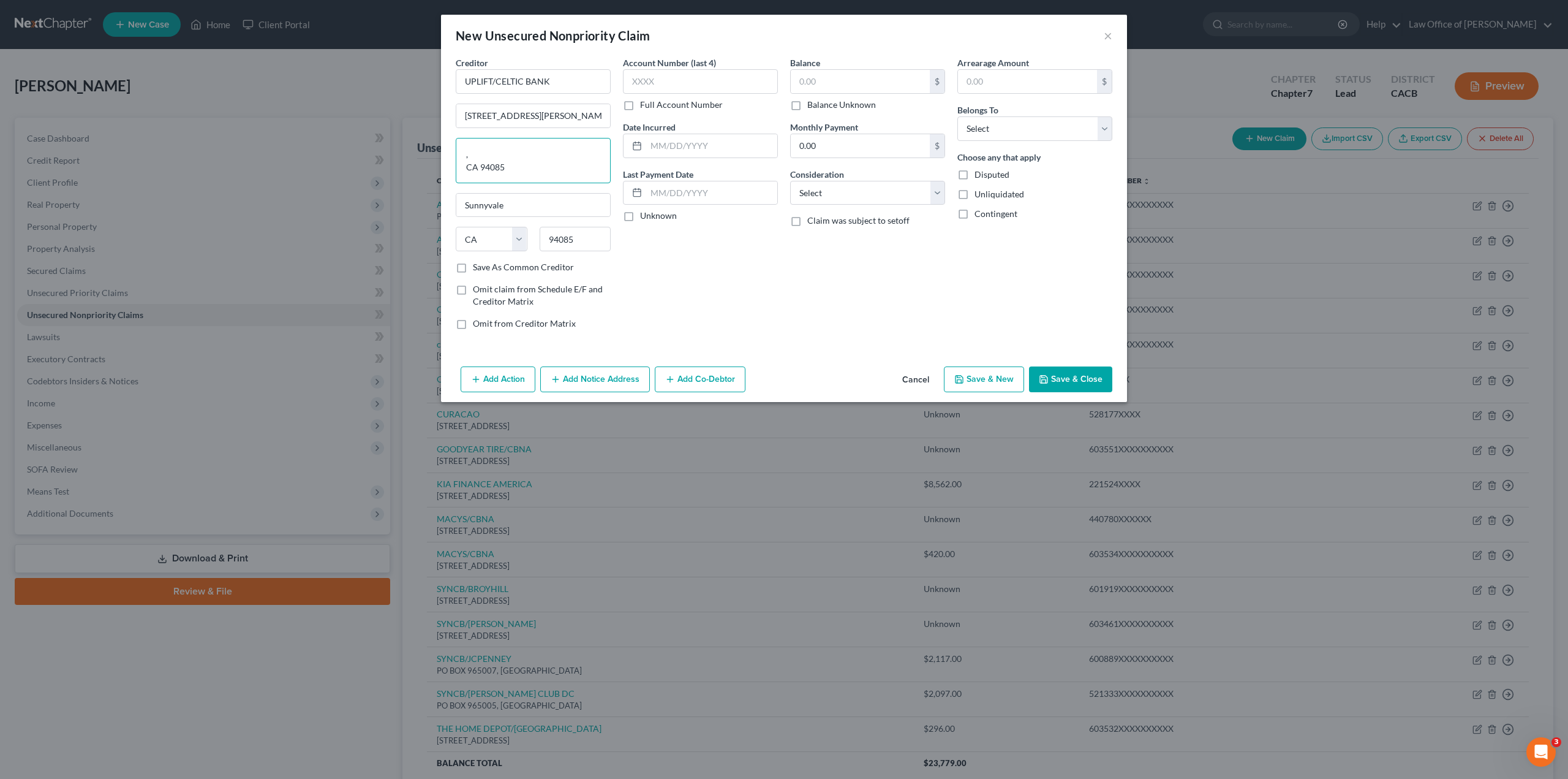
drag, startPoint x: 512, startPoint y: 173, endPoint x: 450, endPoint y: 146, distance: 67.6
click at [450, 146] on div "Creditor * UPLIFT/CELTIC BANK [STREET_ADDRESS][PERSON_NAME] [GEOGRAPHIC_DATA] […" at bounding box center [533, 198] width 167 height 283
click at [473, 267] on label "Save As Common Creditor" at bounding box center [523, 268] width 101 height 12
click at [478, 267] on input "Save As Common Creditor" at bounding box center [482, 265] width 8 height 8
click at [640, 107] on label "Full Account Number" at bounding box center [681, 105] width 83 height 12
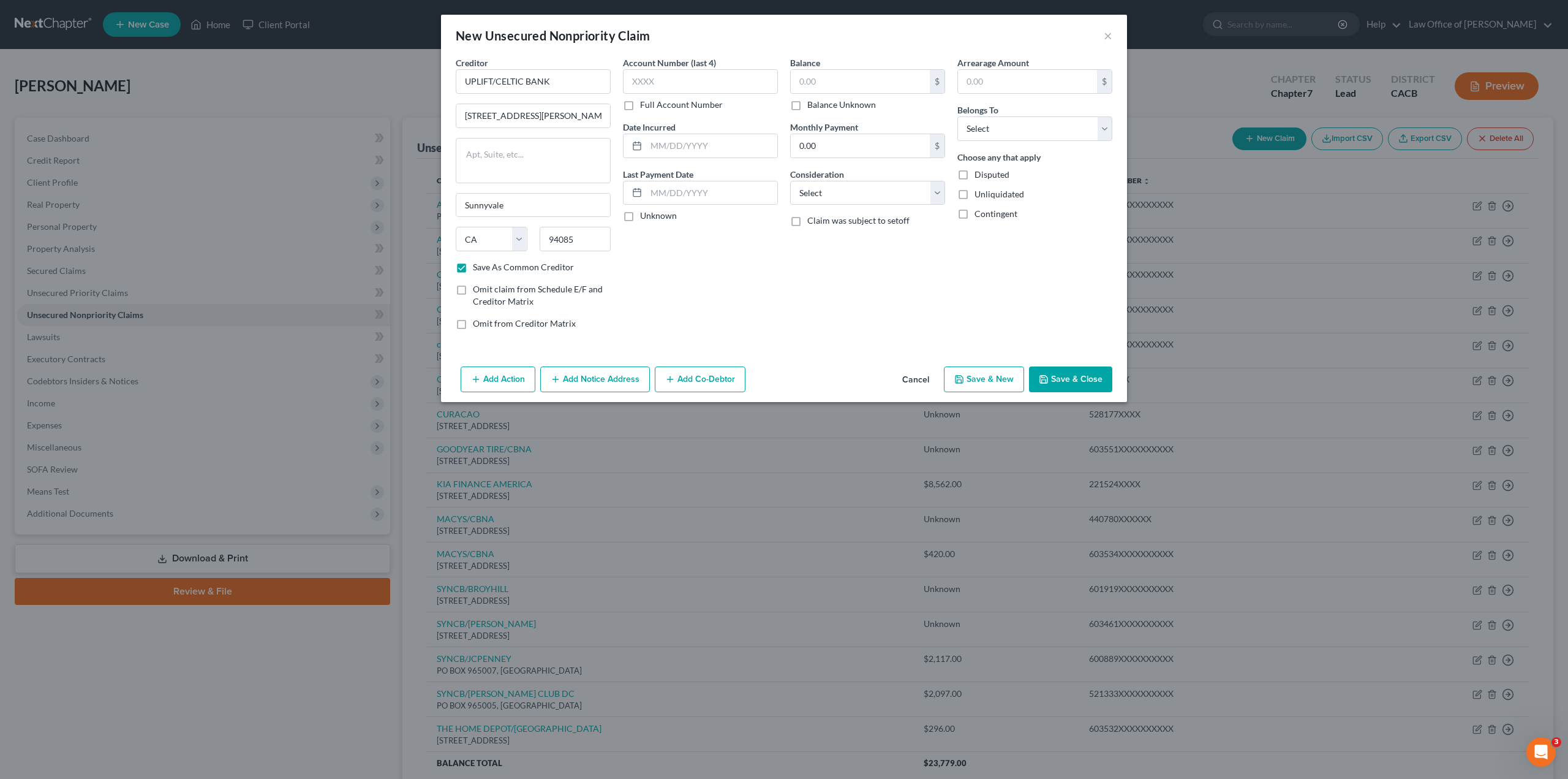
click at [645, 107] on input "Full Account Number" at bounding box center [649, 103] width 8 height 8
click at [666, 80] on input "text" at bounding box center [700, 81] width 155 height 25
paste input "250207XXXXXX"
click at [674, 145] on input "text" at bounding box center [711, 146] width 131 height 23
click at [857, 75] on input "text" at bounding box center [860, 81] width 139 height 23
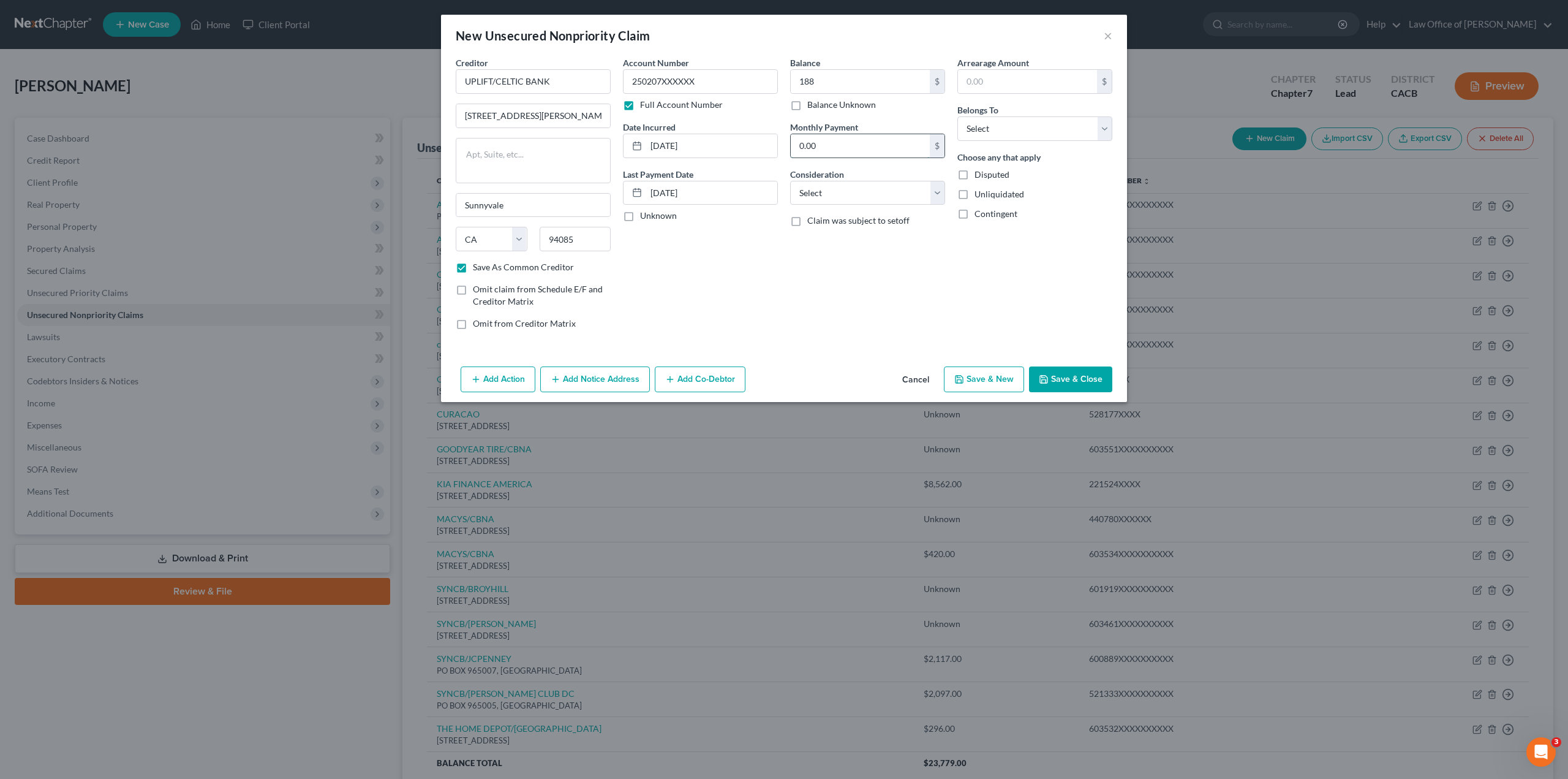
click at [821, 139] on input "0.00" at bounding box center [860, 146] width 139 height 23
click at [808, 191] on select "Select Cable / Satellite Services Collection Agency Credit Card Debt Debt Couns…" at bounding box center [868, 193] width 155 height 25
click at [790, 181] on select "Select Cable / Satellite Services Collection Agency Credit Card Debt Debt Couns…" at bounding box center [868, 193] width 155 height 25
click at [982, 90] on input "text" at bounding box center [1027, 81] width 139 height 23
click at [987, 123] on select "Select Debtor 1 Only Debtor 2 Only Debtor 1 And Debtor 2 Only At Least One Of T…" at bounding box center [1035, 129] width 155 height 25
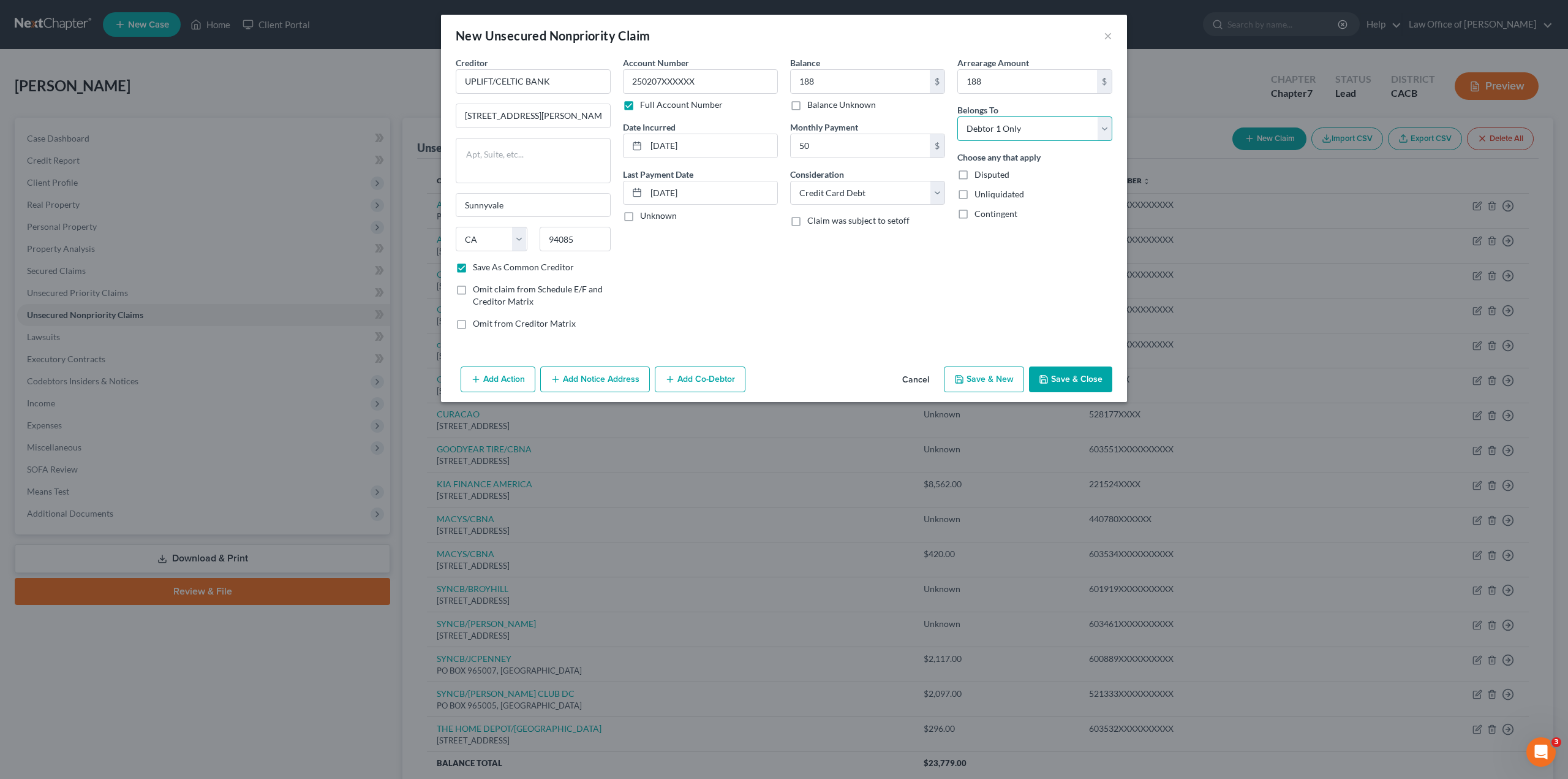
click at [957, 117] on select "Select Debtor 1 Only Debtor 2 Only Debtor 1 And Debtor 2 Only At Least One Of T…" at bounding box center [1035, 129] width 155 height 25
drag, startPoint x: 961, startPoint y: 196, endPoint x: 1008, endPoint y: 279, distance: 95.4
click at [975, 196] on label "Unliquidated" at bounding box center [999, 194] width 50 height 12
click at [979, 196] on input "Unliquidated" at bounding box center [983, 192] width 8 height 8
drag, startPoint x: 1068, startPoint y: 381, endPoint x: 1023, endPoint y: 374, distance: 45.5
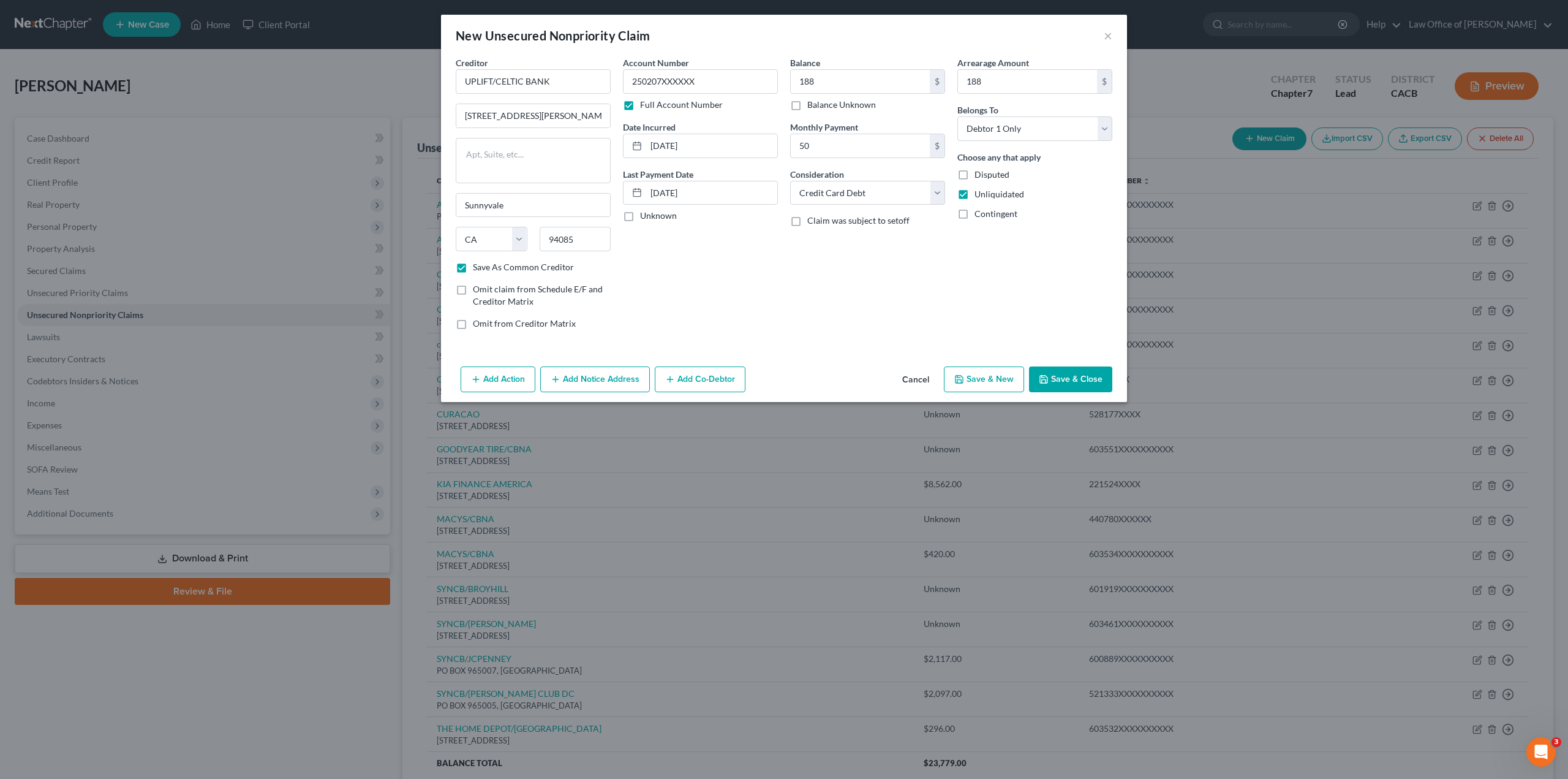
click at [1068, 381] on button "Save & Close" at bounding box center [1071, 380] width 84 height 26
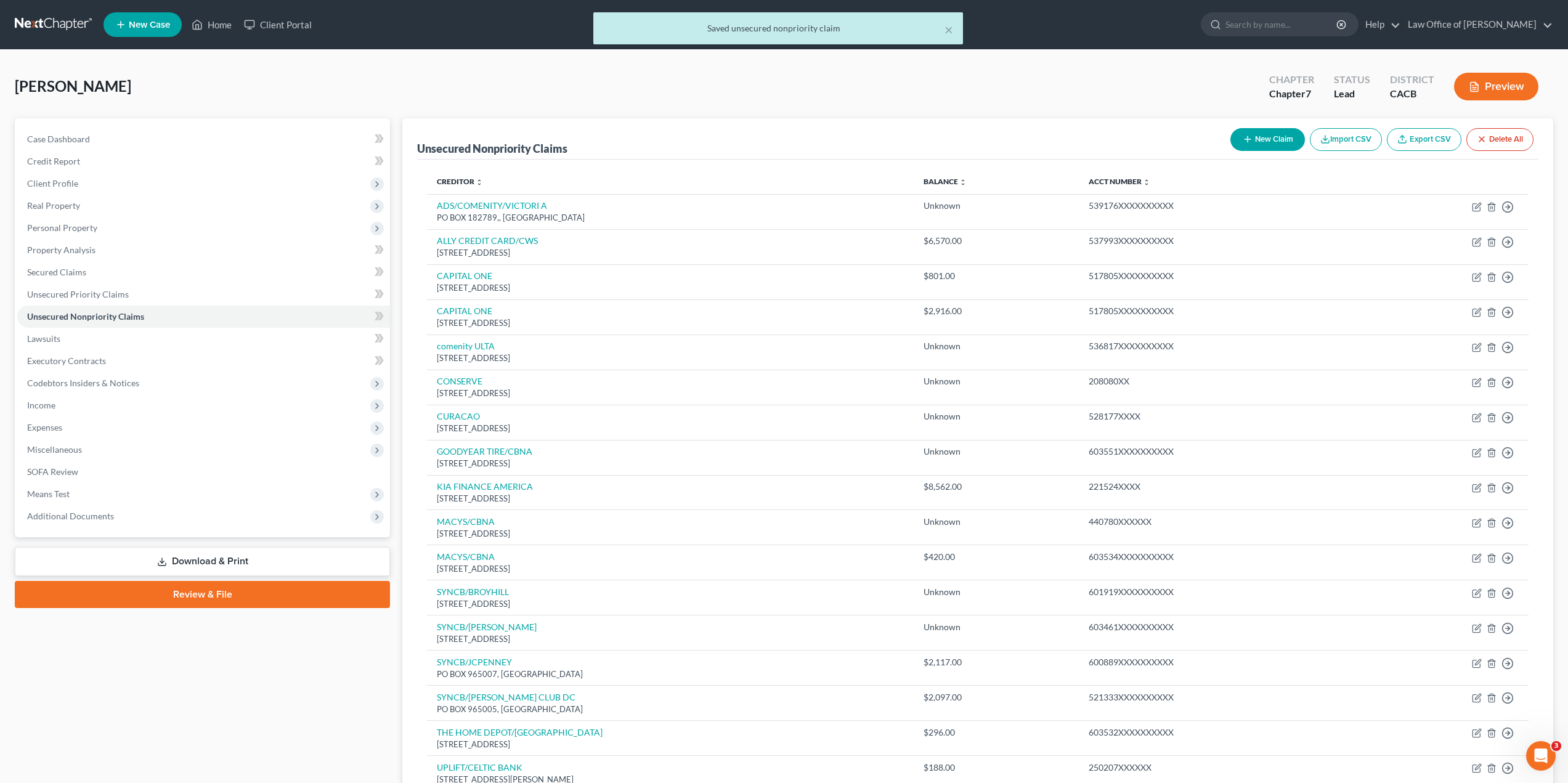
click at [1281, 141] on button "New Claim" at bounding box center [1267, 139] width 75 height 23
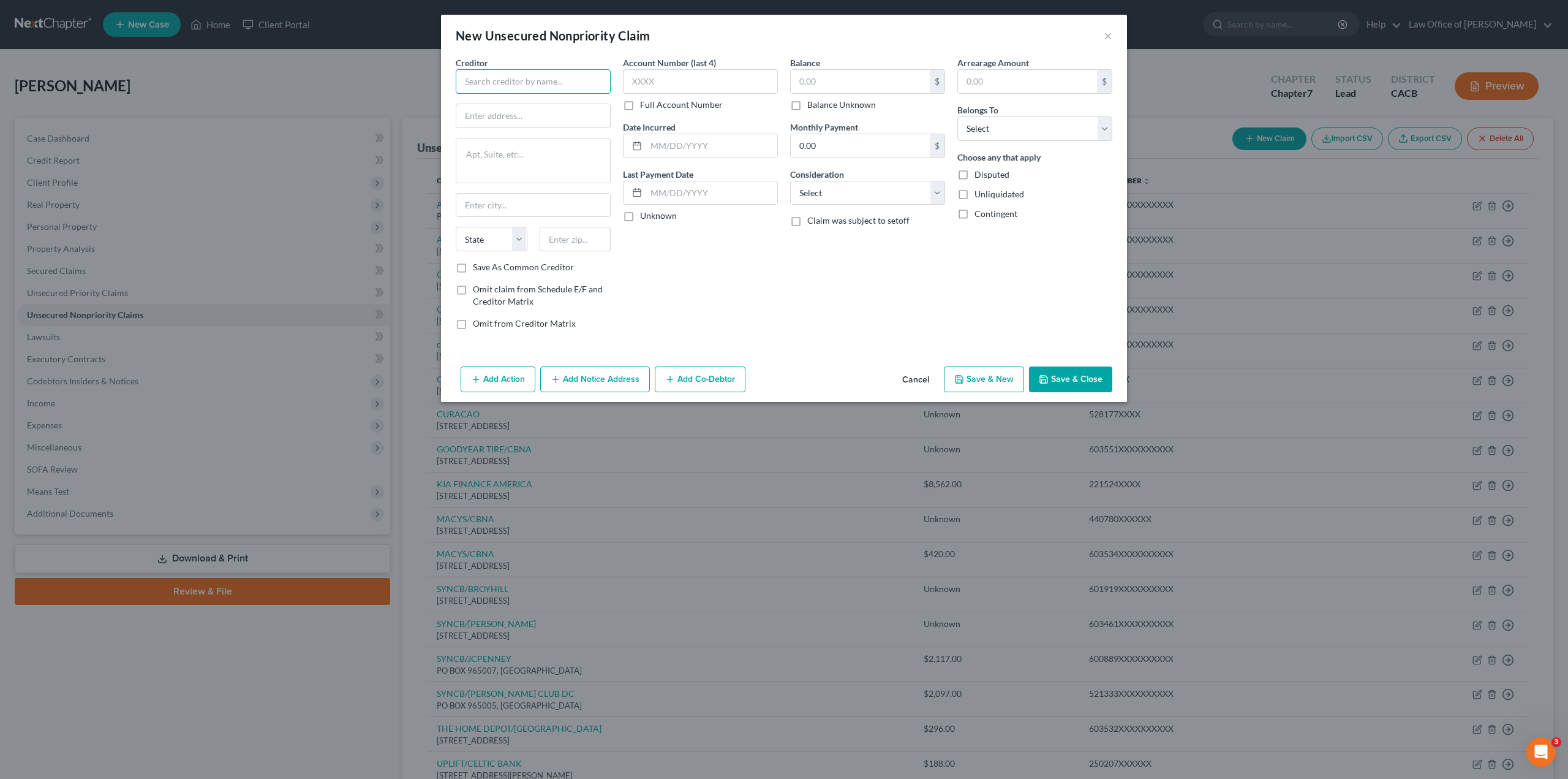
click at [517, 84] on input "text" at bounding box center [533, 81] width 155 height 25
paste input "UPLIFT/CELTIC BANK"
click at [501, 120] on input "text" at bounding box center [533, 116] width 154 height 23
click at [497, 163] on textarea at bounding box center [533, 160] width 155 height 45
paste textarea "UPLIFT/CELTIC BANK"
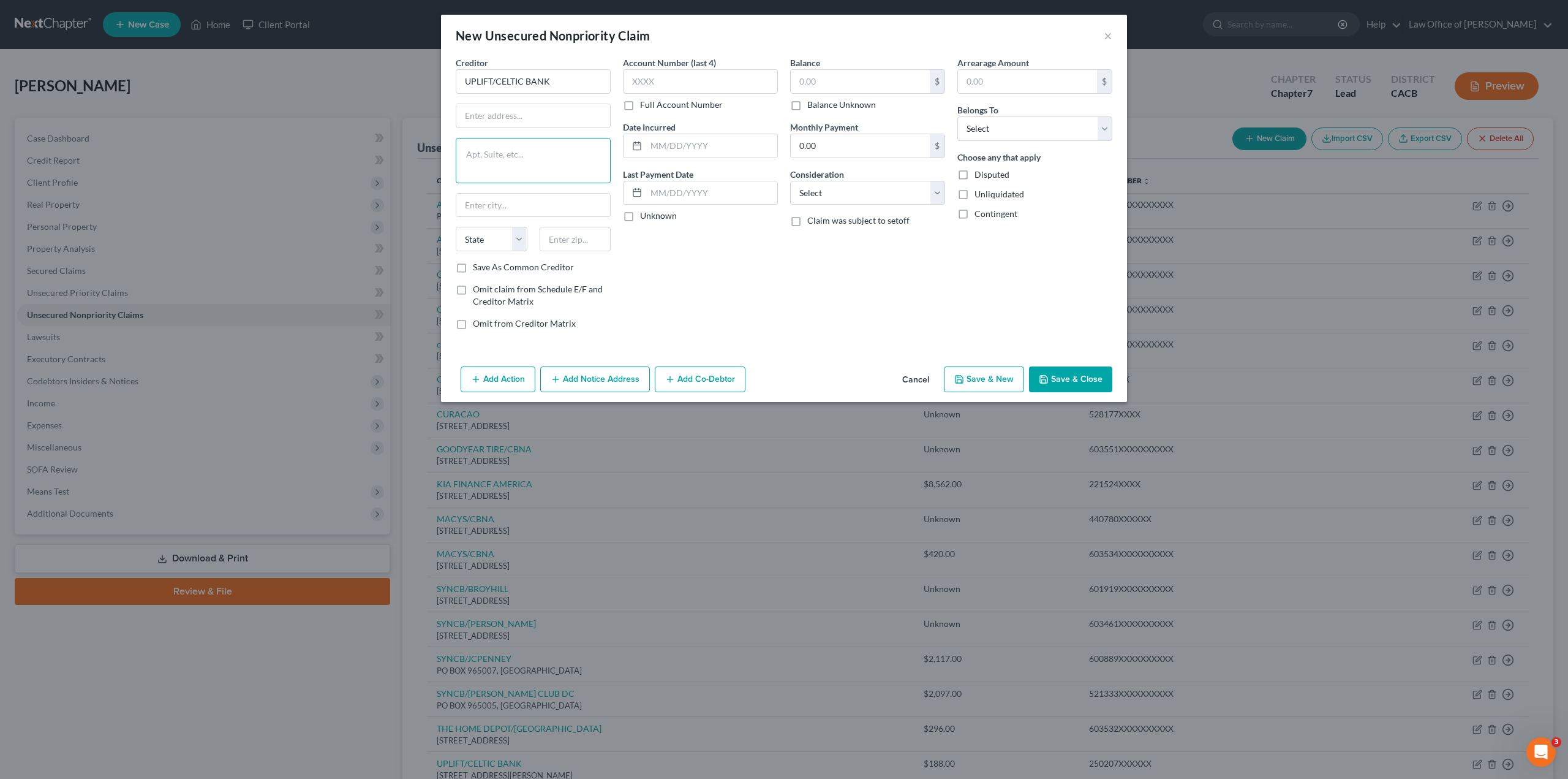
paste textarea "[STREET_ADDRESS][PERSON_NAME]"
click at [534, 151] on textarea "[STREET_ADDRESS][PERSON_NAME]" at bounding box center [533, 160] width 155 height 45
click at [503, 164] on textarea ", SUNNYVALE CA 94085" at bounding box center [533, 160] width 155 height 45
click at [493, 237] on select "State [US_STATE] AK AR AZ CA CO CT DE DC [GEOGRAPHIC_DATA] [GEOGRAPHIC_DATA] GU…" at bounding box center [492, 239] width 72 height 25
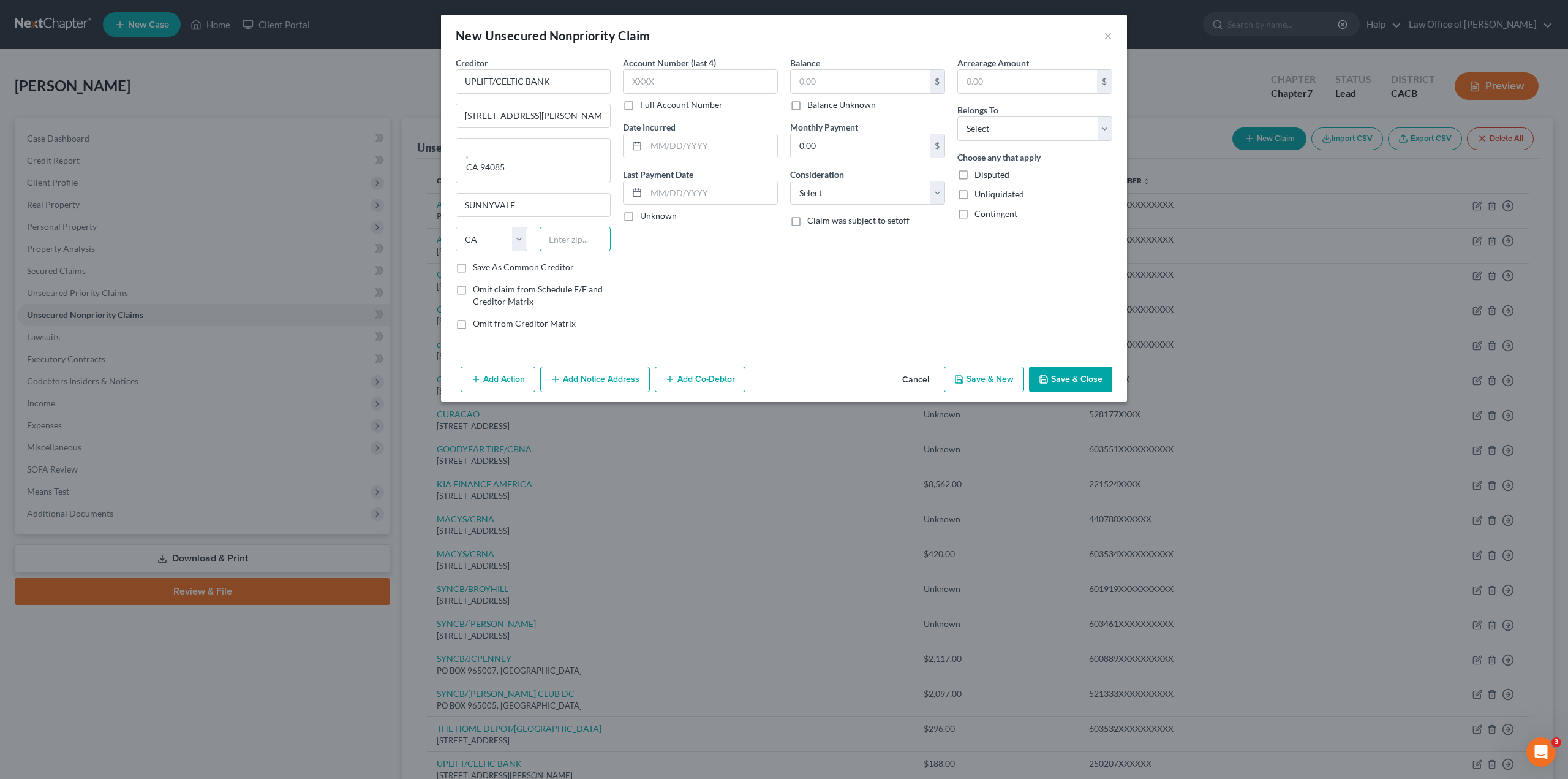
click at [568, 247] on input "text" at bounding box center [576, 239] width 72 height 25
click at [473, 265] on label "Save As Common Creditor" at bounding box center [523, 268] width 101 height 12
click at [478, 265] on input "Save As Common Creditor" at bounding box center [482, 265] width 8 height 8
drag, startPoint x: 514, startPoint y: 160, endPoint x: 553, endPoint y: 182, distance: 44.8
click at [553, 182] on textarea ", CA 94085" at bounding box center [533, 160] width 155 height 45
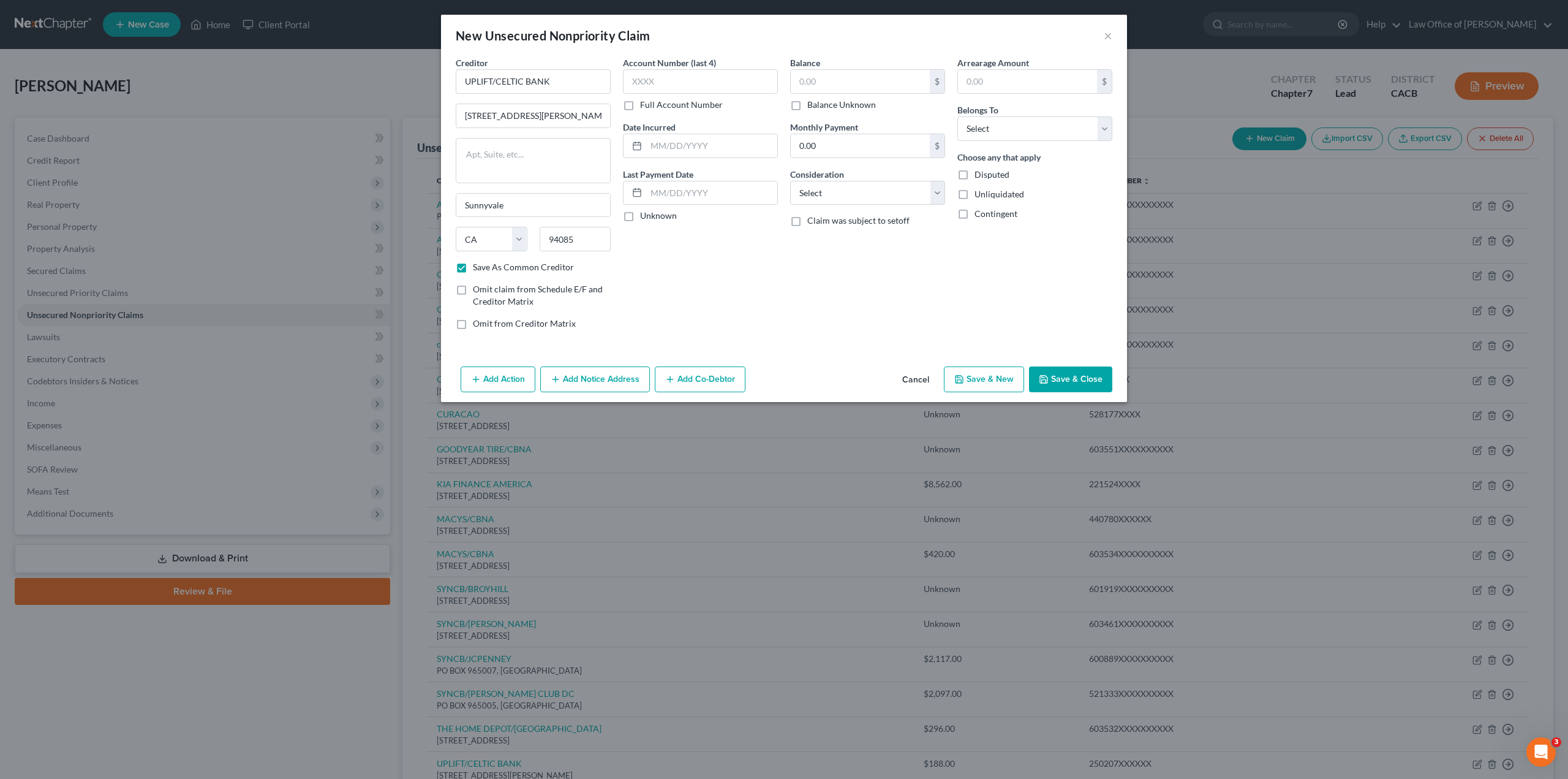
click at [640, 102] on label "Full Account Number" at bounding box center [681, 105] width 83 height 12
click at [645, 102] on input "Full Account Number" at bounding box center [649, 103] width 8 height 8
click at [638, 75] on input "text" at bounding box center [700, 81] width 155 height 25
paste input "250207XXXXXX"
click at [660, 148] on input "text" at bounding box center [711, 146] width 131 height 23
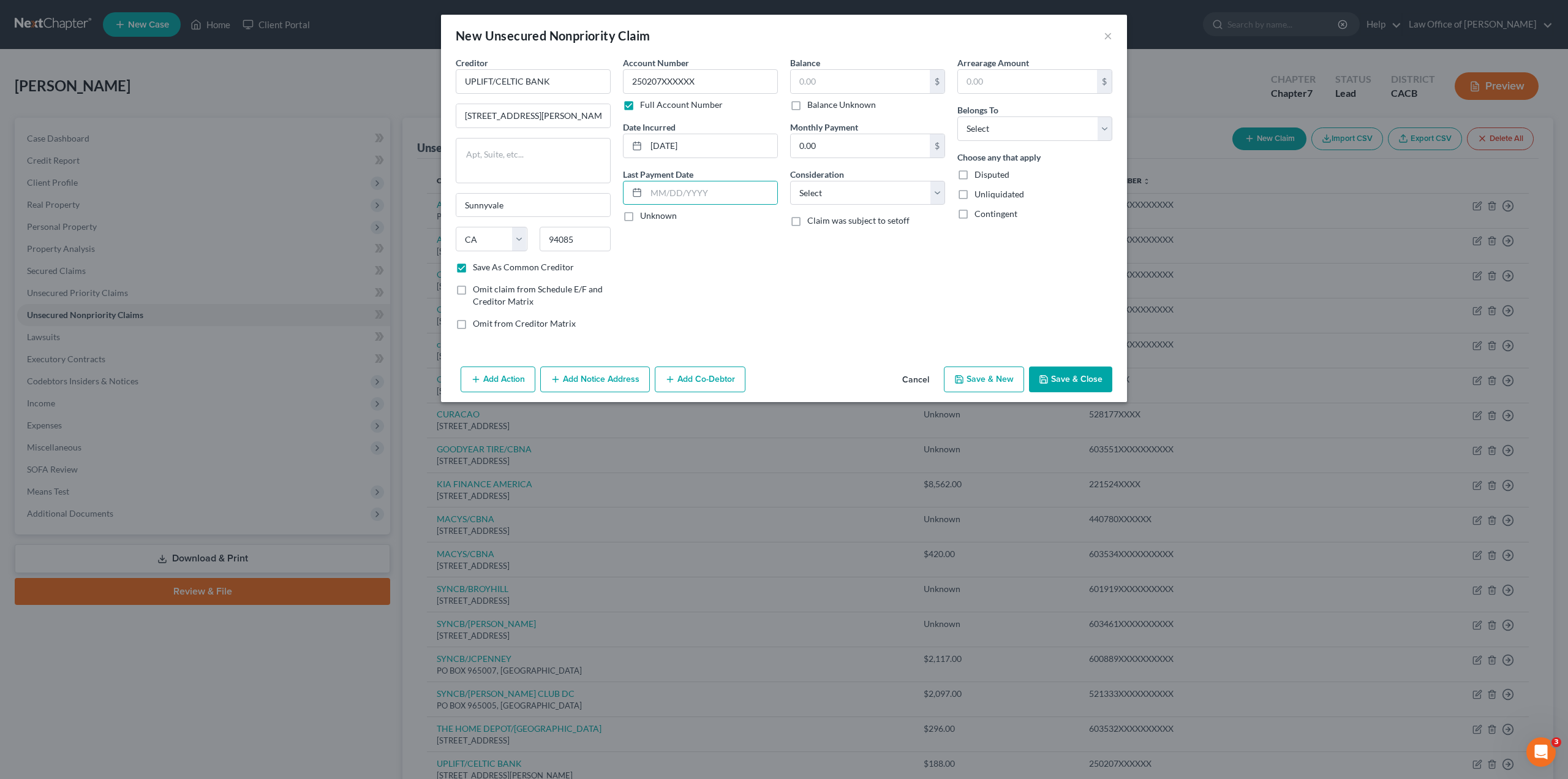
click at [640, 216] on label "Unknown" at bounding box center [658, 215] width 37 height 12
click at [645, 216] on input "Unknown" at bounding box center [649, 213] width 8 height 8
click at [861, 84] on input "text" at bounding box center [860, 81] width 139 height 23
click at [1010, 77] on input "text" at bounding box center [1027, 81] width 139 height 23
click at [822, 145] on input "0.00" at bounding box center [860, 146] width 139 height 23
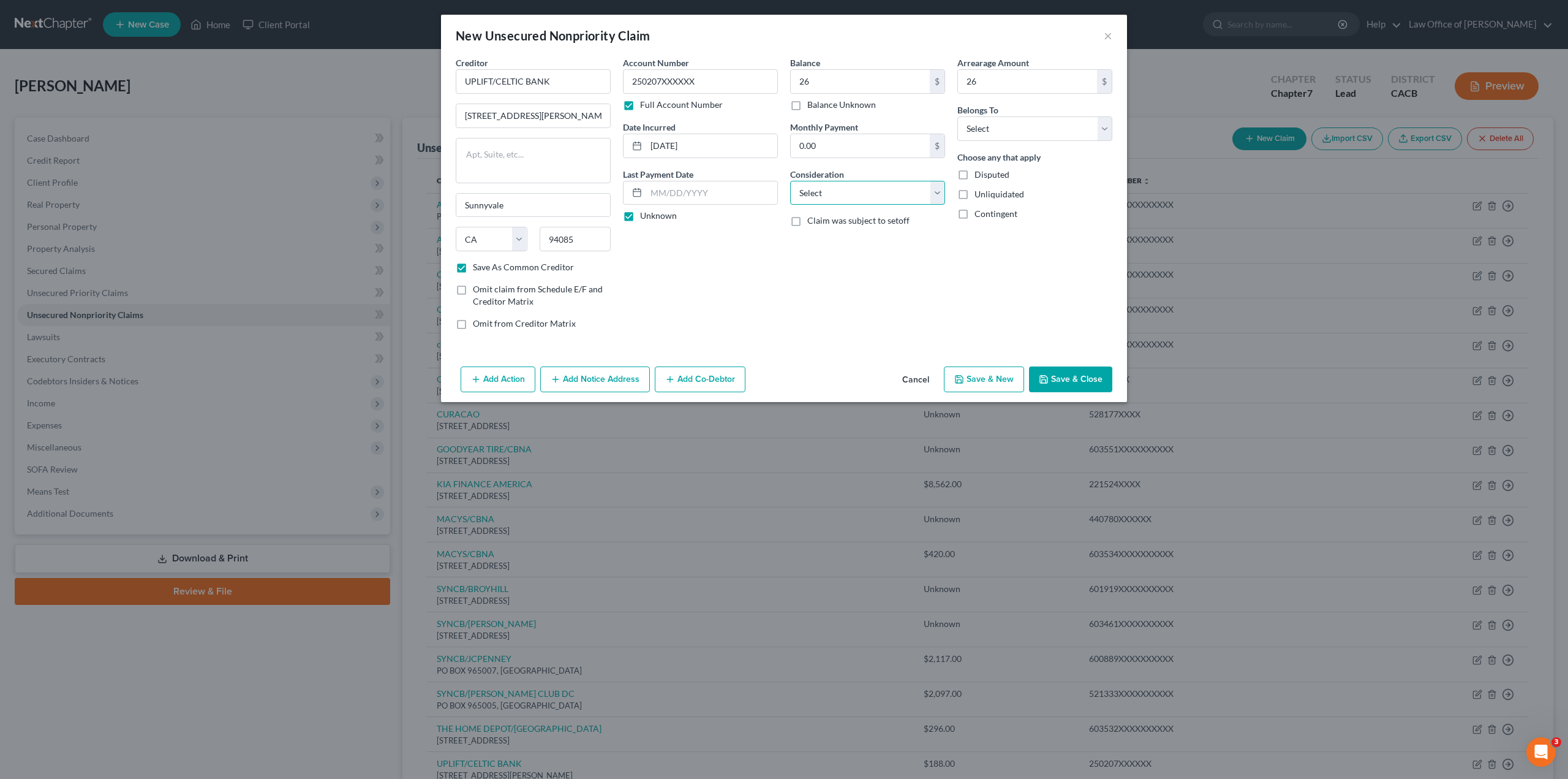
click at [820, 194] on select "Select Cable / Satellite Services Collection Agency Credit Card Debt Debt Couns…" at bounding box center [868, 193] width 155 height 25
click at [790, 181] on select "Select Cable / Satellite Services Collection Agency Credit Card Debt Debt Couns…" at bounding box center [868, 193] width 155 height 25
drag, startPoint x: 989, startPoint y: 130, endPoint x: 989, endPoint y: 140, distance: 10.0
click at [989, 130] on select "Select Debtor 1 Only Debtor 2 Only Debtor 1 And Debtor 2 Only At Least One Of T…" at bounding box center [1035, 129] width 155 height 25
click at [957, 117] on select "Select Debtor 1 Only Debtor 2 Only Debtor 1 And Debtor 2 Only At Least One Of T…" at bounding box center [1035, 129] width 155 height 25
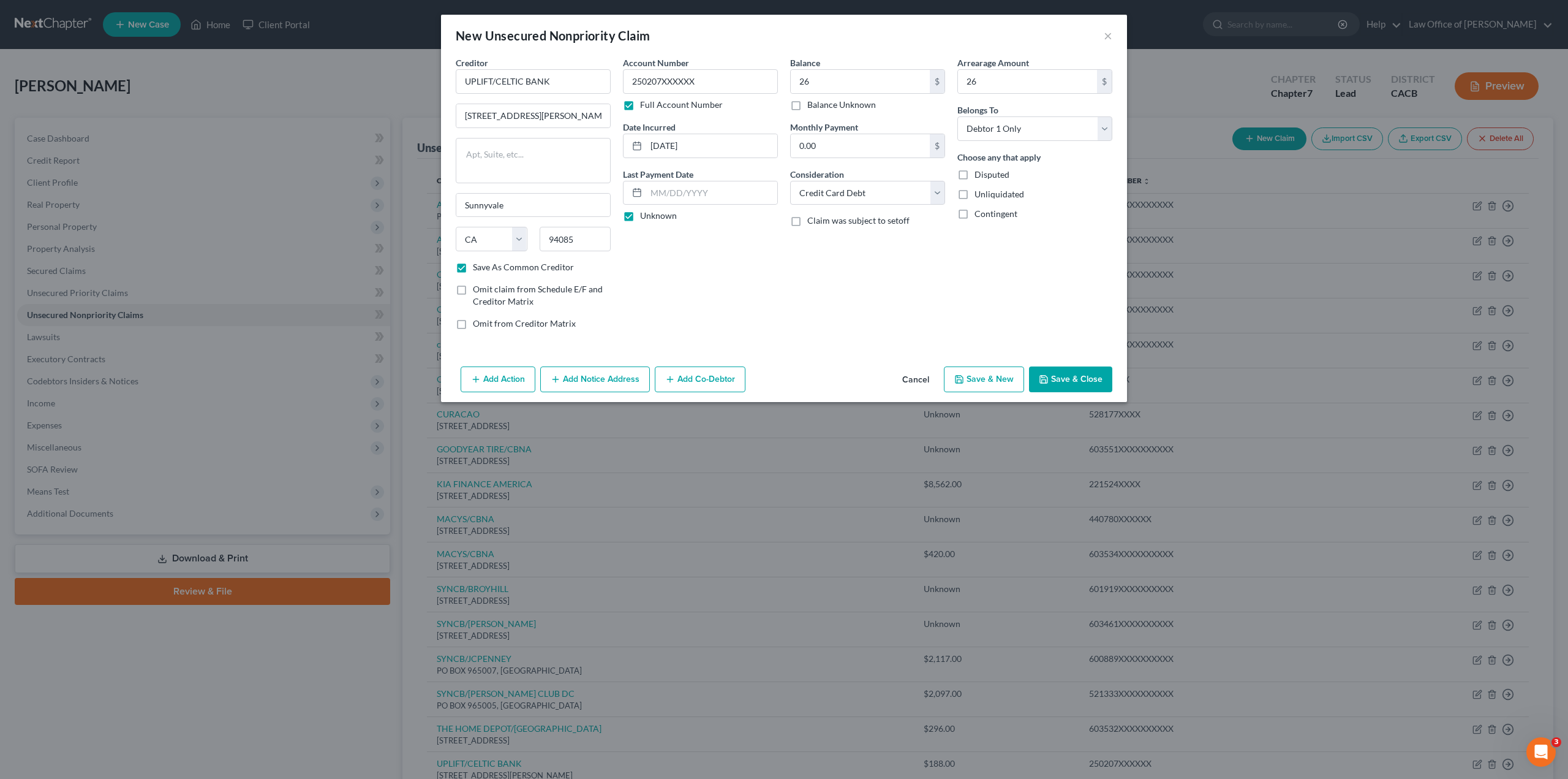
click at [982, 194] on span "Unliquidated" at bounding box center [999, 194] width 50 height 11
click at [982, 194] on input "Unliquidated" at bounding box center [983, 192] width 8 height 8
click at [1045, 377] on polyline "button" at bounding box center [1044, 376] width 3 height 2
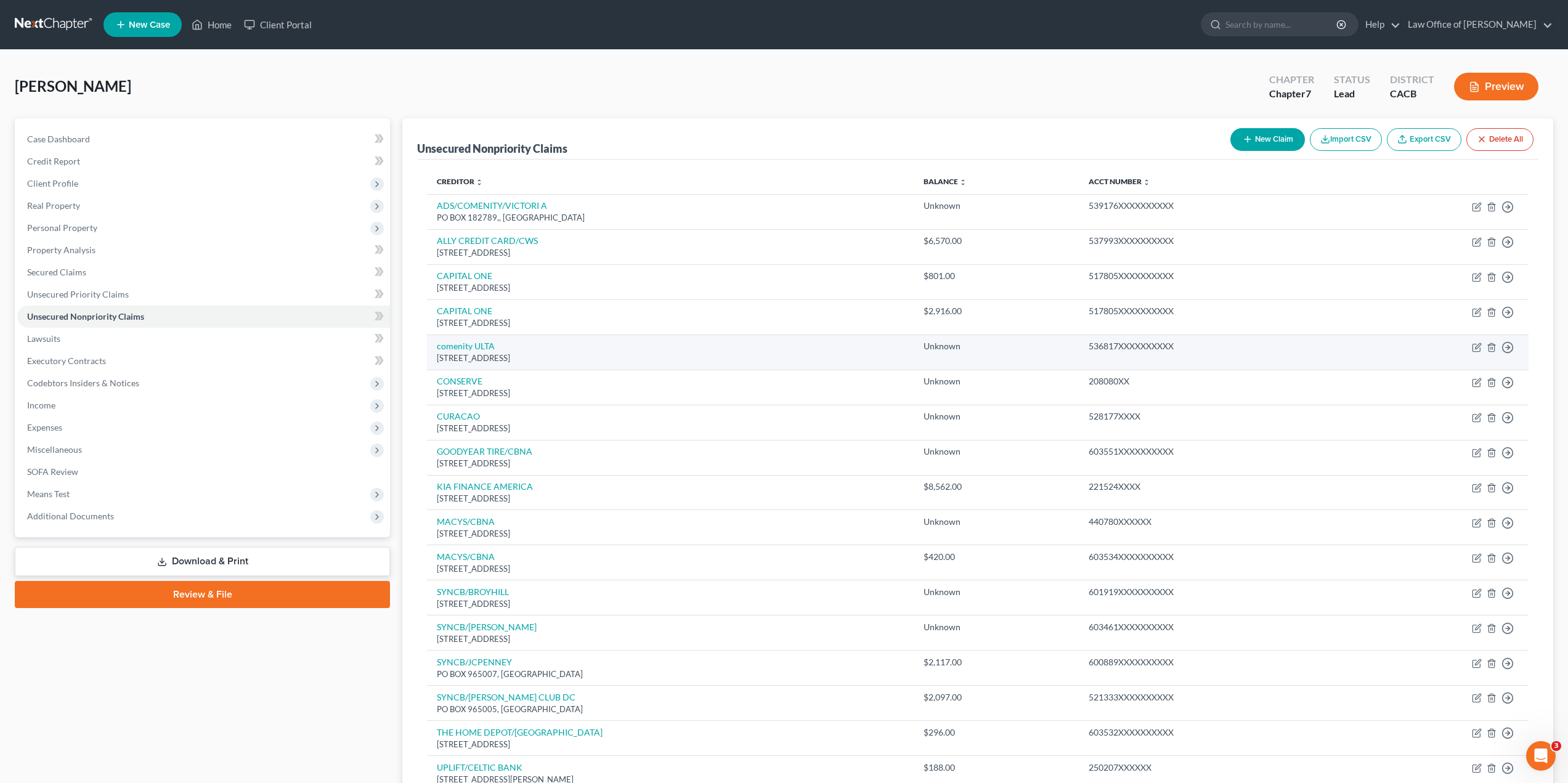
scroll to position [62, 0]
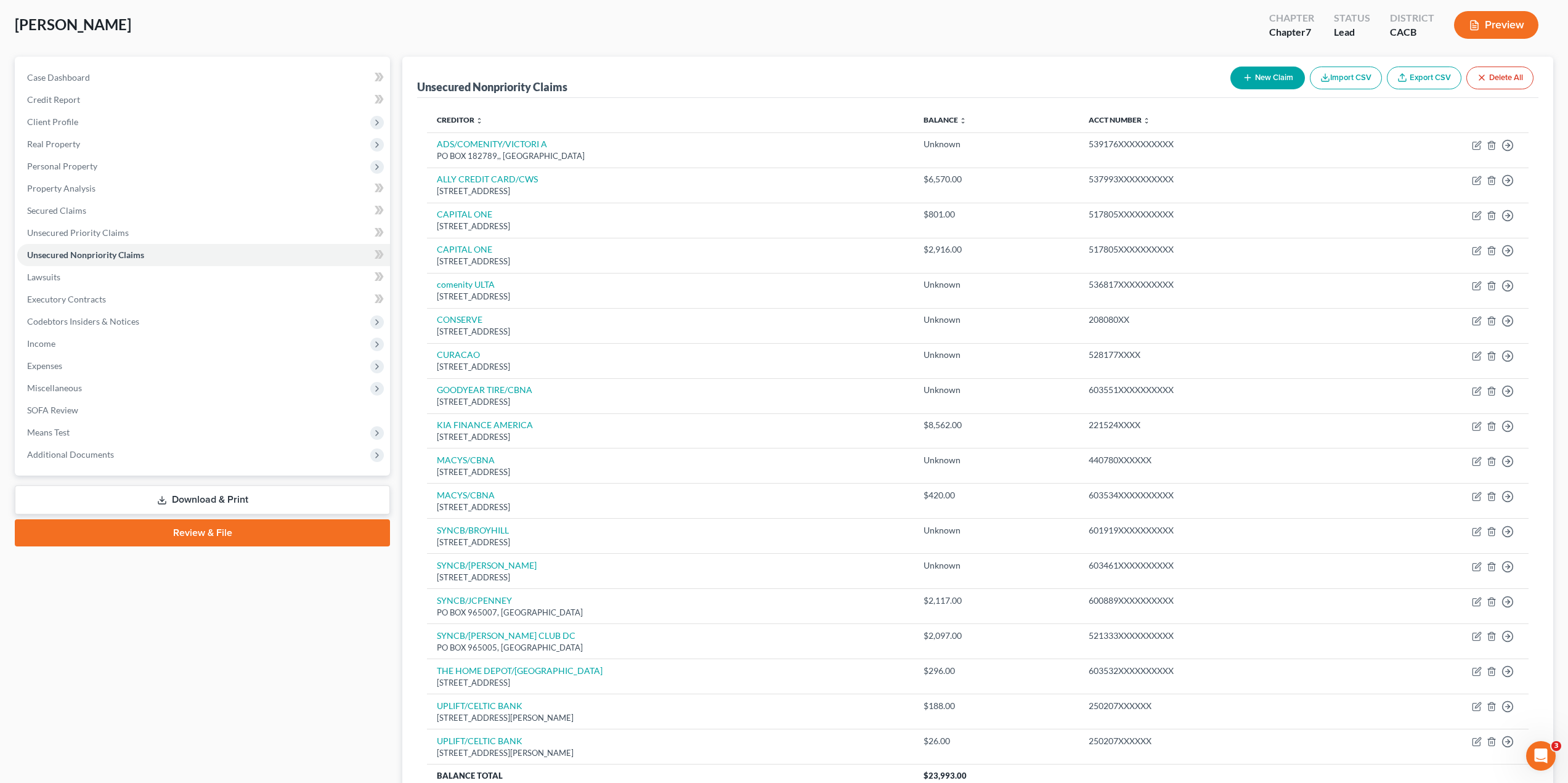
click at [1288, 79] on button "New Claim" at bounding box center [1267, 78] width 75 height 23
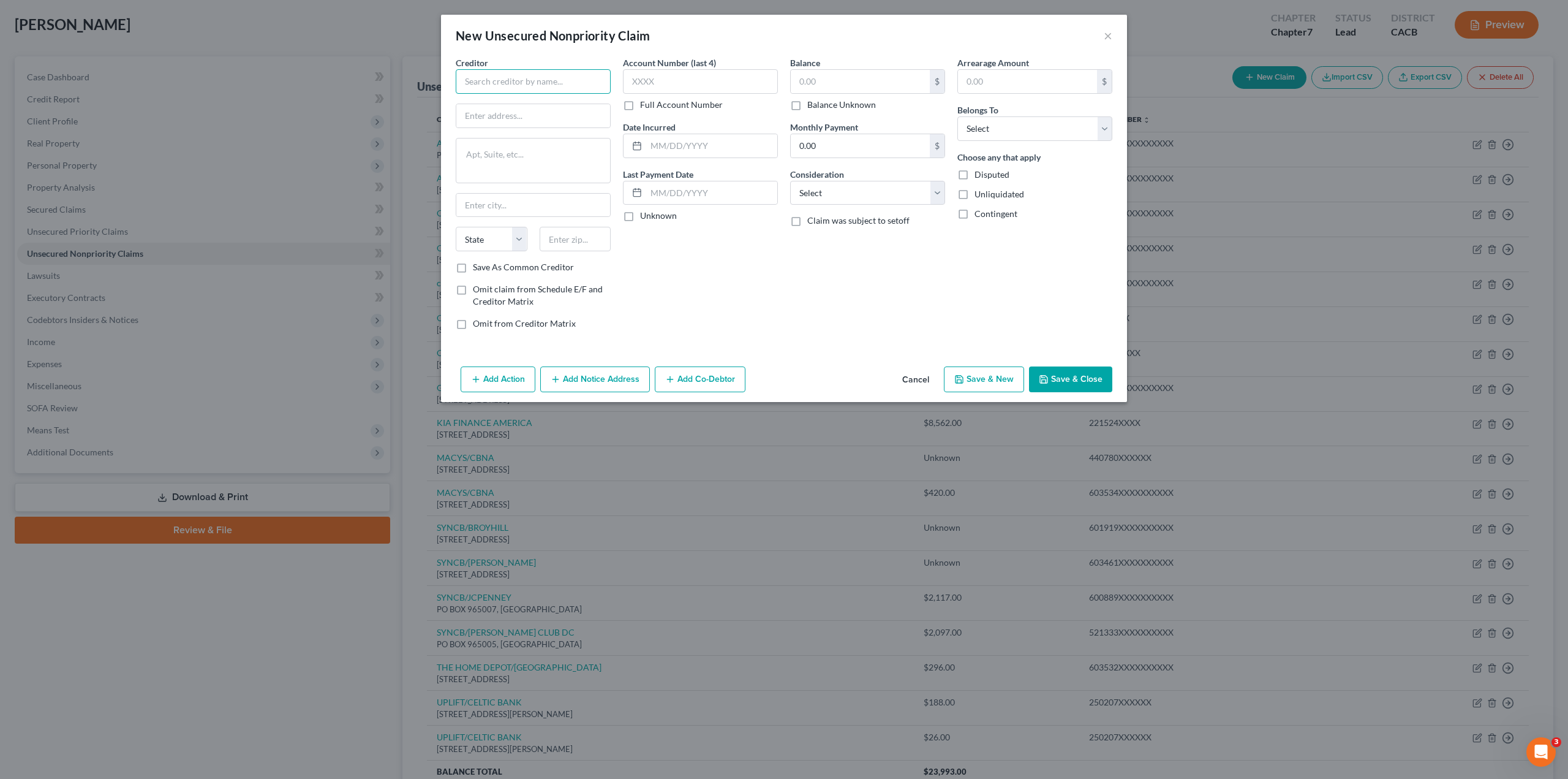
click at [505, 76] on input "text" at bounding box center [533, 81] width 155 height 25
paste input "UPLIFT/CELTIC BANK"
click at [490, 126] on input "text" at bounding box center [533, 116] width 154 height 23
click at [490, 212] on input "text" at bounding box center [533, 205] width 154 height 23
click at [490, 239] on select "State [US_STATE] AK AR AZ CA CO CT DE DC [GEOGRAPHIC_DATA] [GEOGRAPHIC_DATA] GU…" at bounding box center [492, 239] width 72 height 25
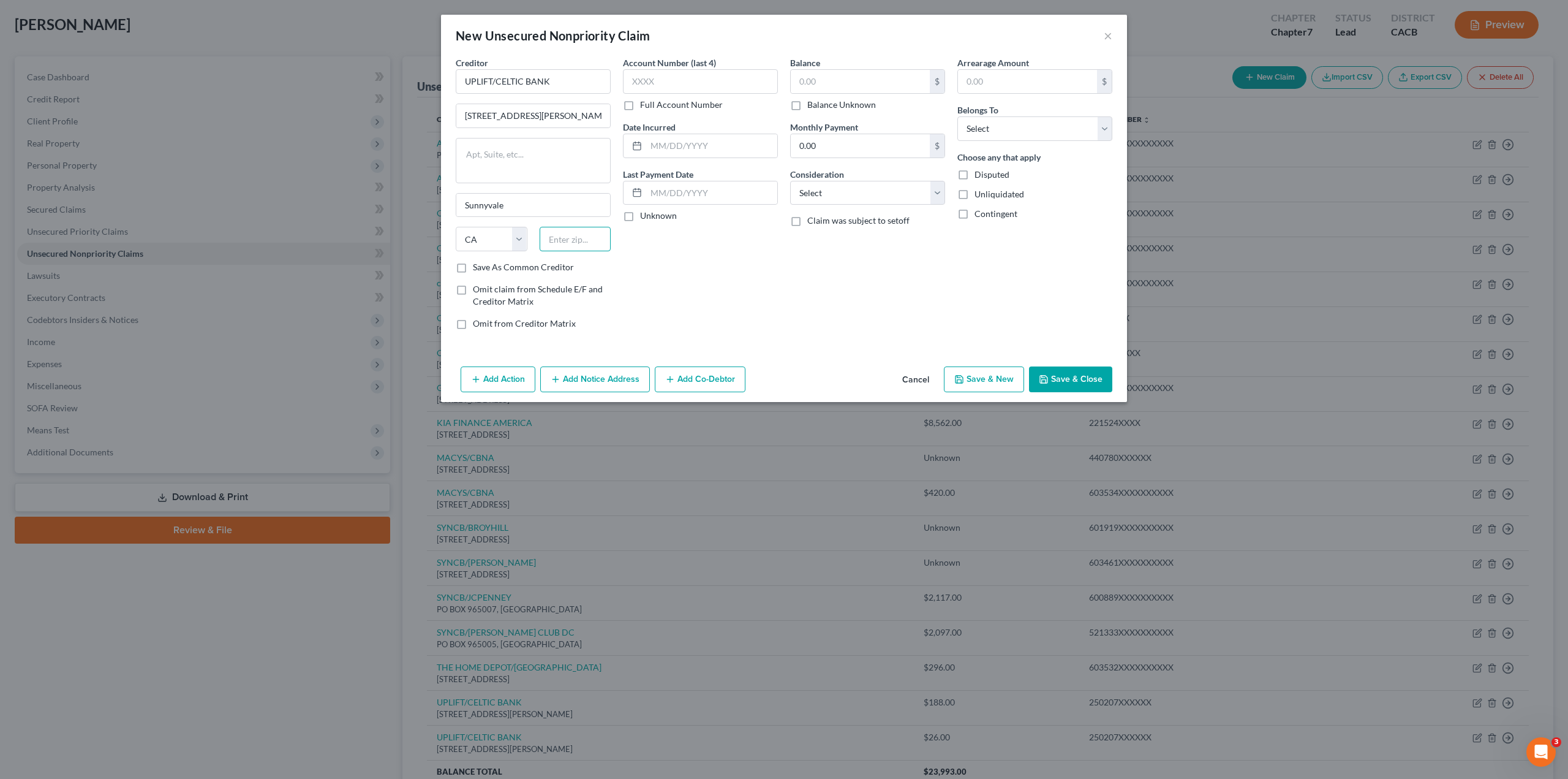
click at [559, 238] on input "text" at bounding box center [576, 239] width 72 height 25
click at [473, 268] on label "Save As Common Creditor" at bounding box center [523, 268] width 101 height 12
click at [478, 268] on input "Save As Common Creditor" at bounding box center [482, 265] width 8 height 8
click at [640, 105] on label "Full Account Number" at bounding box center [681, 105] width 83 height 12
click at [645, 105] on input "Full Account Number" at bounding box center [649, 103] width 8 height 8
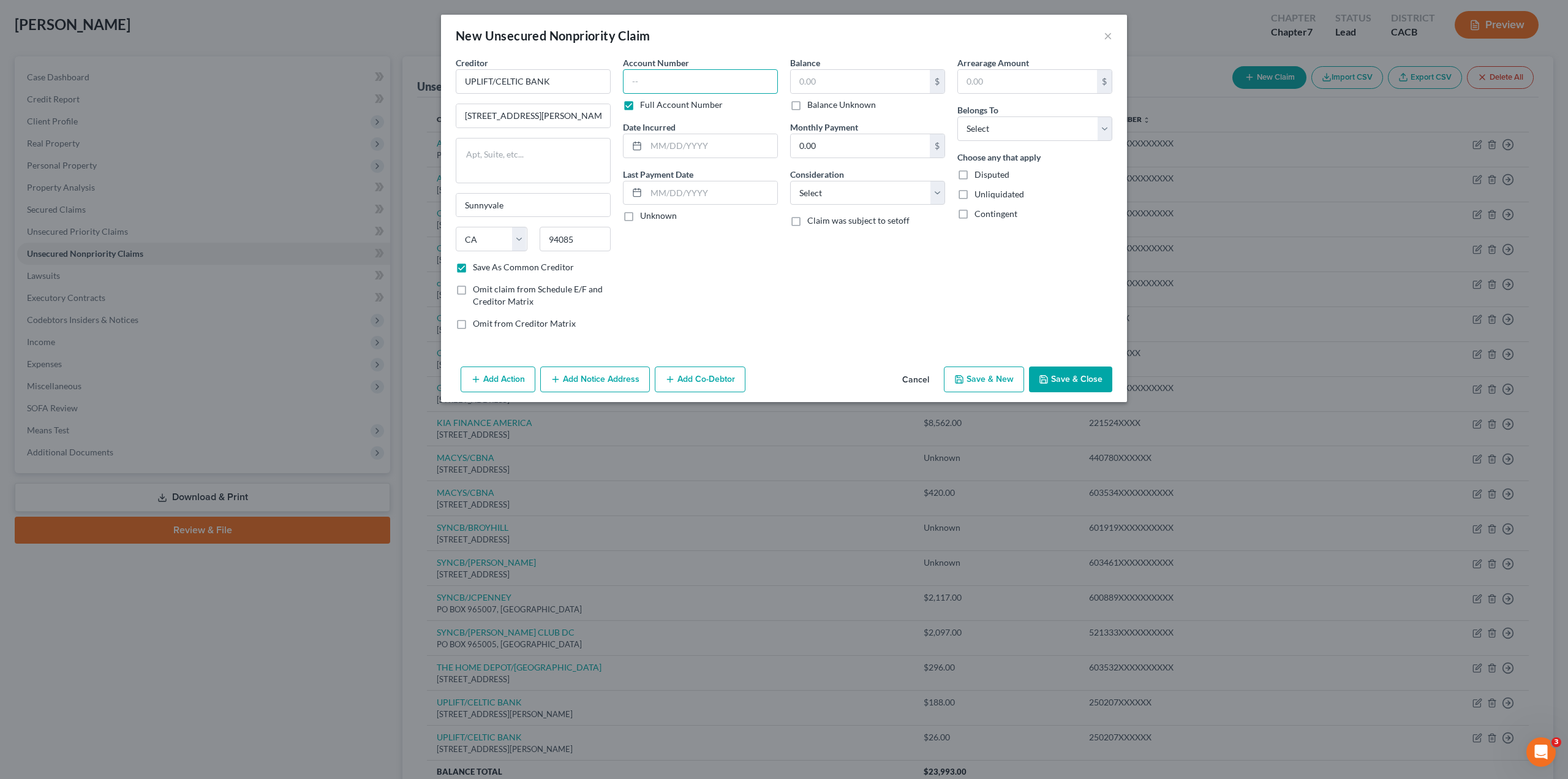
click at [658, 84] on input "text" at bounding box center [700, 81] width 155 height 25
paste input "250207XXXXXX"
drag, startPoint x: 704, startPoint y: 84, endPoint x: 613, endPoint y: 86, distance: 91.0
click at [613, 86] on div "Creditor * UPLIFT/CELTIC BANK [STREET_ADDRESS][PERSON_NAME] [US_STATE] AK AR AZ…" at bounding box center [784, 198] width 669 height 283
paste input "250207XXXXXX"
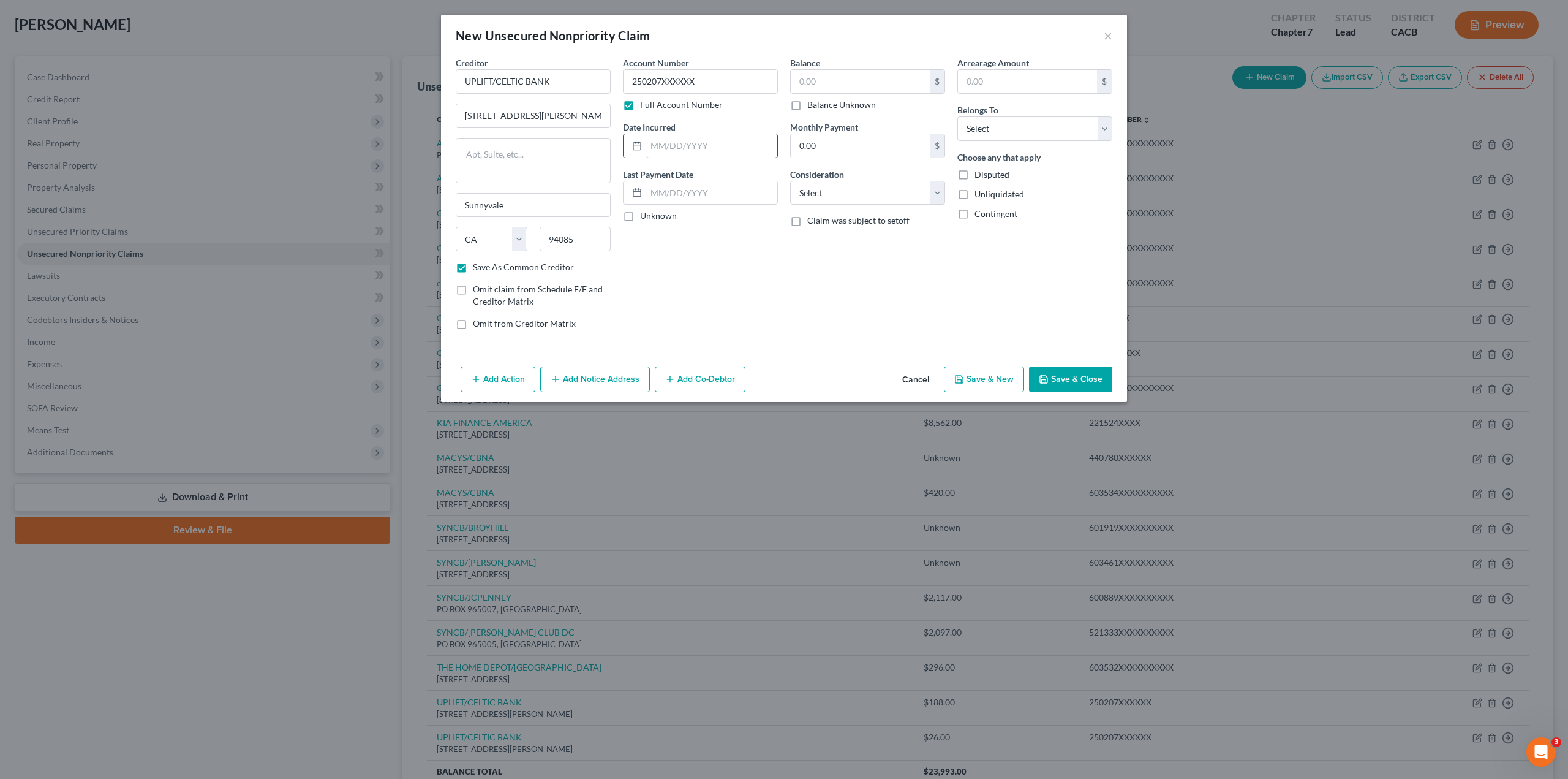
click at [669, 146] on input "text" at bounding box center [711, 146] width 131 height 23
click at [640, 215] on label "Unknown" at bounding box center [658, 215] width 37 height 12
click at [645, 215] on input "Unknown" at bounding box center [649, 213] width 8 height 8
click at [808, 104] on label "Balance Unknown" at bounding box center [842, 105] width 69 height 12
click at [812, 104] on input "Balance Unknown" at bounding box center [816, 103] width 8 height 8
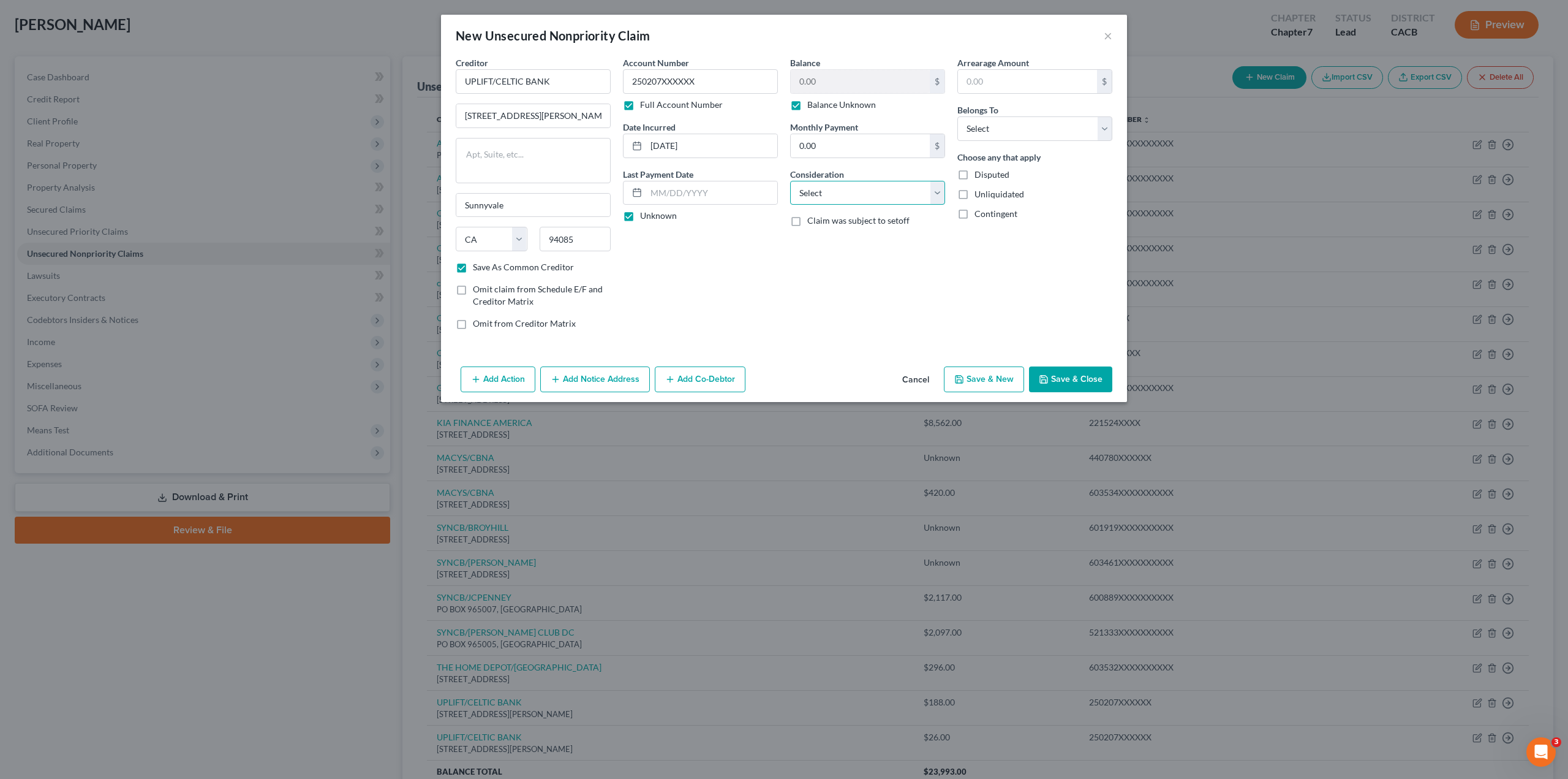
click at [826, 194] on select "Select Cable / Satellite Services Collection Agency Credit Card Debt Debt Couns…" at bounding box center [868, 193] width 155 height 25
click at [790, 181] on select "Select Cable / Satellite Services Collection Agency Credit Card Debt Debt Couns…" at bounding box center [868, 193] width 155 height 25
drag, startPoint x: 985, startPoint y: 123, endPoint x: 989, endPoint y: 136, distance: 13.6
click at [985, 125] on select "Select Debtor 1 Only Debtor 2 Only Debtor 1 And Debtor 2 Only At Least One Of T…" at bounding box center [1035, 129] width 155 height 25
click at [957, 117] on select "Select Debtor 1 Only Debtor 2 Only Debtor 1 And Debtor 2 Only At Least One Of T…" at bounding box center [1035, 129] width 155 height 25
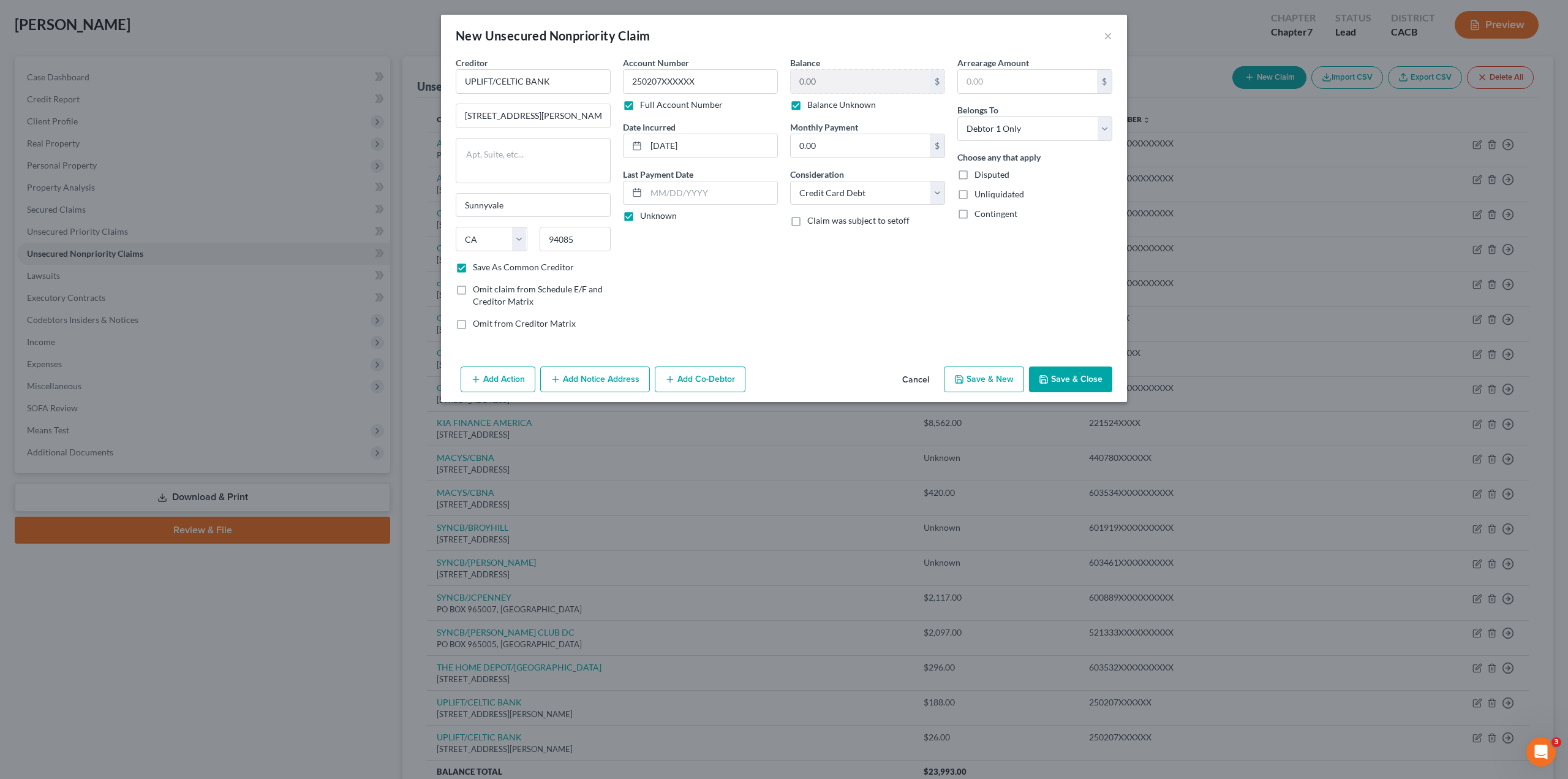
click at [975, 195] on label "Unliquidated" at bounding box center [999, 194] width 50 height 12
click at [979, 195] on input "Unliquidated" at bounding box center [983, 192] width 8 height 8
click at [1067, 379] on button "Save & Close" at bounding box center [1071, 380] width 84 height 26
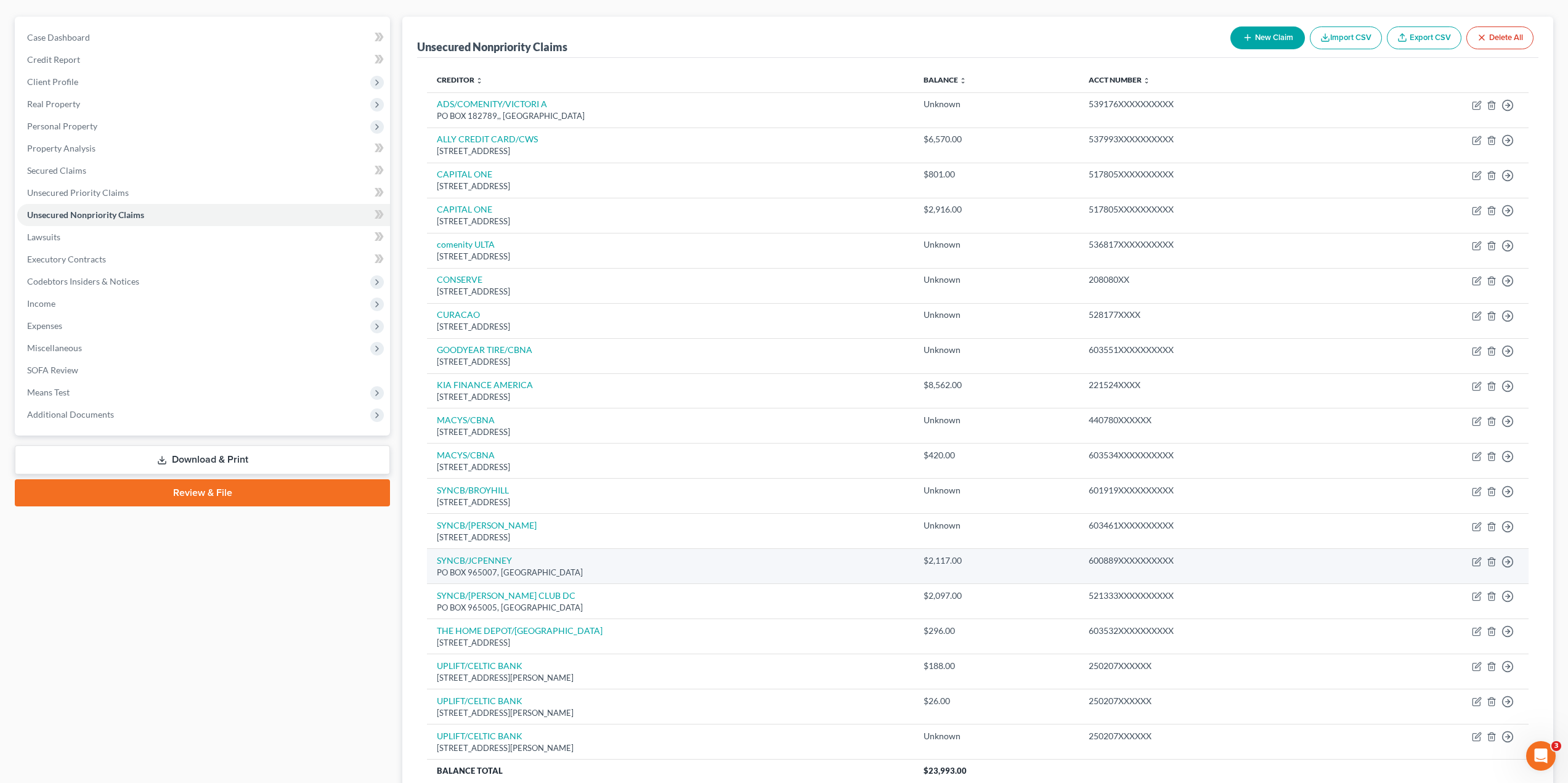
scroll to position [211, 0]
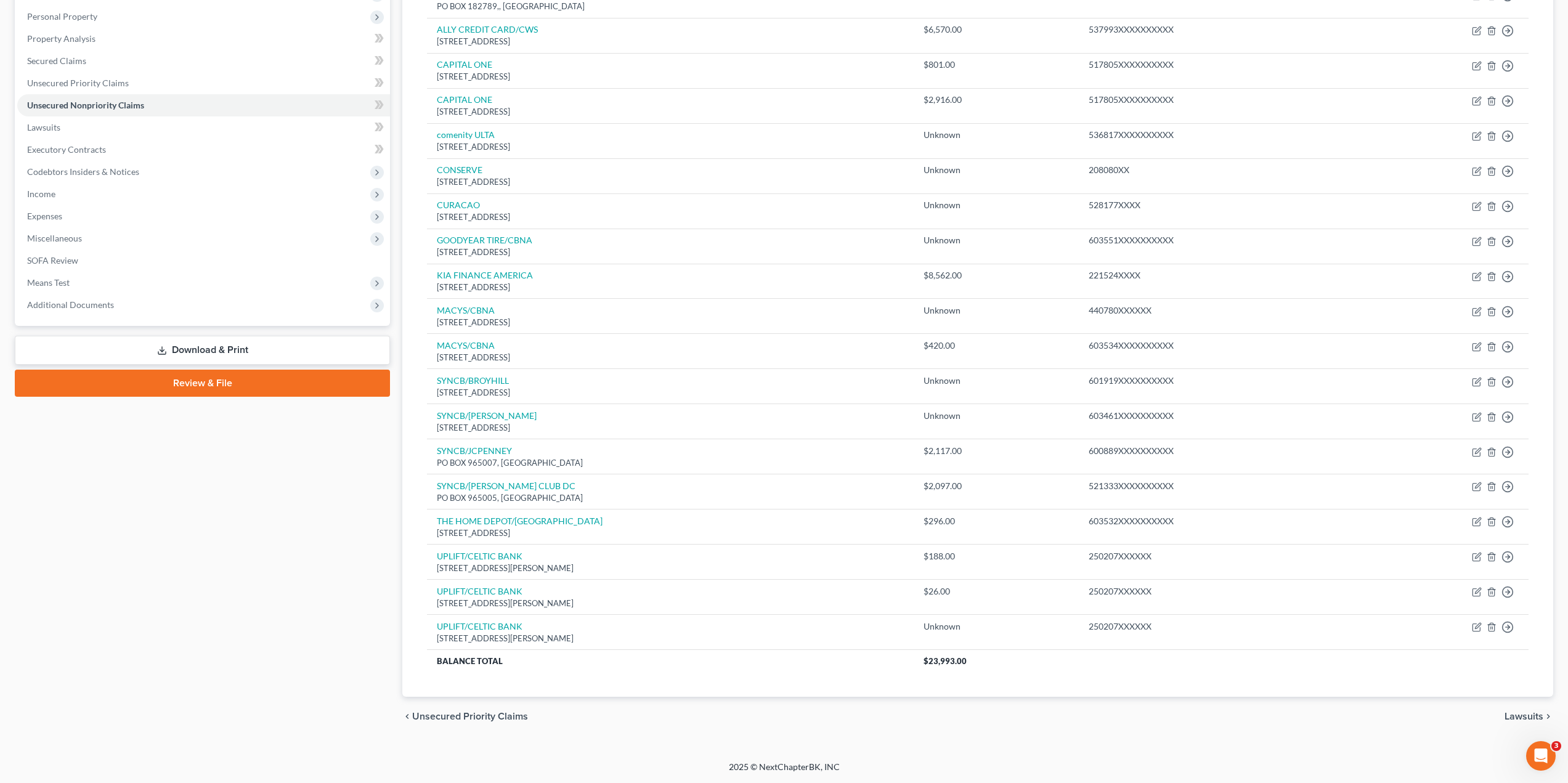
click at [1535, 716] on span "Lawsuits" at bounding box center [1523, 716] width 39 height 10
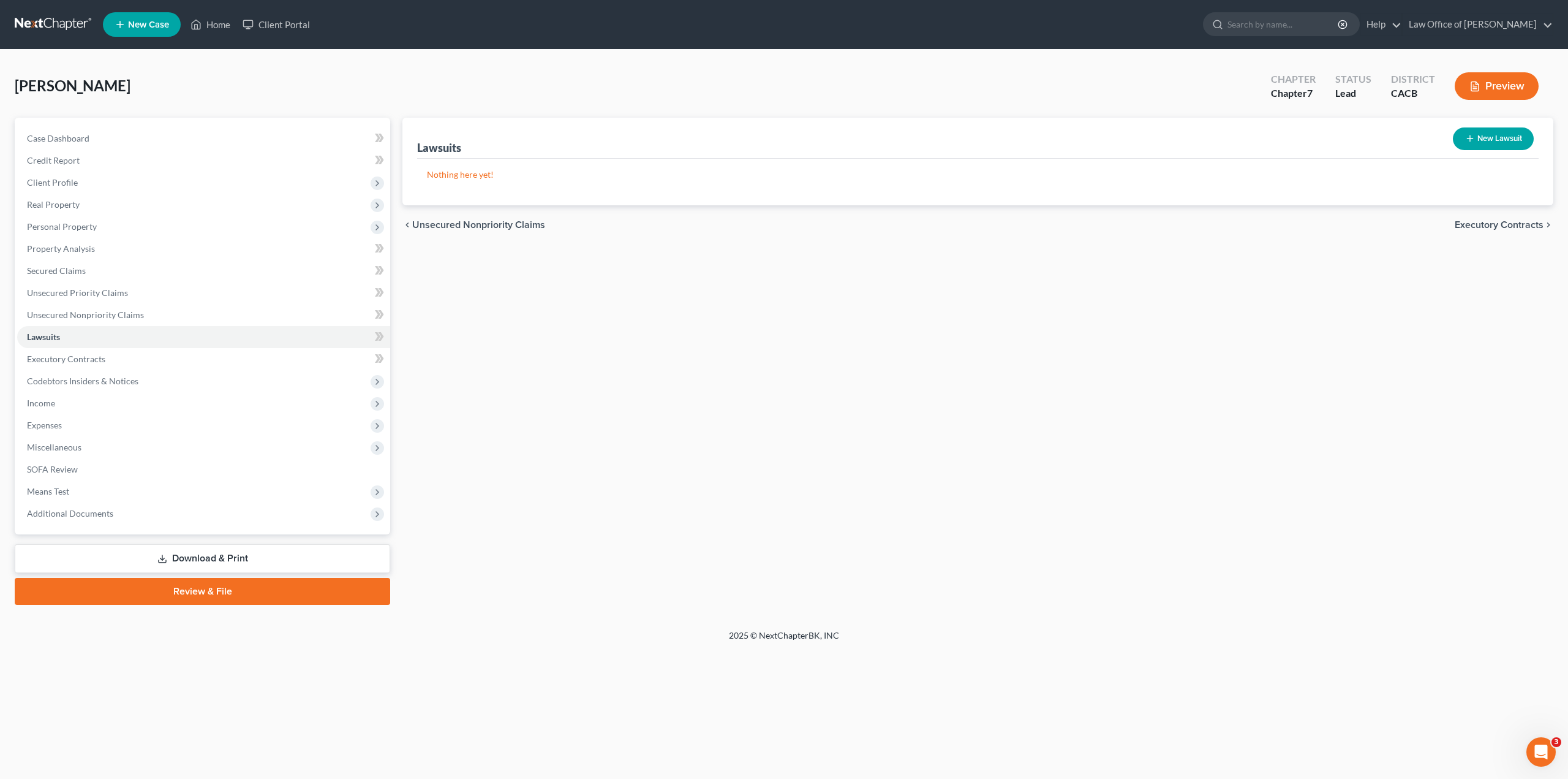
click at [1480, 225] on span "Executory Contracts" at bounding box center [1500, 225] width 89 height 10
click at [1514, 227] on span "Codebtors" at bounding box center [1521, 225] width 46 height 10
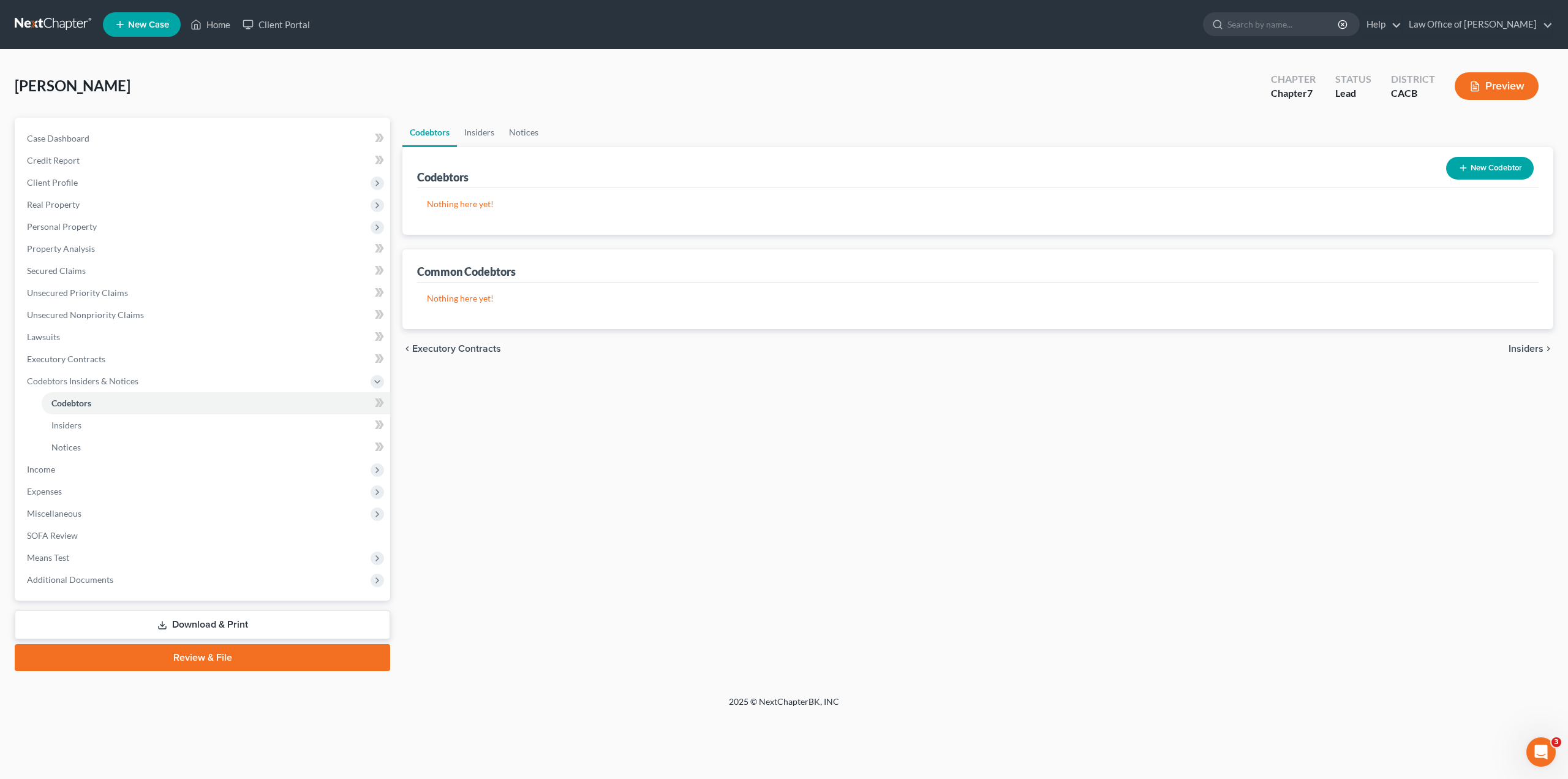
click at [1539, 349] on span "Insiders" at bounding box center [1527, 348] width 35 height 10
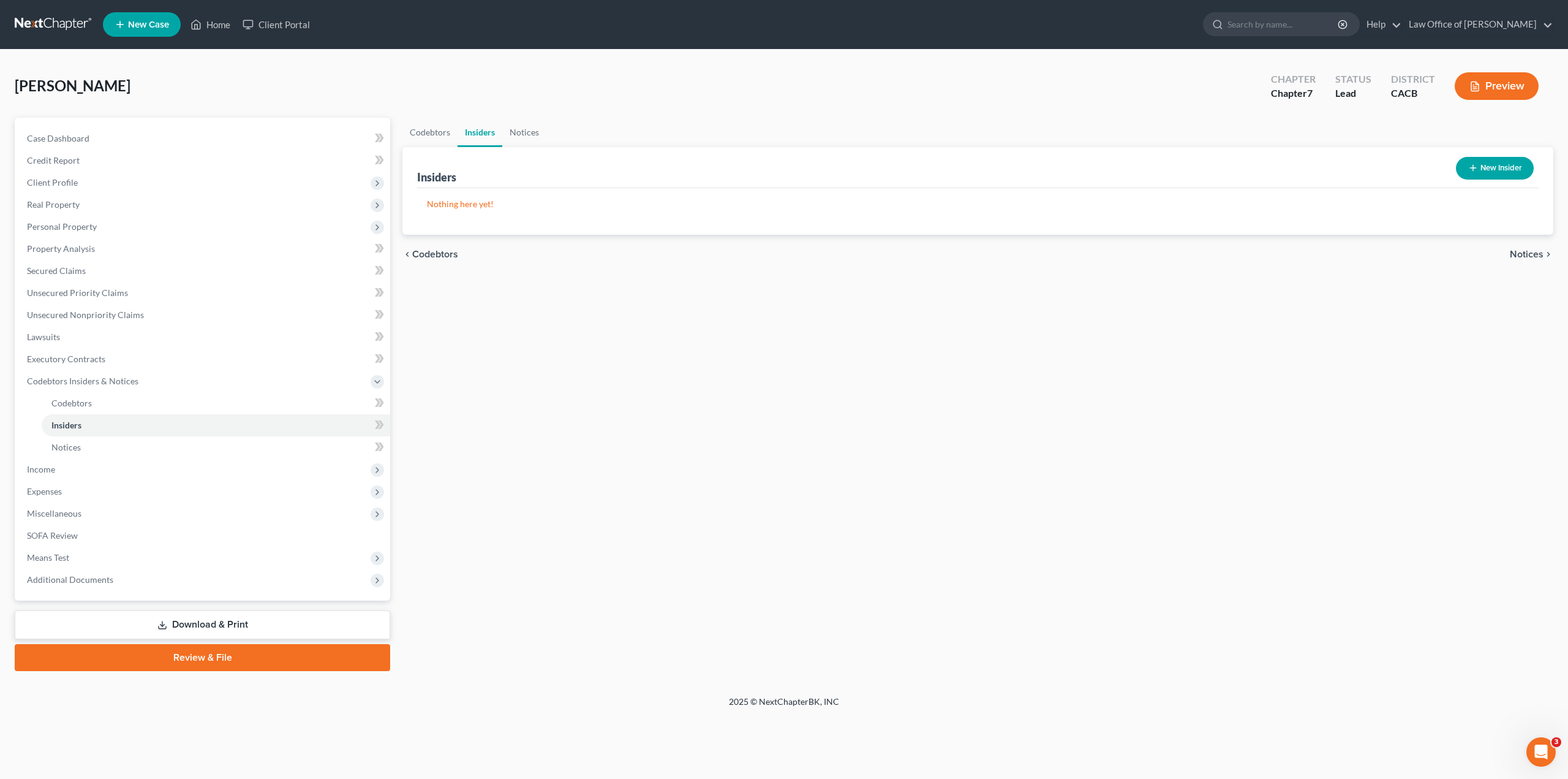
click at [1520, 253] on span "Notices" at bounding box center [1527, 254] width 34 height 10
click at [1506, 257] on span "Employment Income" at bounding box center [1499, 254] width 88 height 10
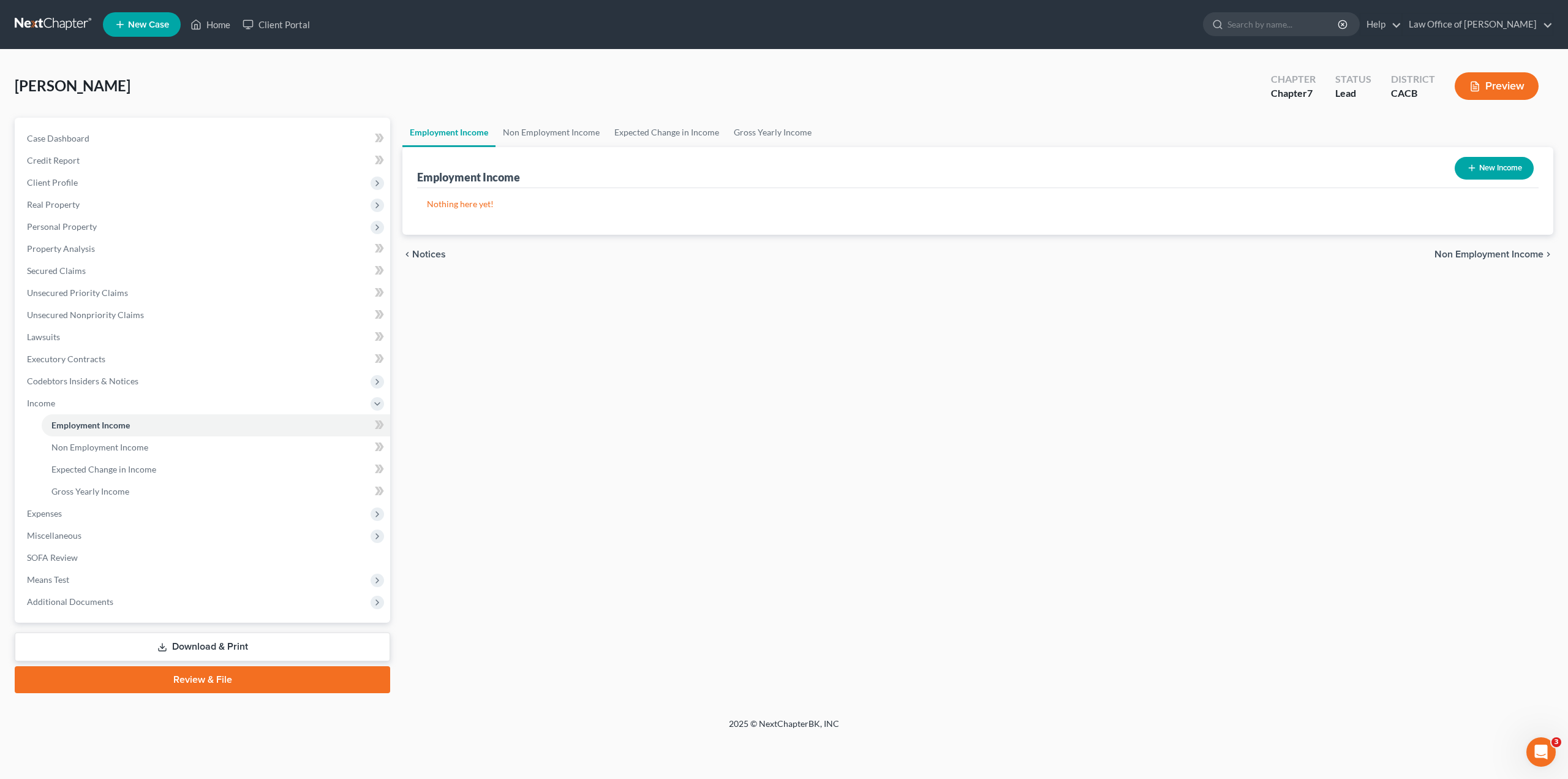
click at [1482, 168] on button "New Income" at bounding box center [1494, 169] width 79 height 23
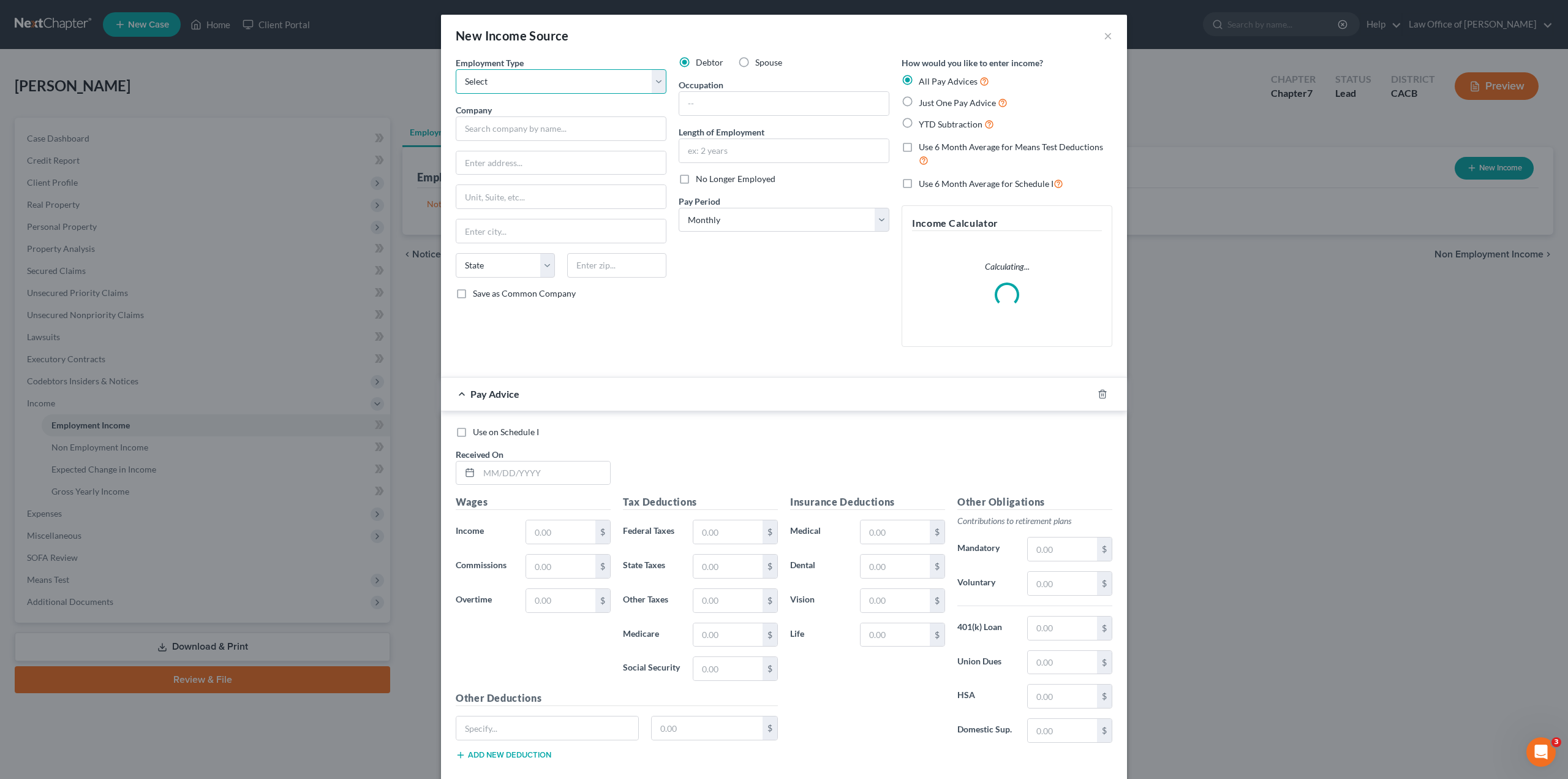
click at [542, 77] on select "Select Full or [DEMOGRAPHIC_DATA] Employment Self Employment" at bounding box center [561, 81] width 211 height 25
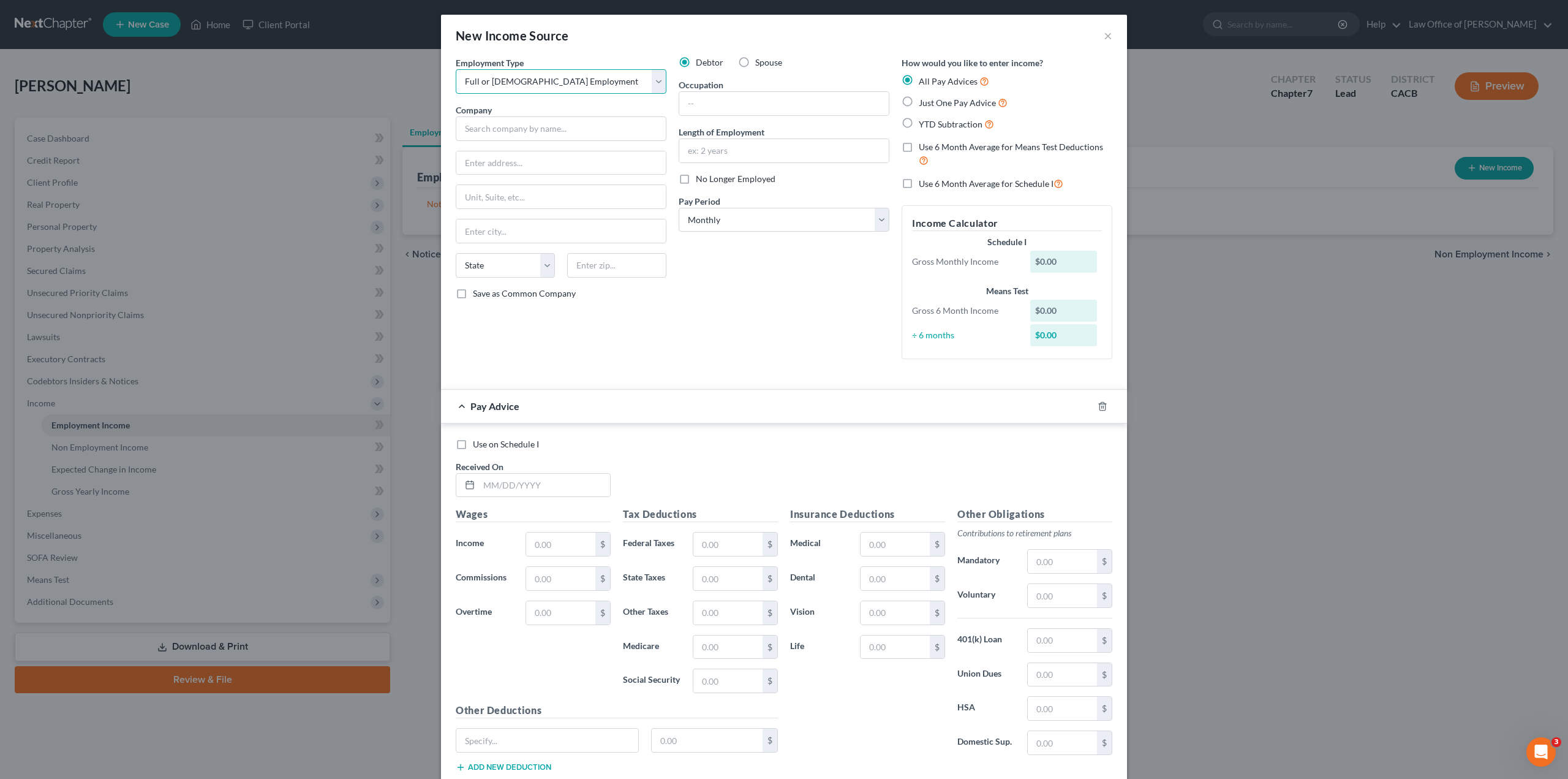
click at [456, 69] on select "Select Full or [DEMOGRAPHIC_DATA] Employment Self Employment" at bounding box center [561, 81] width 211 height 25
click at [519, 120] on input "text" at bounding box center [561, 129] width 211 height 25
paste input "[STREET_ADDRESS][PERSON_NAME]"
click at [490, 232] on input "text" at bounding box center [561, 231] width 209 height 23
paste input "CLAREMONT"
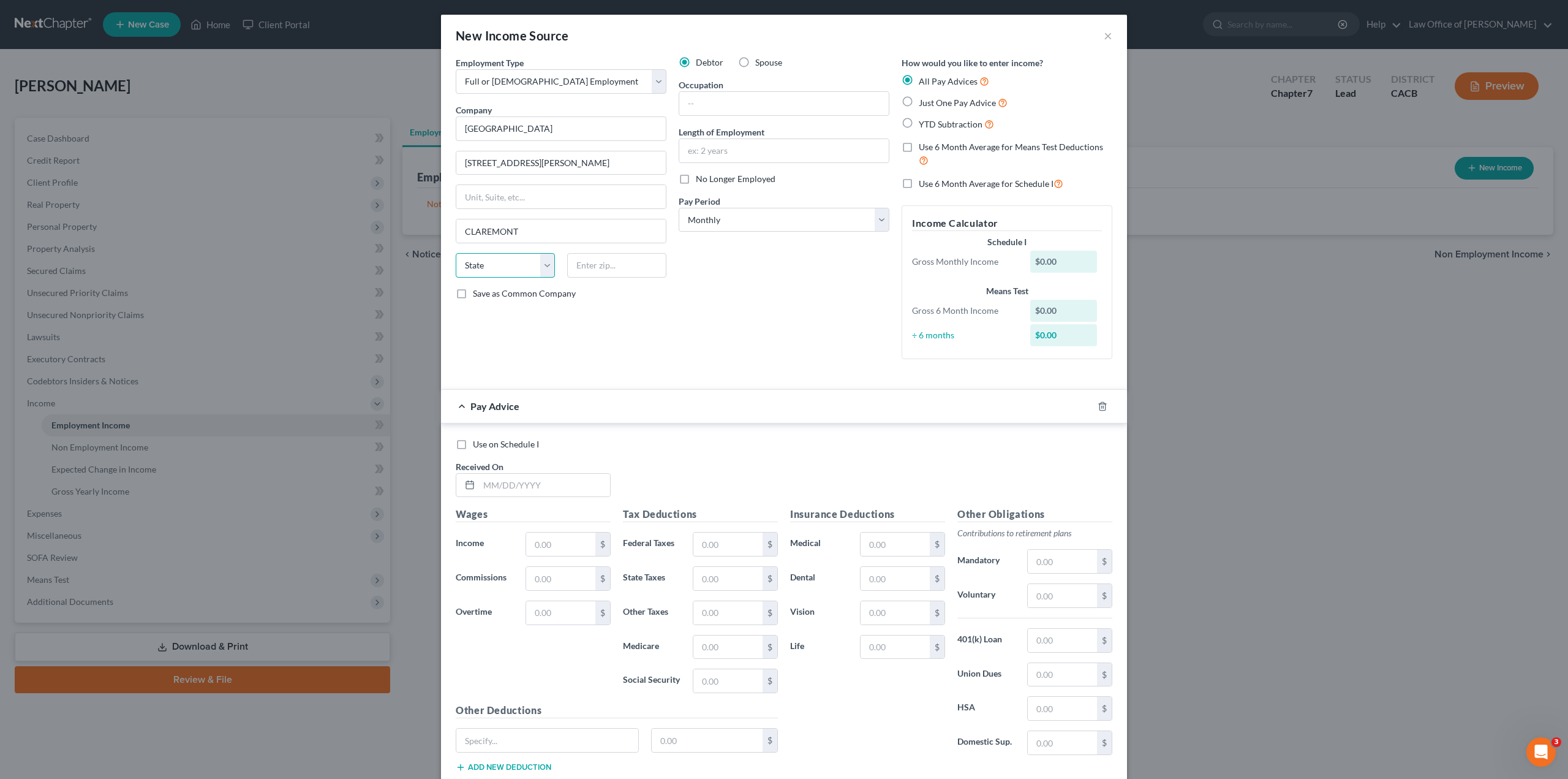
click at [489, 268] on select "State [US_STATE] AK AR AZ CA CO CT DE DC [GEOGRAPHIC_DATA] [GEOGRAPHIC_DATA] GU…" at bounding box center [506, 265] width 100 height 25
click at [592, 271] on input "text" at bounding box center [617, 265] width 100 height 25
click at [705, 343] on div "Debtor Spouse Occupation Length of Employment No Longer Employed Pay Period * S…" at bounding box center [784, 213] width 223 height 313
click at [717, 102] on input "text" at bounding box center [784, 104] width 209 height 23
click at [919, 100] on label "Just One Pay Advice" at bounding box center [963, 103] width 89 height 14
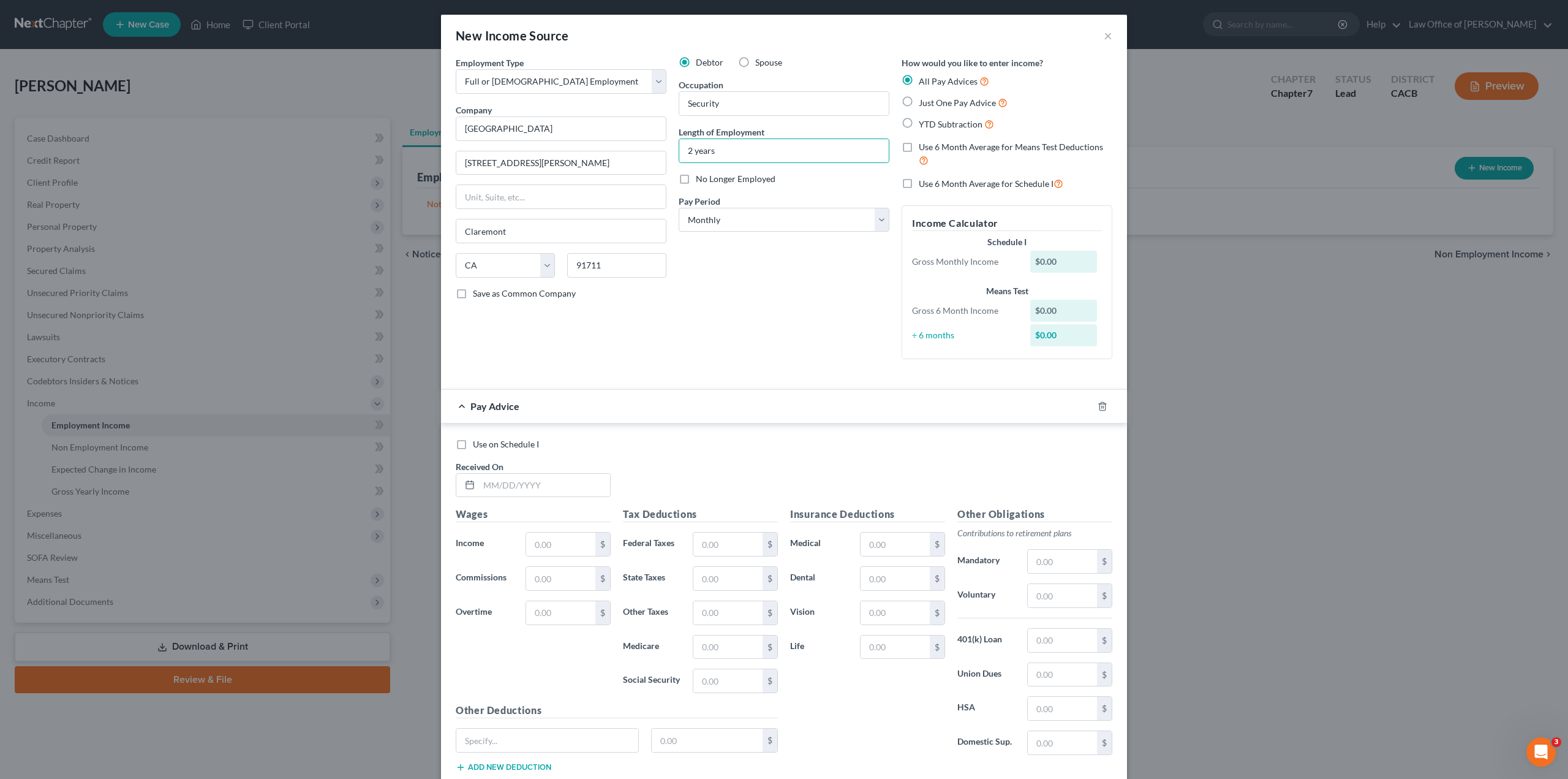
click at [924, 100] on input "Just One Pay Advice" at bounding box center [928, 100] width 8 height 8
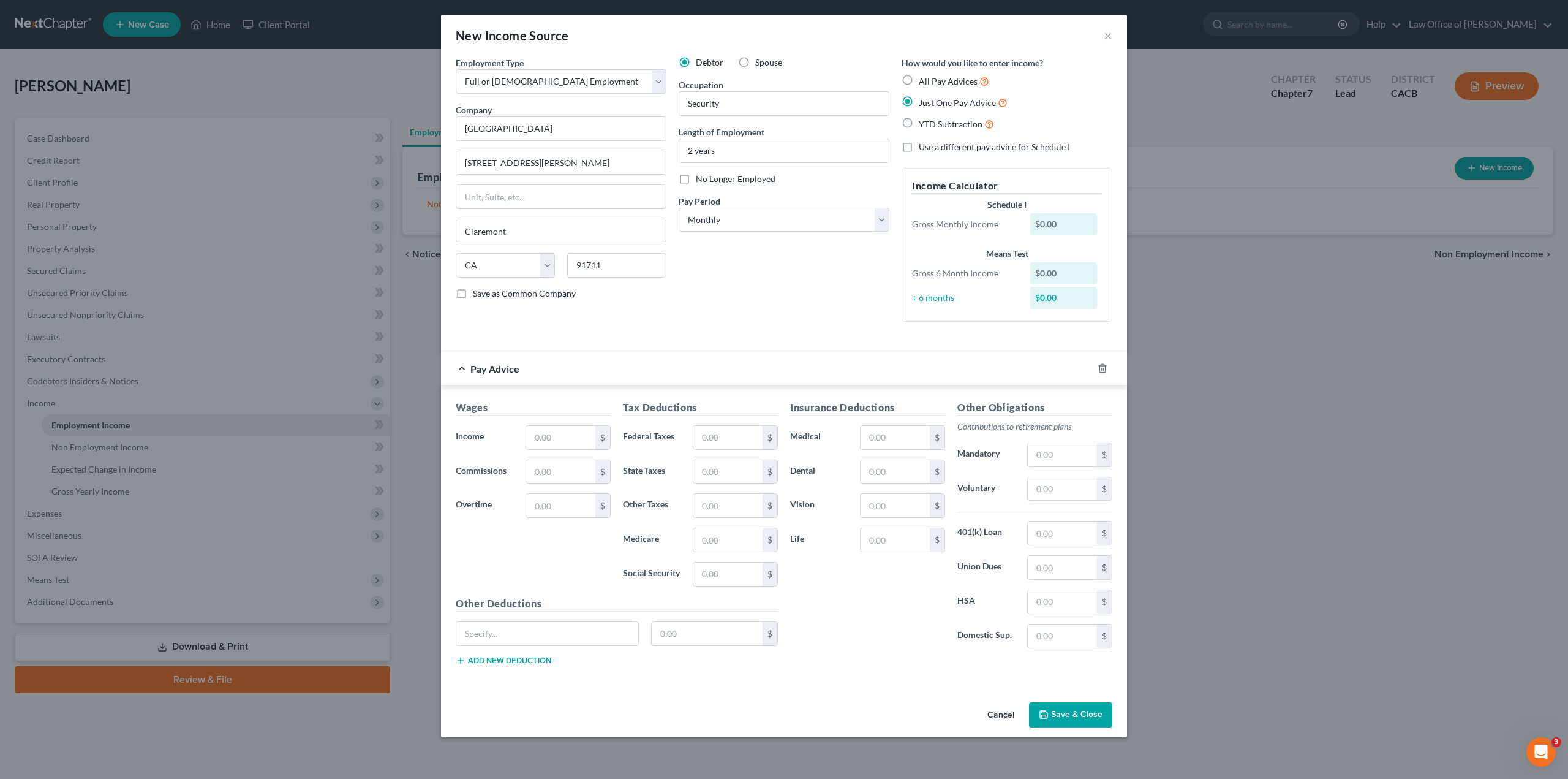
click at [1067, 225] on div "$0.00" at bounding box center [1064, 224] width 67 height 22
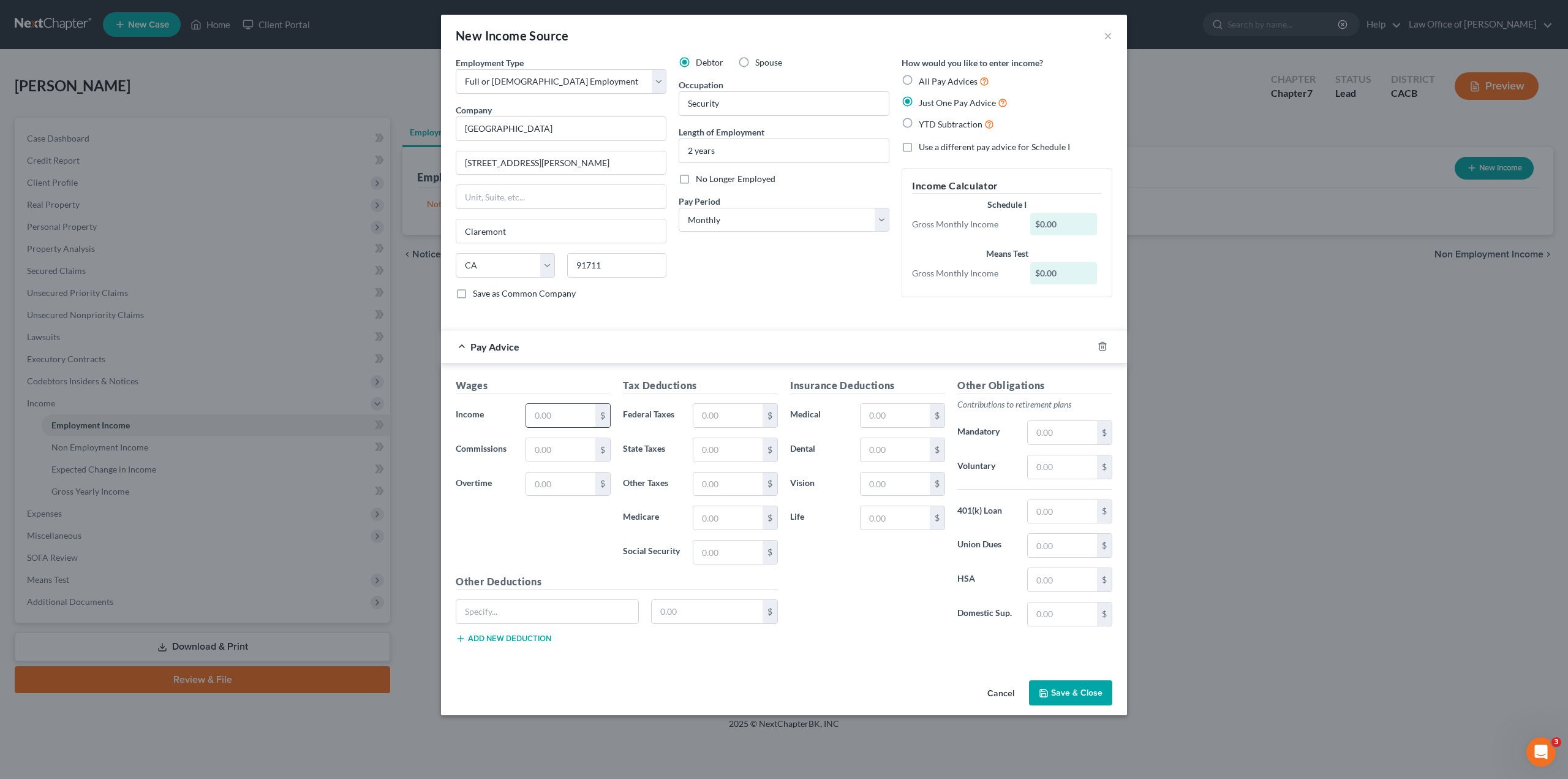
click at [555, 416] on input "text" at bounding box center [561, 416] width 69 height 23
click at [563, 414] on input "58" at bounding box center [561, 416] width 69 height 23
click at [733, 415] on input "text" at bounding box center [728, 416] width 69 height 23
click at [574, 548] on div "Wages Income * 781.58 $ Commissions $ Overtime $" at bounding box center [533, 476] width 167 height 196
click at [1055, 428] on input "text" at bounding box center [1062, 432] width 69 height 23
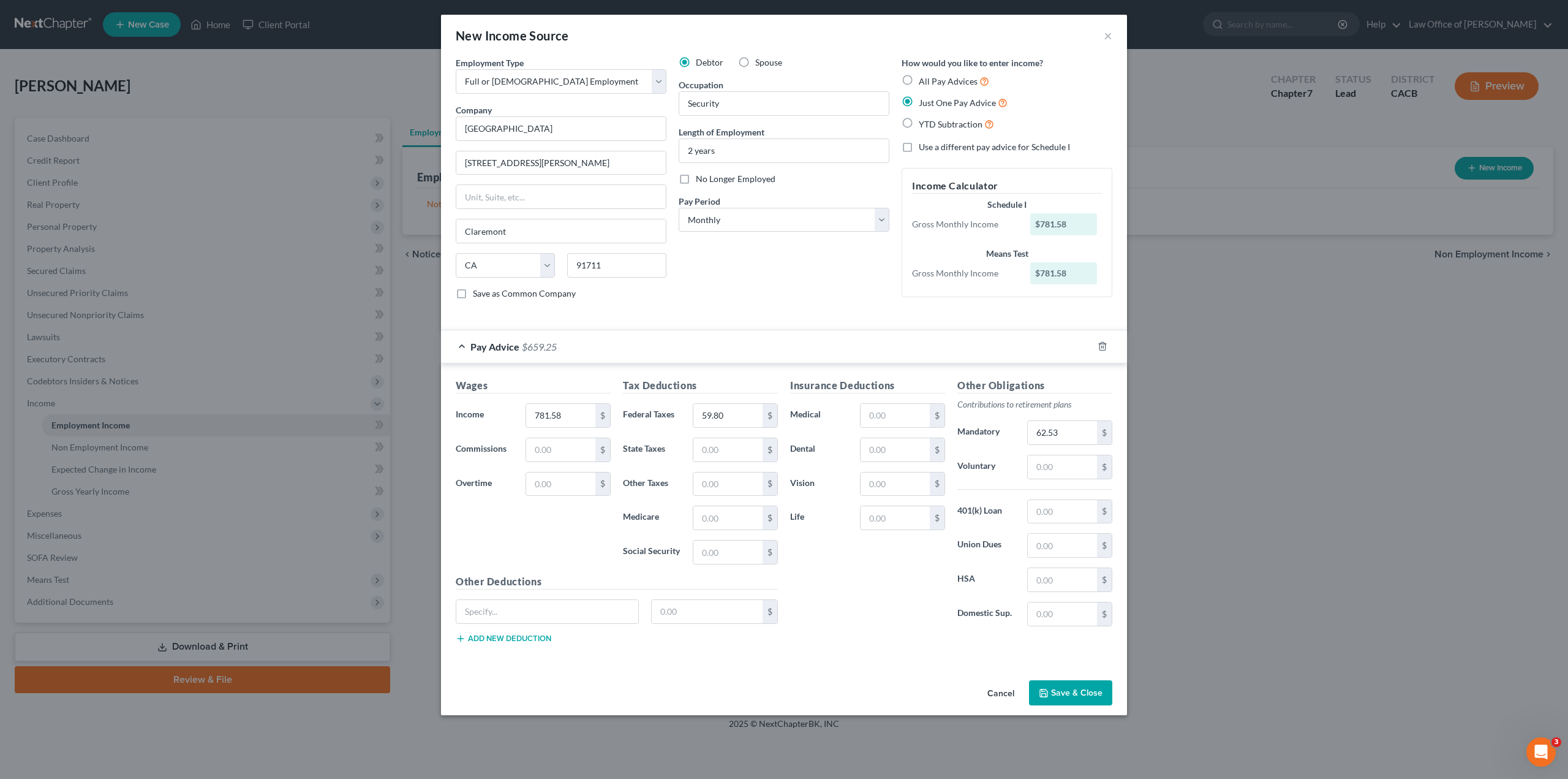
click at [870, 595] on div "Insurance Deductions Medical $ Dental $ Vision $ Life $" at bounding box center [868, 507] width 167 height 258
click at [1058, 689] on button "Save & Close" at bounding box center [1071, 693] width 84 height 26
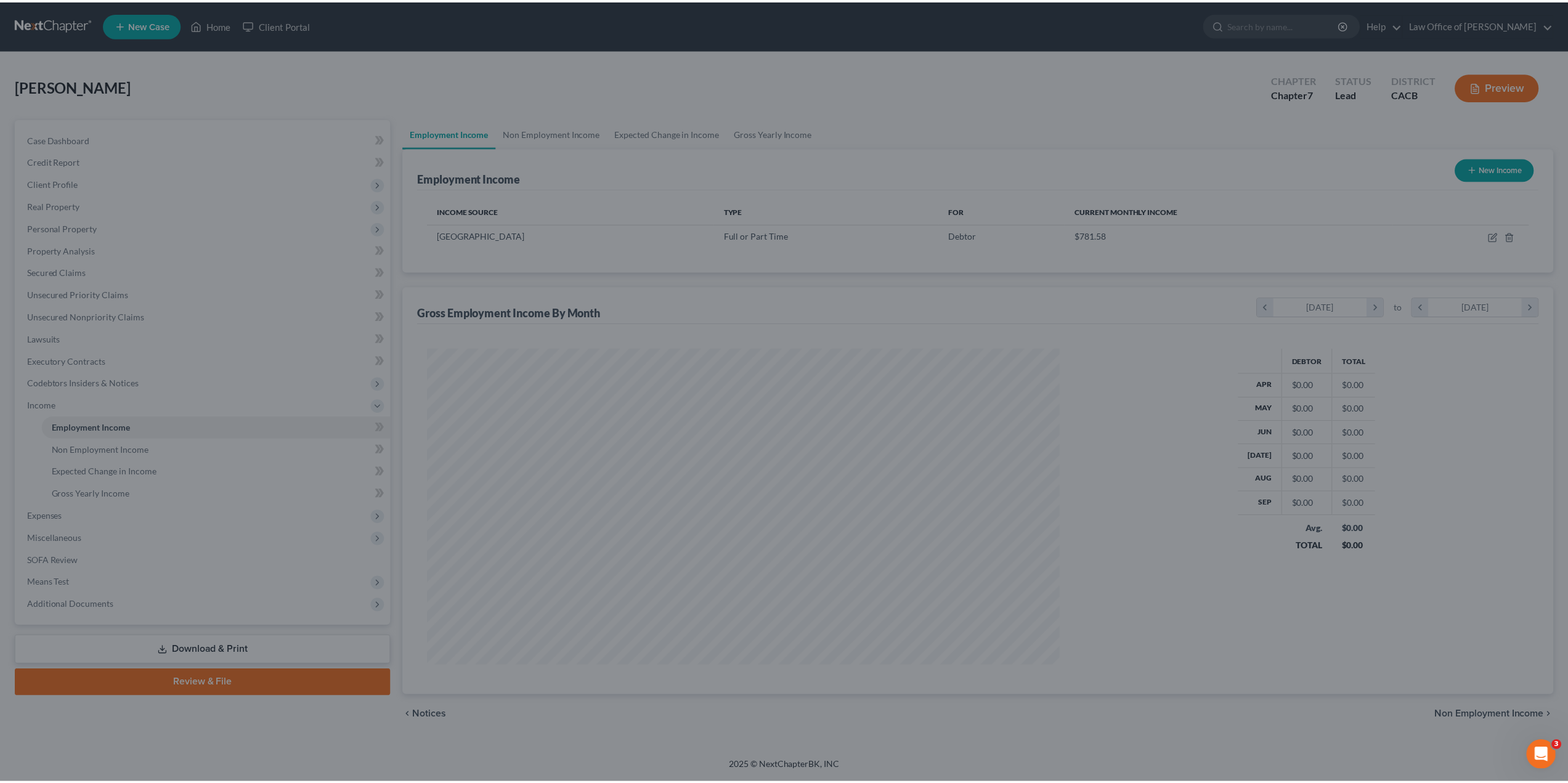
scroll to position [318, 661]
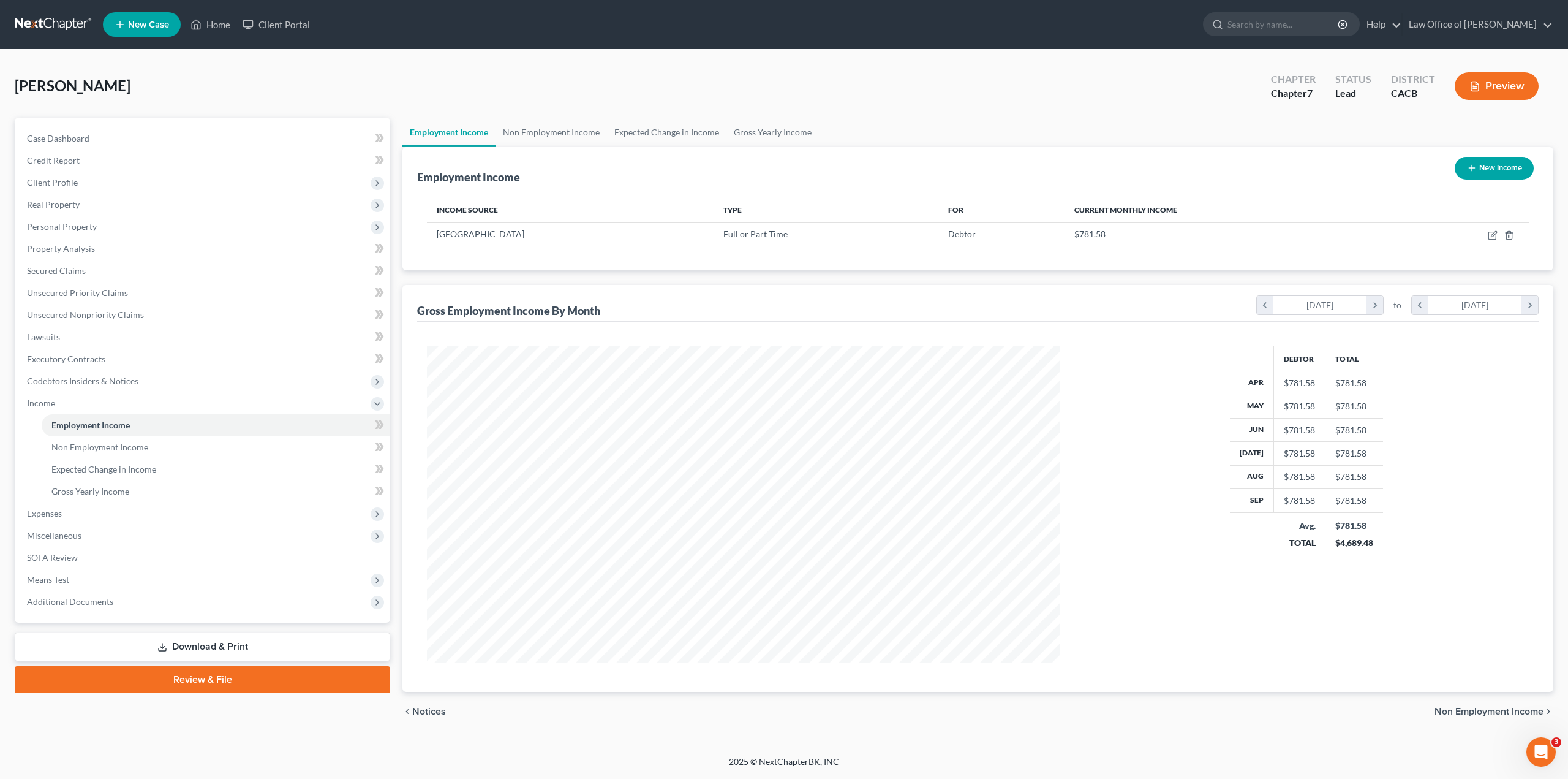
click at [1458, 712] on span "Non Employment Income" at bounding box center [1489, 712] width 109 height 10
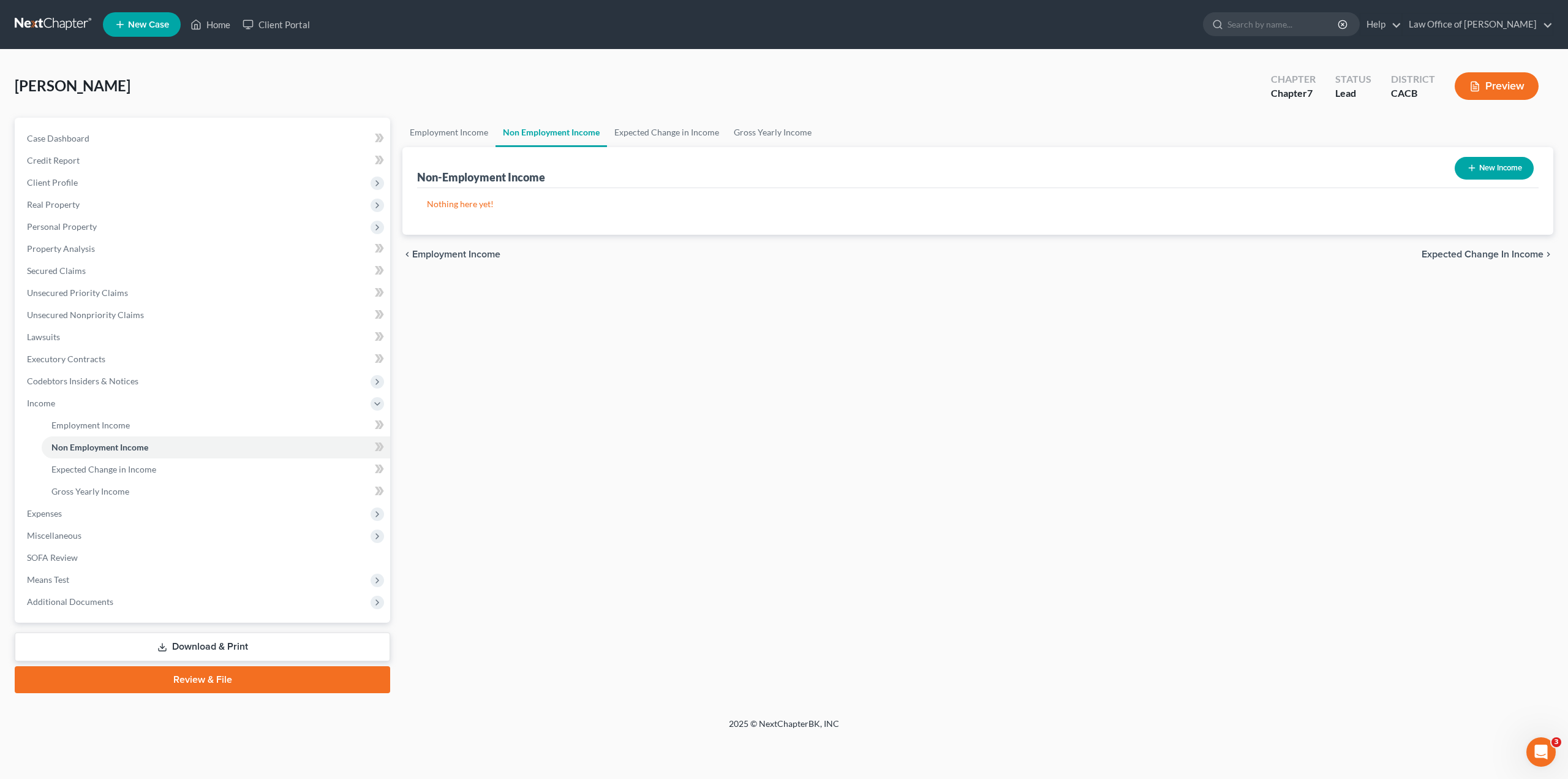
click at [1459, 255] on span "Expected Change in Income" at bounding box center [1482, 254] width 122 height 10
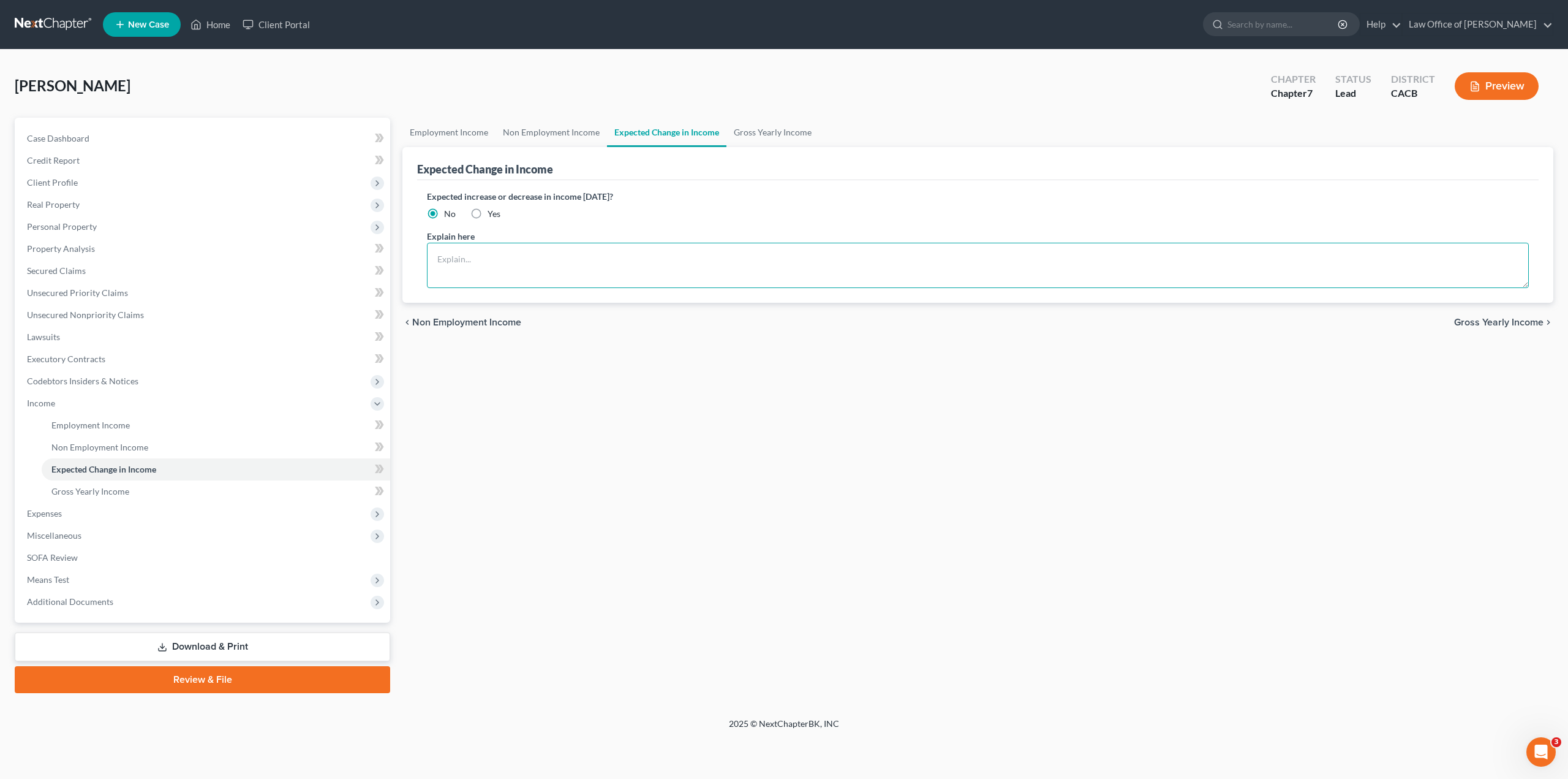
click at [542, 261] on textarea at bounding box center [978, 265] width 1102 height 45
click at [487, 215] on label "Yes" at bounding box center [494, 214] width 13 height 12
click at [493, 215] on input "Yes" at bounding box center [497, 212] width 8 height 8
click at [489, 255] on textarea at bounding box center [978, 265] width 1102 height 45
click at [1474, 317] on span "Gross Yearly Income" at bounding box center [1499, 322] width 90 height 10
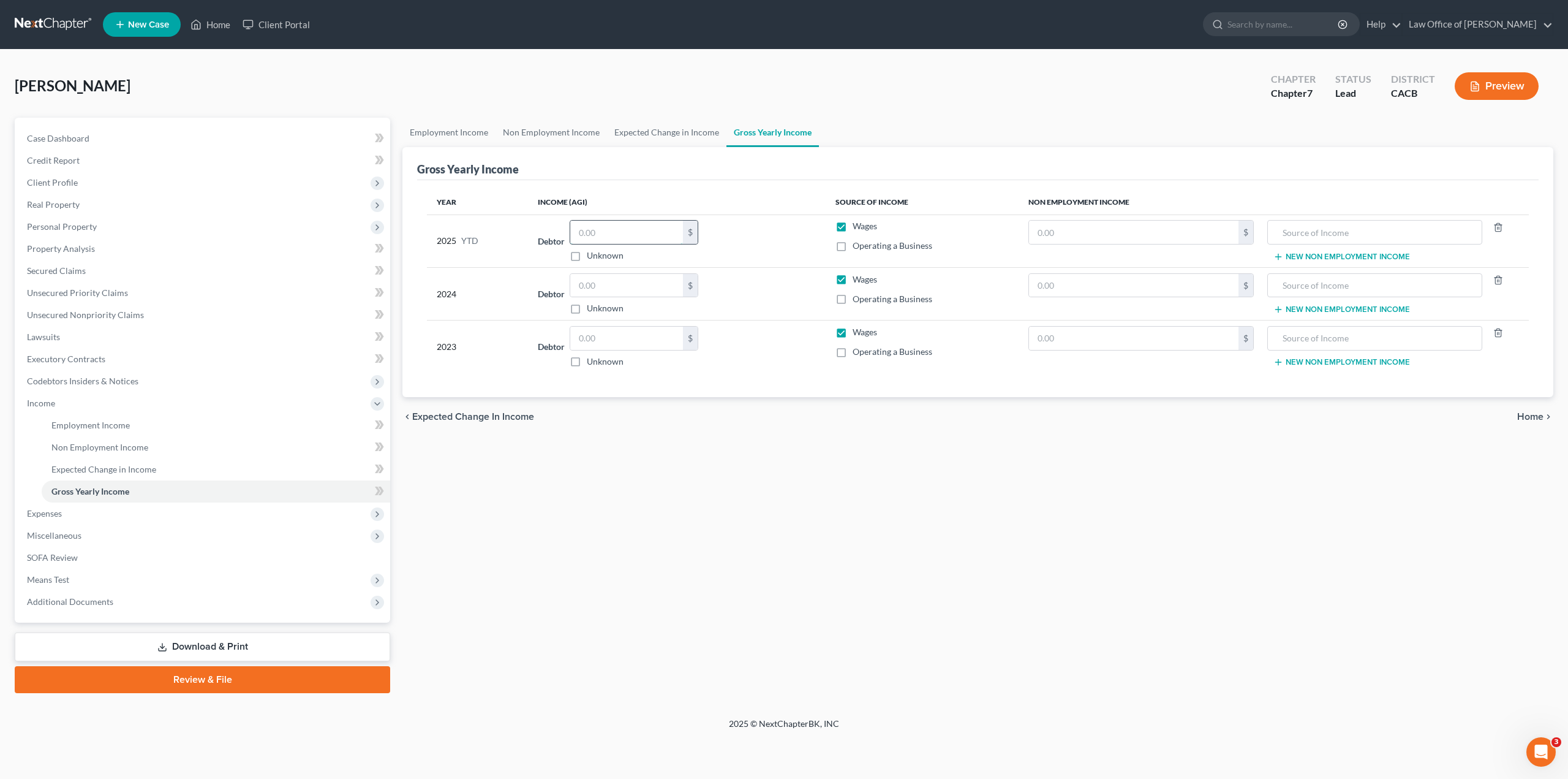
click at [609, 237] on input "text" at bounding box center [626, 232] width 113 height 23
click at [759, 443] on div "Employment Income Non Employment Income Expected Change in Income Gross Yearly …" at bounding box center [978, 405] width 1163 height 576
click at [1323, 235] on input "text" at bounding box center [1375, 232] width 202 height 23
click at [579, 288] on input "text" at bounding box center [626, 285] width 113 height 23
click at [585, 335] on input "text" at bounding box center [626, 338] width 113 height 23
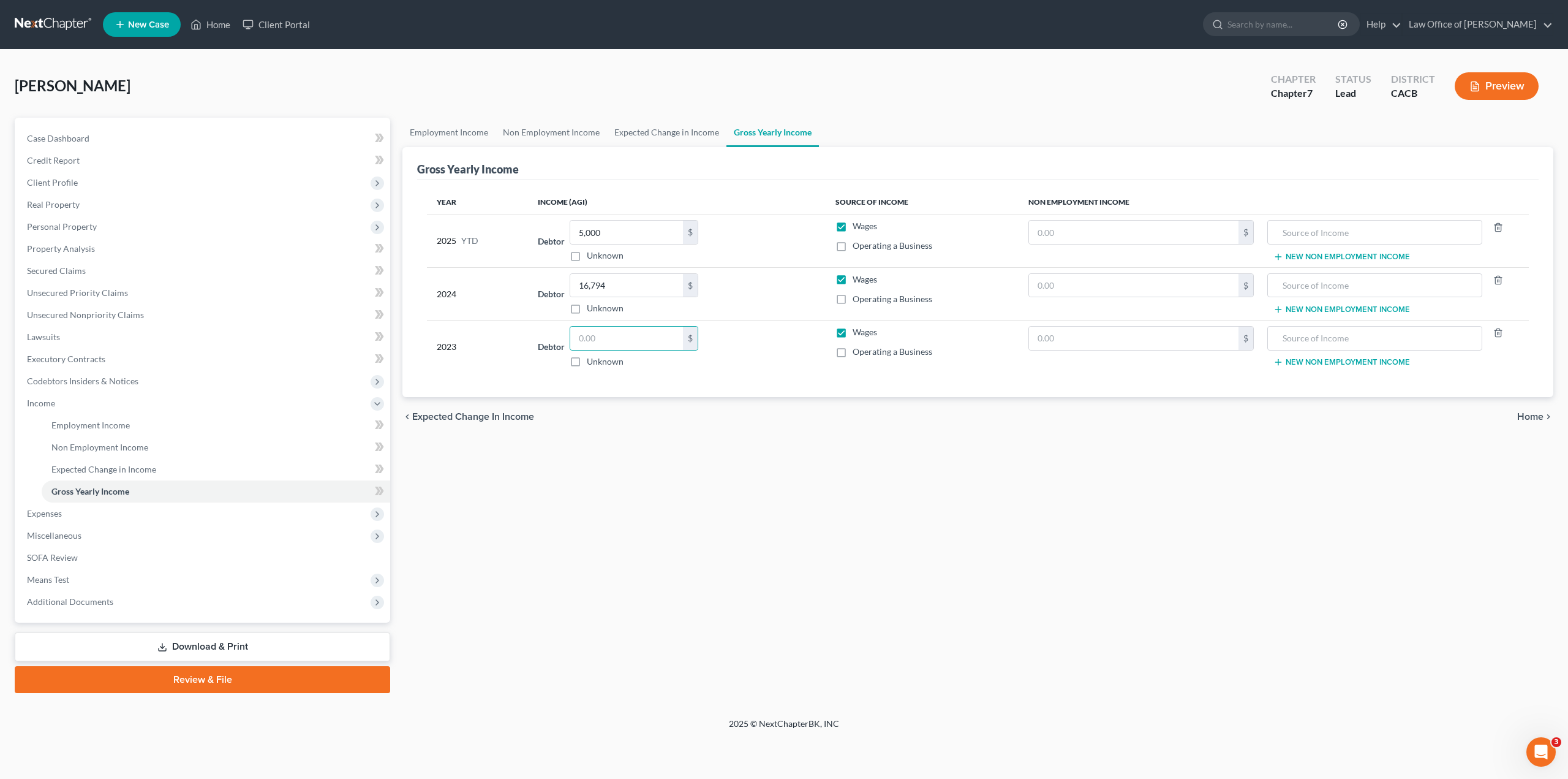
click at [1519, 416] on span "Home" at bounding box center [1530, 416] width 26 height 10
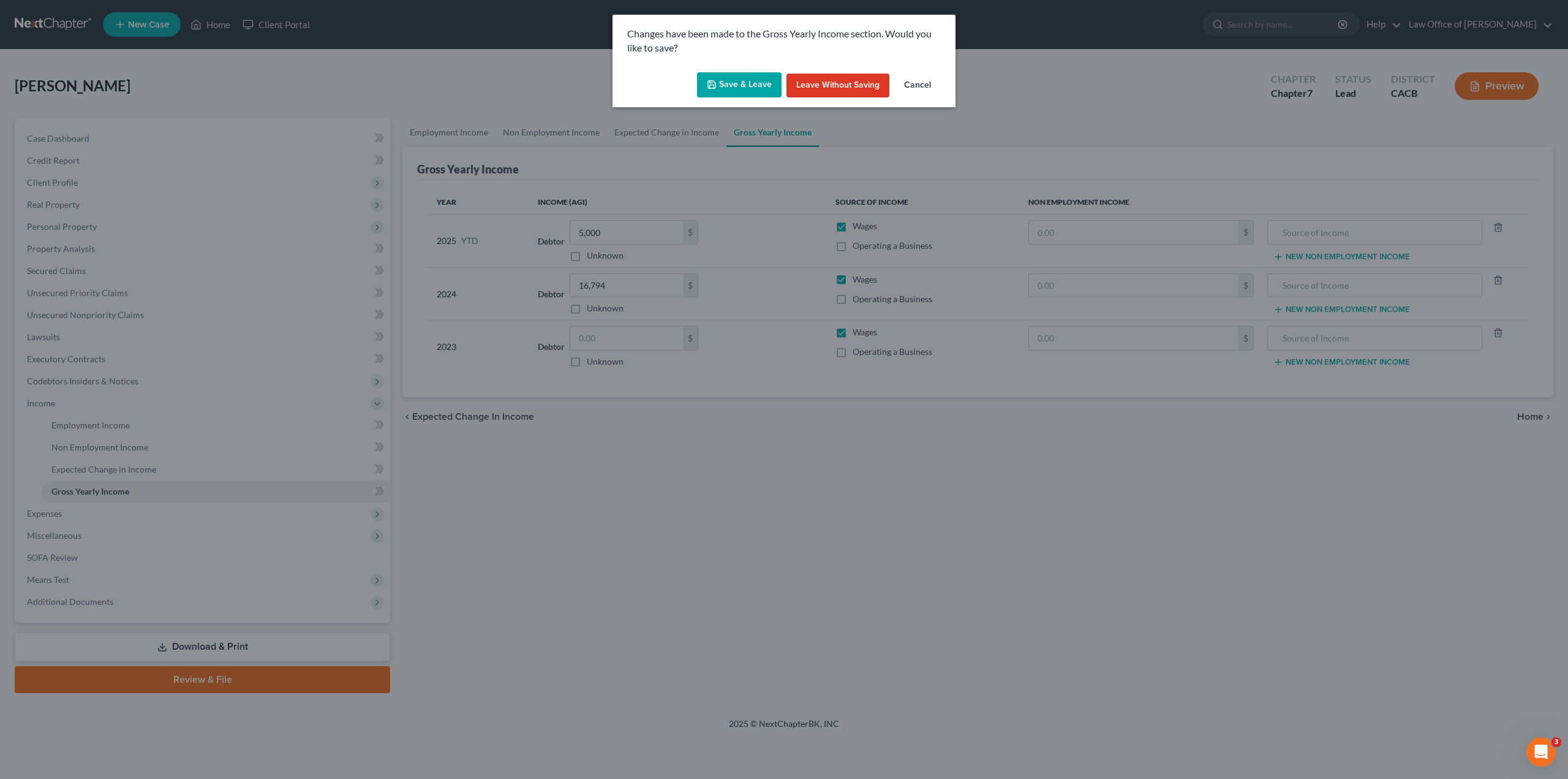
click at [735, 87] on button "Save & Leave" at bounding box center [740, 85] width 84 height 26
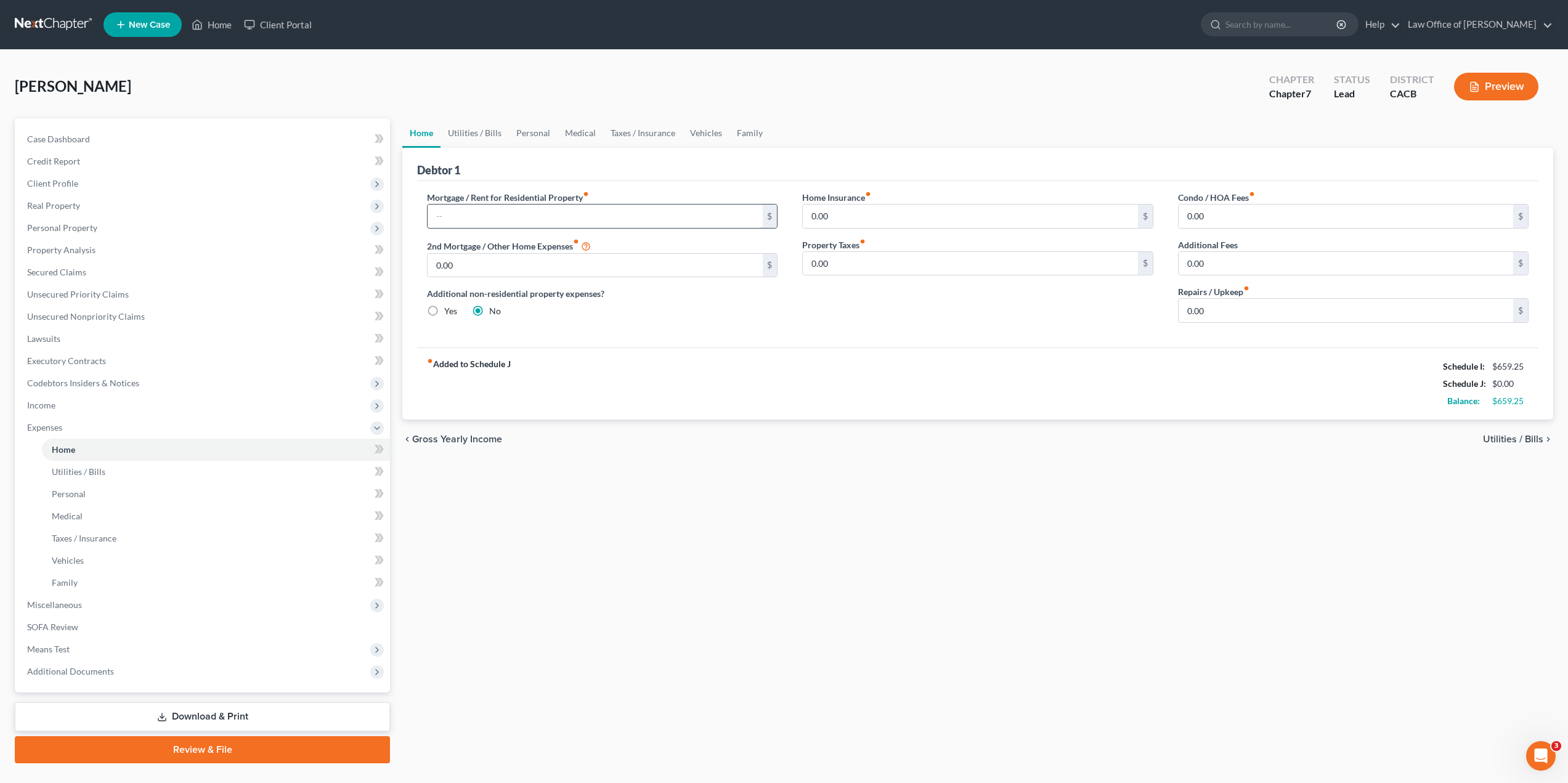
click at [558, 217] on input "text" at bounding box center [595, 216] width 334 height 23
click at [644, 479] on div "Home Utilities / Bills Personal Medical Taxes / Insurance Vehicles Family Debto…" at bounding box center [977, 440] width 1163 height 645
